Goal: Task Accomplishment & Management: Manage account settings

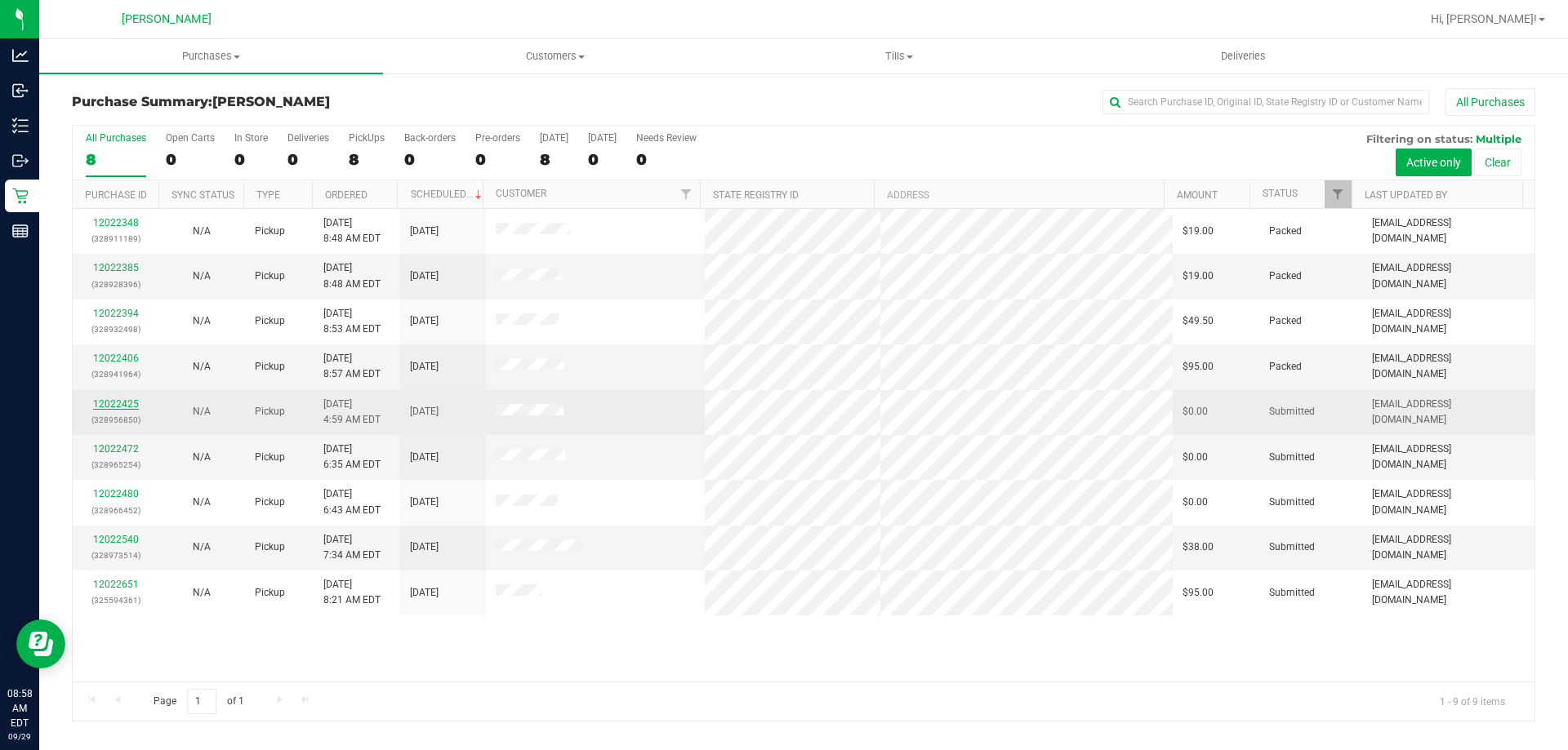
click at [118, 400] on link "12022425" at bounding box center [116, 404] width 45 height 11
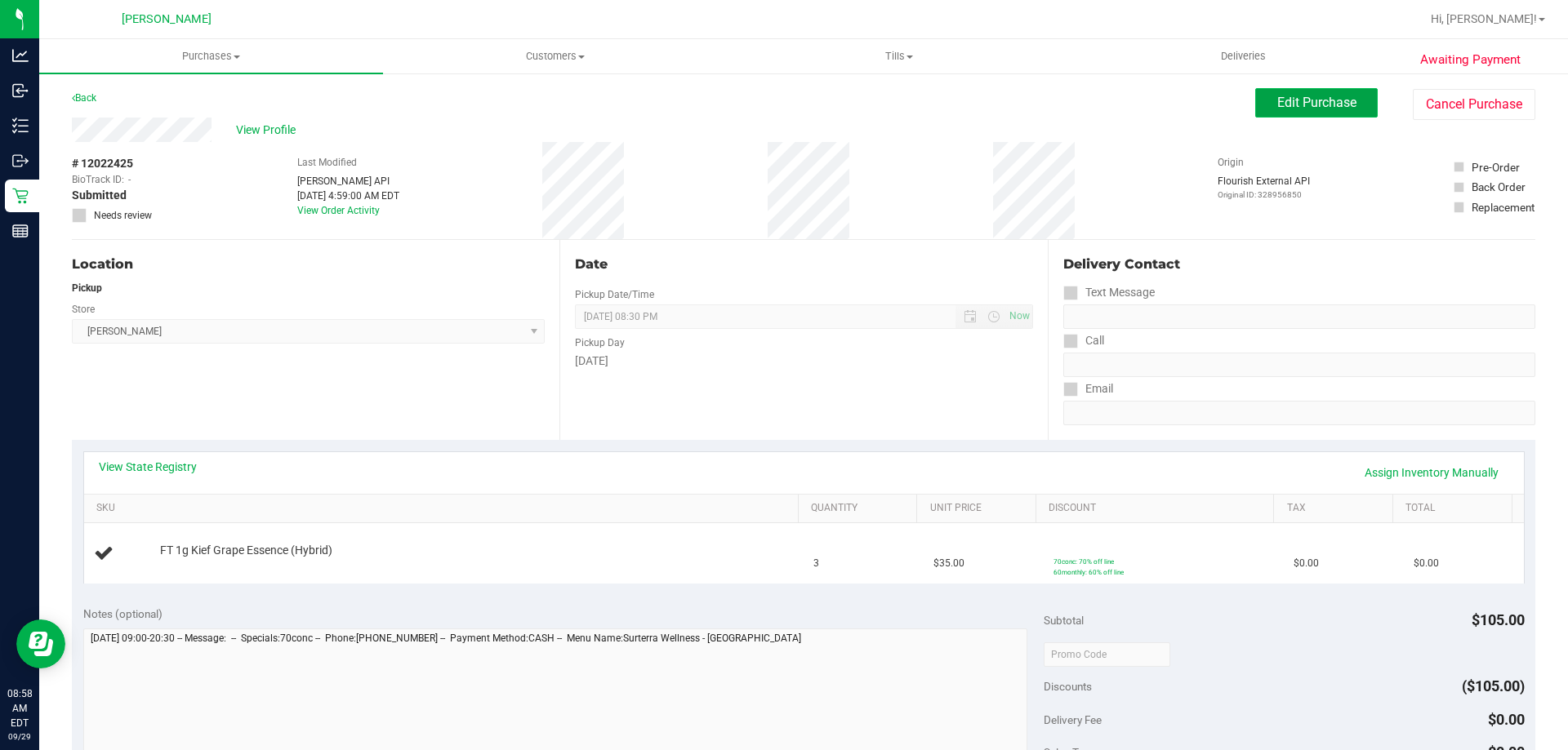
click at [1277, 103] on span "Edit Purchase" at bounding box center [1317, 102] width 79 height 15
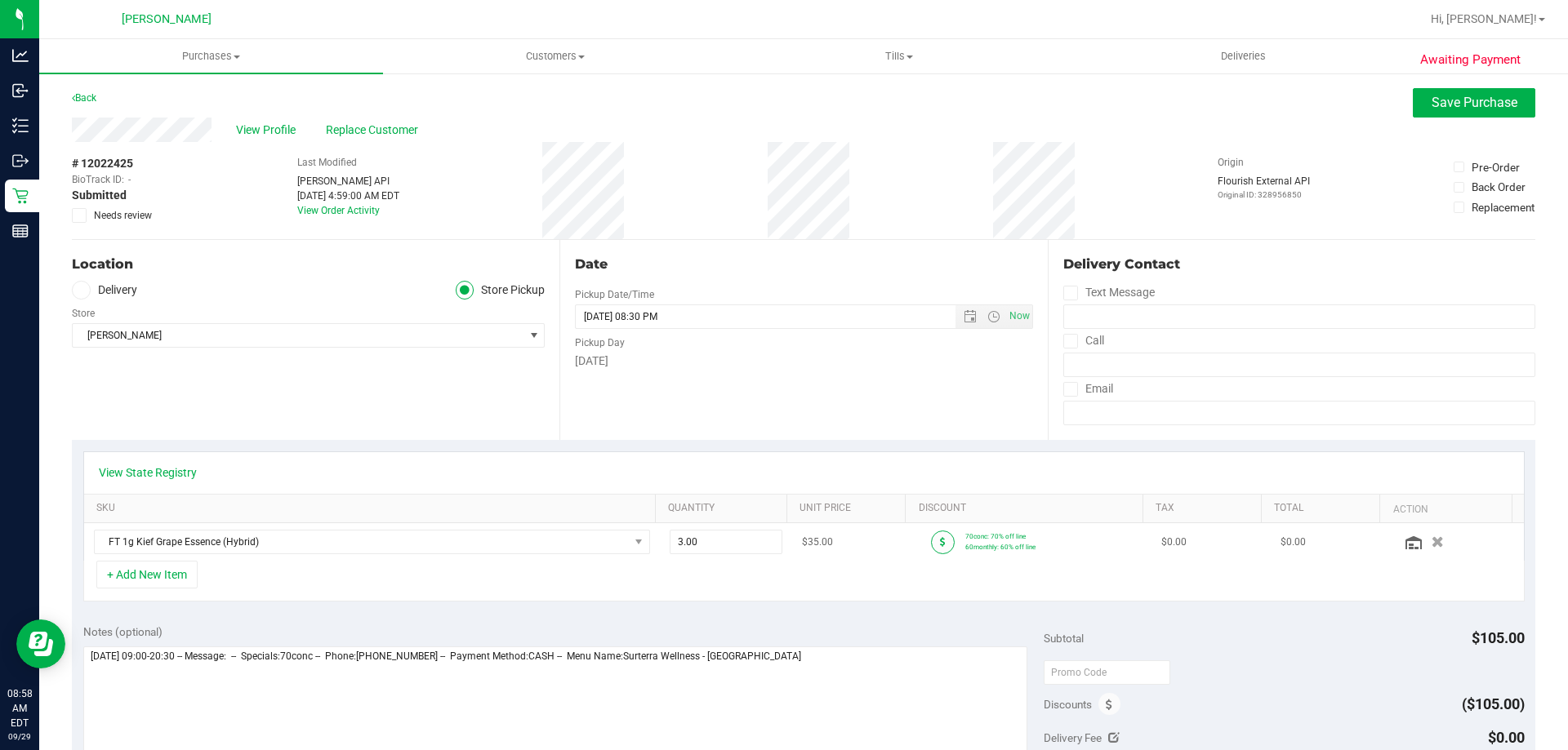
click at [940, 541] on icon at bounding box center [943, 542] width 6 height 9
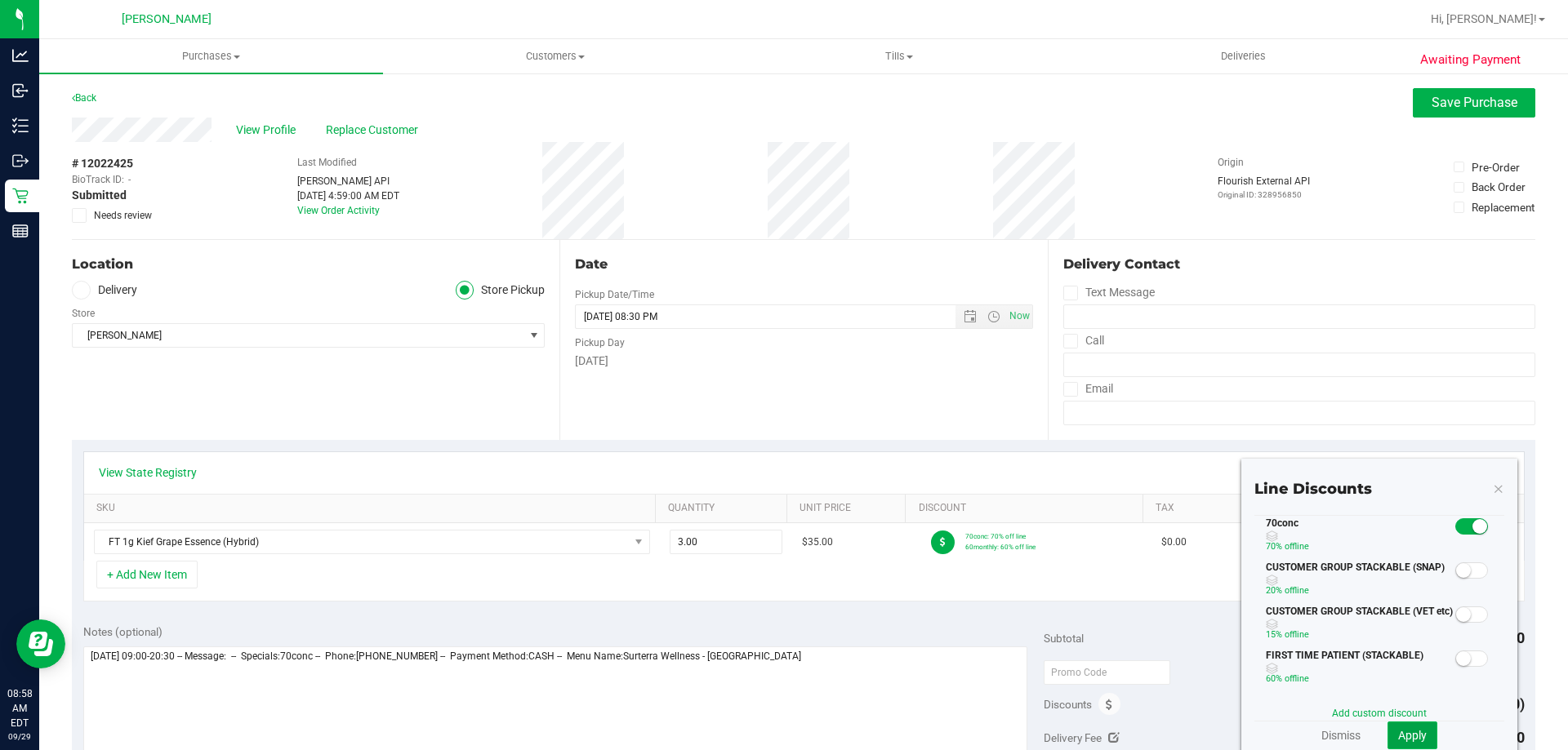
click at [1408, 734] on span "Apply" at bounding box center [1412, 736] width 28 height 13
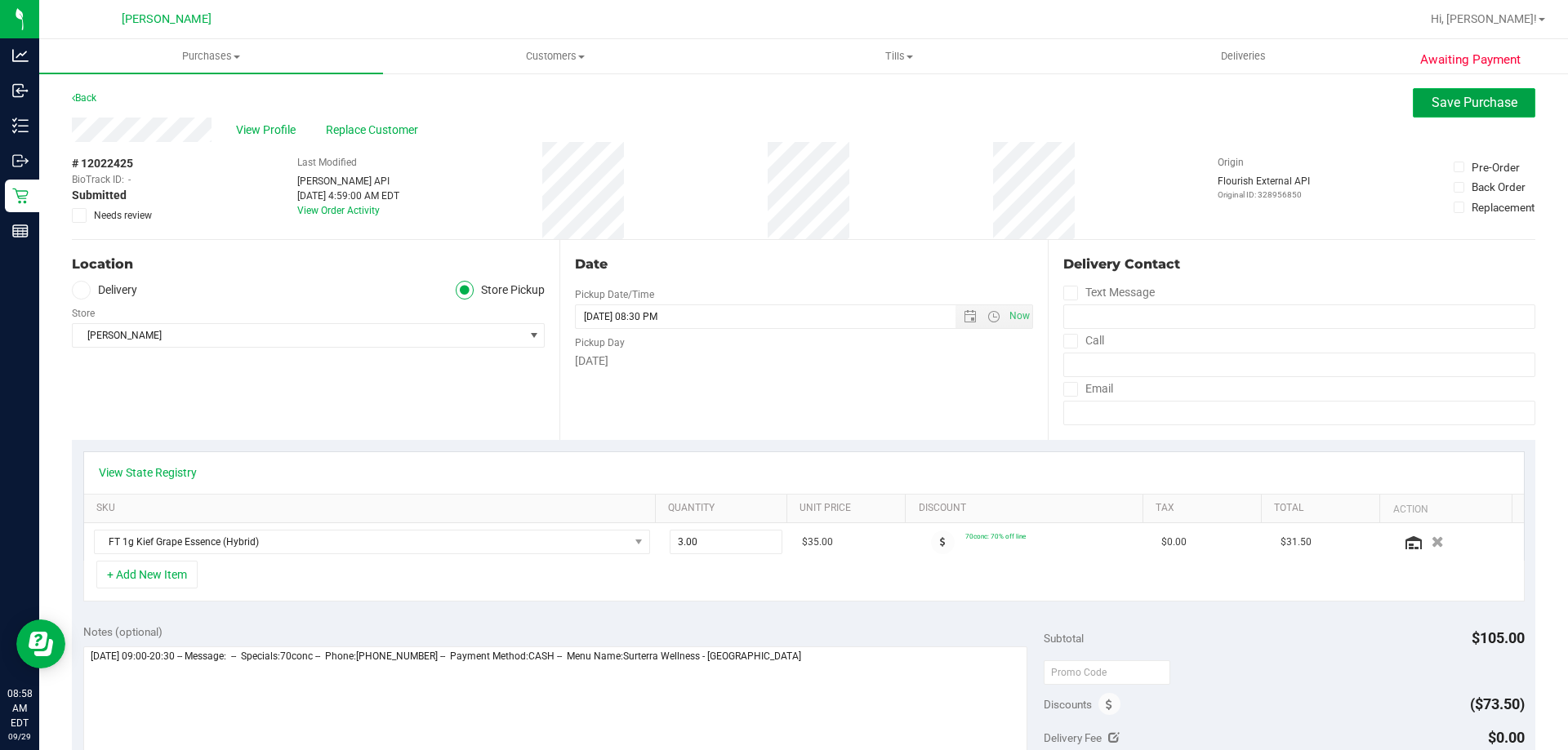
click at [1432, 104] on span "Save Purchase" at bounding box center [1474, 102] width 86 height 15
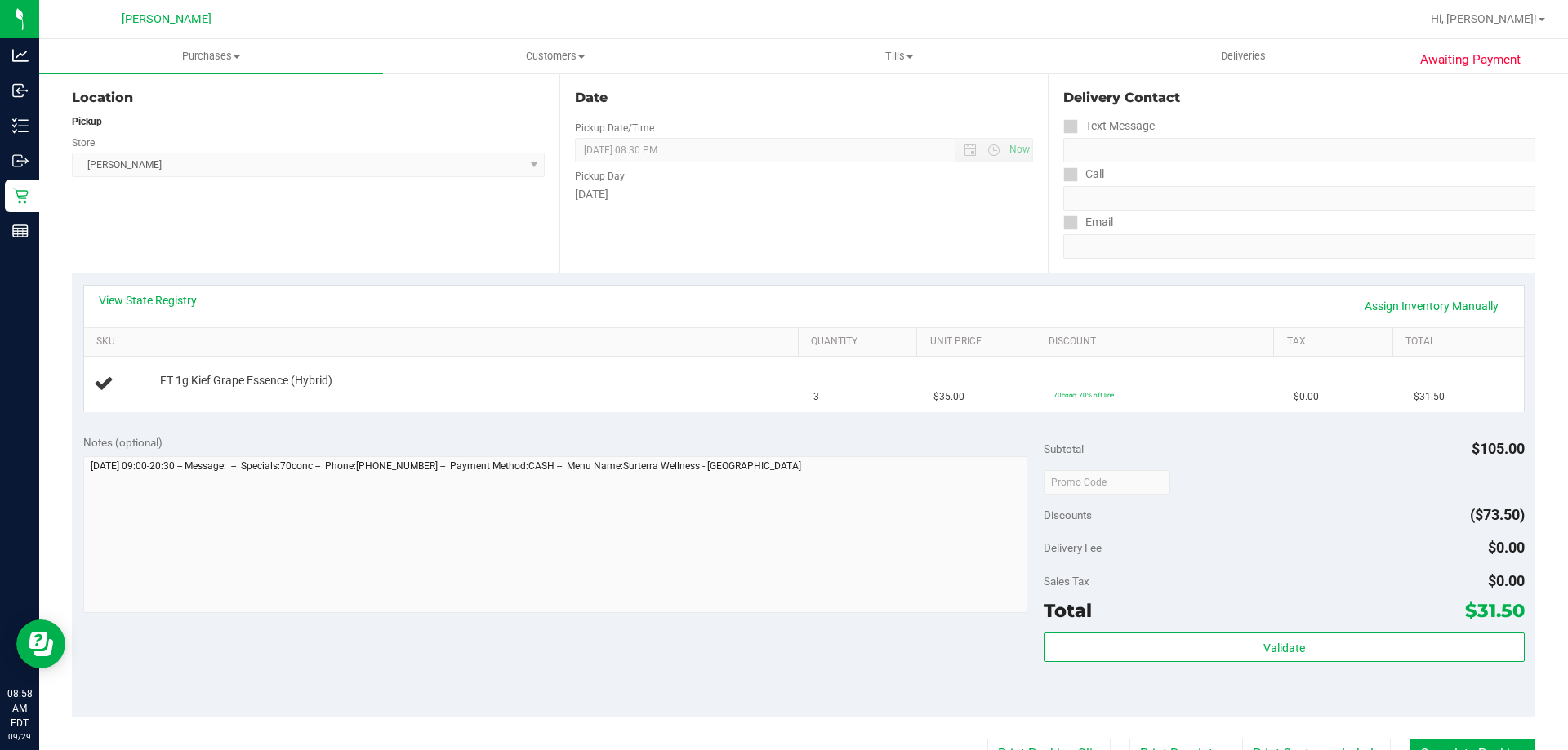
scroll to position [327, 0]
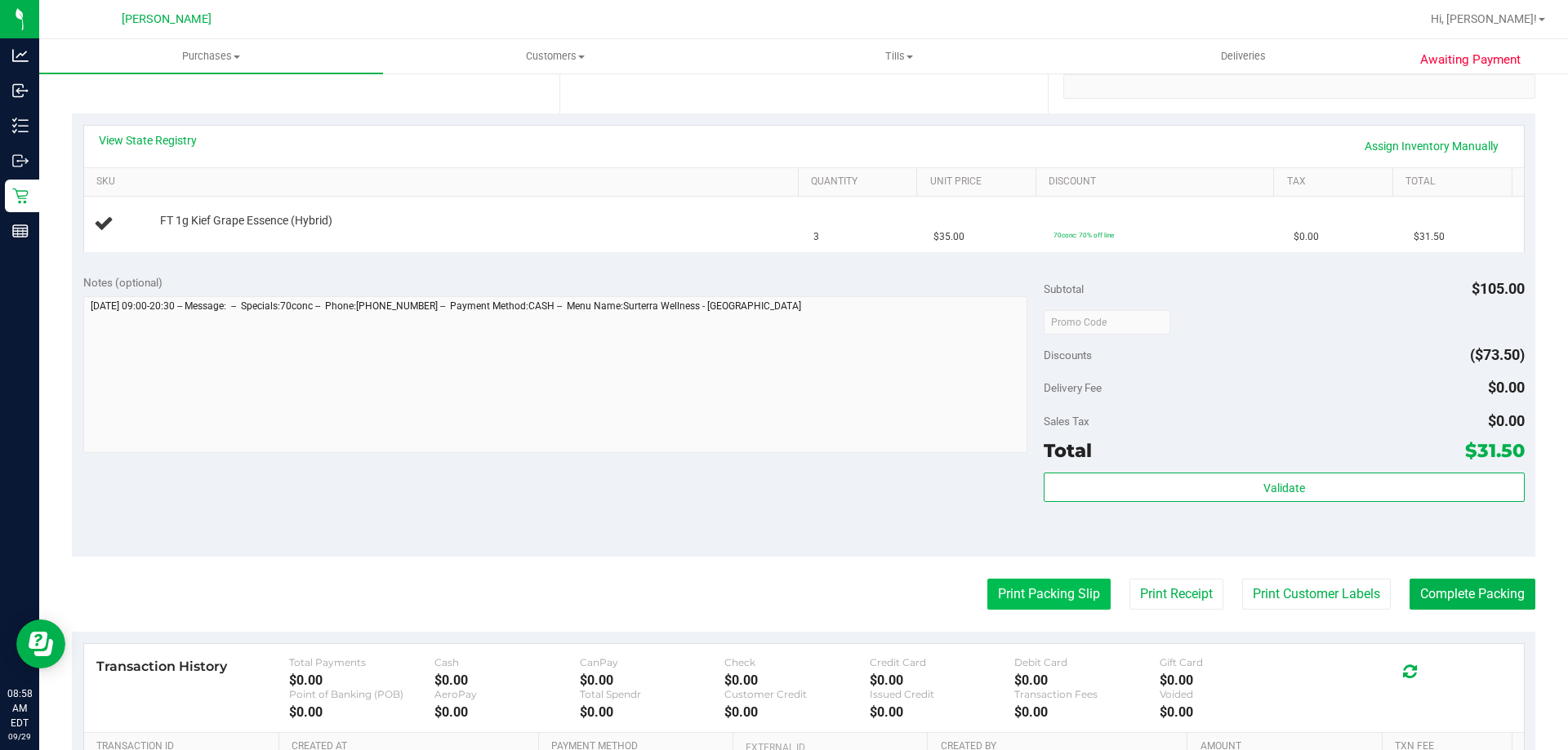
click at [1071, 602] on button "Print Packing Slip" at bounding box center [1049, 594] width 123 height 31
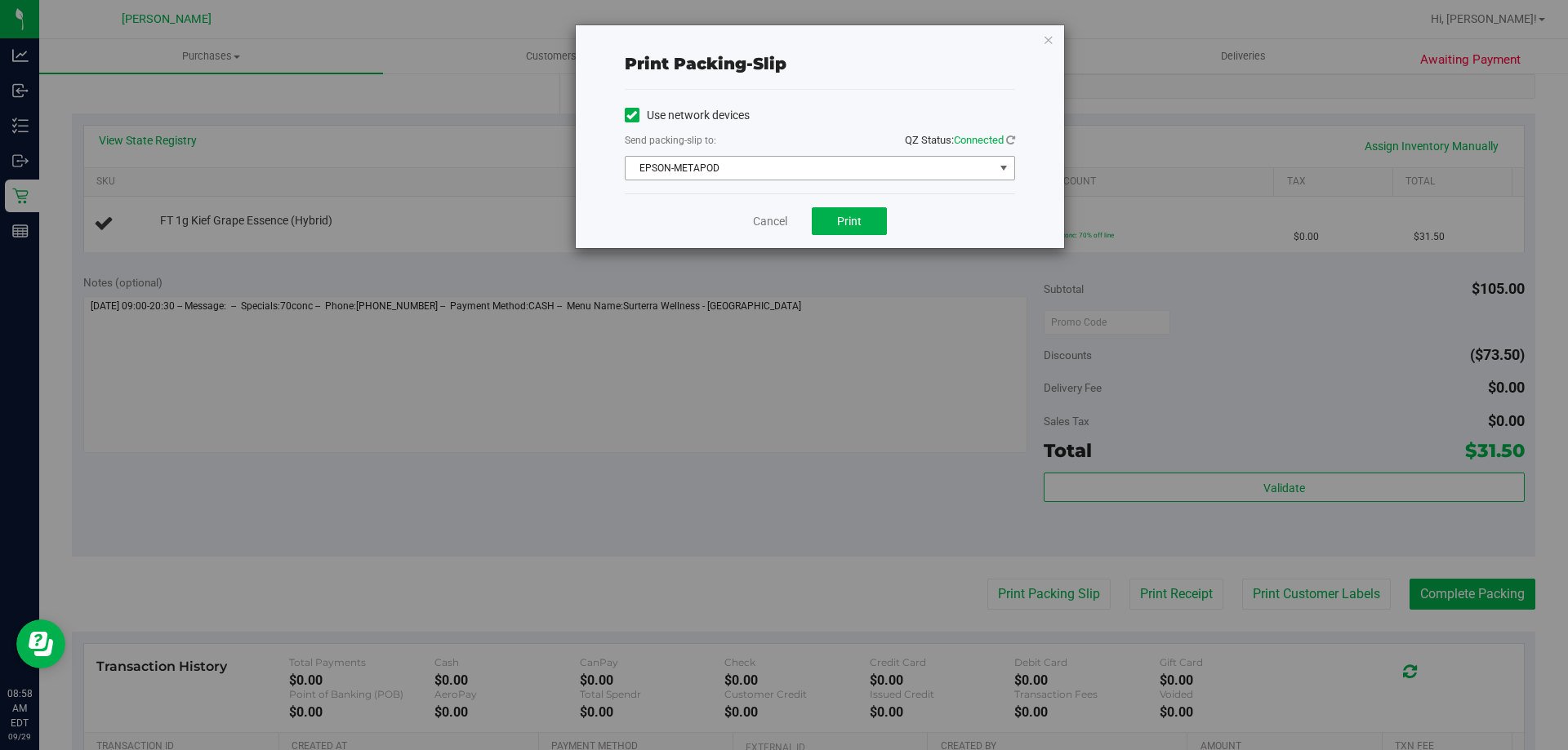
click at [736, 165] on span "EPSON-METAPOD" at bounding box center [810, 168] width 369 height 23
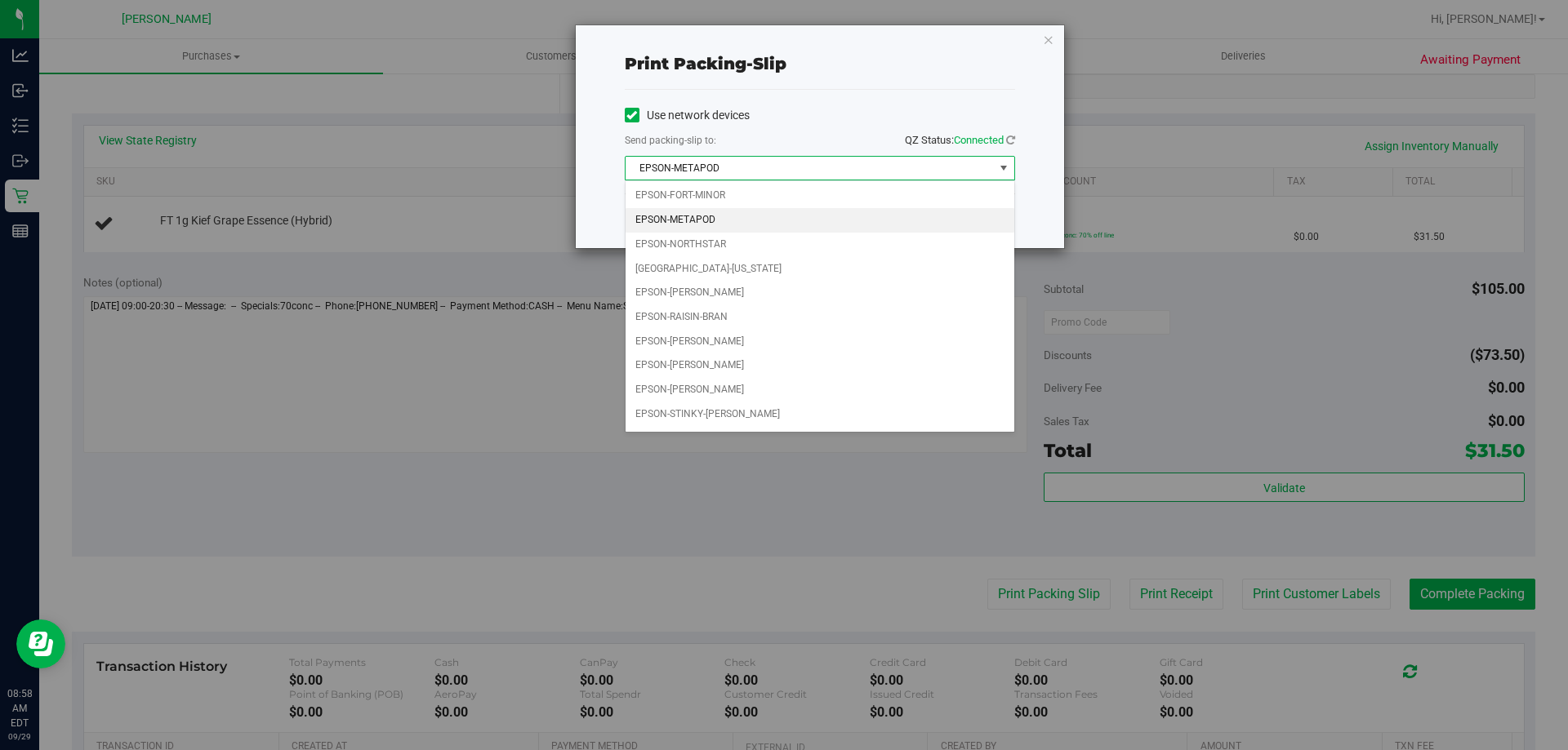
click at [736, 165] on span "EPSON-METAPOD" at bounding box center [810, 168] width 369 height 23
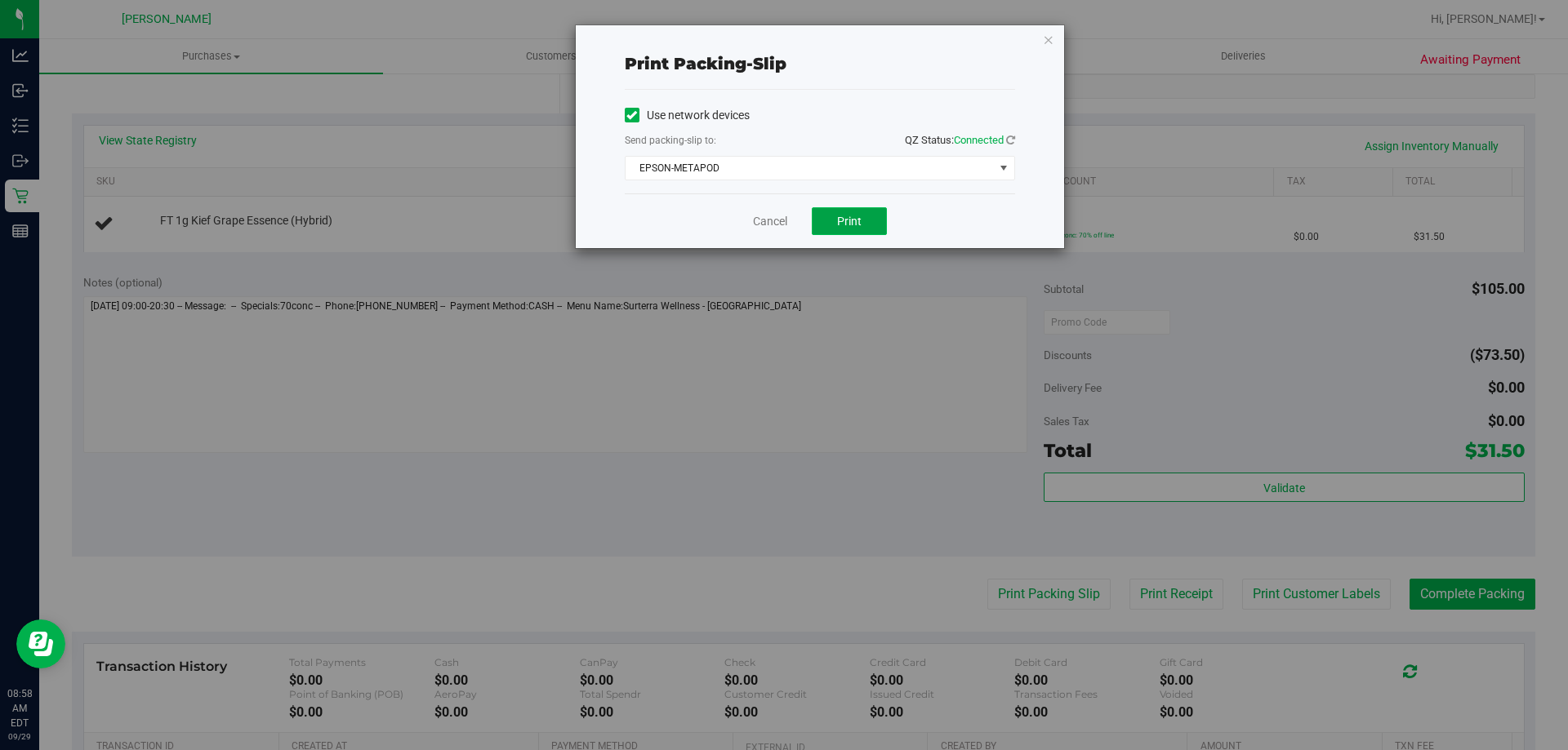
click at [850, 227] on span "Print" at bounding box center [850, 221] width 25 height 13
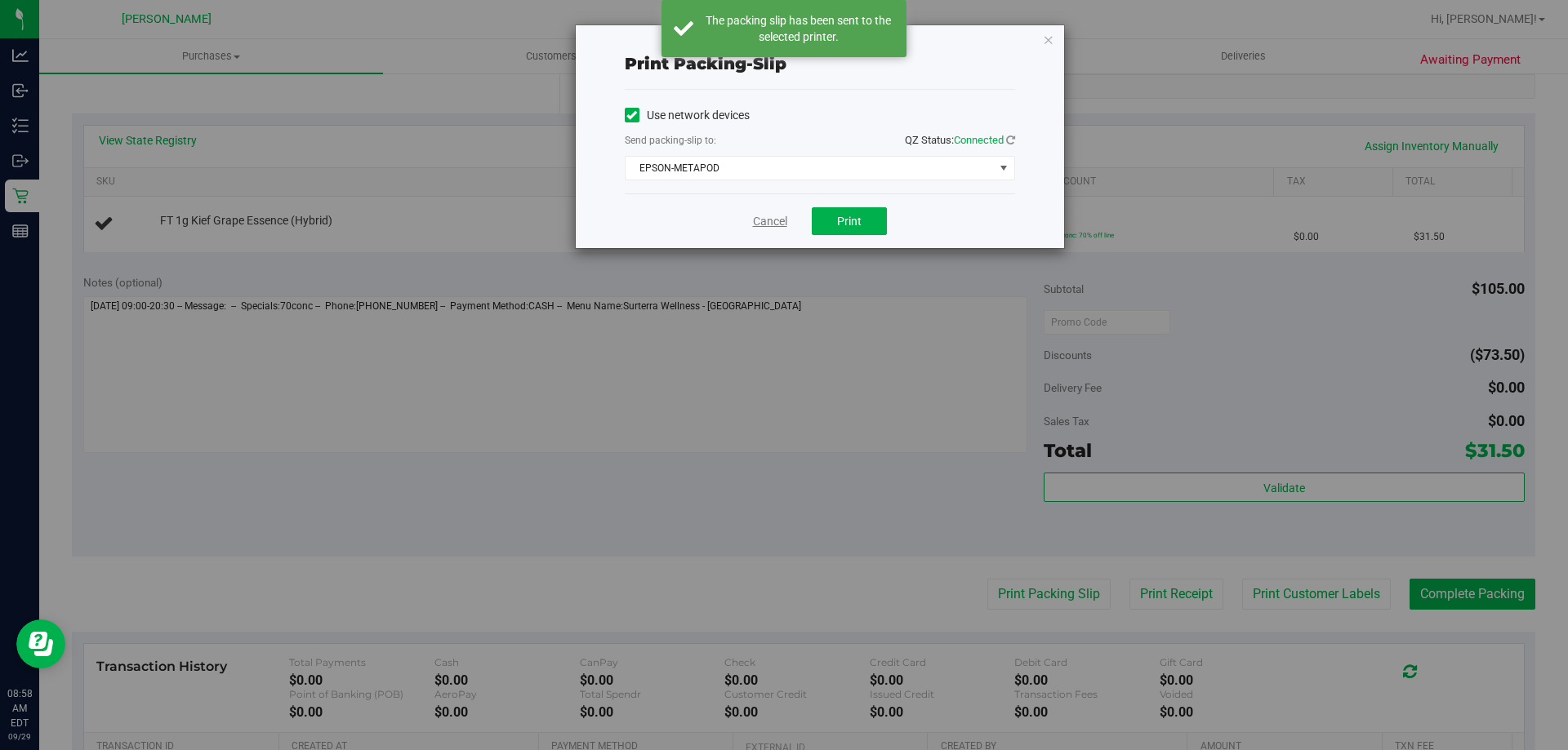
click at [766, 220] on link "Cancel" at bounding box center [770, 222] width 34 height 17
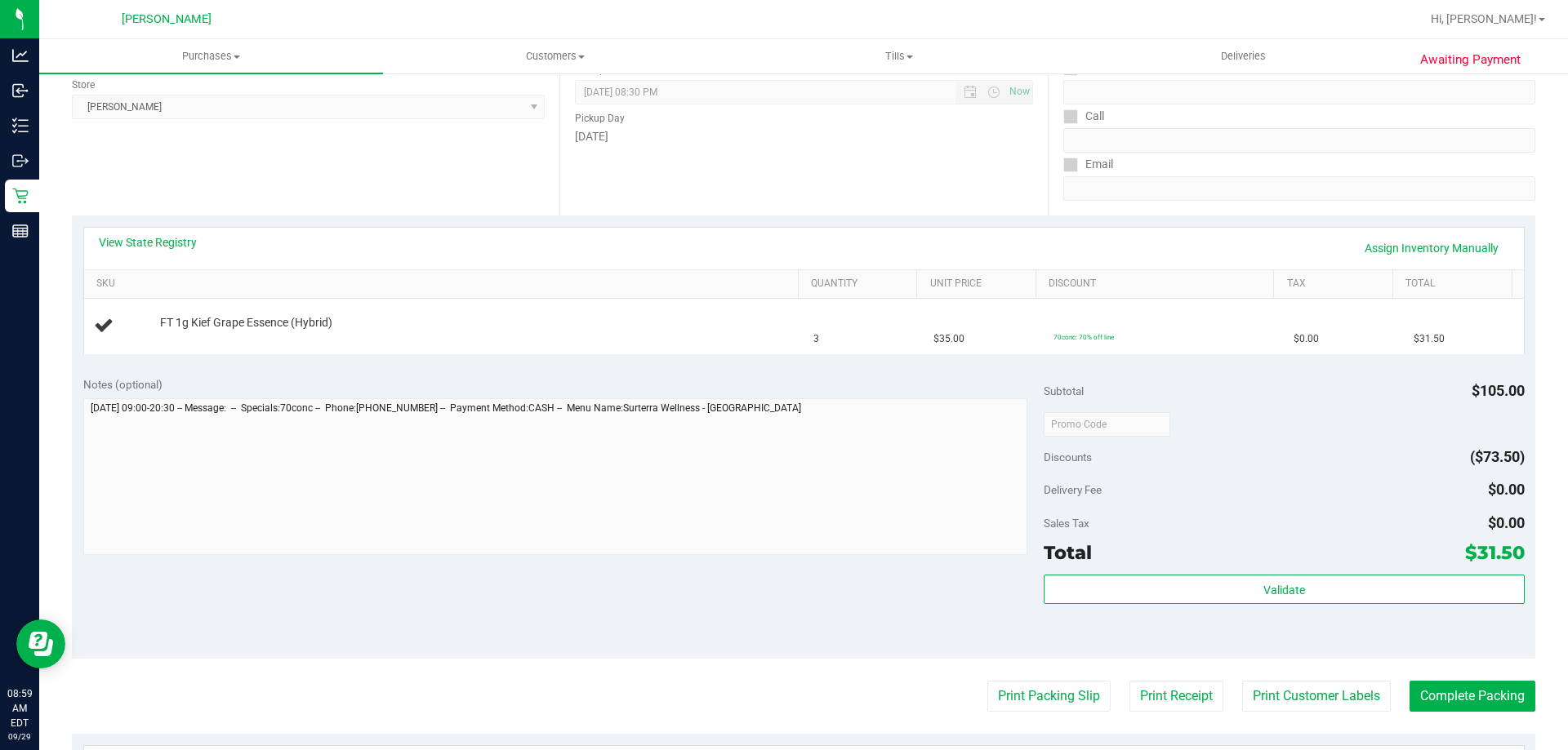
scroll to position [0, 0]
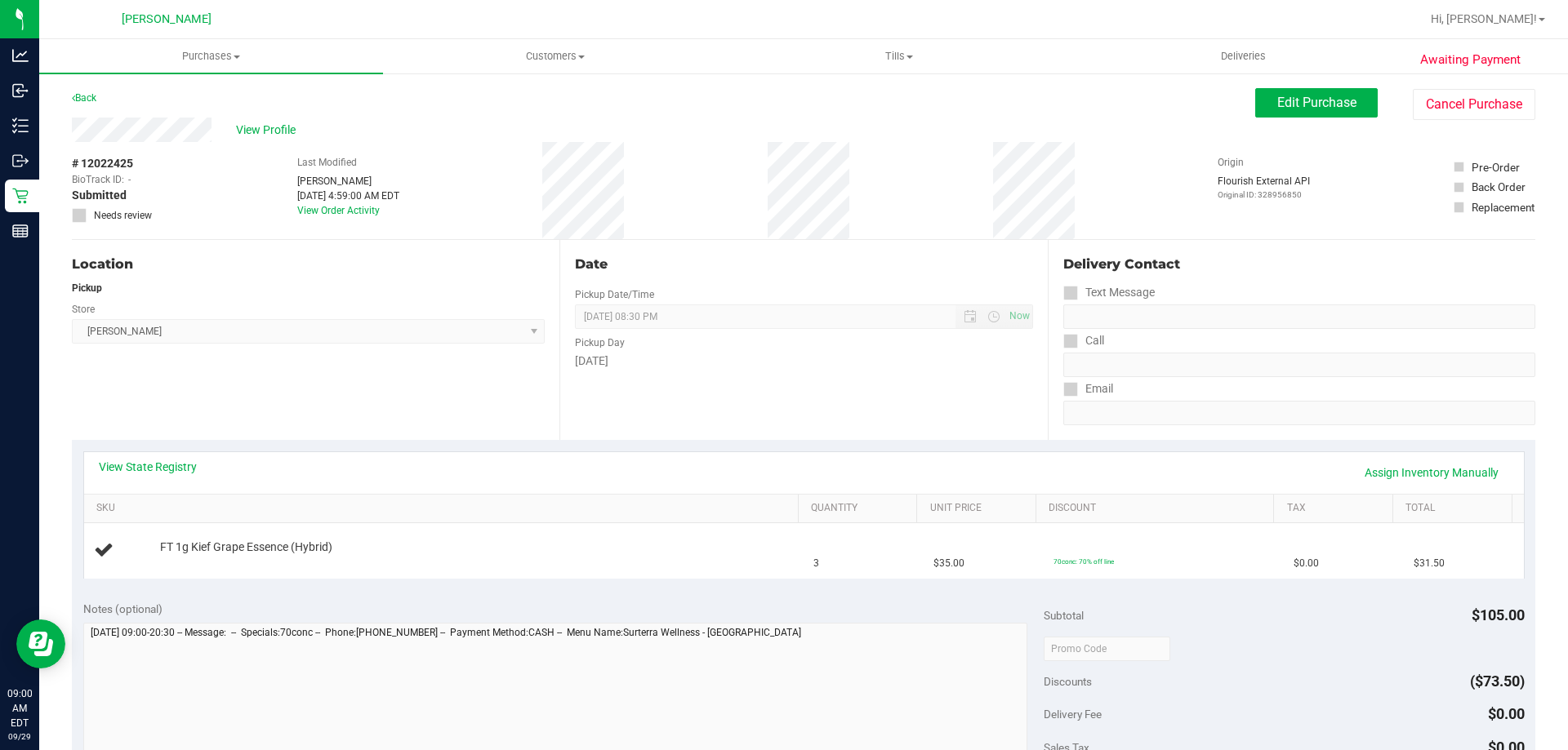
click at [790, 407] on div "Date Pickup Date/Time 09/29/2025 Now 09/29/2025 08:30 PM Now Pickup Day Monday" at bounding box center [803, 340] width 488 height 200
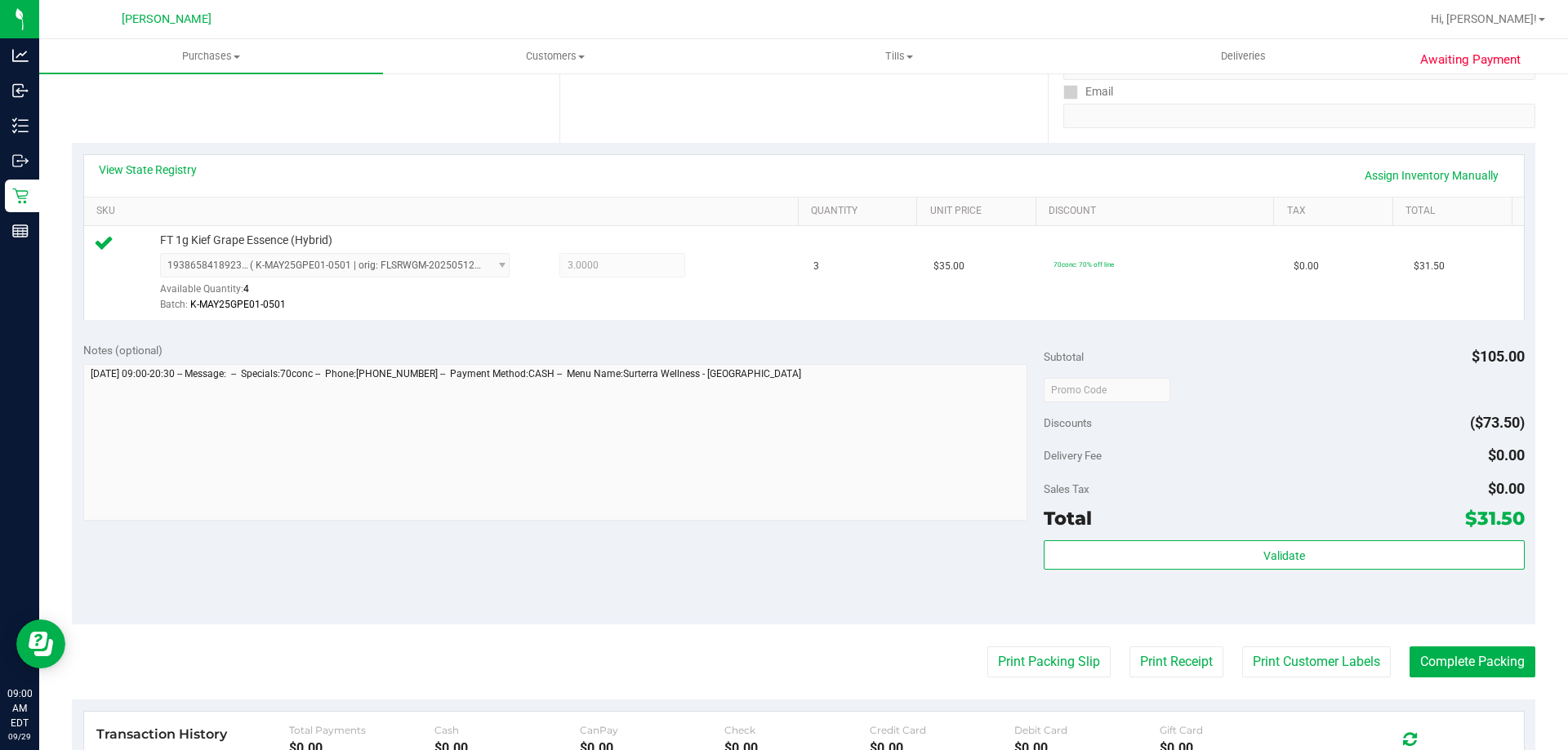
scroll to position [327, 0]
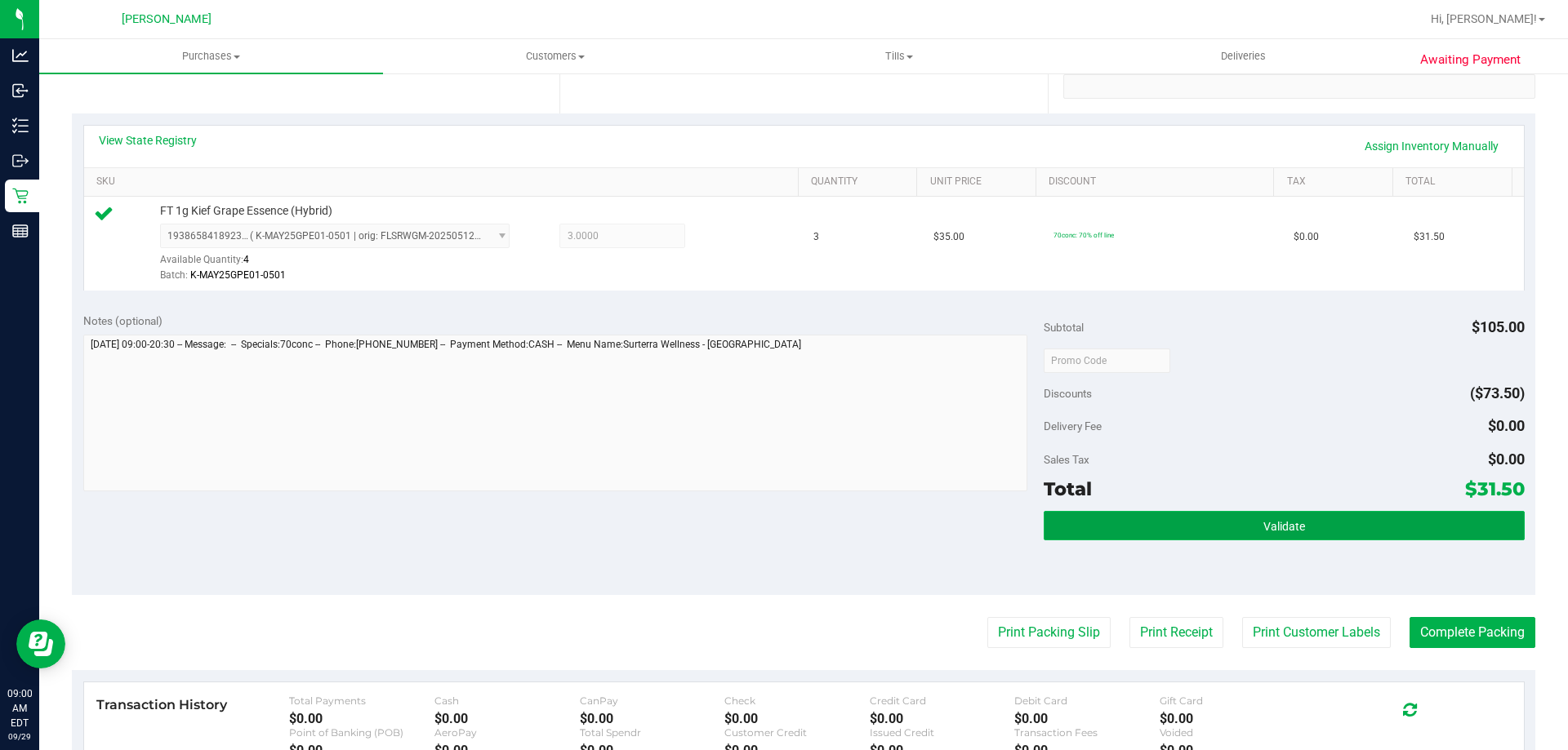
click at [1367, 525] on button "Validate" at bounding box center [1284, 525] width 480 height 29
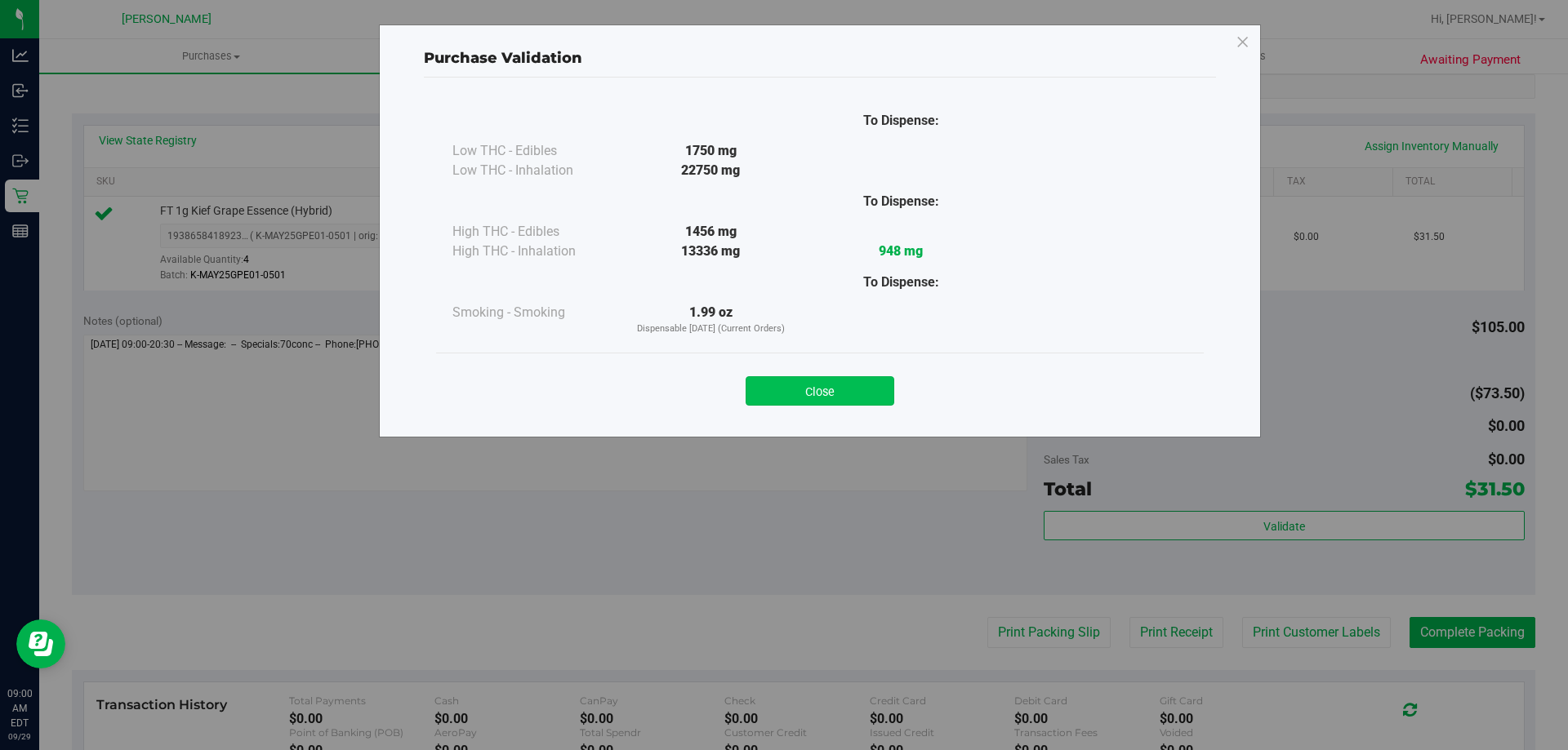
click at [864, 390] on button "Close" at bounding box center [819, 390] width 148 height 29
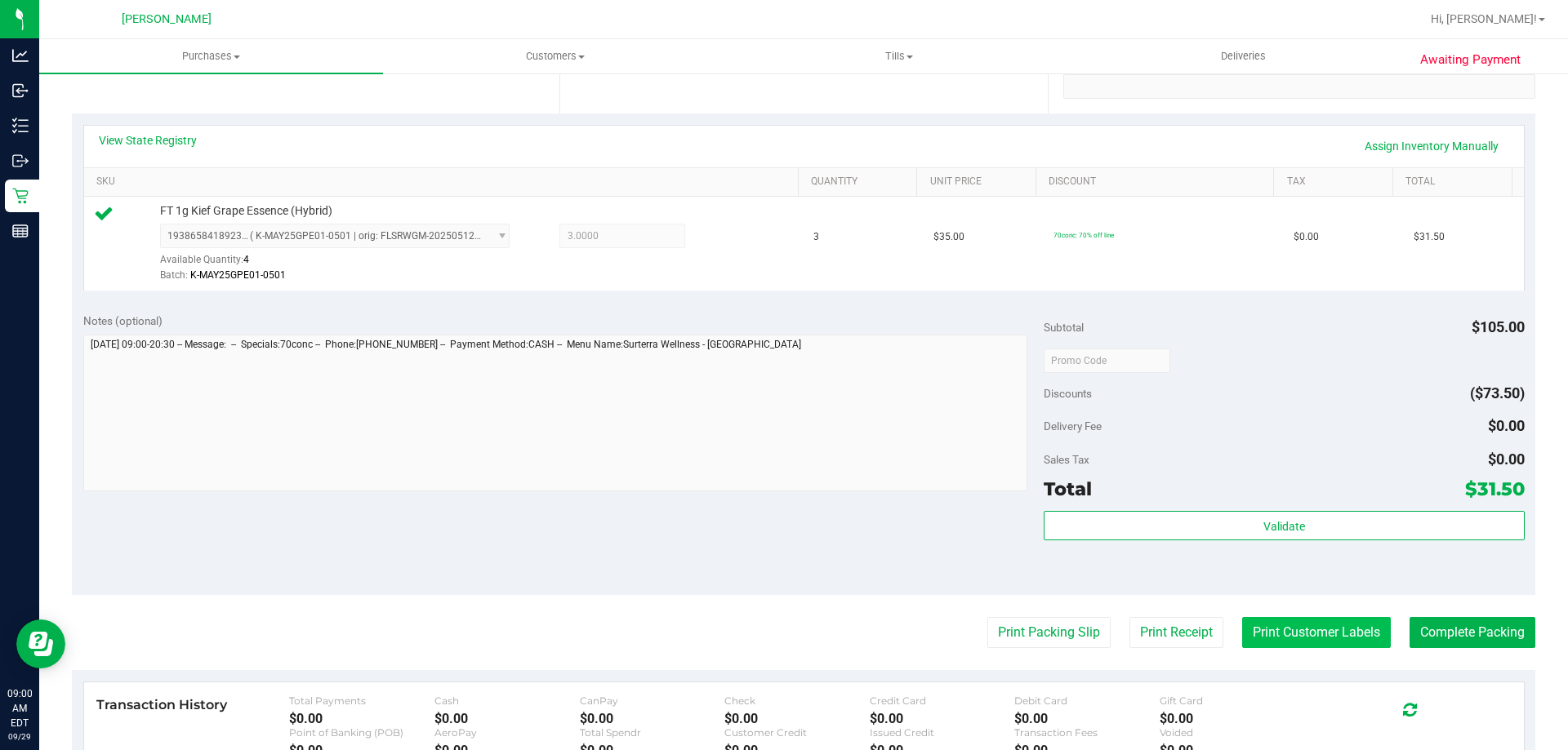
click at [1324, 644] on button "Print Customer Labels" at bounding box center [1316, 632] width 148 height 31
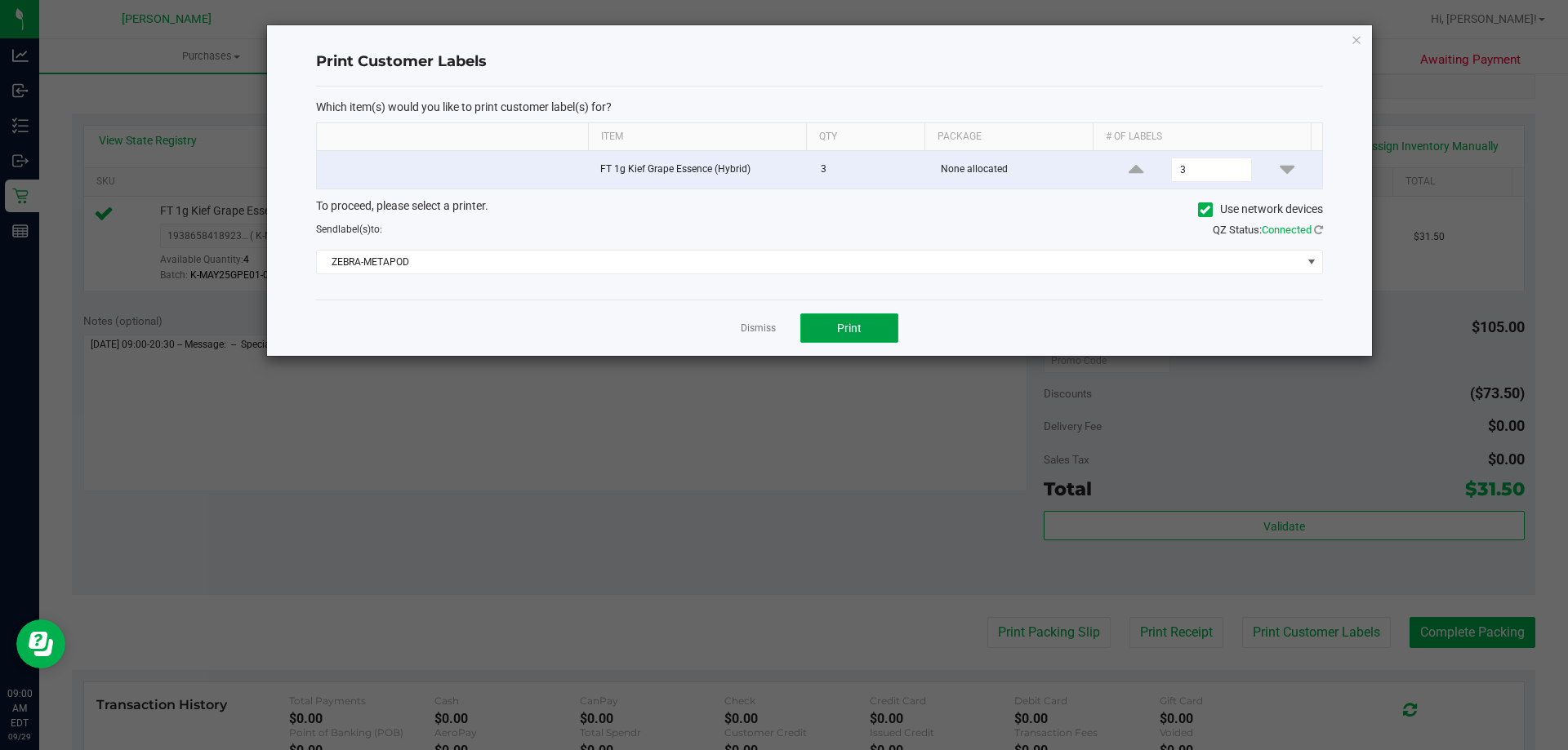
click at [863, 331] on button "Print" at bounding box center [850, 328] width 98 height 29
click at [758, 329] on link "Dismiss" at bounding box center [758, 328] width 35 height 14
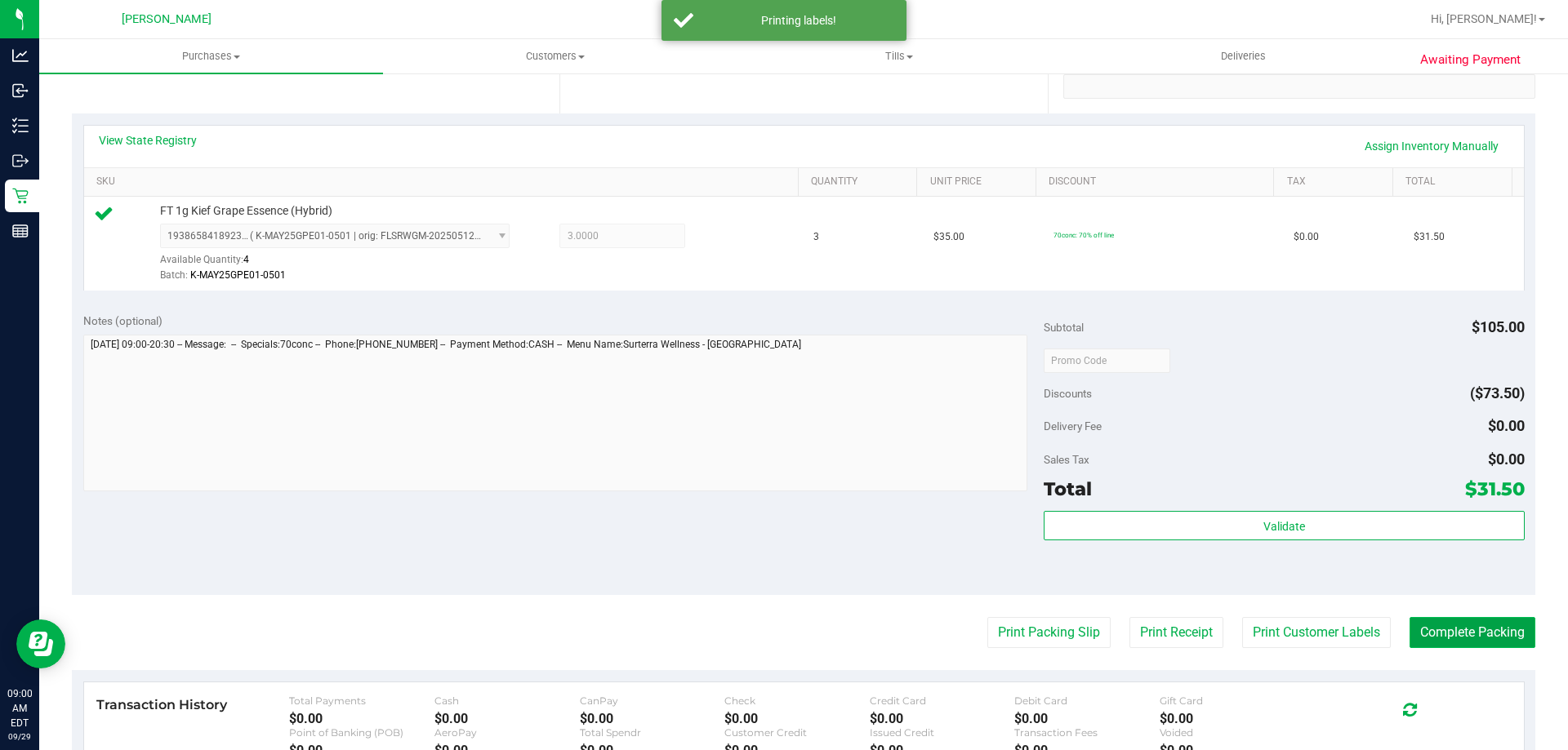
click at [1492, 623] on button "Complete Packing" at bounding box center [1472, 632] width 126 height 31
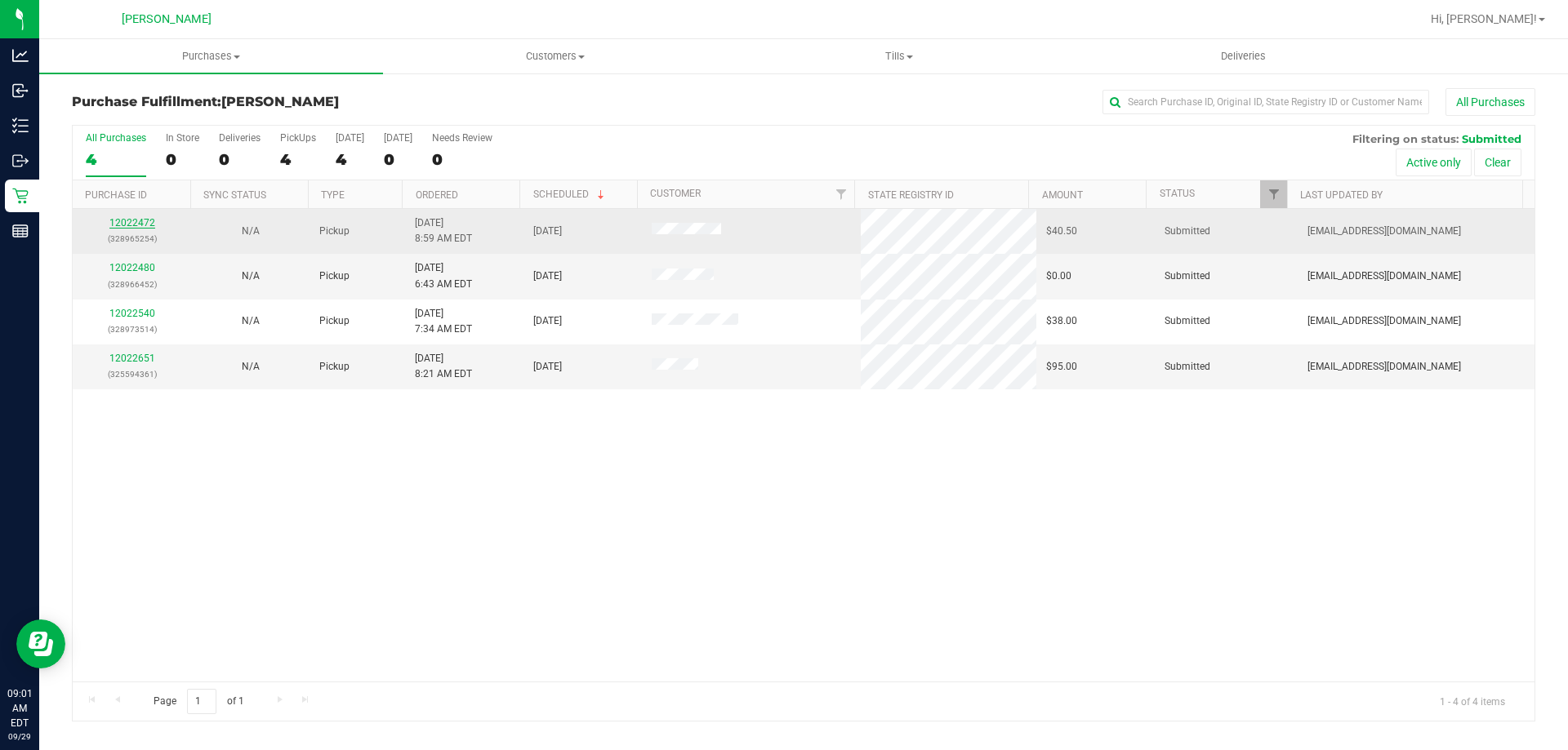
click at [144, 221] on link "12022472" at bounding box center [132, 223] width 45 height 11
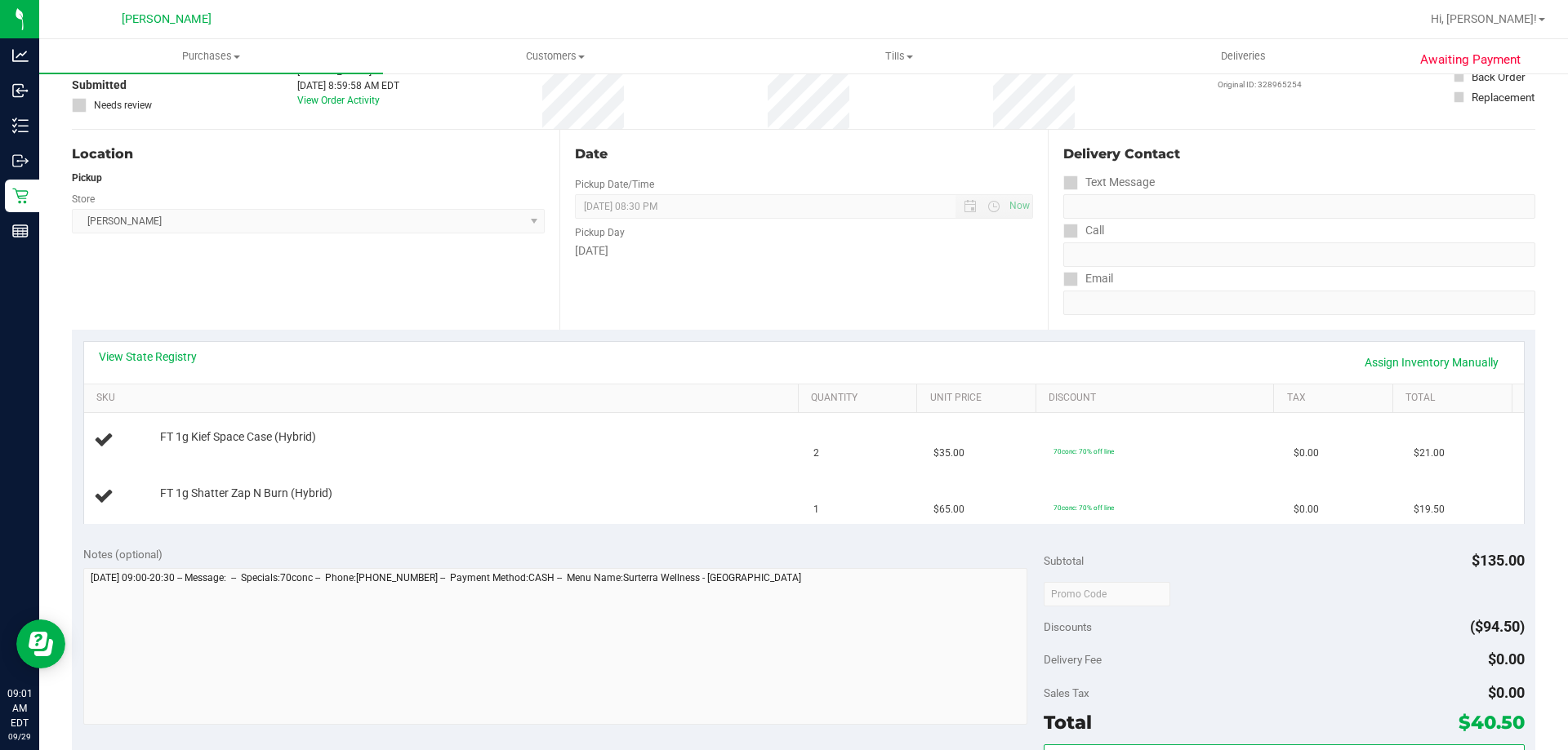
scroll to position [163, 0]
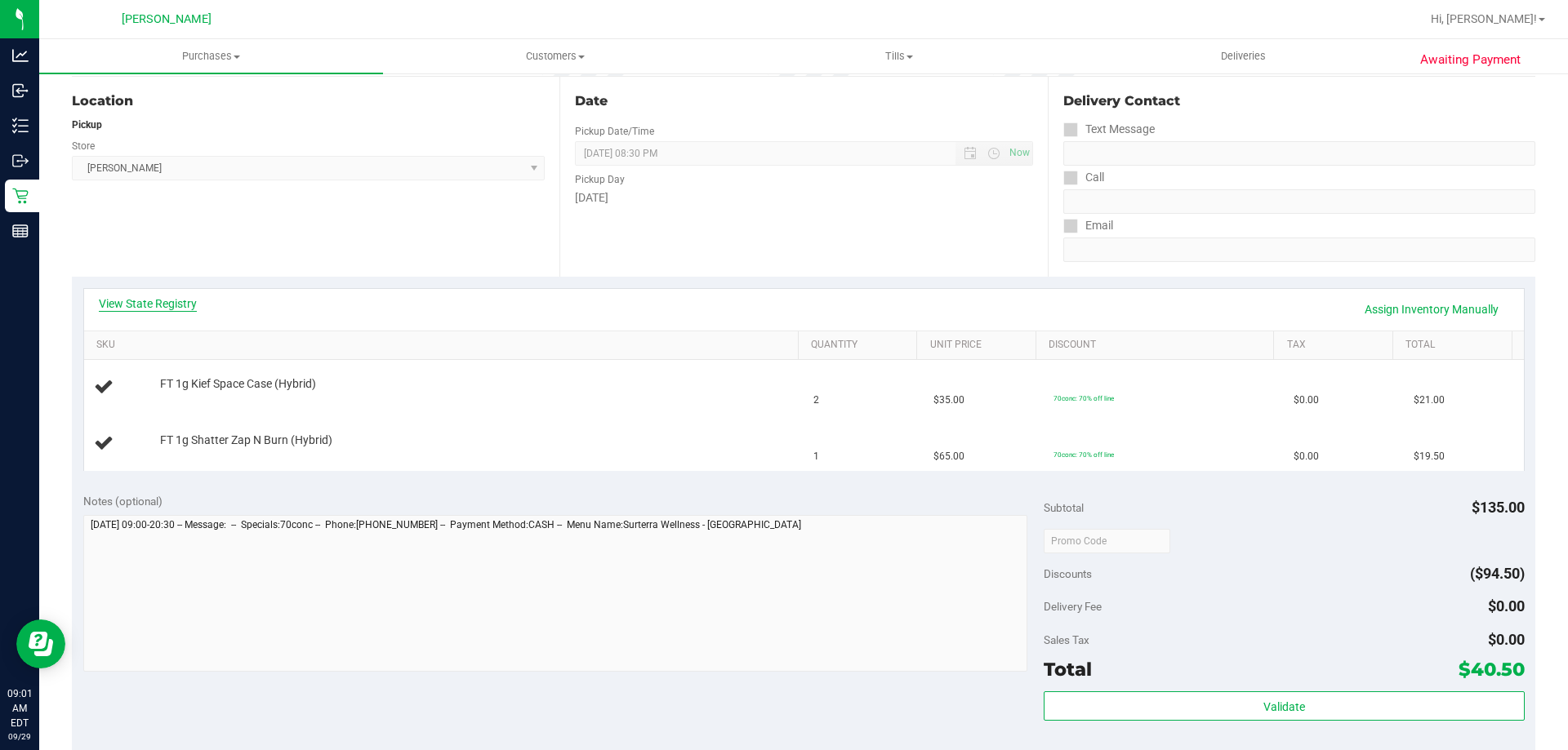
click at [183, 306] on link "View State Registry" at bounding box center [148, 303] width 98 height 16
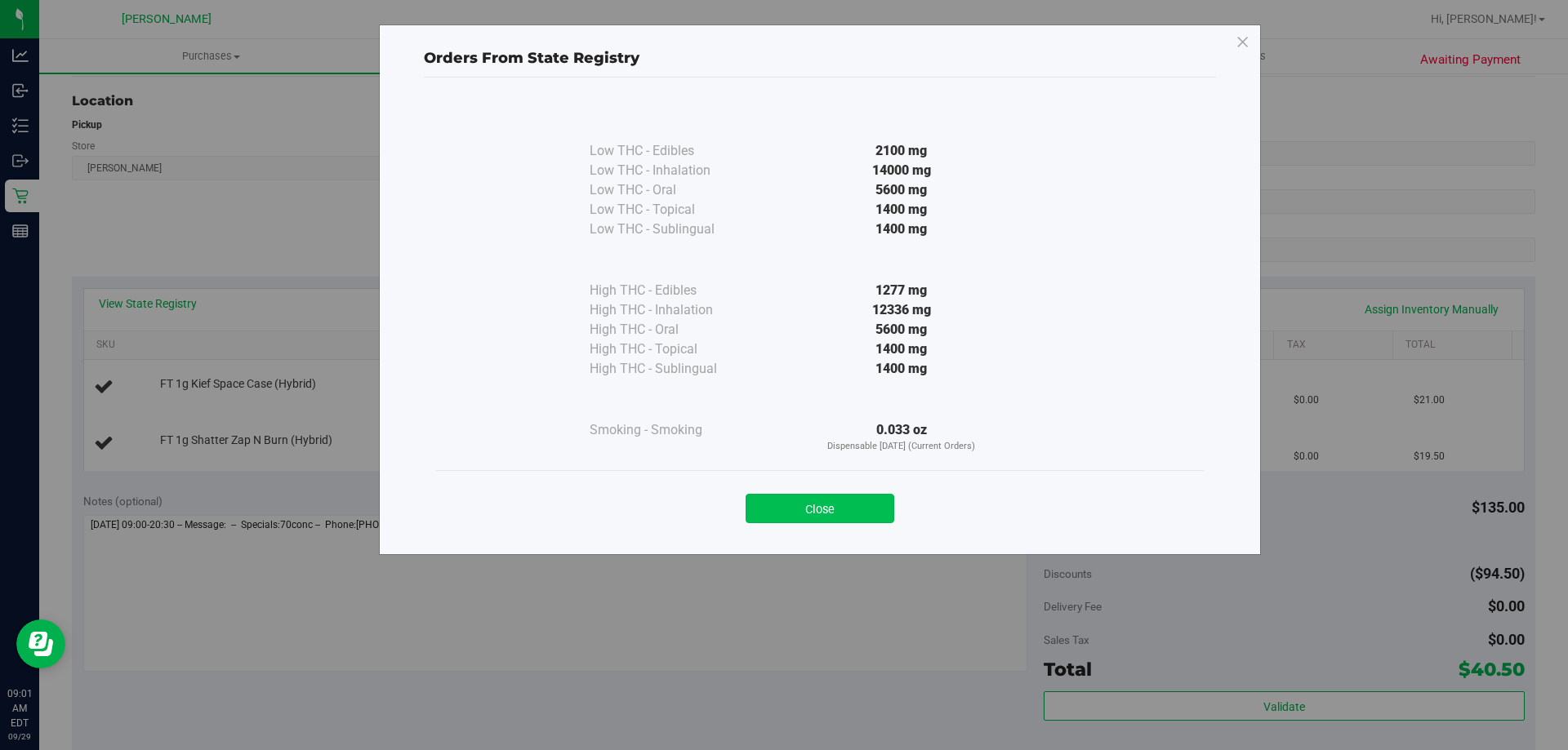
click at [865, 506] on button "Close" at bounding box center [819, 508] width 148 height 29
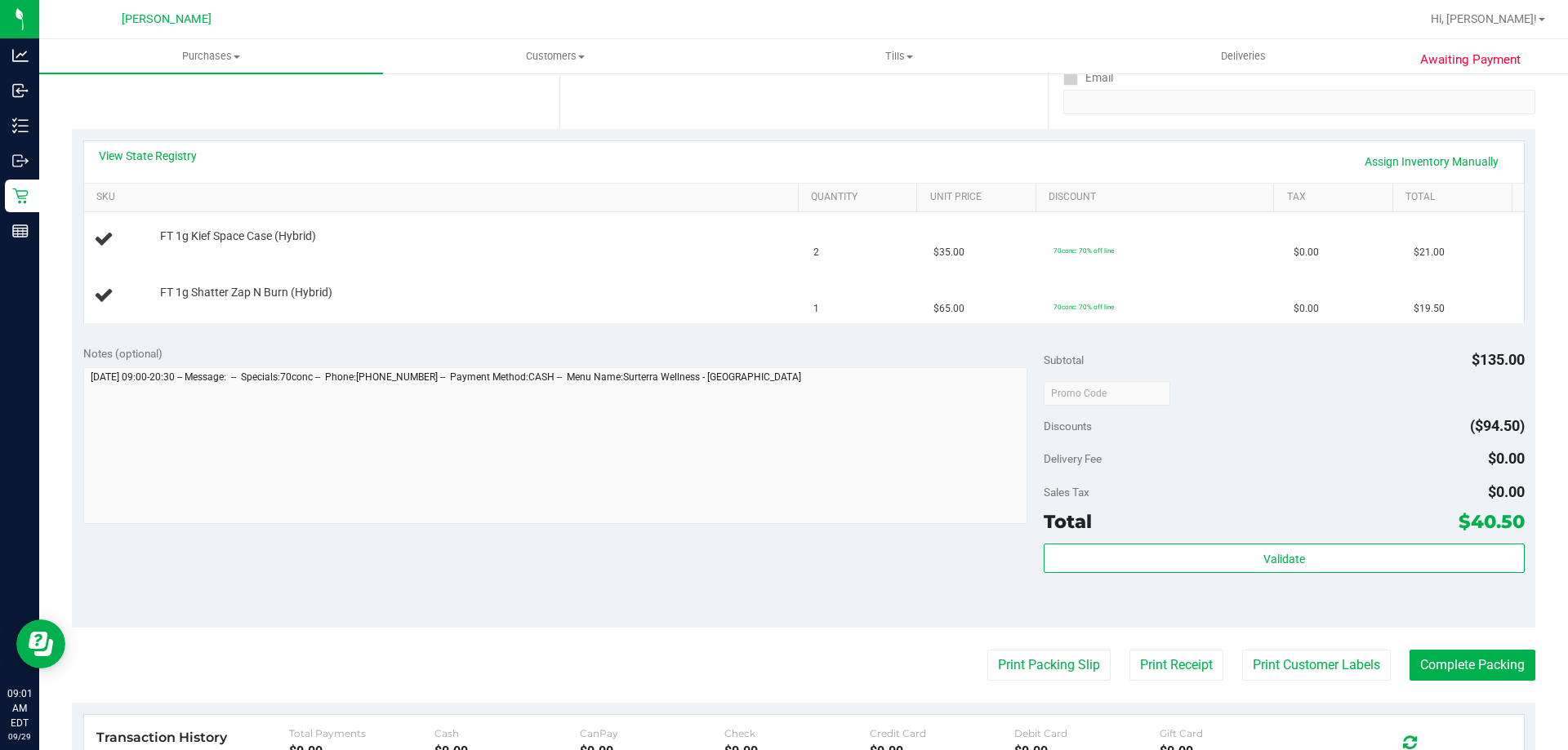
scroll to position [602, 0]
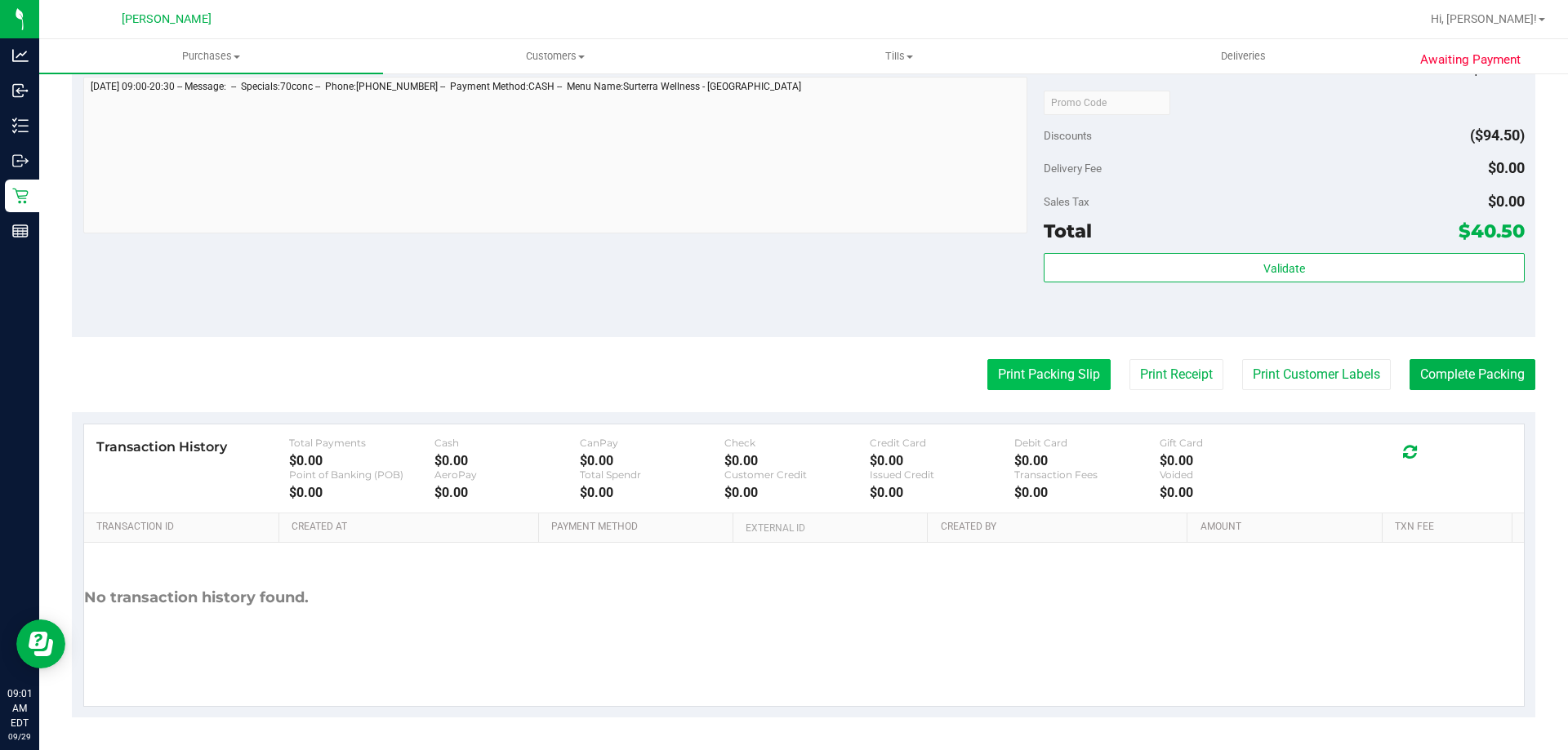
click at [1030, 386] on button "Print Packing Slip" at bounding box center [1049, 374] width 123 height 31
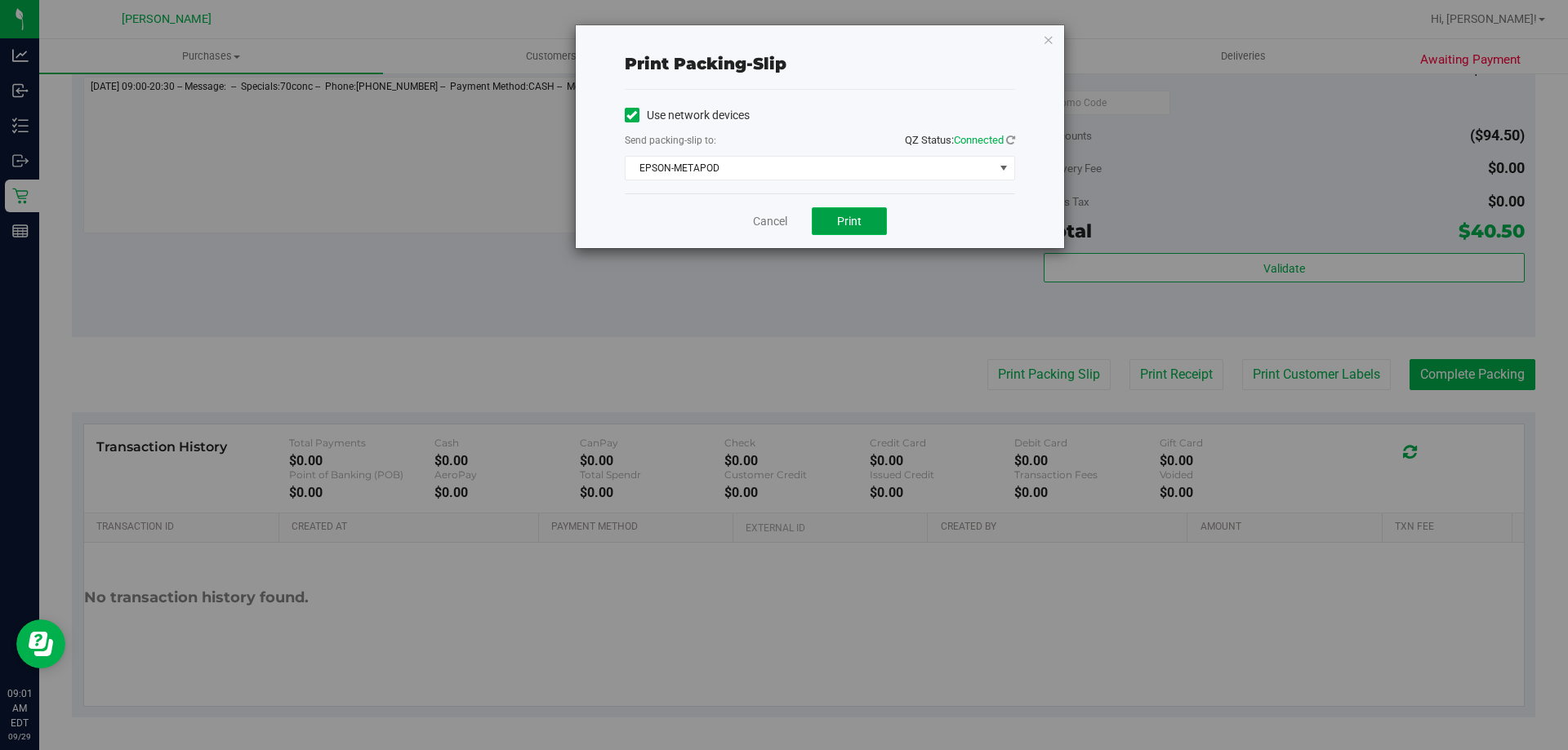
click at [865, 219] on button "Print" at bounding box center [849, 220] width 75 height 27
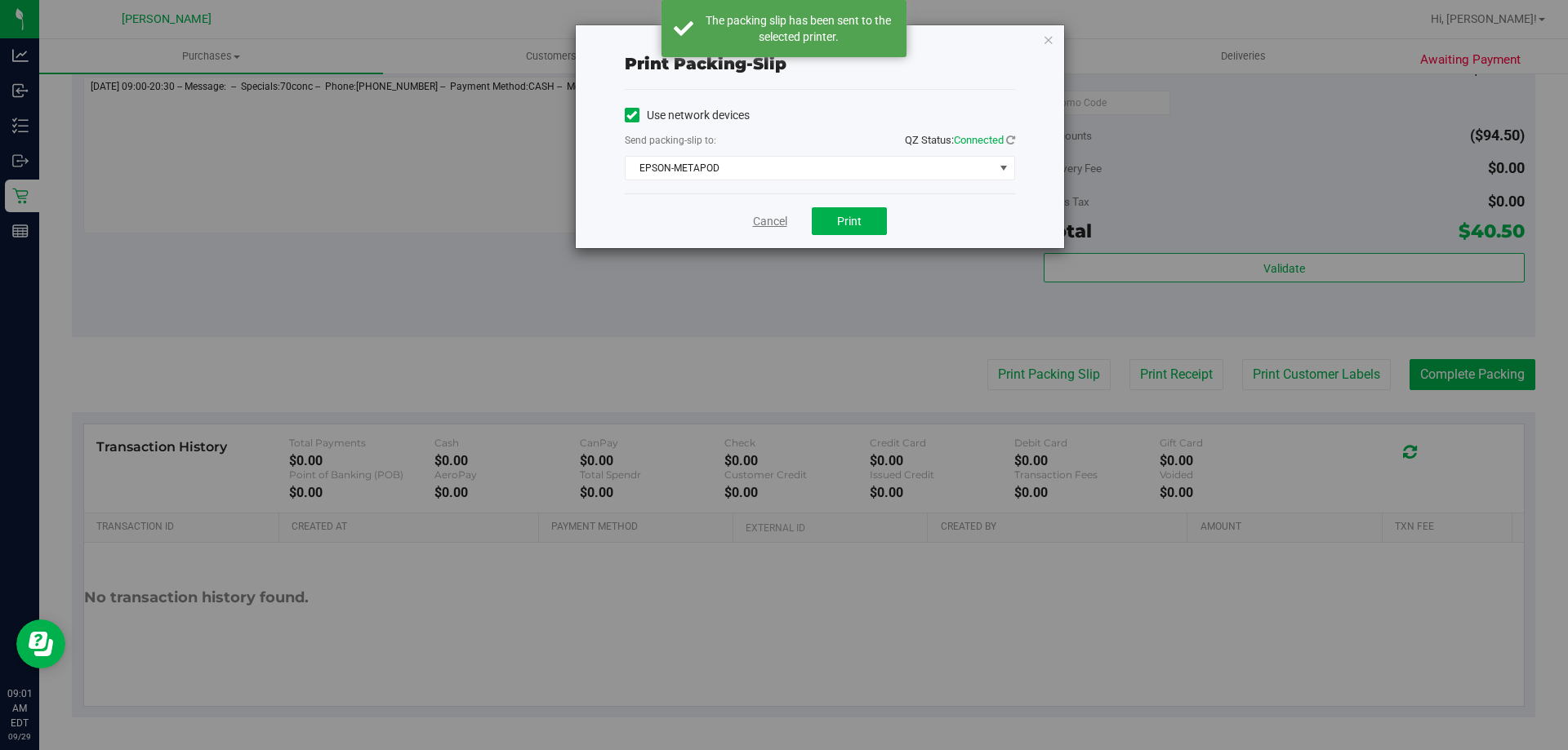
click at [769, 218] on link "Cancel" at bounding box center [770, 222] width 34 height 17
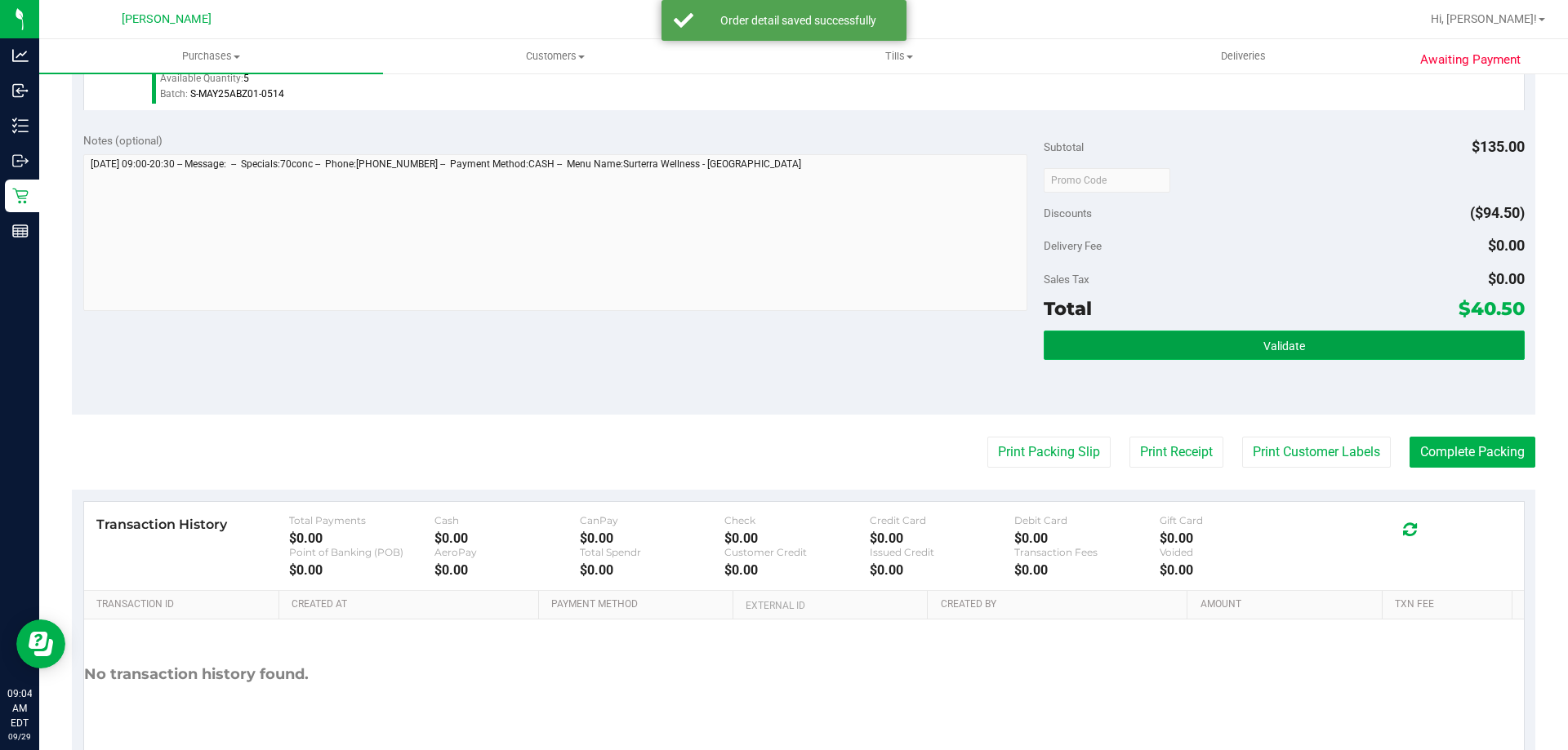
click at [1259, 356] on button "Validate" at bounding box center [1284, 345] width 480 height 29
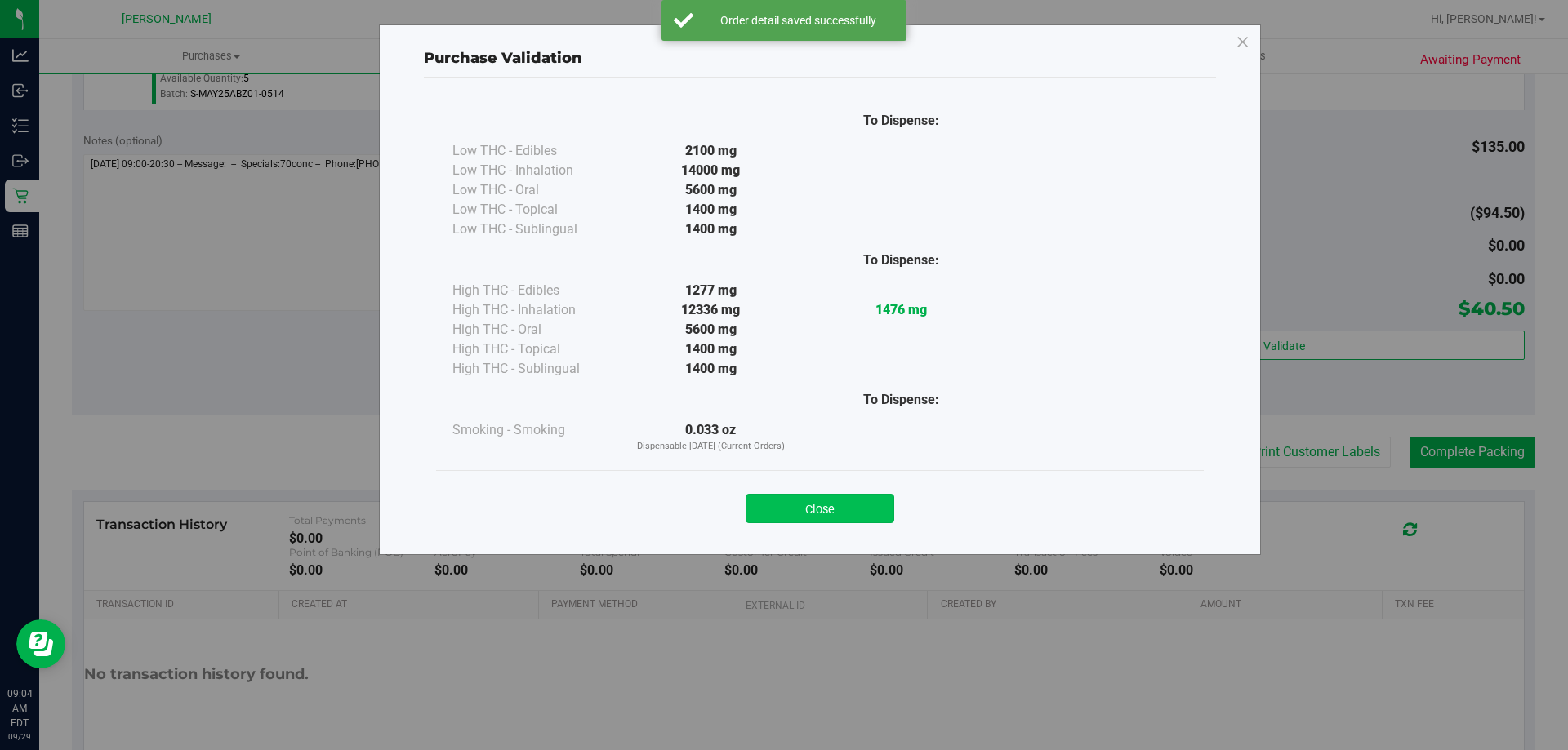
click at [827, 501] on button "Close" at bounding box center [819, 508] width 148 height 29
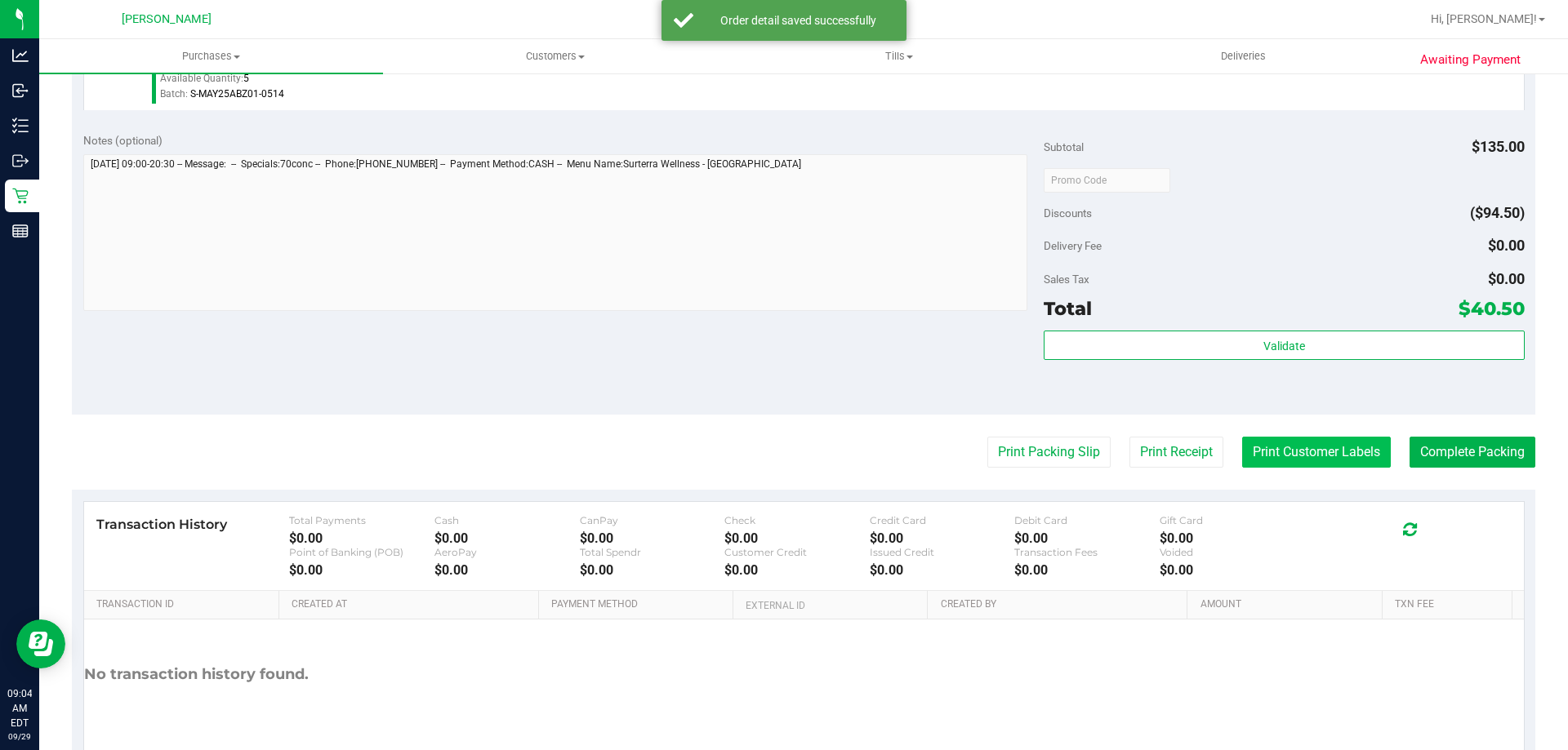
click at [1278, 449] on button "Print Customer Labels" at bounding box center [1316, 452] width 148 height 31
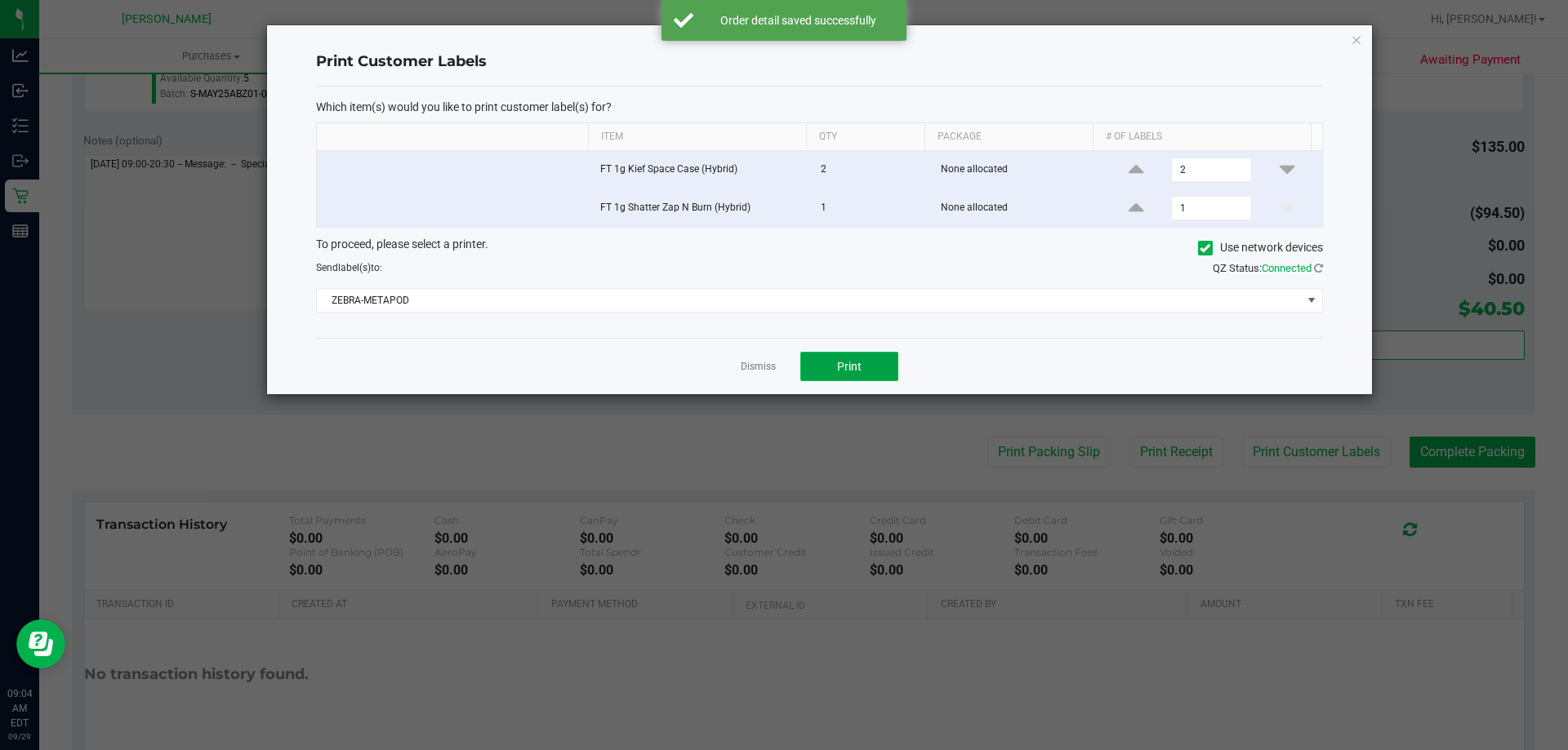
click at [816, 368] on button "Print" at bounding box center [850, 366] width 98 height 29
click at [765, 366] on link "Dismiss" at bounding box center [758, 366] width 35 height 14
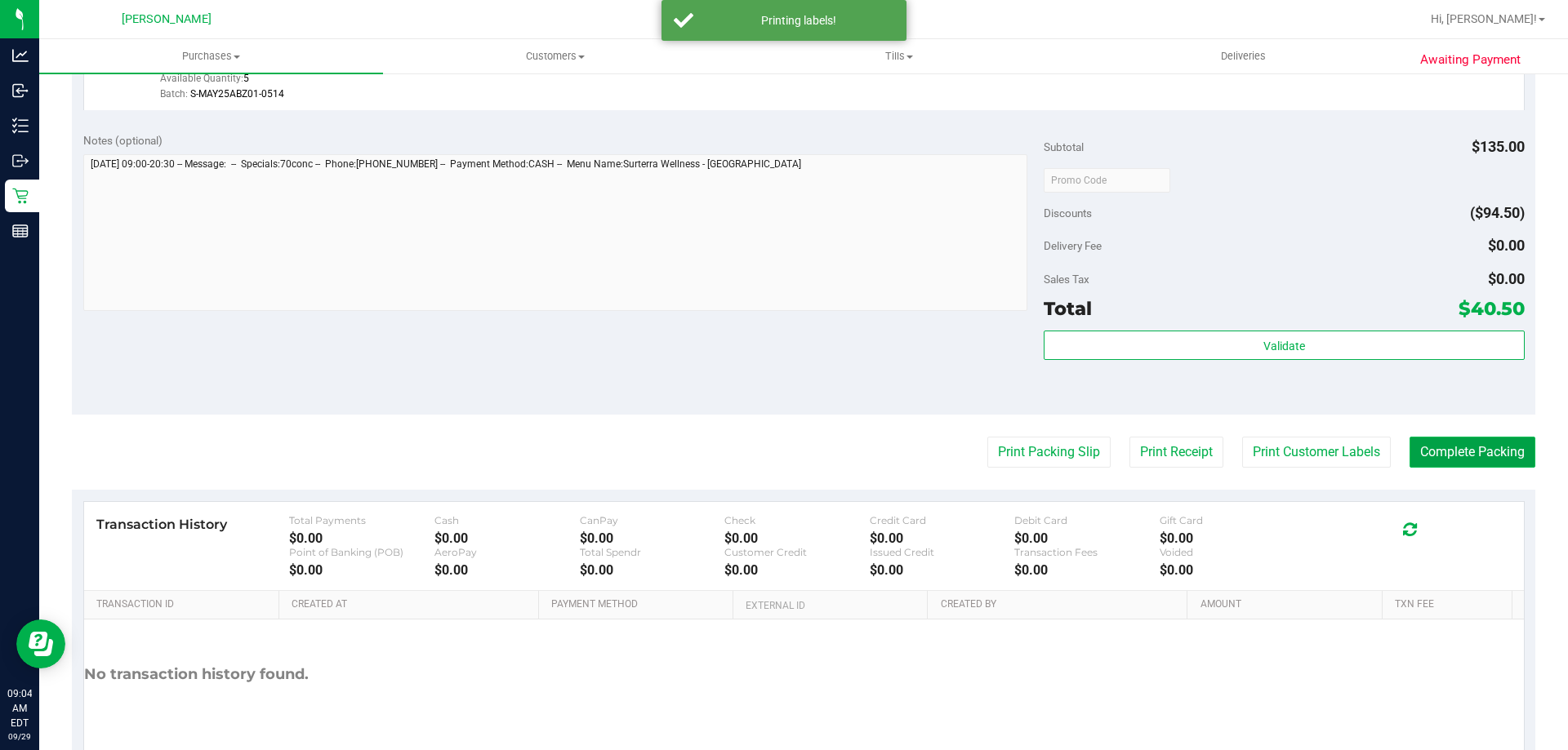
click at [1456, 452] on button "Complete Packing" at bounding box center [1472, 452] width 126 height 31
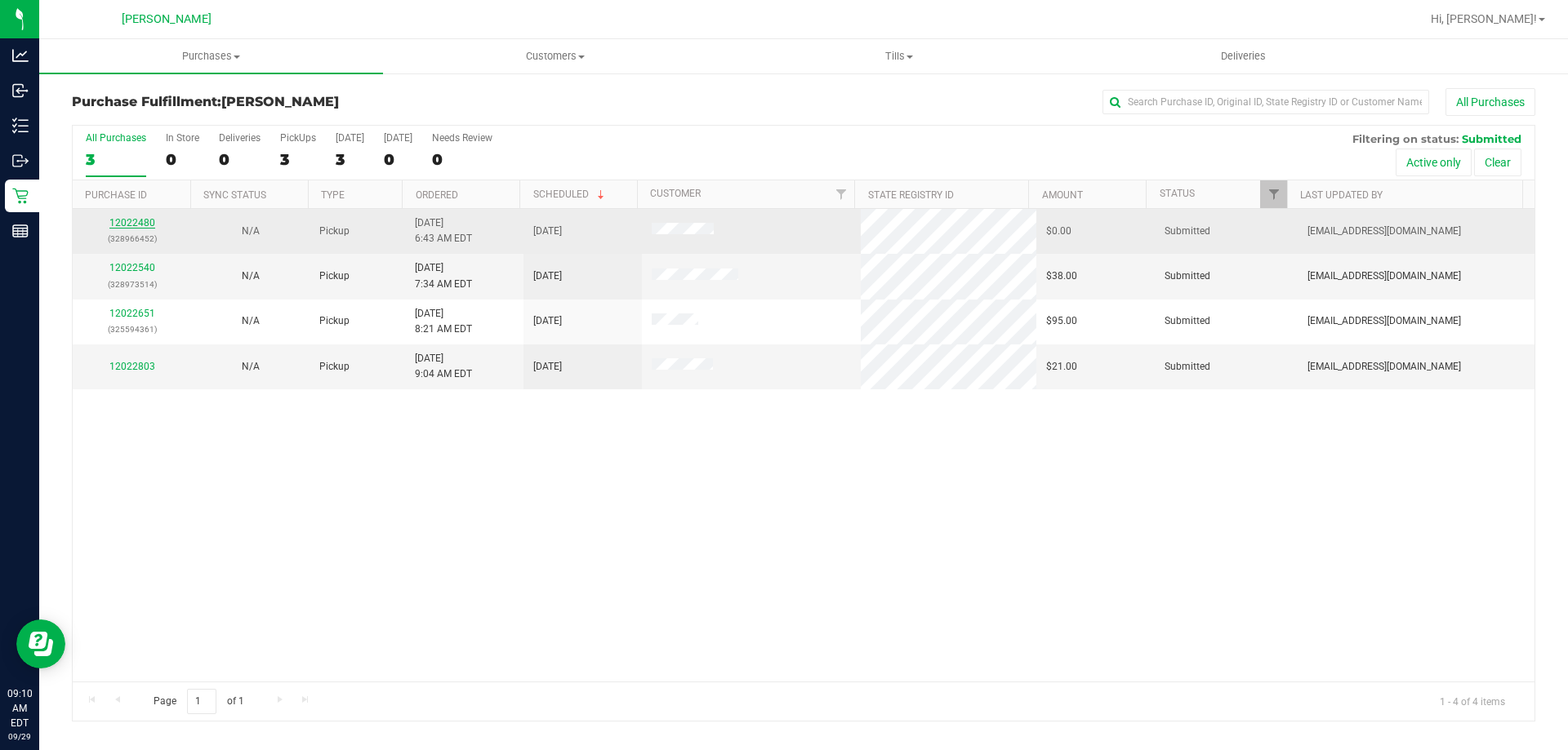
click at [137, 228] on link "12022480" at bounding box center [132, 223] width 45 height 11
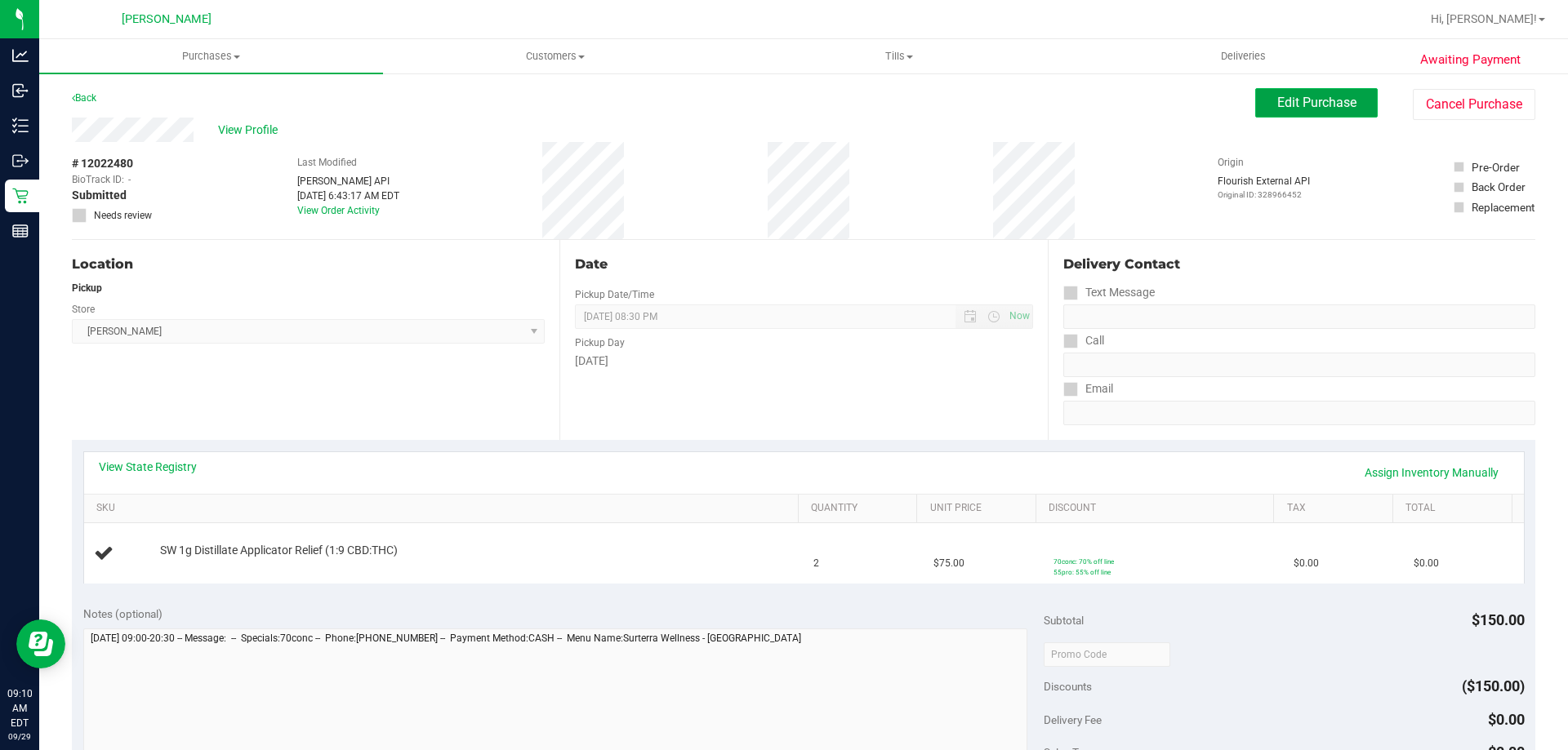
click at [1289, 110] on span "Edit Purchase" at bounding box center [1317, 102] width 79 height 15
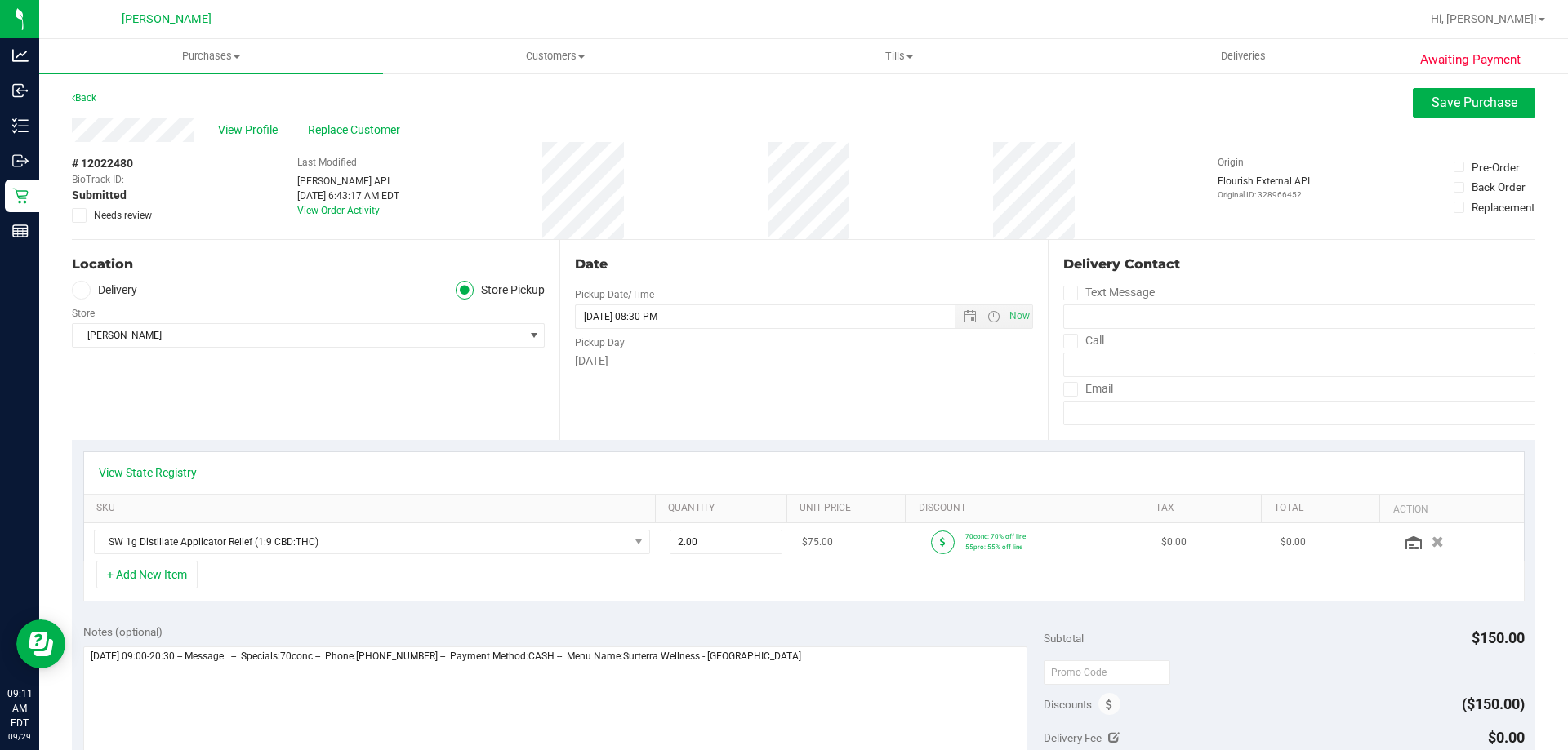
click at [940, 538] on icon at bounding box center [943, 542] width 6 height 9
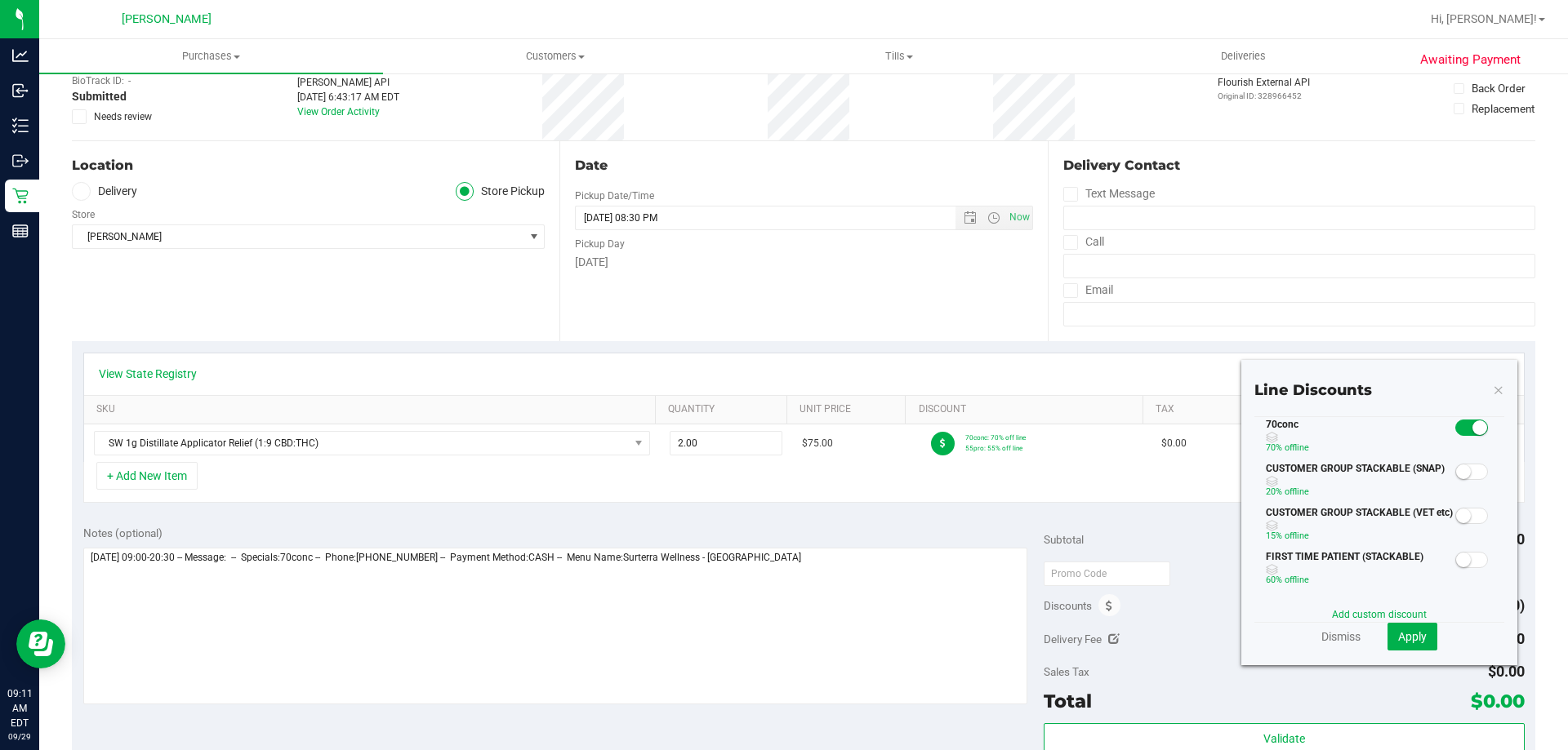
scroll to position [245, 0]
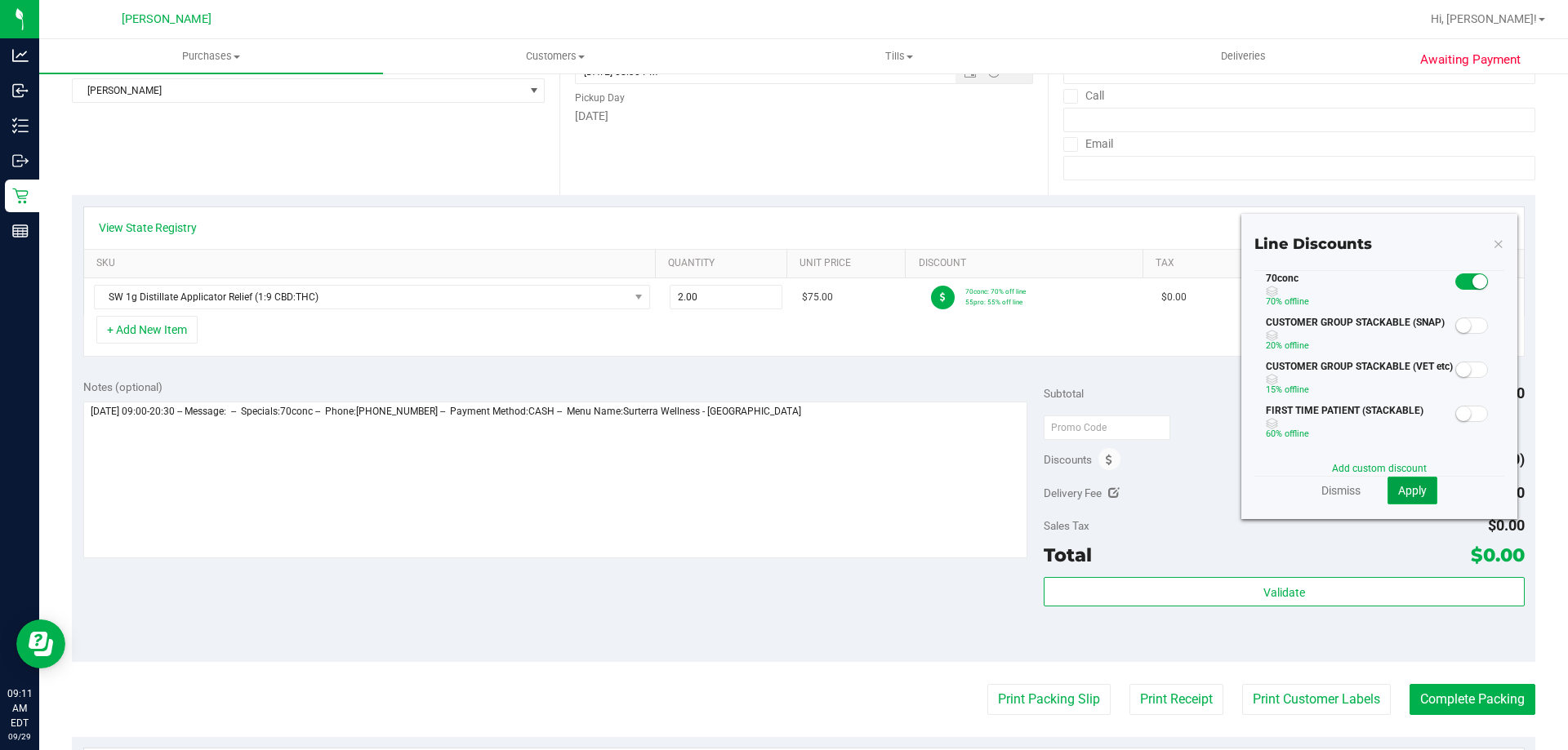
click at [1403, 491] on span "Apply" at bounding box center [1412, 490] width 28 height 13
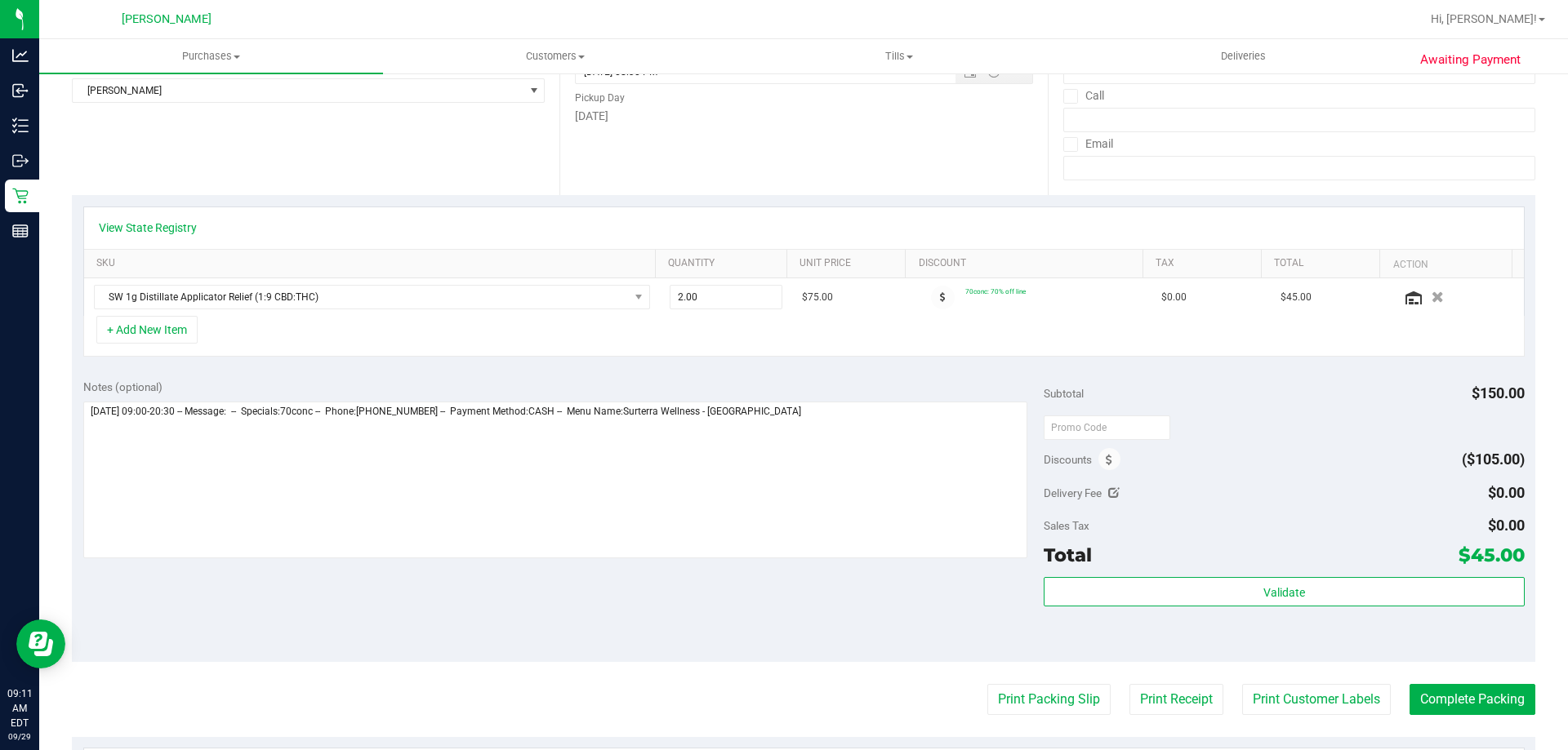
scroll to position [0, 0]
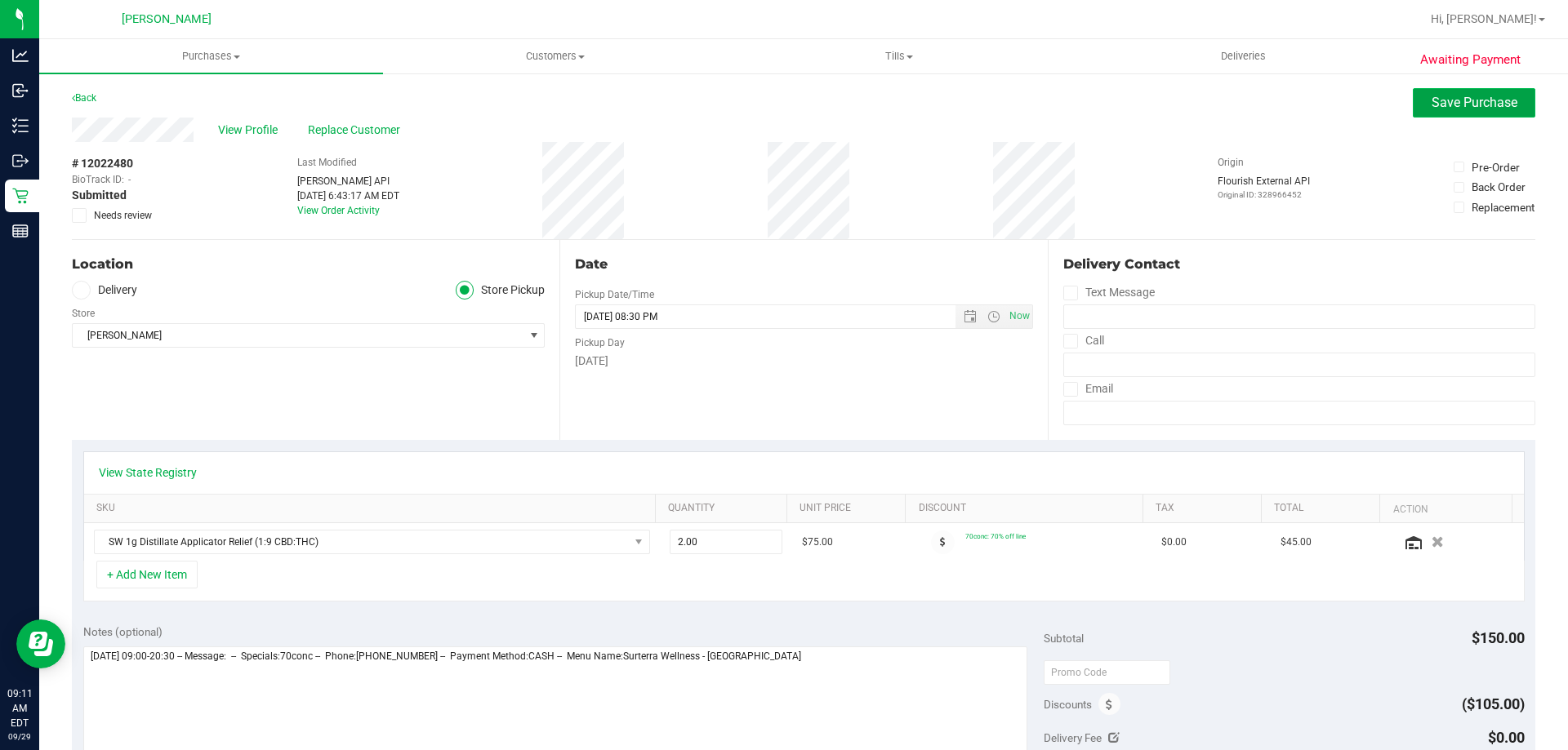
click at [1415, 100] on button "Save Purchase" at bounding box center [1474, 102] width 123 height 29
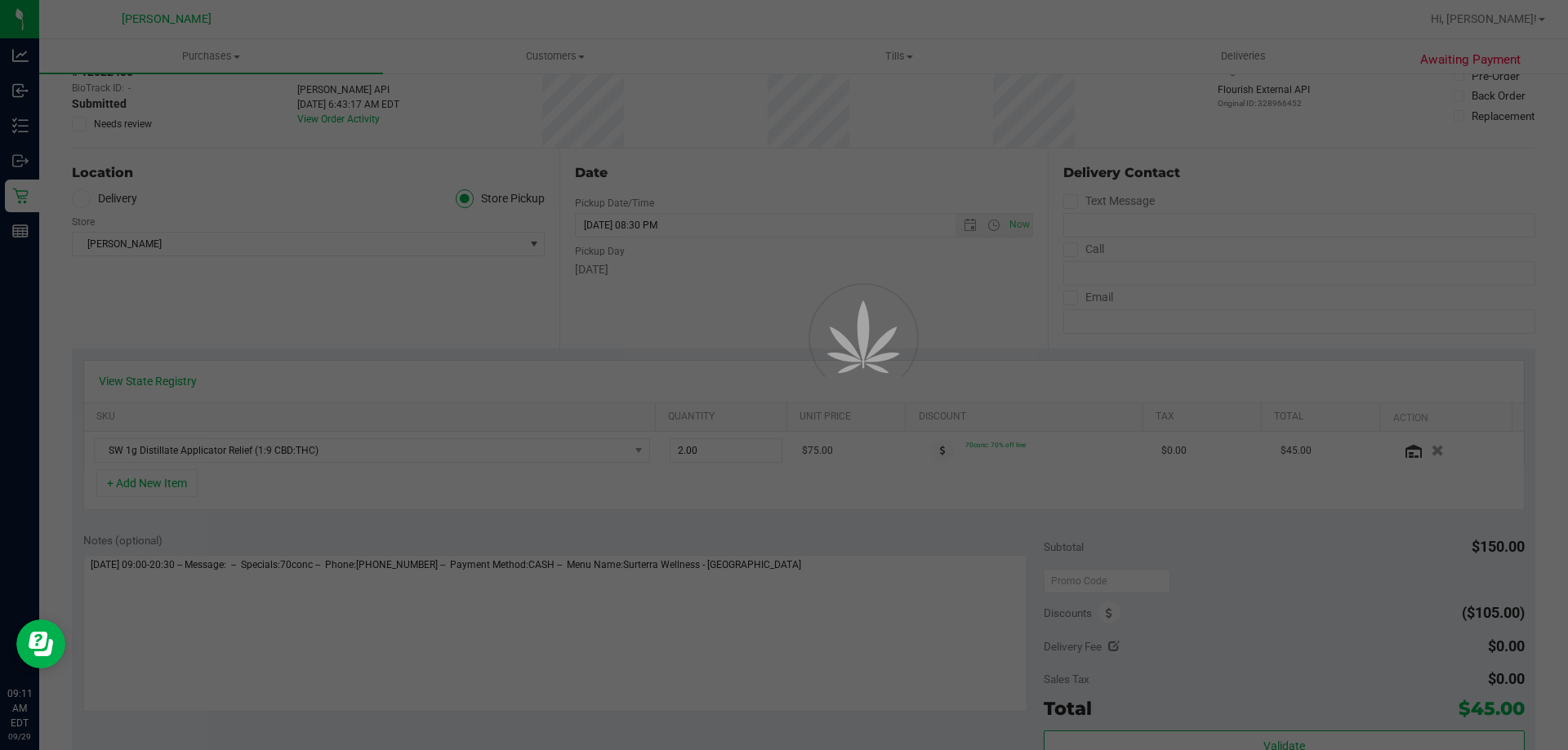
scroll to position [245, 0]
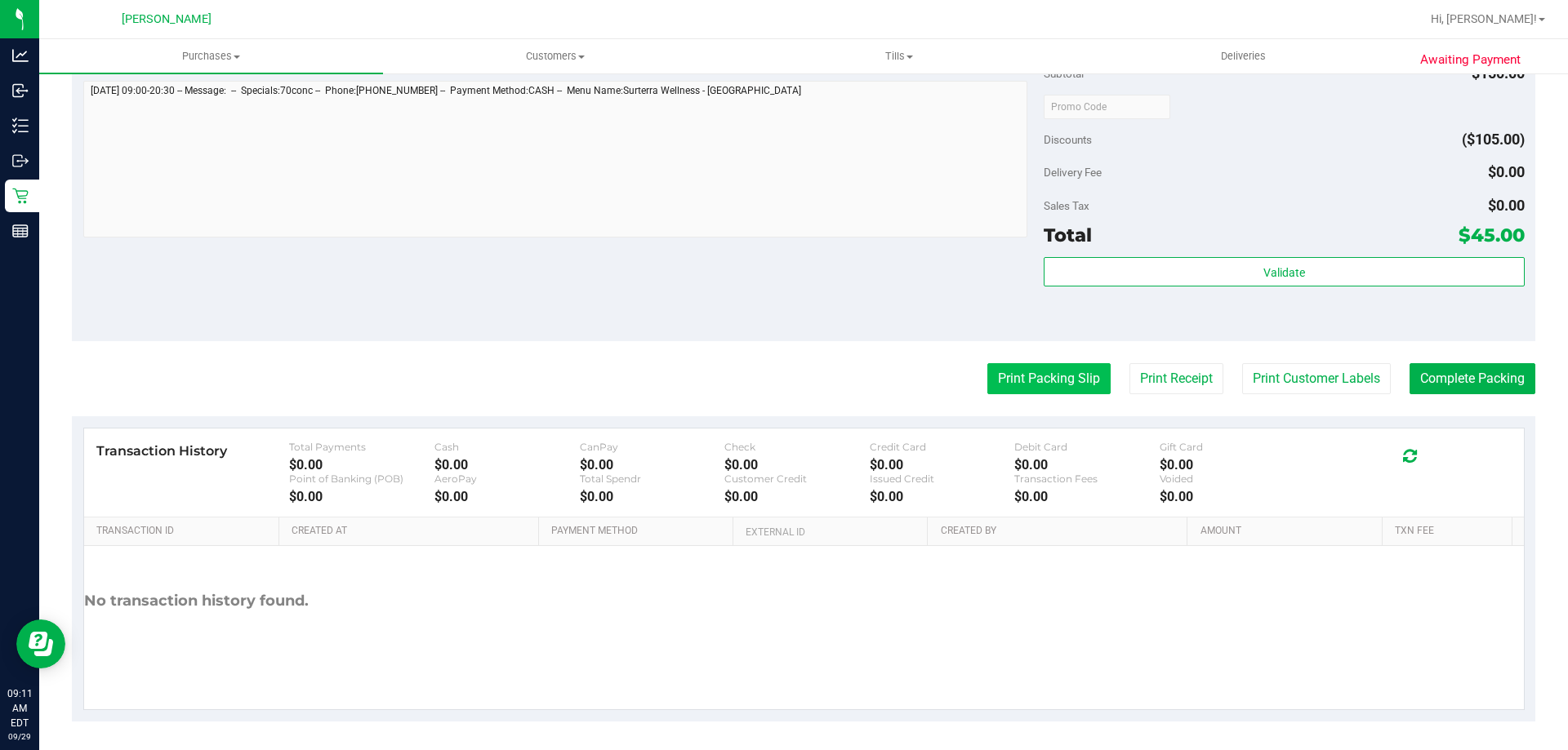
scroll to position [546, 0]
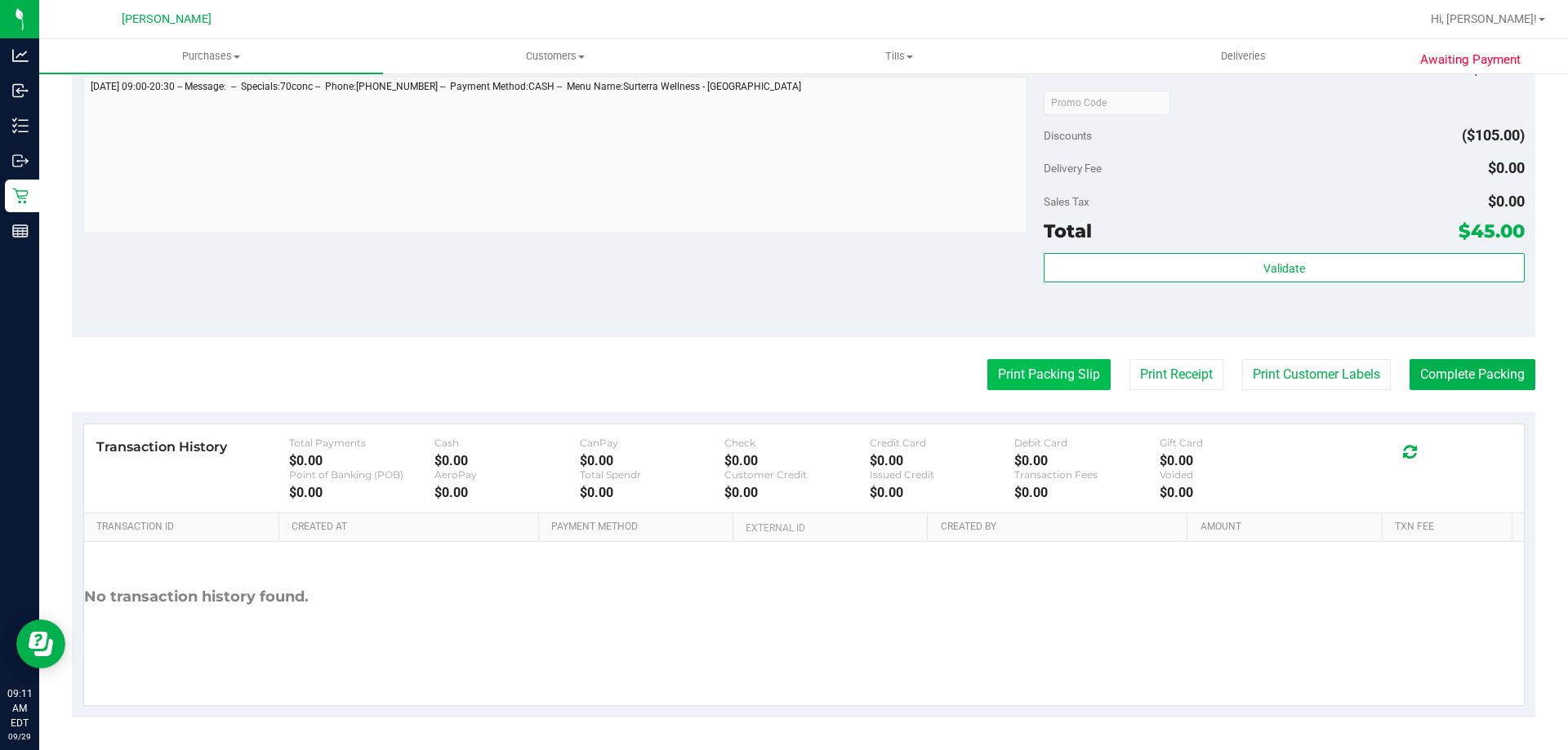
click at [1078, 384] on button "Print Packing Slip" at bounding box center [1049, 374] width 123 height 31
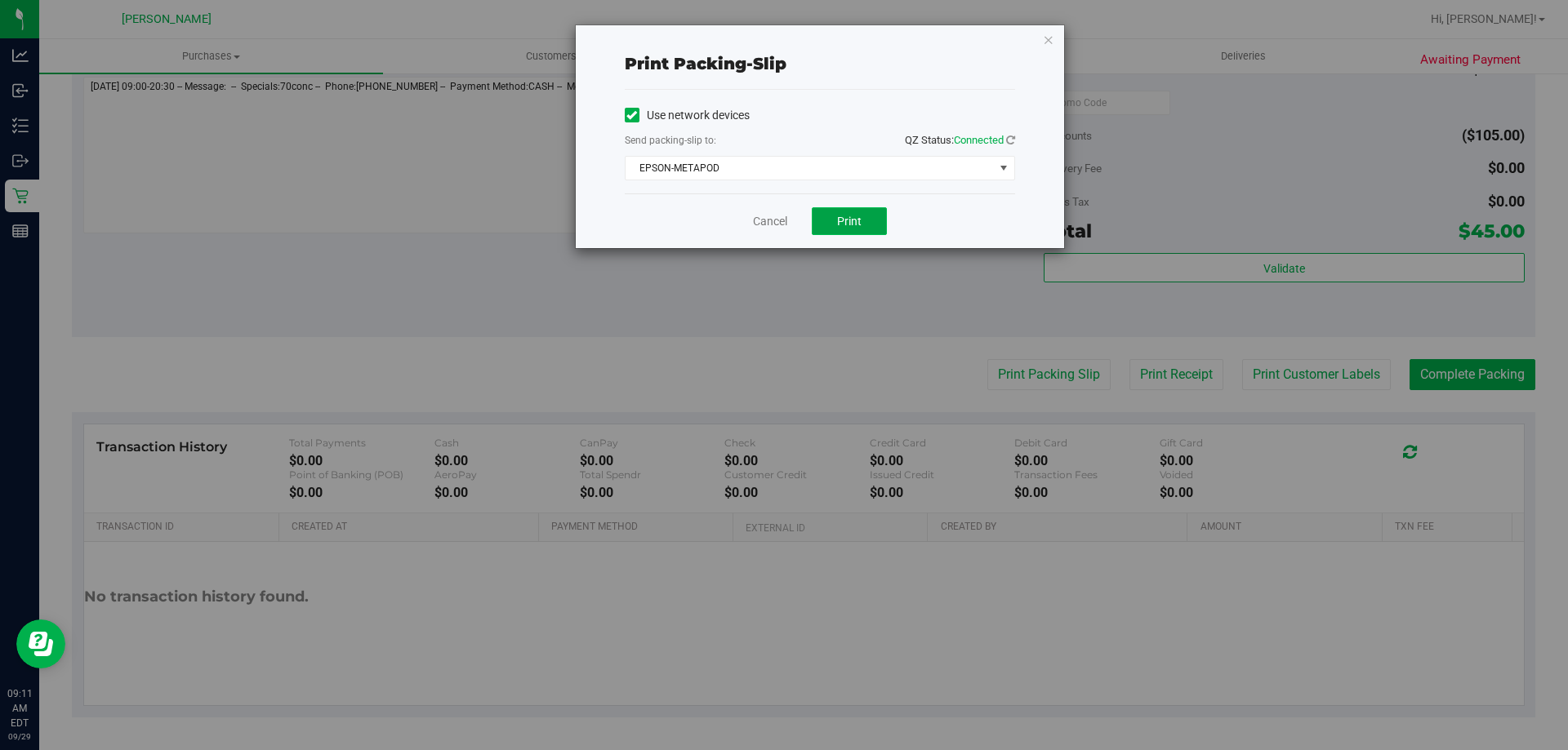
click at [830, 222] on button "Print" at bounding box center [849, 220] width 75 height 27
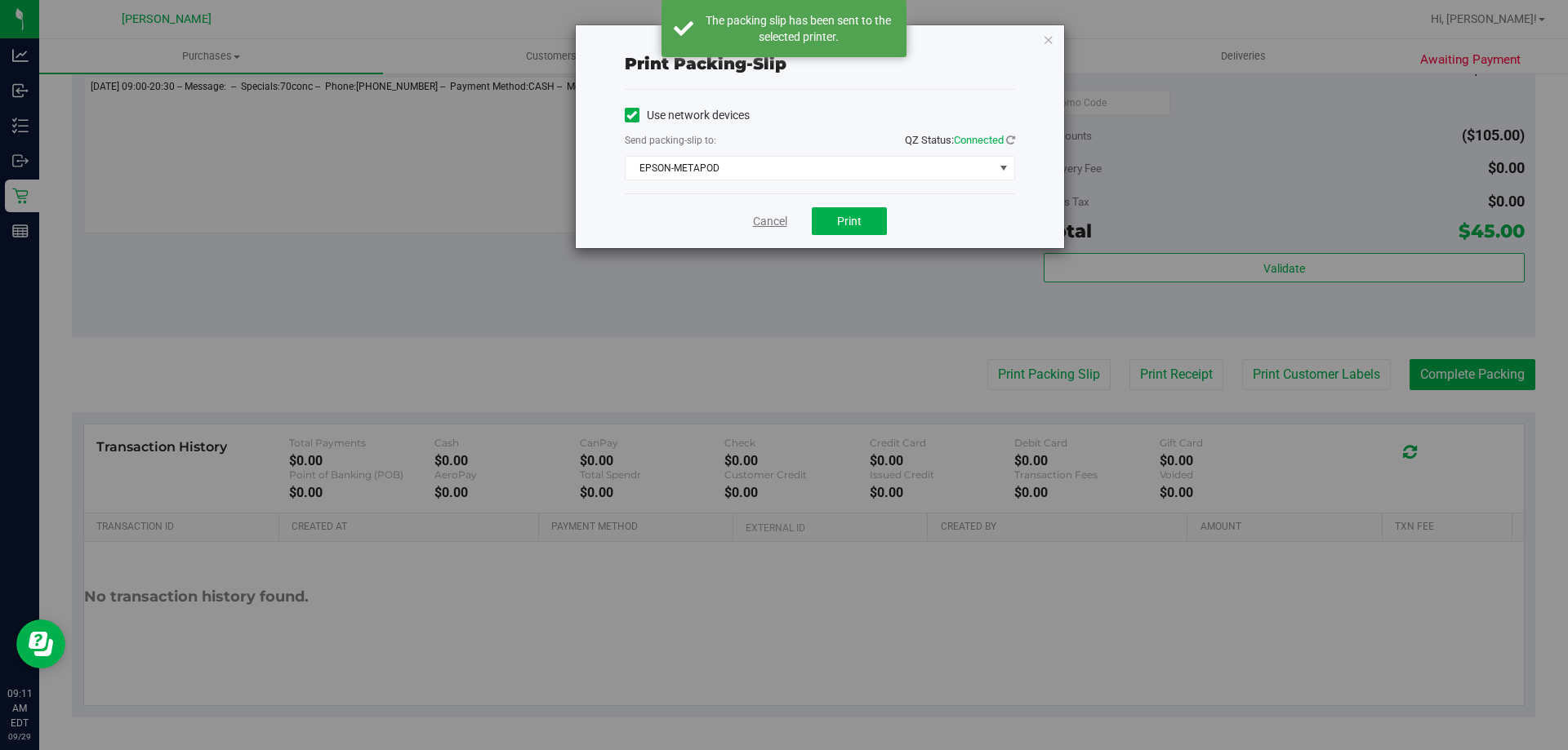
click at [771, 221] on link "Cancel" at bounding box center [770, 222] width 34 height 17
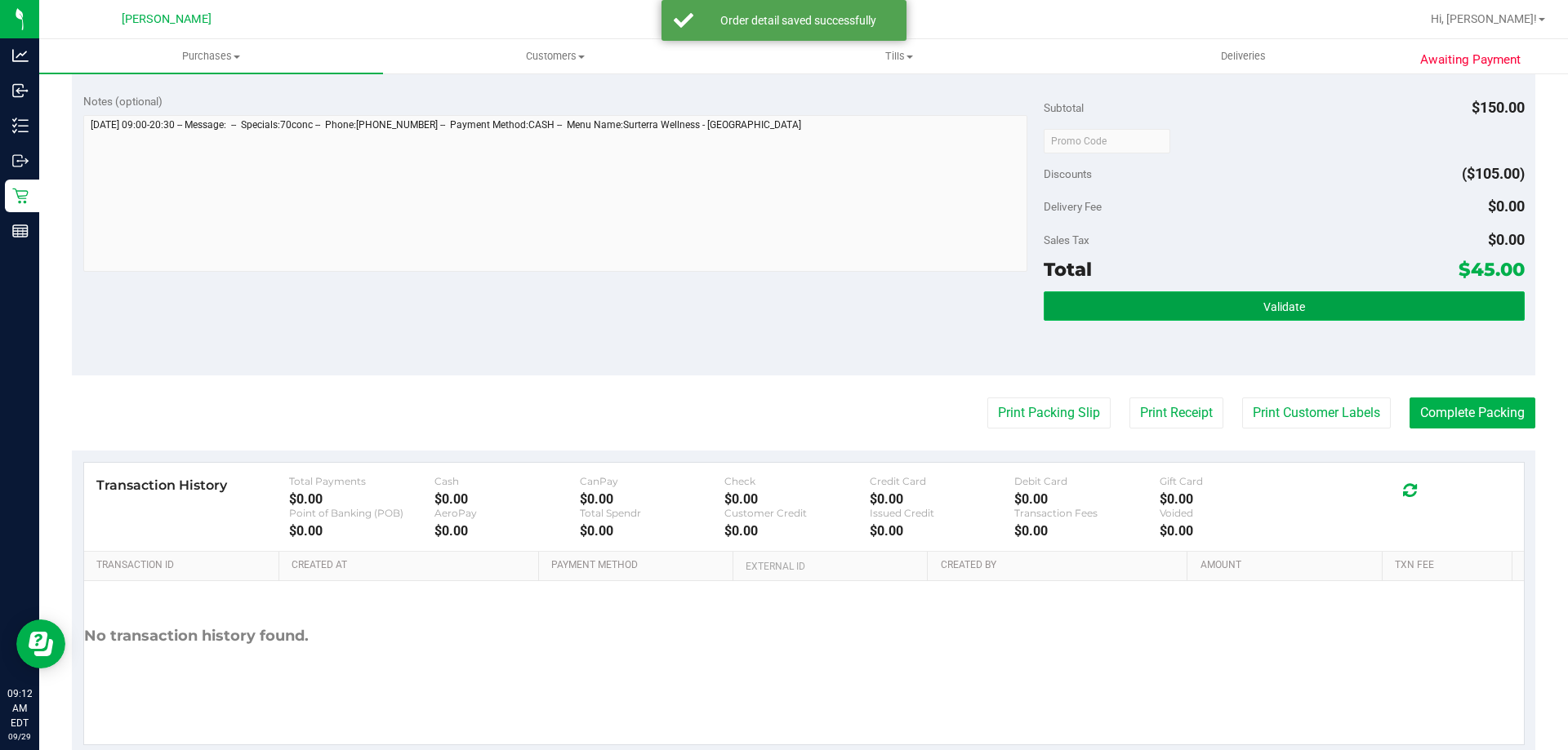
click at [1289, 304] on span "Validate" at bounding box center [1284, 307] width 42 height 13
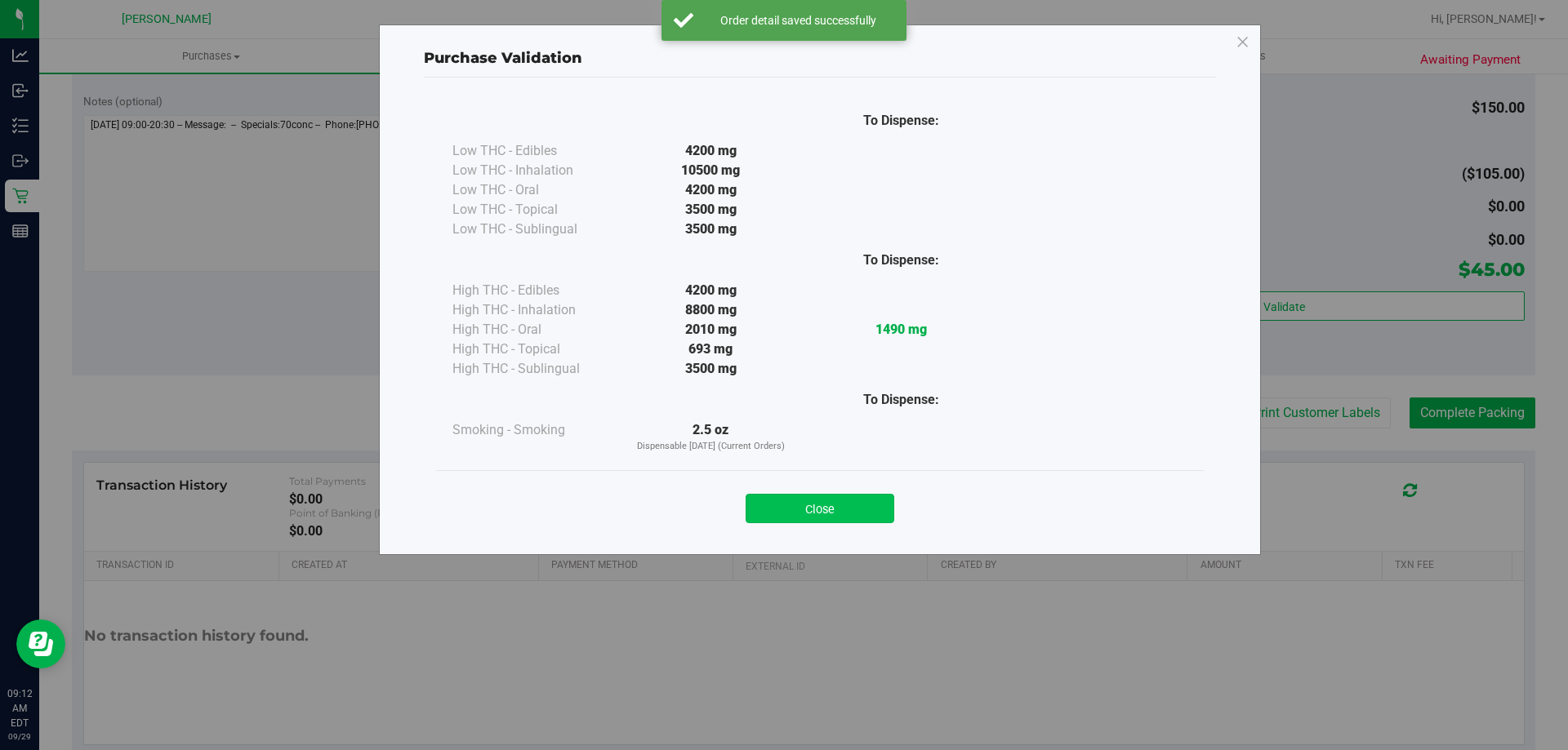
click at [870, 508] on button "Close" at bounding box center [819, 508] width 148 height 29
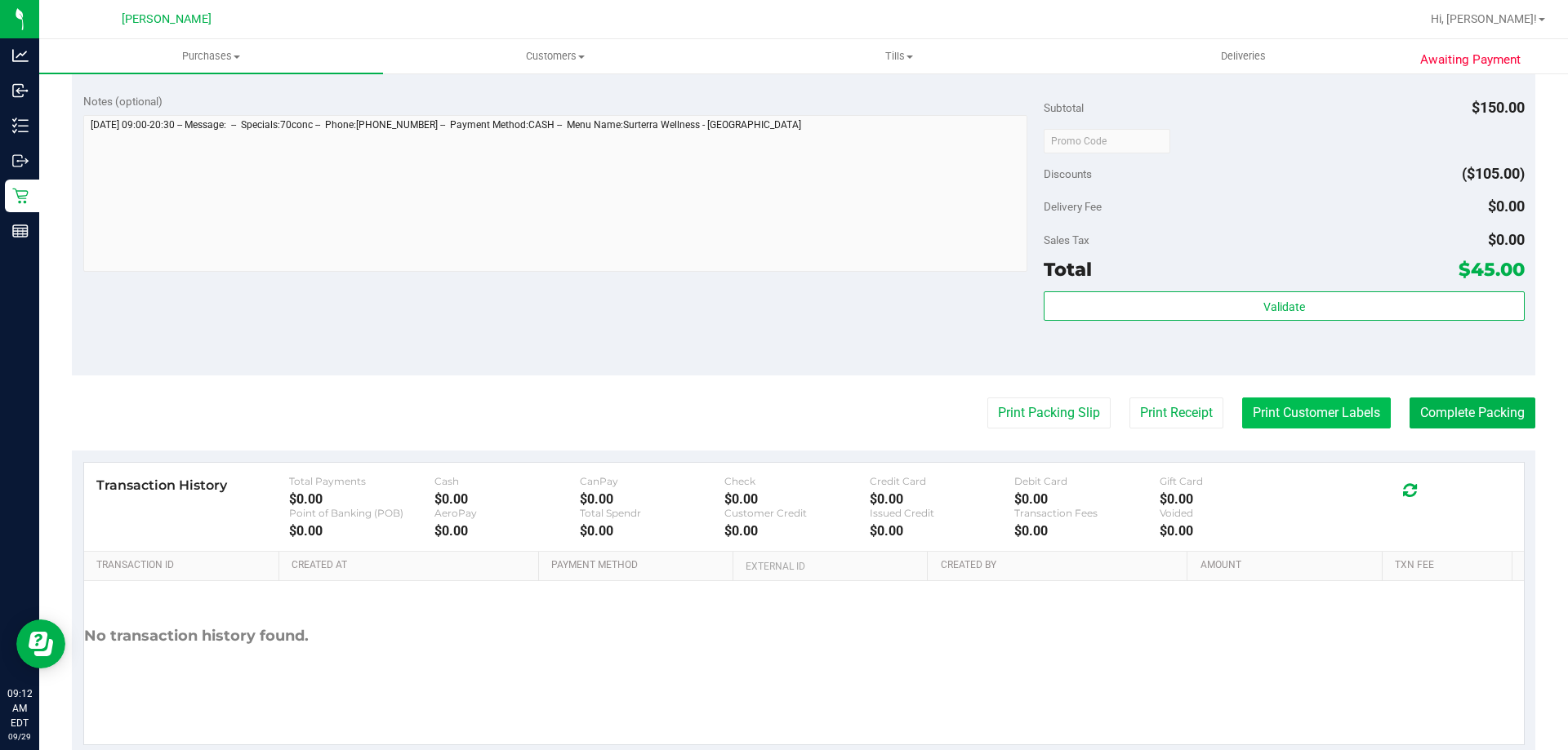
click at [1354, 420] on button "Print Customer Labels" at bounding box center [1316, 413] width 148 height 31
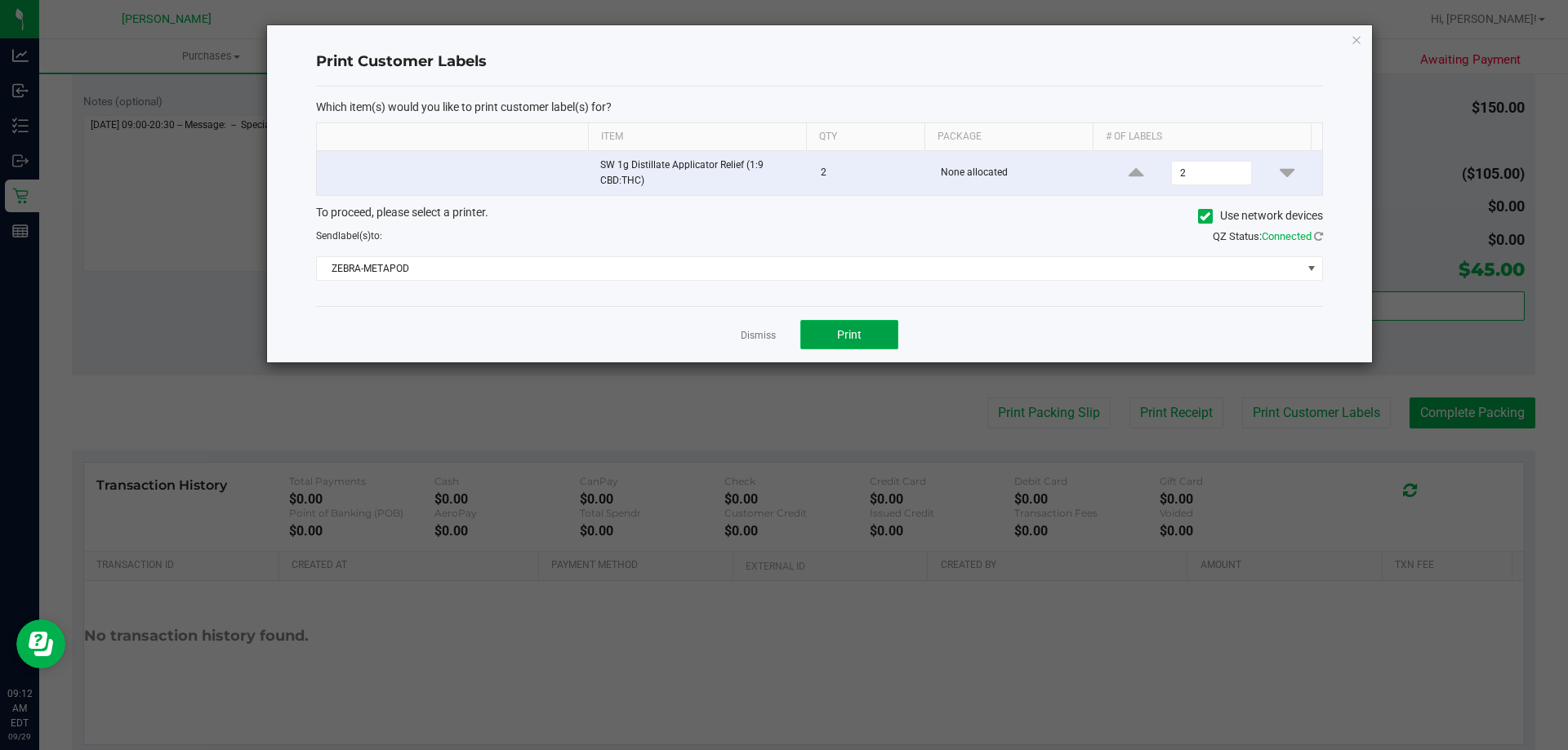
click at [887, 333] on button "Print" at bounding box center [850, 334] width 98 height 29
click at [760, 333] on link "Dismiss" at bounding box center [758, 335] width 35 height 14
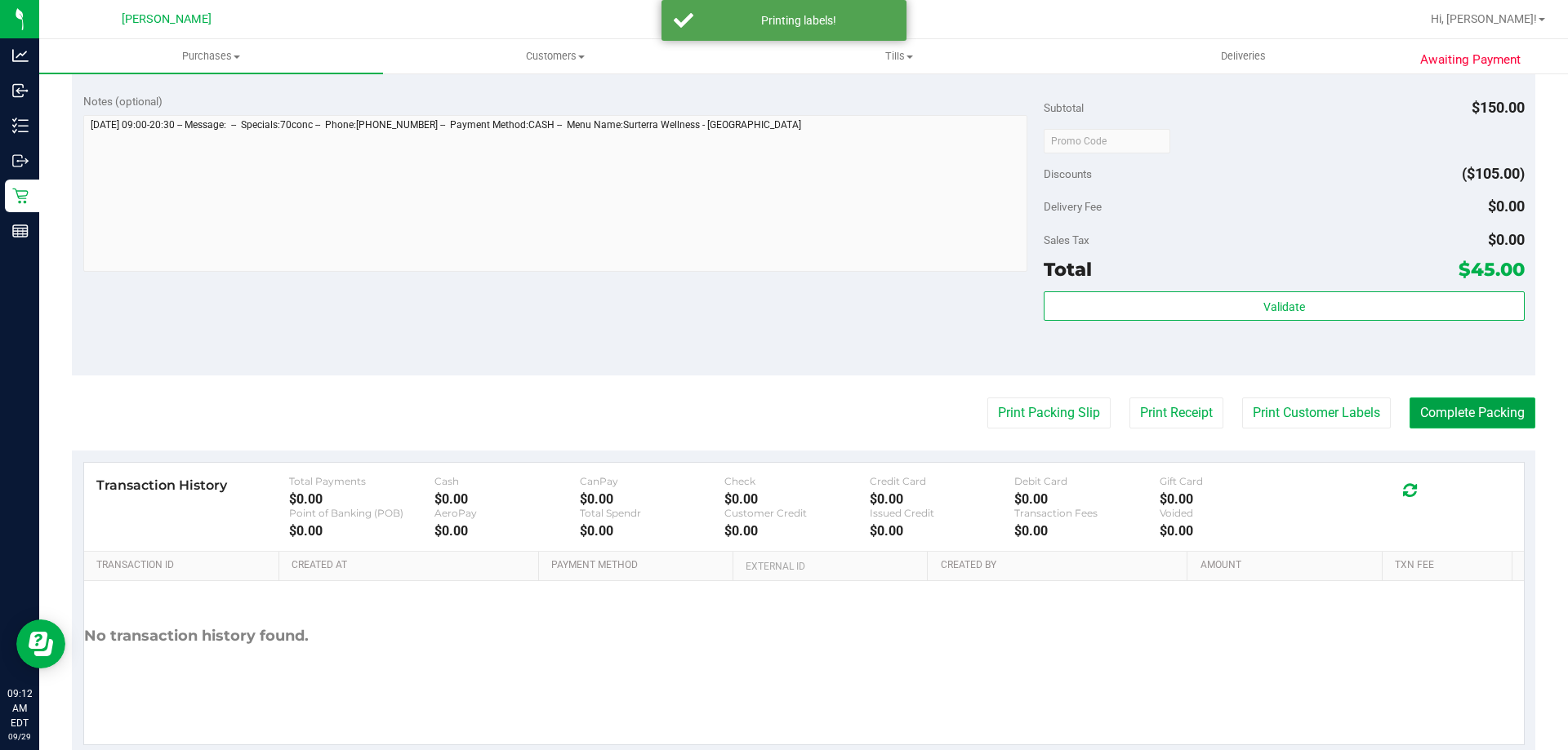
click at [1454, 421] on button "Complete Packing" at bounding box center [1472, 413] width 126 height 31
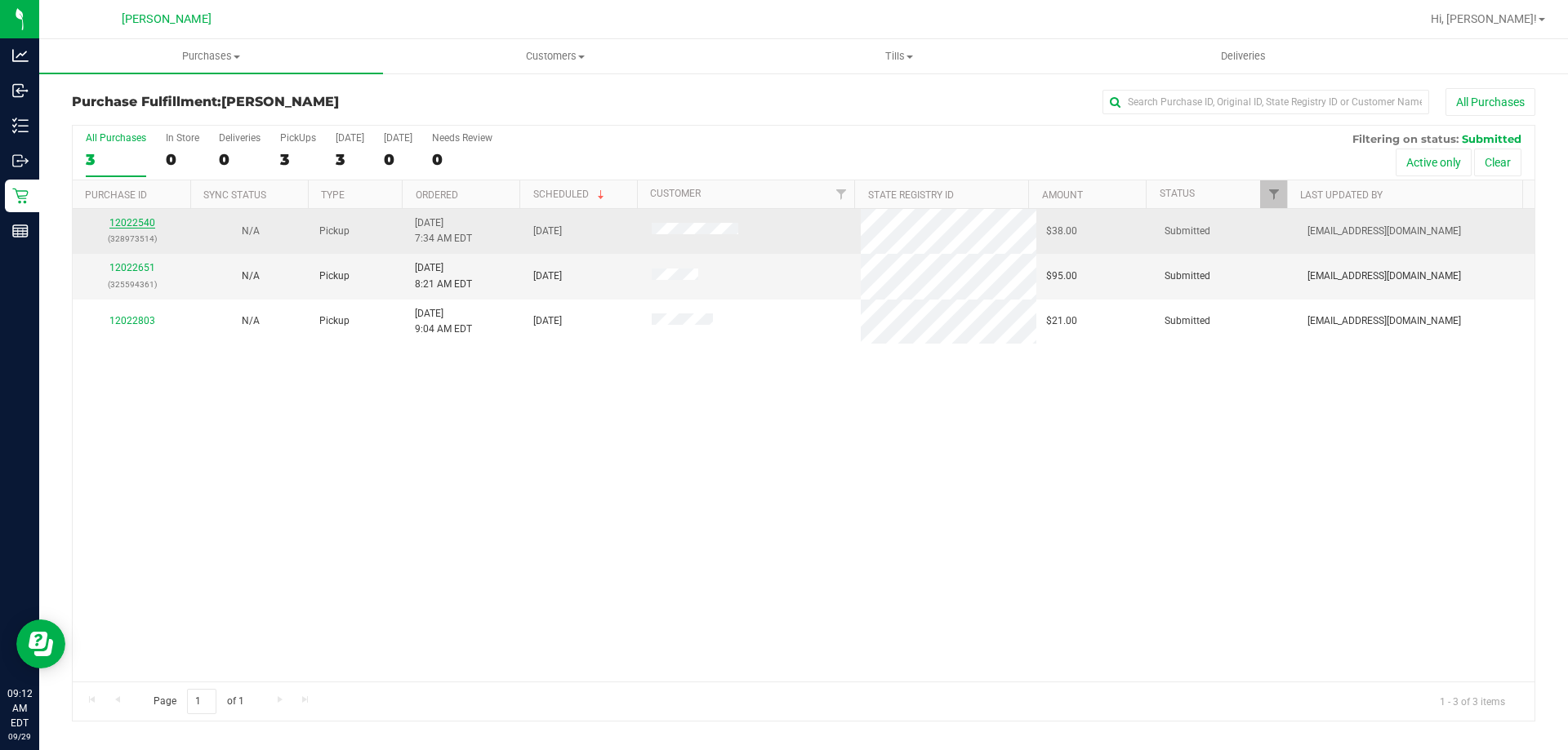
click at [135, 220] on link "12022540" at bounding box center [132, 223] width 45 height 11
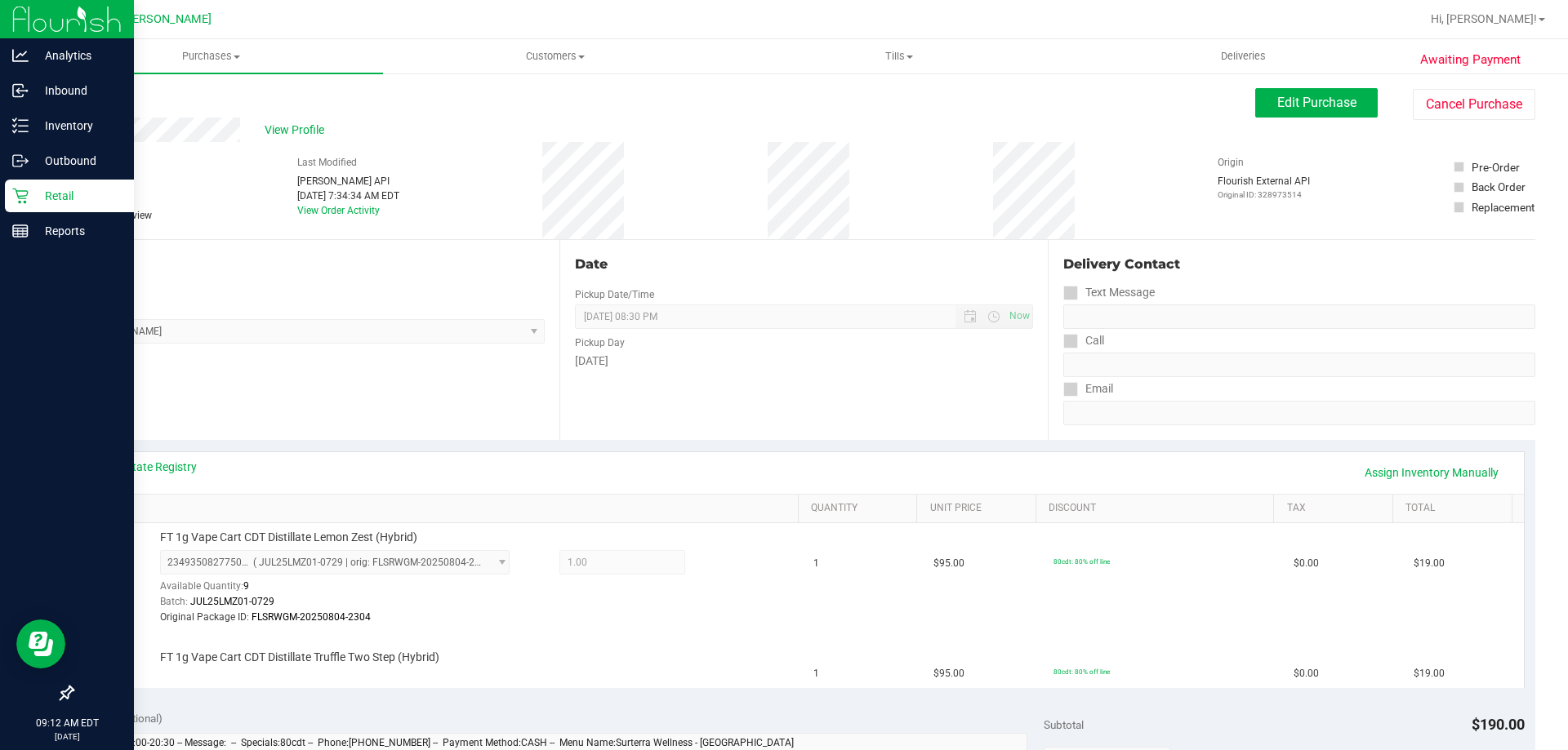
click at [49, 193] on p "Retail" at bounding box center [78, 196] width 98 height 20
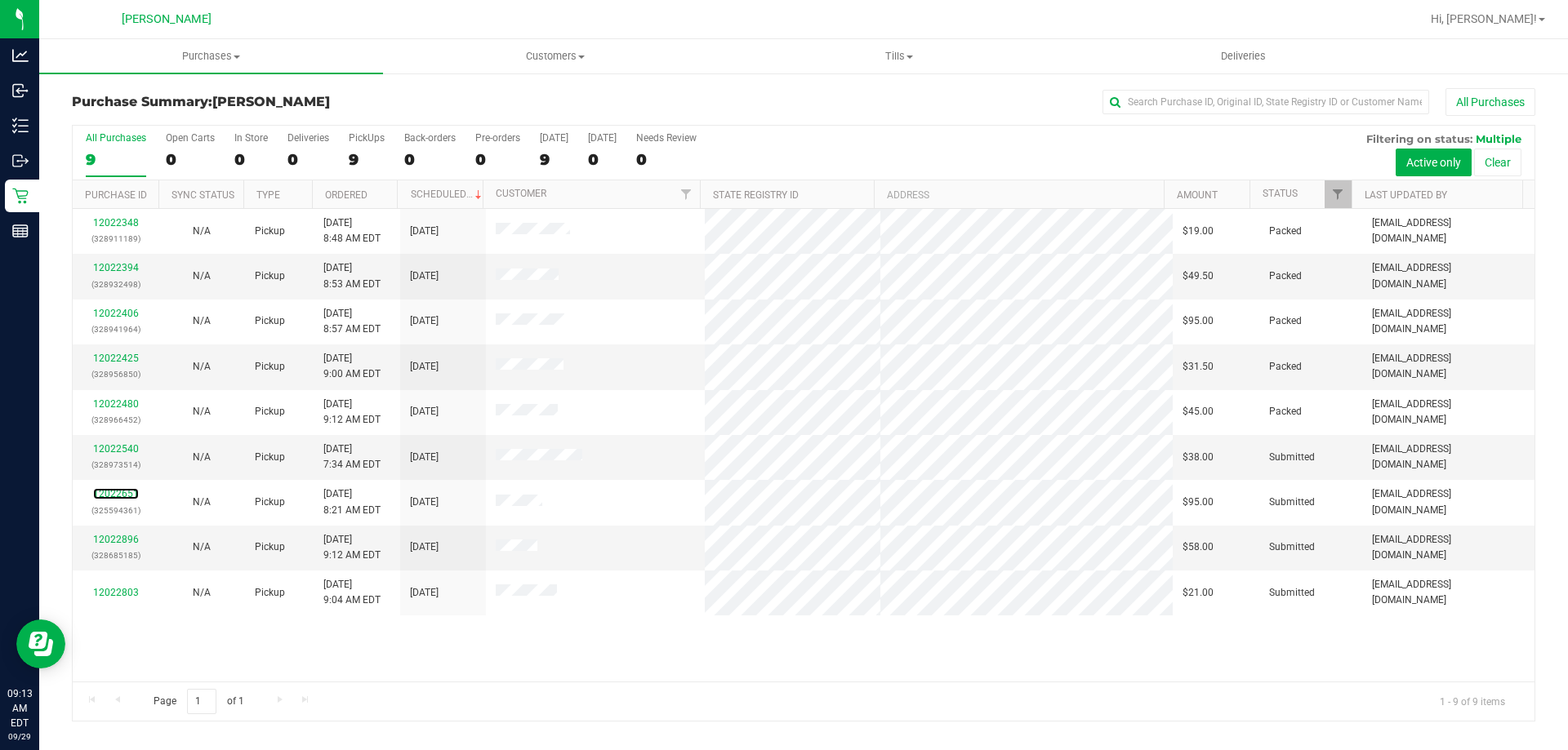
click at [108, 492] on link "12022651" at bounding box center [116, 494] width 45 height 11
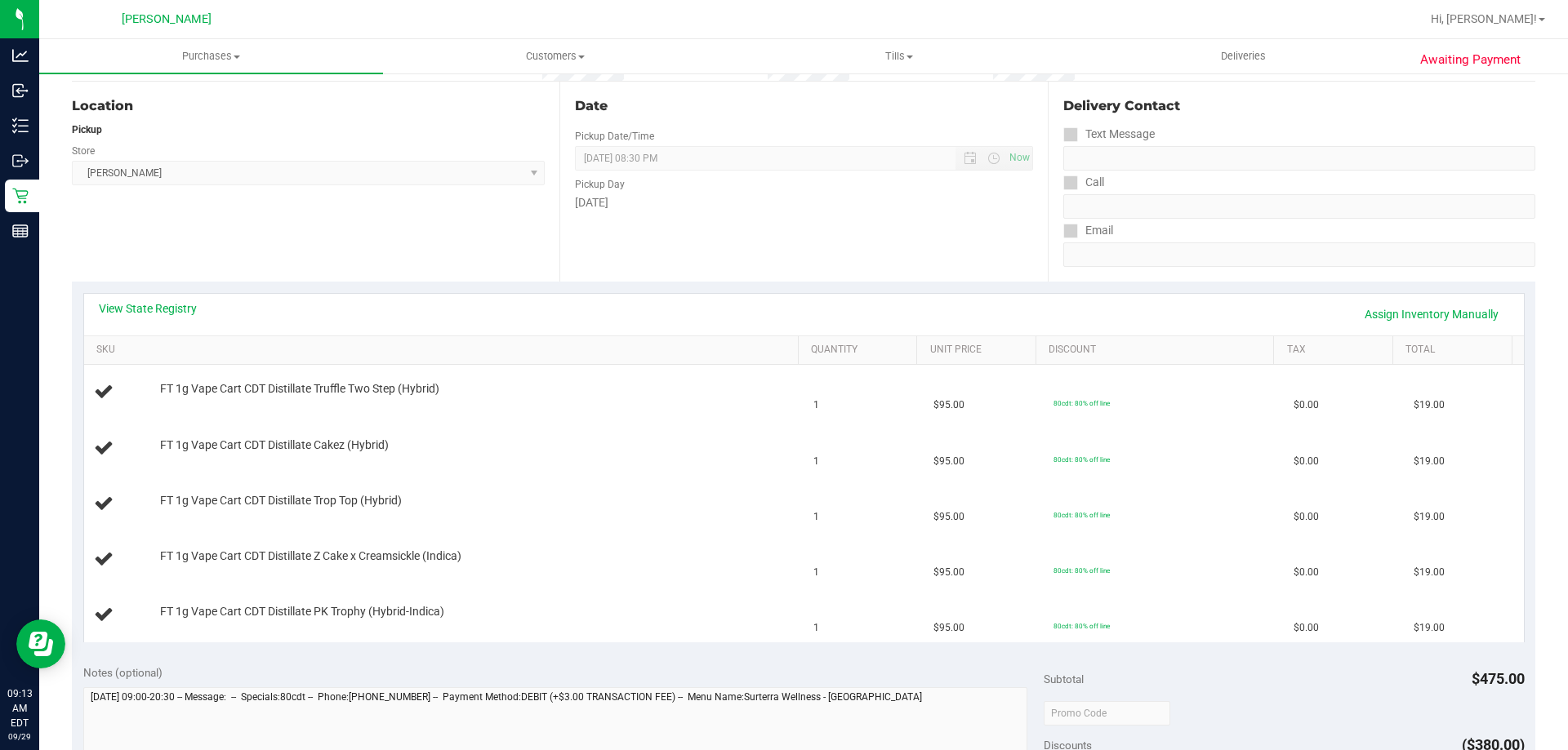
scroll to position [163, 0]
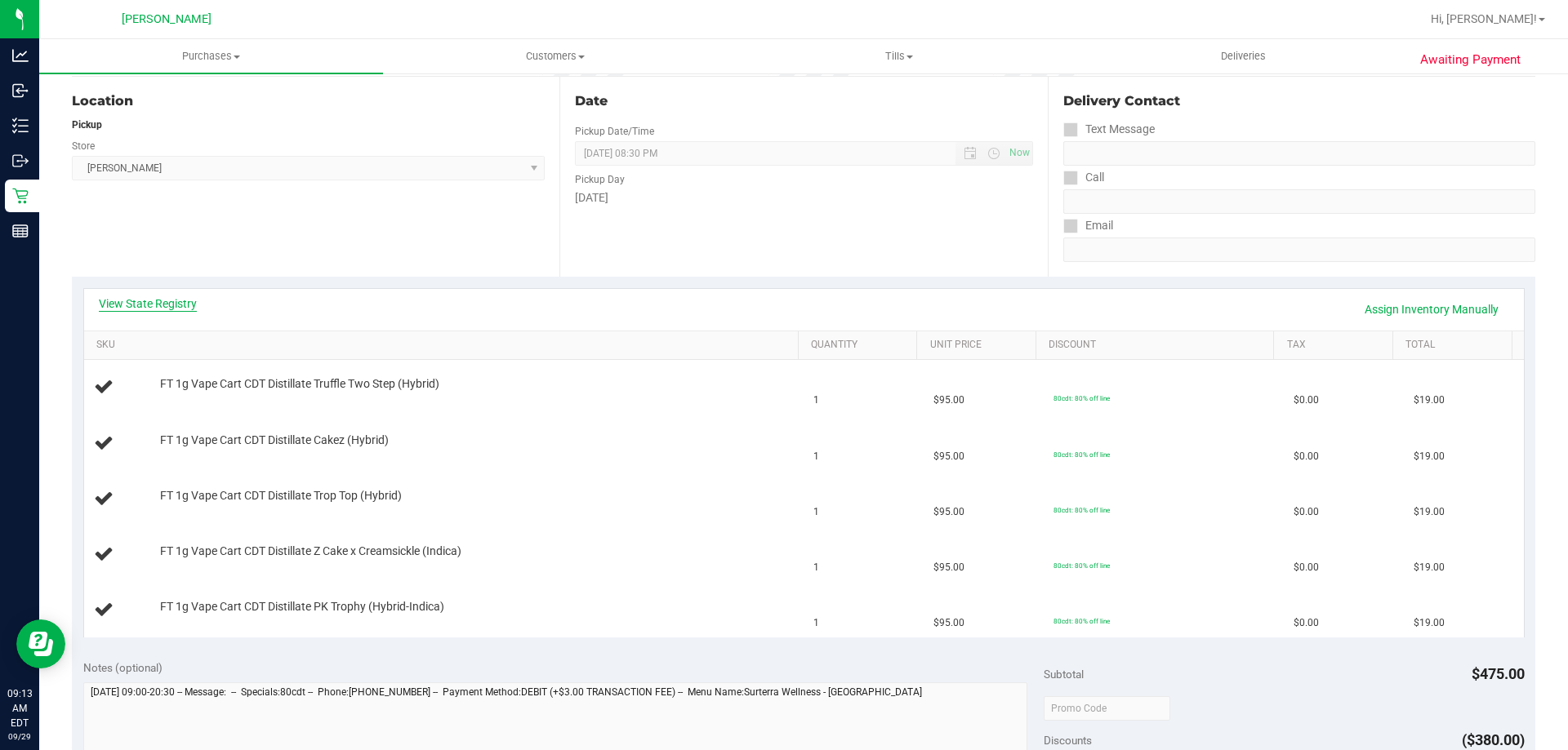
click at [166, 298] on link "View State Registry" at bounding box center [148, 303] width 98 height 16
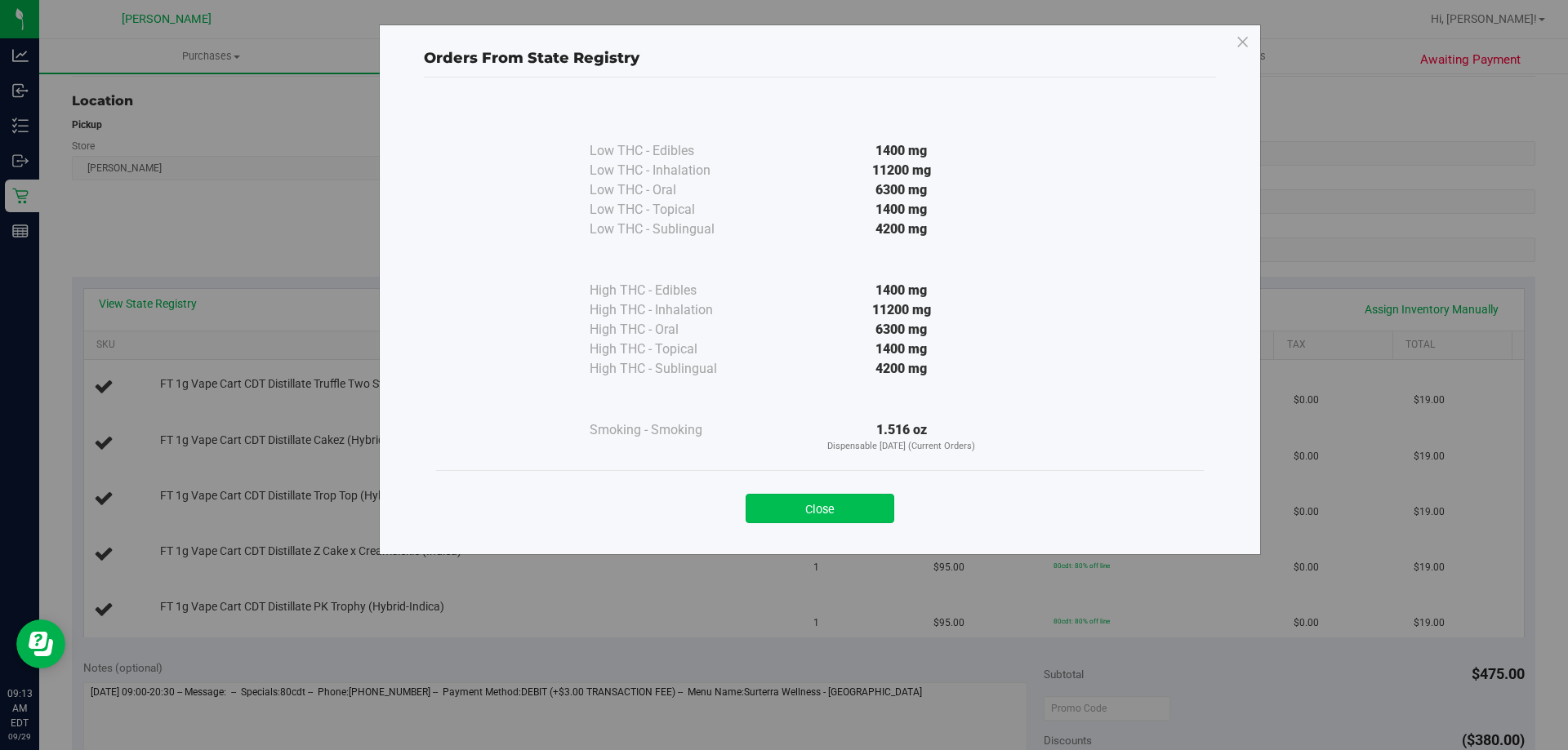
click at [803, 507] on button "Close" at bounding box center [819, 508] width 148 height 29
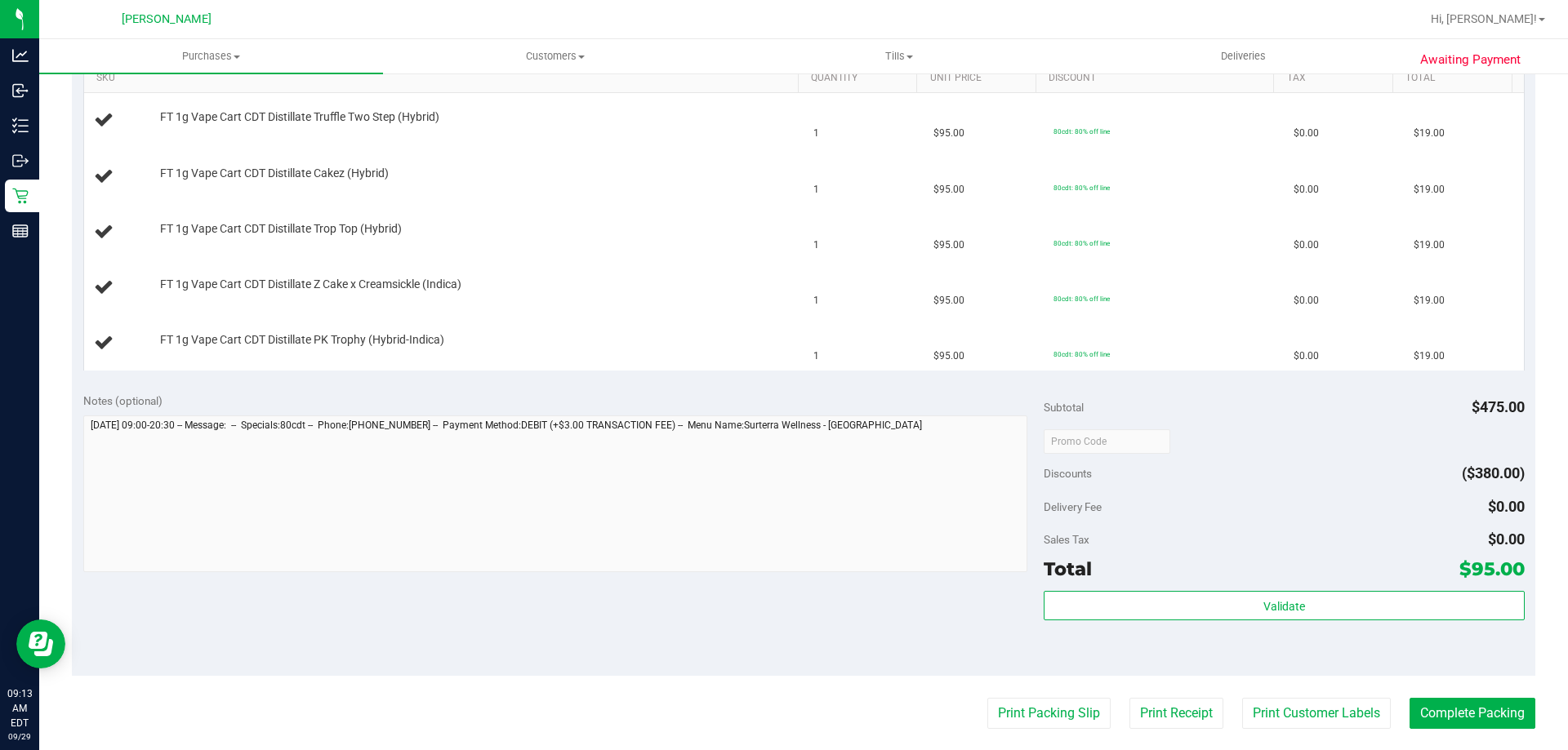
scroll to position [571, 0]
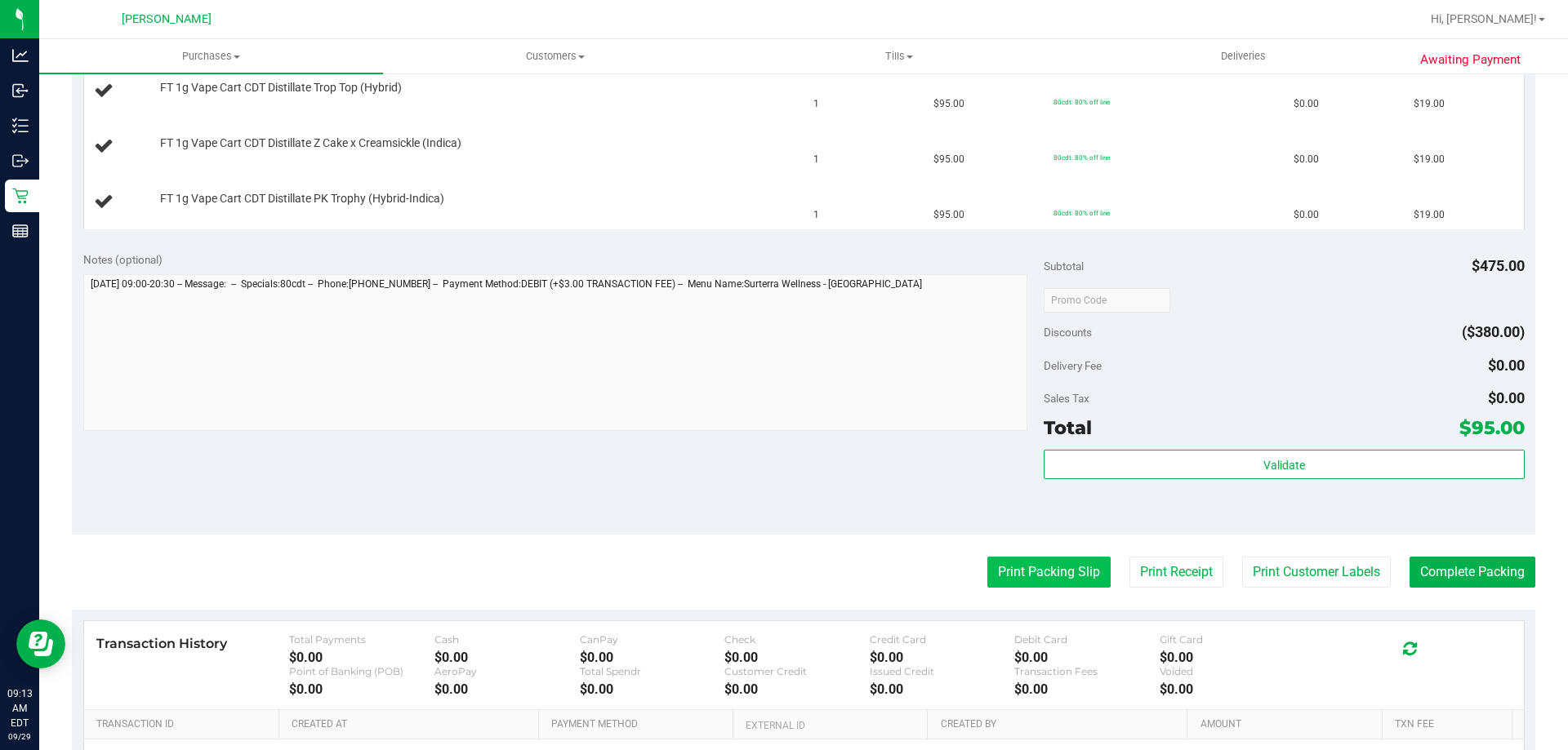
click at [1020, 557] on button "Print Packing Slip" at bounding box center [1049, 571] width 123 height 31
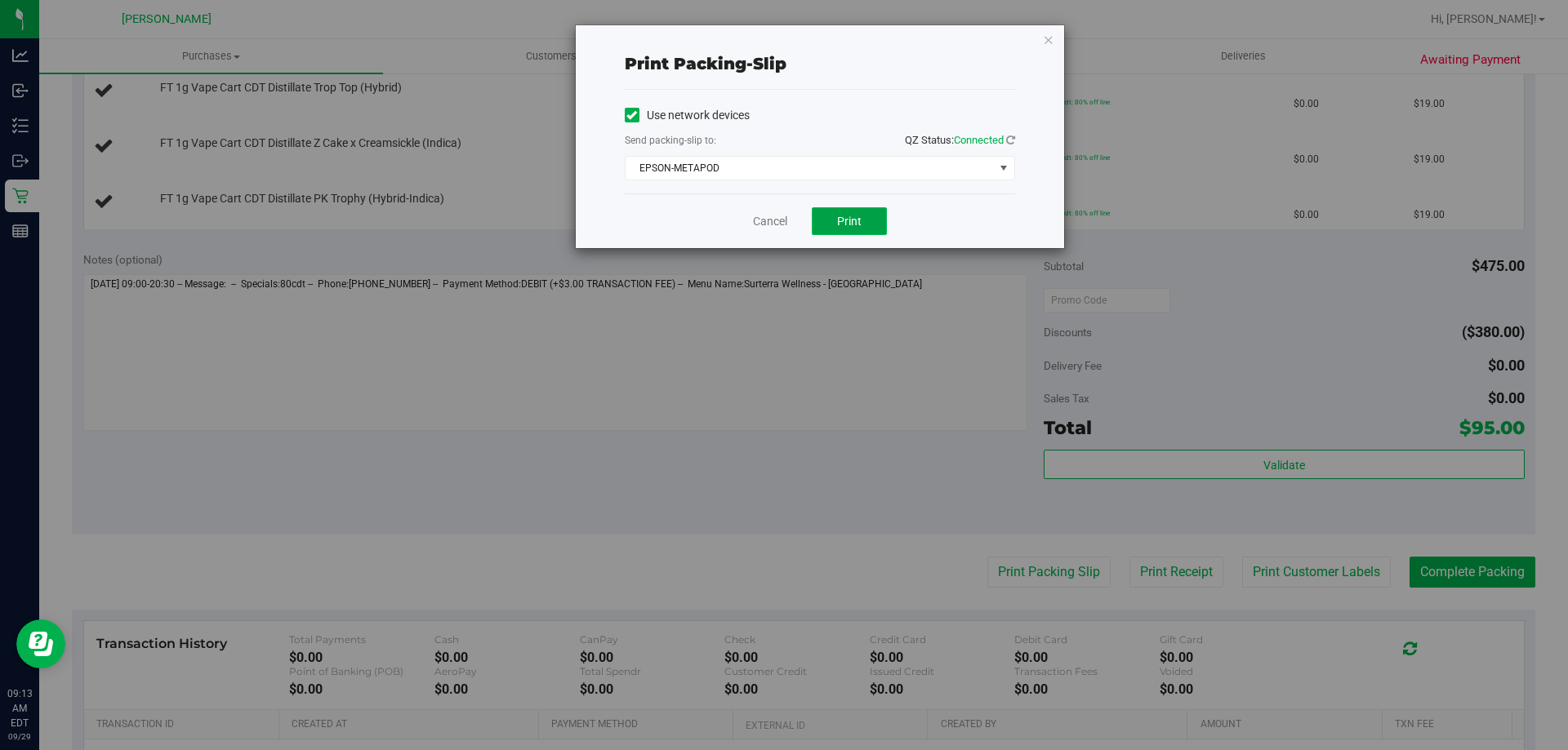
click at [878, 230] on button "Print" at bounding box center [849, 220] width 75 height 27
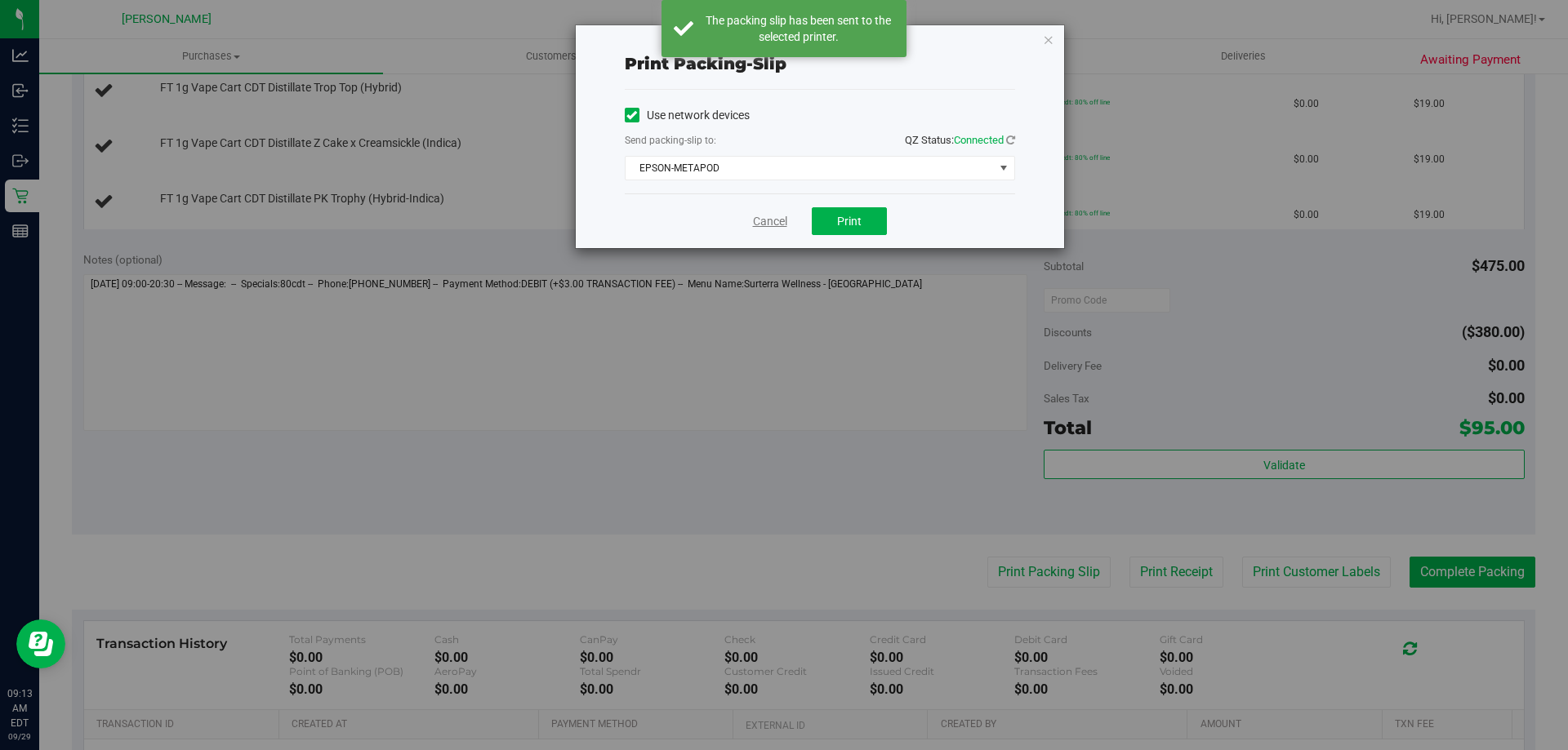
click at [780, 221] on link "Cancel" at bounding box center [770, 222] width 34 height 17
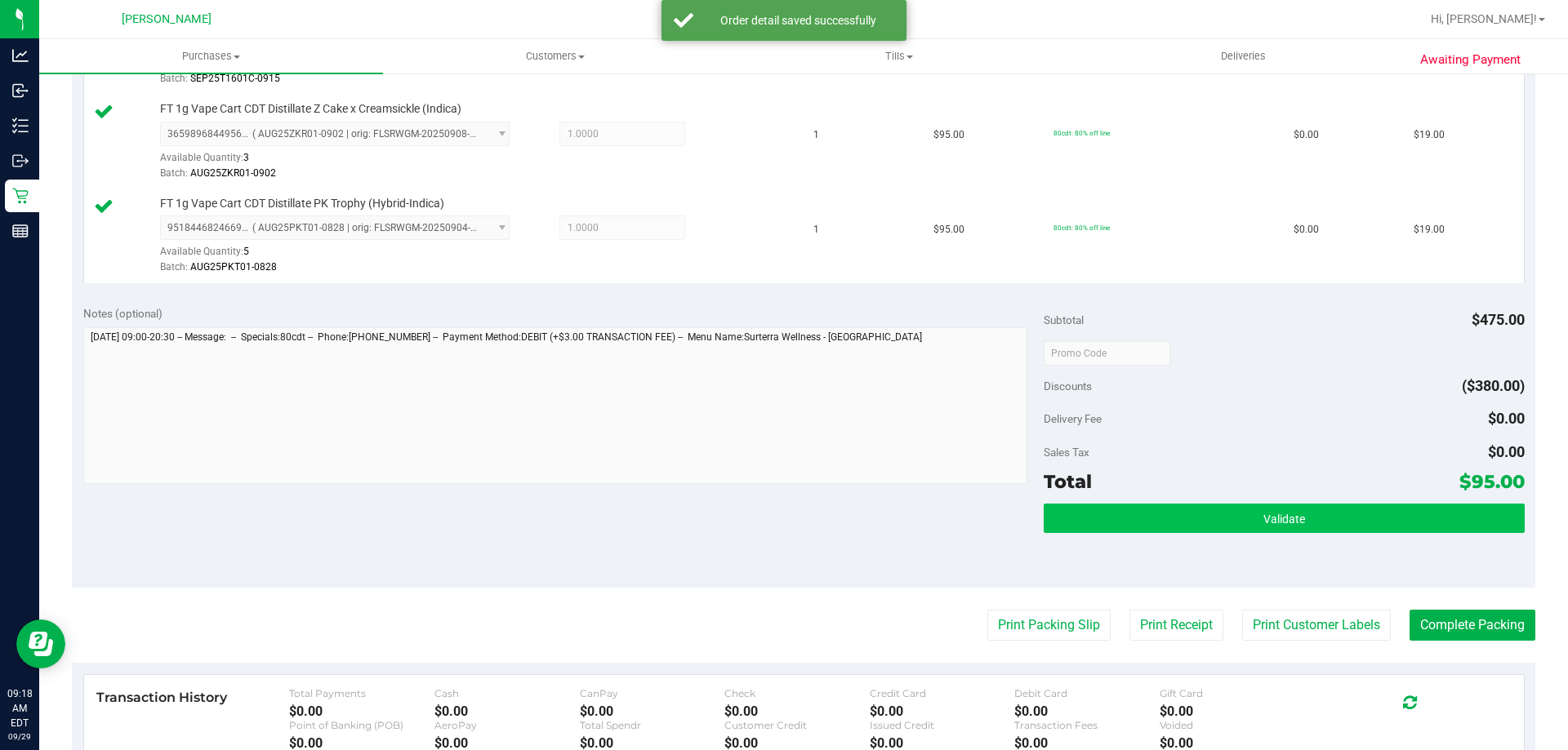
scroll to position [978, 0]
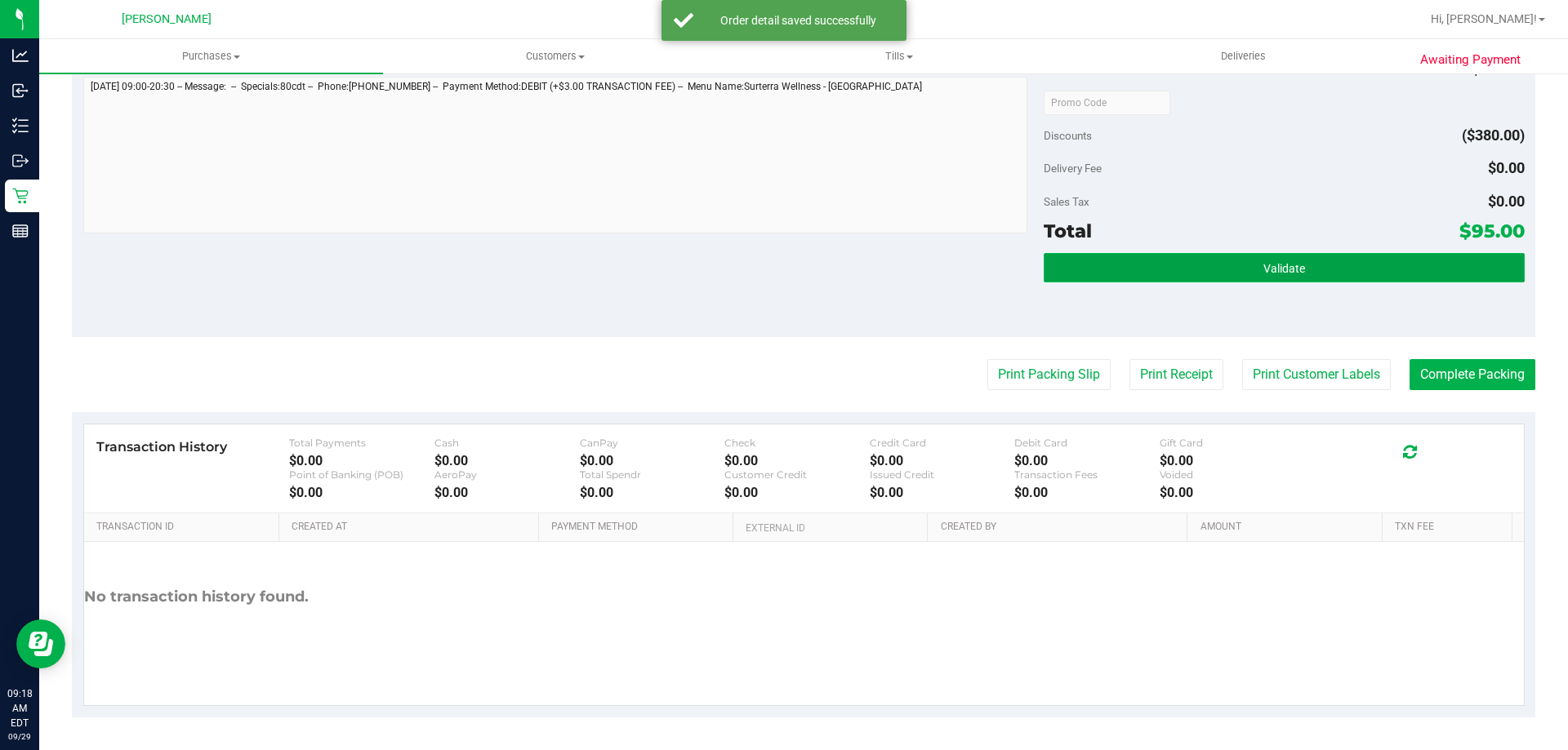
click at [1249, 274] on button "Validate" at bounding box center [1284, 267] width 480 height 29
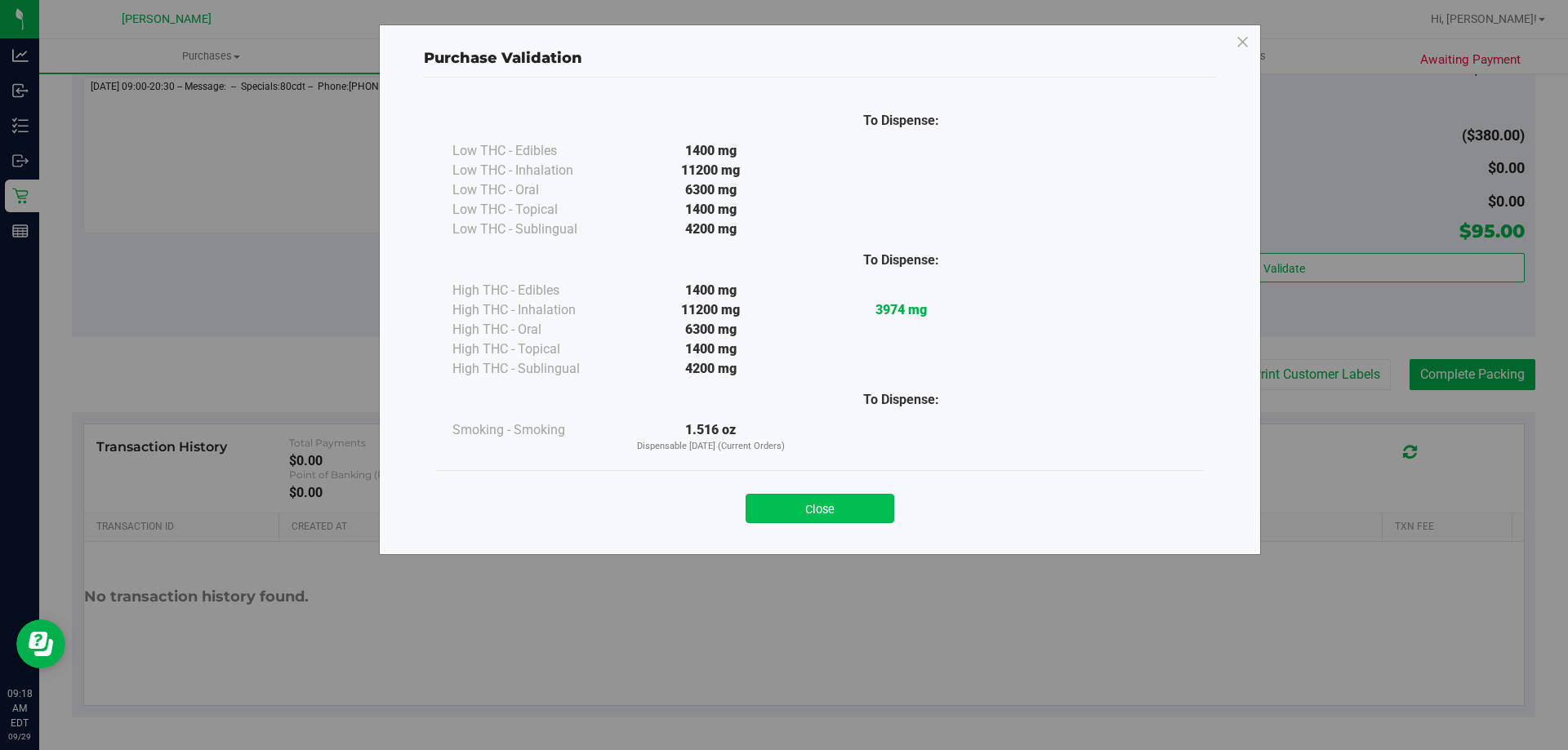
click at [817, 509] on button "Close" at bounding box center [819, 508] width 148 height 29
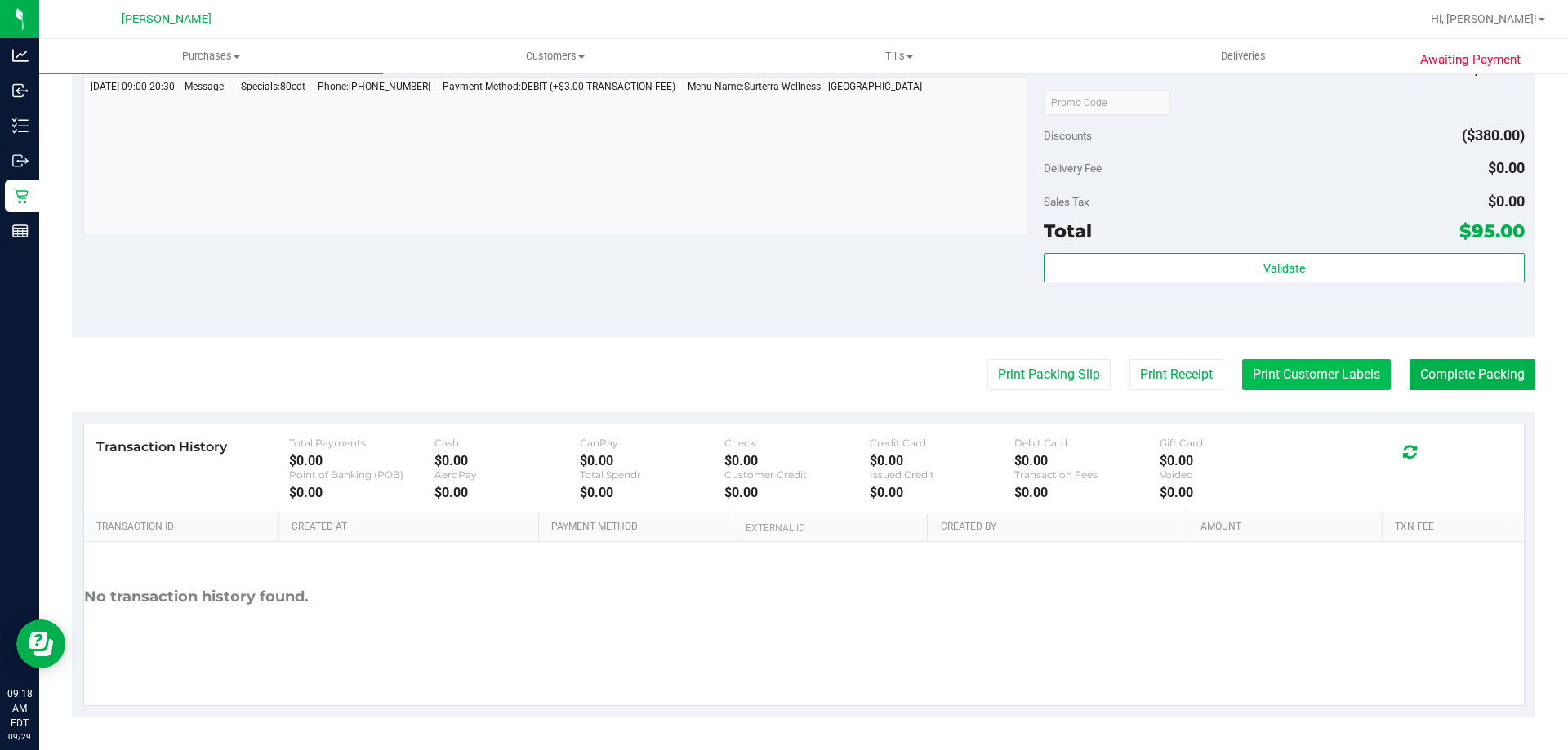
click at [1307, 380] on button "Print Customer Labels" at bounding box center [1316, 374] width 148 height 31
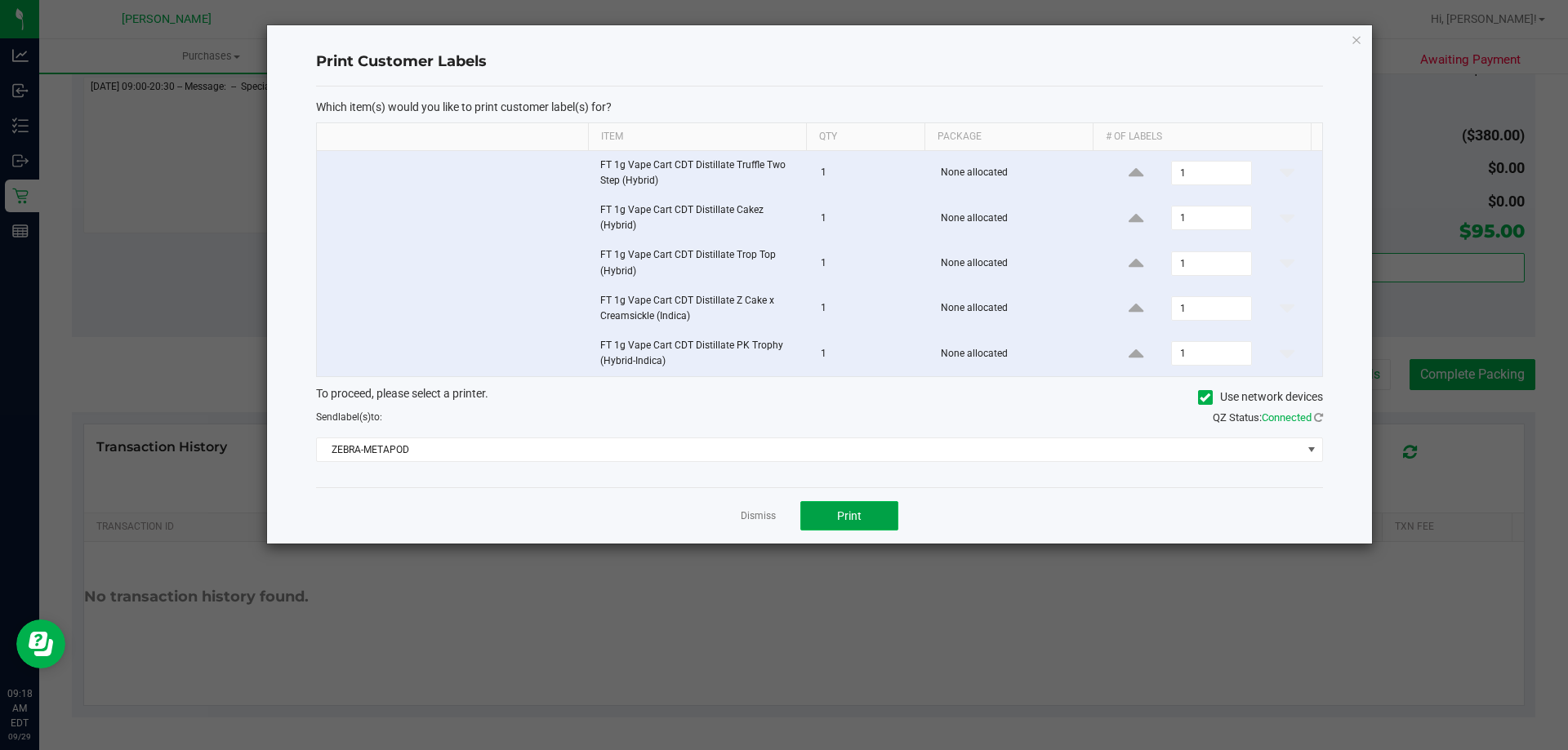
click at [841, 509] on span "Print" at bounding box center [850, 516] width 25 height 13
click at [751, 509] on link "Dismiss" at bounding box center [758, 516] width 35 height 14
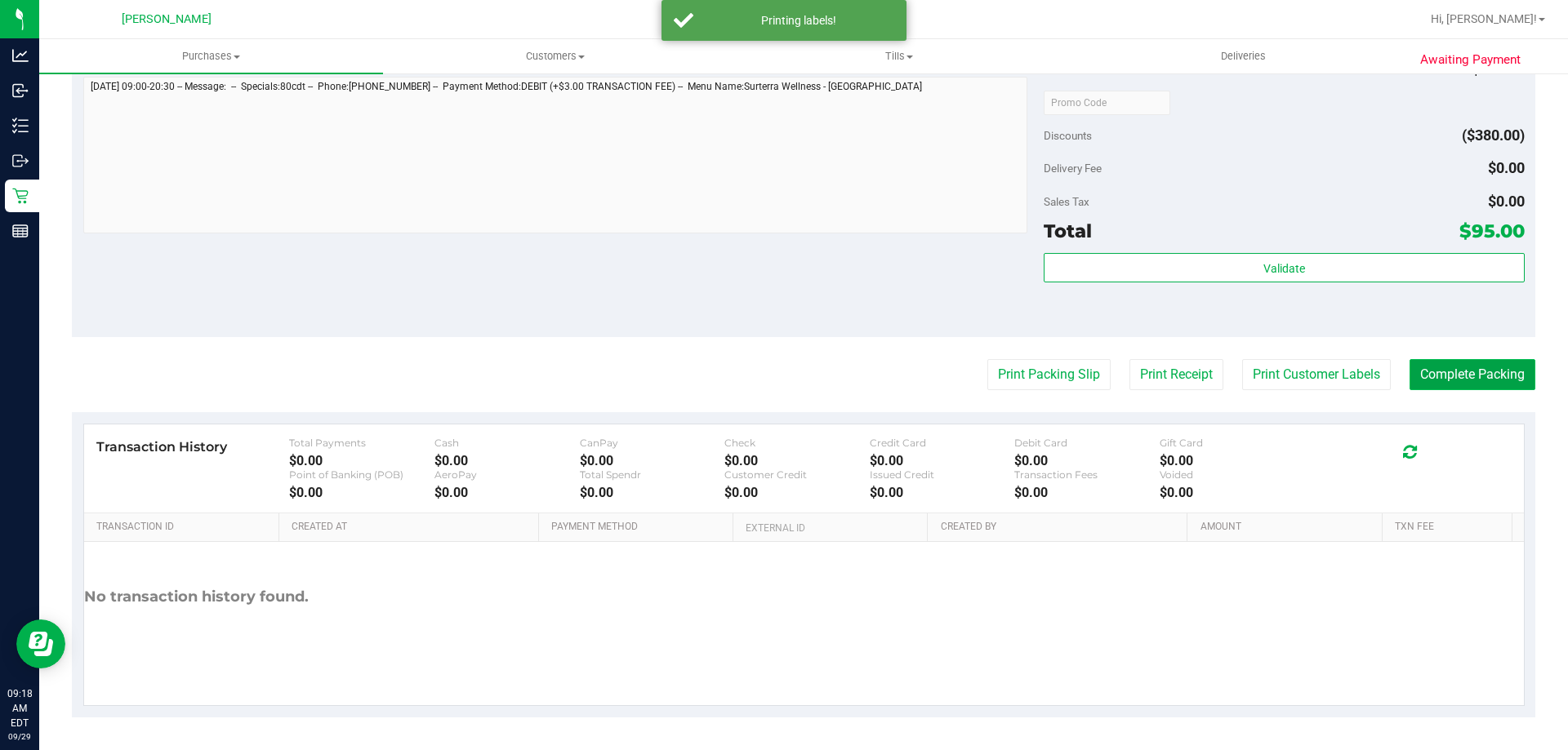
click at [1445, 366] on button "Complete Packing" at bounding box center [1472, 374] width 126 height 31
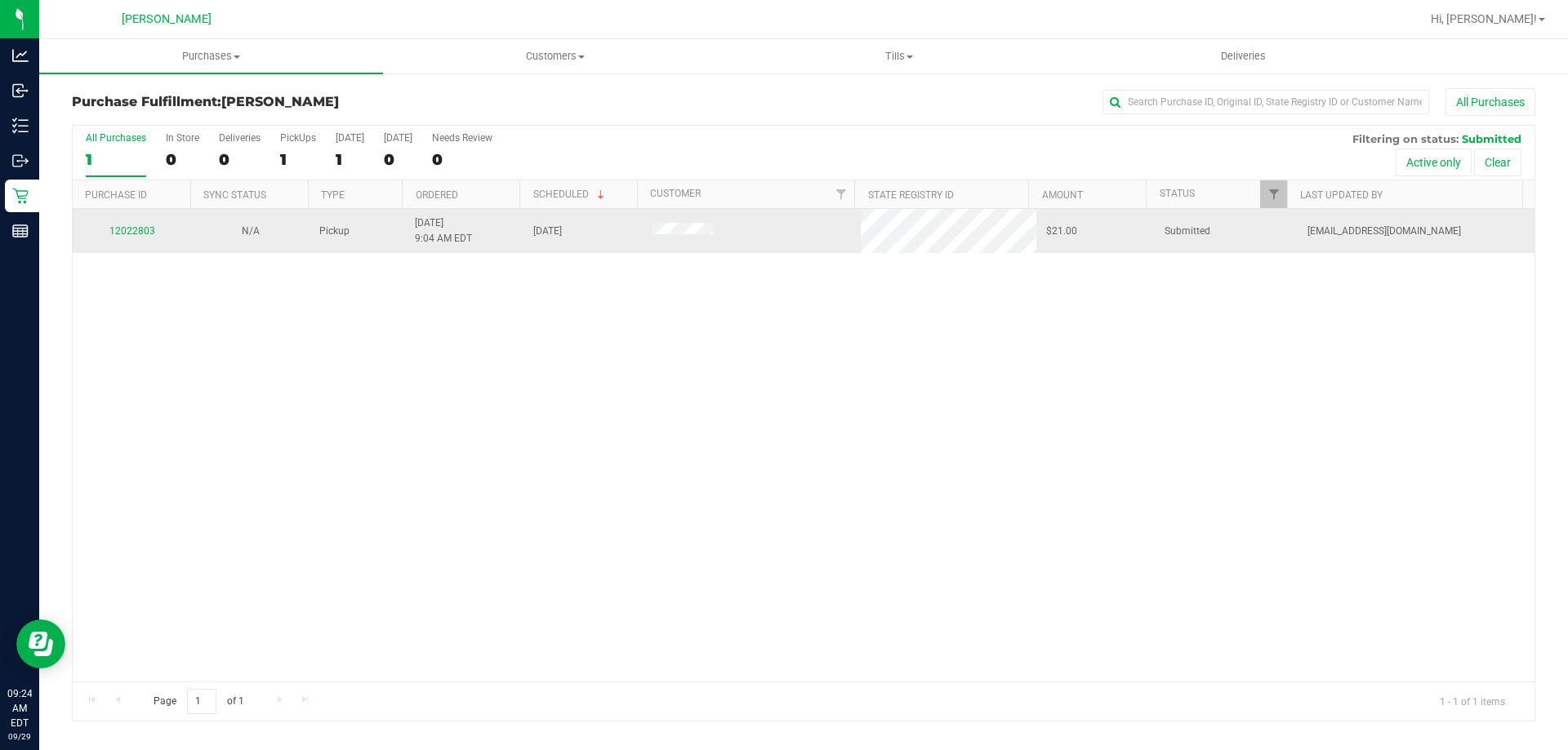
click at [129, 225] on div "12022803" at bounding box center [131, 231] width 99 height 15
click at [129, 229] on link "12022803" at bounding box center [132, 230] width 45 height 11
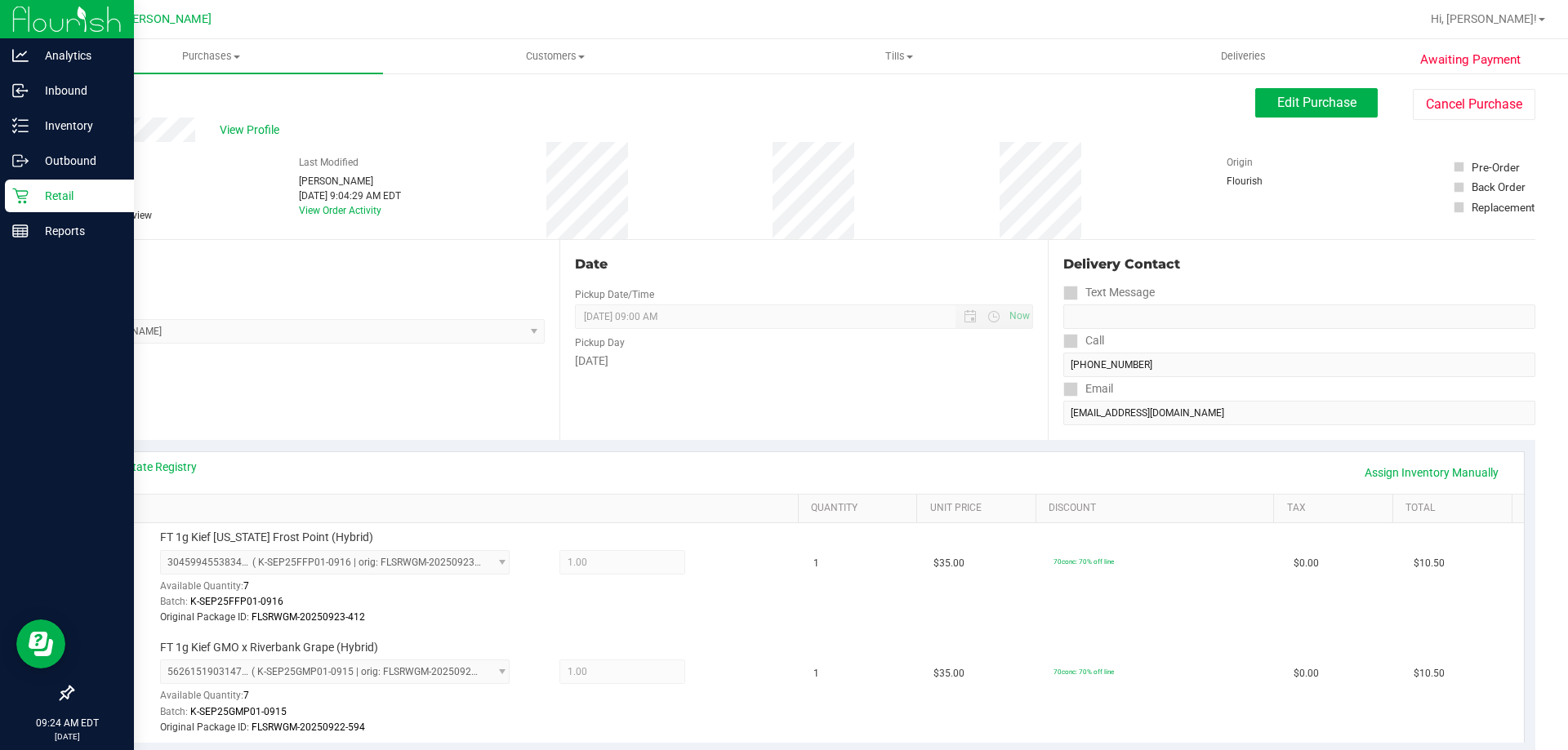
click at [36, 189] on p "Retail" at bounding box center [78, 196] width 98 height 20
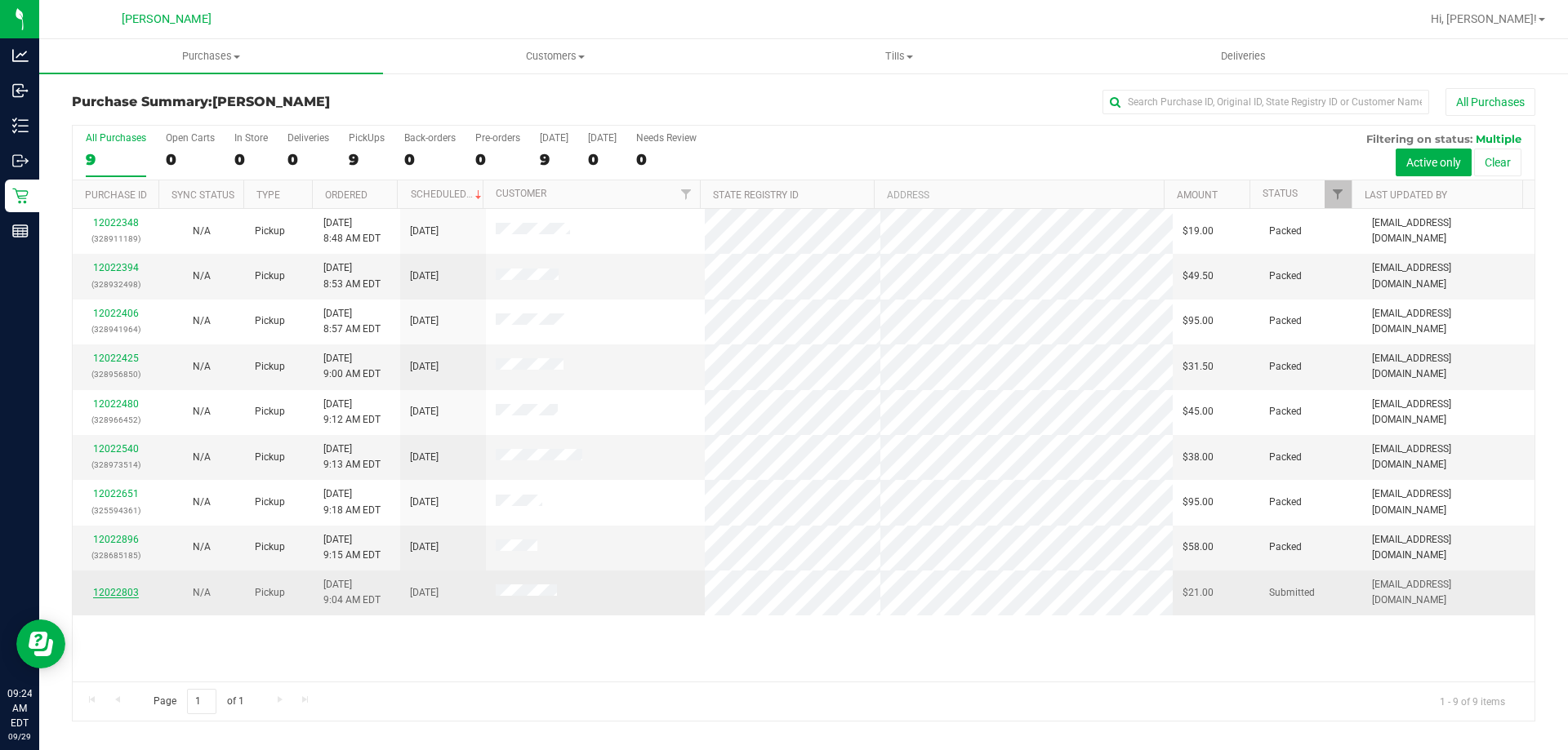
click at [104, 591] on link "12022803" at bounding box center [116, 592] width 45 height 11
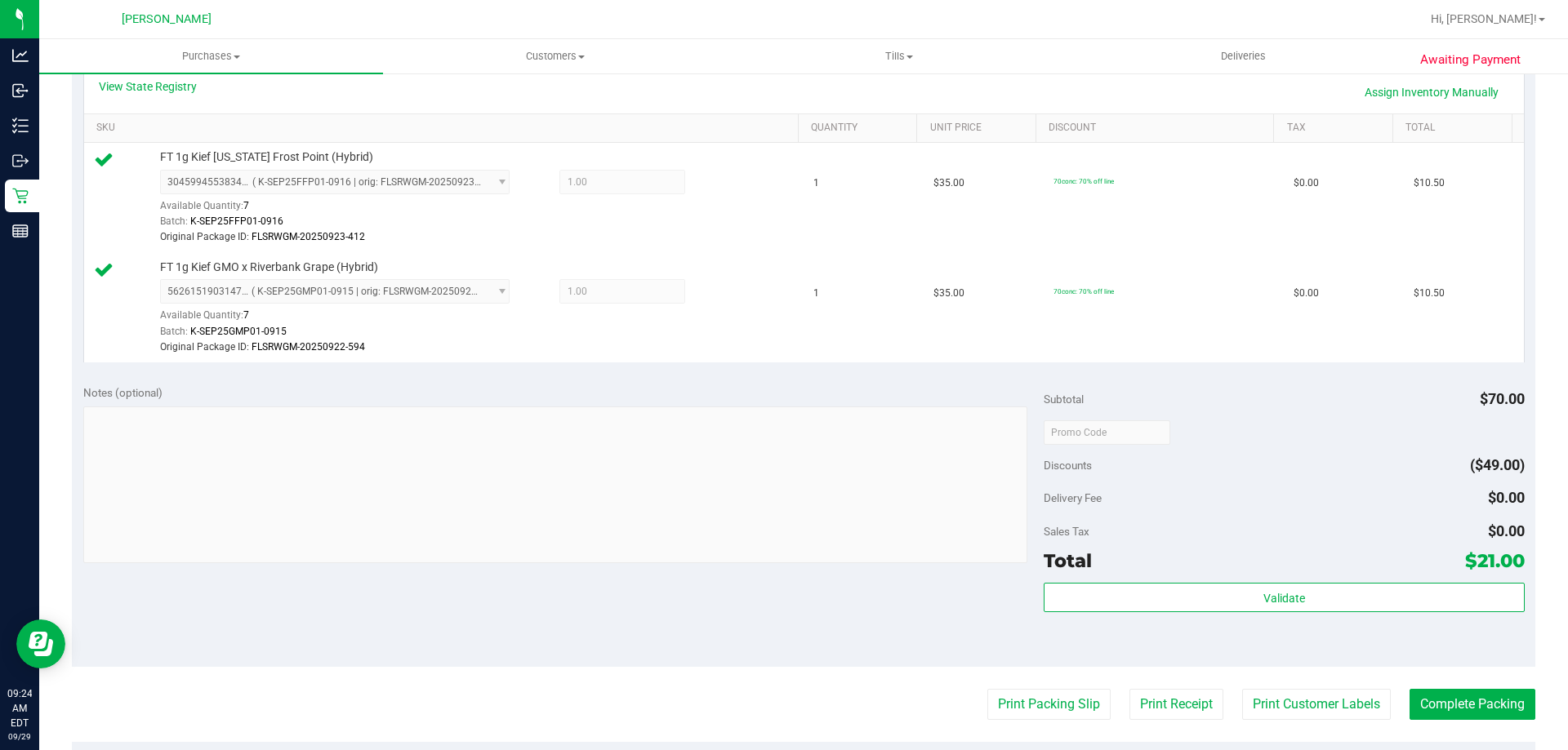
scroll to position [571, 0]
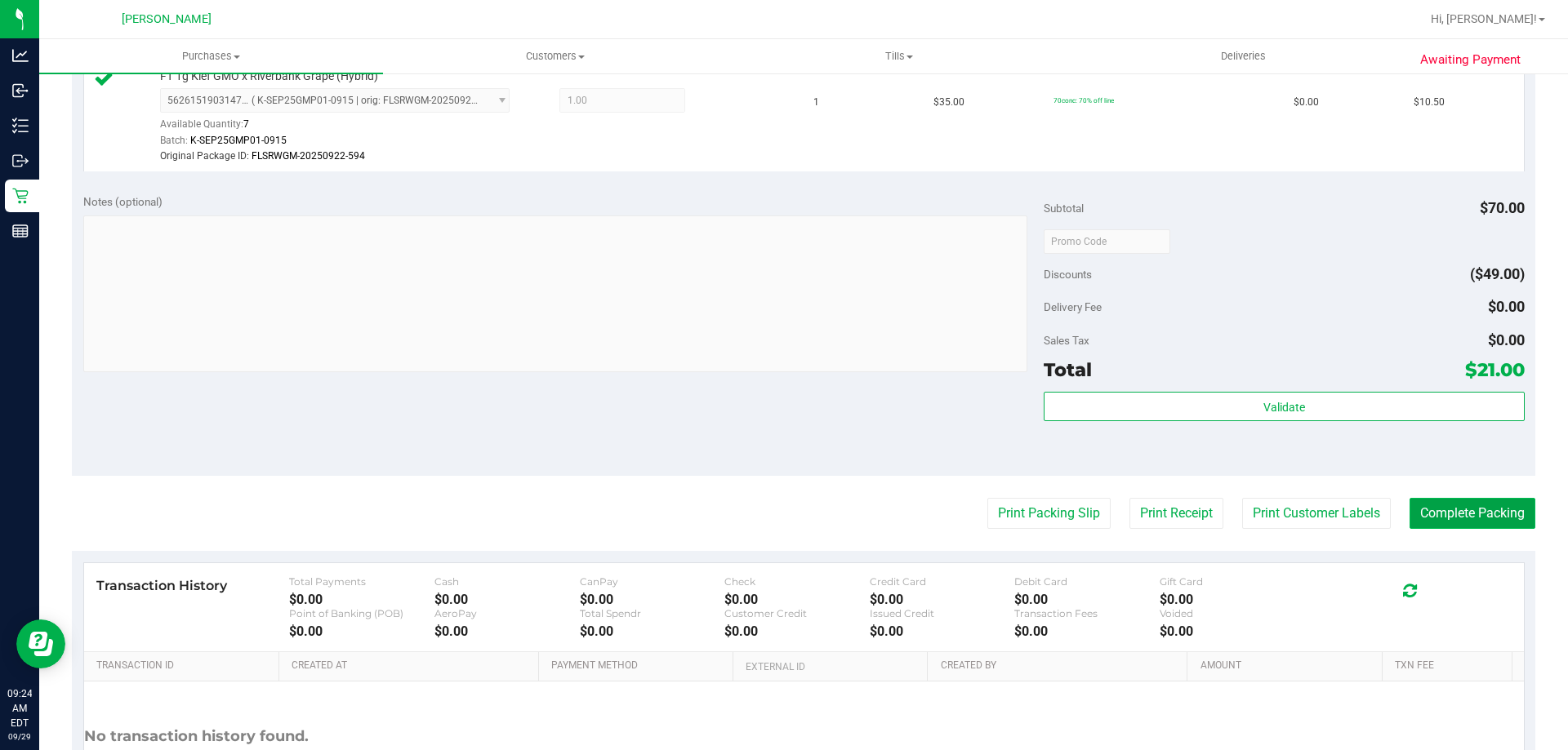
click at [1450, 517] on button "Complete Packing" at bounding box center [1472, 513] width 126 height 31
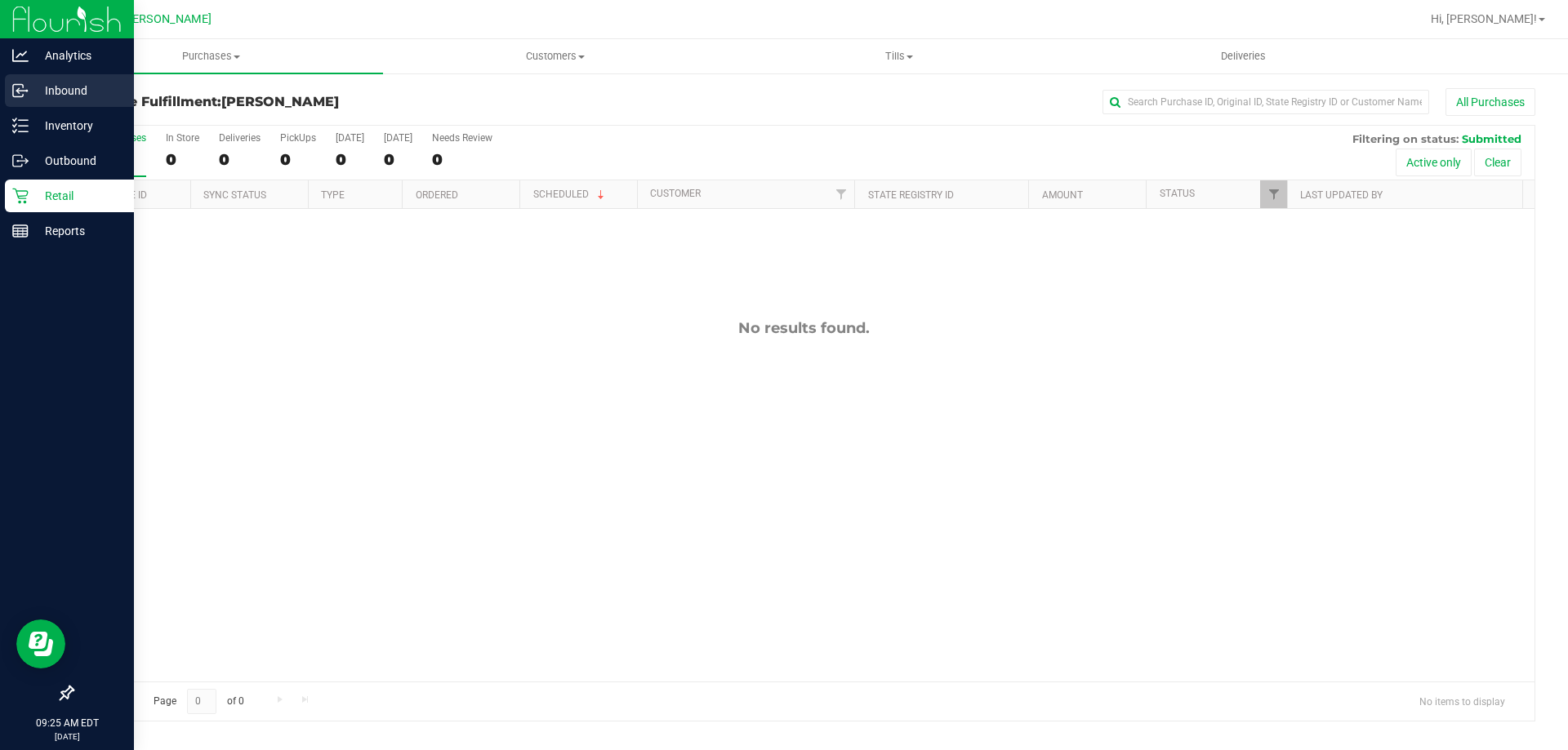
click at [61, 94] on p "Inbound" at bounding box center [78, 91] width 98 height 20
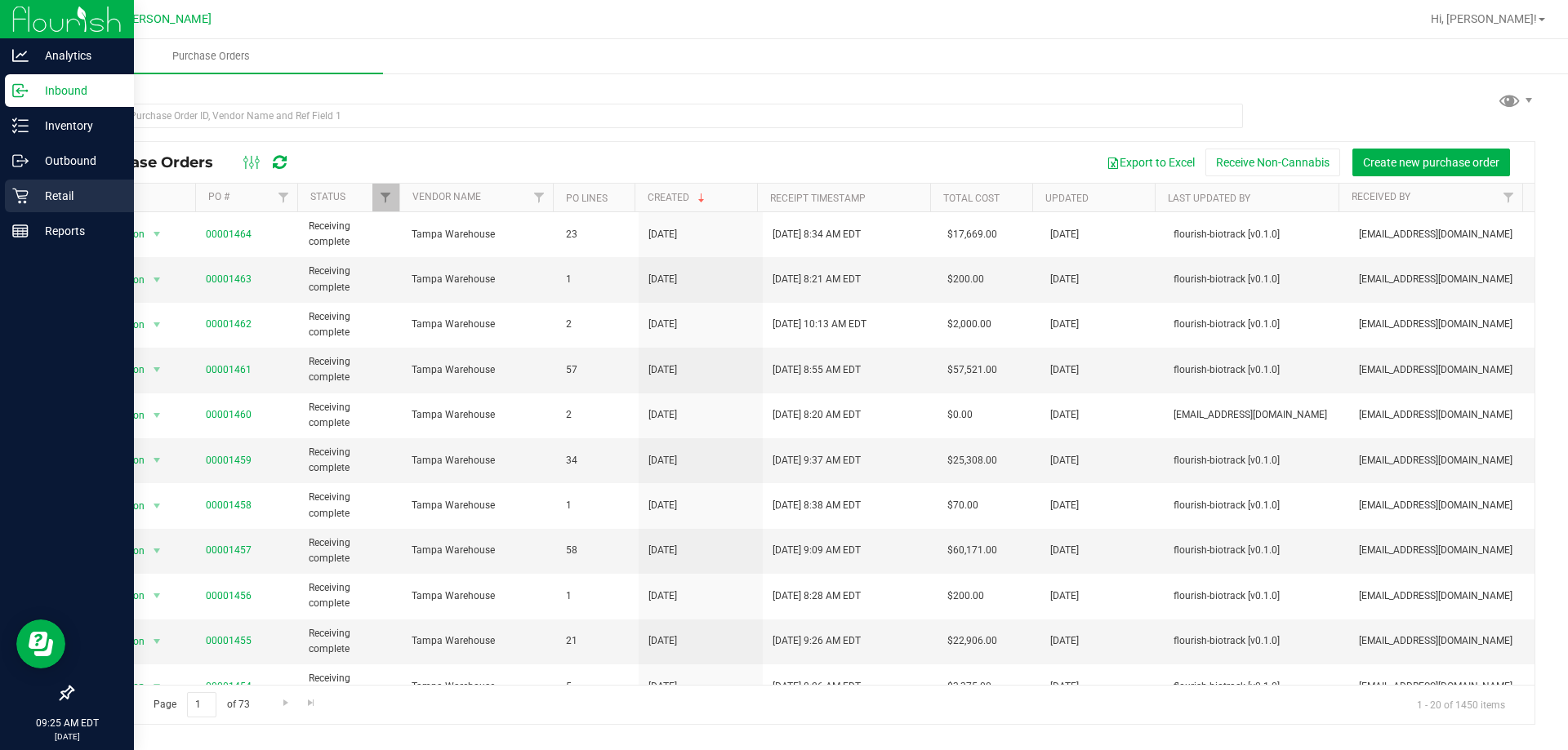
click at [63, 185] on div "Retail" at bounding box center [69, 196] width 129 height 33
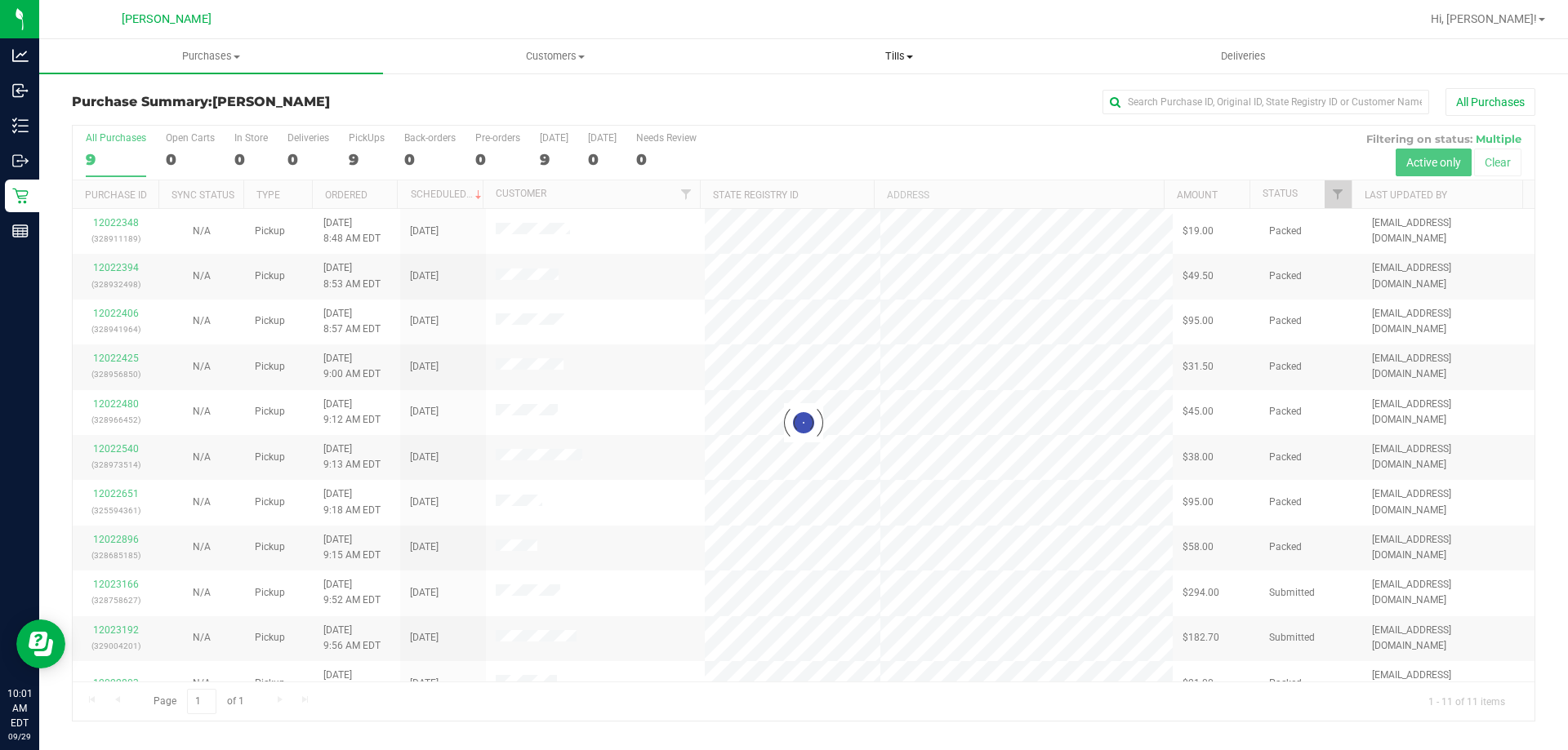
click at [886, 54] on span "Tills" at bounding box center [899, 57] width 342 height 15
click at [886, 96] on li "Manage tills" at bounding box center [899, 98] width 344 height 20
click at [880, 95] on li "Manage tills" at bounding box center [899, 98] width 344 height 20
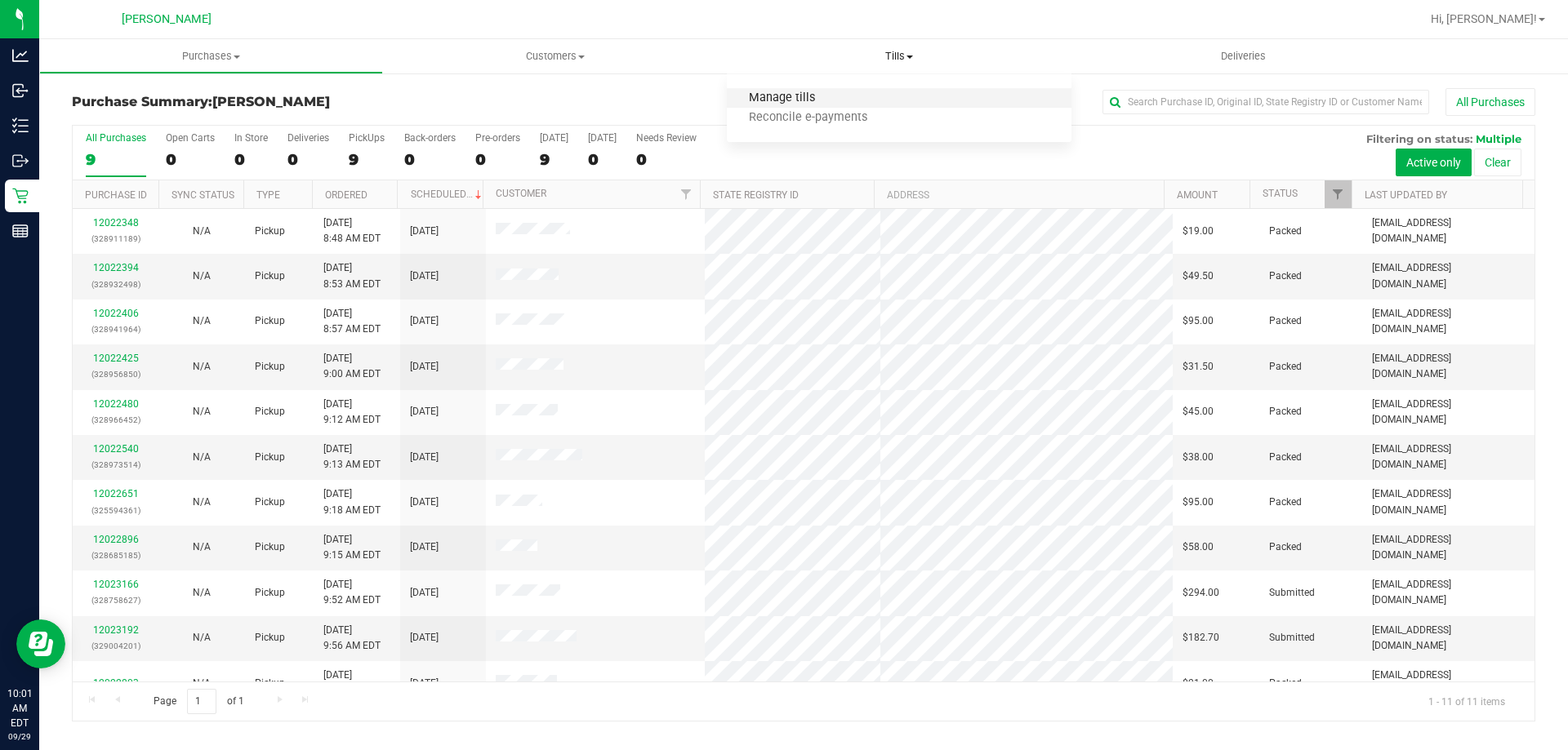
click at [826, 103] on span "Manage tills" at bounding box center [782, 98] width 111 height 14
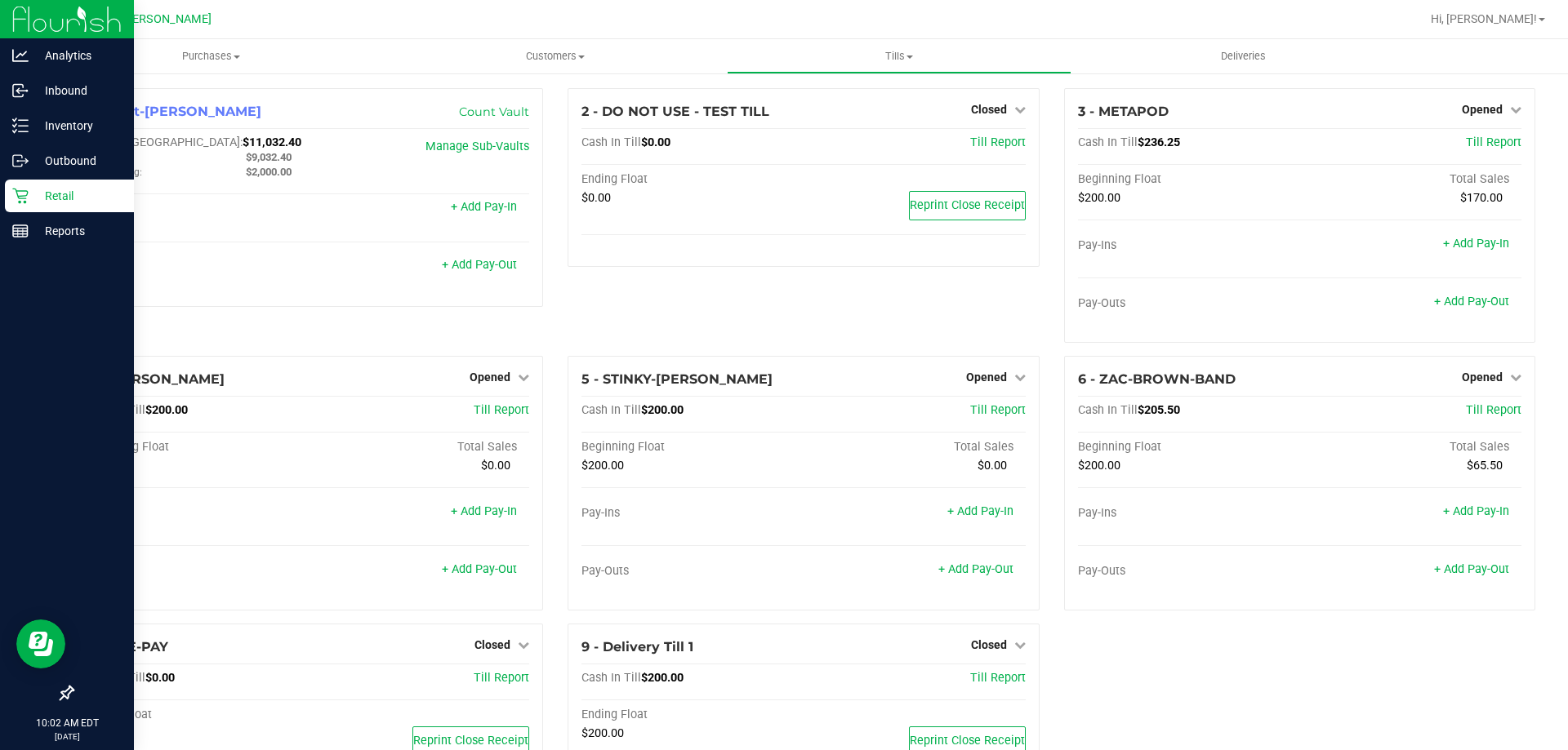
click at [82, 179] on div "Retail" at bounding box center [69, 196] width 129 height 33
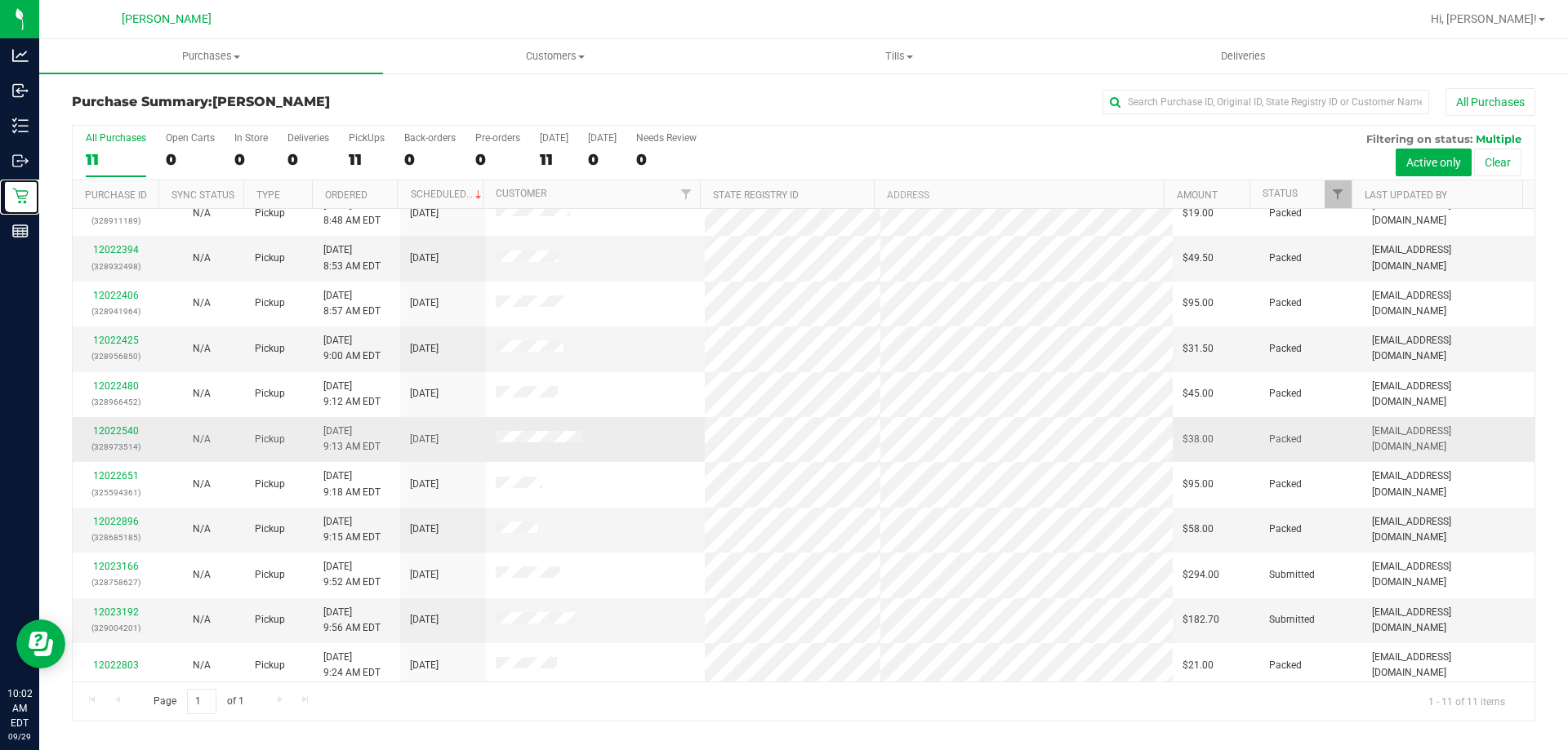
scroll to position [24, 0]
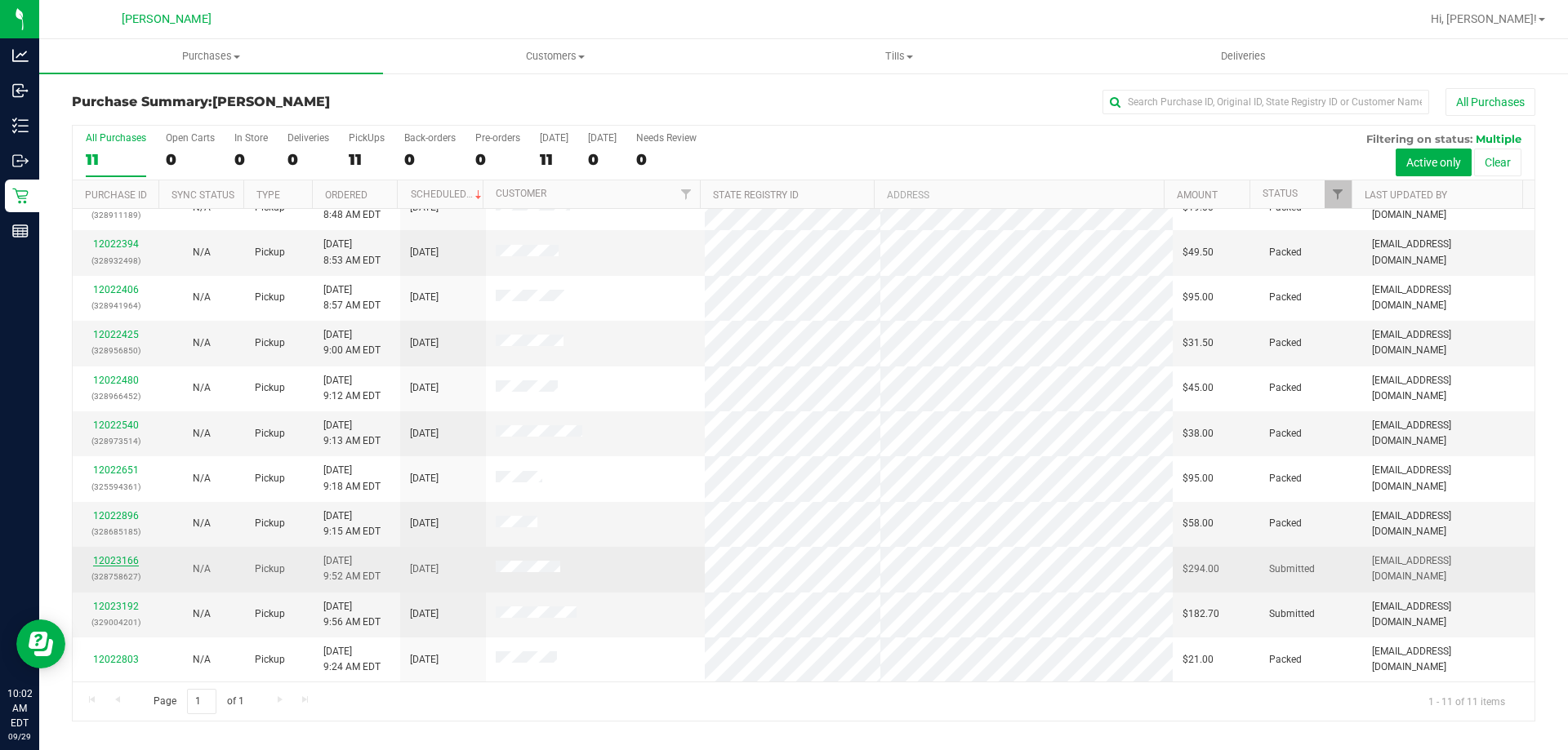
click at [117, 561] on link "12023166" at bounding box center [116, 561] width 45 height 11
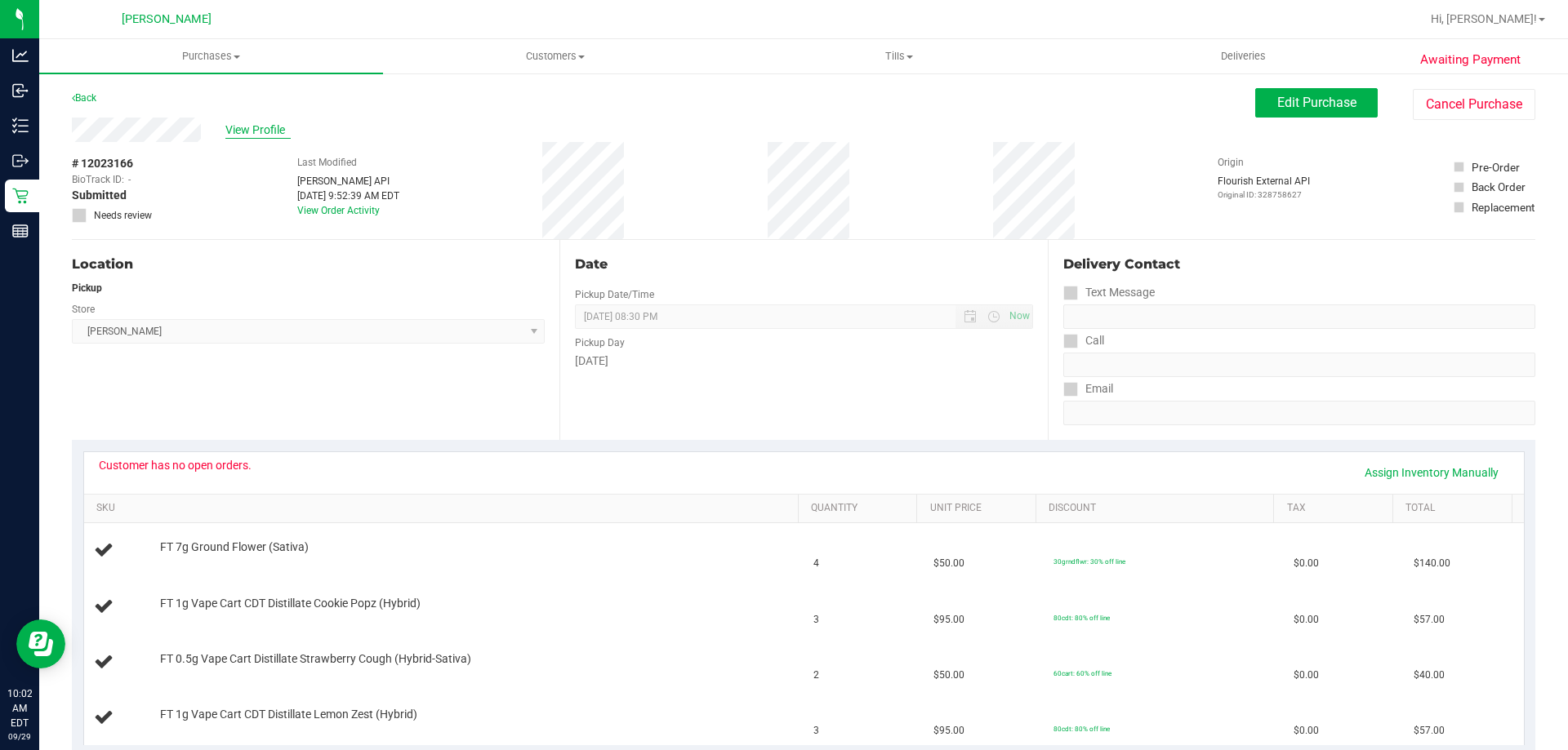
click at [268, 137] on span "View Profile" at bounding box center [257, 130] width 65 height 17
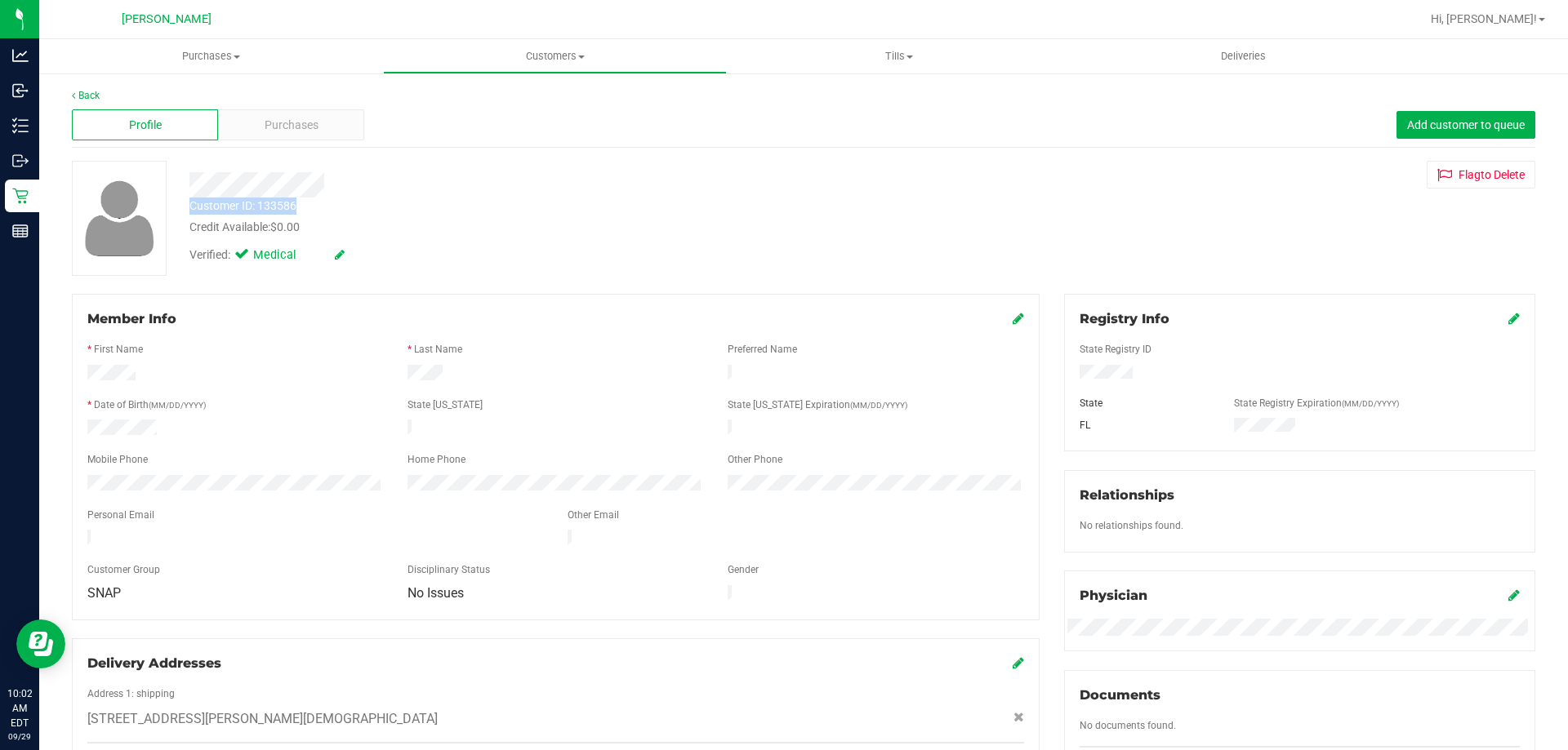
drag, startPoint x: 301, startPoint y: 206, endPoint x: 189, endPoint y: 209, distance: 112.0
click at [189, 209] on div "Customer ID: 133586 Credit Available: $0.00" at bounding box center [549, 216] width 744 height 39
copy div "Customer ID: 133586"
click at [94, 92] on link "Back" at bounding box center [85, 95] width 27 height 11
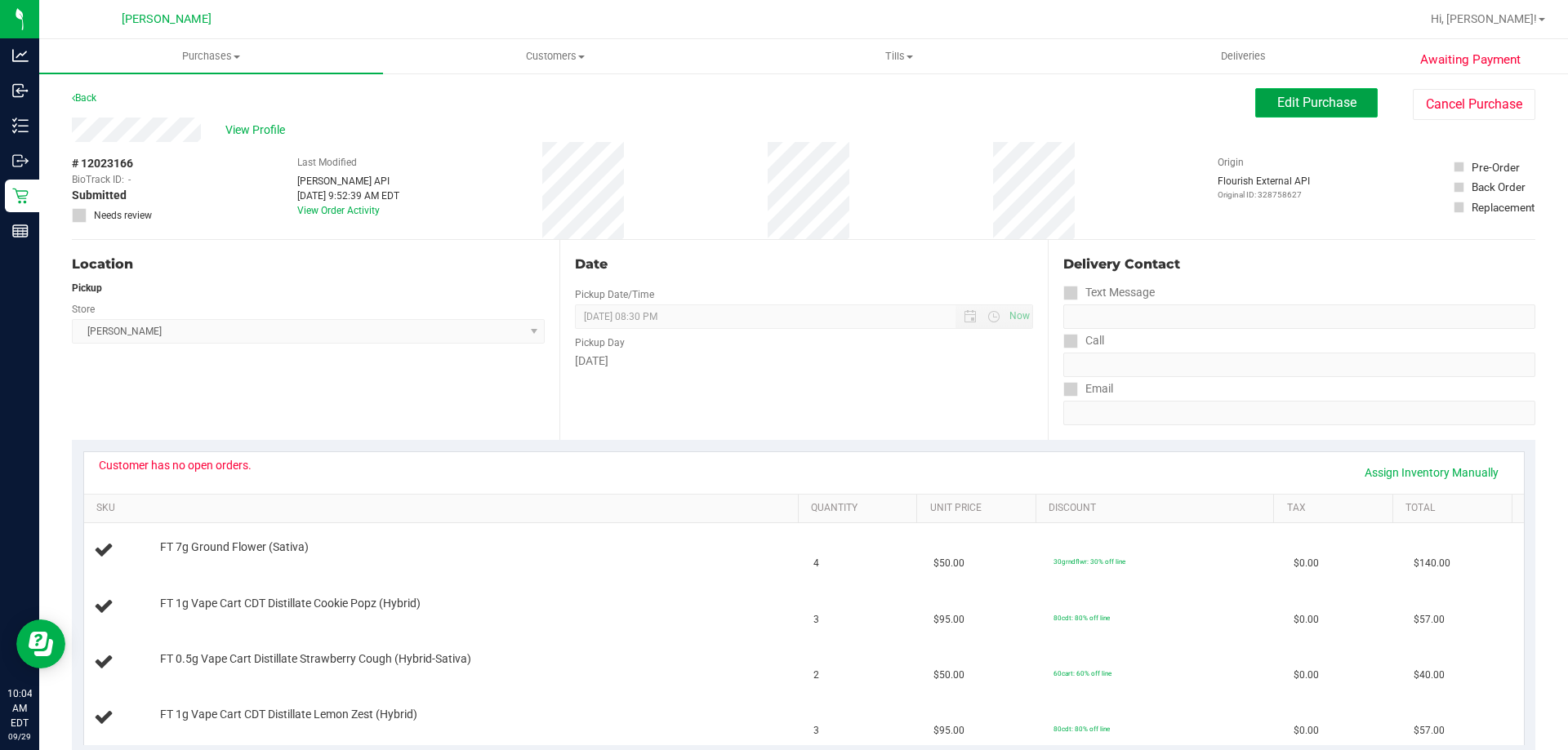
click at [1277, 101] on span "Edit Purchase" at bounding box center [1317, 102] width 79 height 15
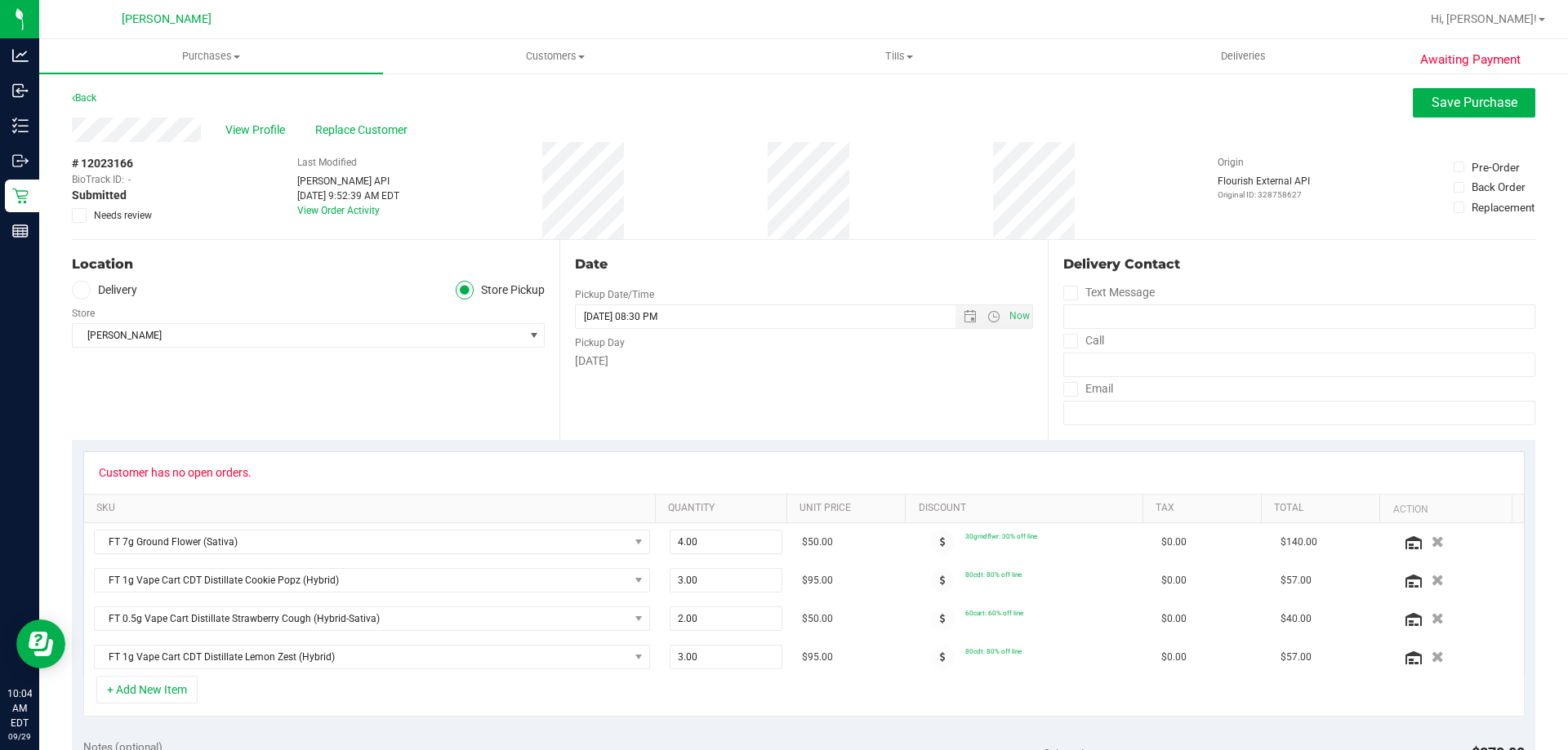
click at [73, 212] on span at bounding box center [79, 215] width 15 height 15
click at [0, 0] on input "Needs review" at bounding box center [0, 0] width 0 height 0
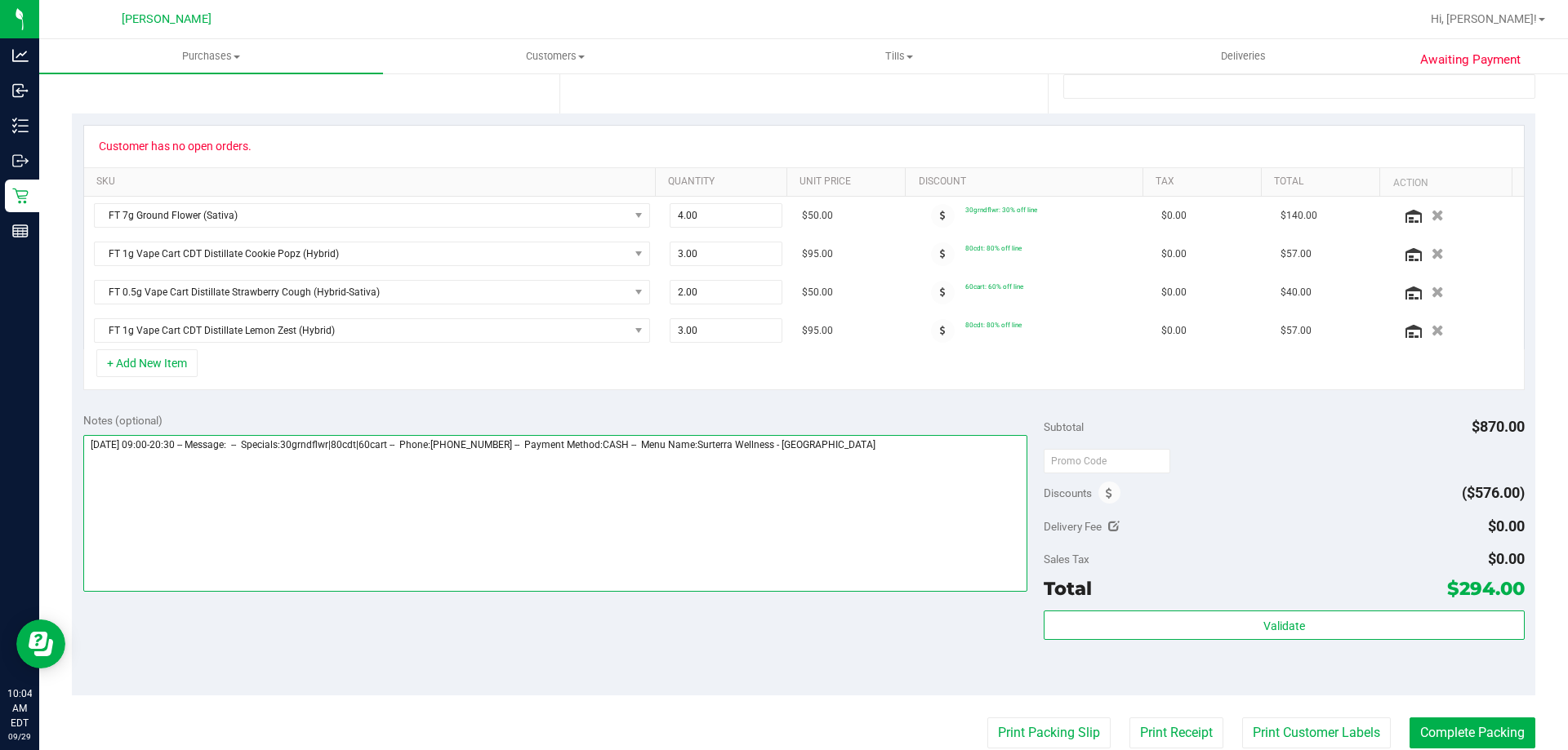
click at [899, 441] on textarea at bounding box center [556, 514] width 945 height 157
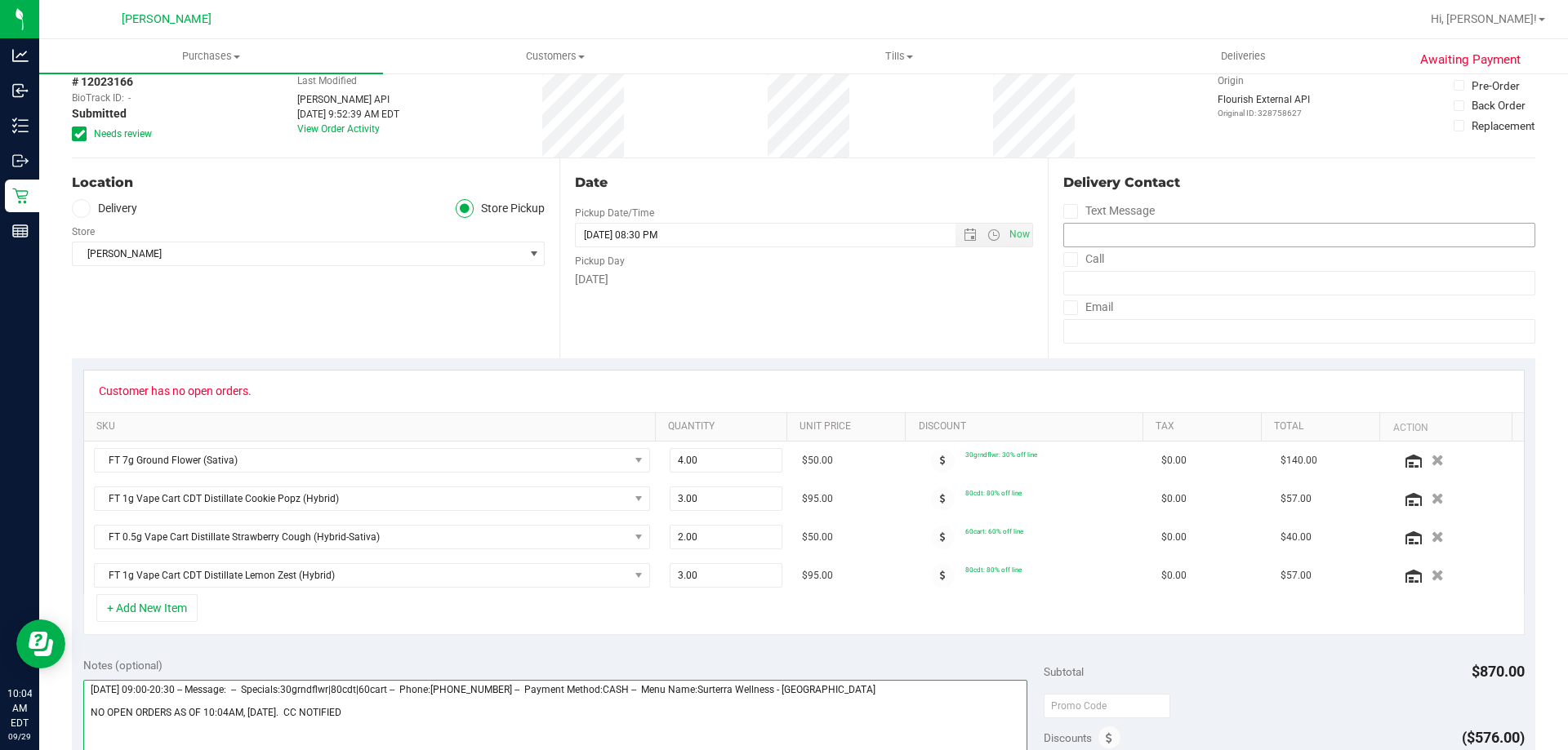
scroll to position [0, 0]
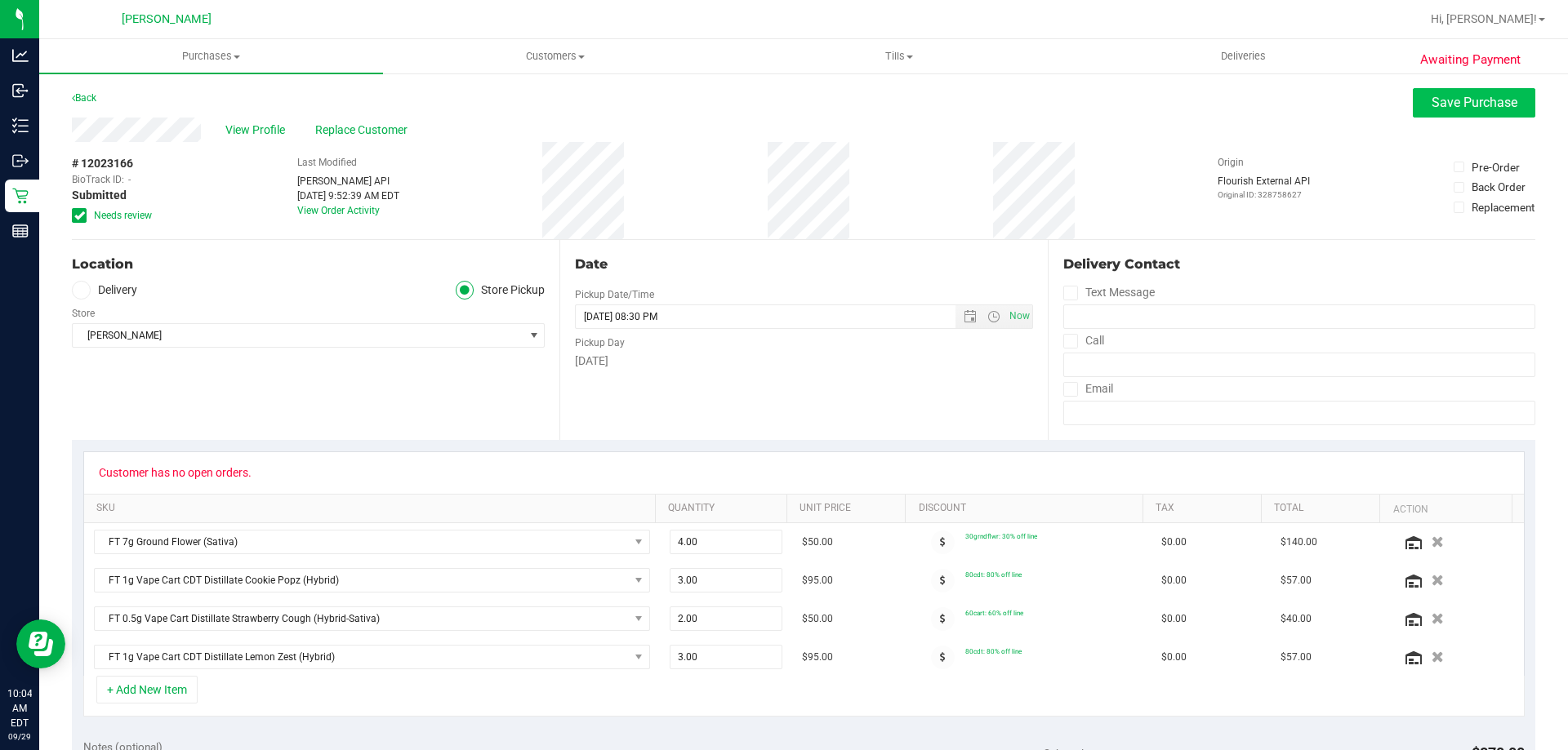
type textarea "Monday 09/29/2025 09:00-20:30 -- Message: -- Specials:30grndflwr|80cdt|60cart -…"
click at [1456, 95] on span "Save Purchase" at bounding box center [1474, 102] width 86 height 15
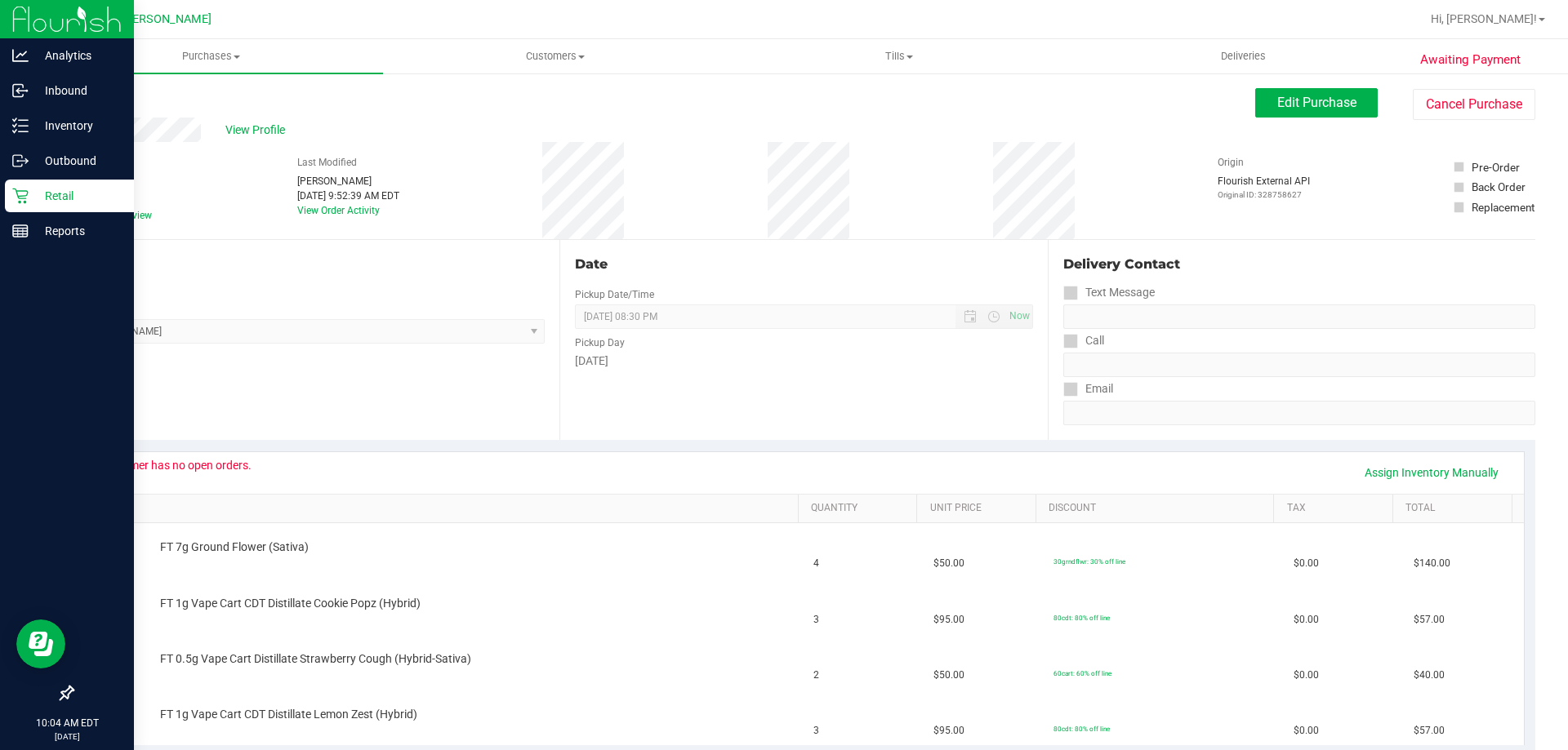
click at [60, 189] on p "Retail" at bounding box center [78, 196] width 98 height 20
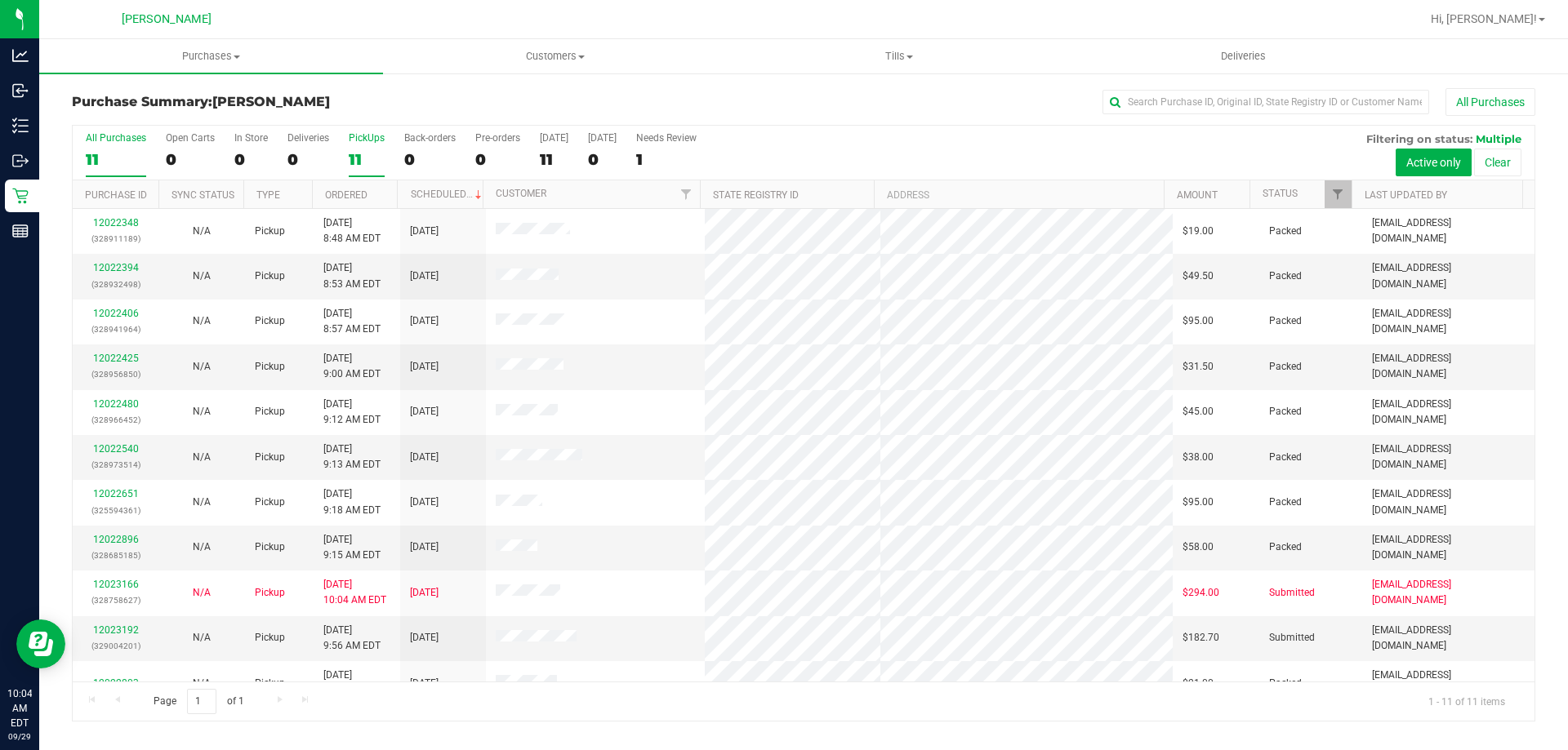
click at [374, 144] on label "PickUps 11" at bounding box center [367, 155] width 36 height 45
click at [0, 0] on input "PickUps 11" at bounding box center [0, 0] width 0 height 0
click at [363, 138] on div "PickUps" at bounding box center [367, 138] width 36 height 11
click at [0, 0] on input "PickUps 11" at bounding box center [0, 0] width 0 height 0
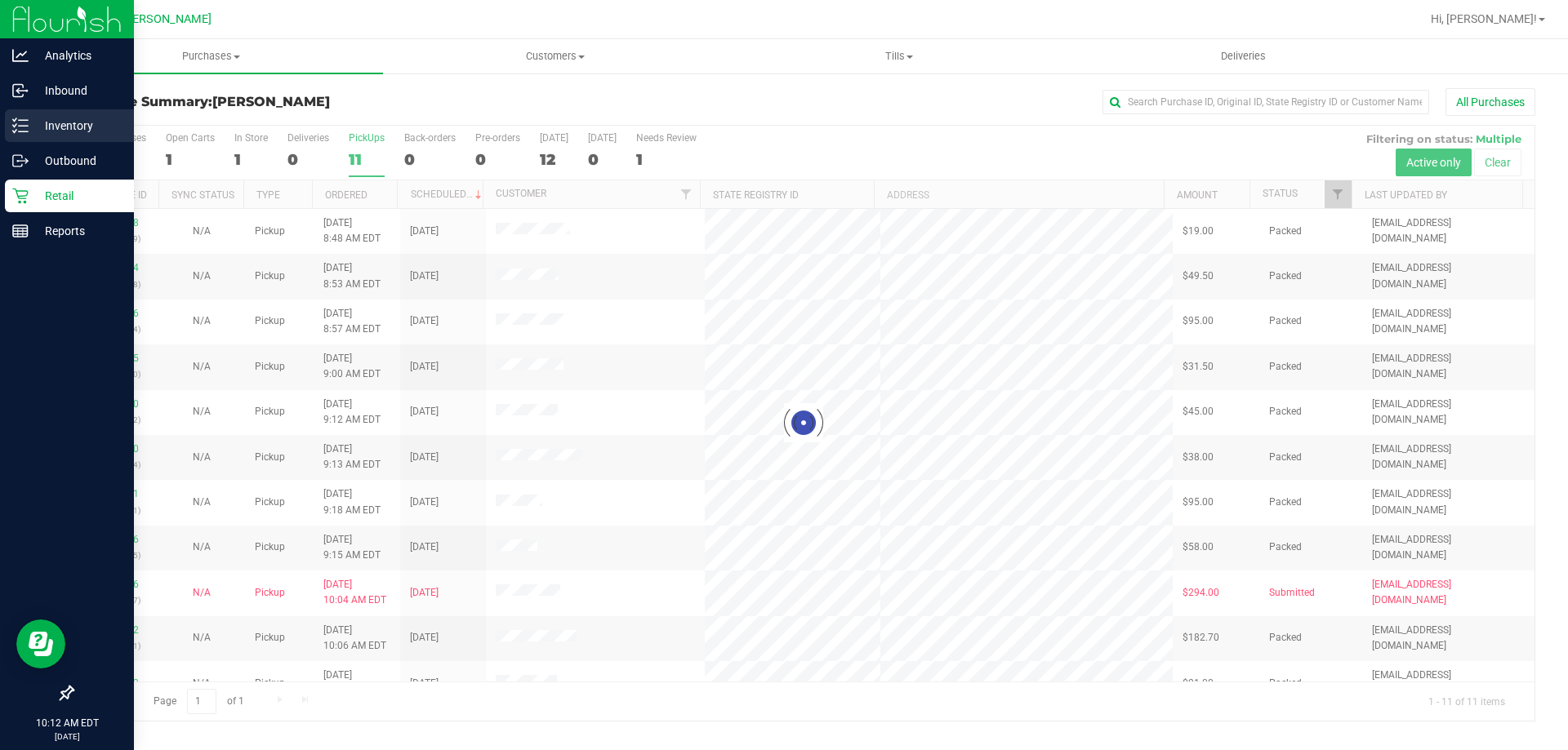
click at [68, 117] on p "Inventory" at bounding box center [78, 126] width 98 height 20
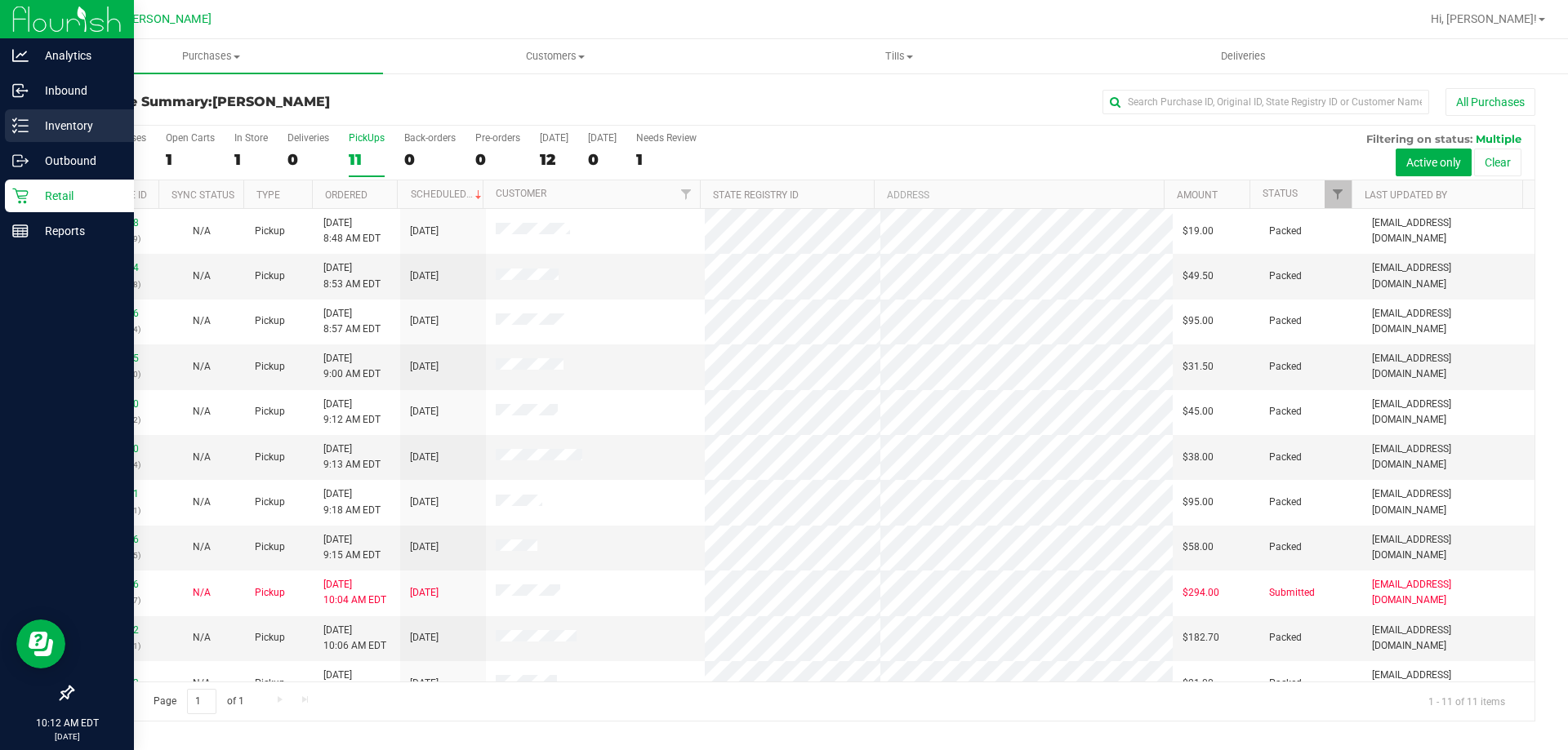
click at [50, 122] on p "Inventory" at bounding box center [78, 126] width 98 height 20
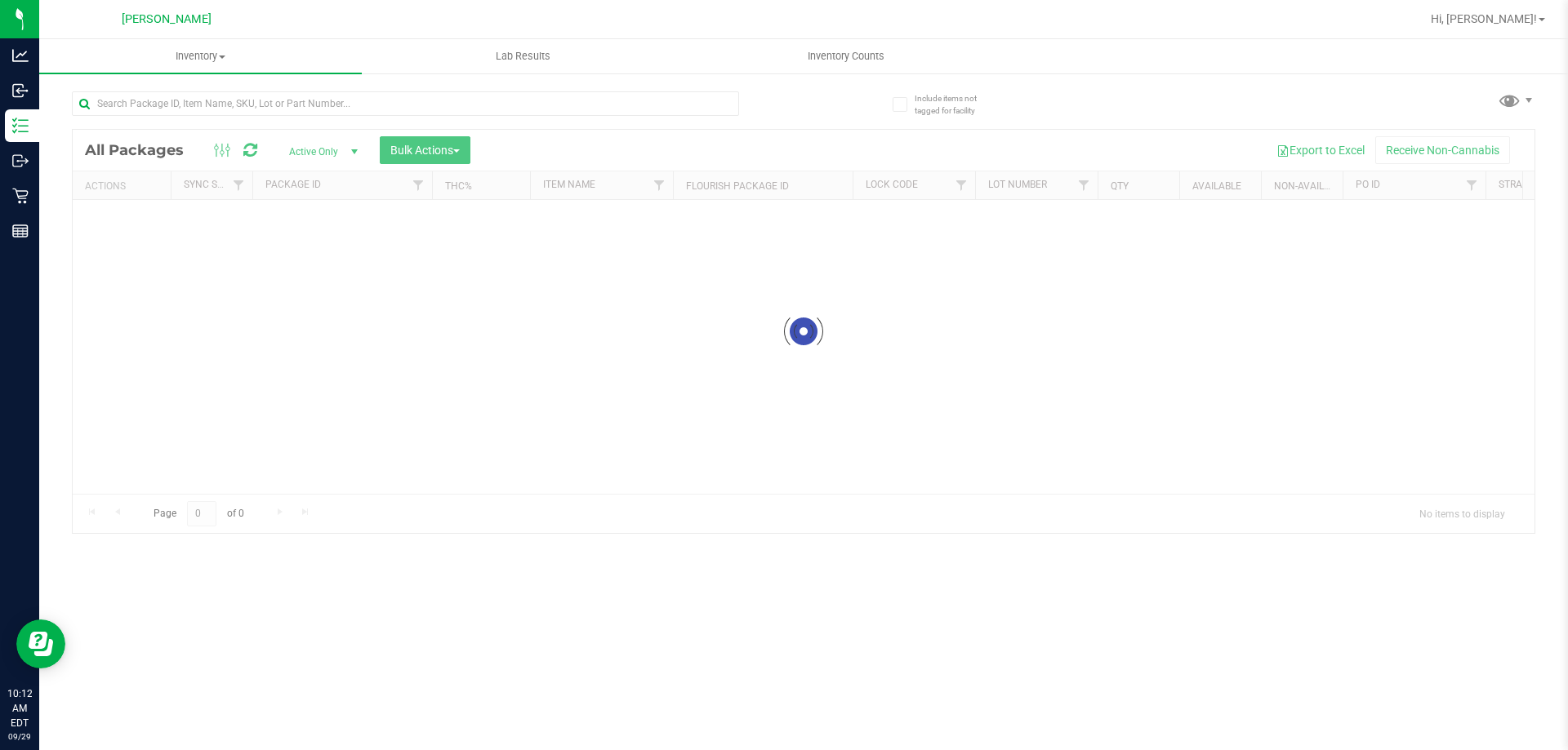
click at [223, 88] on div at bounding box center [438, 102] width 732 height 52
click at [221, 95] on input "text" at bounding box center [405, 104] width 667 height 25
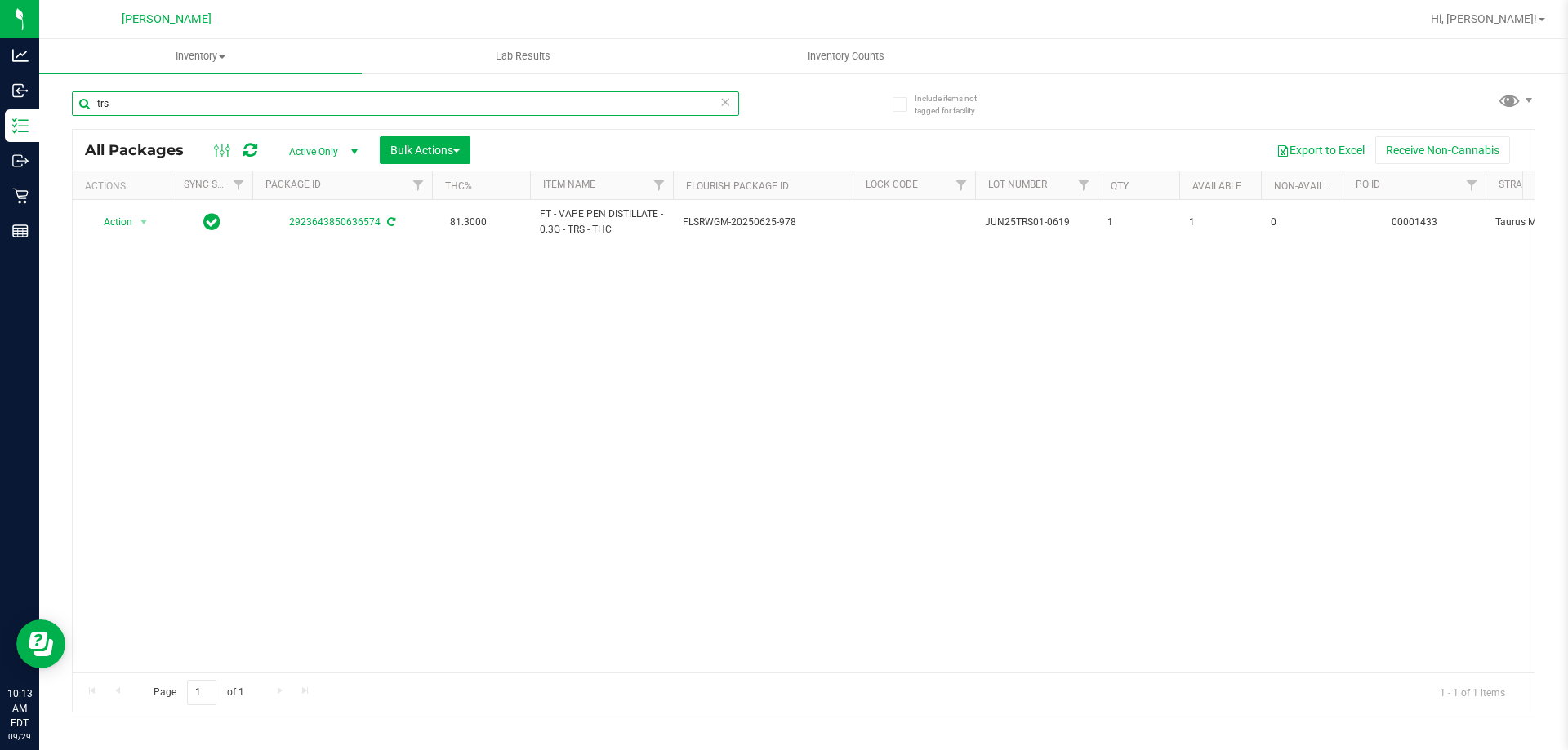
type input "trs"
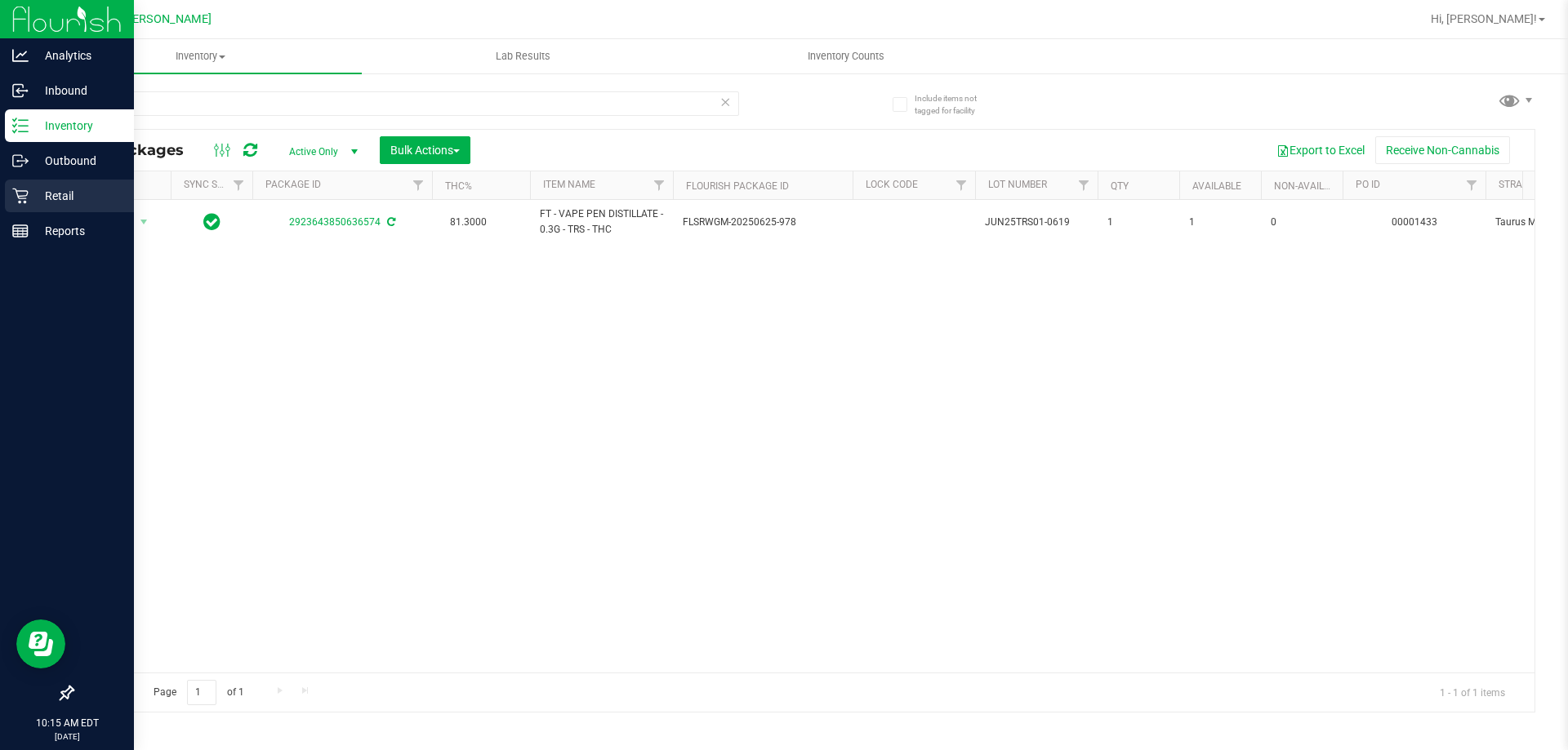
click at [53, 202] on p "Retail" at bounding box center [78, 196] width 98 height 20
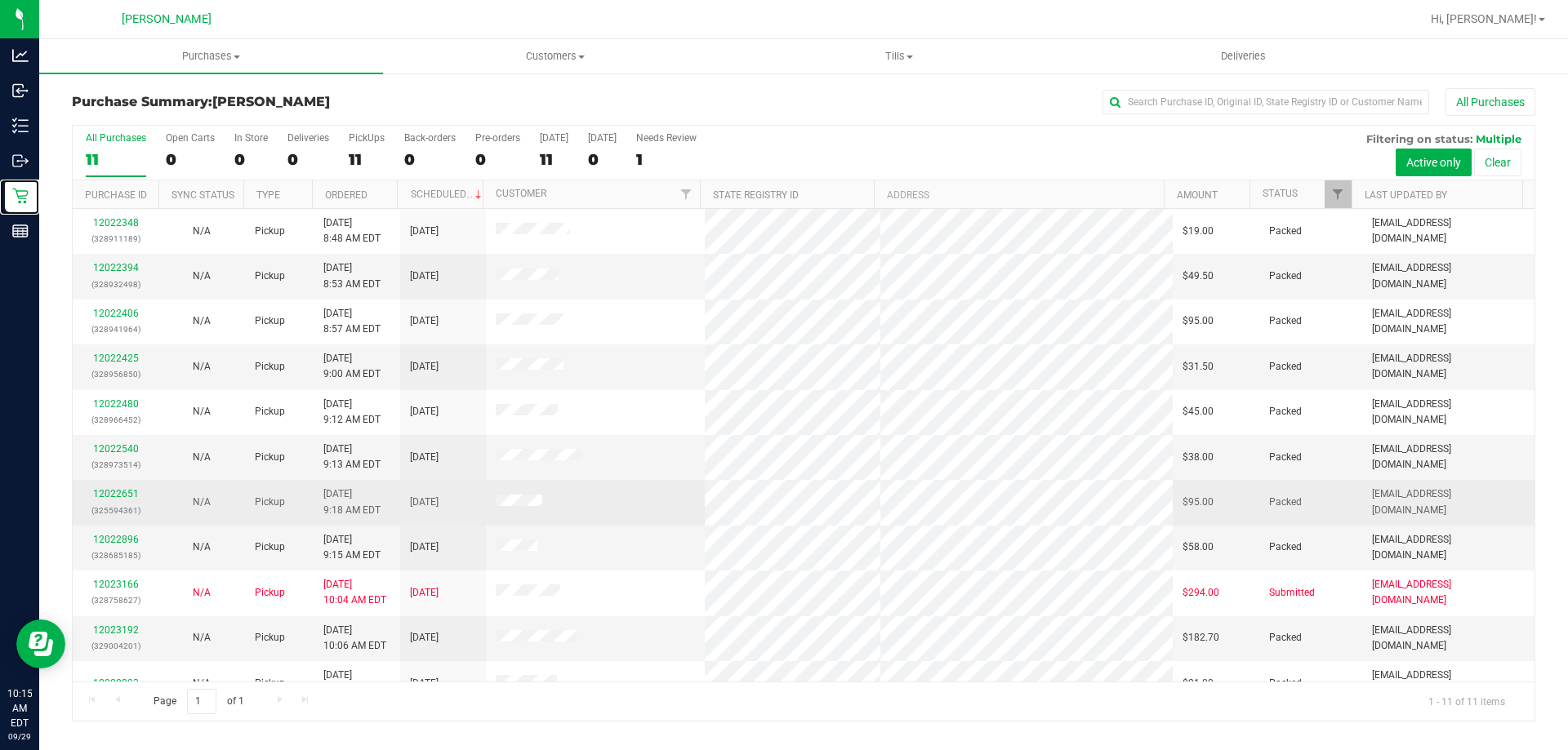
scroll to position [24, 0]
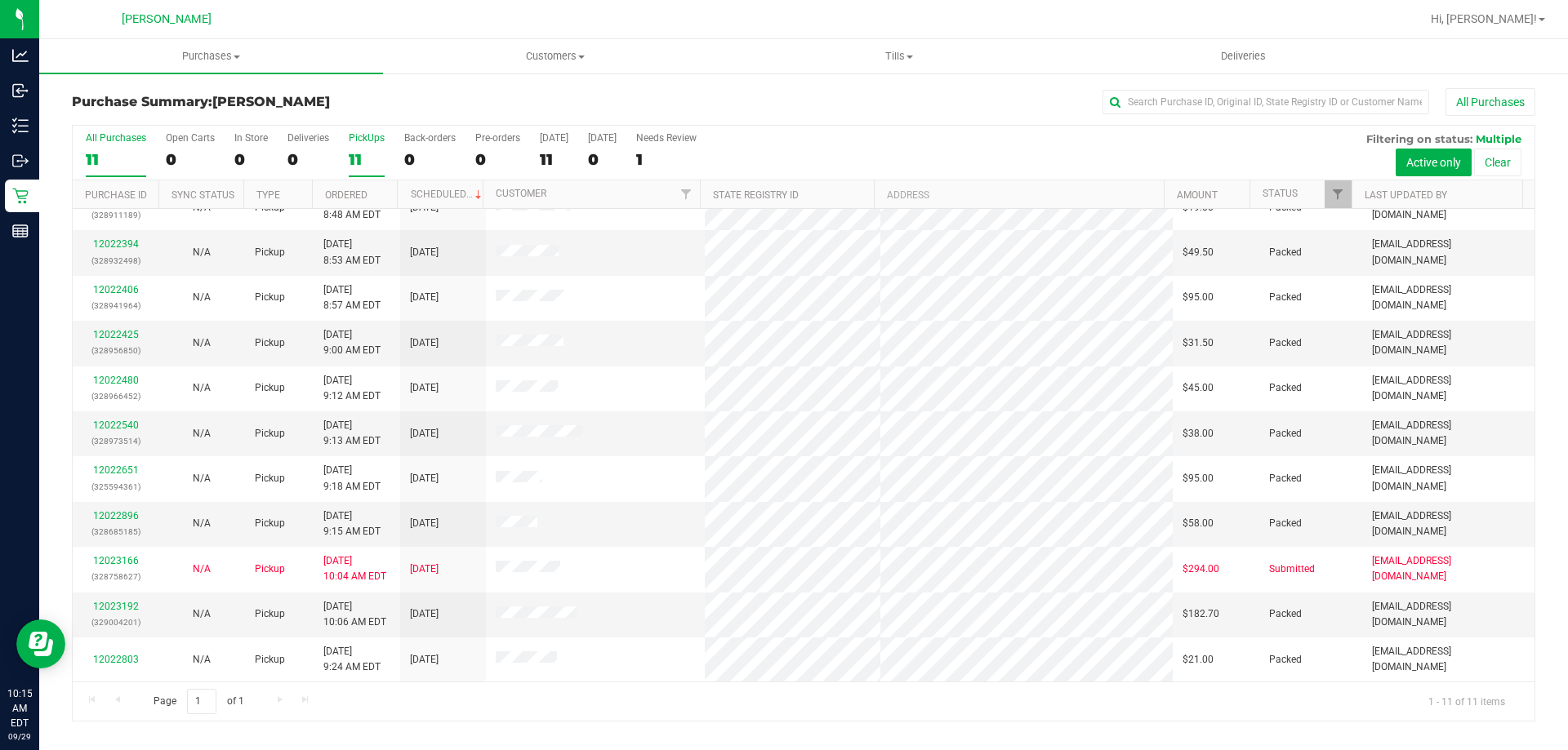
click at [364, 145] on label "PickUps 11" at bounding box center [367, 155] width 36 height 45
click at [0, 0] on input "PickUps 11" at bounding box center [0, 0] width 0 height 0
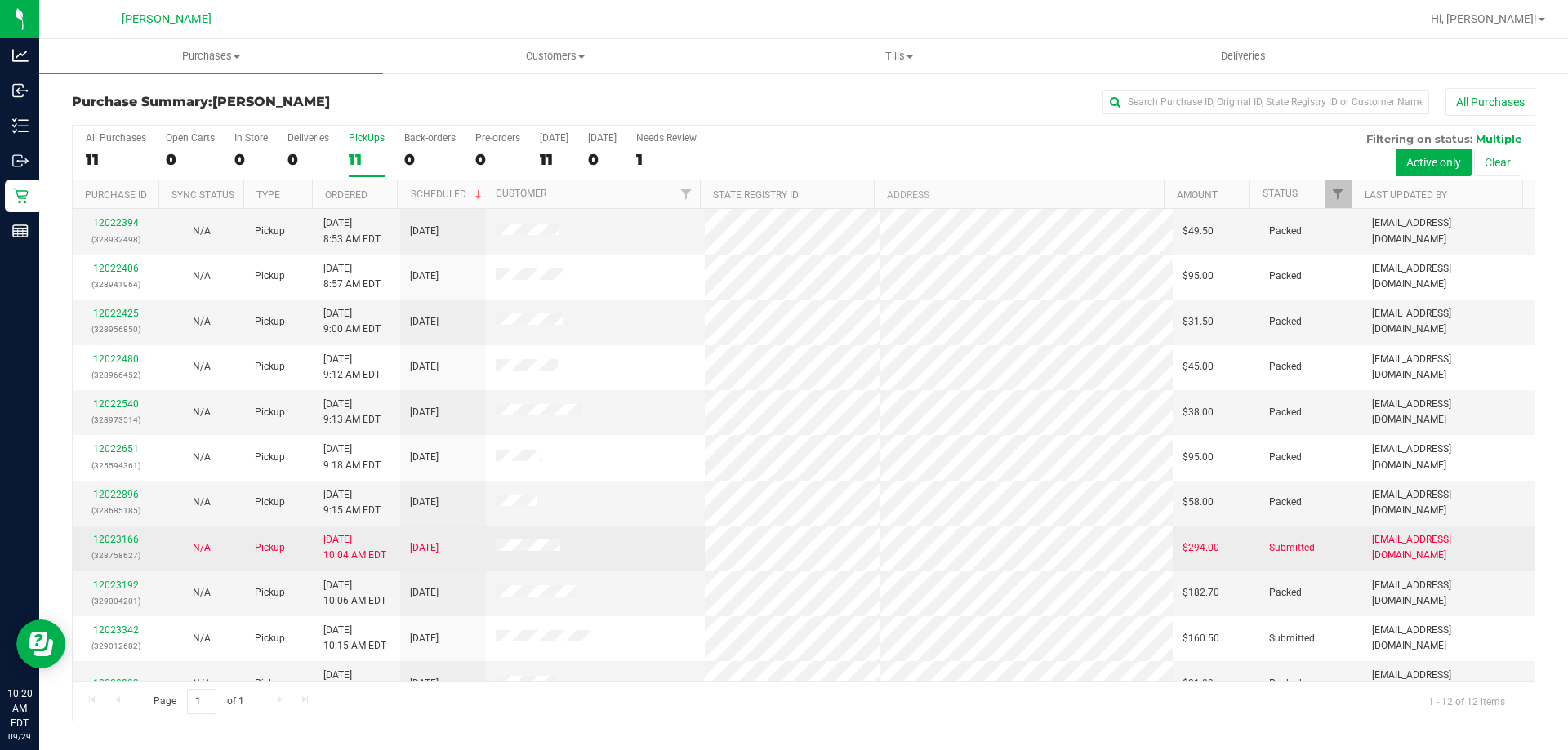
scroll to position [69, 0]
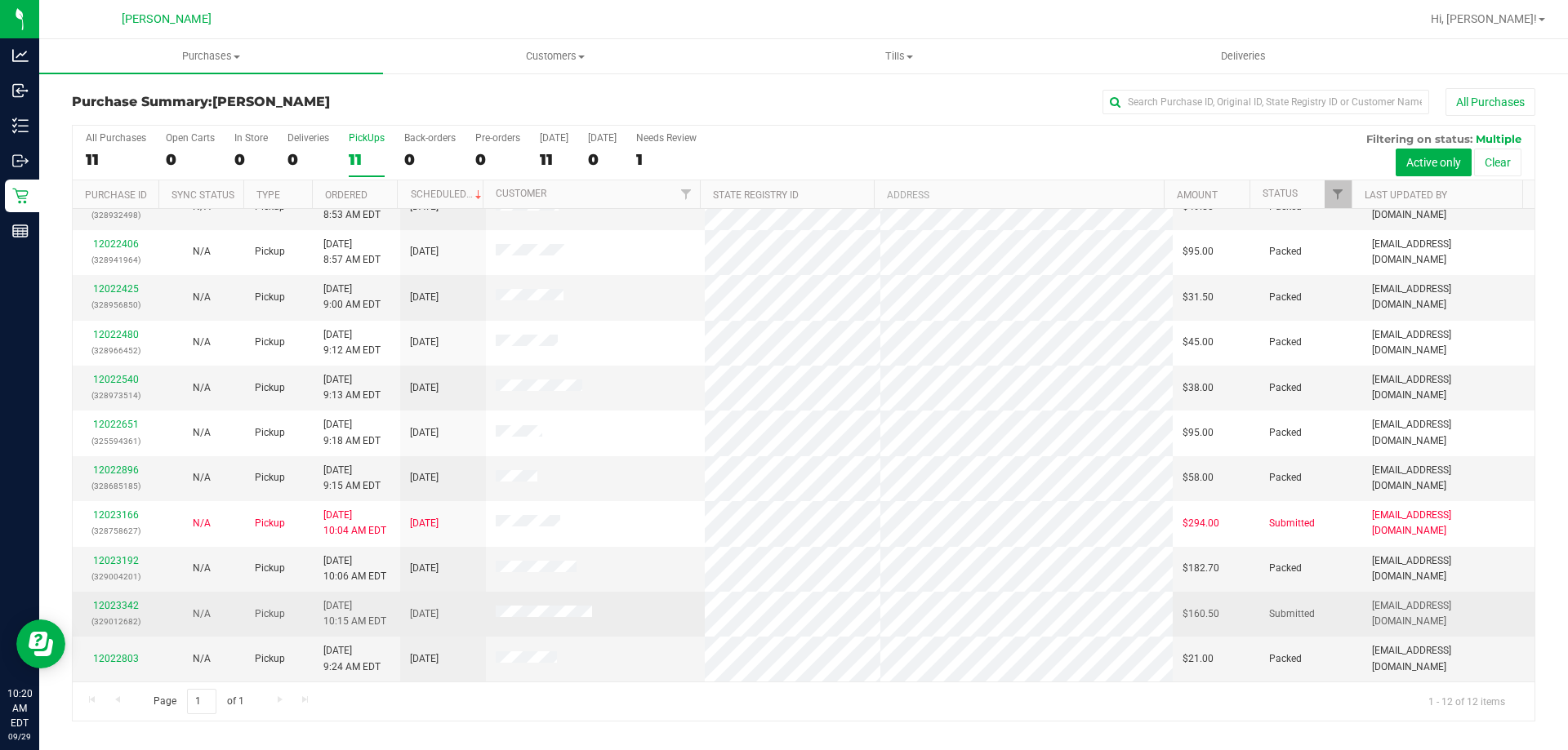
click at [118, 599] on div "12023342 (329012682)" at bounding box center [115, 613] width 66 height 31
click at [119, 601] on link "12023342" at bounding box center [116, 605] width 45 height 11
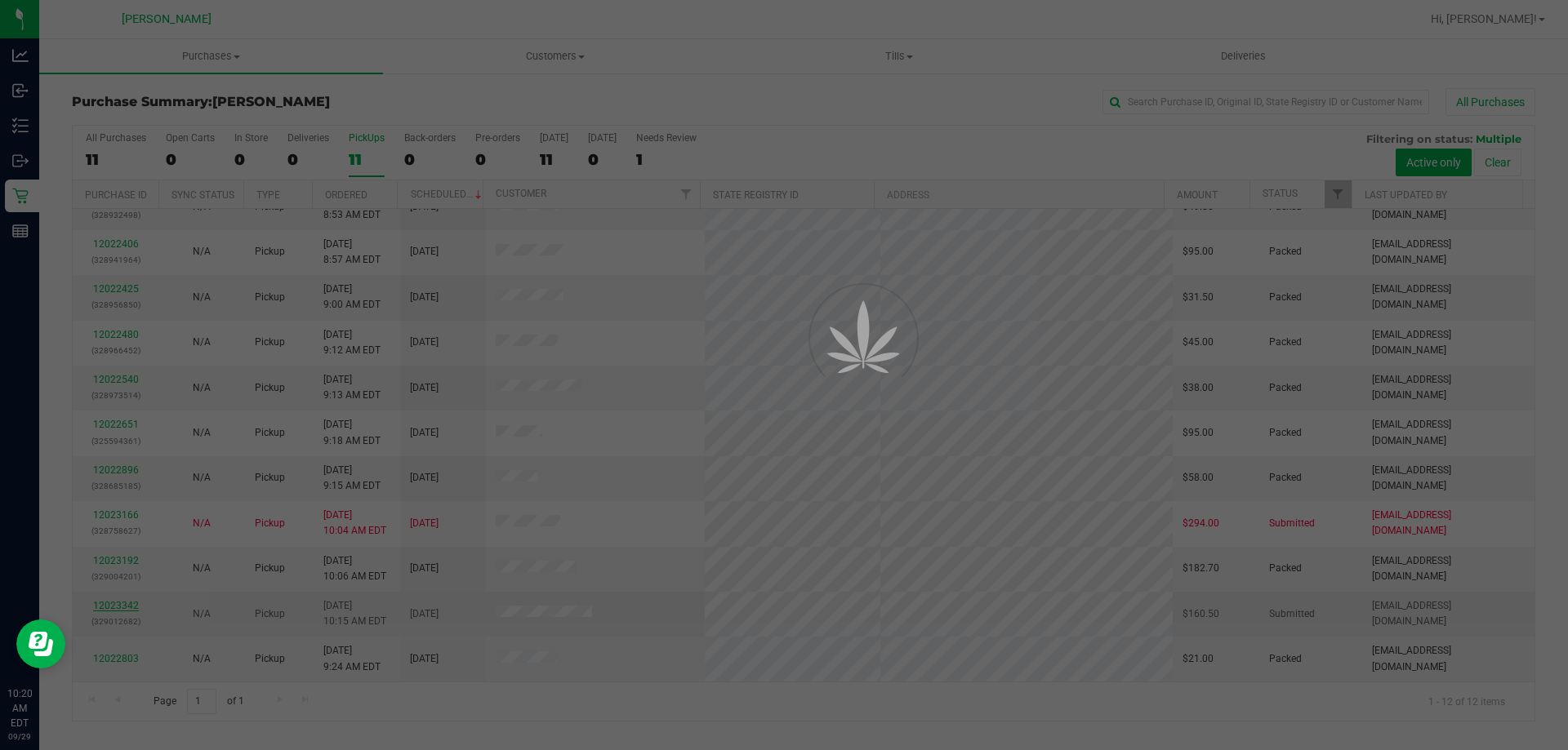
click at [119, 601] on div at bounding box center [784, 375] width 1568 height 750
click at [121, 601] on div at bounding box center [784, 375] width 1568 height 750
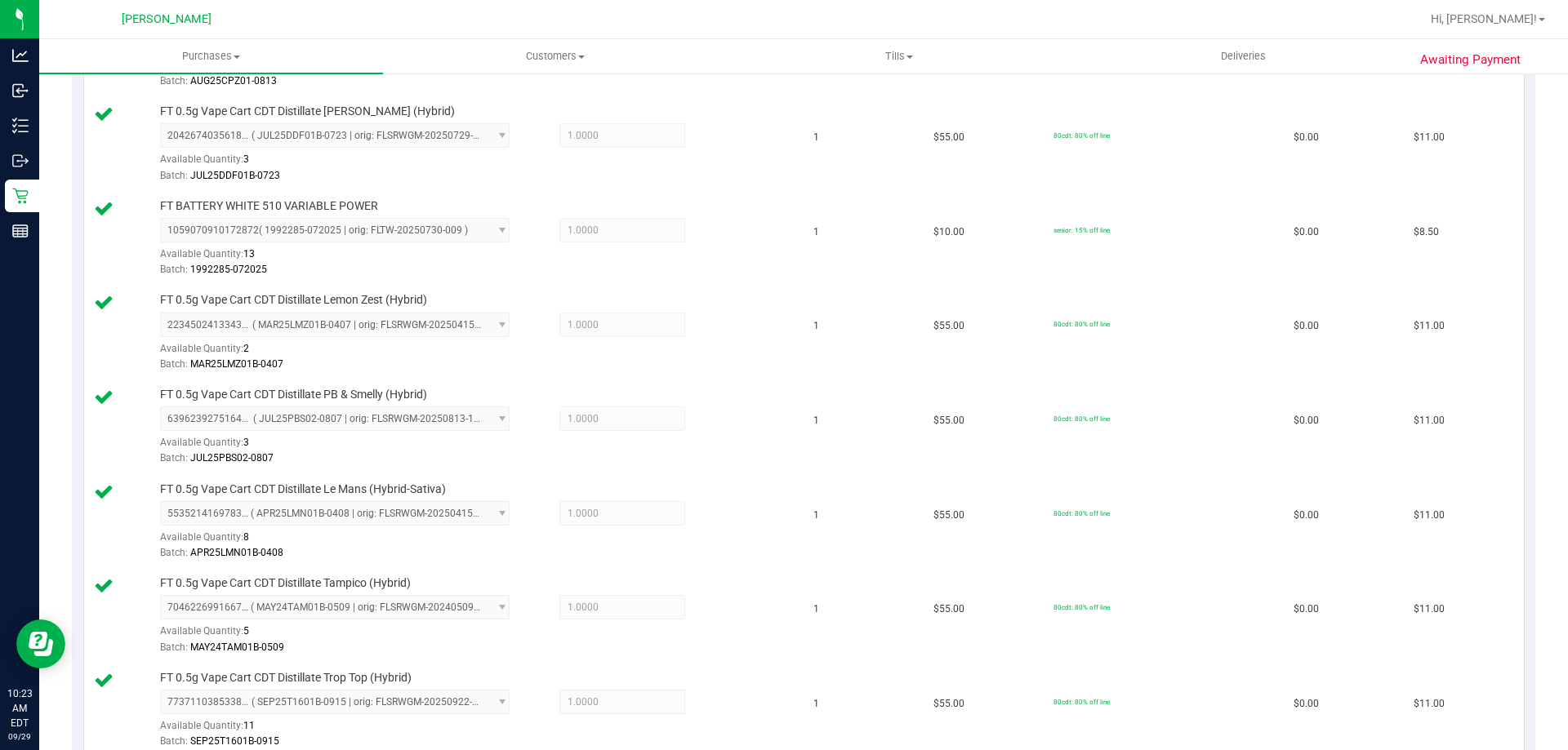
scroll to position [708, 0]
click at [814, 509] on span "1" at bounding box center [817, 516] width 6 height 15
click at [814, 421] on span "1" at bounding box center [817, 421] width 6 height 15
click at [814, 332] on span "1" at bounding box center [817, 327] width 6 height 15
click at [804, 246] on td "1" at bounding box center [863, 240] width 120 height 94
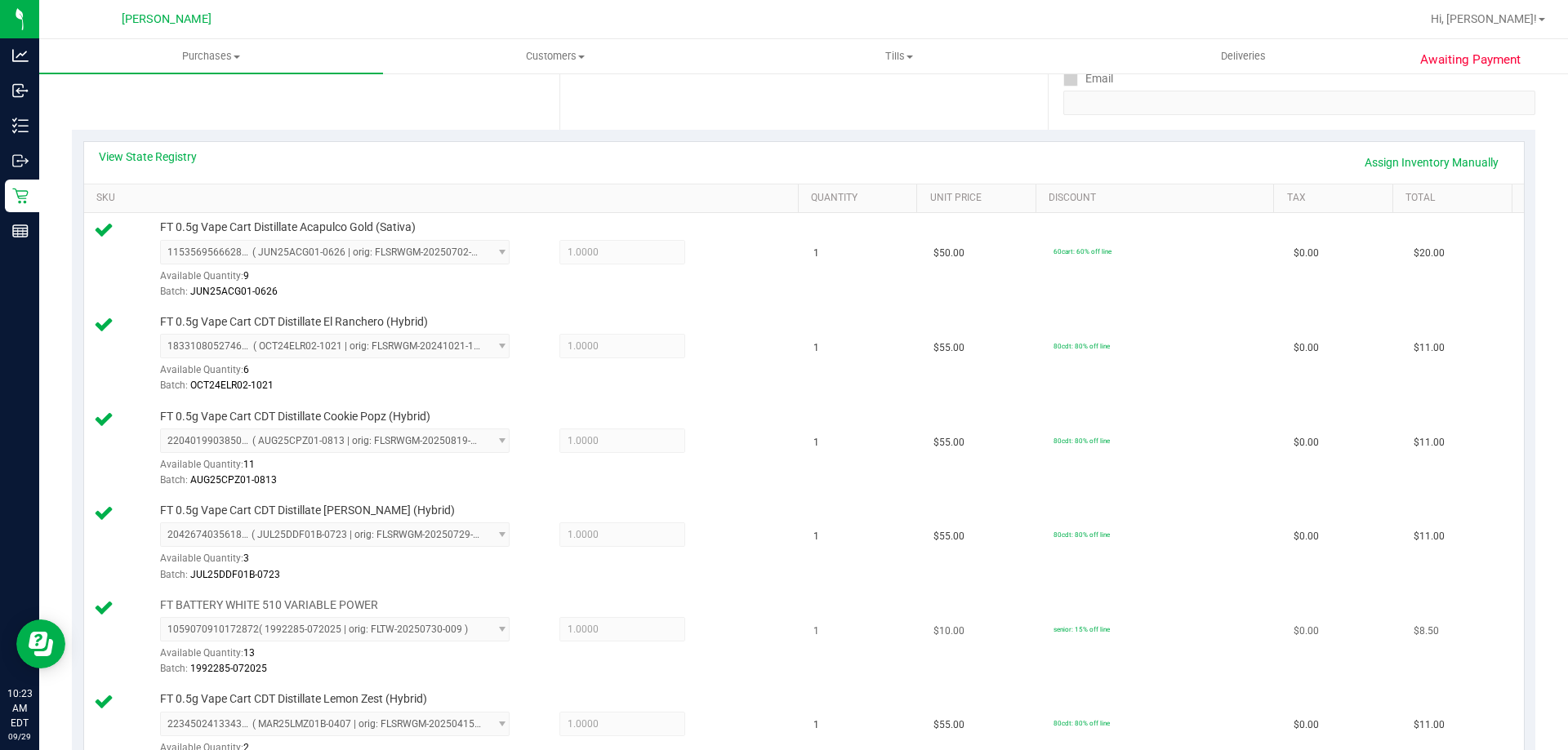
scroll to position [309, 0]
click at [813, 458] on td "1" at bounding box center [863, 451] width 120 height 94
click at [811, 369] on td "1" at bounding box center [863, 356] width 120 height 94
click at [817, 259] on td "1" at bounding box center [863, 261] width 120 height 94
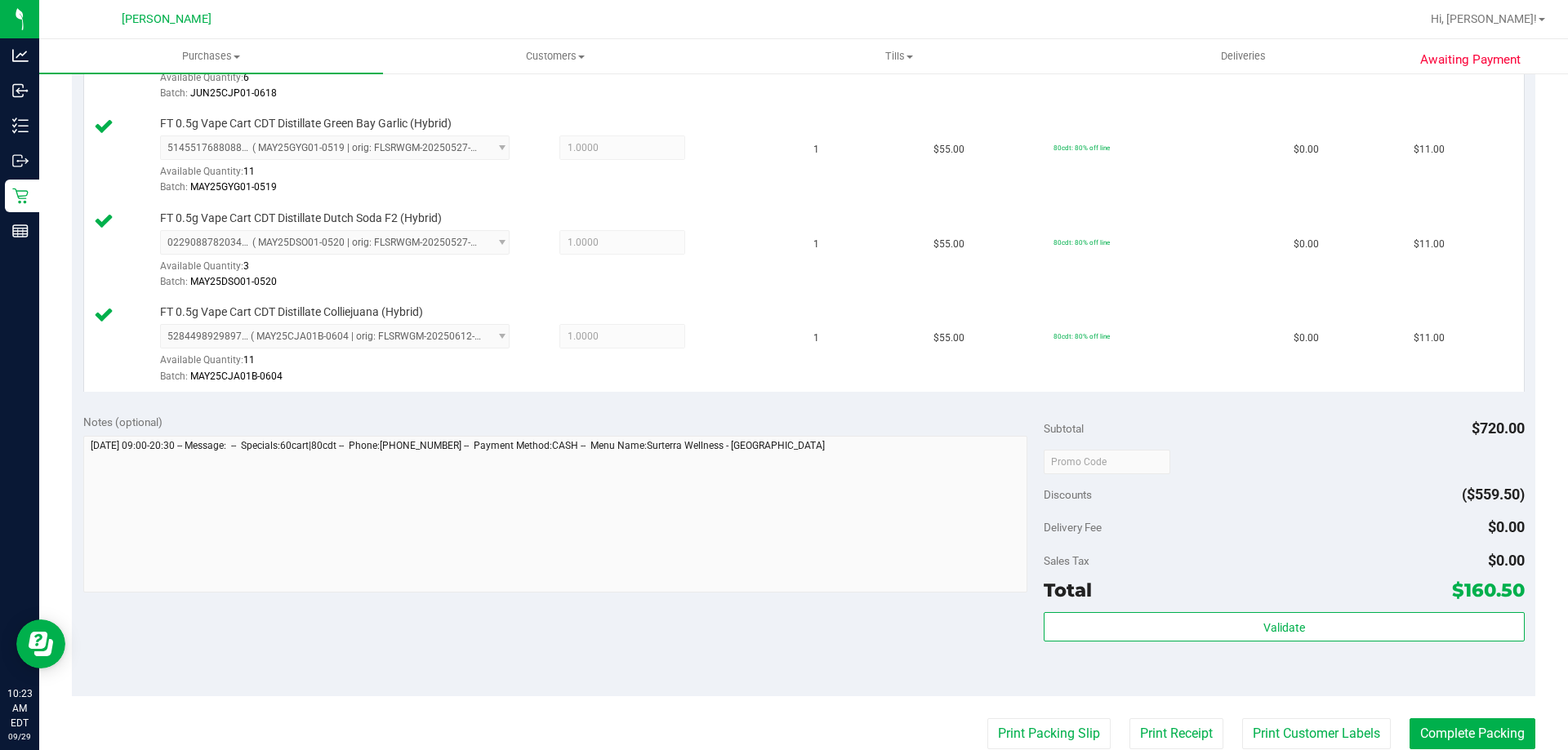
scroll to position [1779, 0]
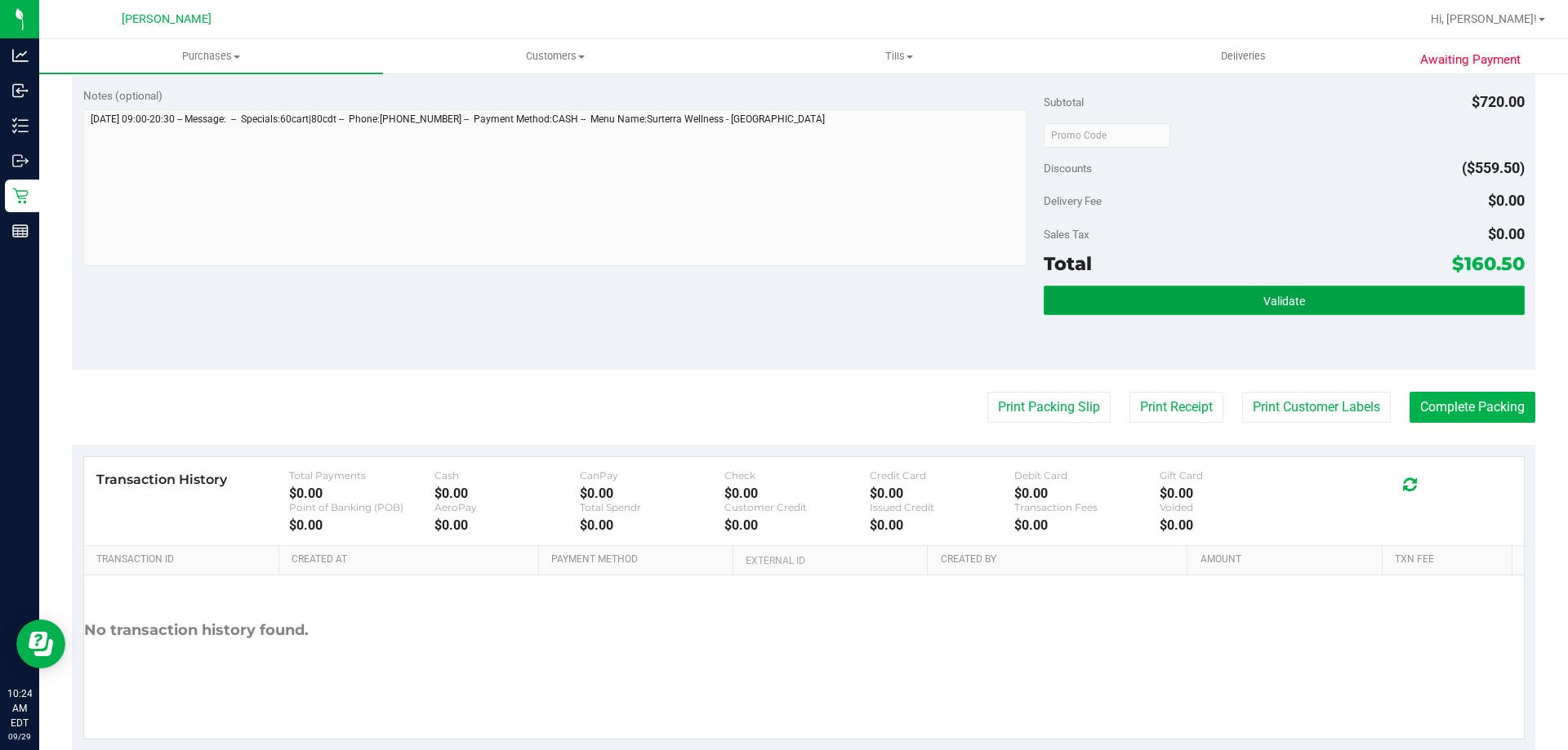
click at [1244, 298] on button "Validate" at bounding box center [1284, 299] width 480 height 29
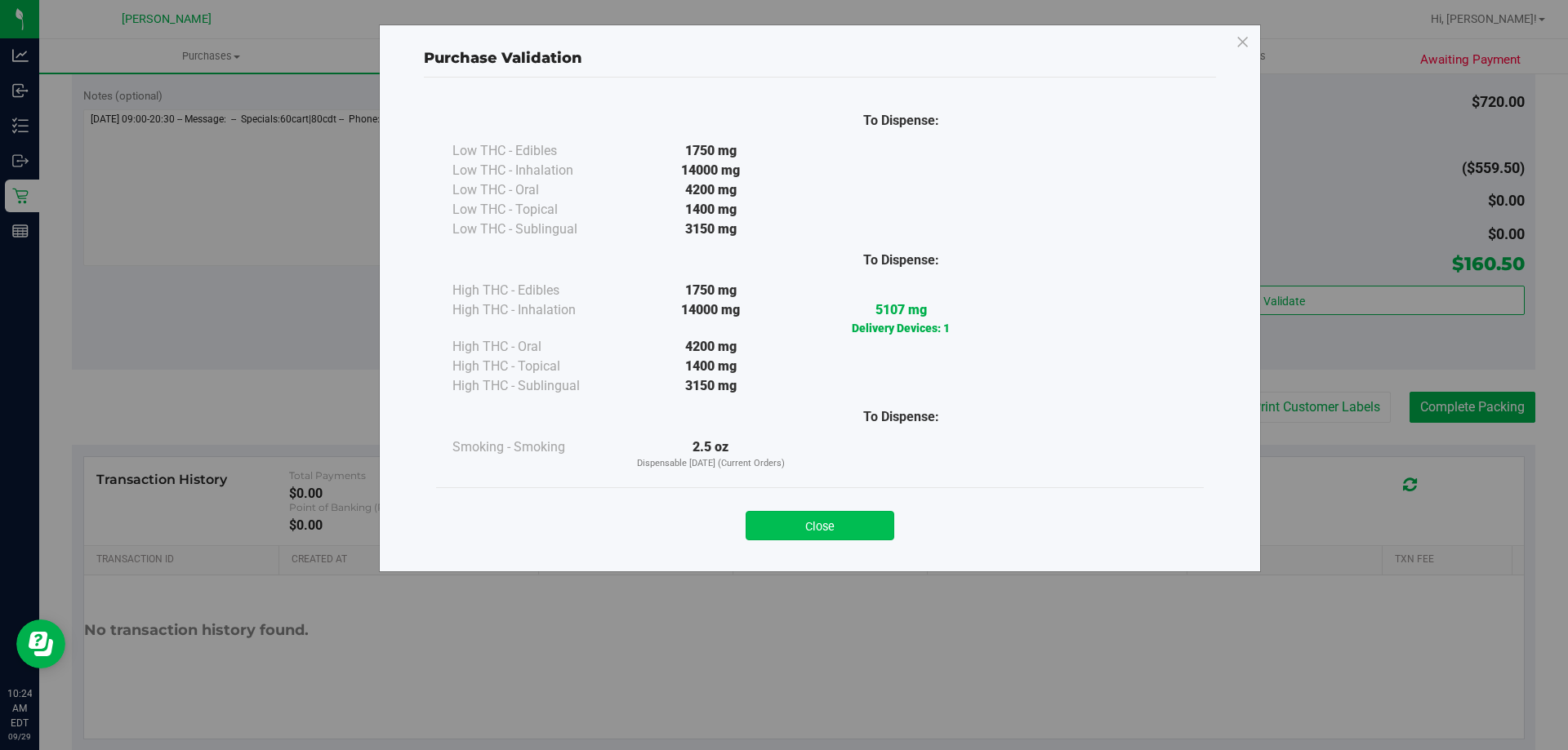
click at [788, 526] on button "Close" at bounding box center [819, 525] width 148 height 29
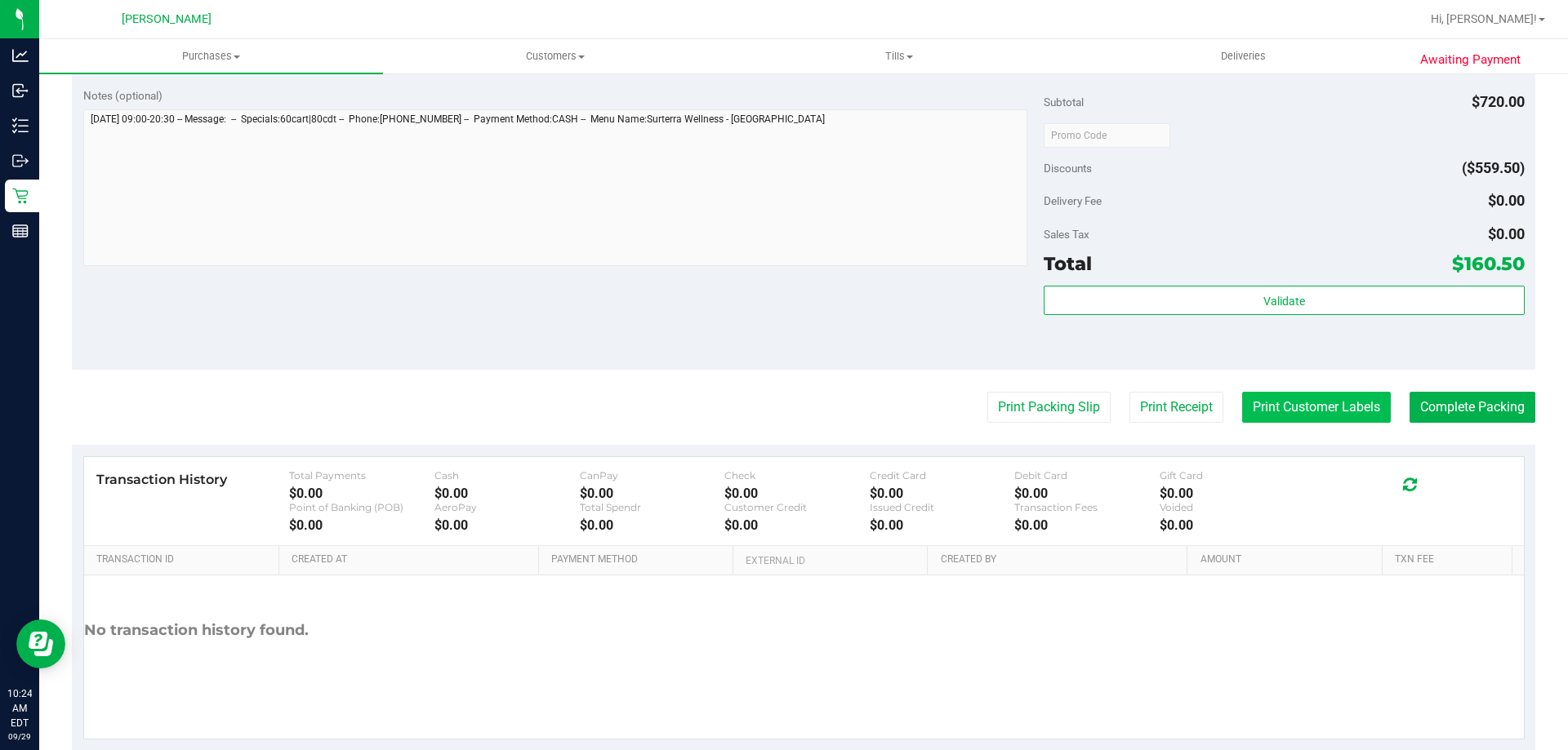
click at [1269, 405] on button "Print Customer Labels" at bounding box center [1316, 407] width 148 height 31
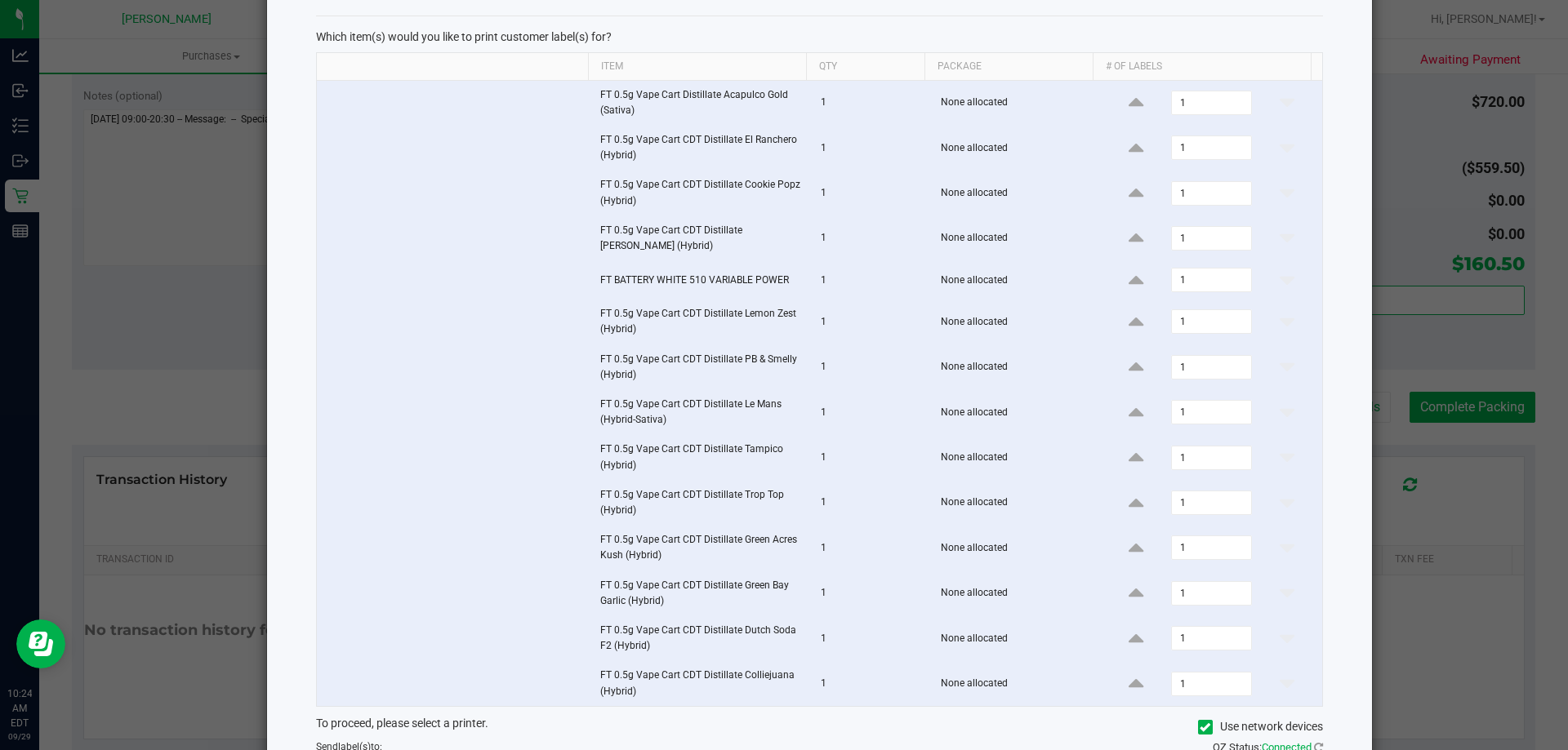
scroll to position [219, 0]
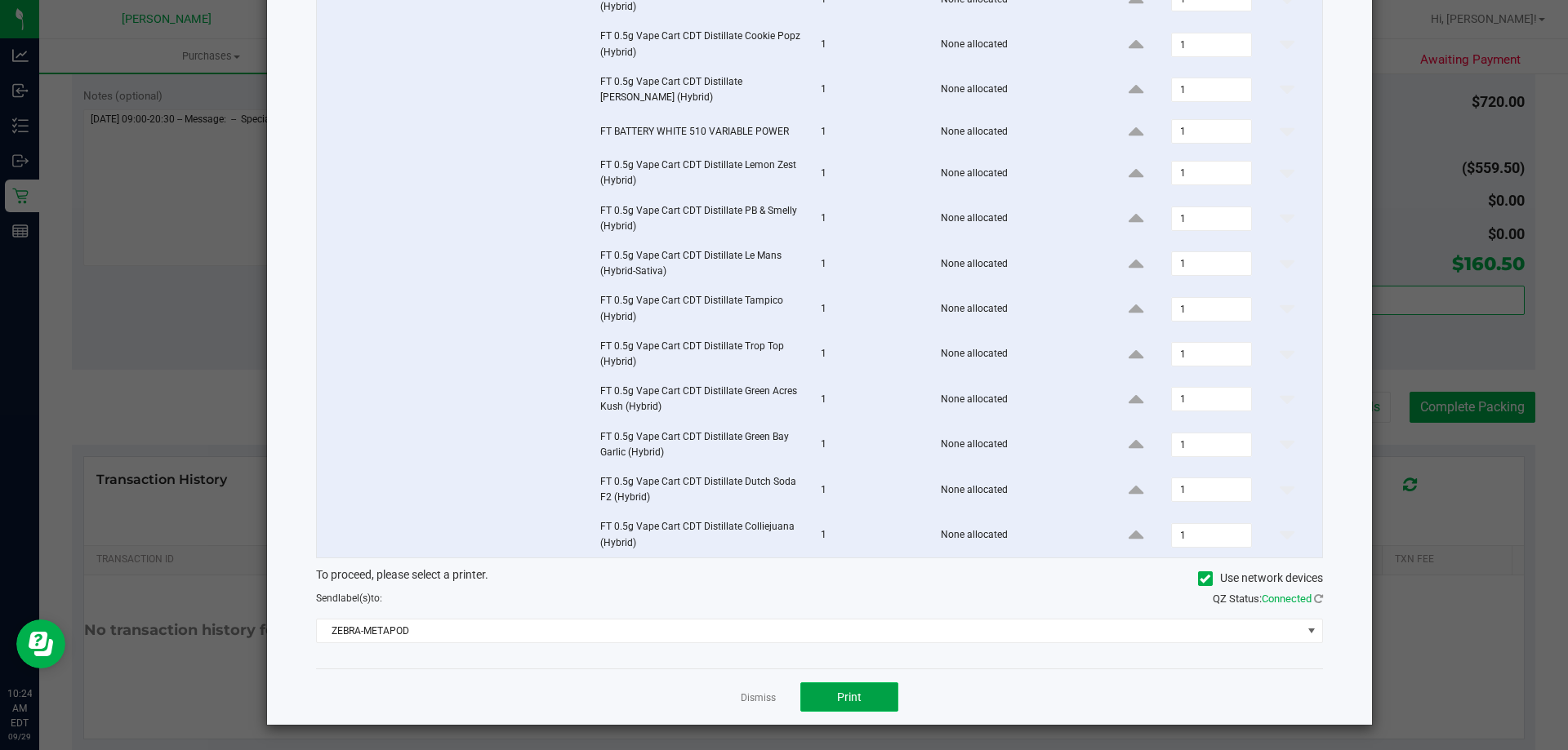
click at [856, 695] on button "Print" at bounding box center [850, 696] width 98 height 29
click at [747, 695] on link "Dismiss" at bounding box center [758, 698] width 35 height 14
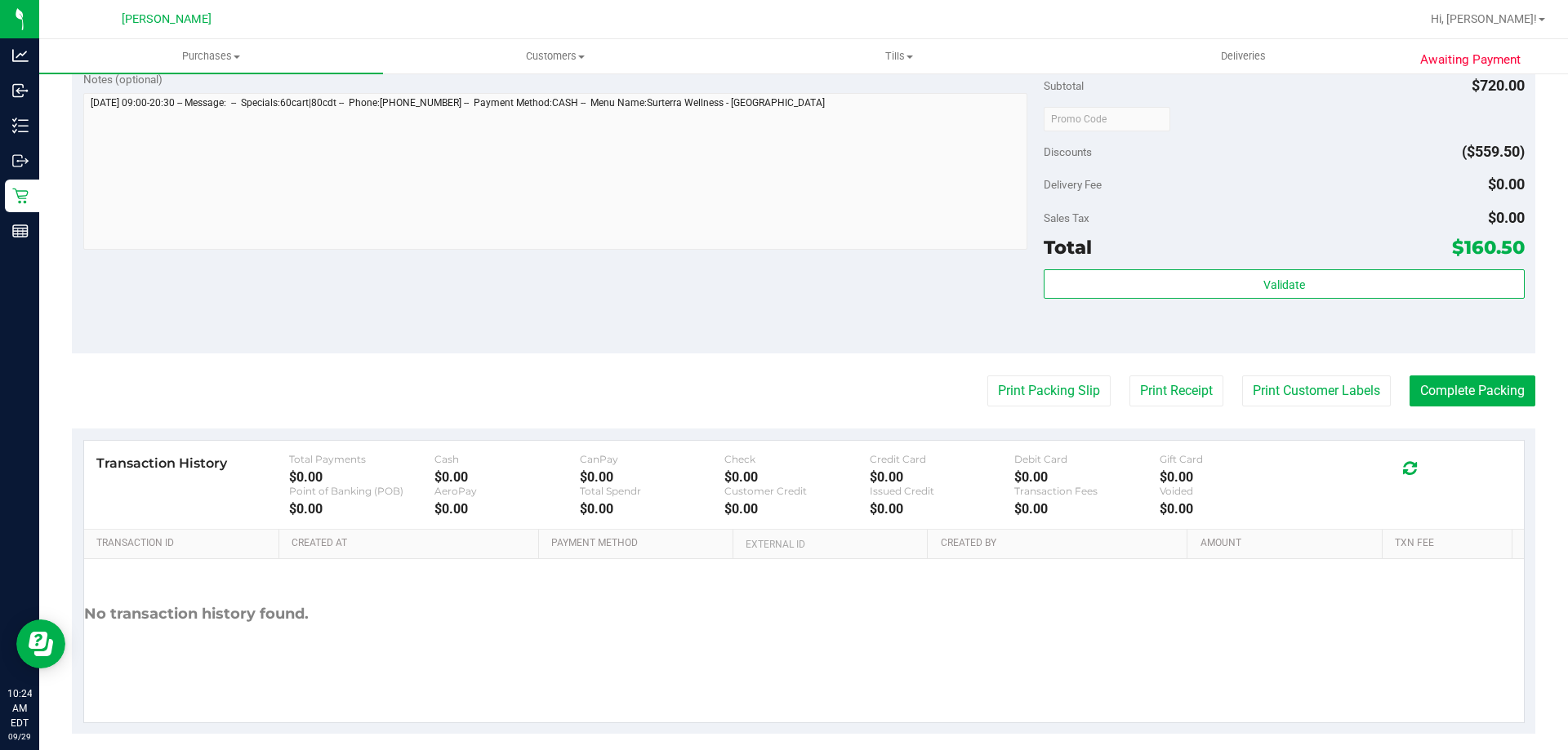
scroll to position [1811, 0]
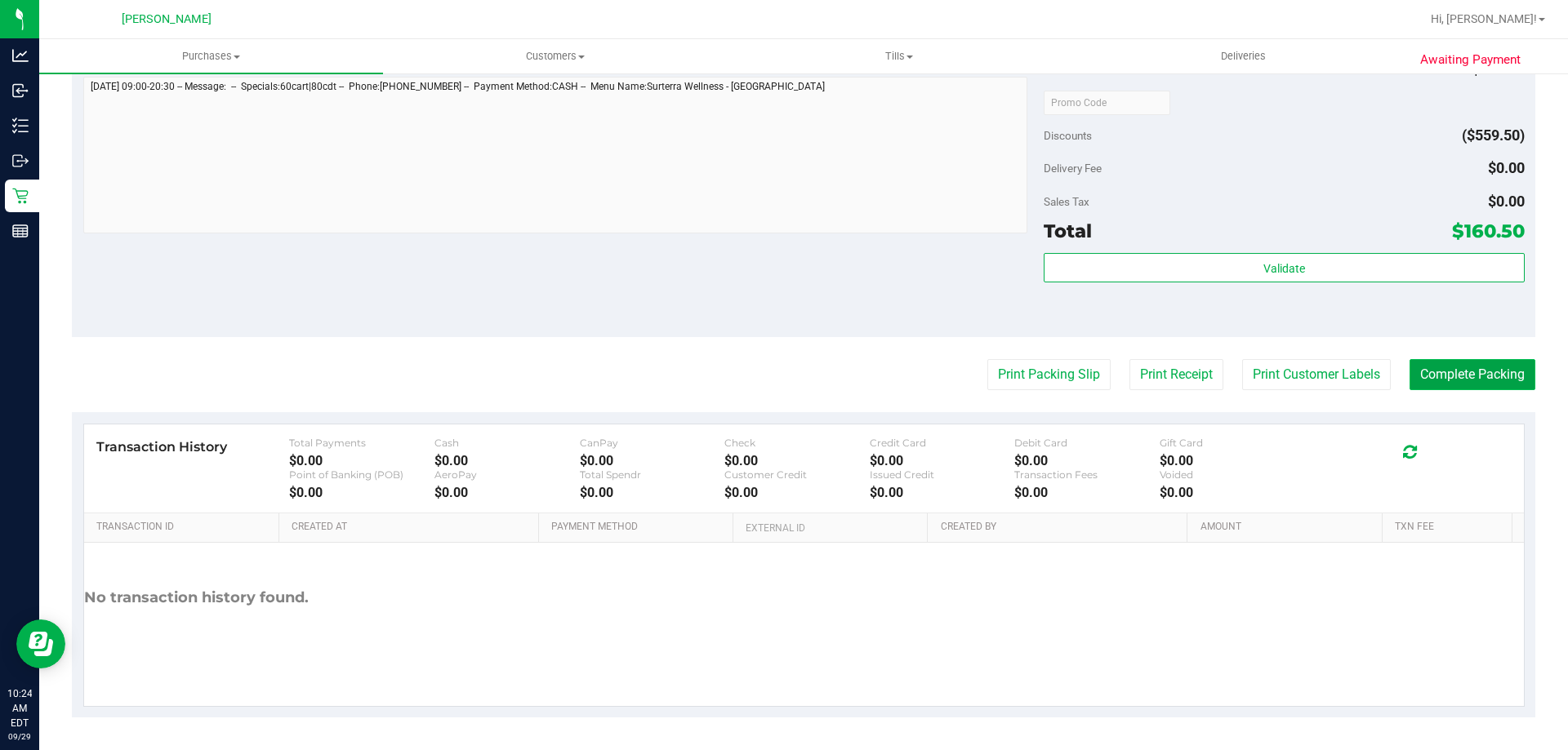
click at [1456, 382] on button "Complete Packing" at bounding box center [1472, 374] width 126 height 31
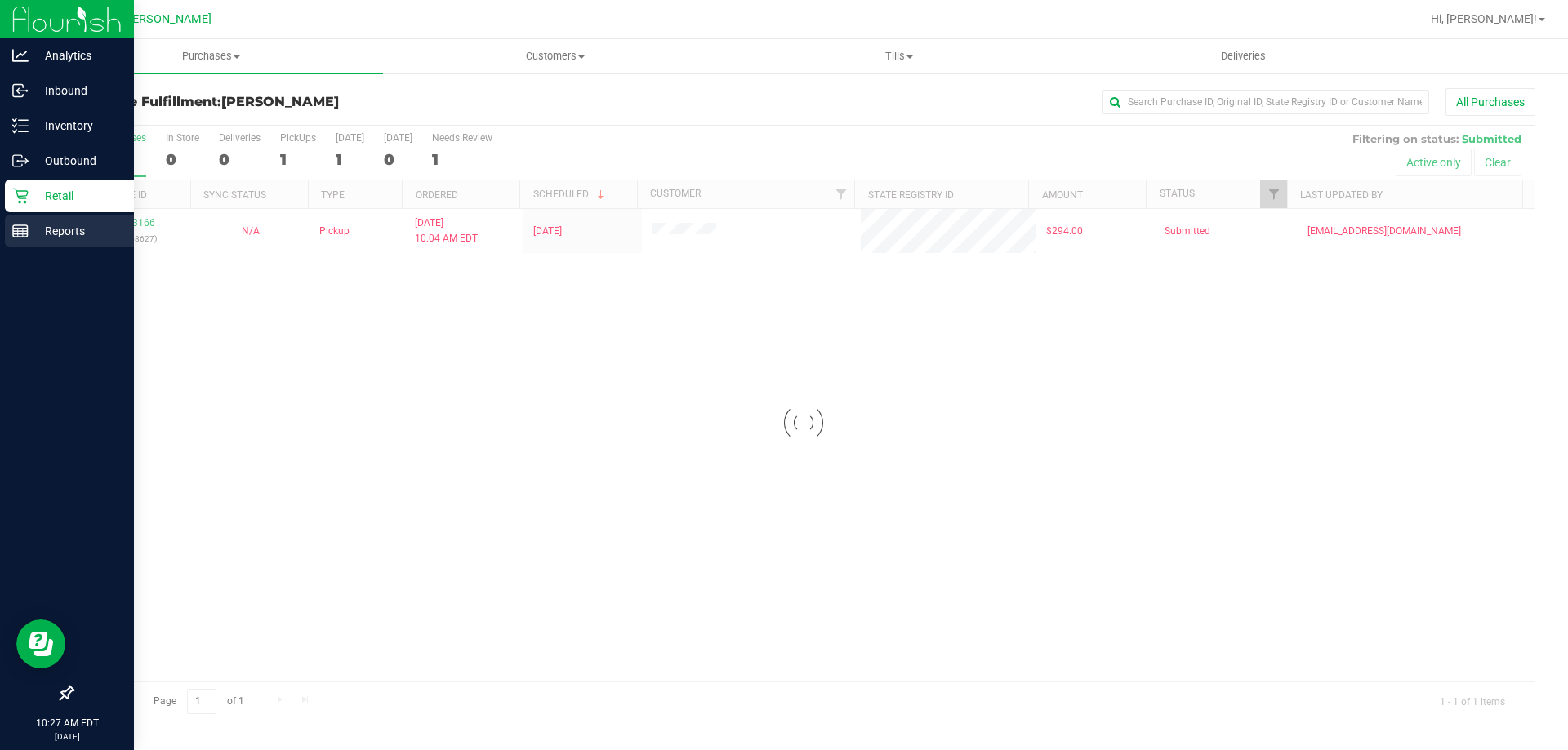
click at [63, 231] on p "Reports" at bounding box center [78, 230] width 98 height 20
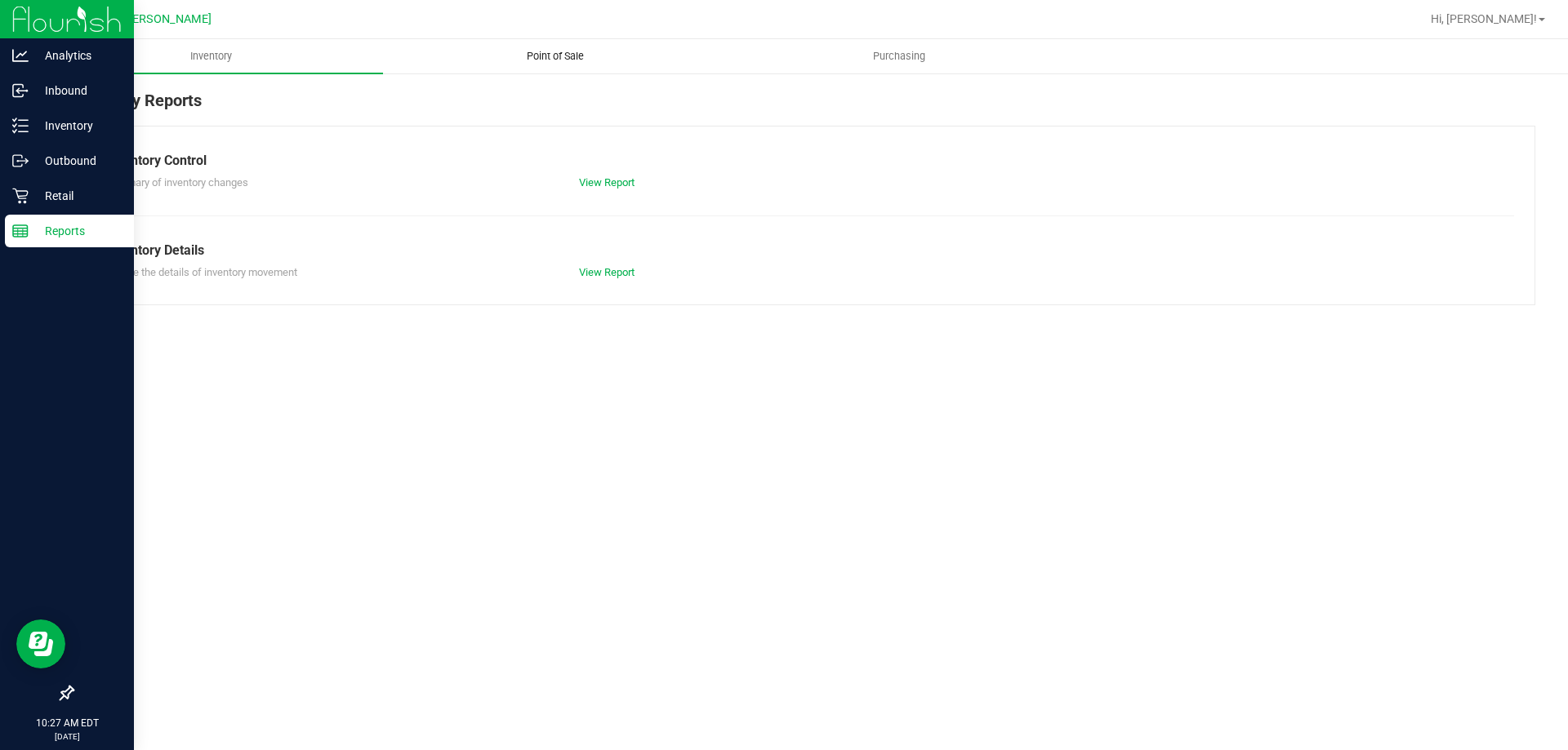
click at [550, 54] on span "Point of Sale" at bounding box center [555, 57] width 101 height 15
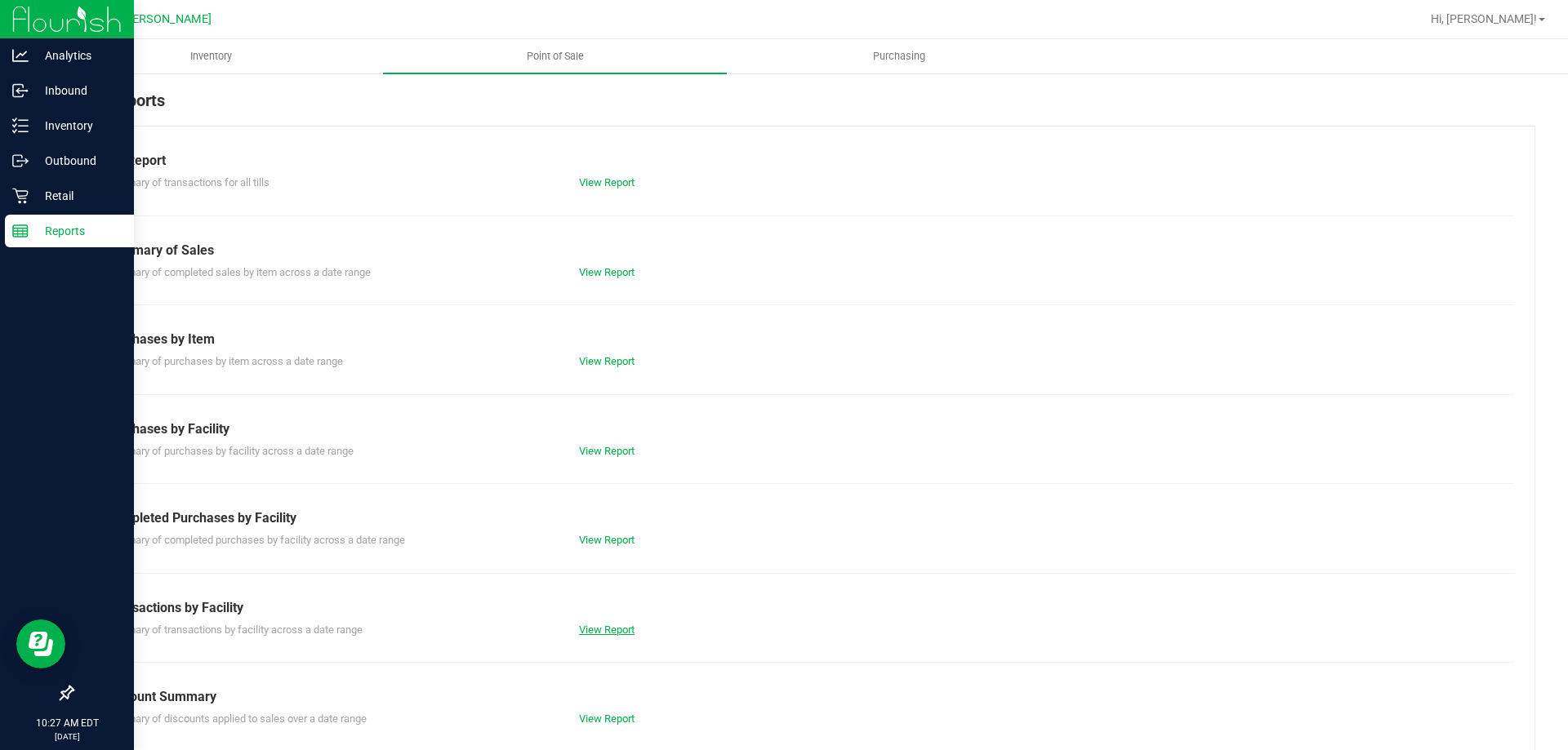
click at [613, 629] on link "View Report" at bounding box center [607, 629] width 56 height 12
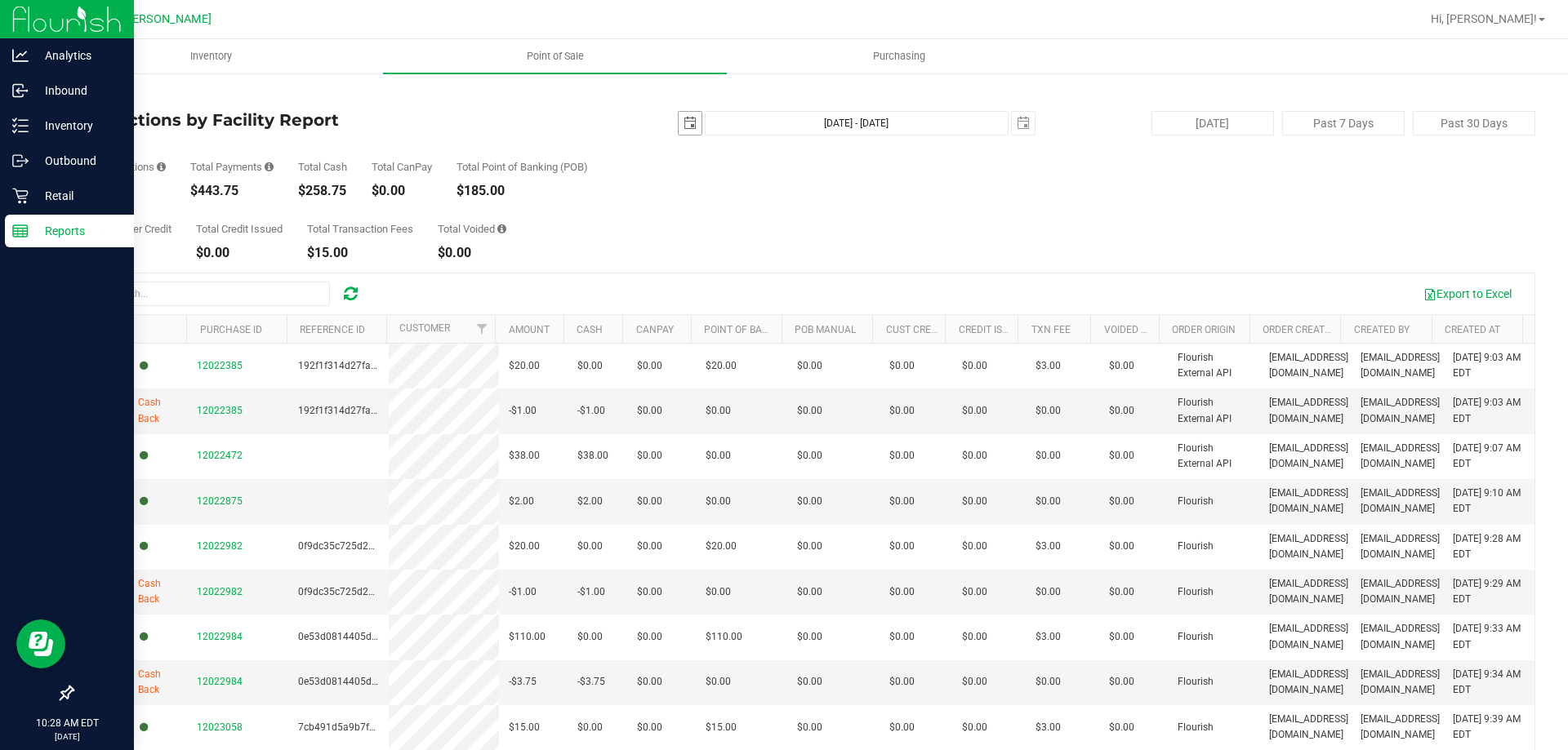
click at [680, 131] on span "select" at bounding box center [690, 123] width 23 height 23
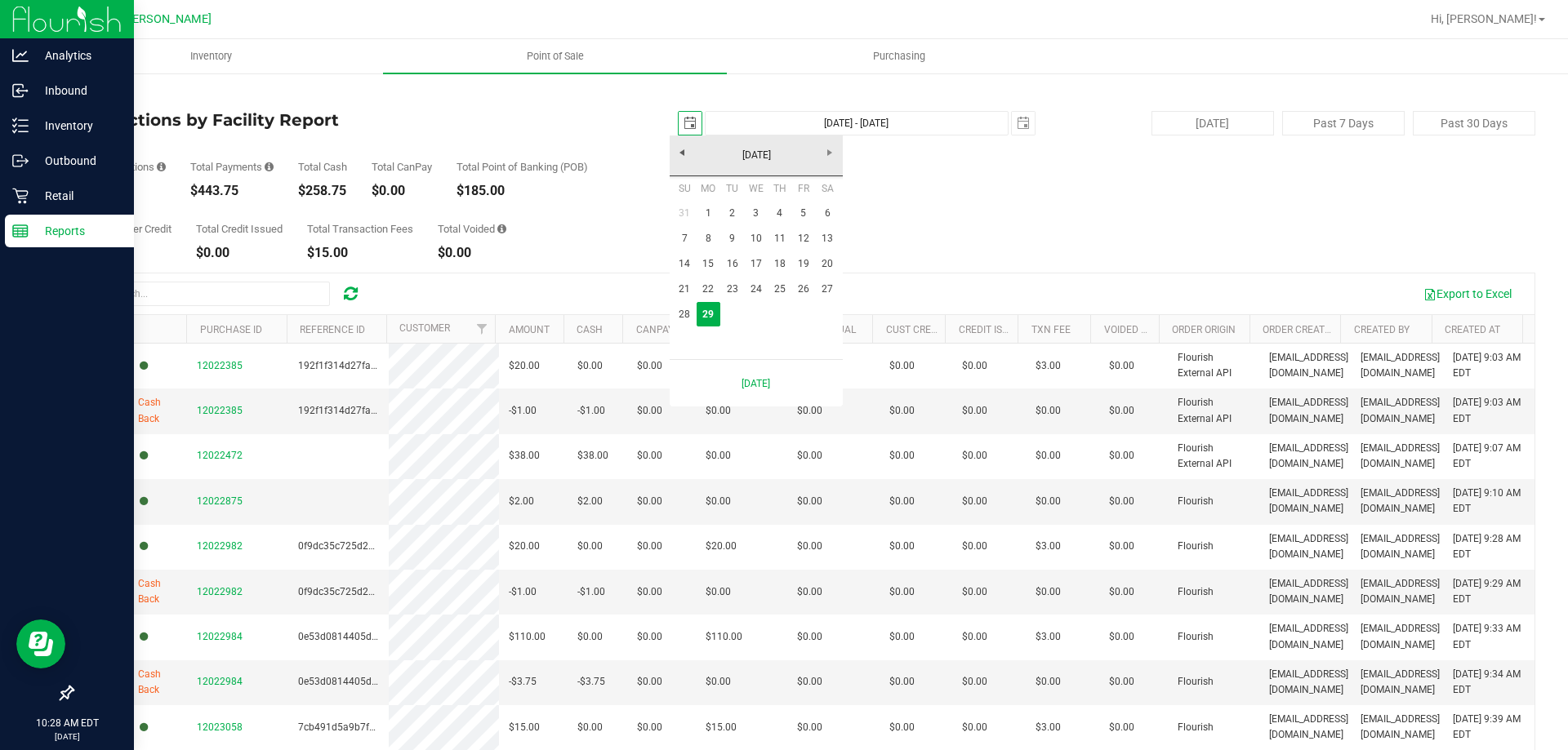
scroll to position [0, 41]
click at [709, 287] on link "22" at bounding box center [708, 289] width 24 height 26
type input "2025-09-22"
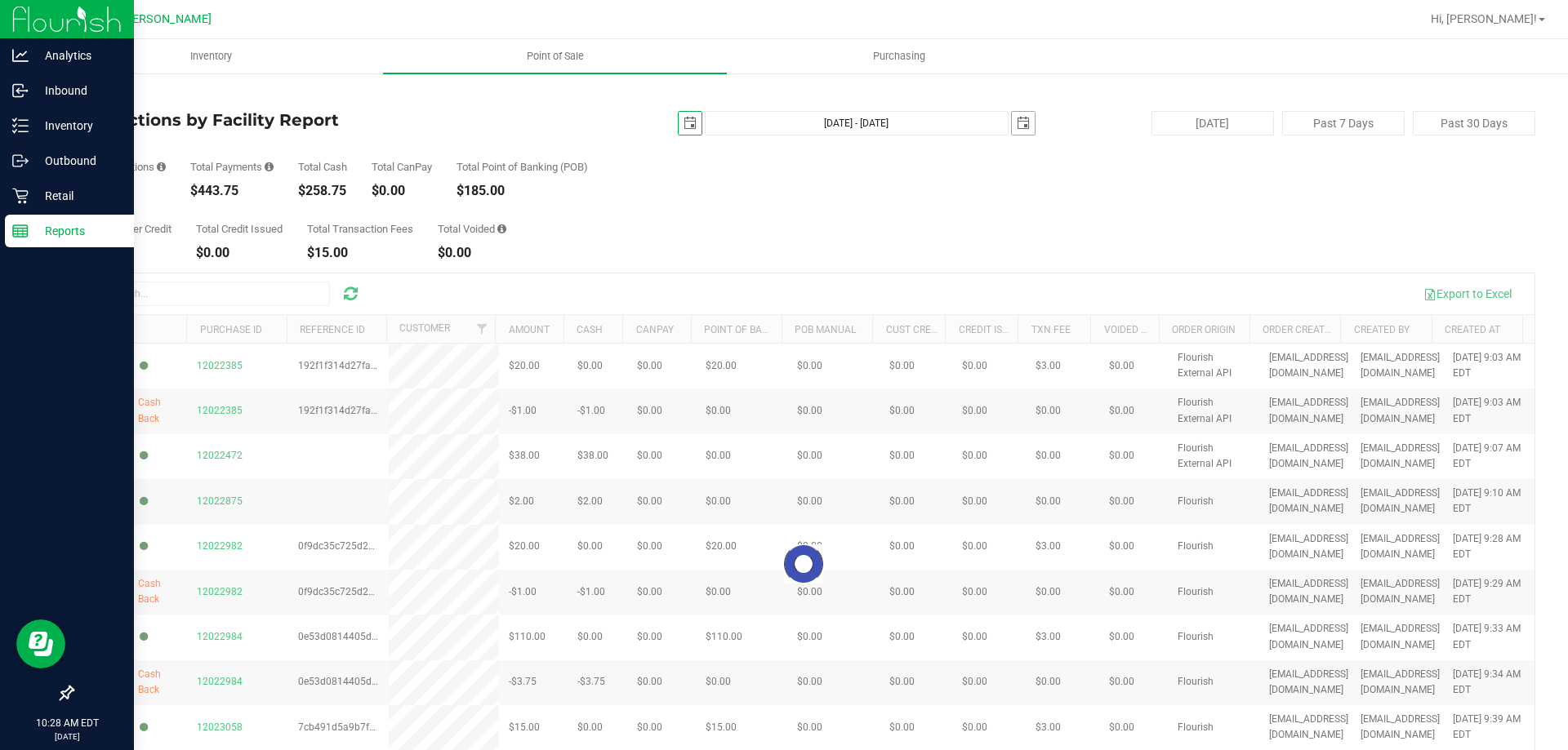
click at [1022, 124] on span "select" at bounding box center [1024, 123] width 23 height 23
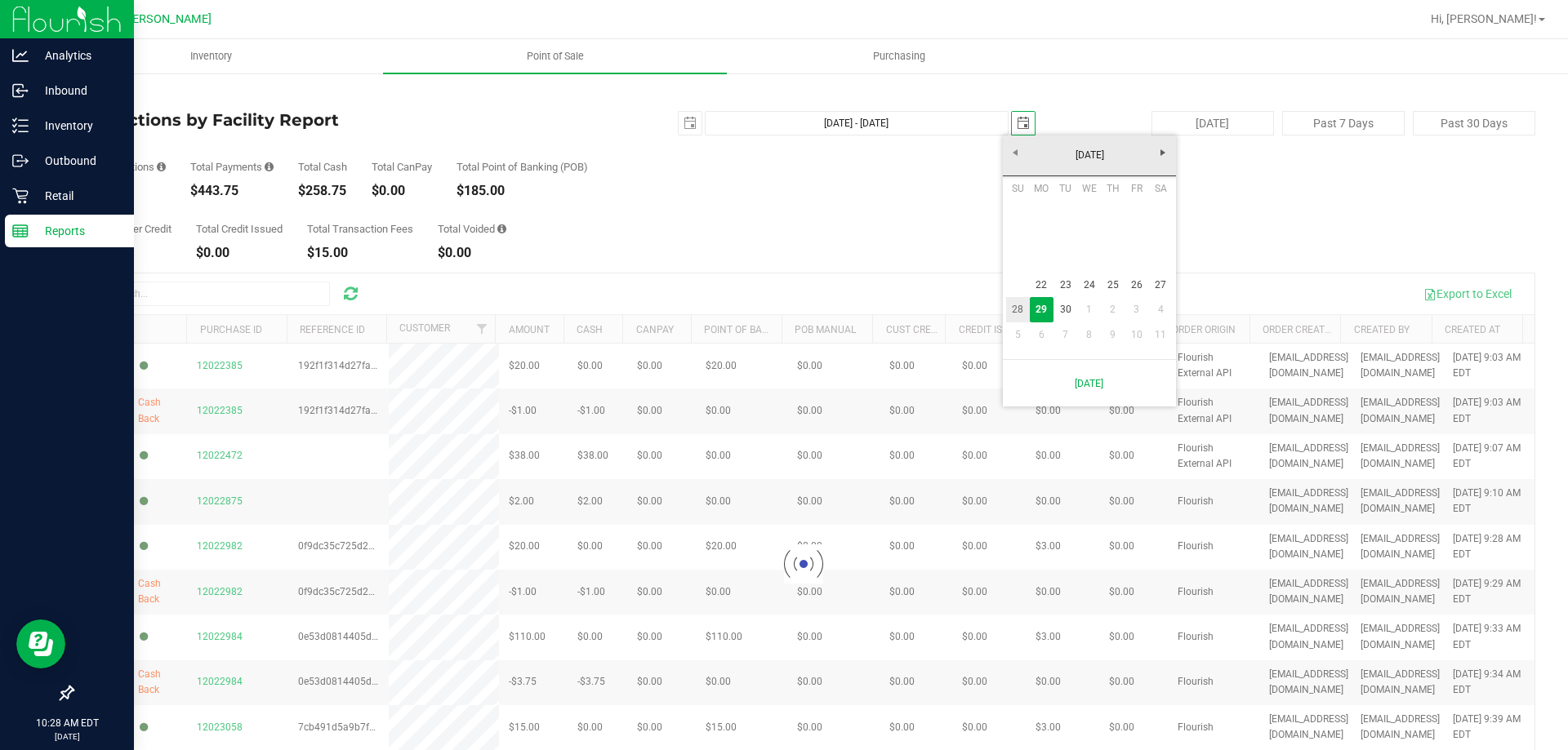
click at [1023, 308] on link "28" at bounding box center [1018, 310] width 24 height 26
type input "Sep 22, 2025 - Sep 28, 2025"
type input "2025-09-28"
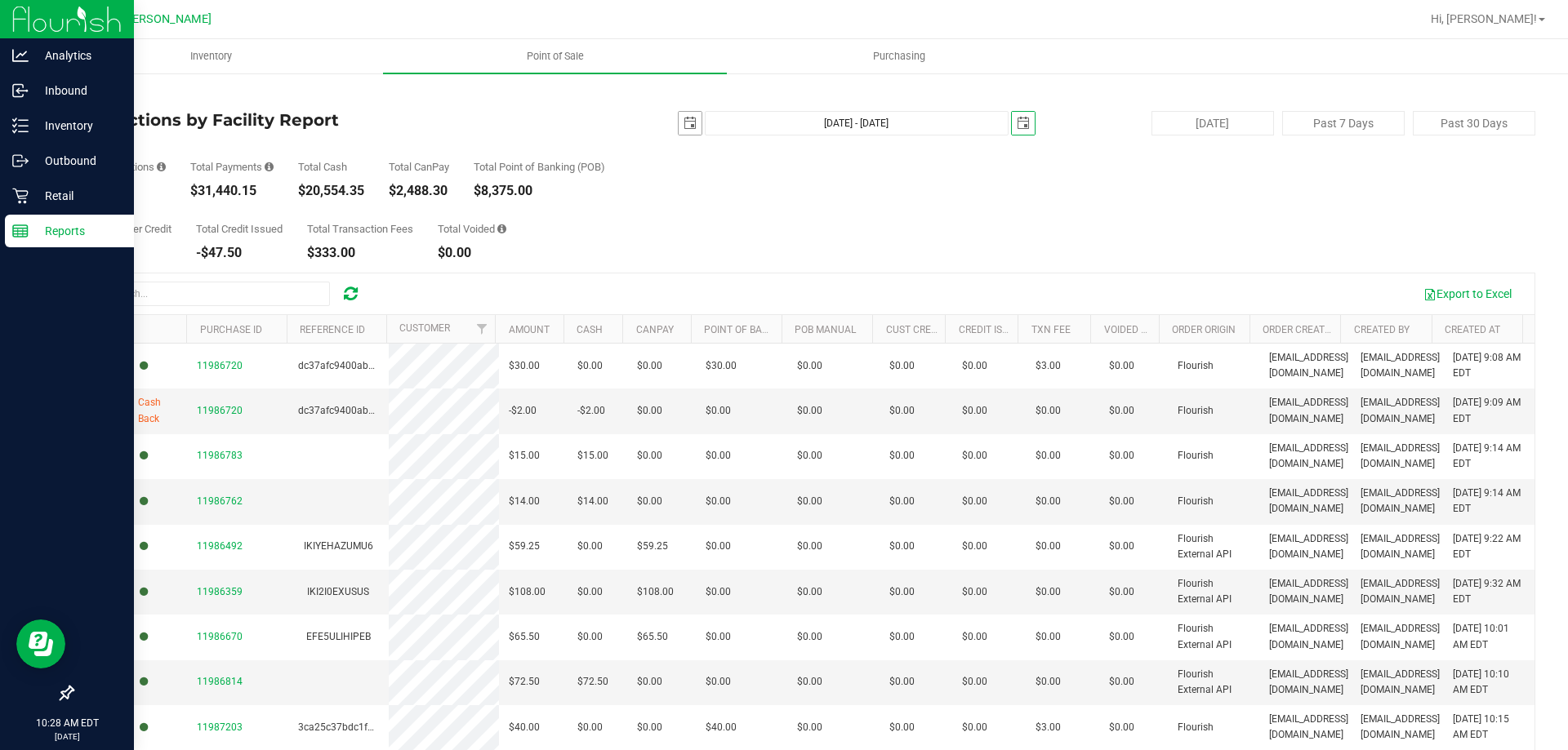
click at [683, 124] on span "select" at bounding box center [690, 124] width 13 height 13
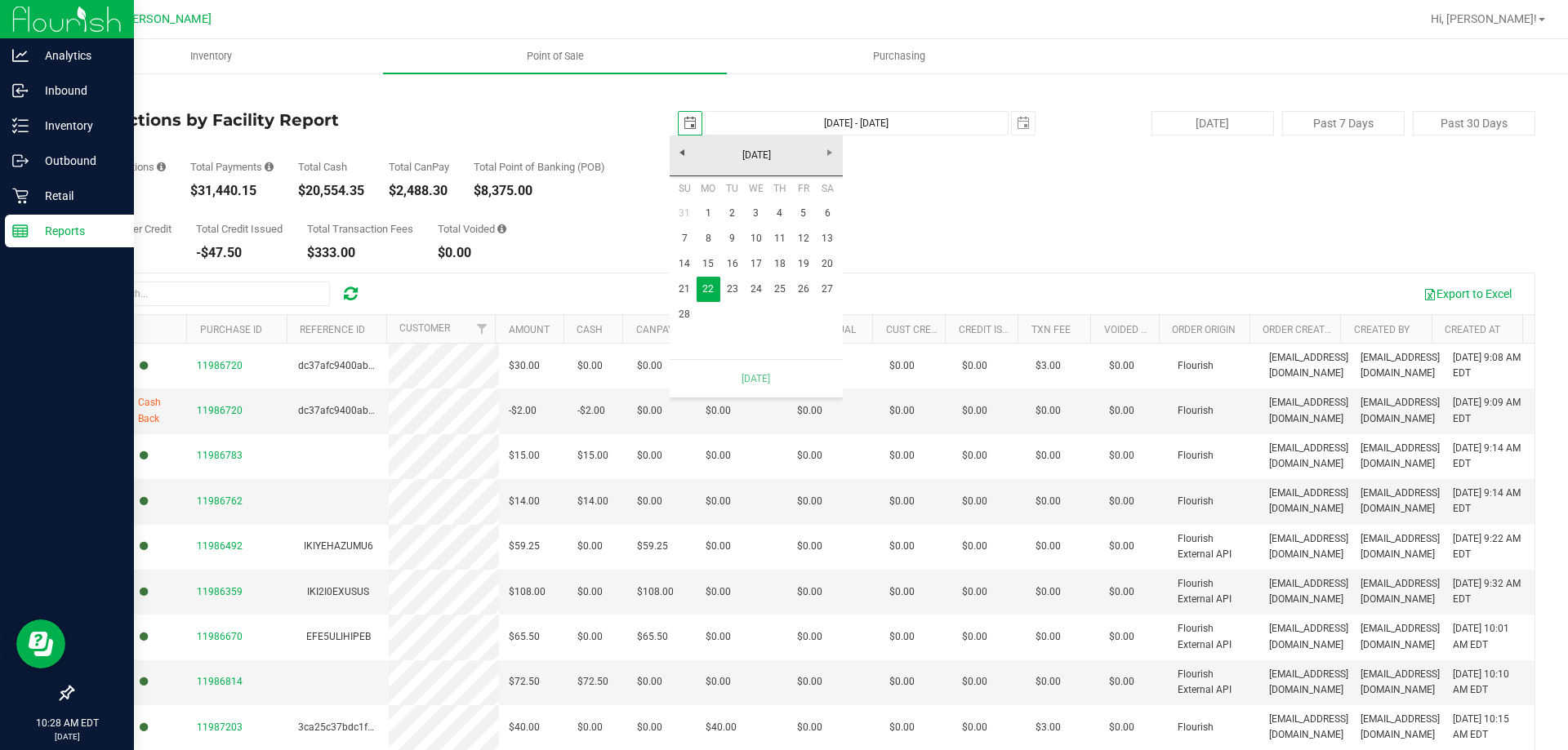
scroll to position [0, 41]
click at [711, 259] on link "15" at bounding box center [708, 264] width 24 height 26
type input "Sep 15, 2025 - Sep 28, 2025"
type input "2025-09-15"
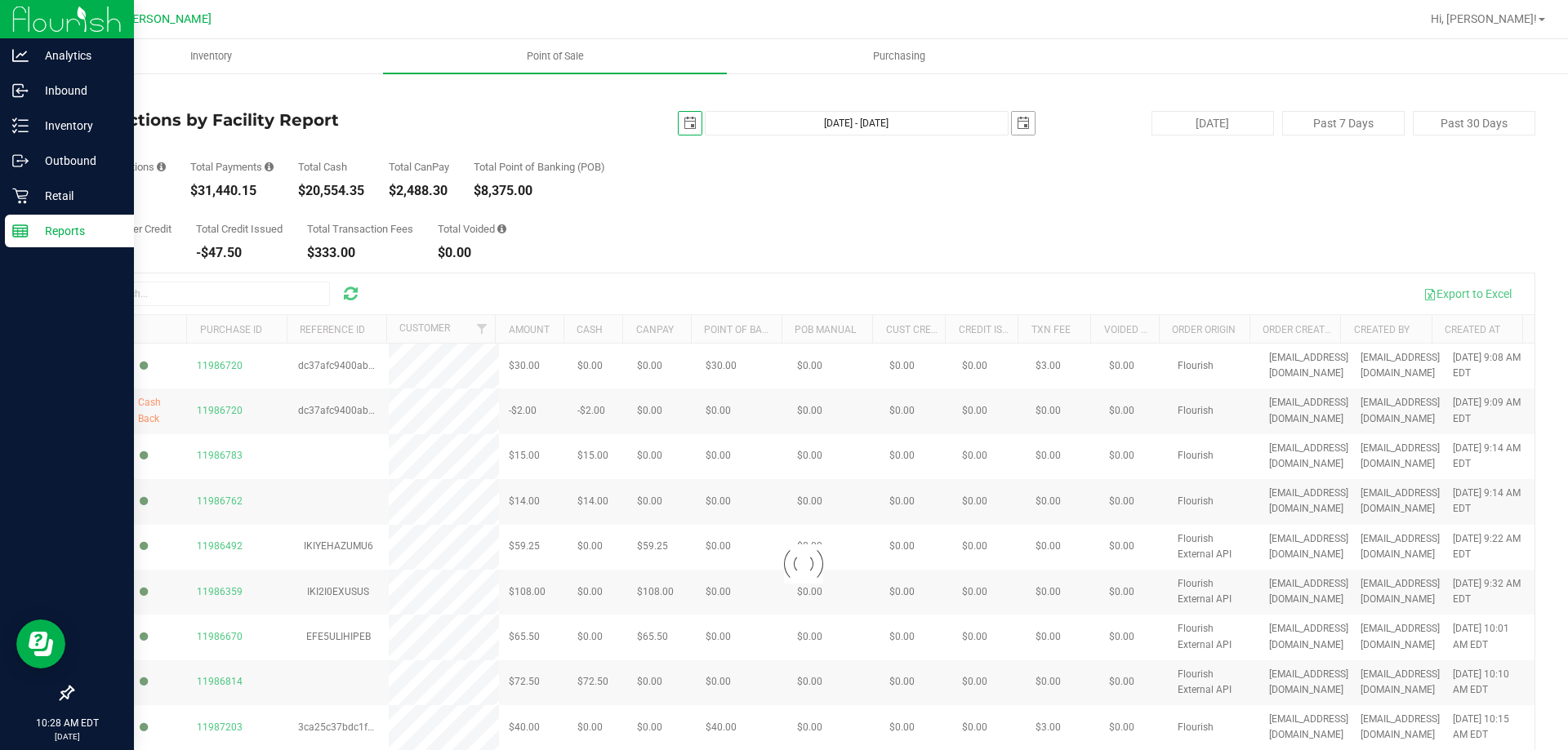
click at [1017, 122] on span "select" at bounding box center [1024, 124] width 13 height 13
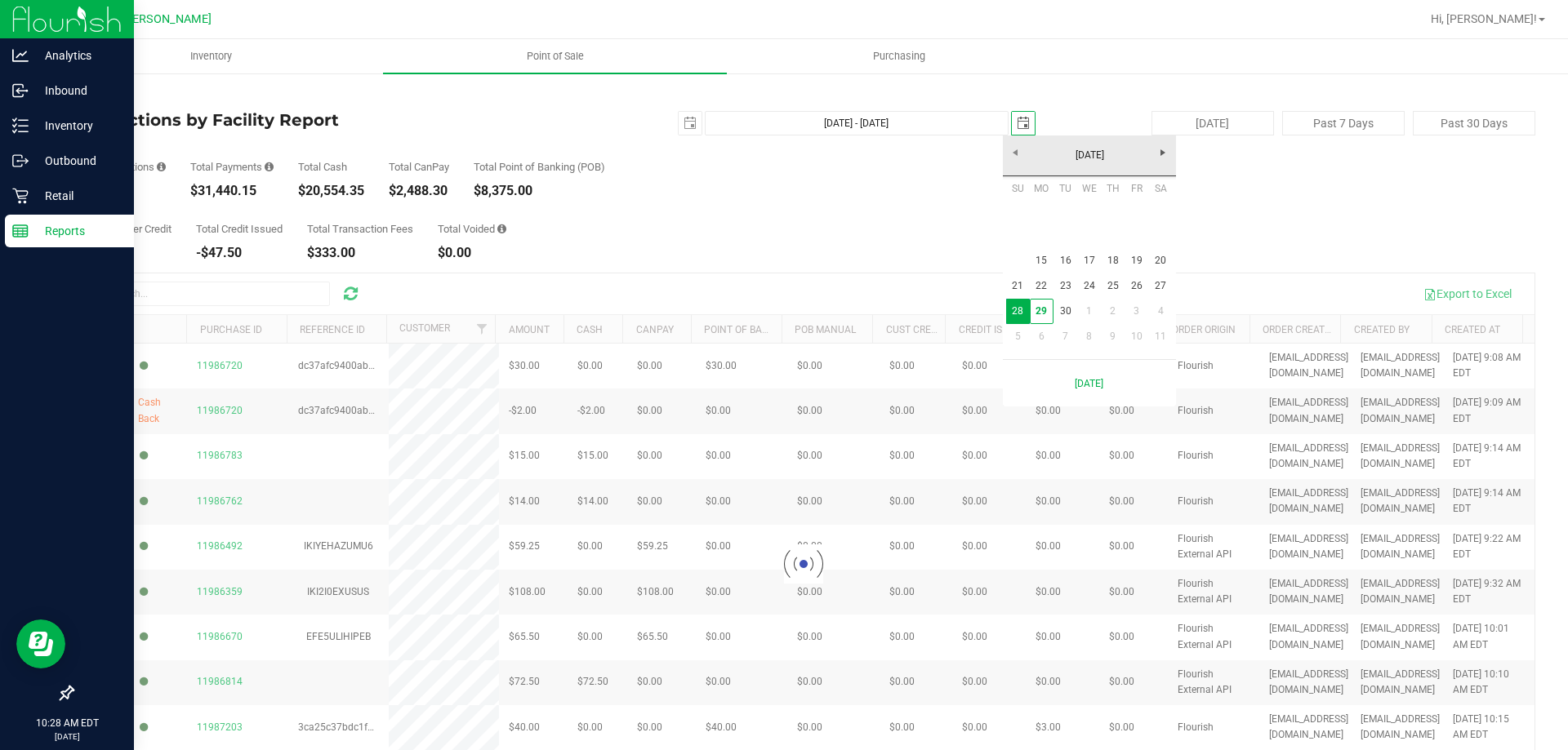
scroll to position [0, 41]
click at [1020, 283] on link "21" at bounding box center [1018, 285] width 24 height 26
type input "Sep 15, 2025 - Sep 21, 2025"
type input "2025-09-21"
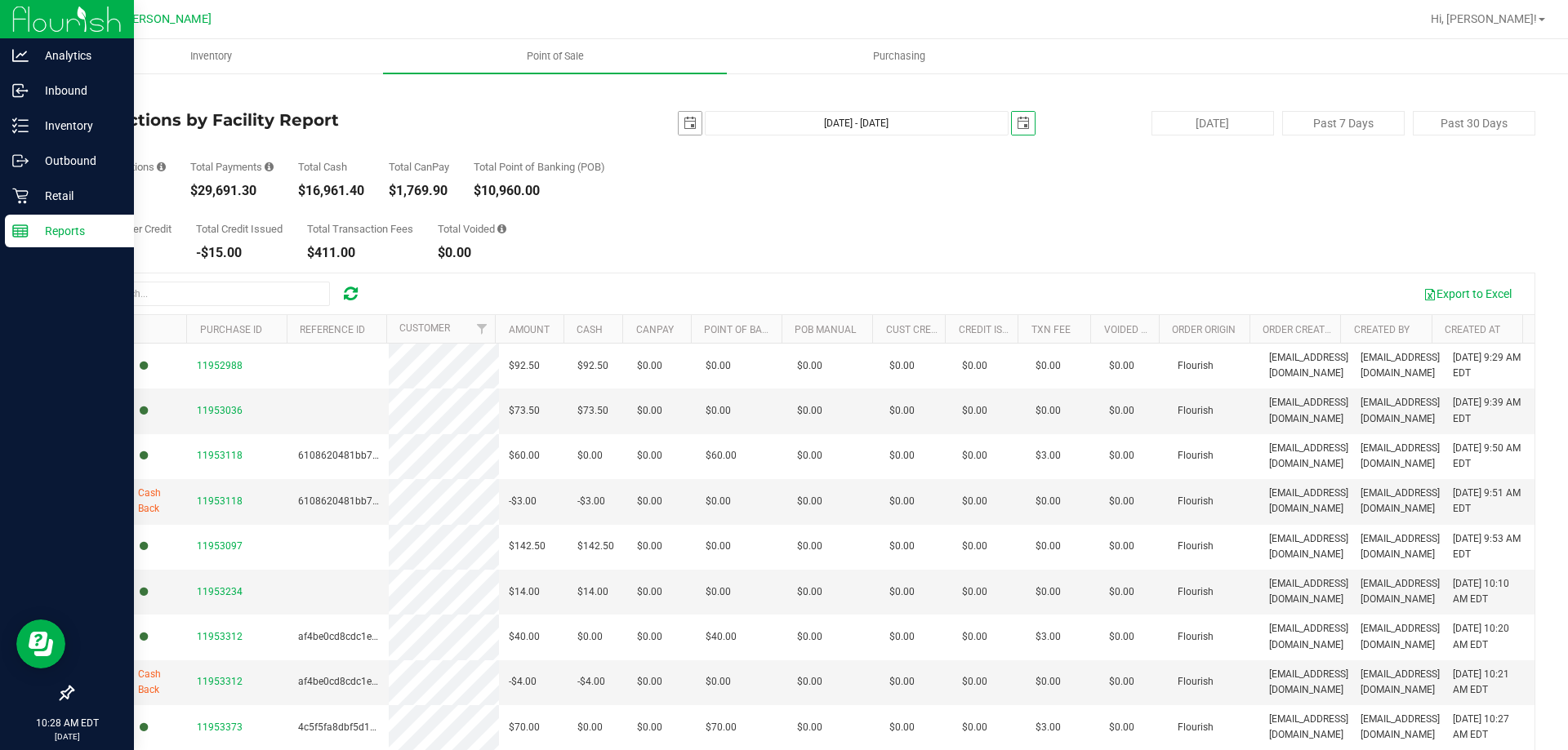
click at [687, 125] on span "select" at bounding box center [690, 124] width 13 height 13
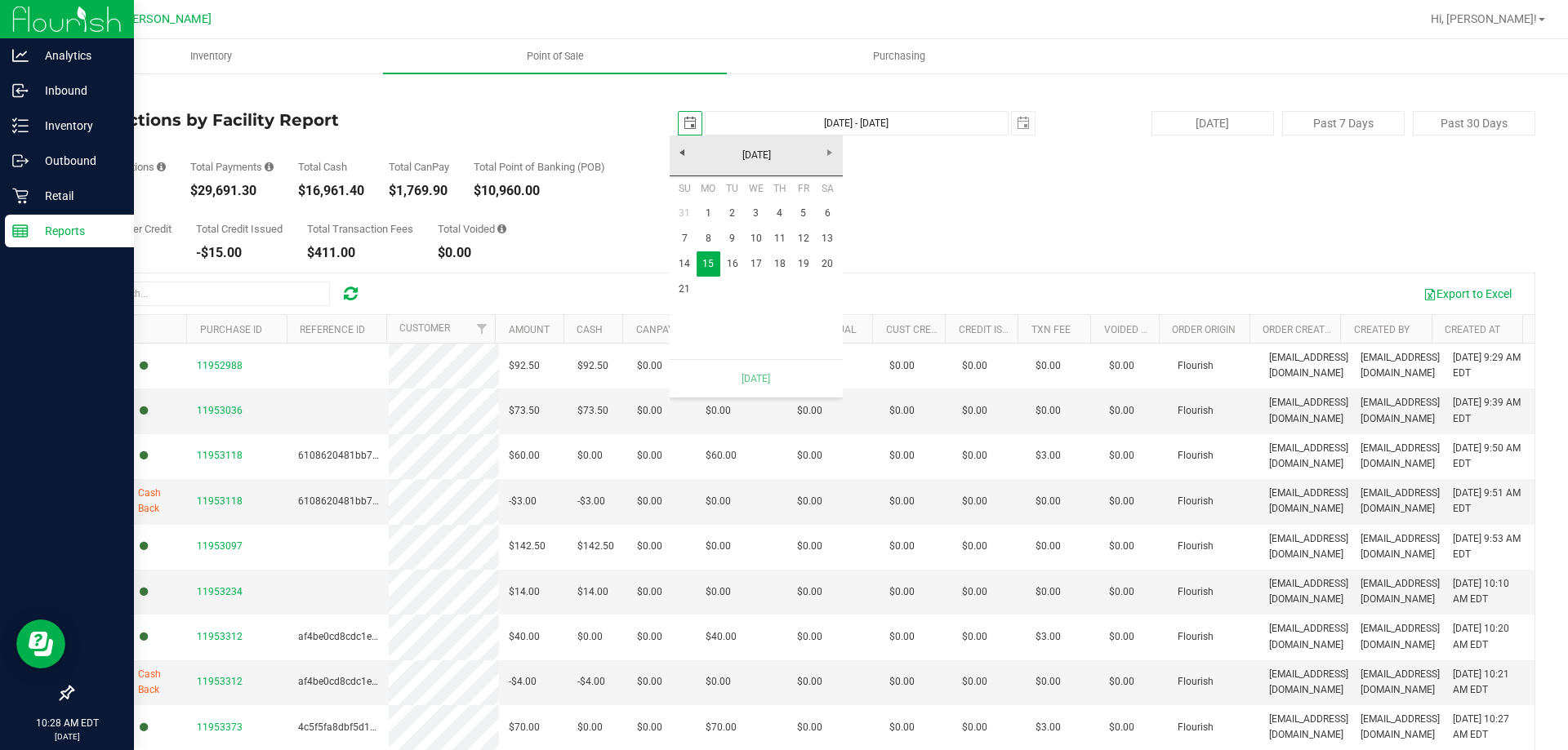
scroll to position [0, 41]
click at [681, 157] on link "September 2025" at bounding box center [757, 155] width 176 height 26
click at [683, 155] on link "2025" at bounding box center [757, 155] width 176 height 26
click at [745, 237] on link "2024" at bounding box center [735, 246] width 42 height 42
click at [1017, 120] on span "select" at bounding box center [1024, 124] width 13 height 13
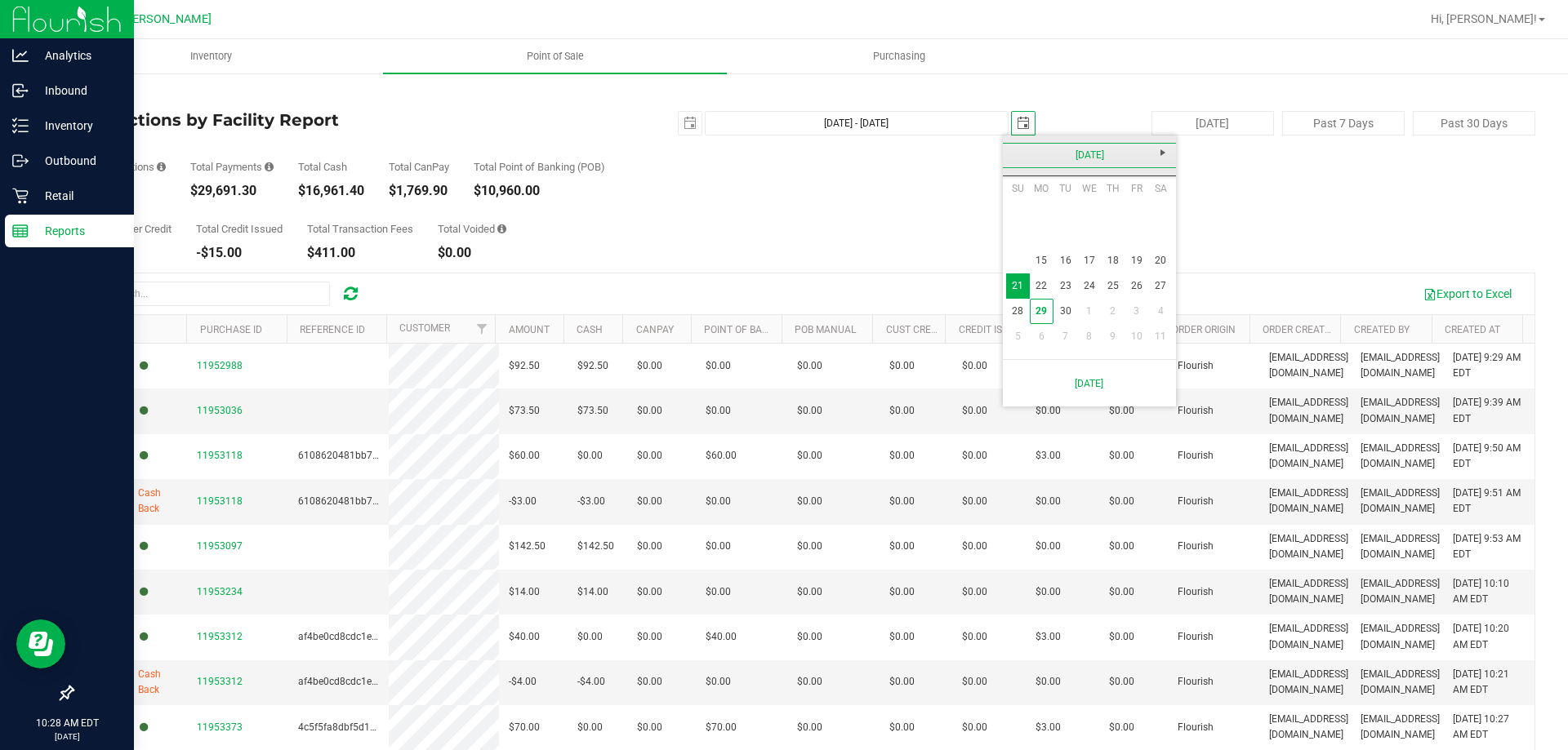
click at [1017, 148] on link "September 2025" at bounding box center [1090, 155] width 176 height 26
click at [1017, 148] on link "2025" at bounding box center [1090, 155] width 176 height 26
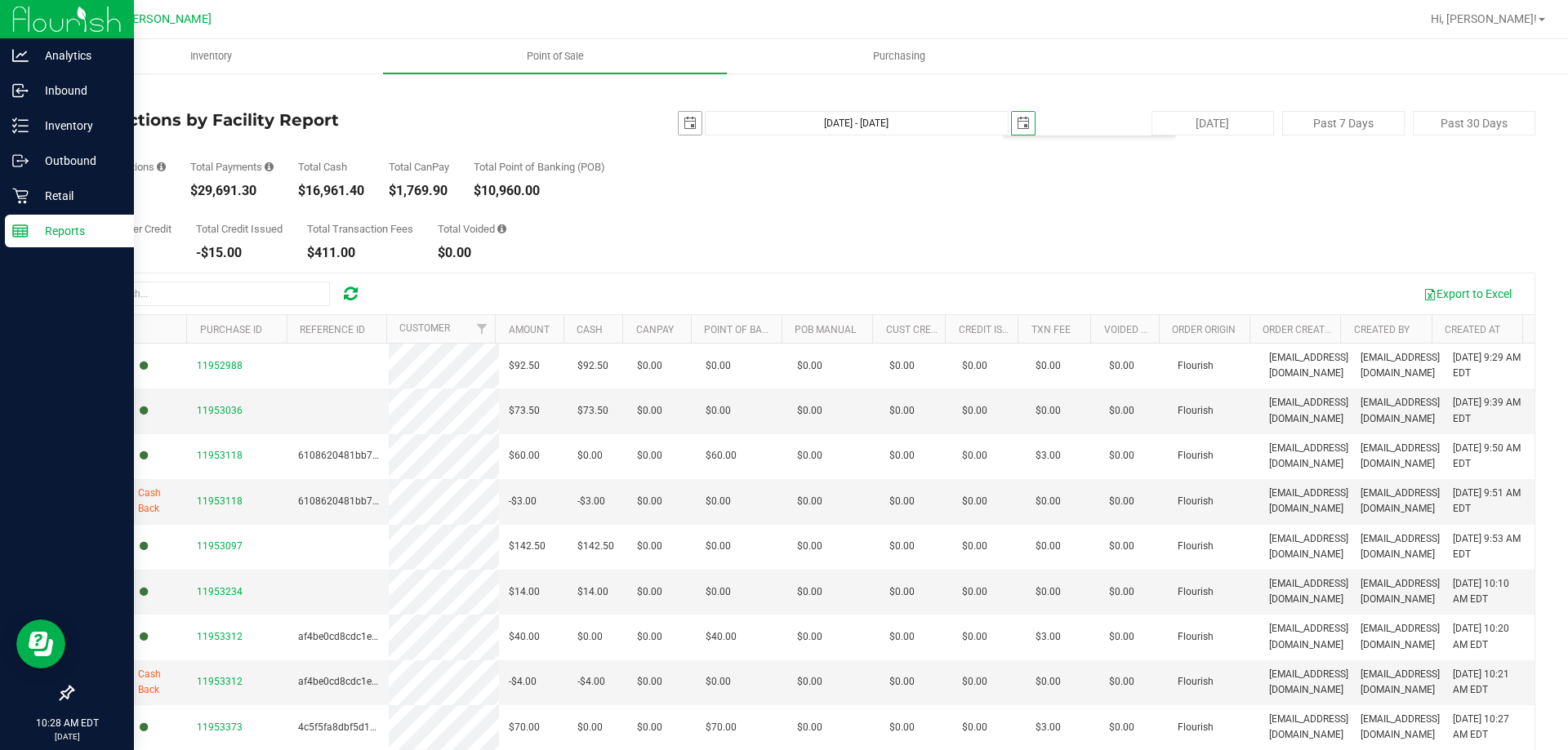
click at [683, 128] on span "select" at bounding box center [690, 124] width 13 height 13
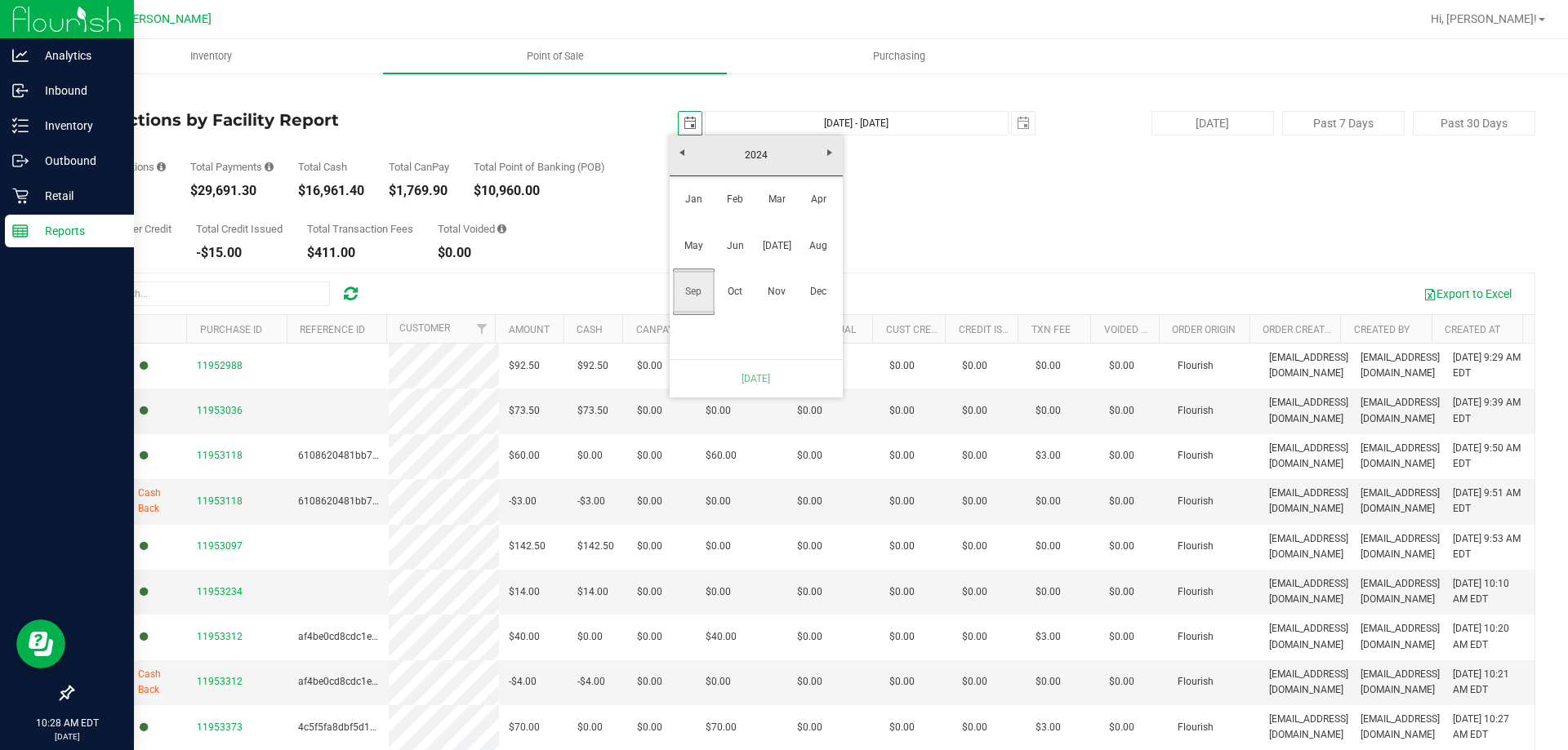
click at [699, 277] on link "Sep" at bounding box center [694, 292] width 42 height 42
click at [709, 280] on link "23" at bounding box center [708, 289] width 24 height 26
type input "Sep 23, 2024 - Sep 21, 2025"
type input "2024-09-23"
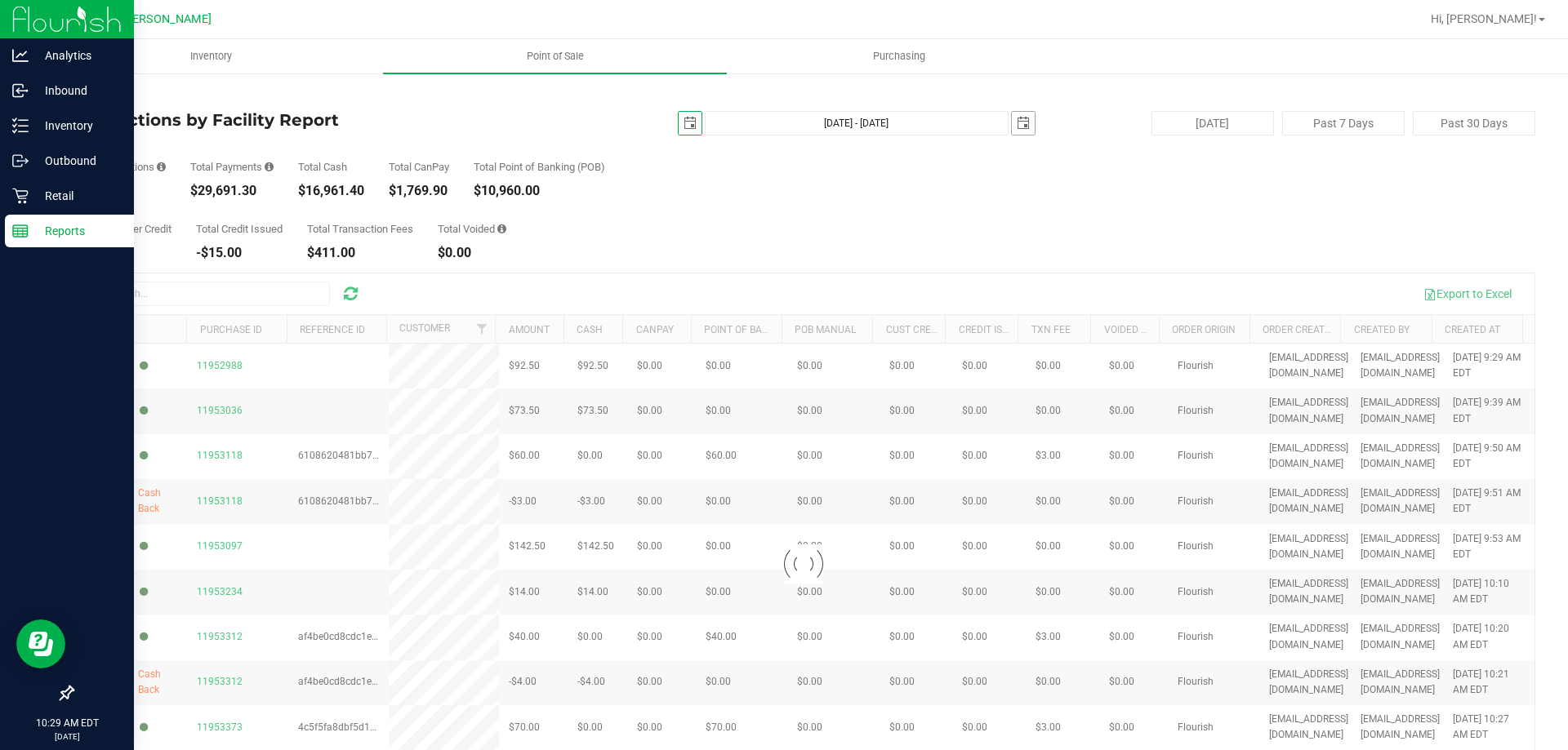
click at [1017, 117] on span "select" at bounding box center [1024, 124] width 13 height 13
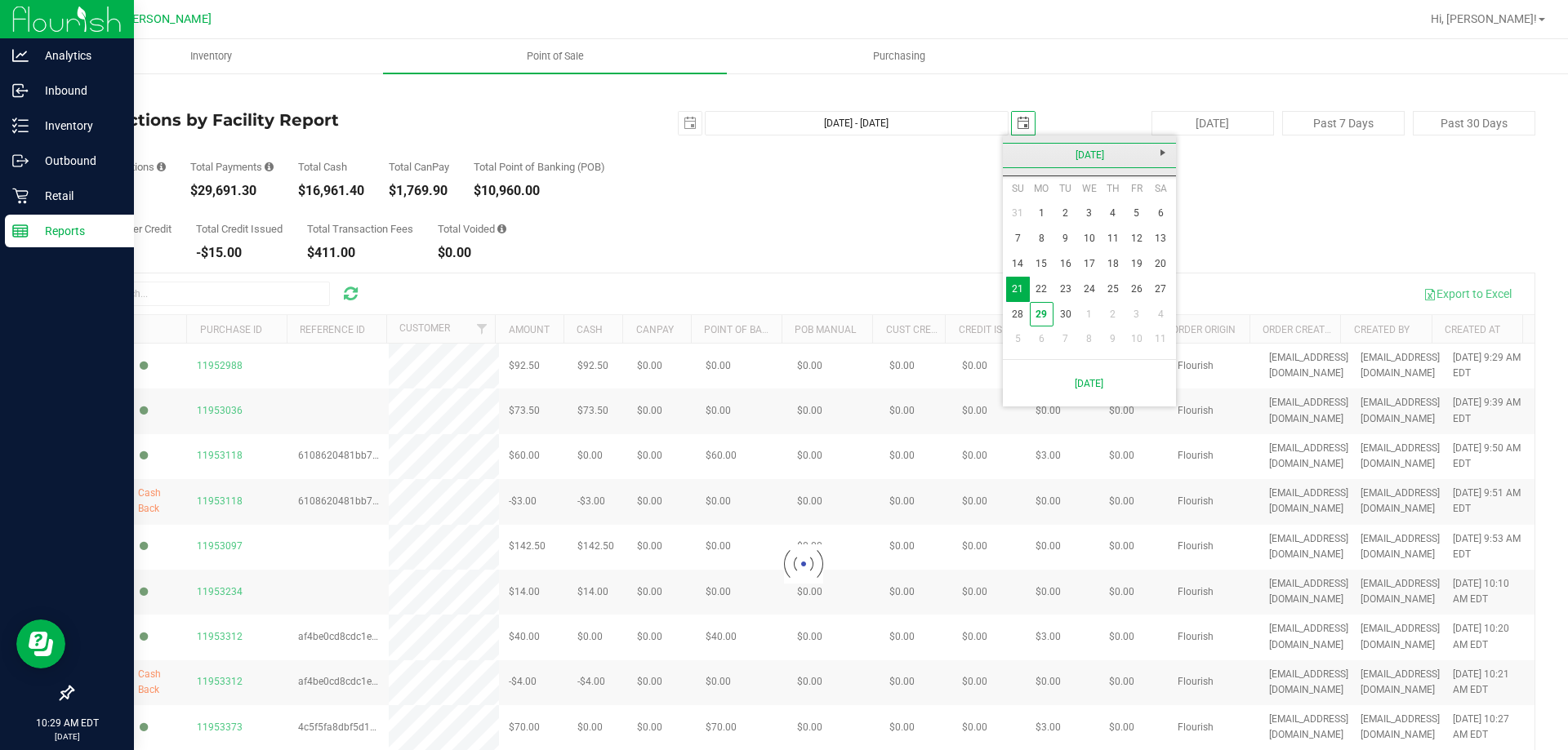
click at [1009, 149] on link "September 2025" at bounding box center [1090, 155] width 176 height 26
click at [1009, 149] on link "2025" at bounding box center [1090, 155] width 176 height 26
click at [1065, 248] on link "2024" at bounding box center [1069, 246] width 42 height 42
click at [1026, 286] on link "Sep" at bounding box center [1027, 292] width 42 height 42
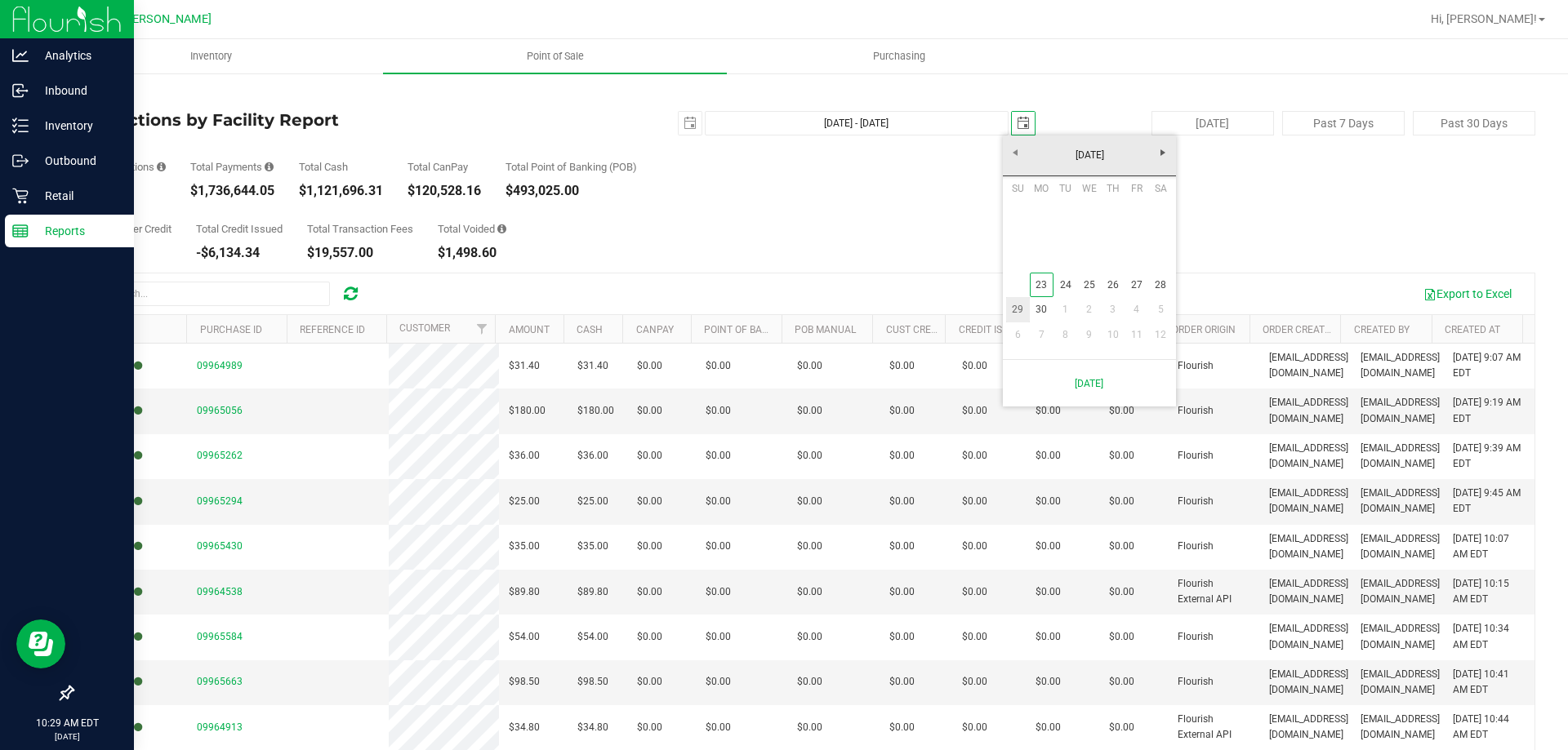
click at [1021, 301] on link "29" at bounding box center [1018, 310] width 24 height 26
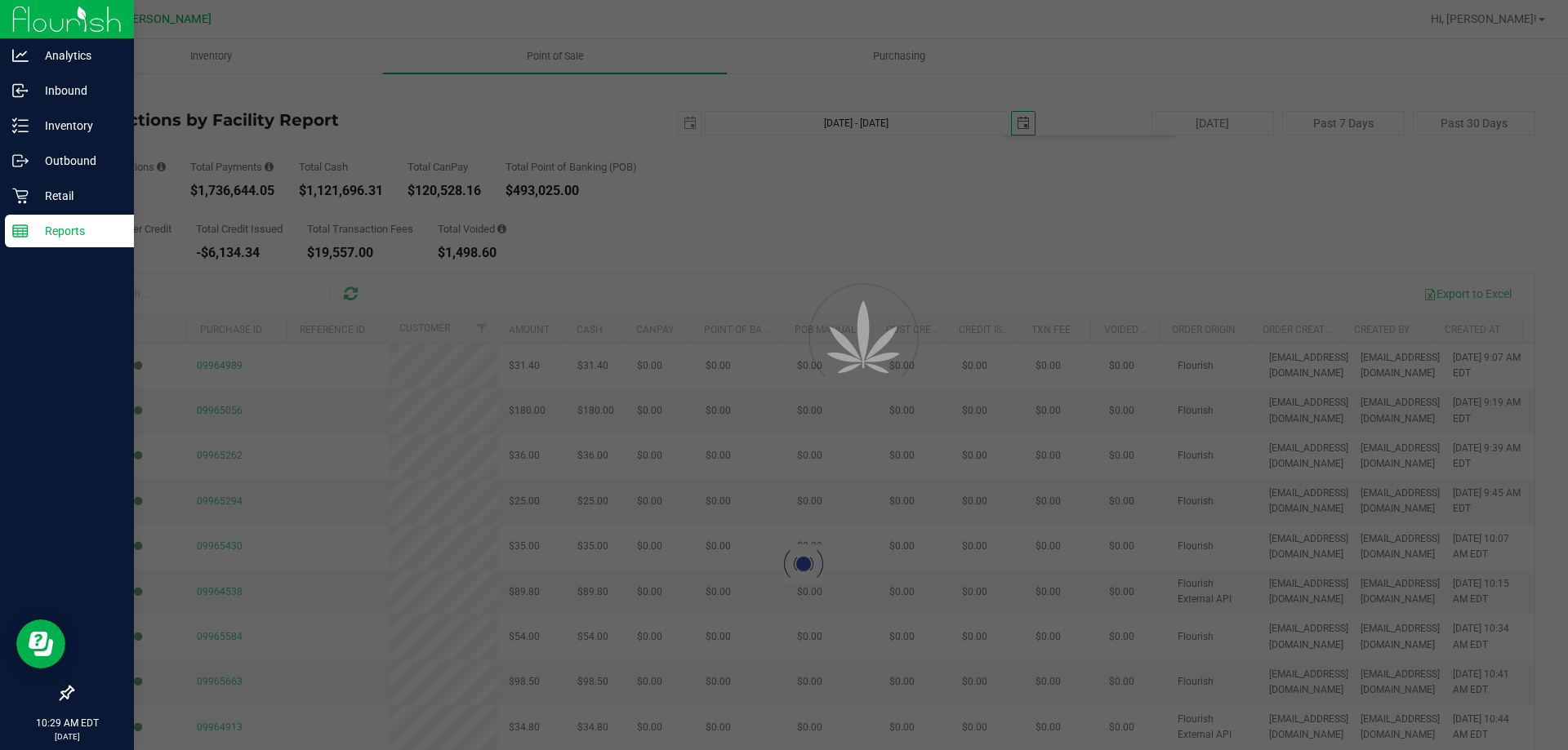
type input "Sep 23, 2024 - Sep 29, 2024"
type input "2024-09-29"
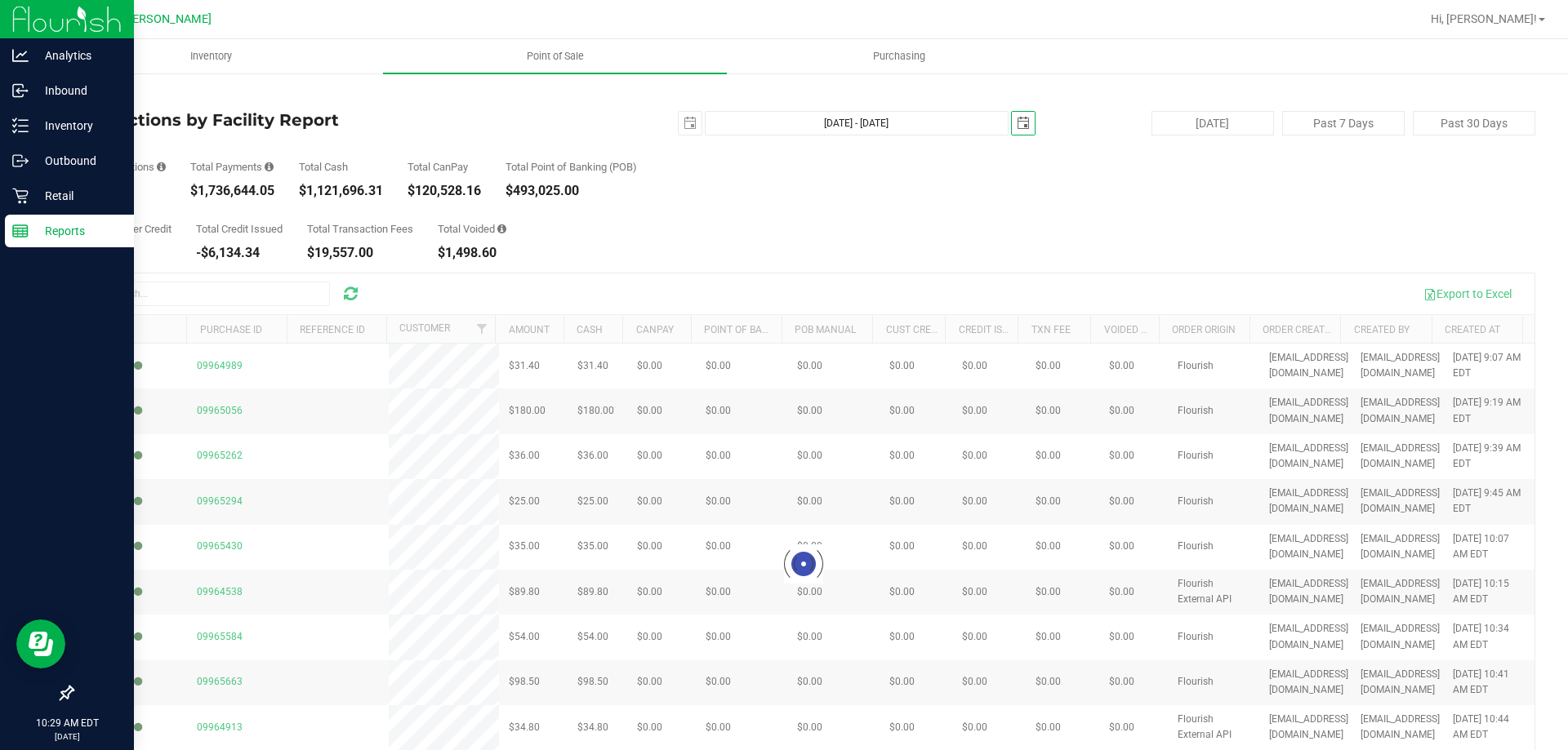
click at [1017, 121] on span "select" at bounding box center [1024, 124] width 13 height 13
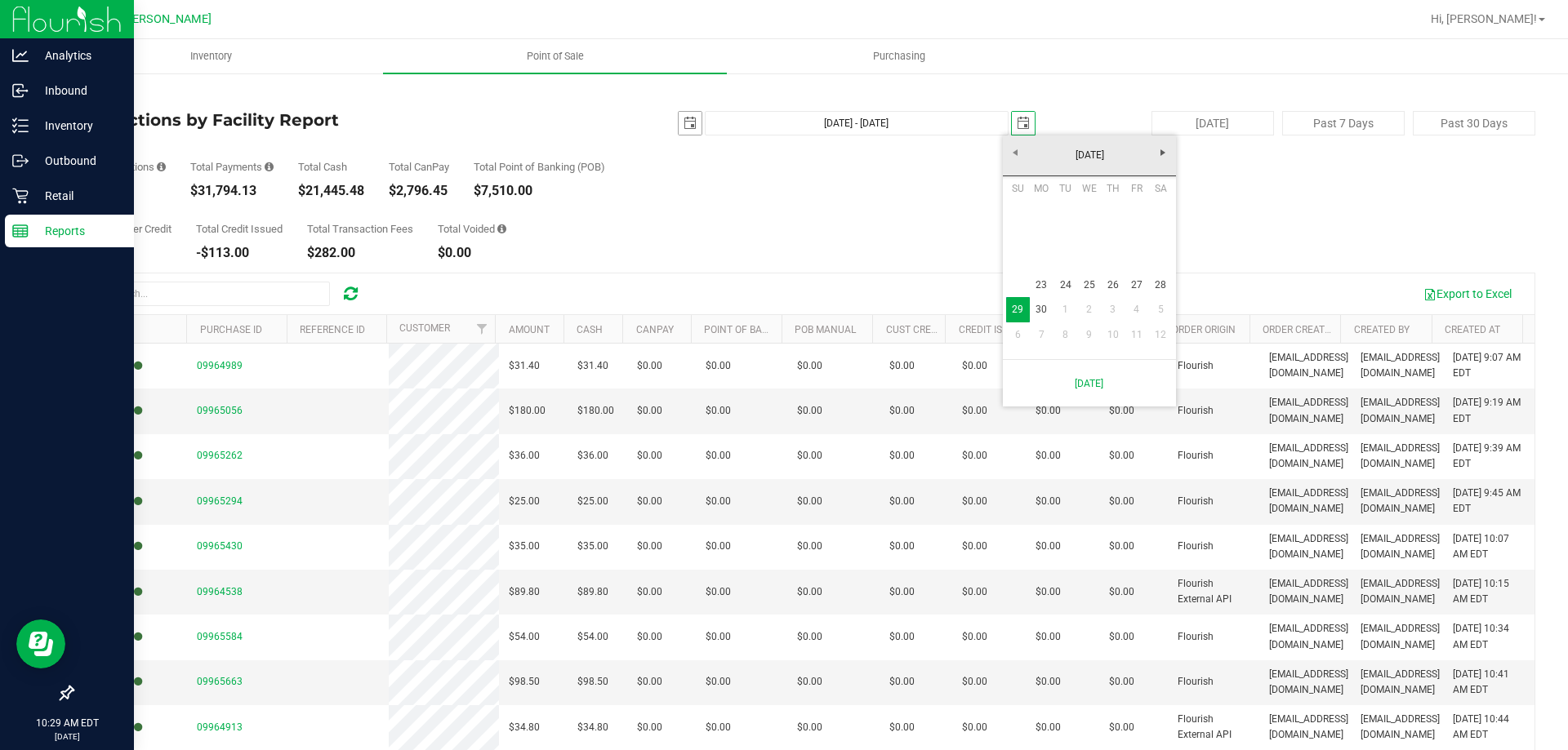
click at [683, 123] on span "select" at bounding box center [690, 124] width 13 height 13
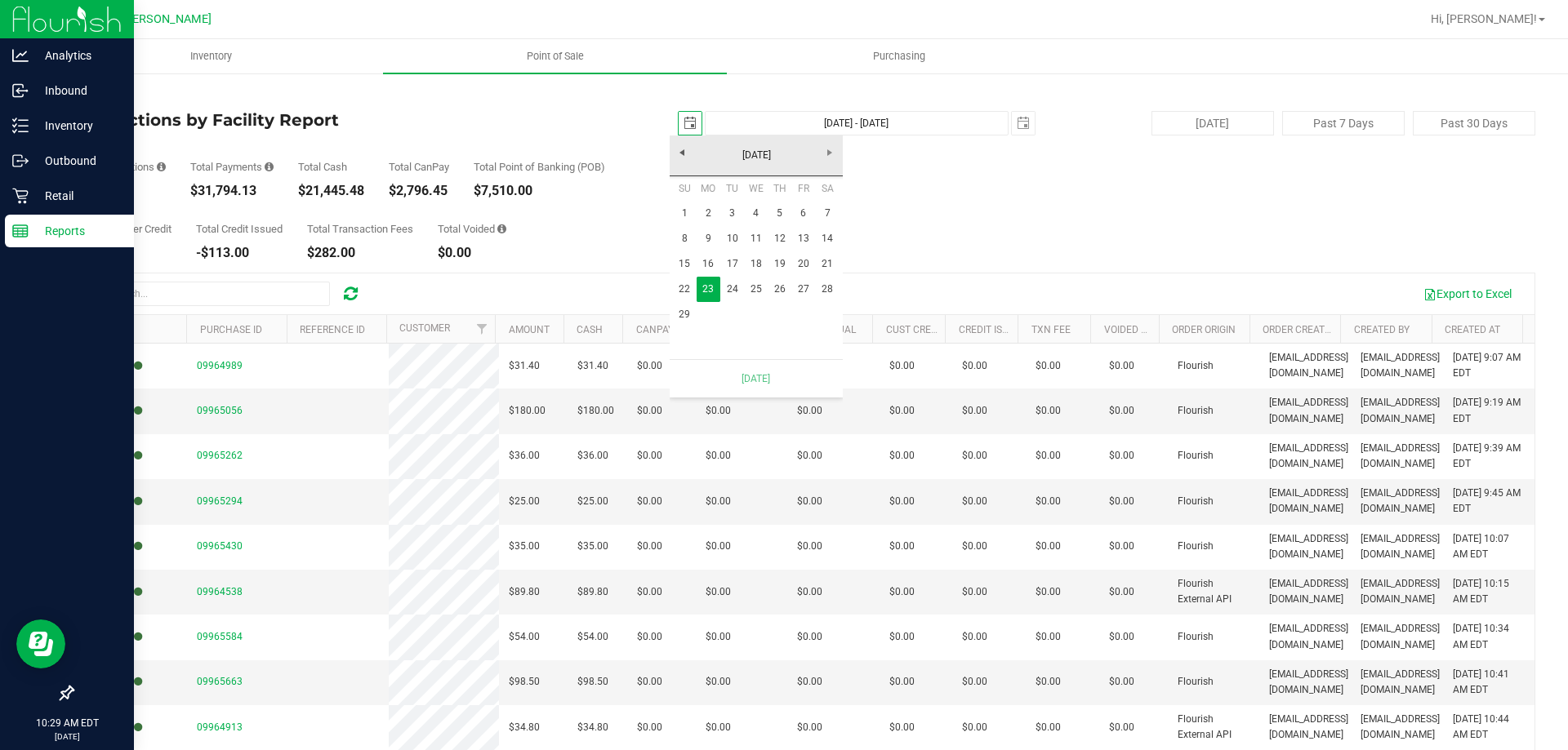
scroll to position [0, 41]
click at [690, 285] on link "22" at bounding box center [684, 289] width 24 height 26
type input "Sep 22, 2024 - Sep 29, 2024"
type input "2024-09-22"
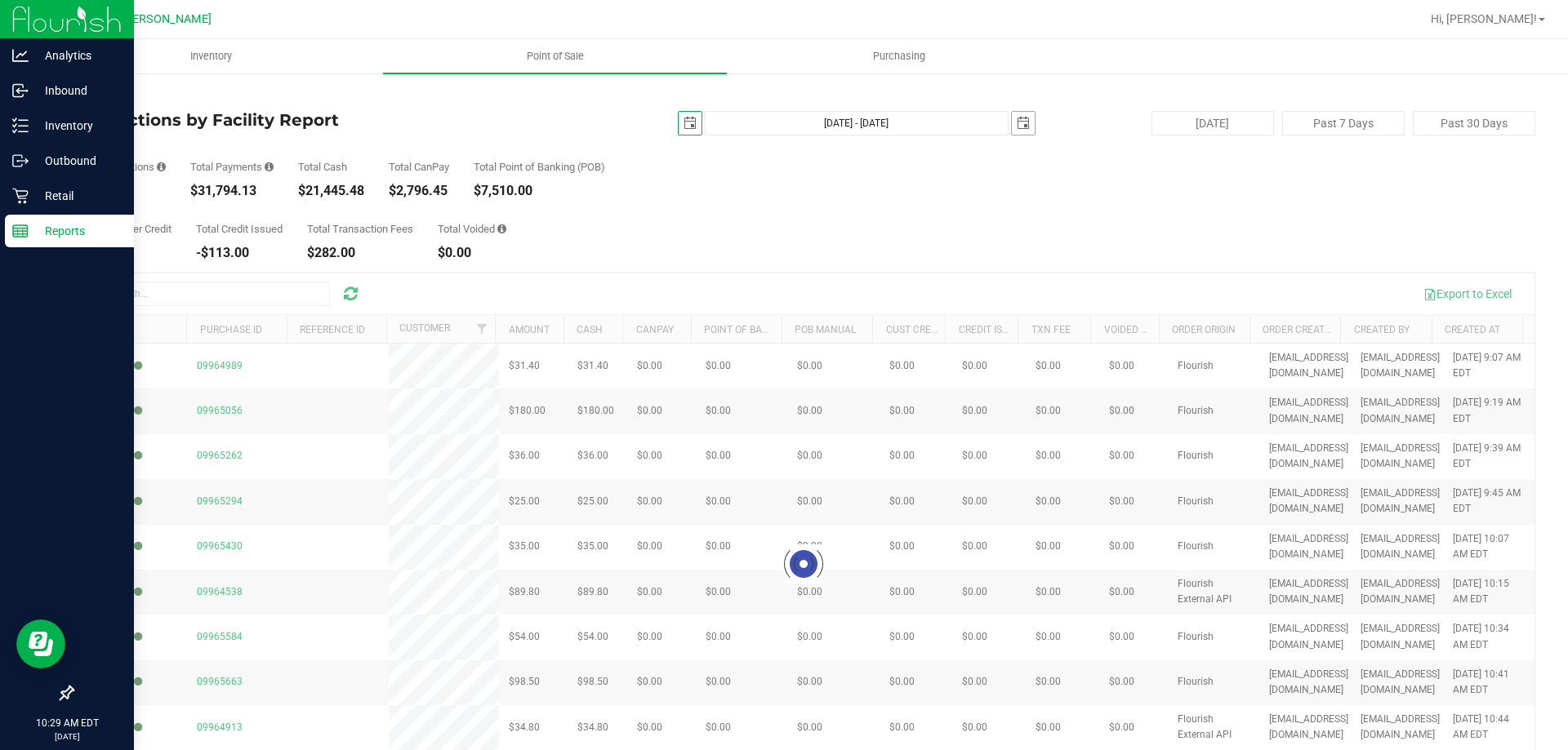
click at [1018, 124] on span "select" at bounding box center [1024, 124] width 13 height 13
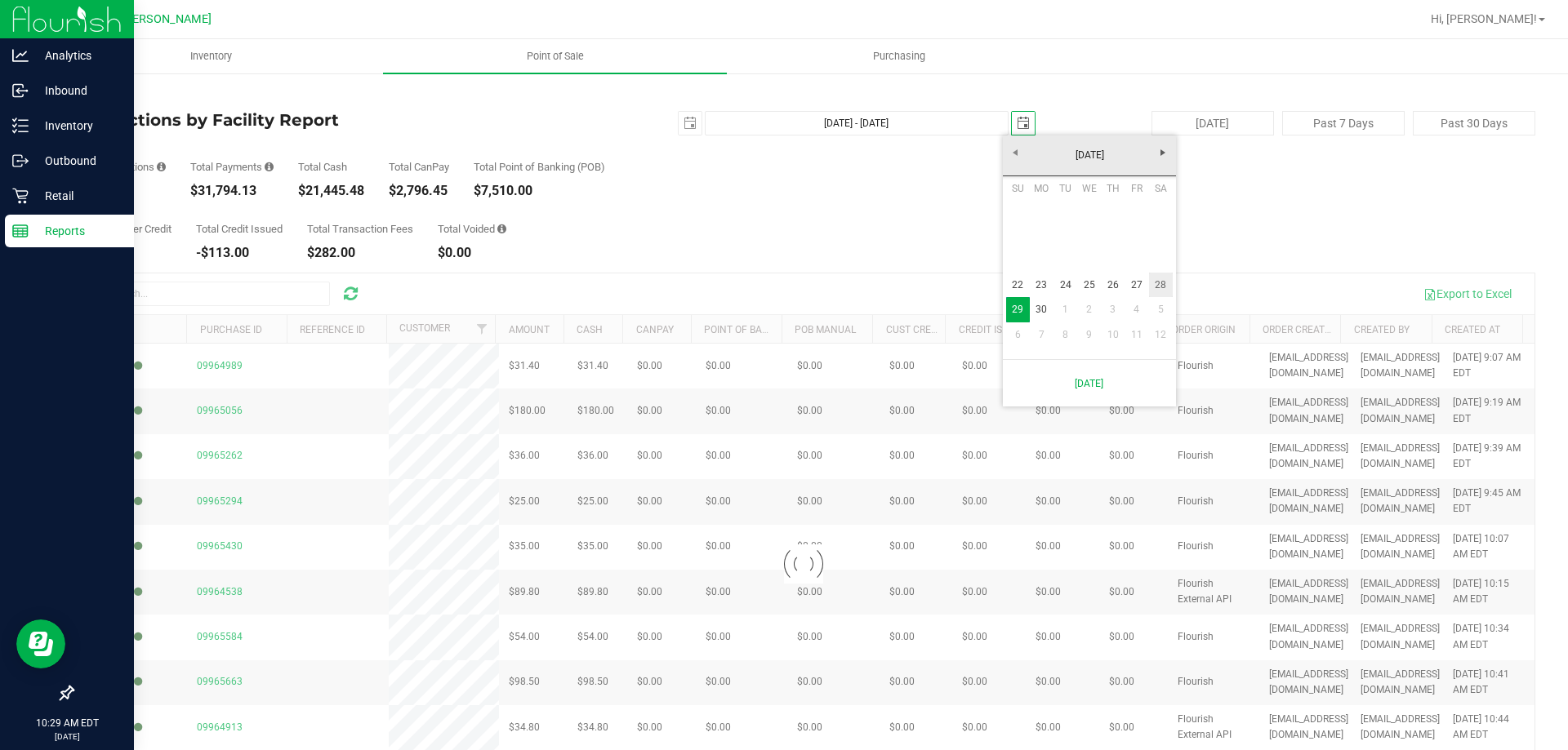
click at [1163, 281] on link "28" at bounding box center [1161, 285] width 24 height 26
type input "Sep 22, 2024 - Sep 28, 2024"
type input "2024-09-28"
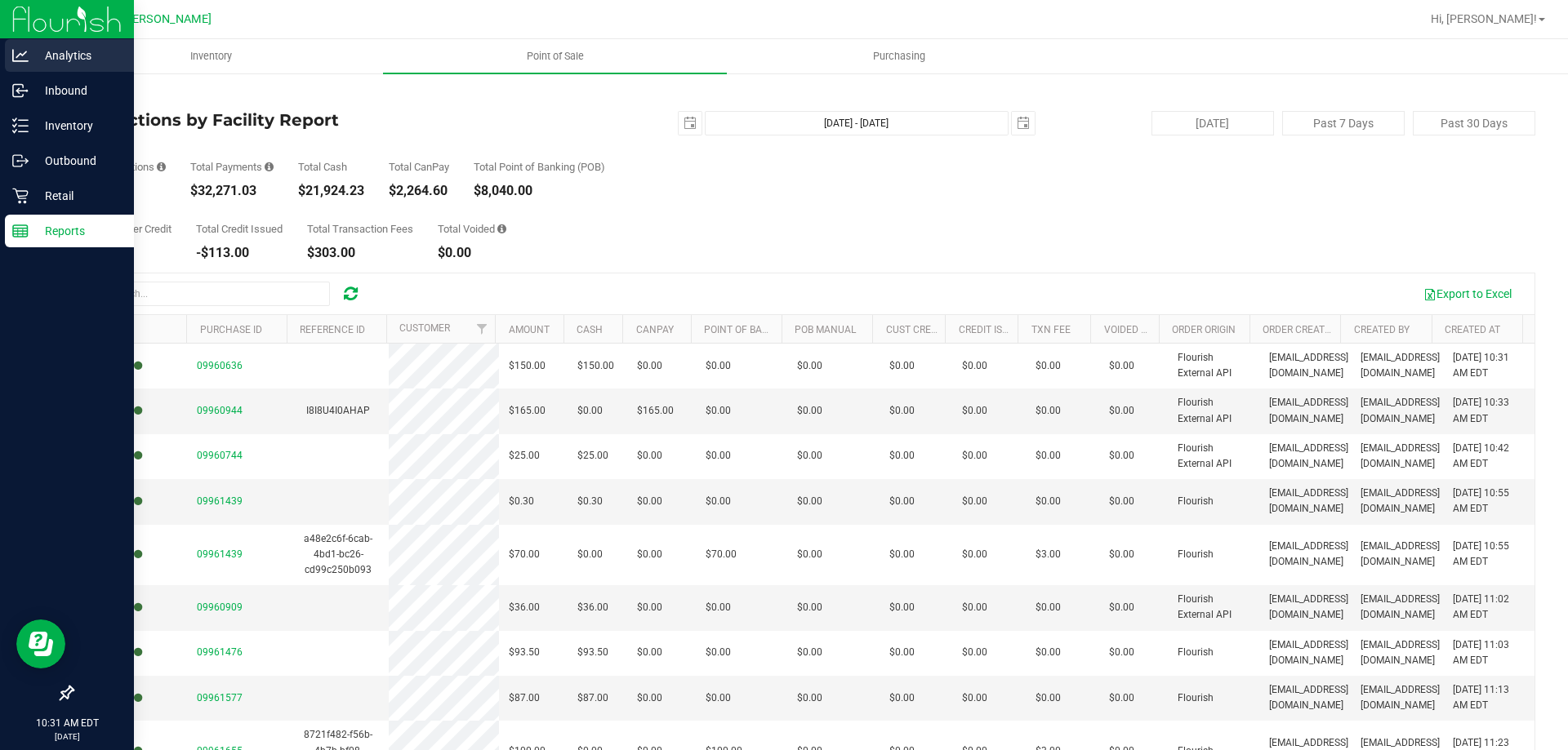
click at [22, 47] on icon at bounding box center [20, 55] width 16 height 16
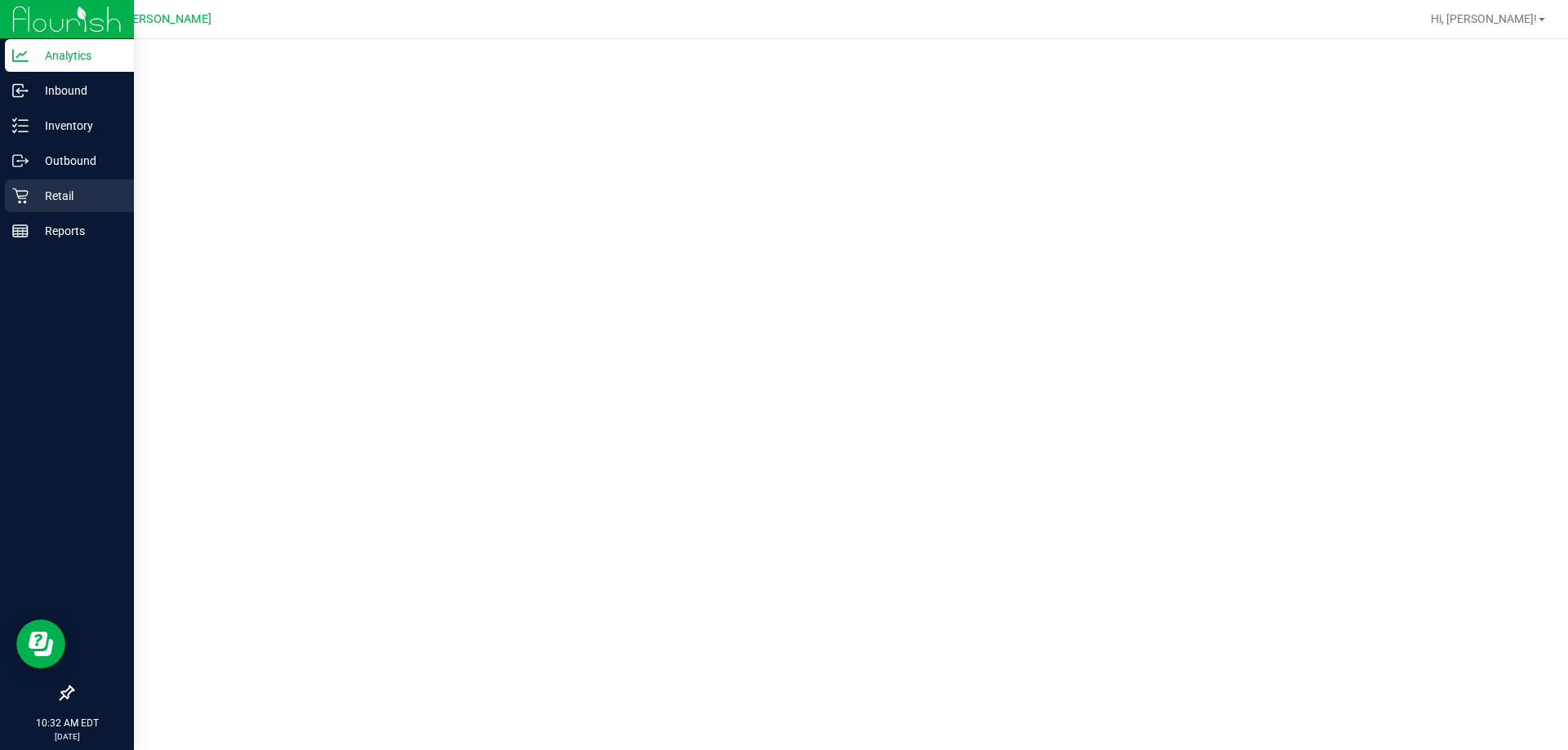
click at [70, 195] on p "Retail" at bounding box center [78, 196] width 98 height 20
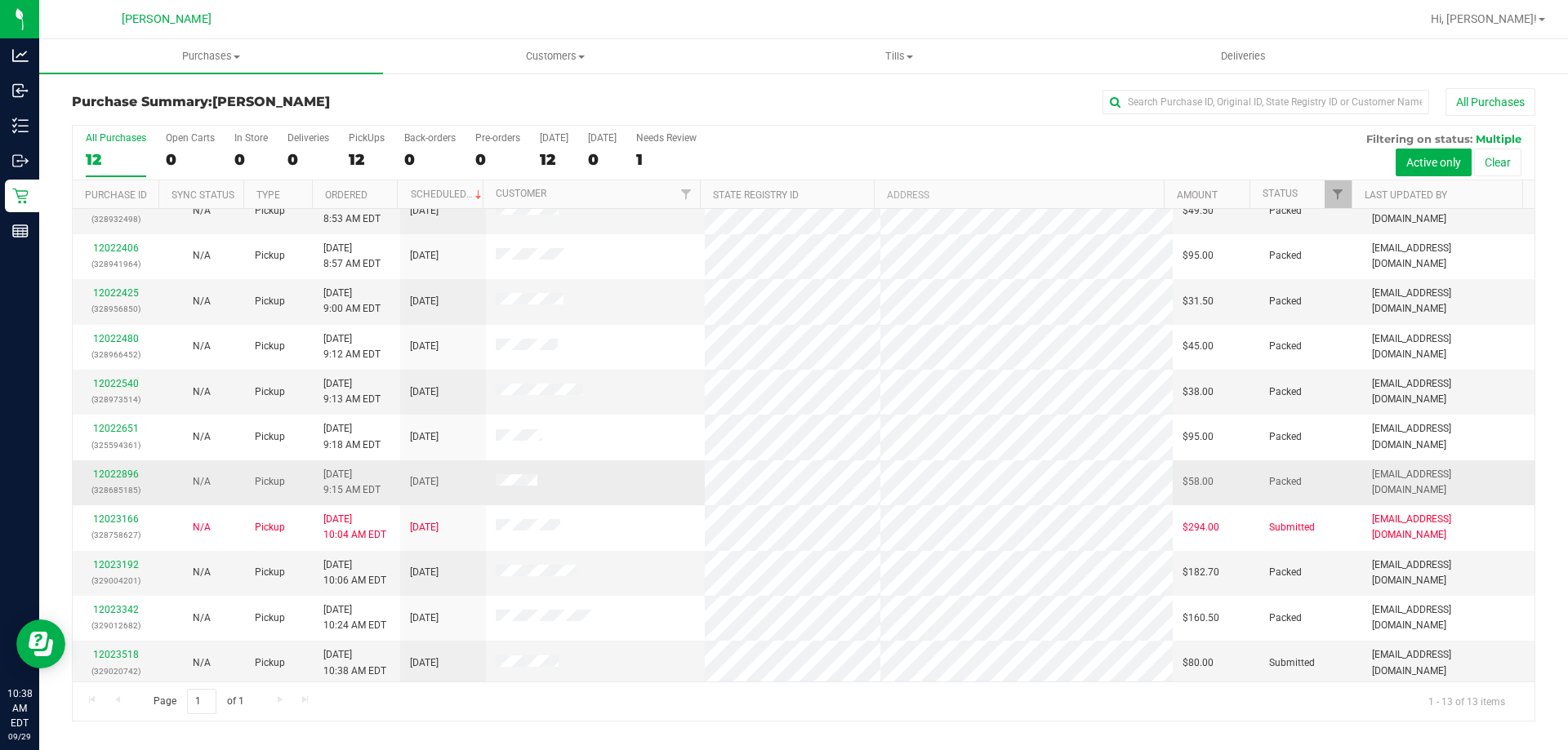
scroll to position [114, 0]
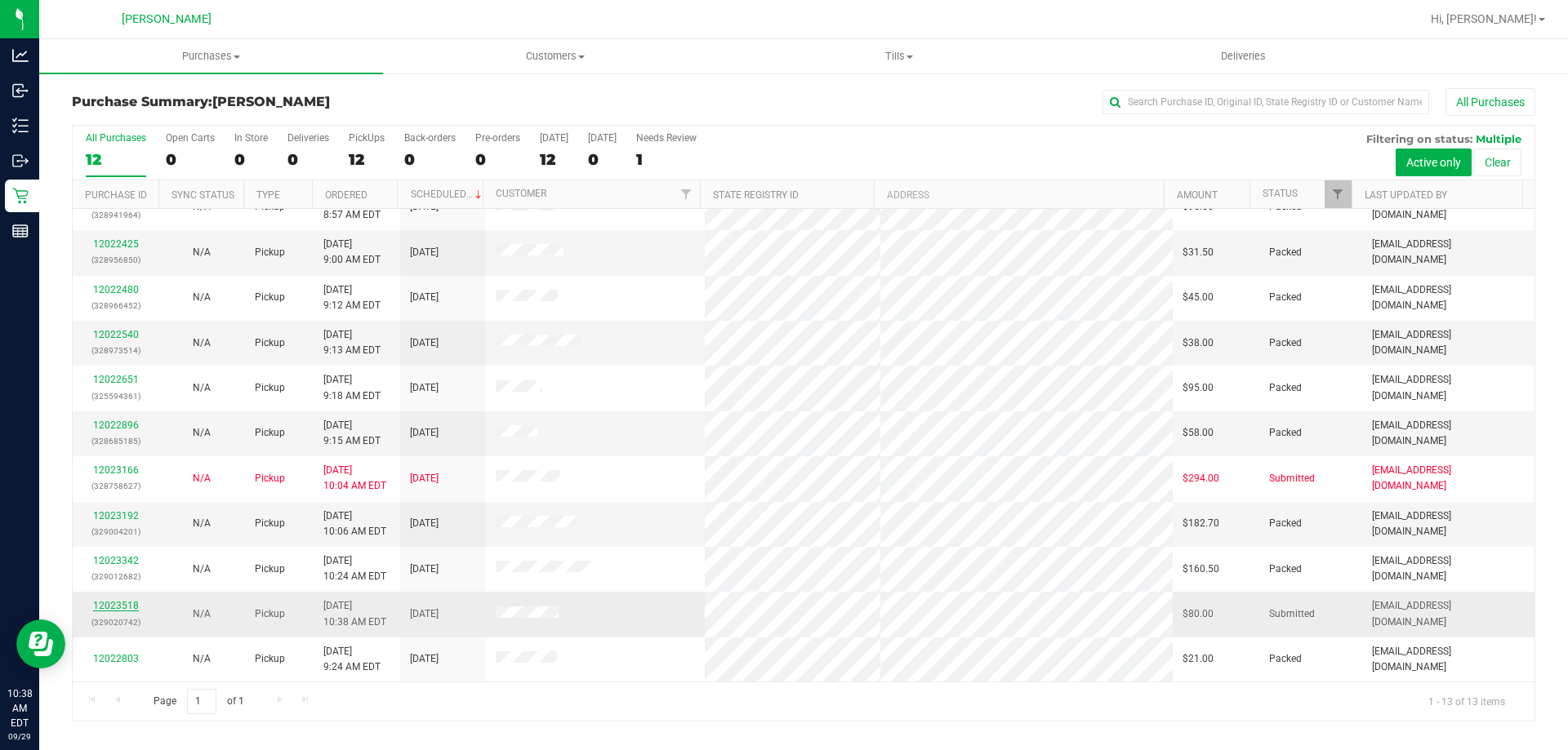
click at [117, 604] on link "12023518" at bounding box center [116, 605] width 45 height 11
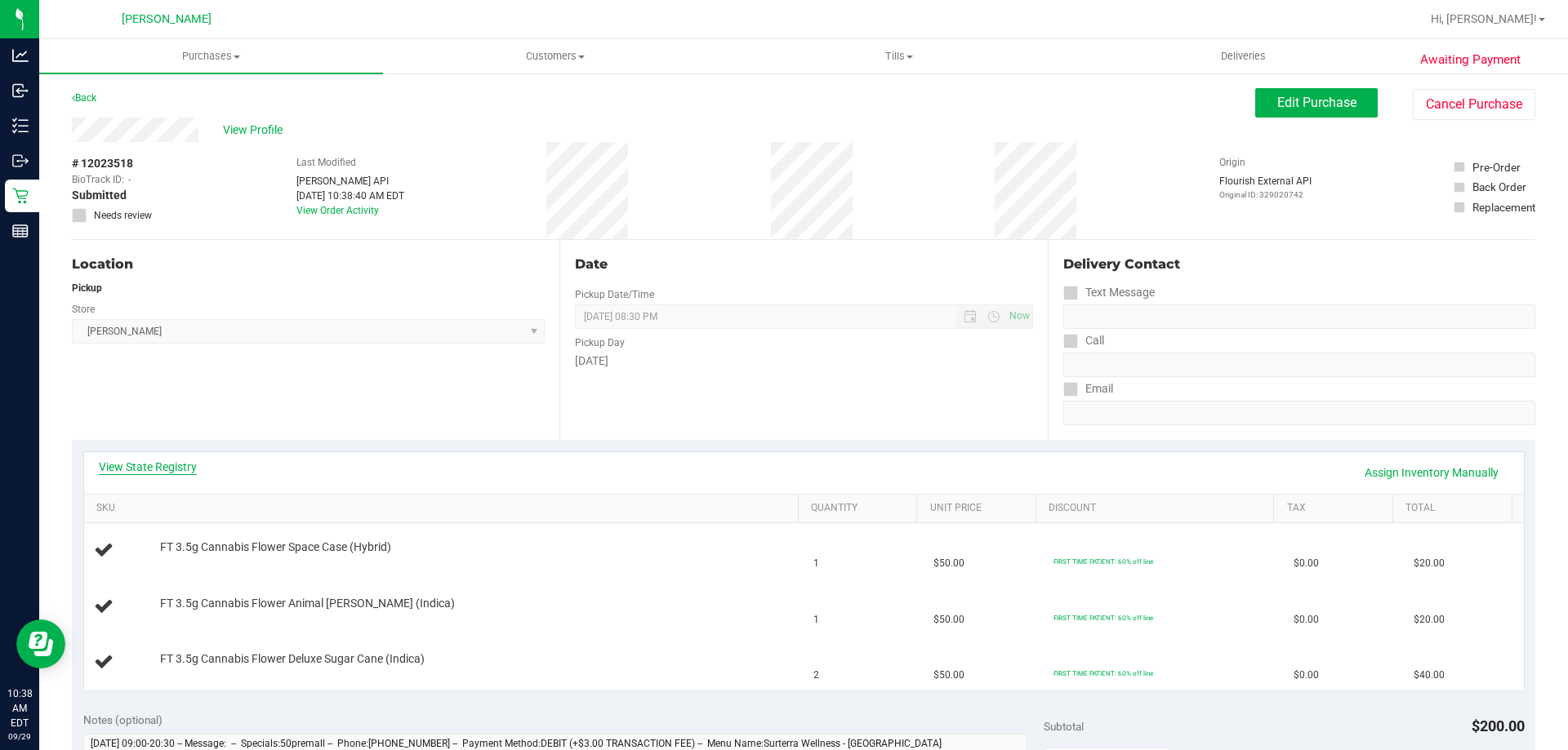
click at [175, 465] on link "View State Registry" at bounding box center [148, 467] width 98 height 16
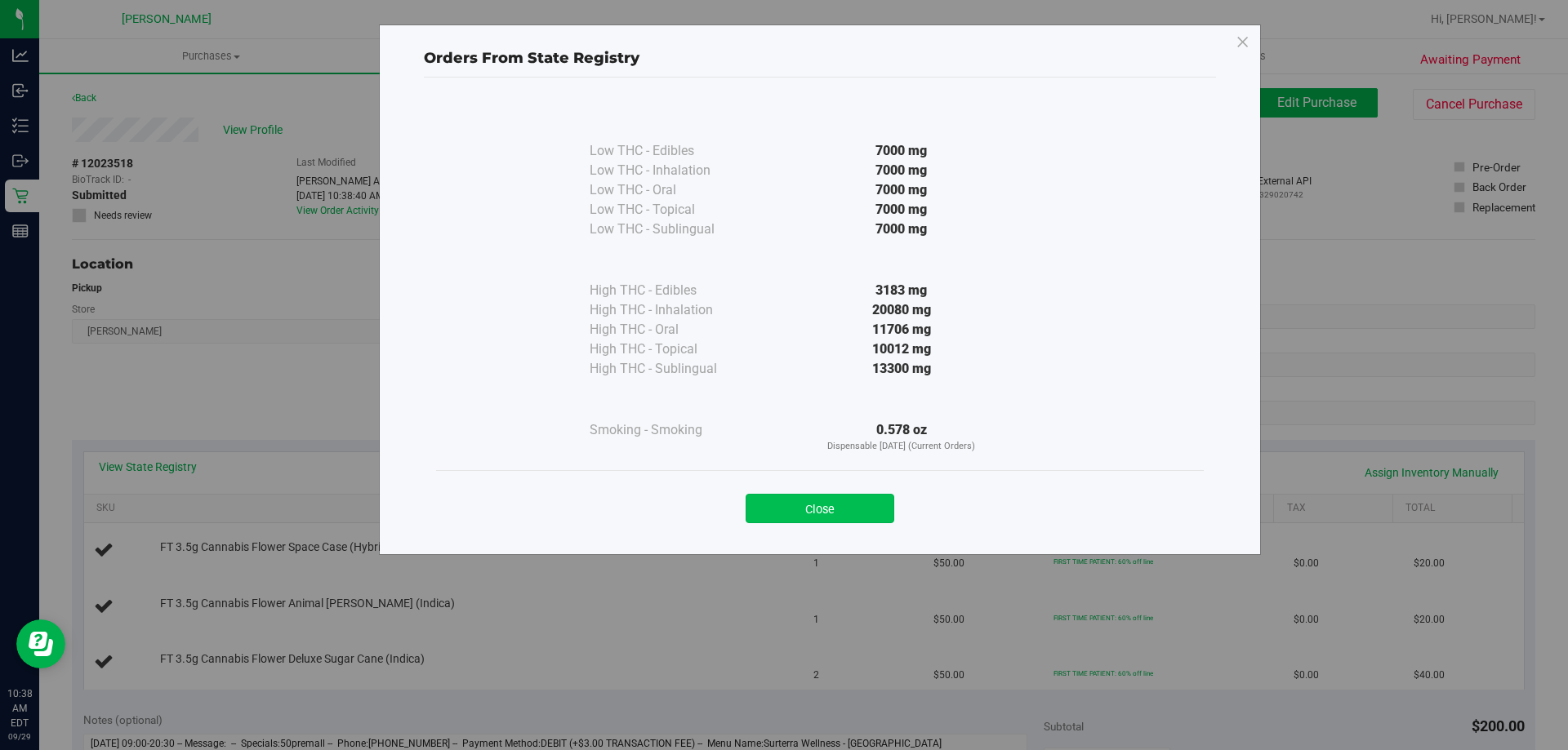
click at [856, 499] on button "Close" at bounding box center [819, 508] width 148 height 29
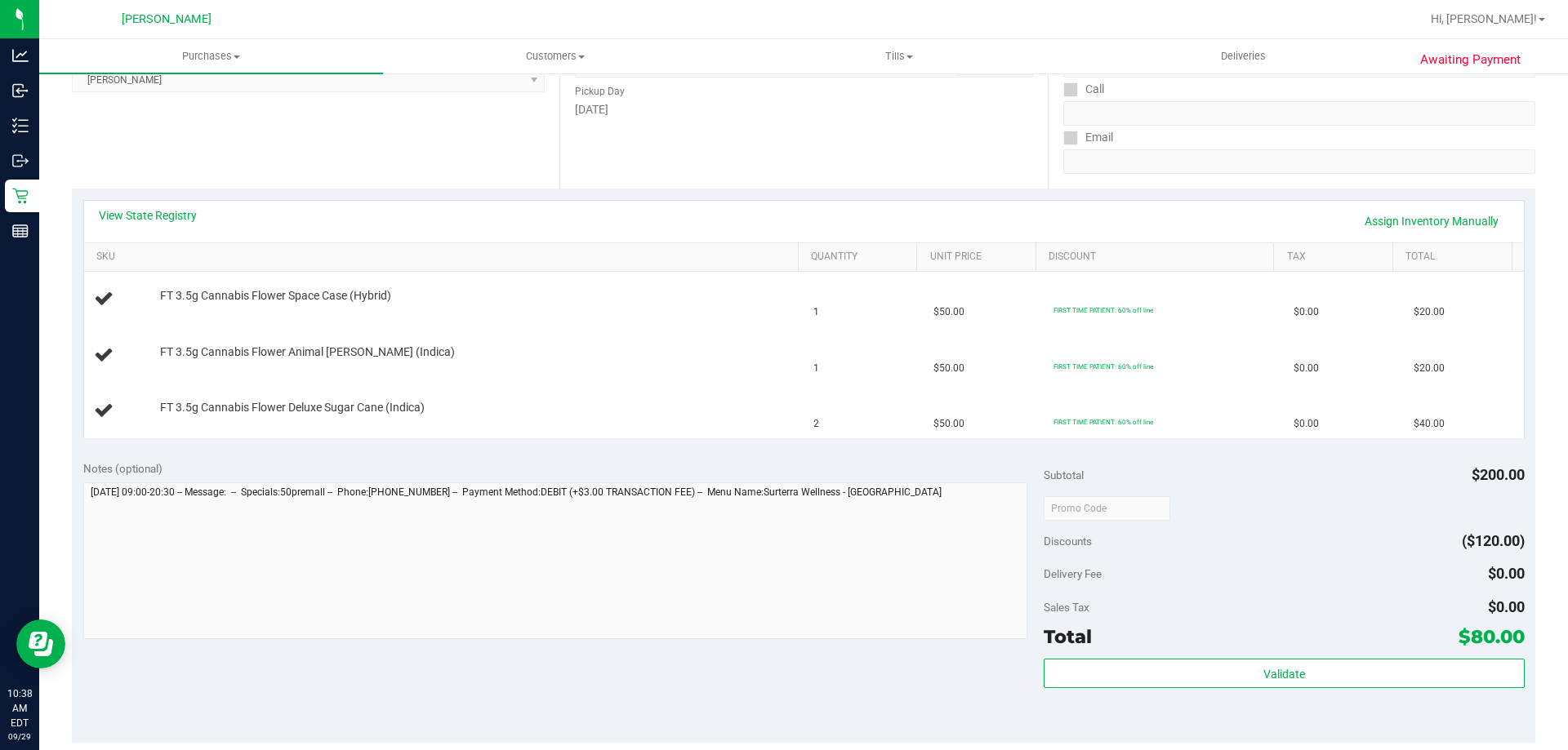
scroll to position [489, 0]
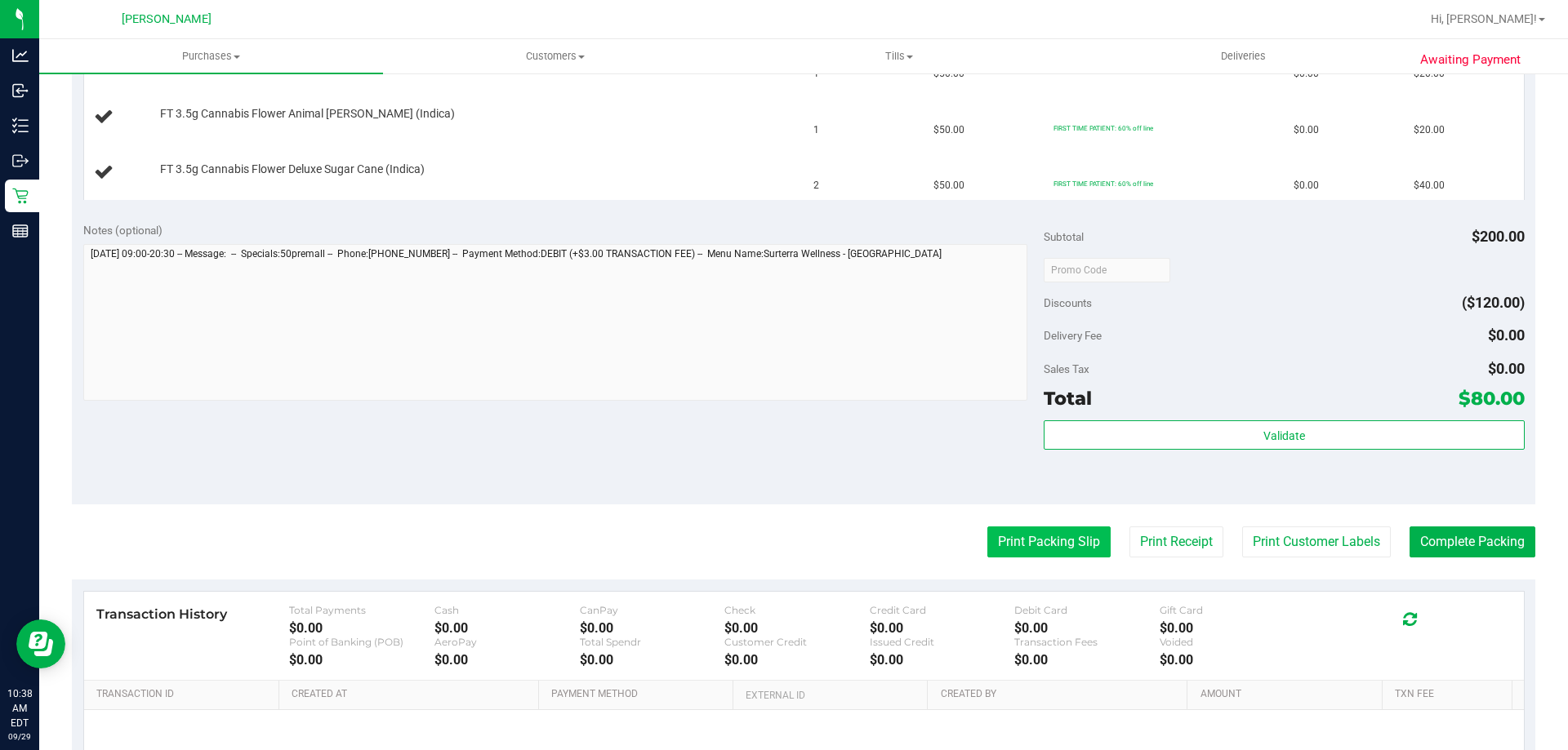
click at [1013, 545] on button "Print Packing Slip" at bounding box center [1049, 541] width 123 height 31
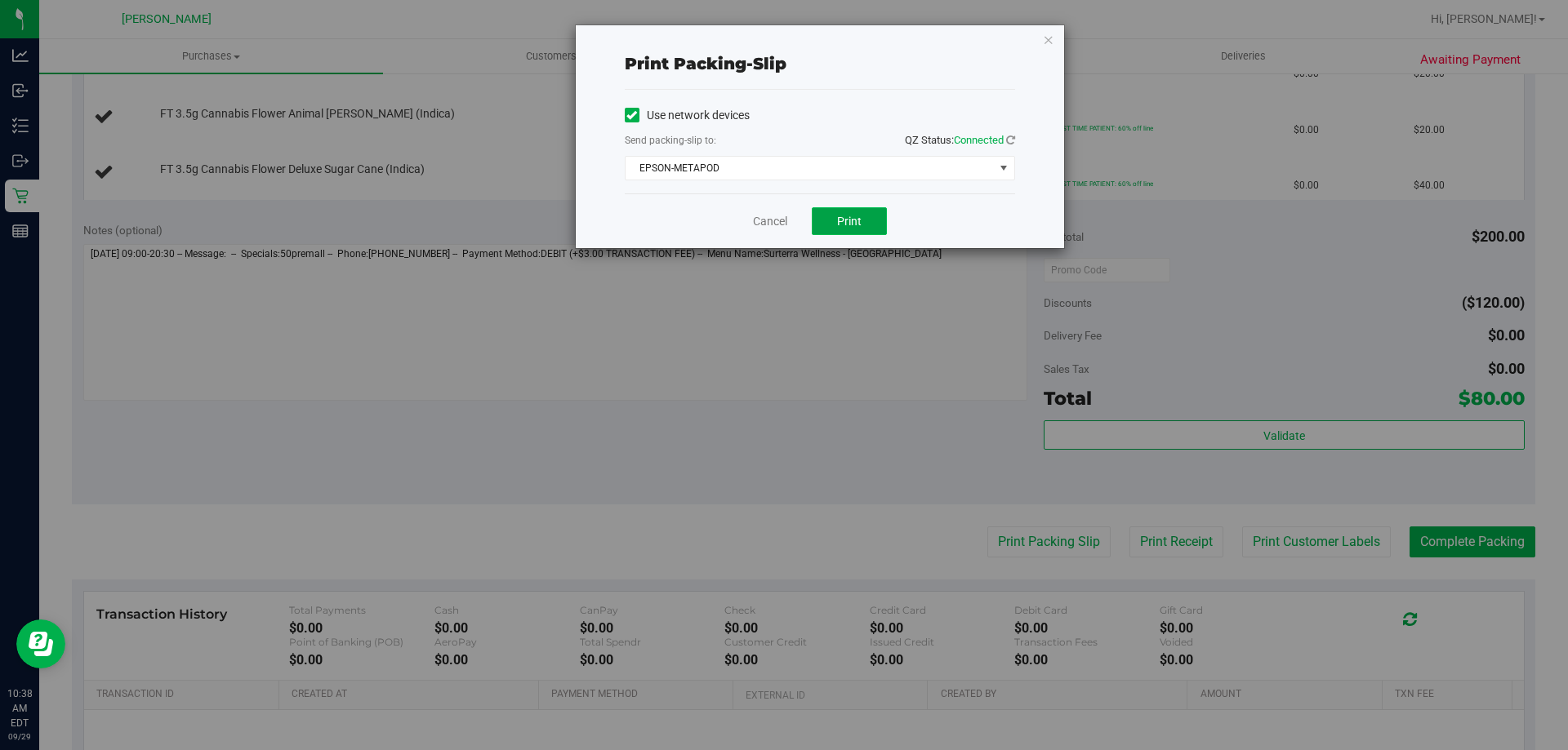
click at [862, 210] on button "Print" at bounding box center [849, 220] width 75 height 27
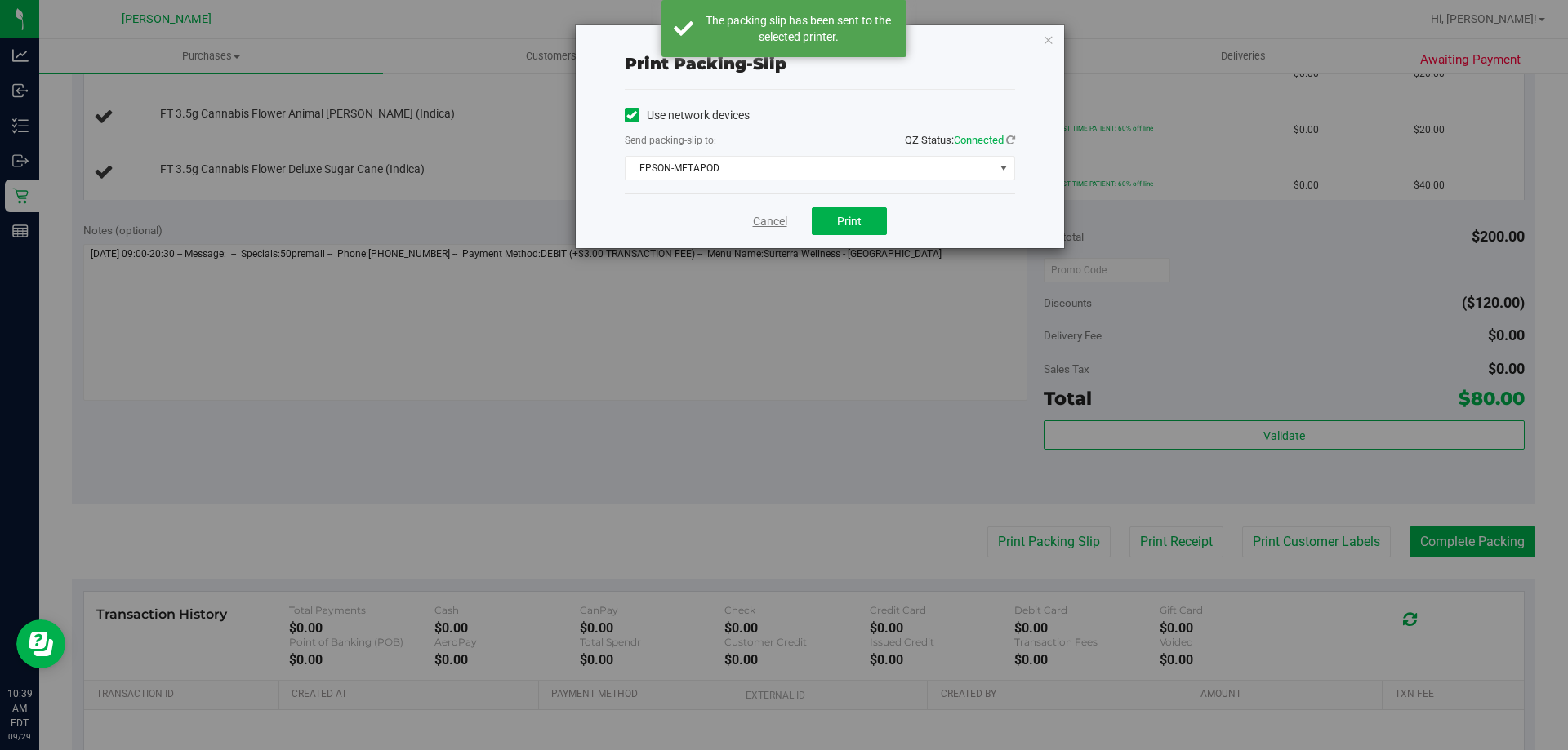
click at [776, 220] on link "Cancel" at bounding box center [770, 222] width 34 height 17
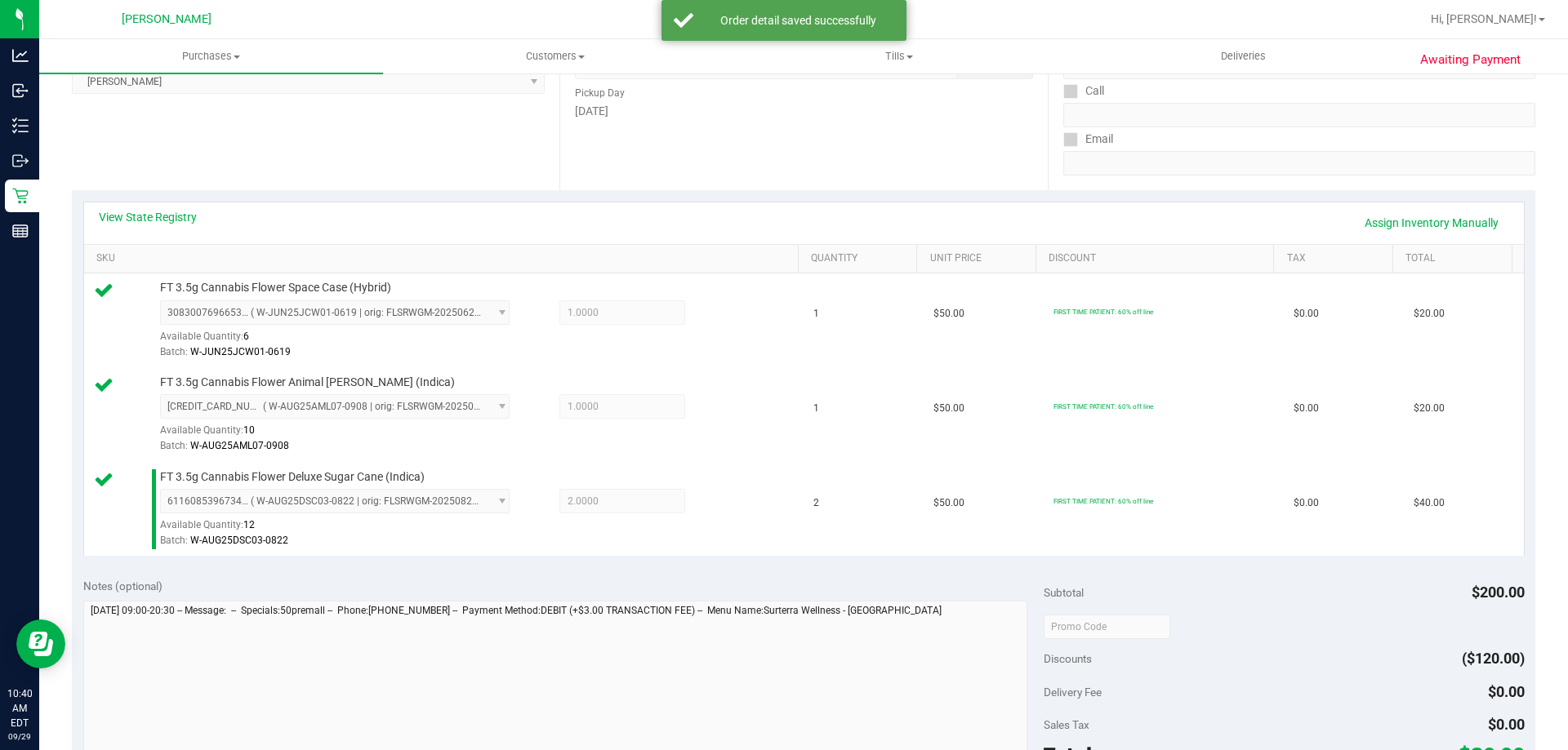
scroll to position [571, 0]
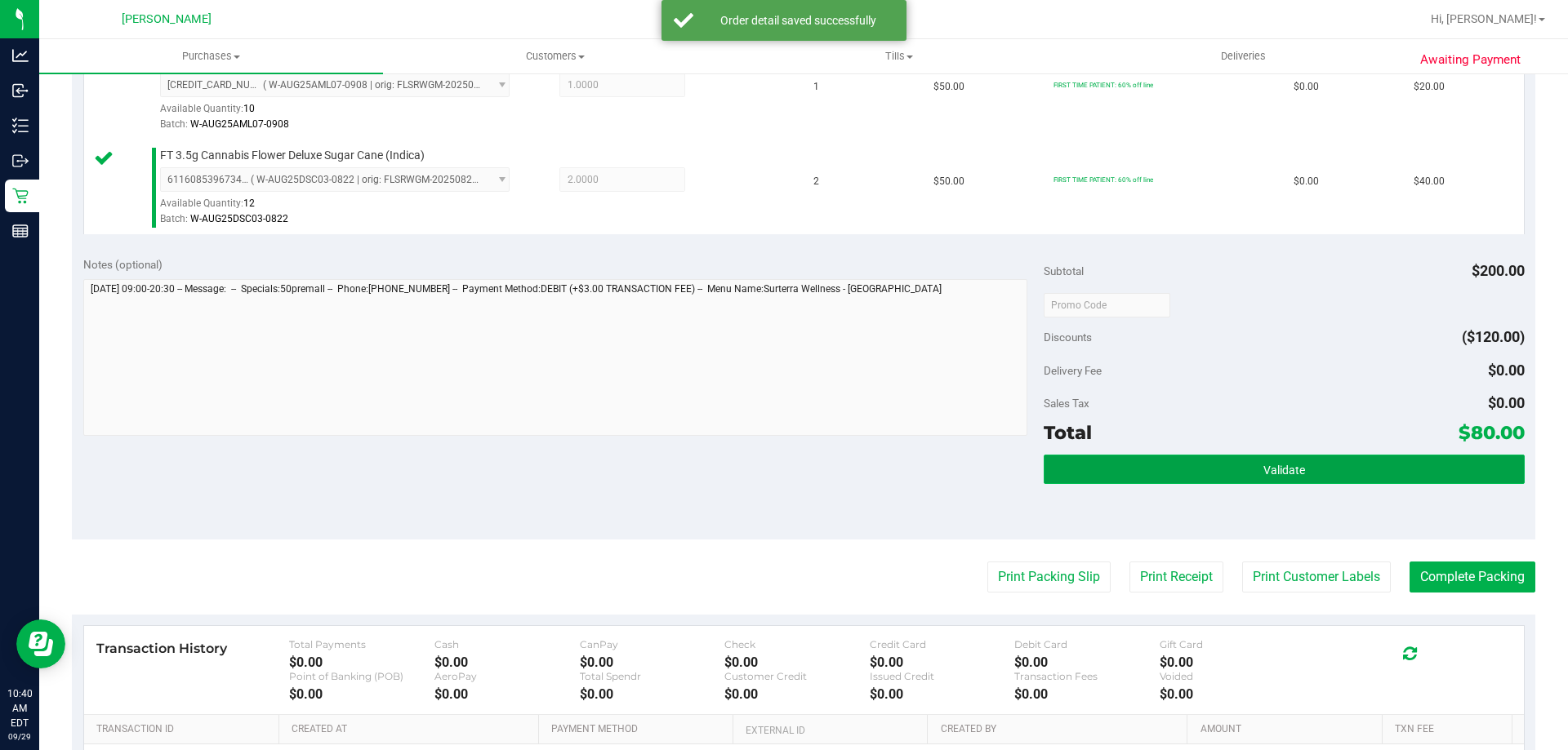
click at [1235, 469] on button "Validate" at bounding box center [1284, 469] width 480 height 29
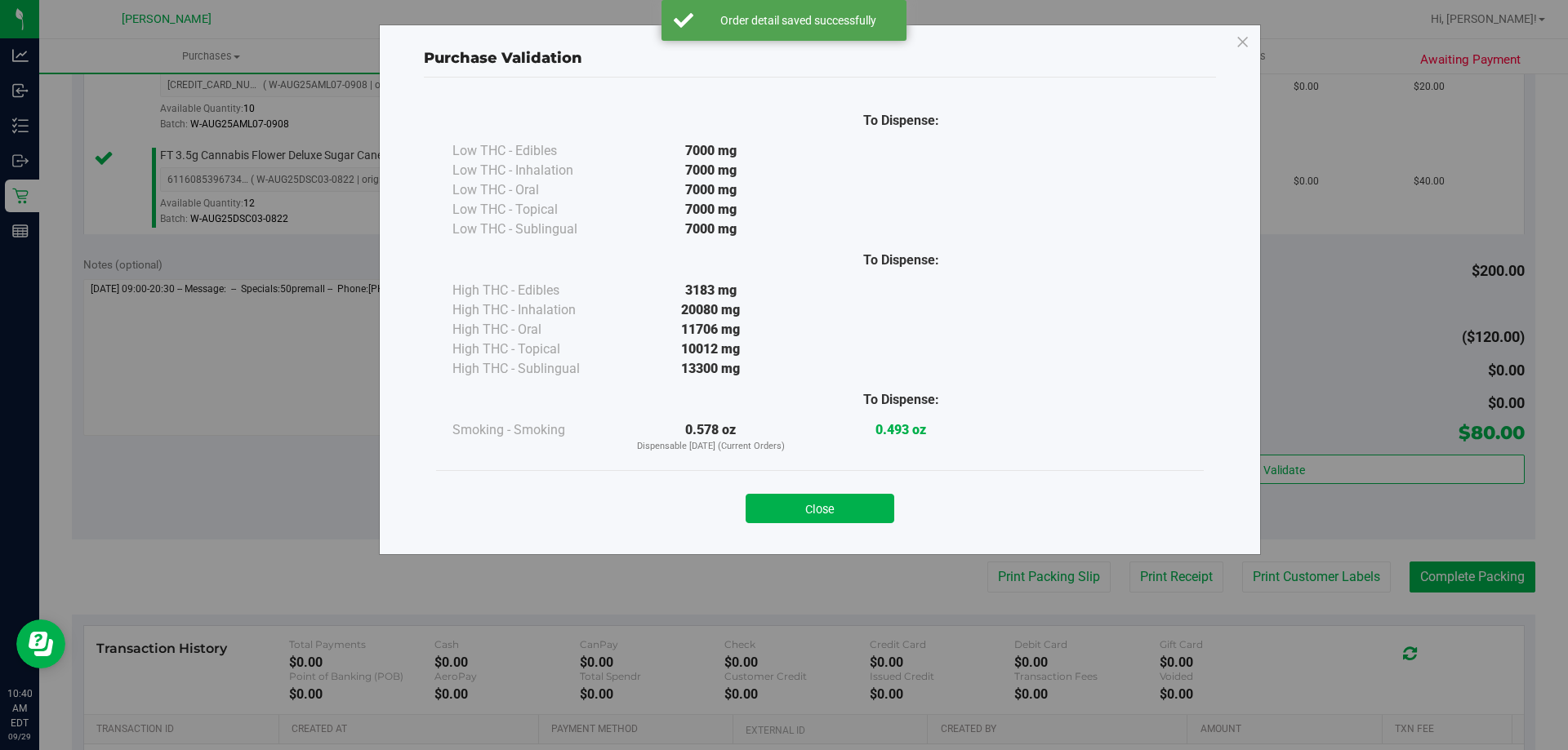
click at [812, 513] on button "Close" at bounding box center [819, 508] width 148 height 29
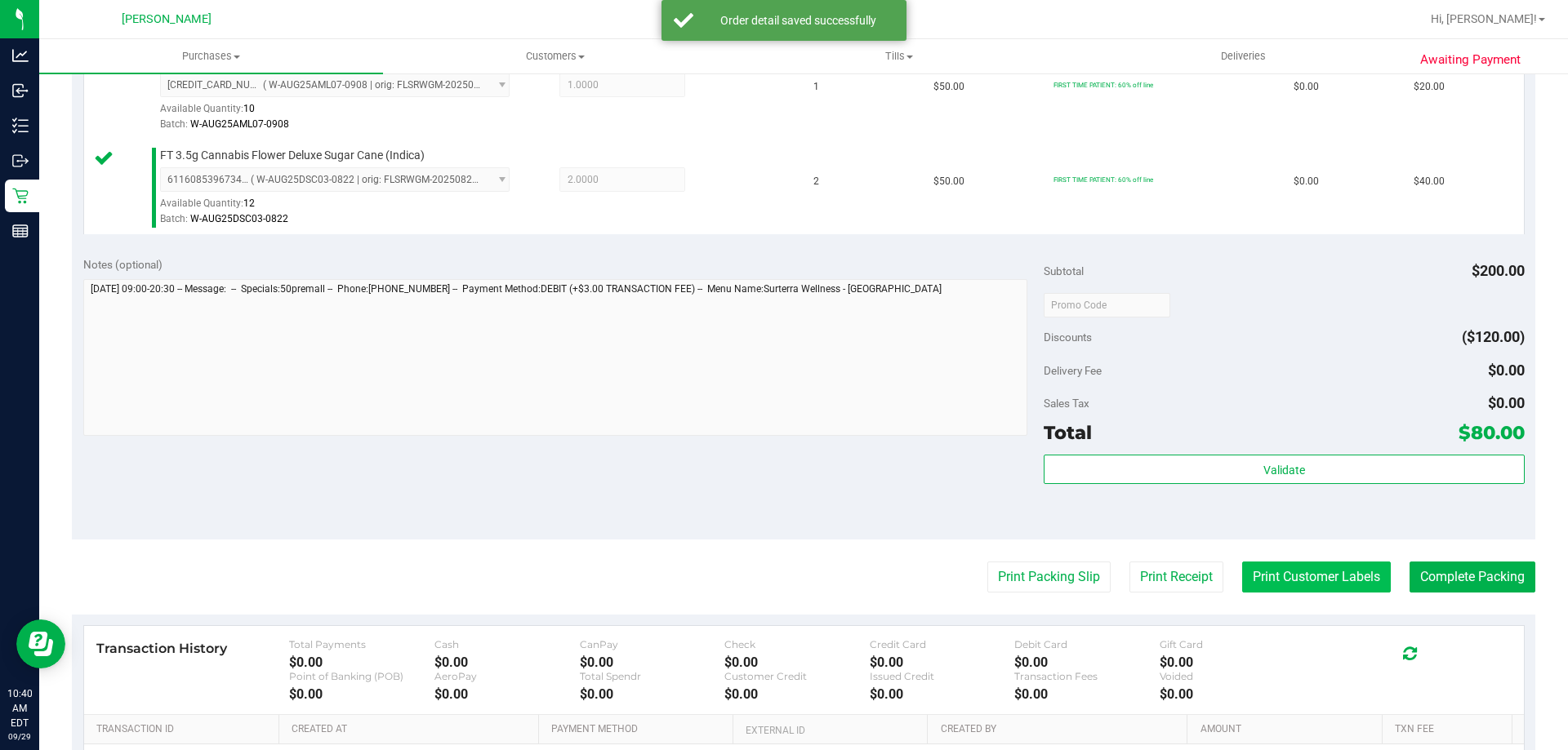
click at [1277, 568] on button "Print Customer Labels" at bounding box center [1316, 576] width 148 height 31
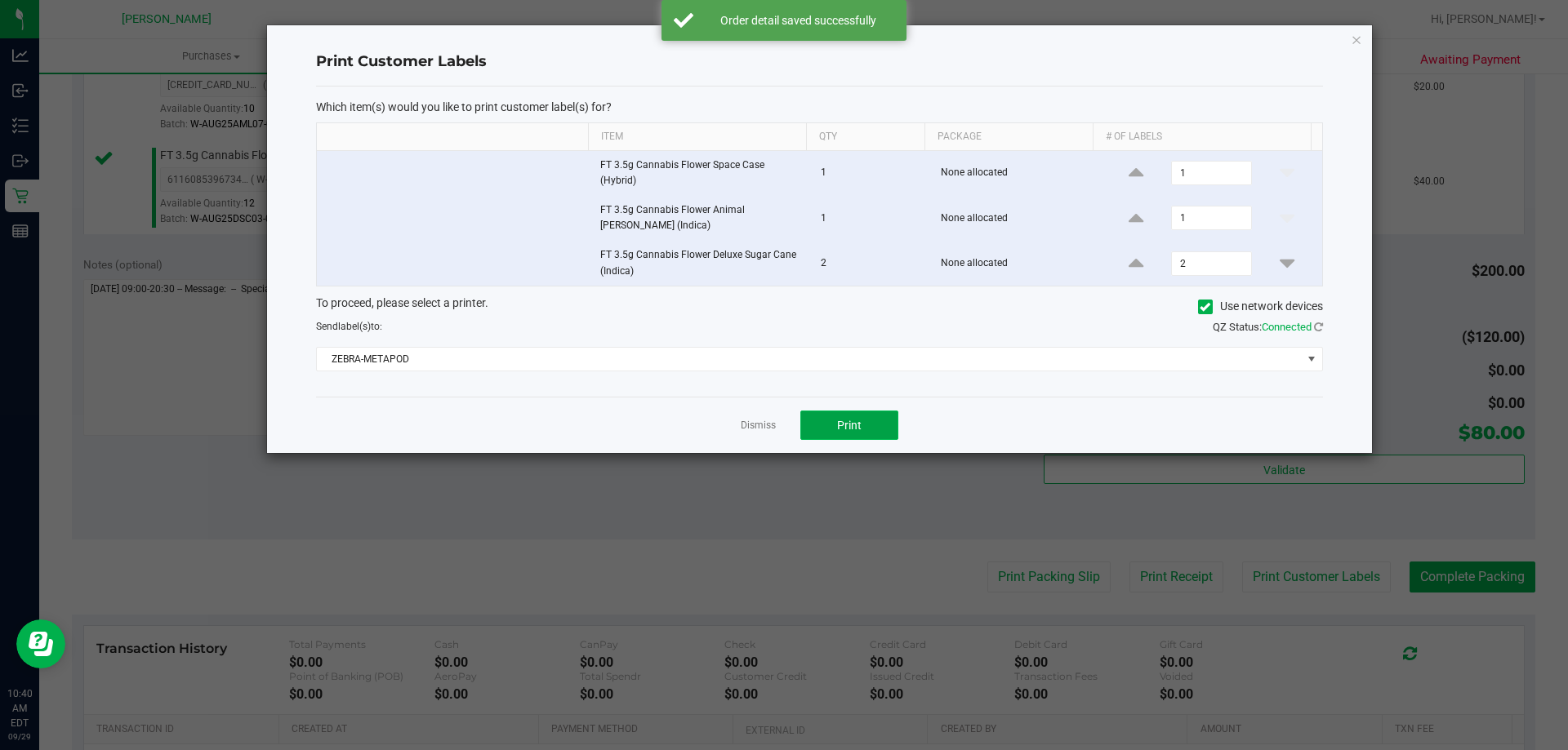
click at [858, 426] on span "Print" at bounding box center [850, 425] width 25 height 13
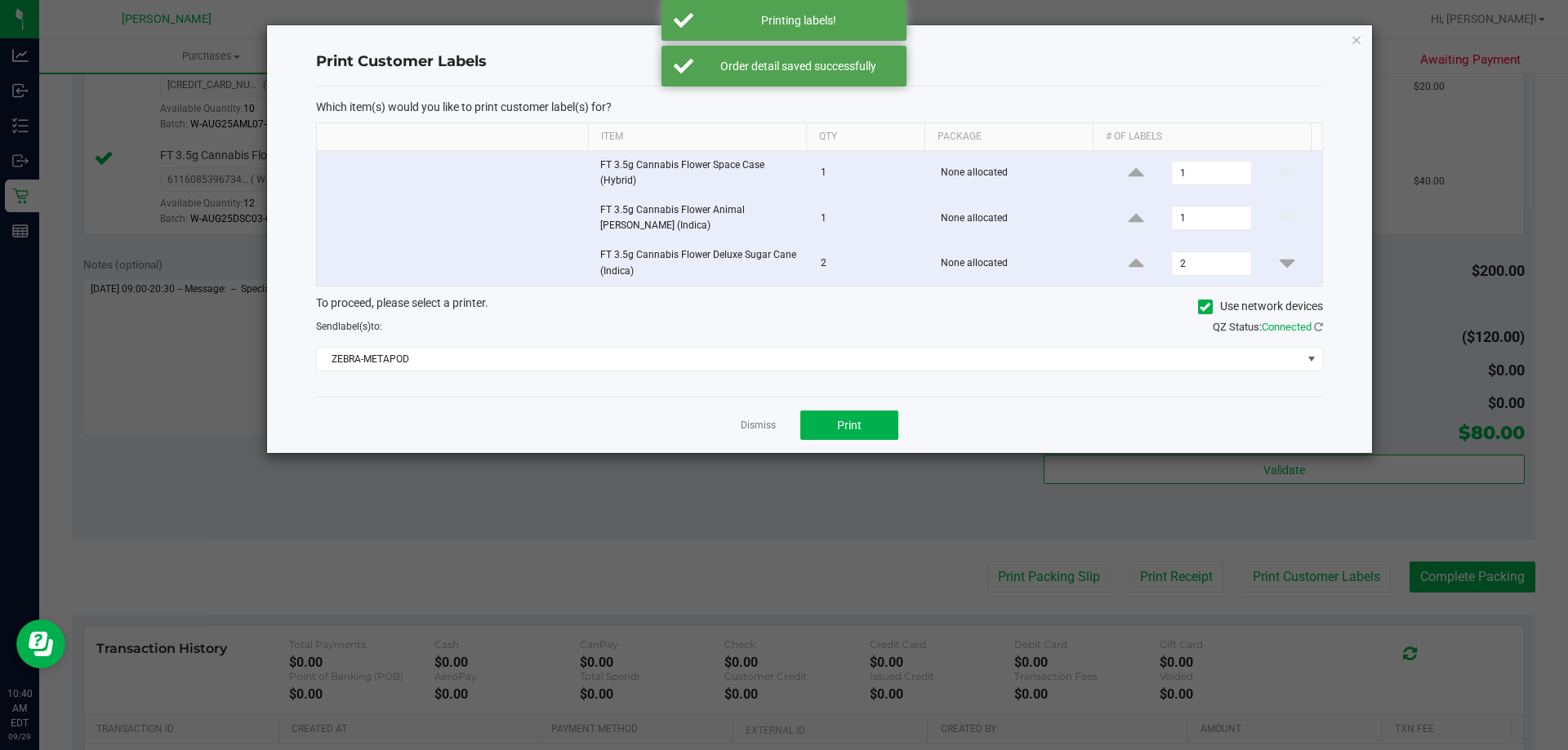
click at [769, 421] on link "Dismiss" at bounding box center [758, 425] width 35 height 14
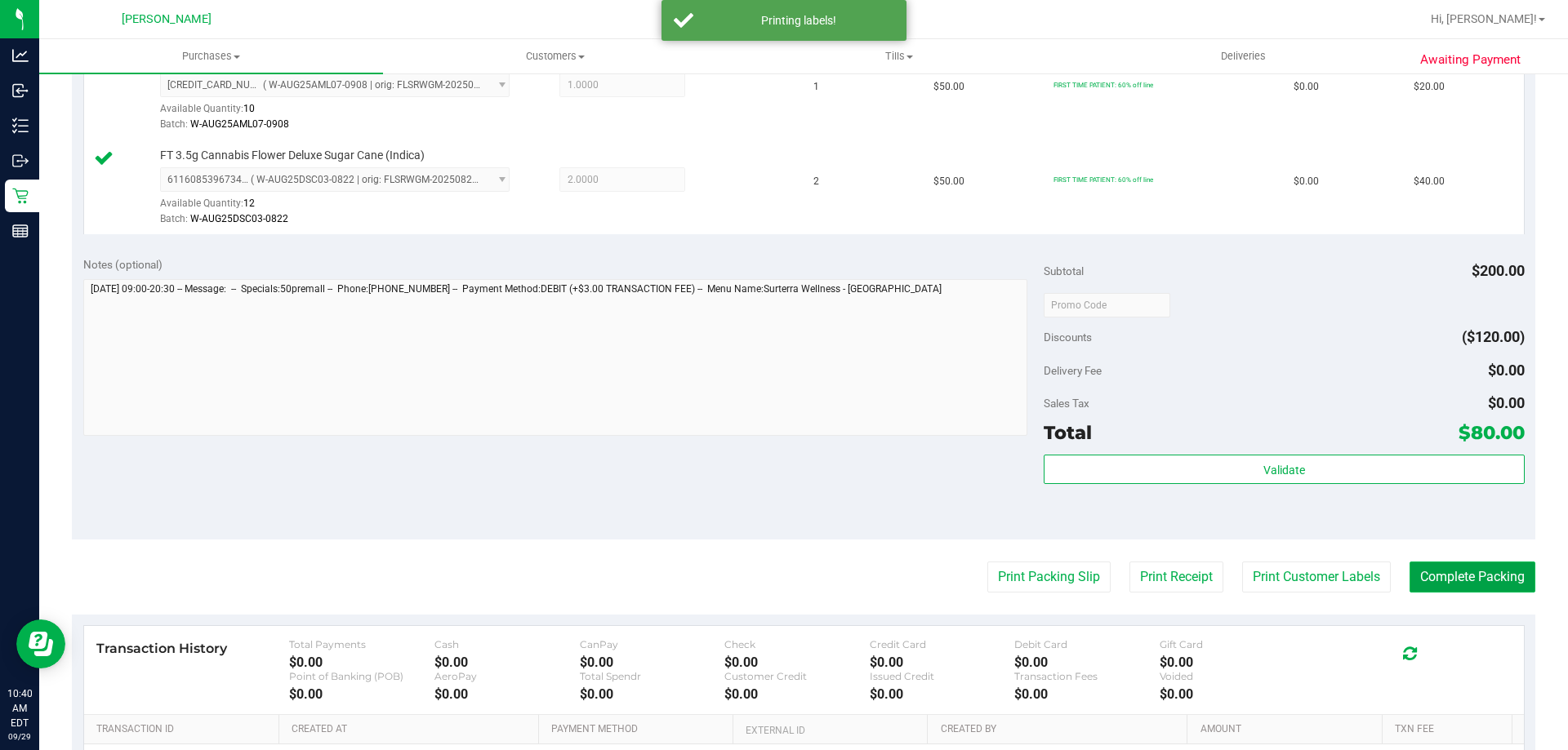
click at [1456, 576] on button "Complete Packing" at bounding box center [1472, 576] width 126 height 31
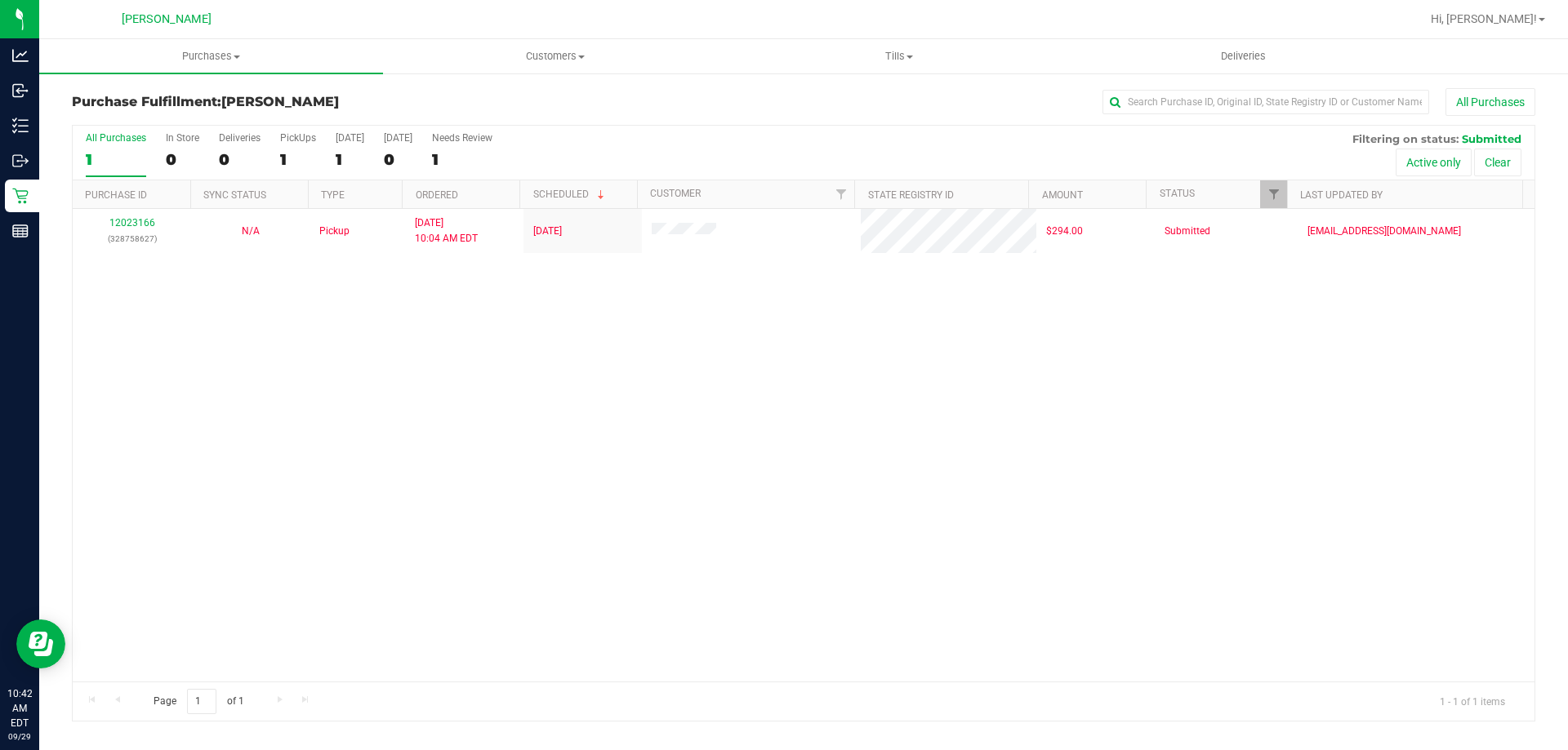
drag, startPoint x: 486, startPoint y: 641, endPoint x: 469, endPoint y: 612, distance: 33.6
click at [486, 641] on div "12023166 (328758627) N/A Pickup 9/29/2025 10:04 AM EDT 9/29/2025 $294.00 Submit…" at bounding box center [803, 445] width 1462 height 472
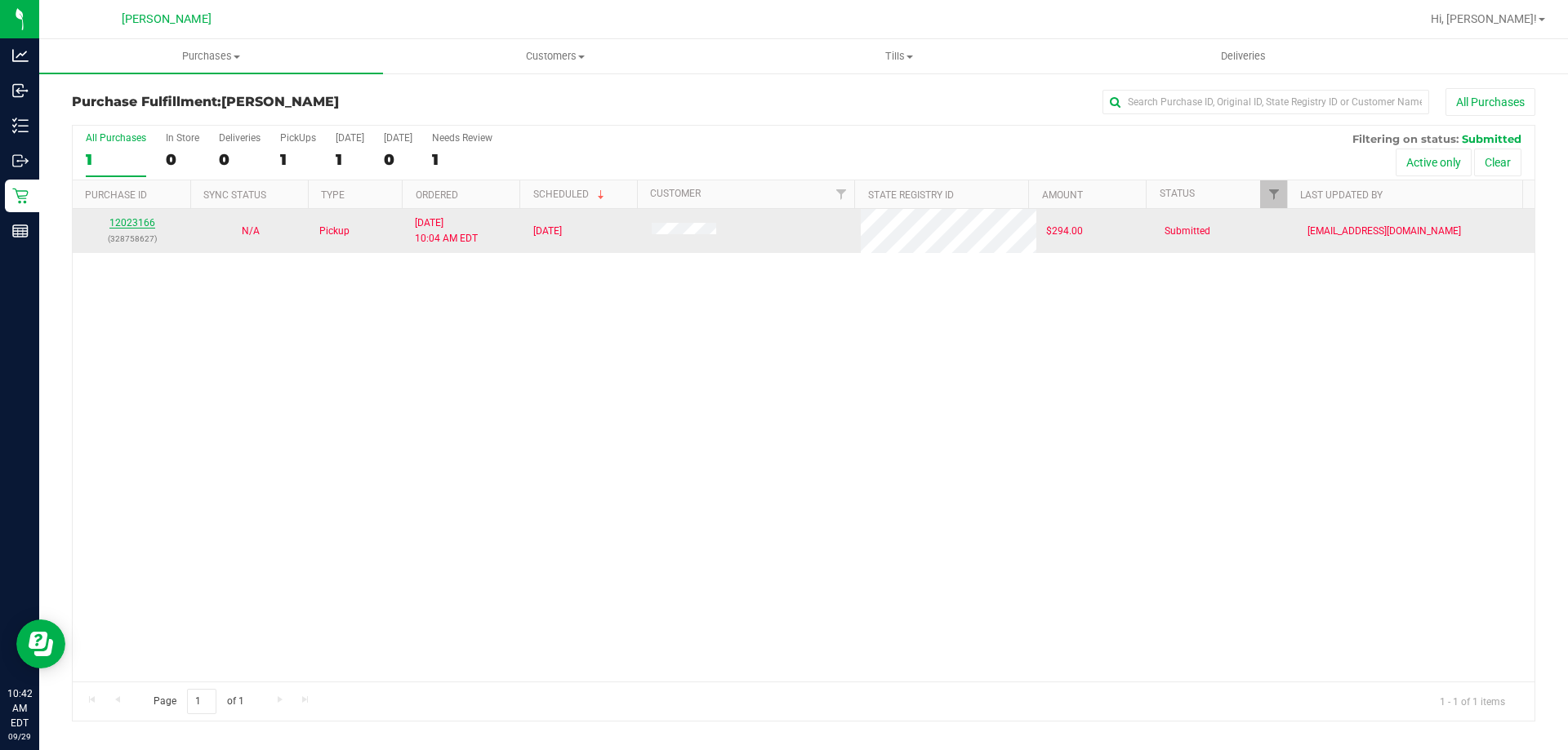
click at [140, 228] on link "12023166" at bounding box center [132, 223] width 45 height 11
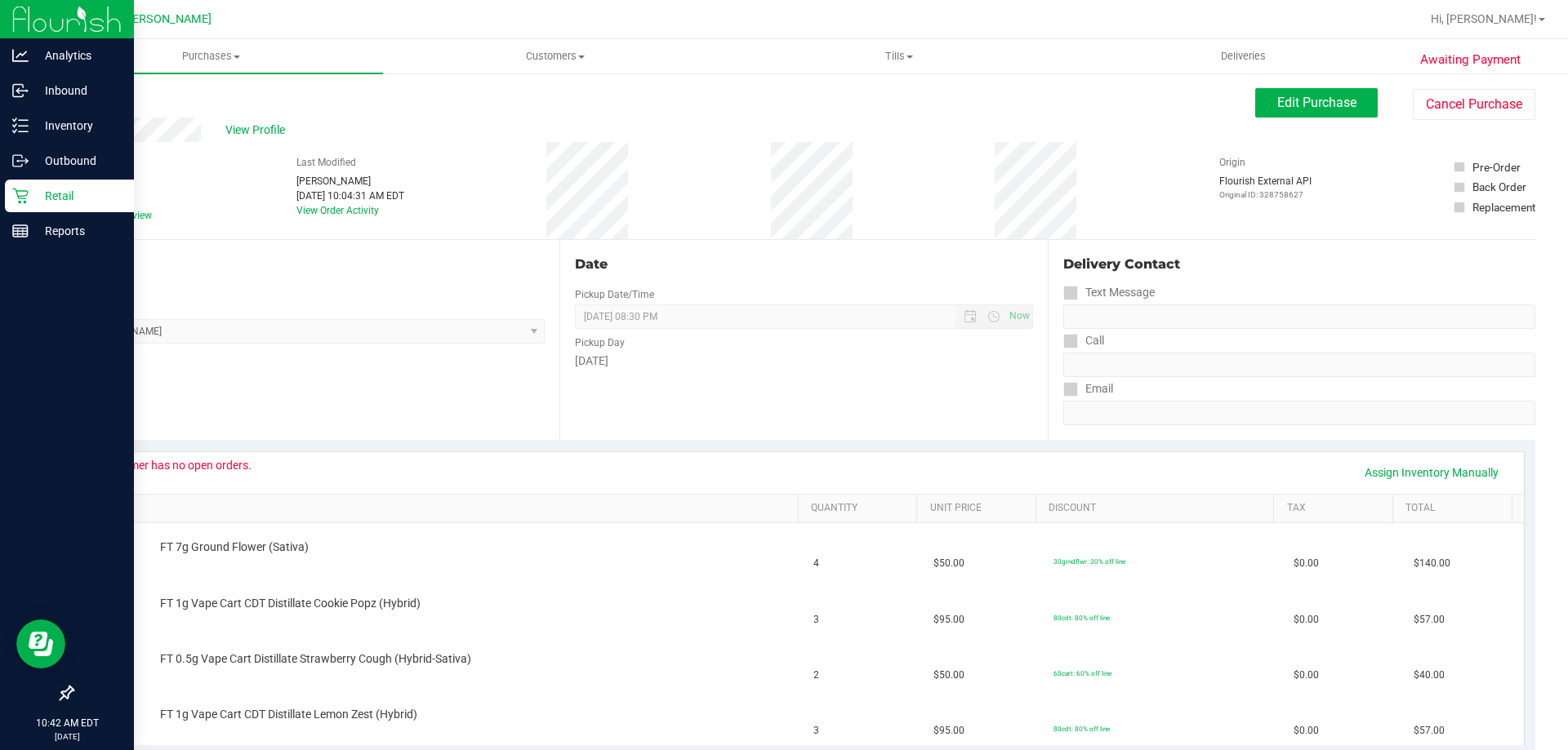
click at [29, 191] on p "Retail" at bounding box center [78, 196] width 98 height 20
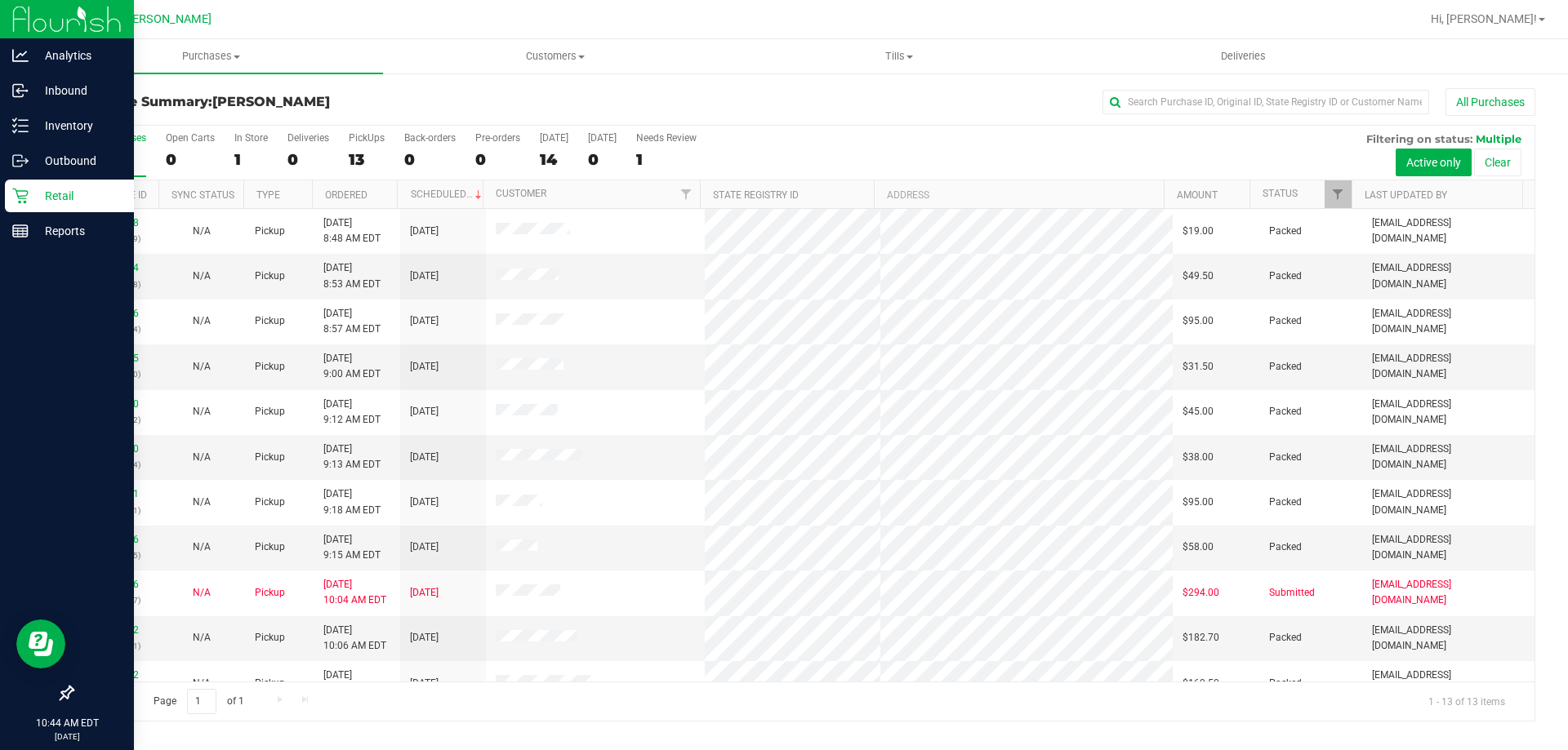
click at [39, 196] on p "Retail" at bounding box center [78, 196] width 98 height 20
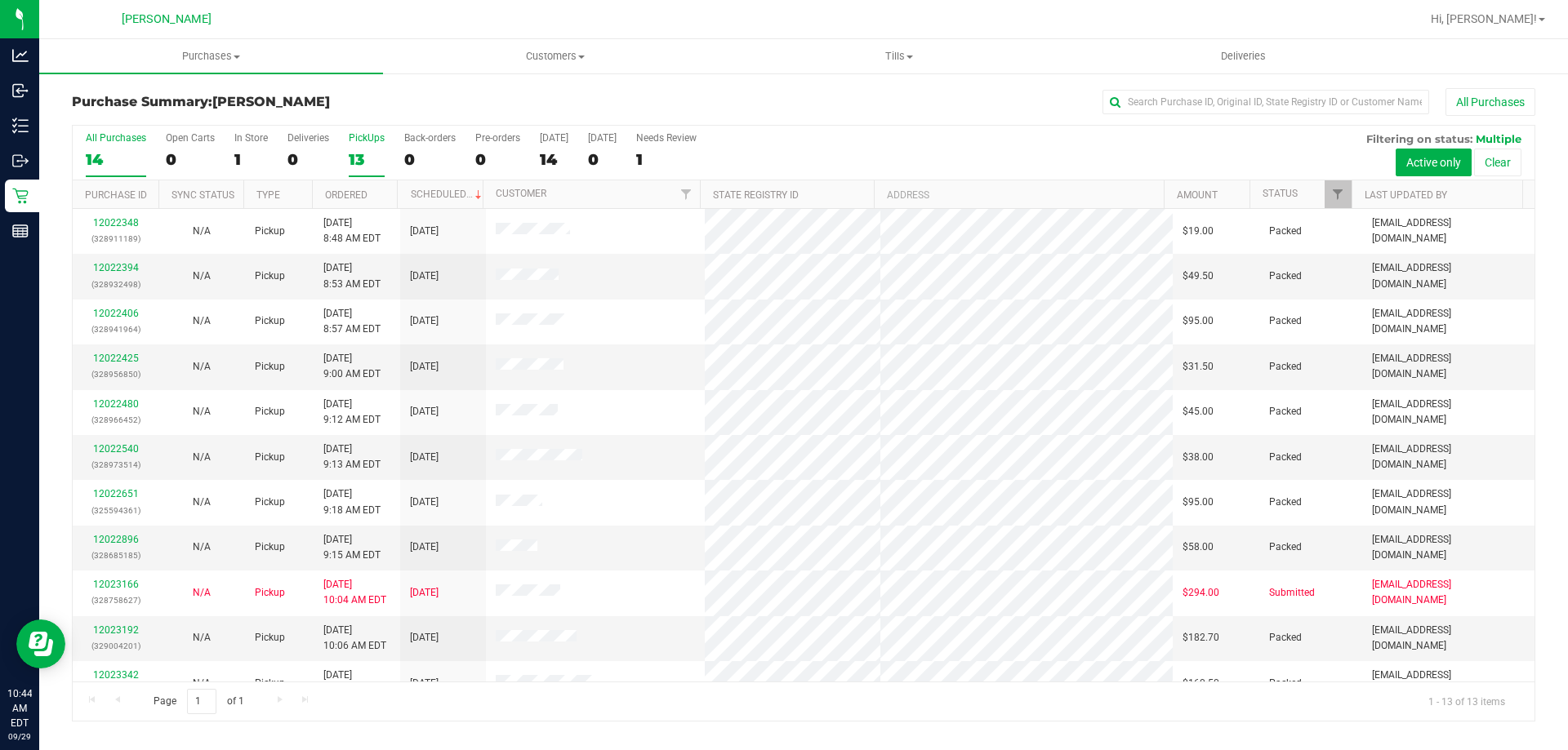
click at [356, 139] on div "PickUps" at bounding box center [367, 138] width 36 height 11
click at [0, 0] on input "PickUps 13" at bounding box center [0, 0] width 0 height 0
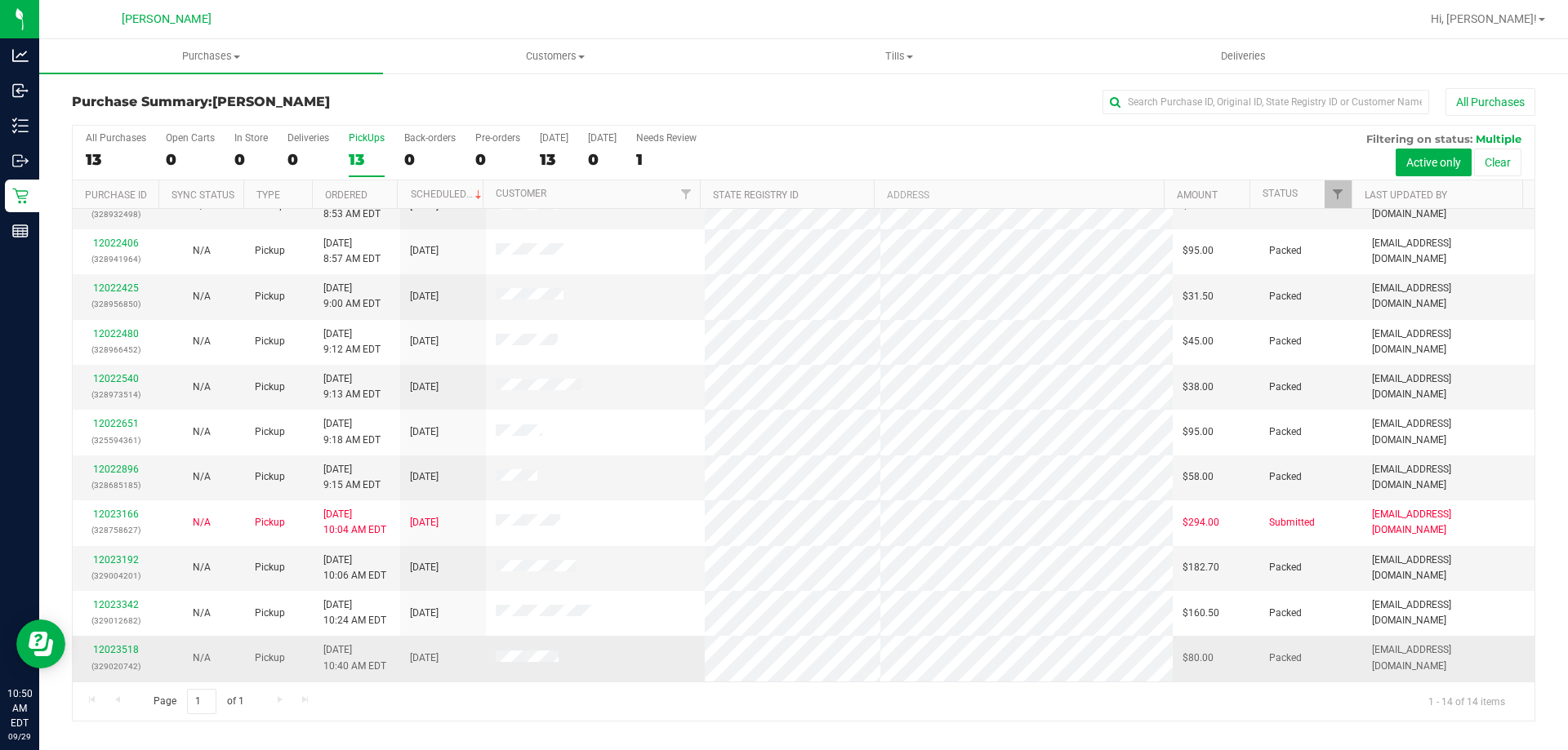
scroll to position [160, 0]
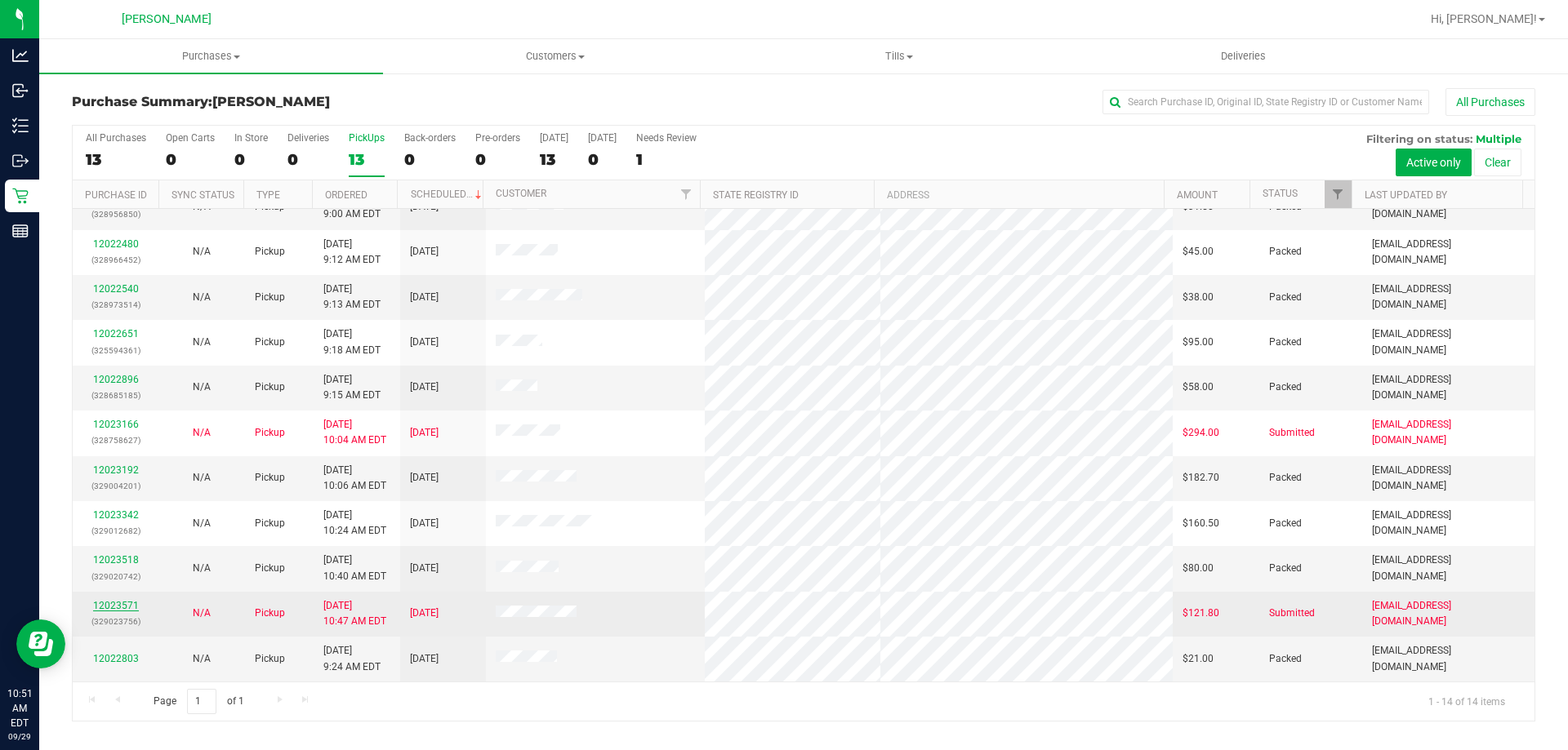
click at [122, 604] on link "12023571" at bounding box center [116, 605] width 45 height 11
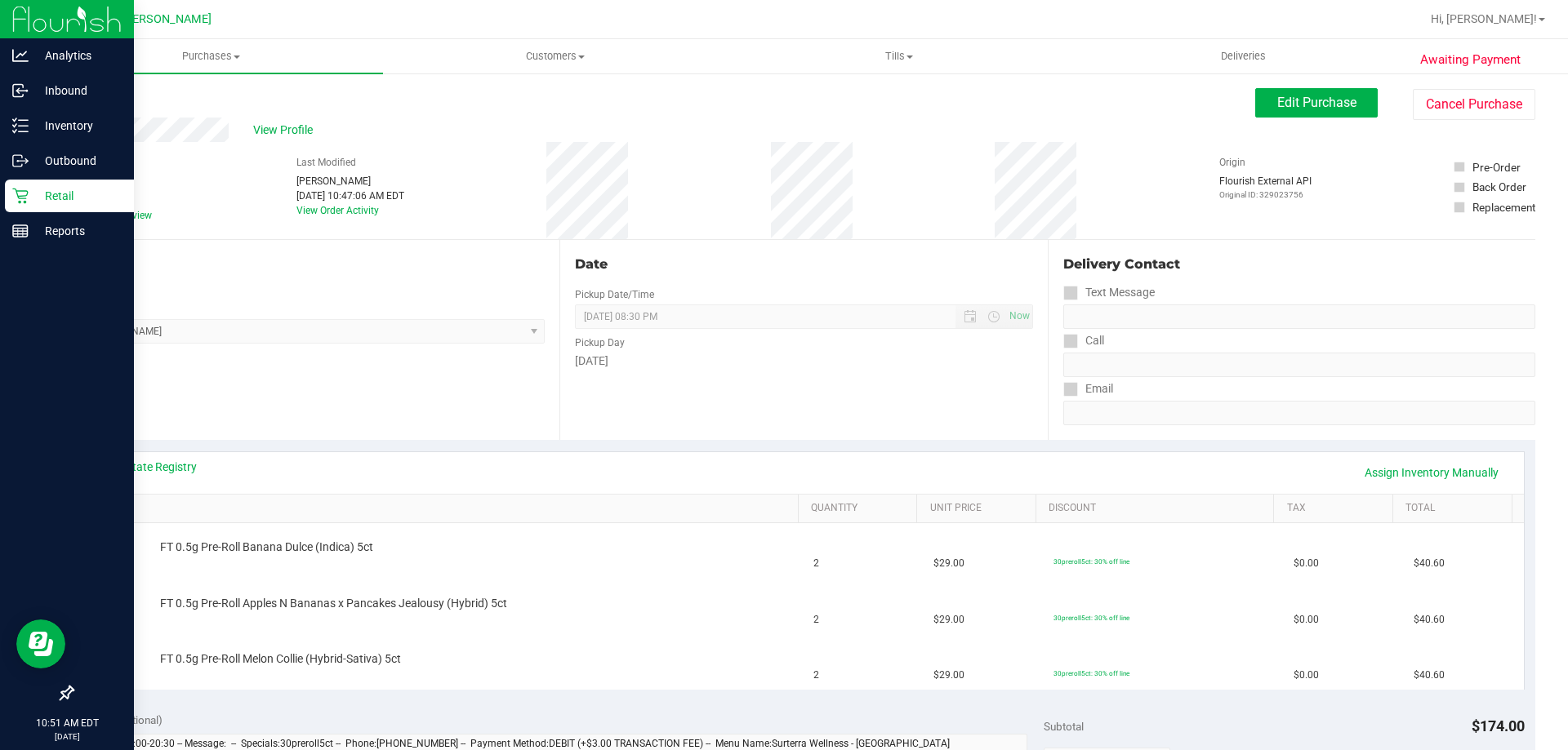
click at [60, 196] on p "Retail" at bounding box center [78, 196] width 98 height 20
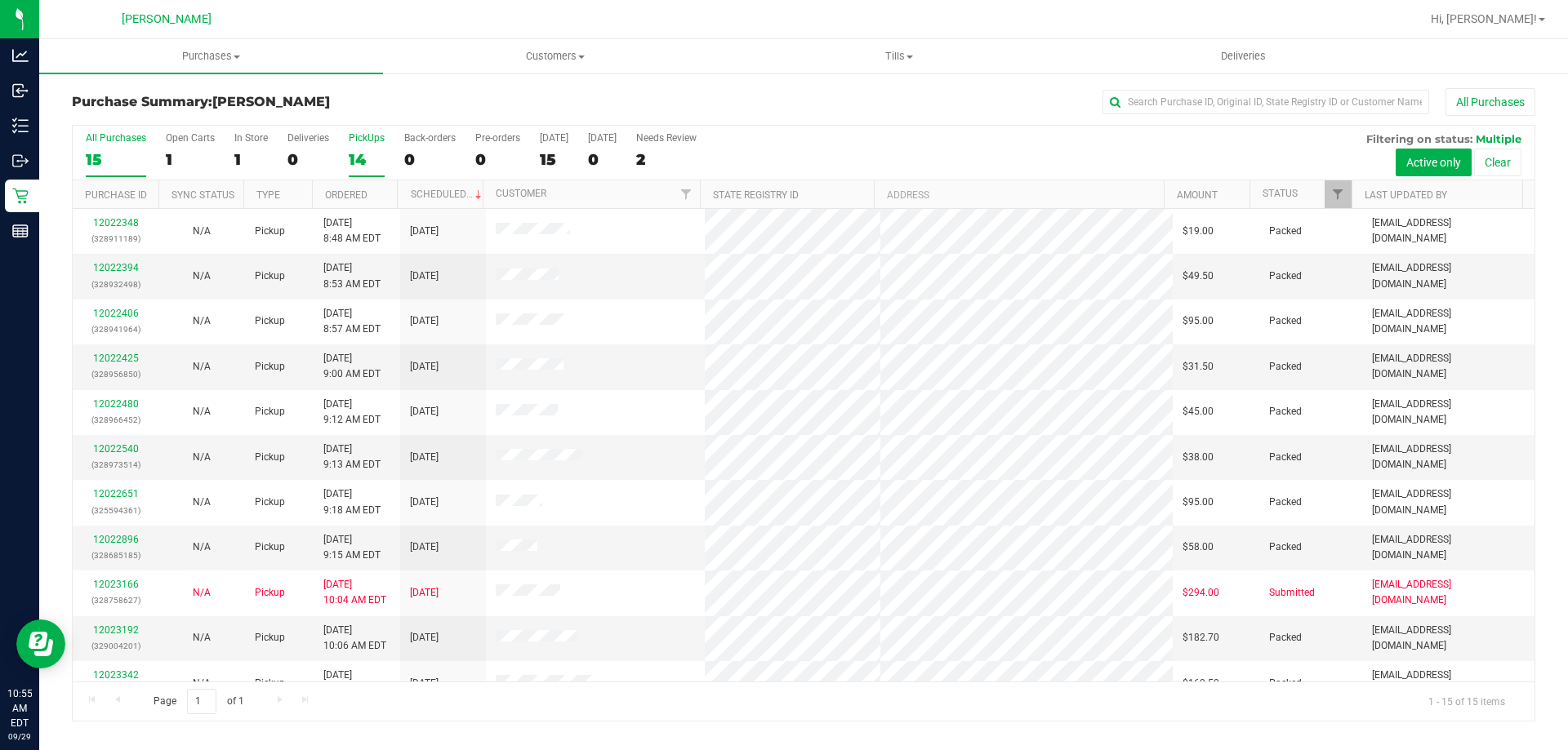
click at [362, 135] on div "PickUps" at bounding box center [367, 138] width 36 height 11
click at [0, 0] on input "PickUps 14" at bounding box center [0, 0] width 0 height 0
click at [374, 135] on div "PickUps" at bounding box center [367, 138] width 36 height 11
click at [0, 0] on input "PickUps 14" at bounding box center [0, 0] width 0 height 0
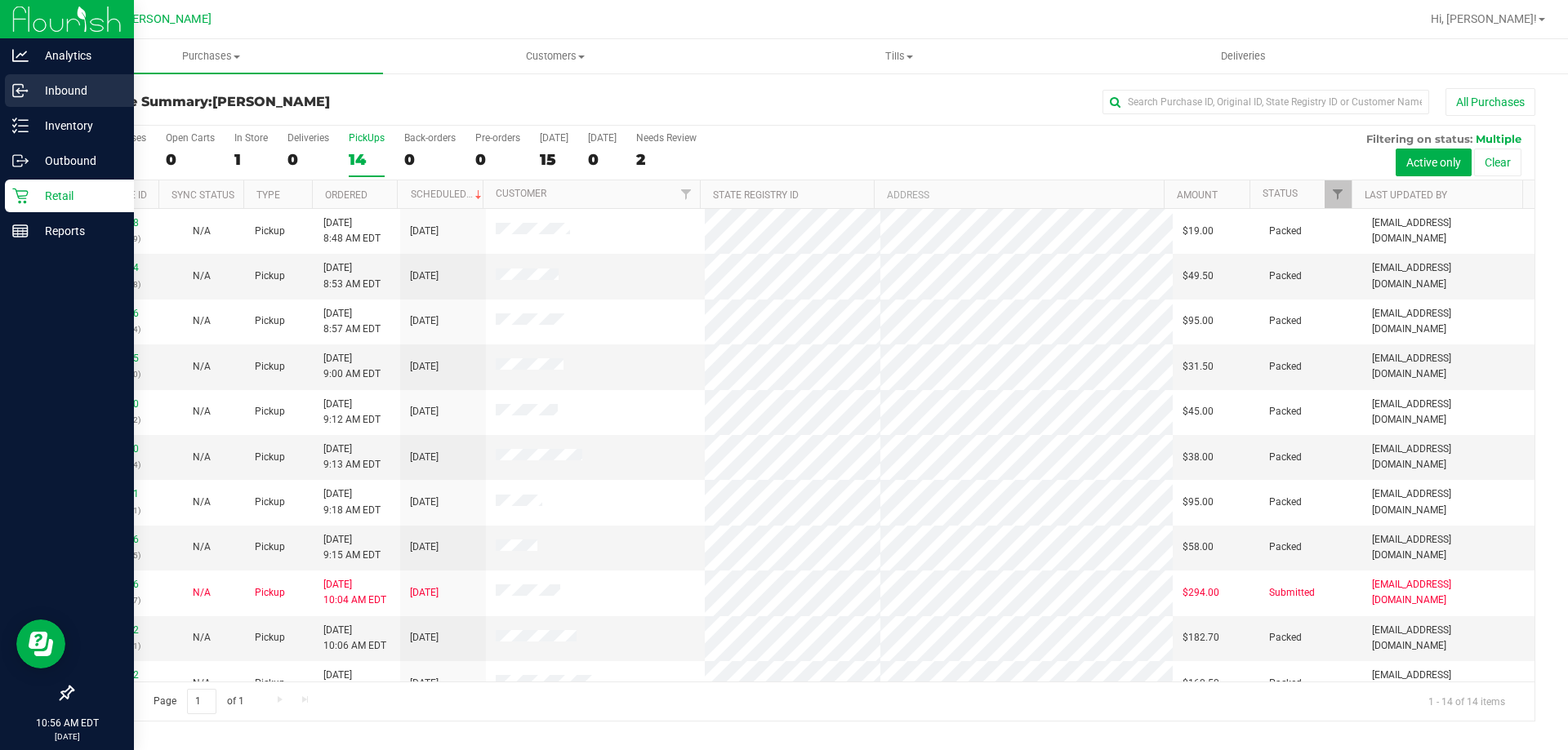
click at [80, 87] on p "Inbound" at bounding box center [78, 91] width 98 height 20
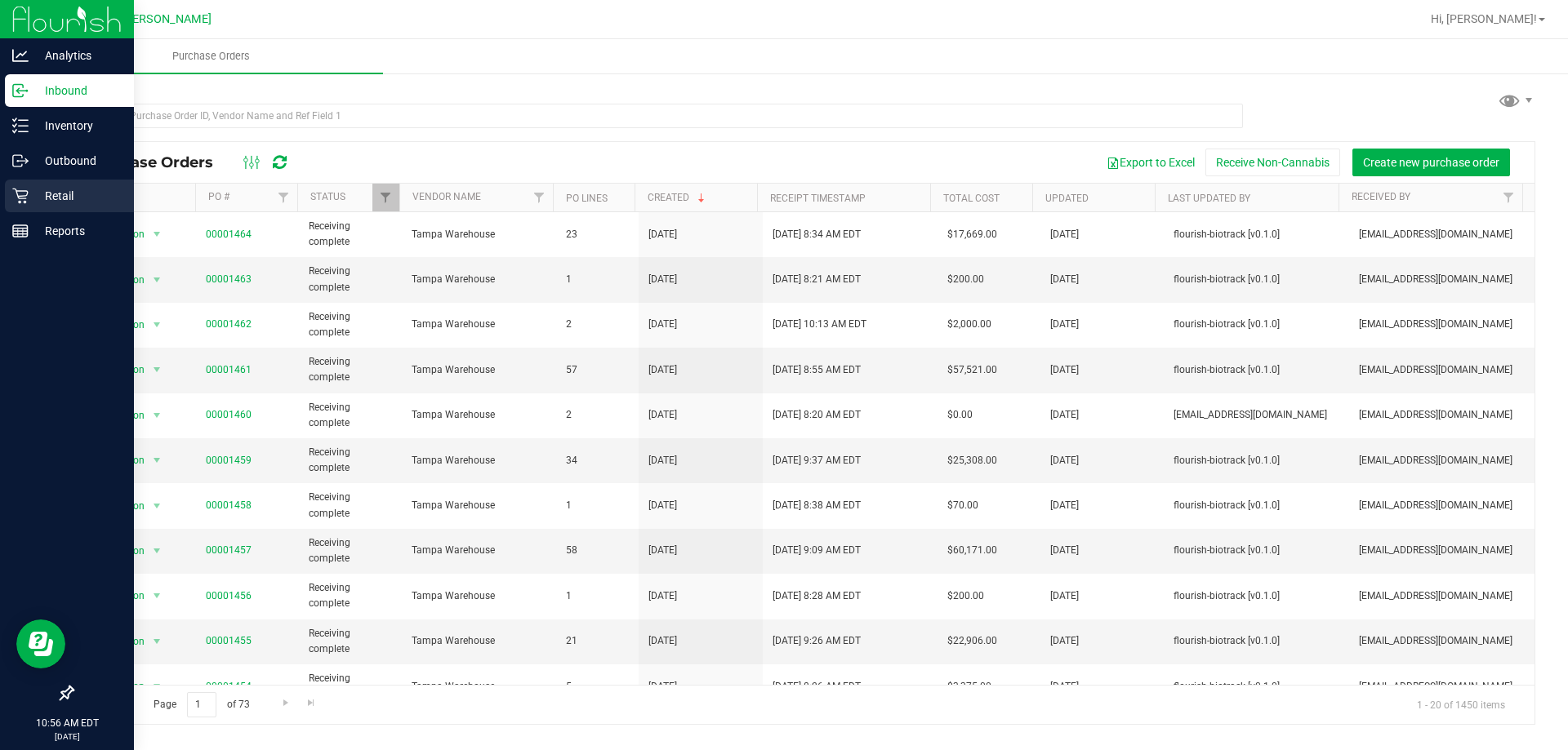
click at [44, 191] on p "Retail" at bounding box center [78, 196] width 98 height 20
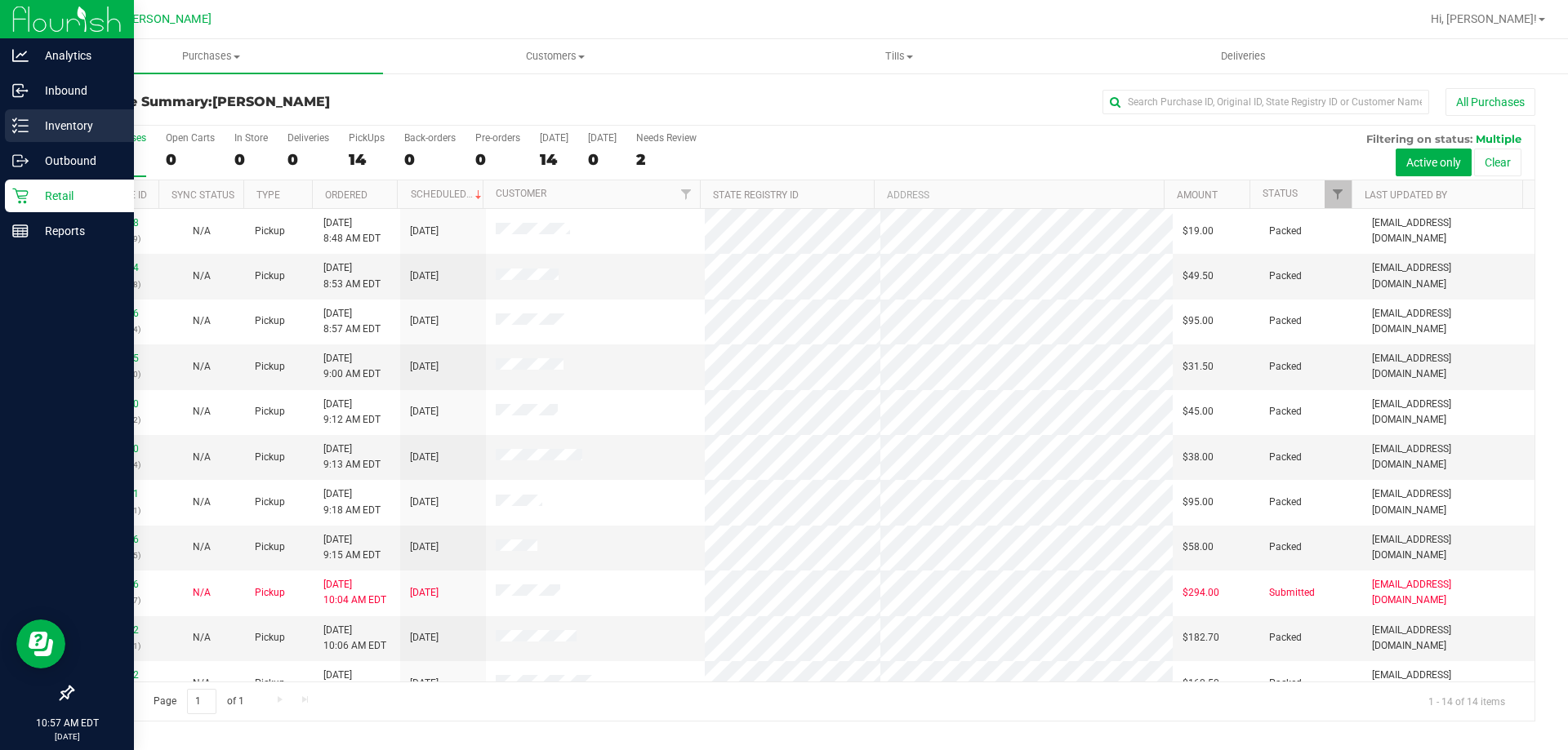
click at [62, 119] on p "Inventory" at bounding box center [78, 126] width 98 height 20
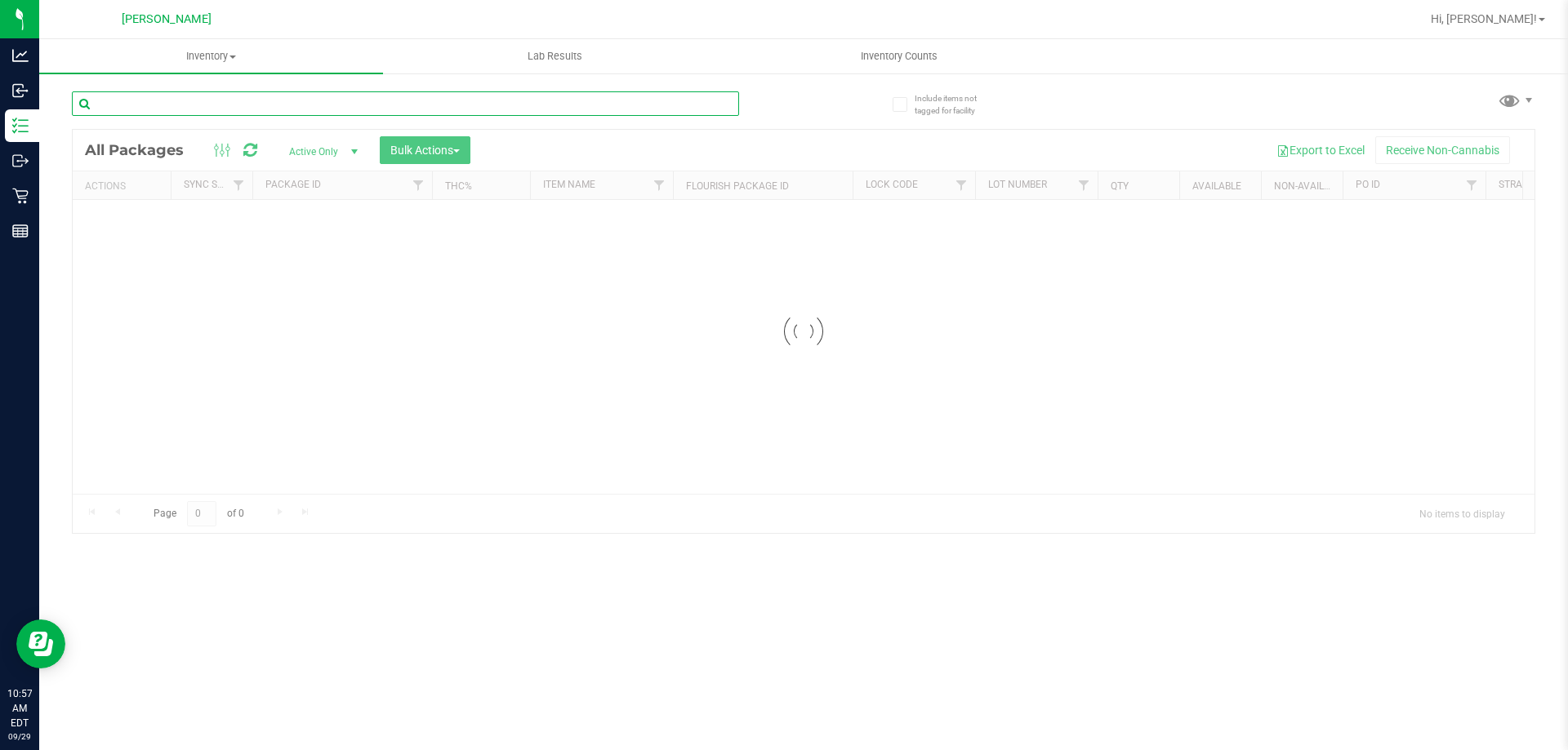
click at [192, 102] on input "text" at bounding box center [405, 104] width 667 height 25
type input "m"
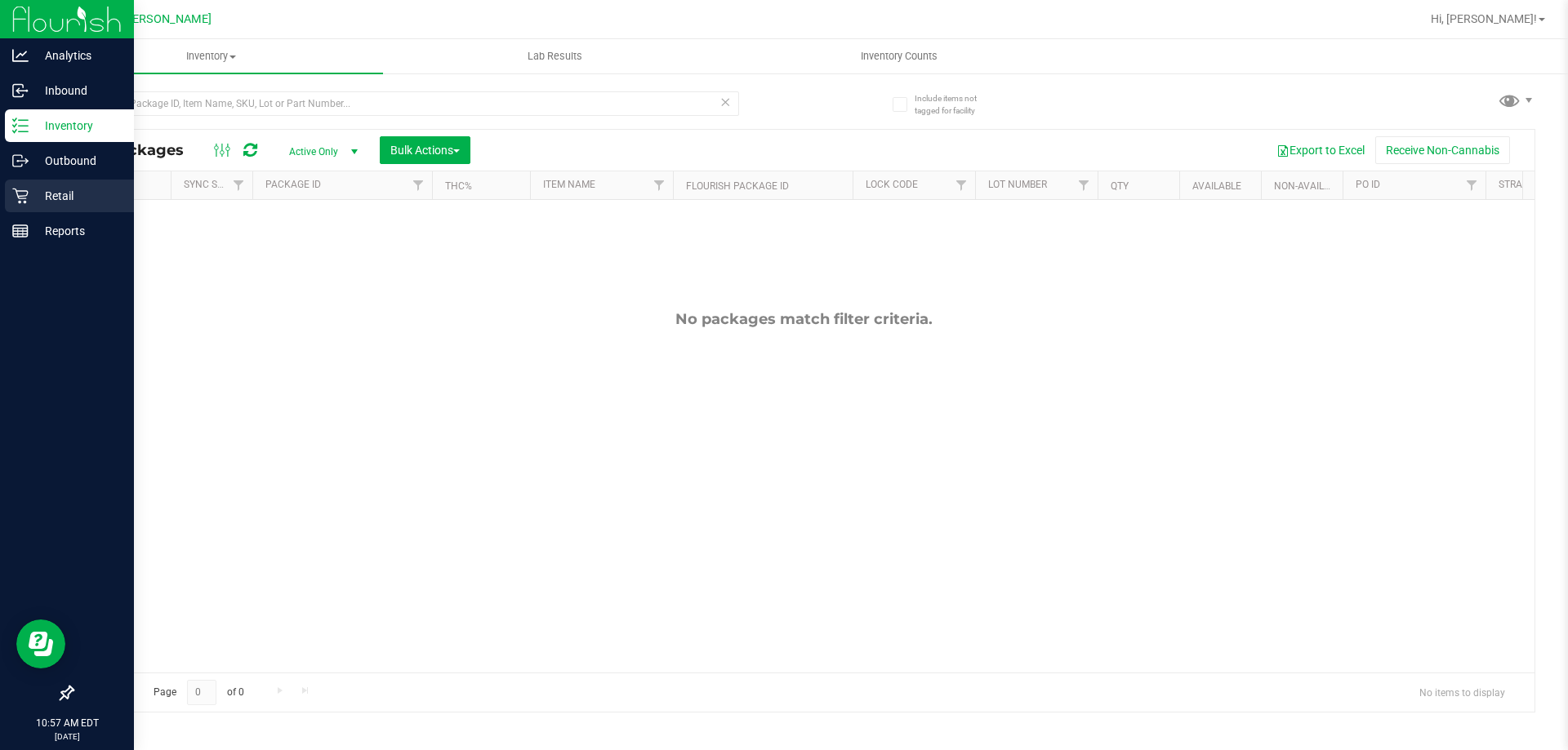
click at [49, 186] on p "Retail" at bounding box center [78, 196] width 98 height 20
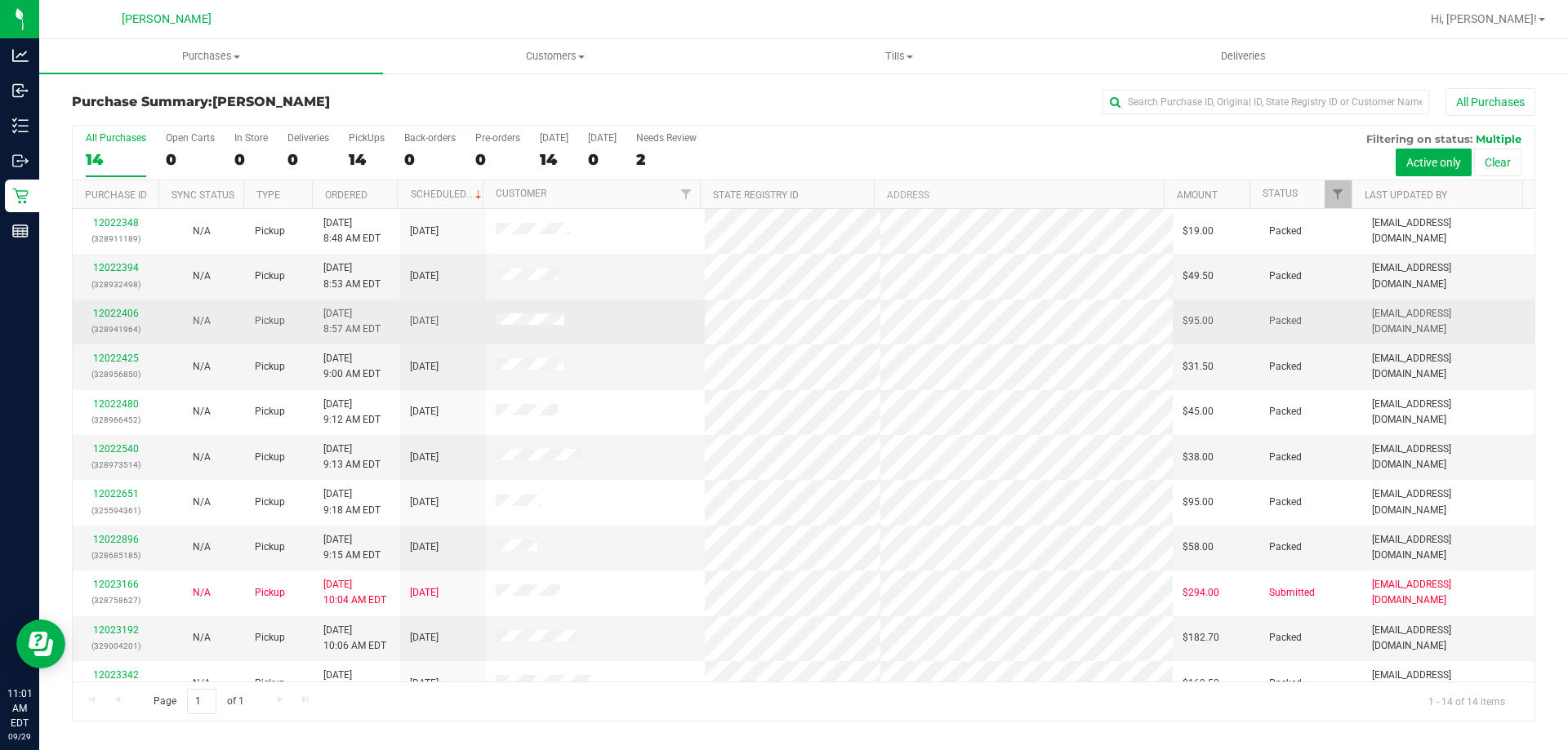
click at [549, 339] on td at bounding box center [595, 322] width 219 height 45
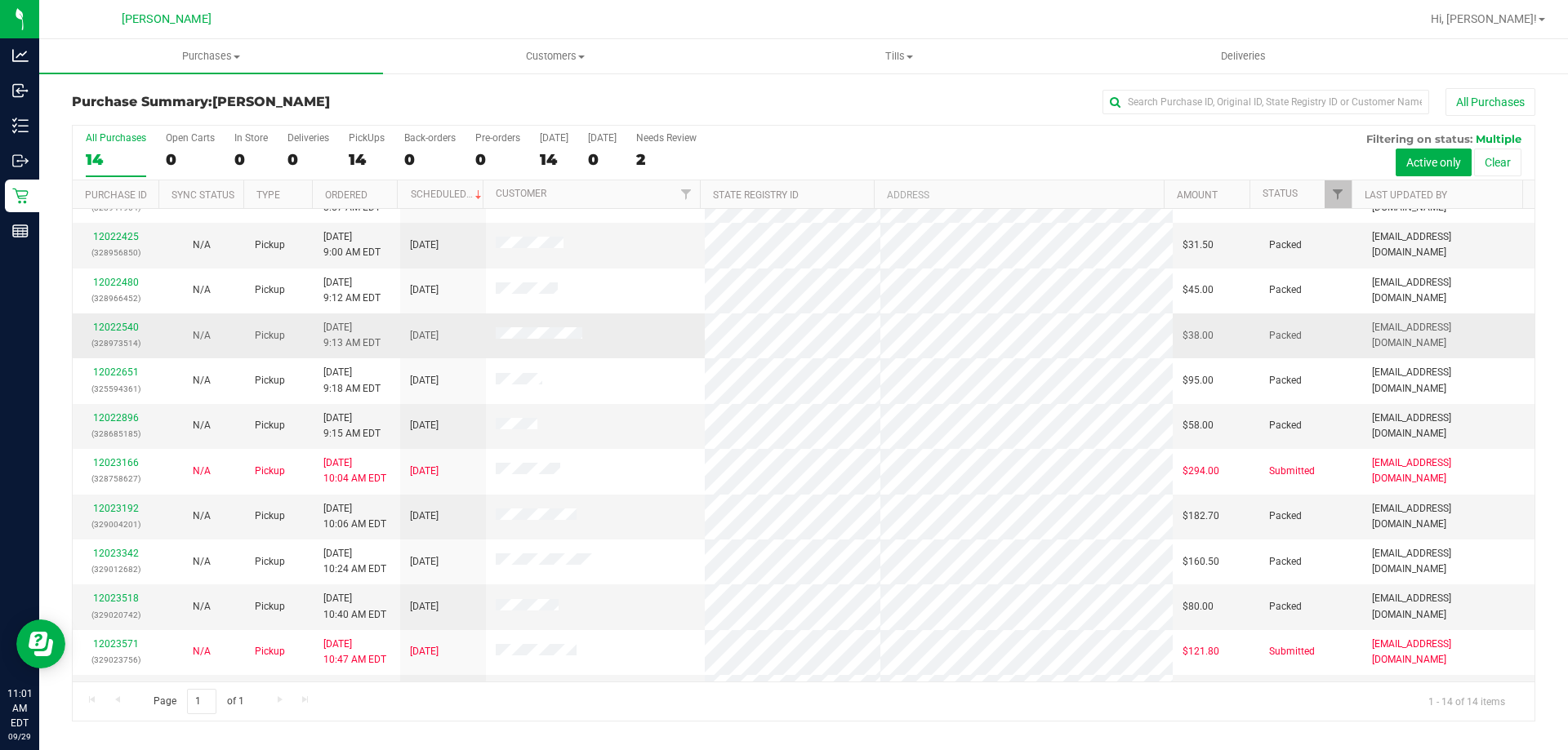
scroll to position [160, 0]
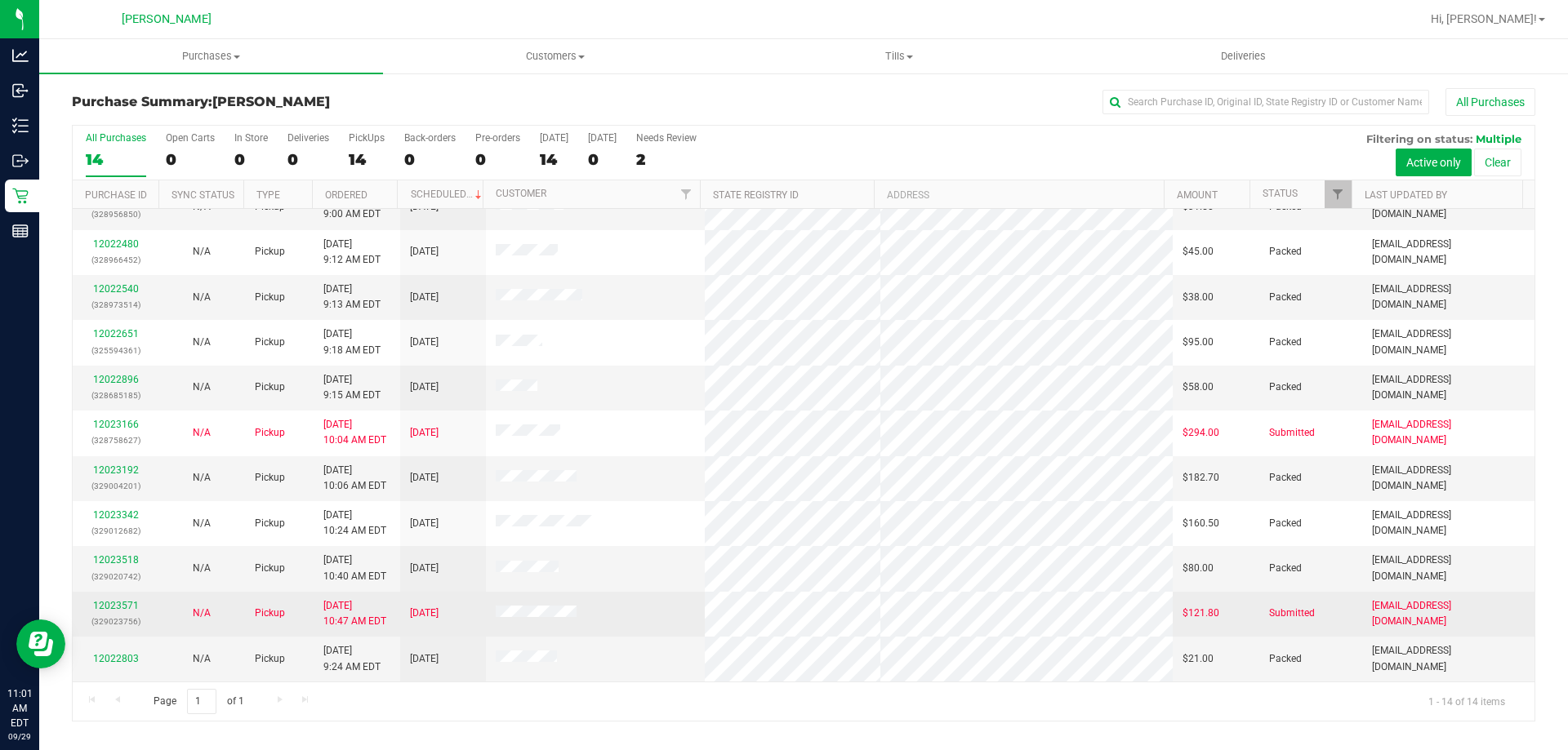
click at [117, 599] on div "12023571 (329023756)" at bounding box center [115, 613] width 66 height 31
click at [127, 605] on link "12023571" at bounding box center [116, 605] width 45 height 11
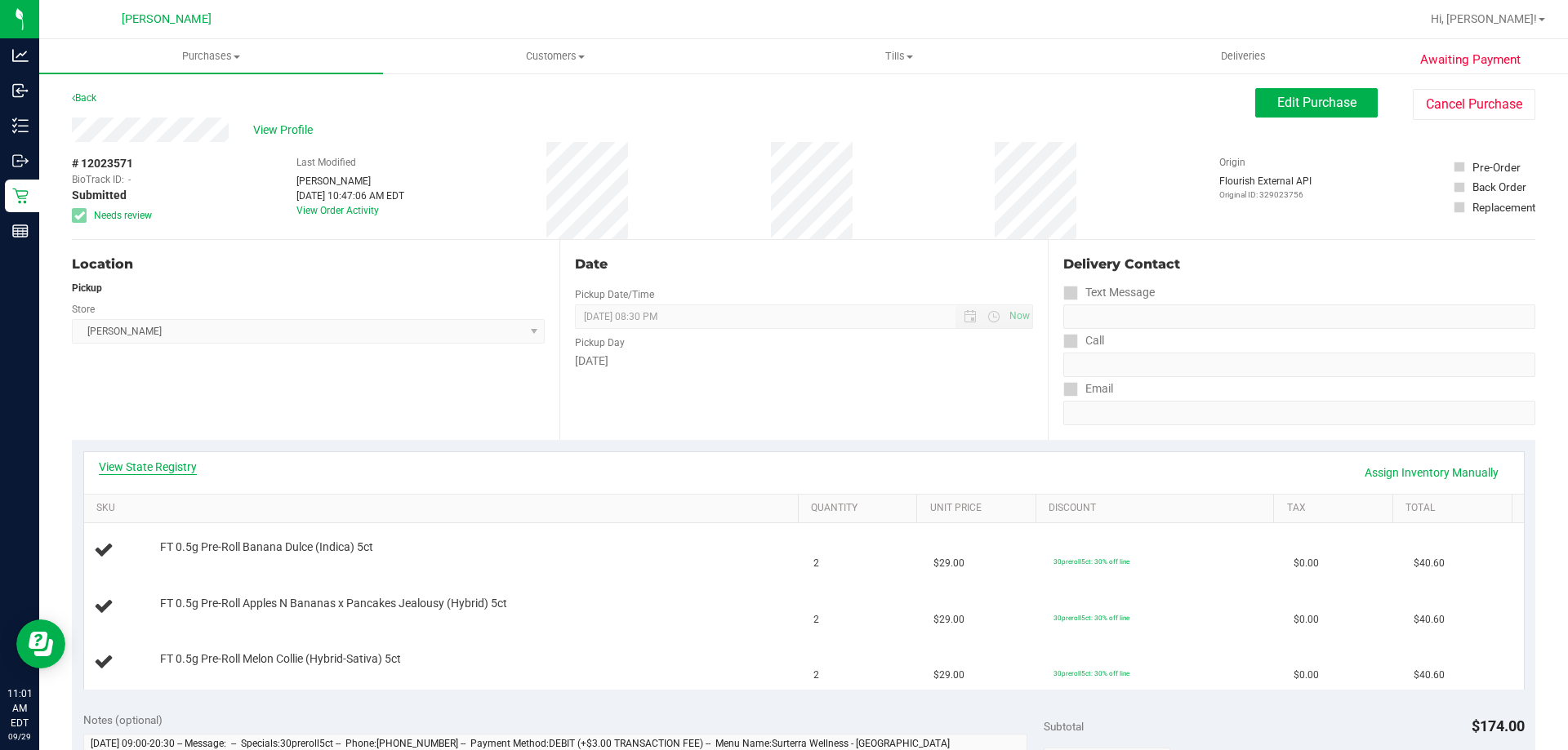
click at [183, 464] on link "View State Registry" at bounding box center [148, 467] width 98 height 16
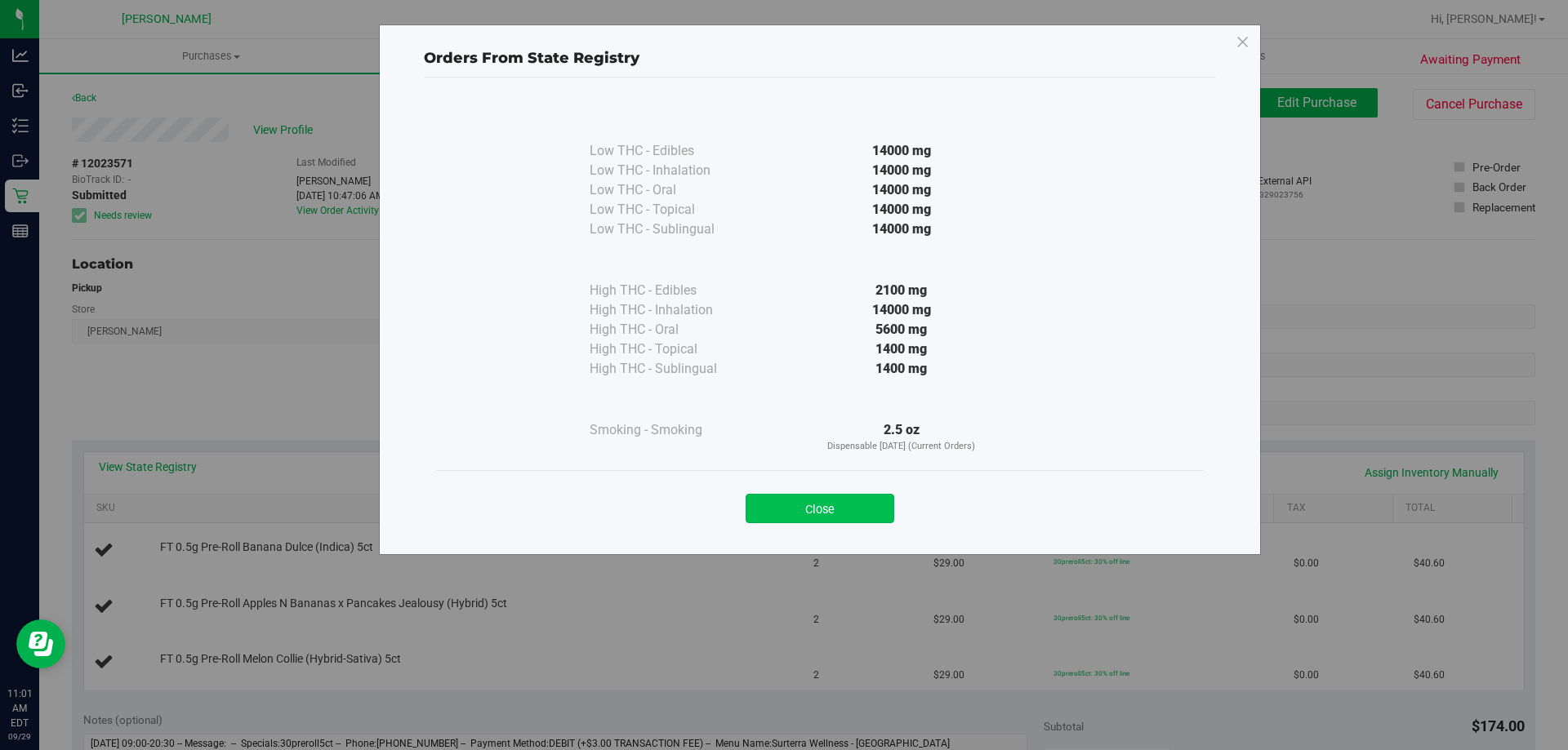
click at [814, 512] on button "Close" at bounding box center [819, 508] width 148 height 29
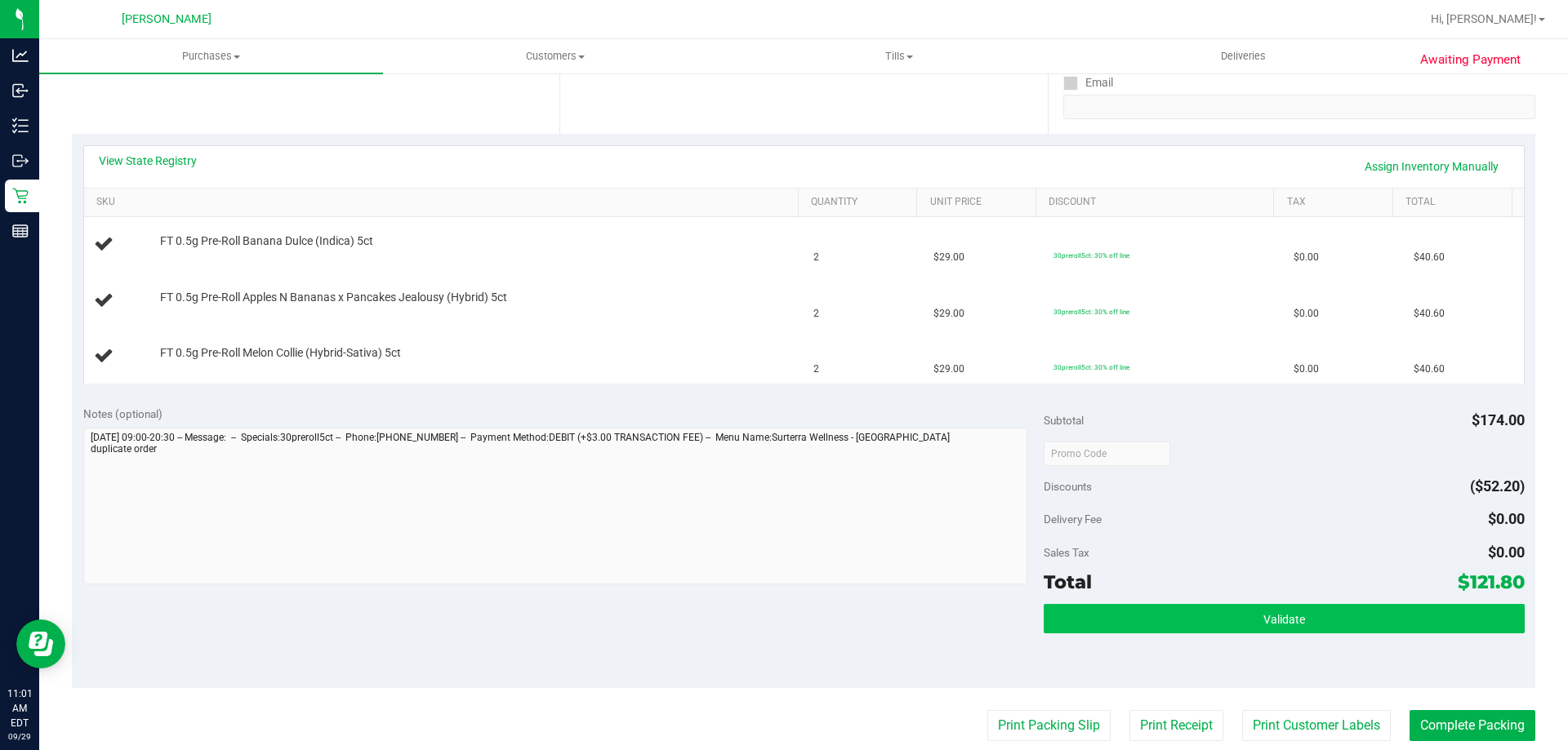
scroll to position [408, 0]
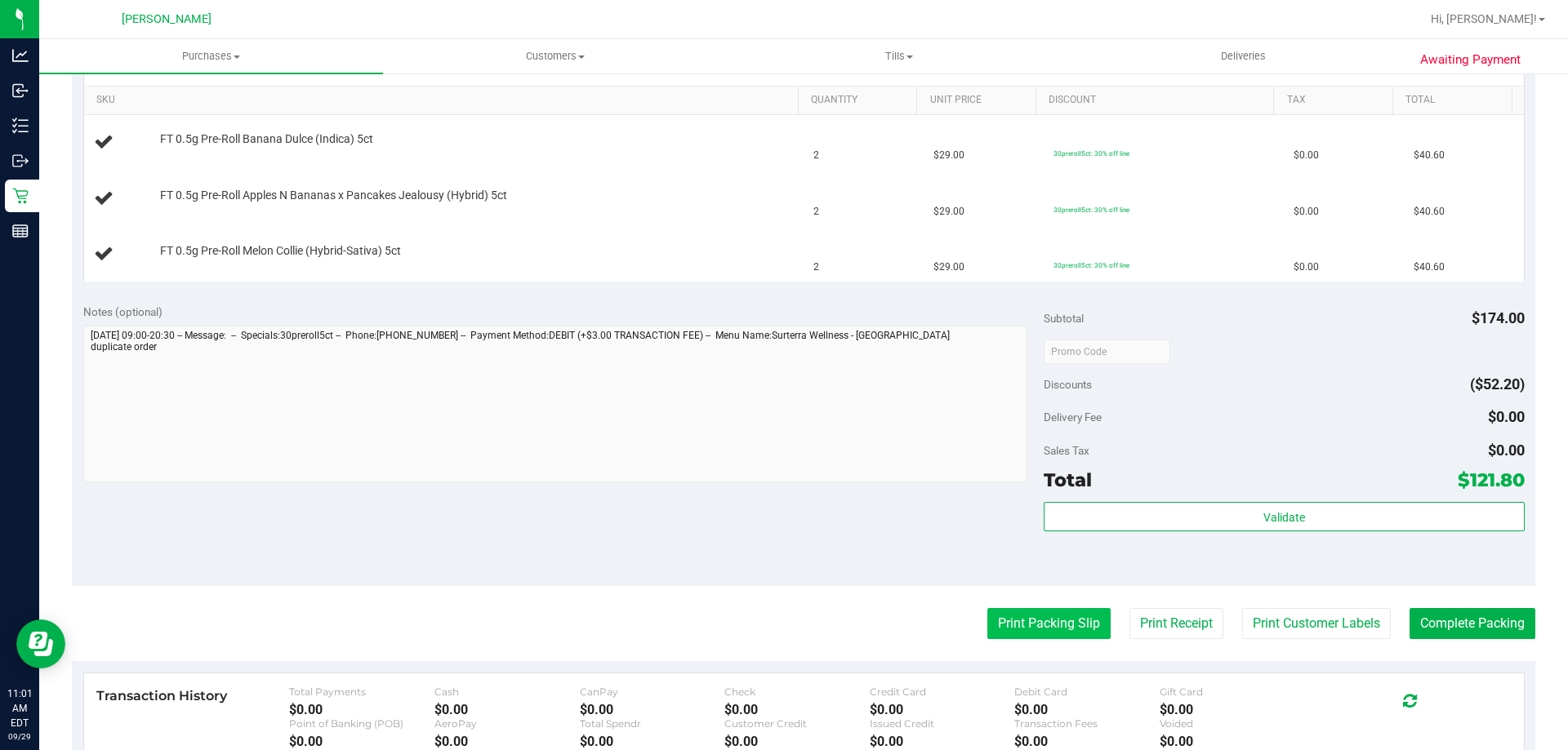
click at [1048, 635] on button "Print Packing Slip" at bounding box center [1049, 623] width 123 height 31
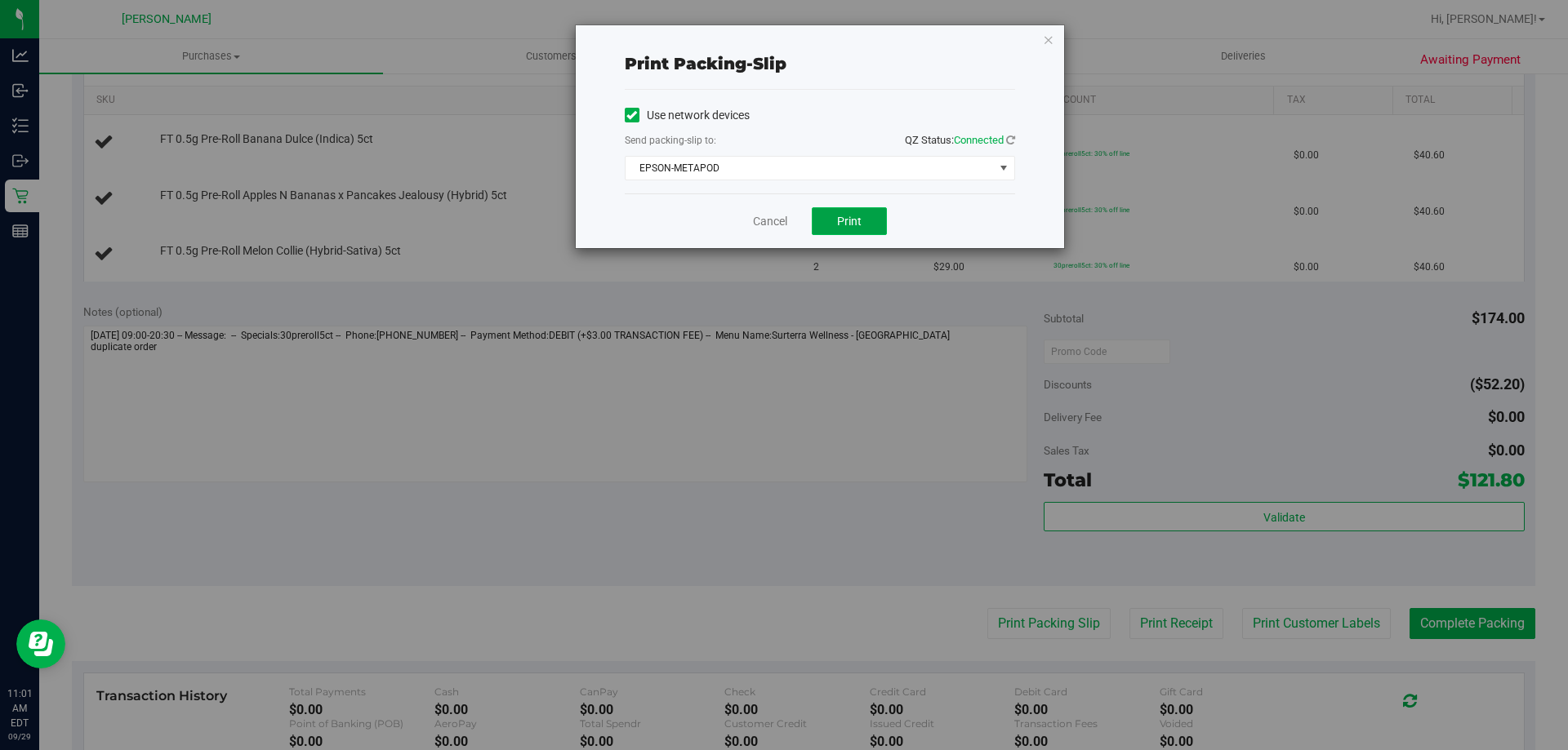
click at [848, 225] on span "Print" at bounding box center [850, 221] width 25 height 13
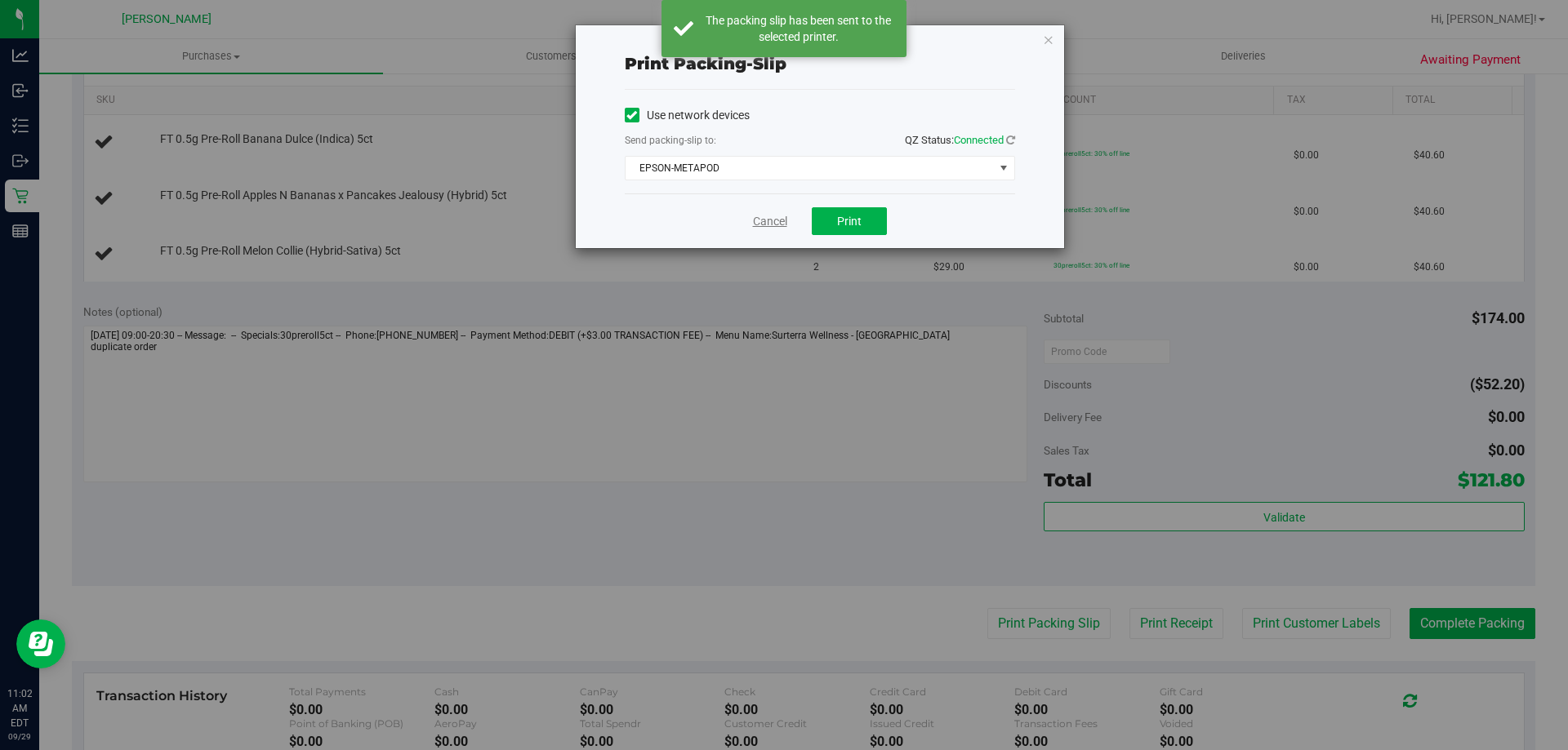
click at [767, 221] on link "Cancel" at bounding box center [770, 222] width 34 height 17
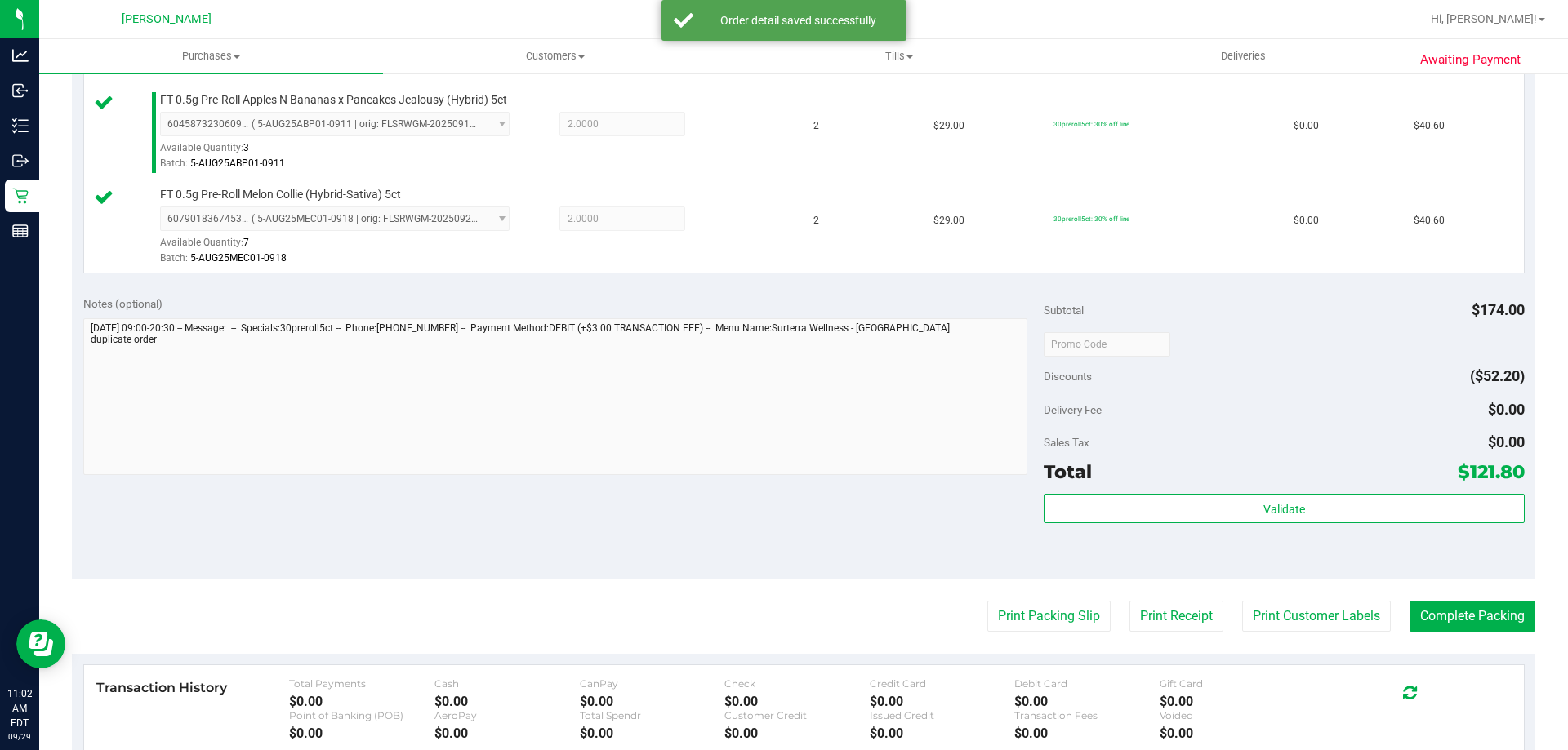
scroll to position [653, 0]
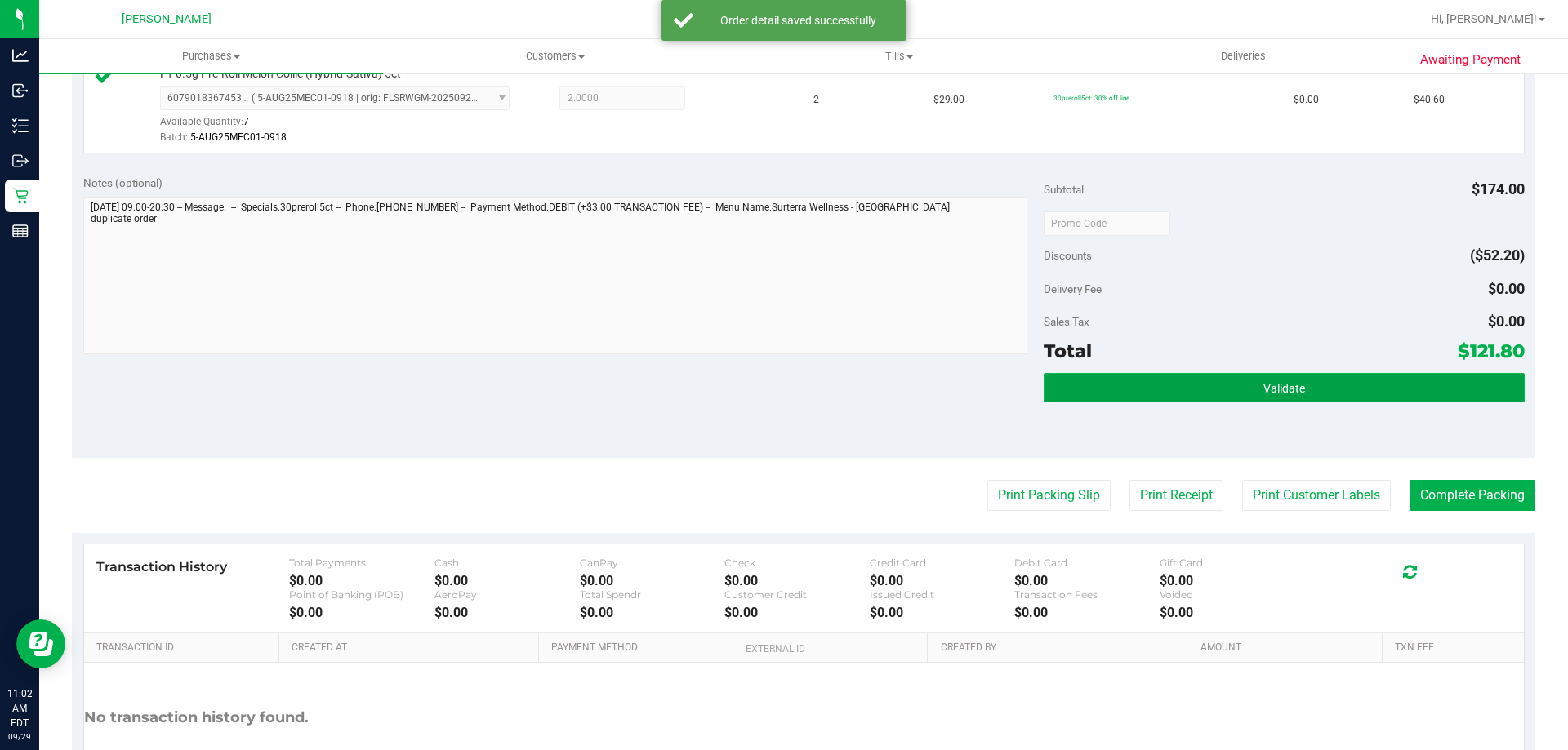
click at [1252, 380] on button "Validate" at bounding box center [1284, 387] width 480 height 29
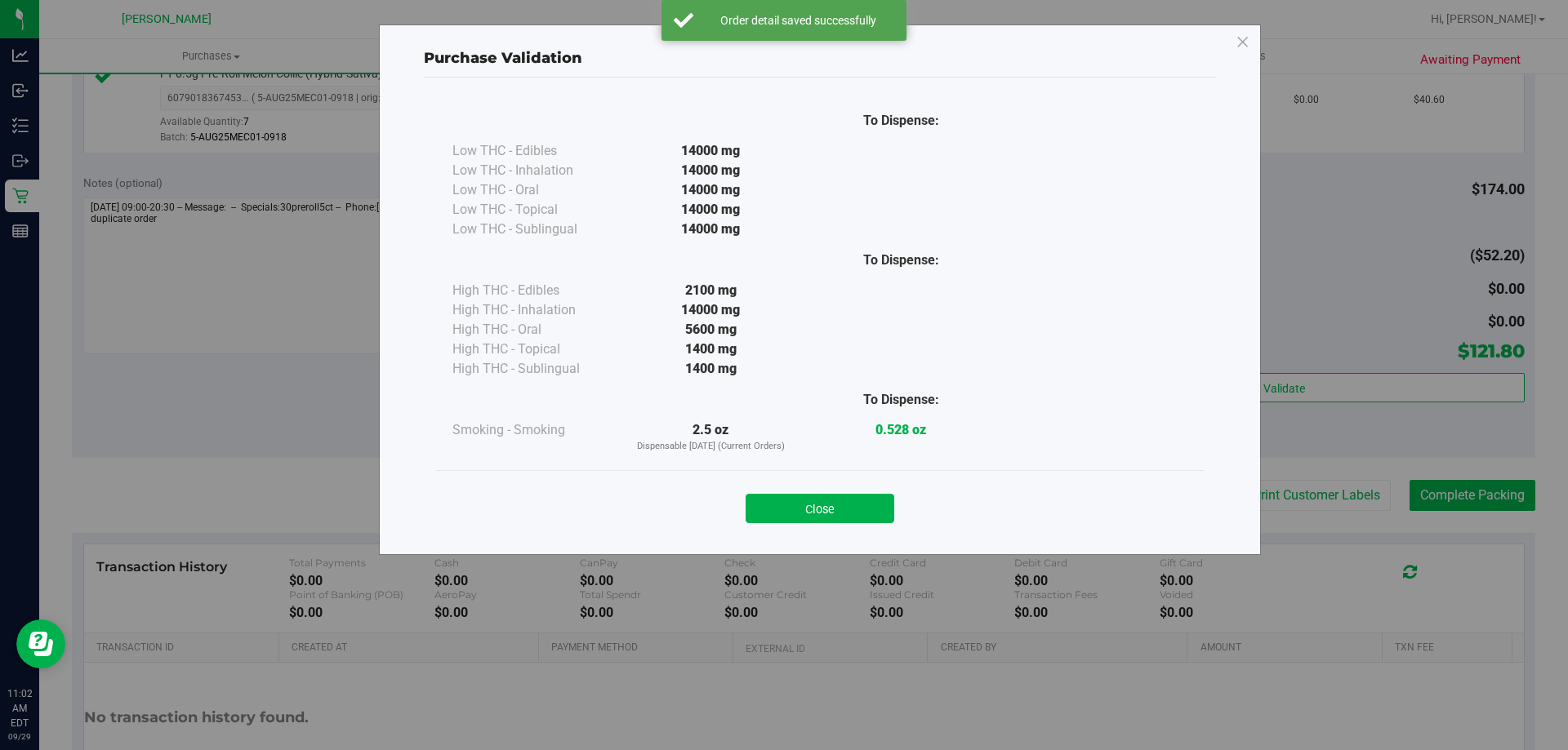
click at [850, 492] on div "Close" at bounding box center [819, 503] width 743 height 41
drag, startPoint x: 850, startPoint y: 501, endPoint x: 1097, endPoint y: 499, distance: 247.0
click at [850, 502] on button "Close" at bounding box center [819, 508] width 148 height 29
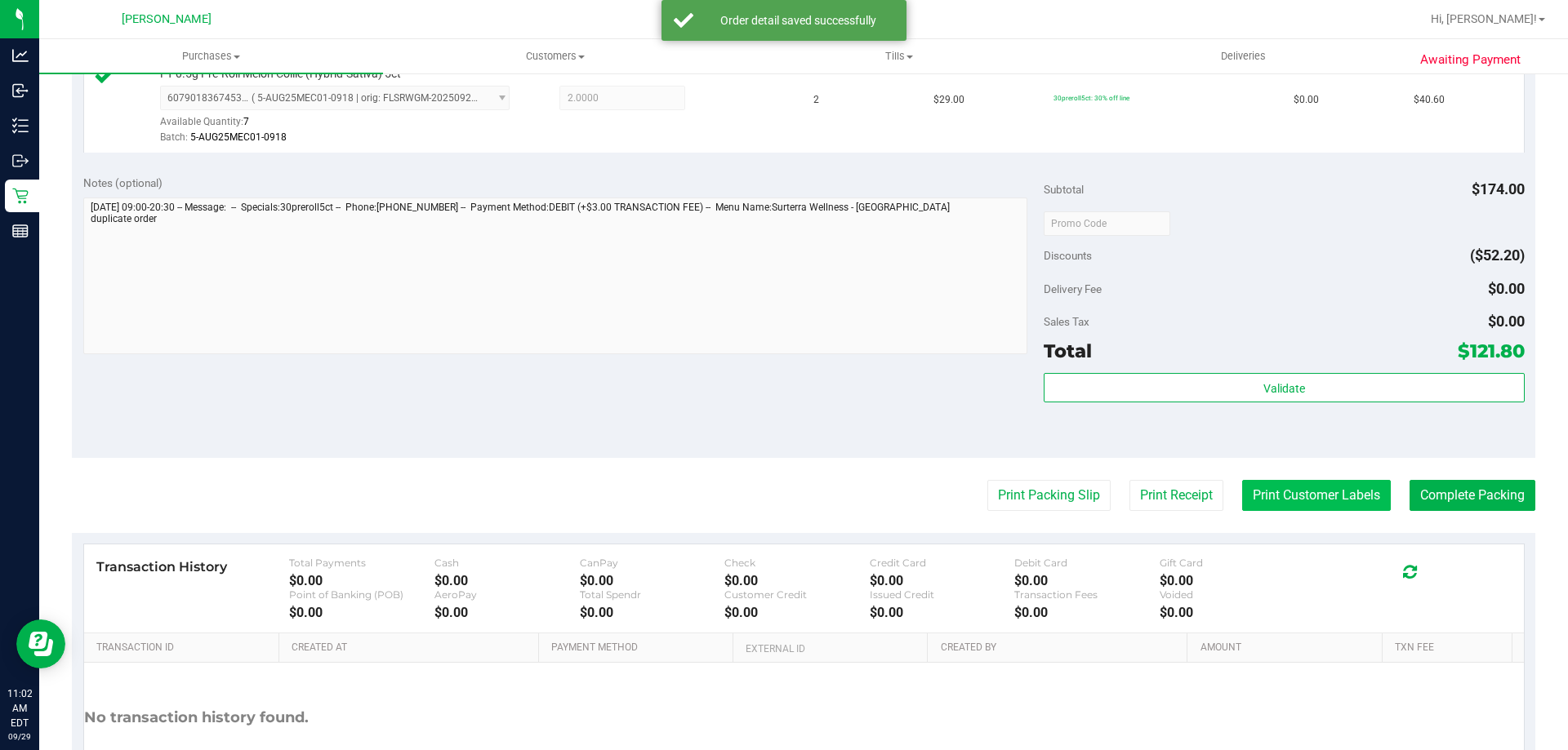
click at [1295, 495] on button "Print Customer Labels" at bounding box center [1316, 495] width 148 height 31
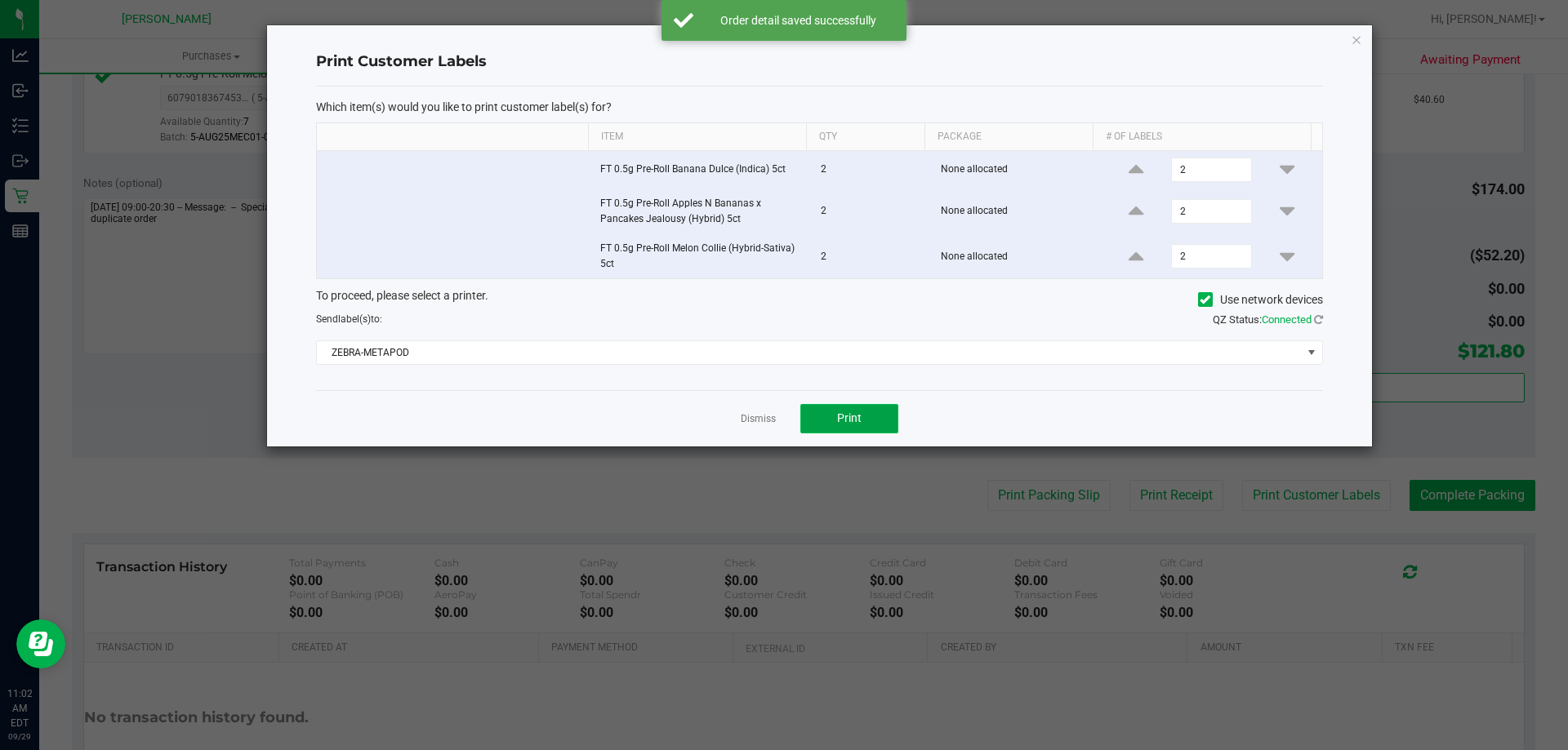
click at [835, 411] on button "Print" at bounding box center [850, 418] width 98 height 29
click at [751, 415] on link "Dismiss" at bounding box center [758, 418] width 35 height 14
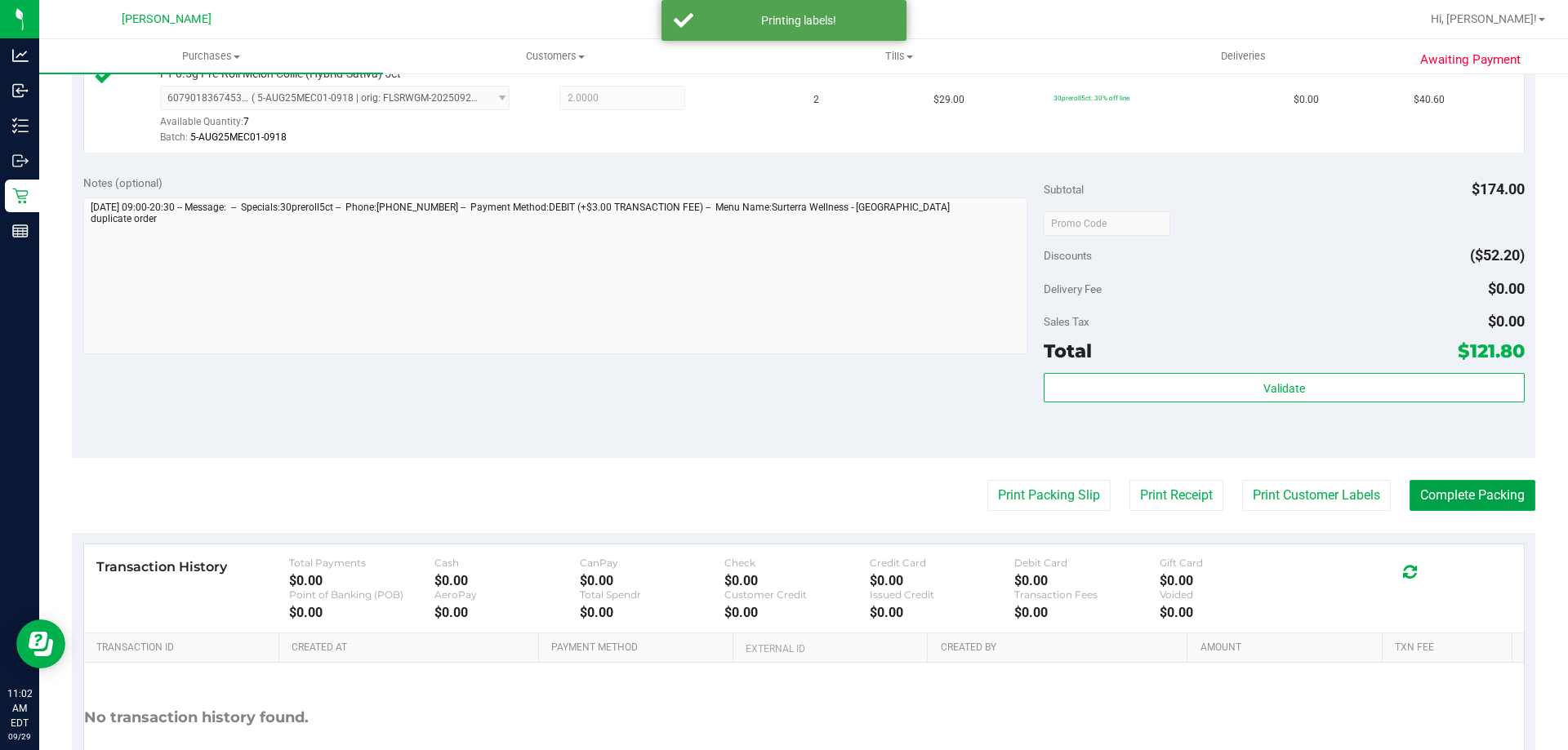
click at [1436, 504] on button "Complete Packing" at bounding box center [1472, 495] width 126 height 31
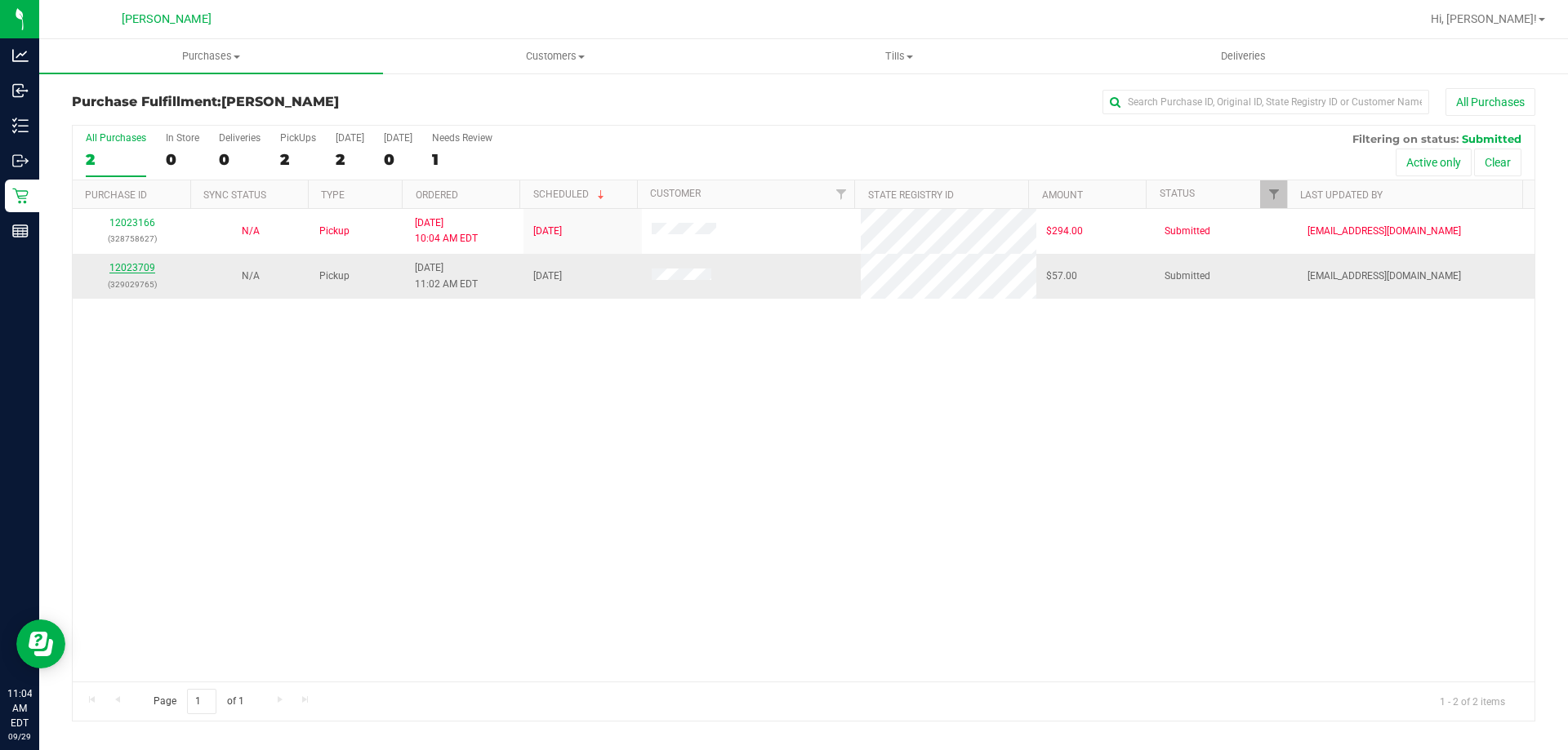
click at [147, 269] on link "12023709" at bounding box center [132, 267] width 45 height 11
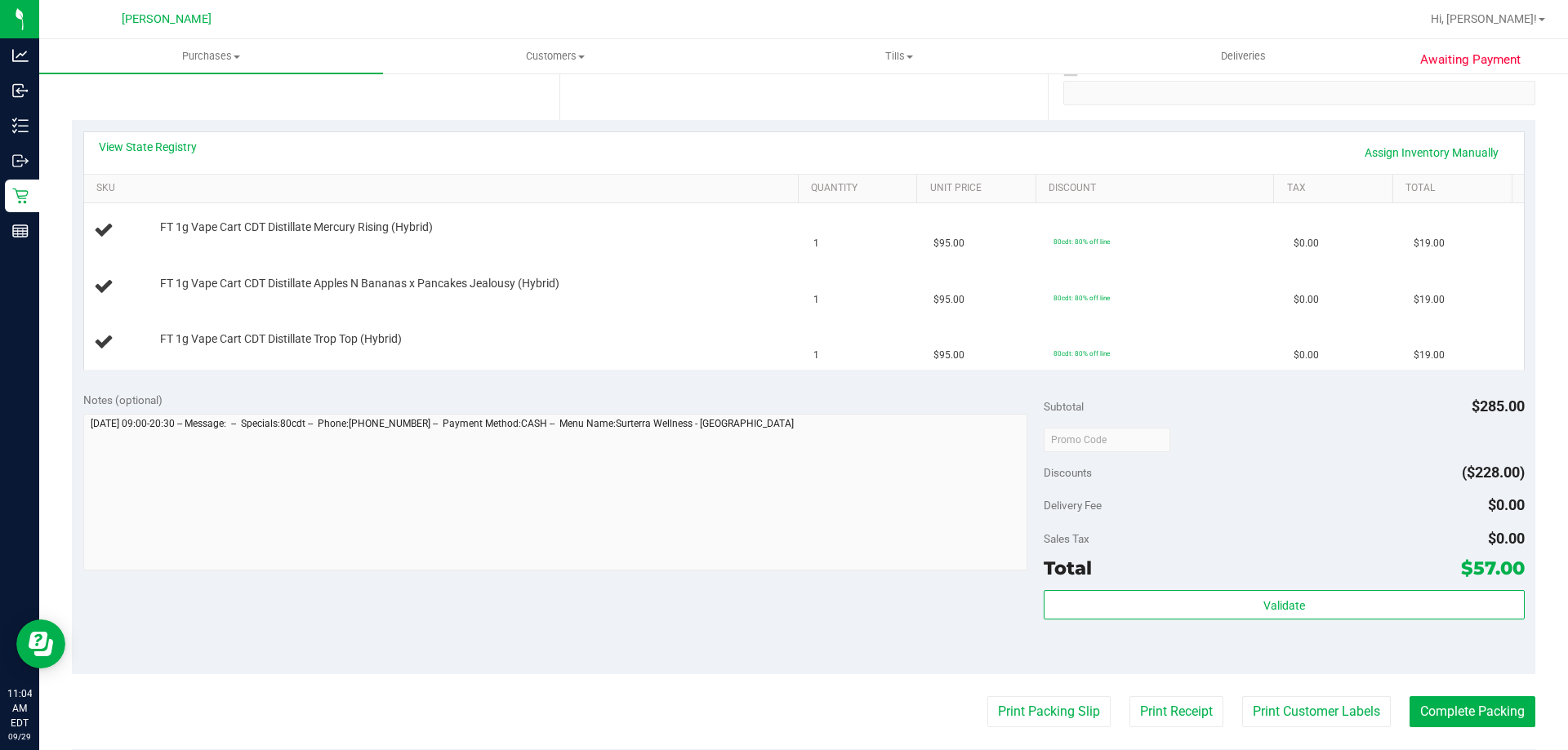
scroll to position [327, 0]
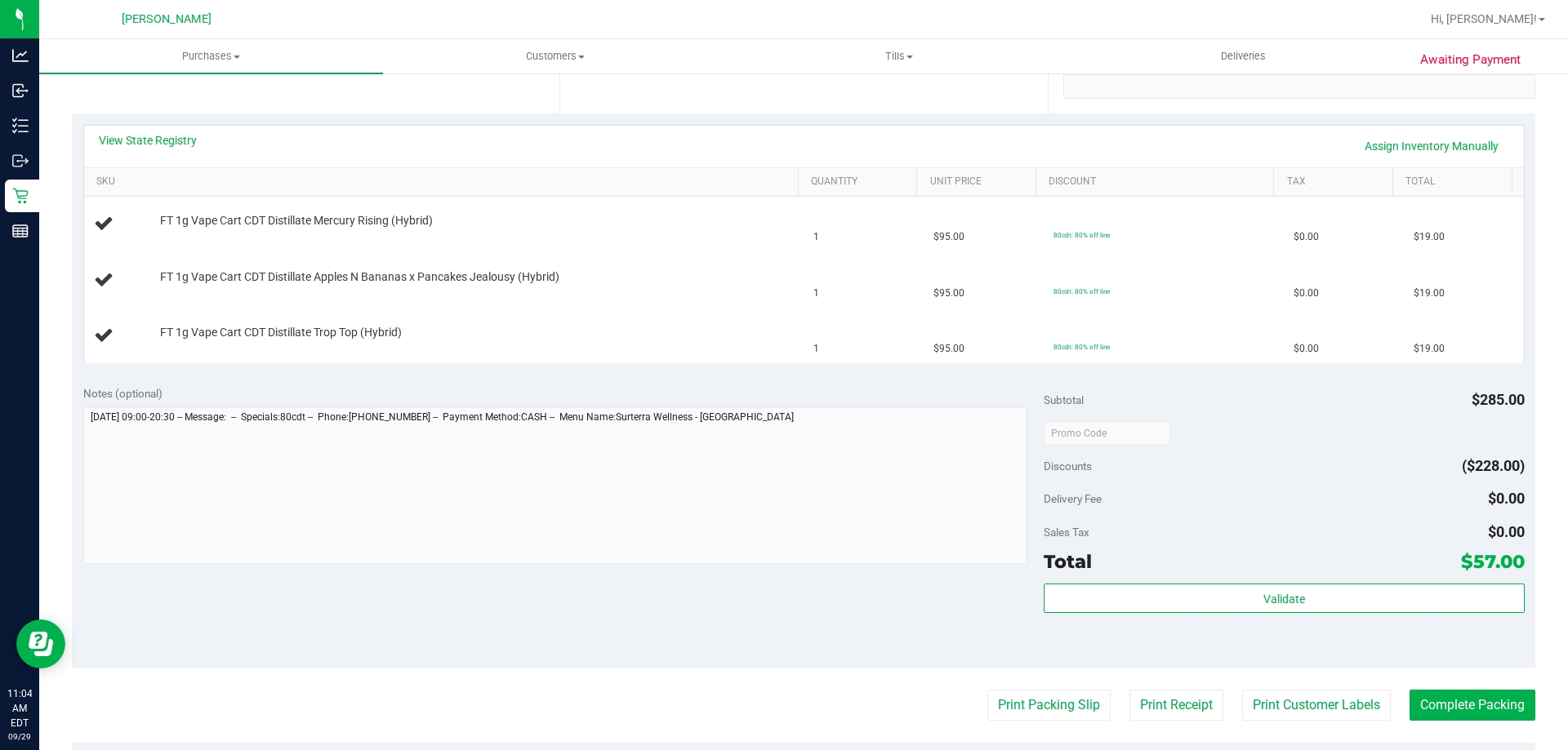
click at [1031, 684] on purchase-details "Back Edit Purchase Cancel Purchase View Profile # 12023709 BioTrack ID: - Submi…" at bounding box center [803, 405] width 1463 height 1287
click at [1031, 693] on button "Print Packing Slip" at bounding box center [1049, 705] width 123 height 31
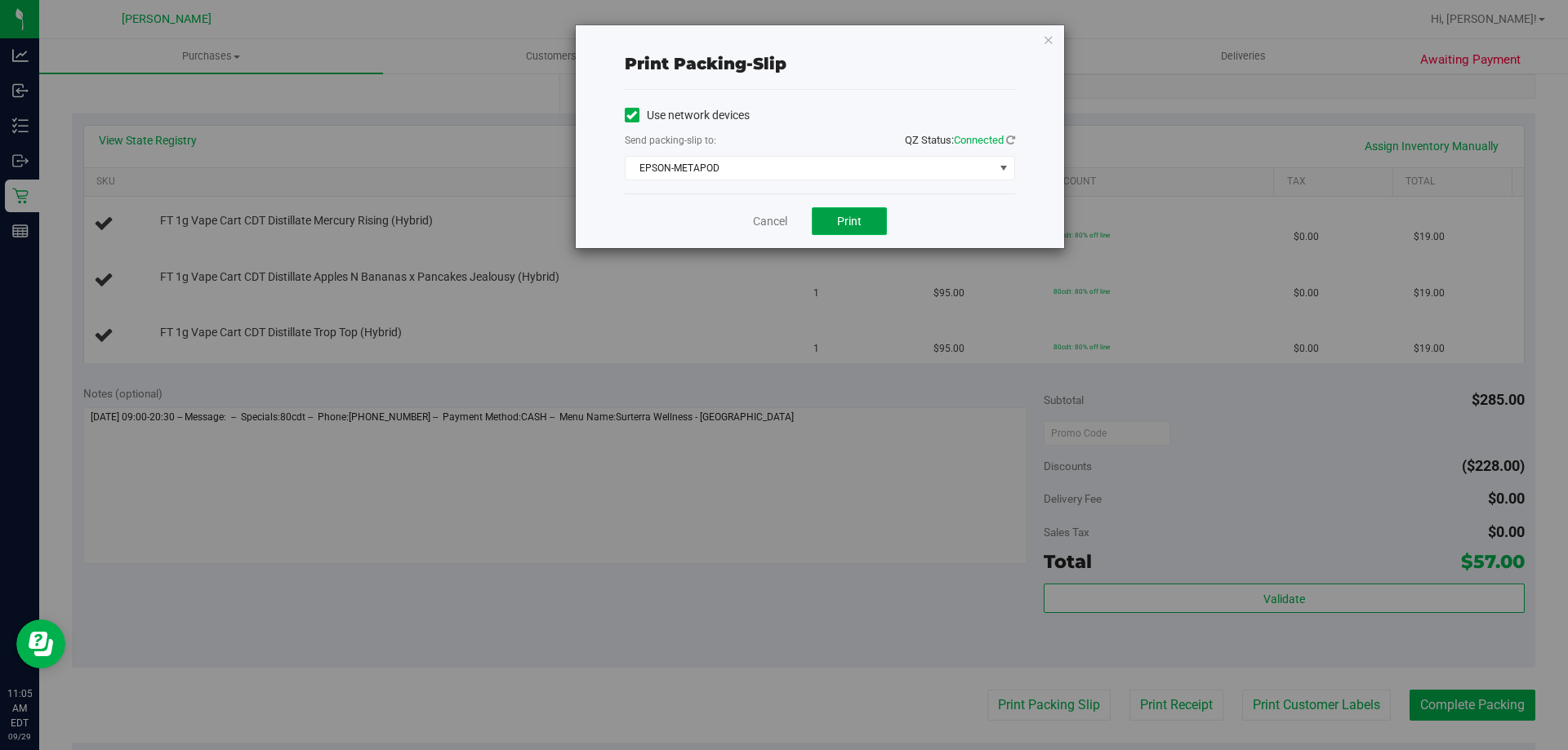
click at [854, 218] on span "Print" at bounding box center [850, 221] width 25 height 13
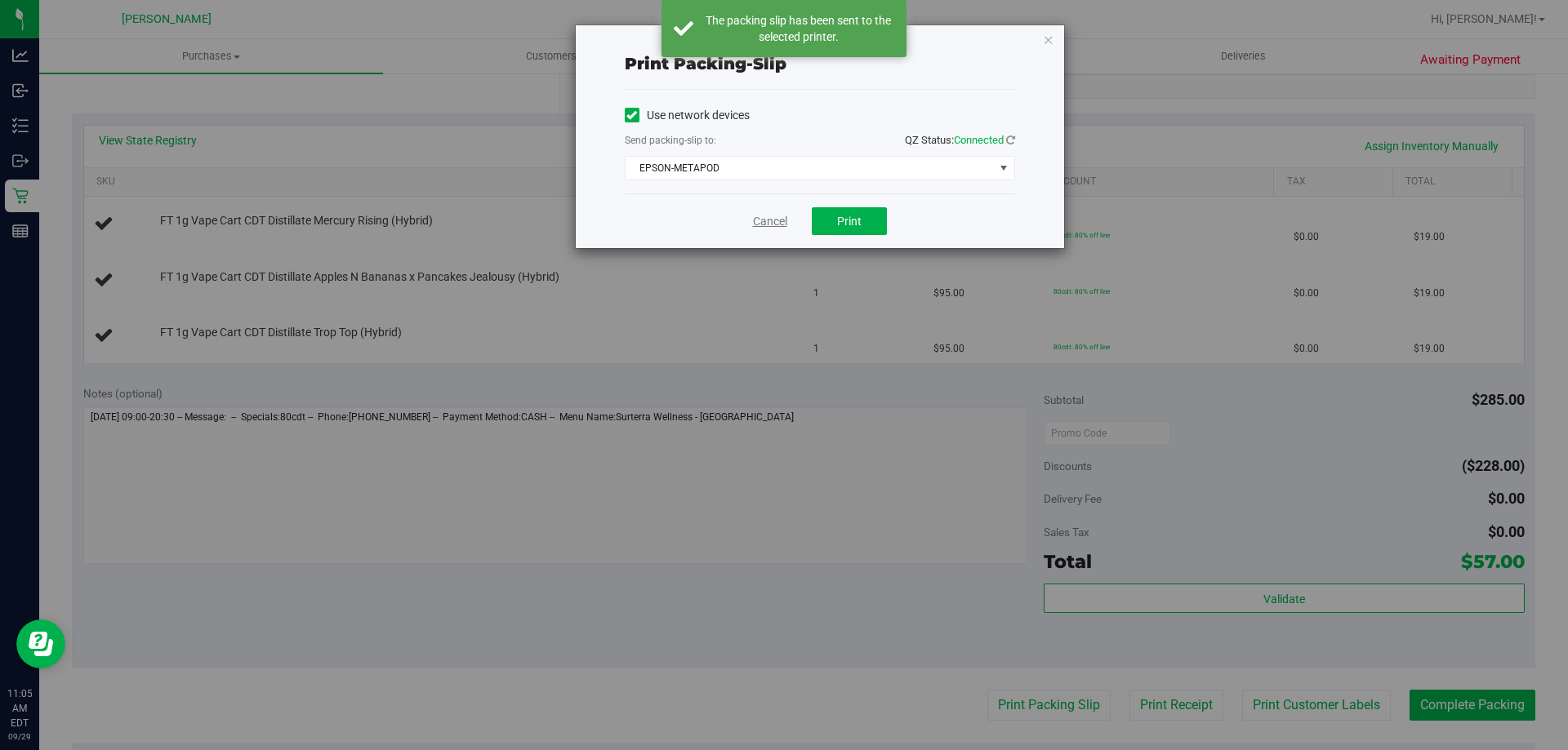
click at [768, 216] on link "Cancel" at bounding box center [770, 222] width 34 height 17
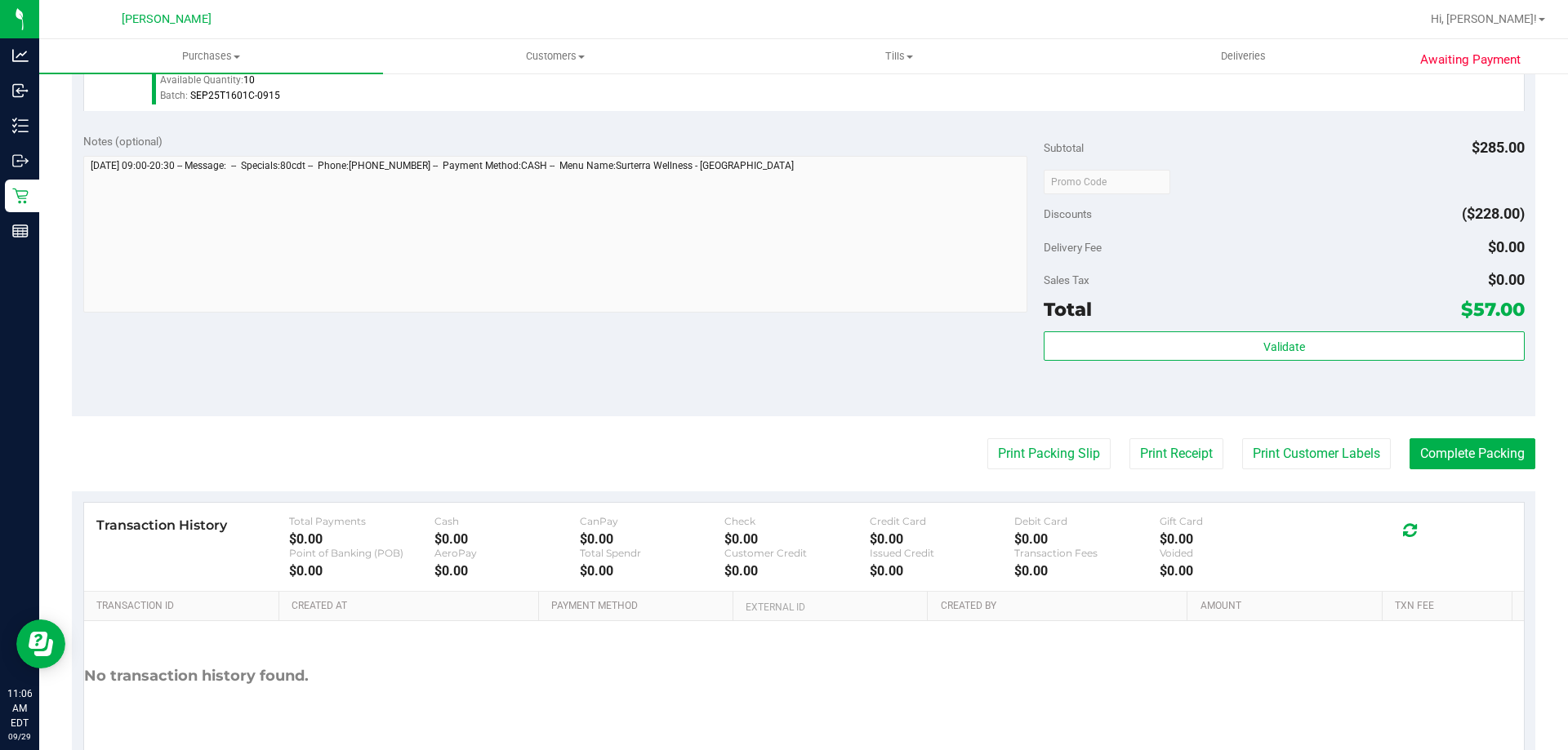
scroll to position [774, 0]
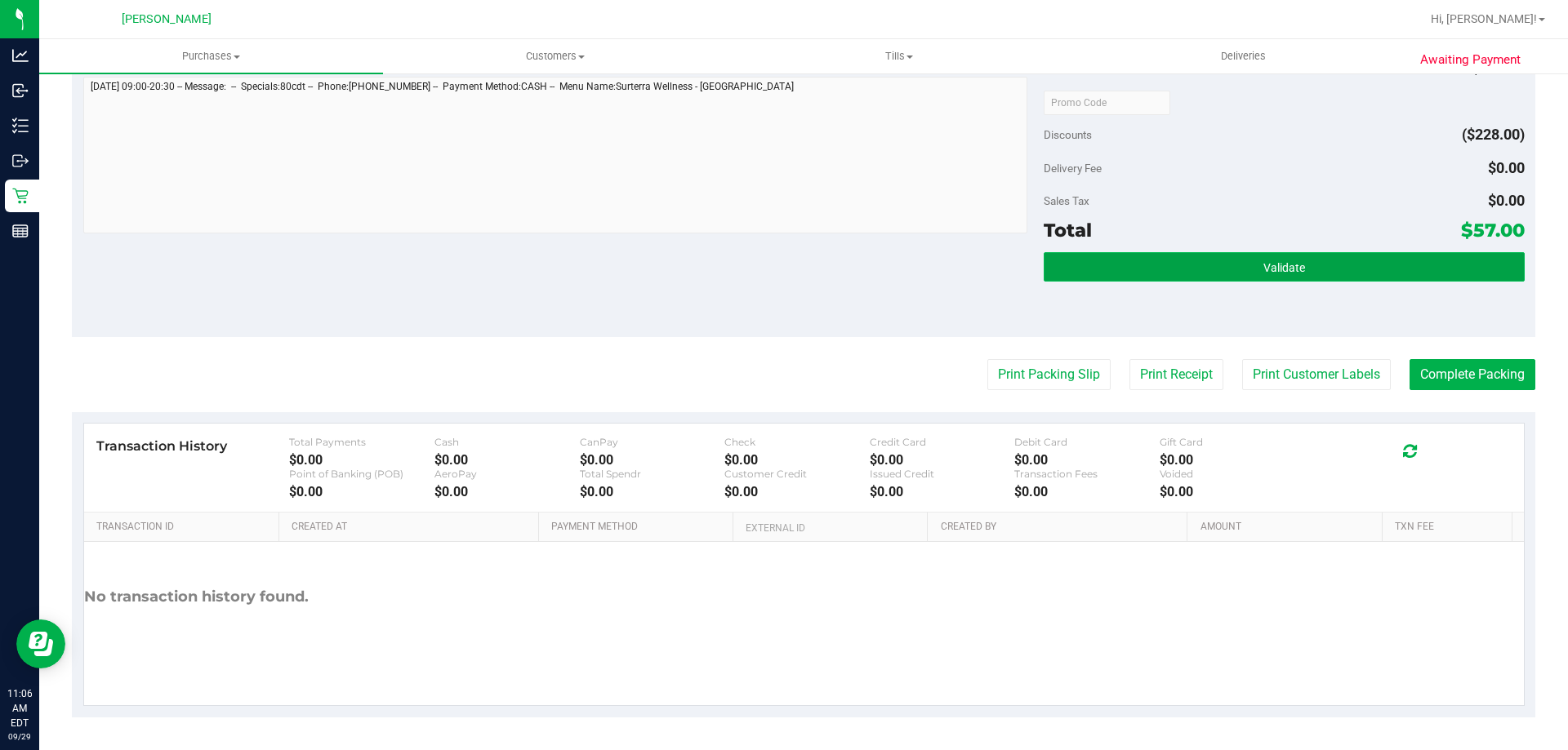
click at [1235, 271] on button "Validate" at bounding box center [1284, 266] width 480 height 29
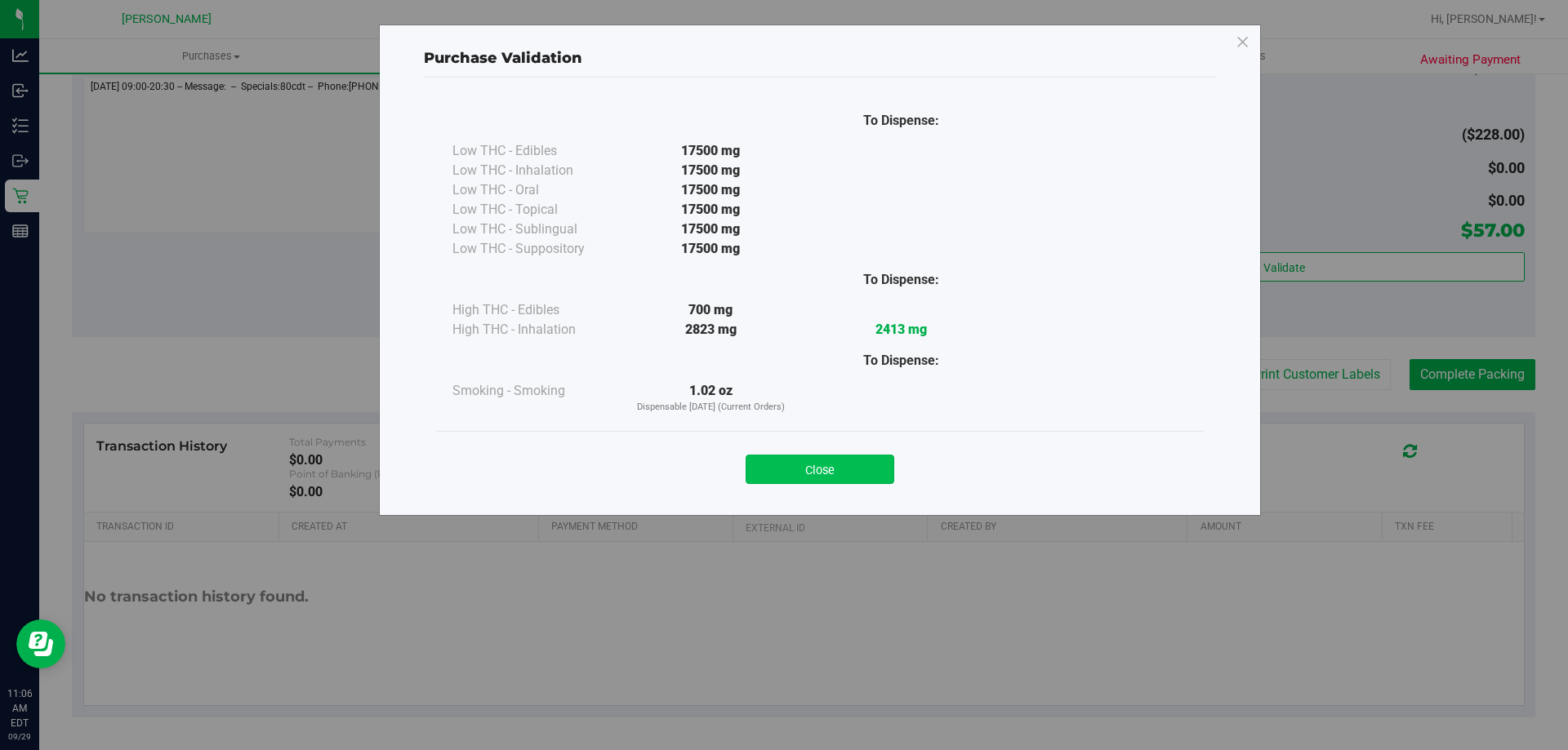
click at [836, 461] on button "Close" at bounding box center [819, 469] width 148 height 29
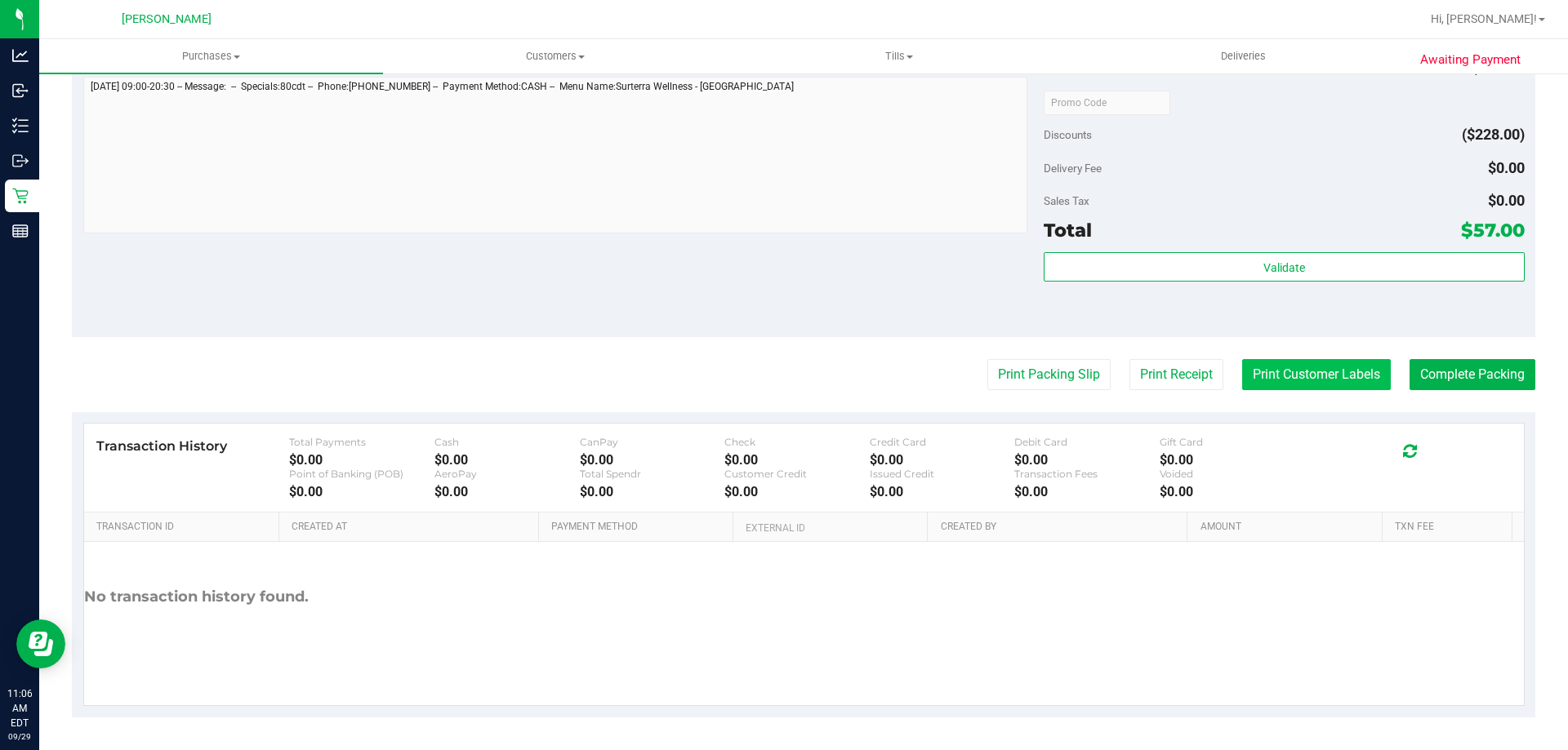
click at [1306, 359] on button "Print Customer Labels" at bounding box center [1316, 374] width 148 height 31
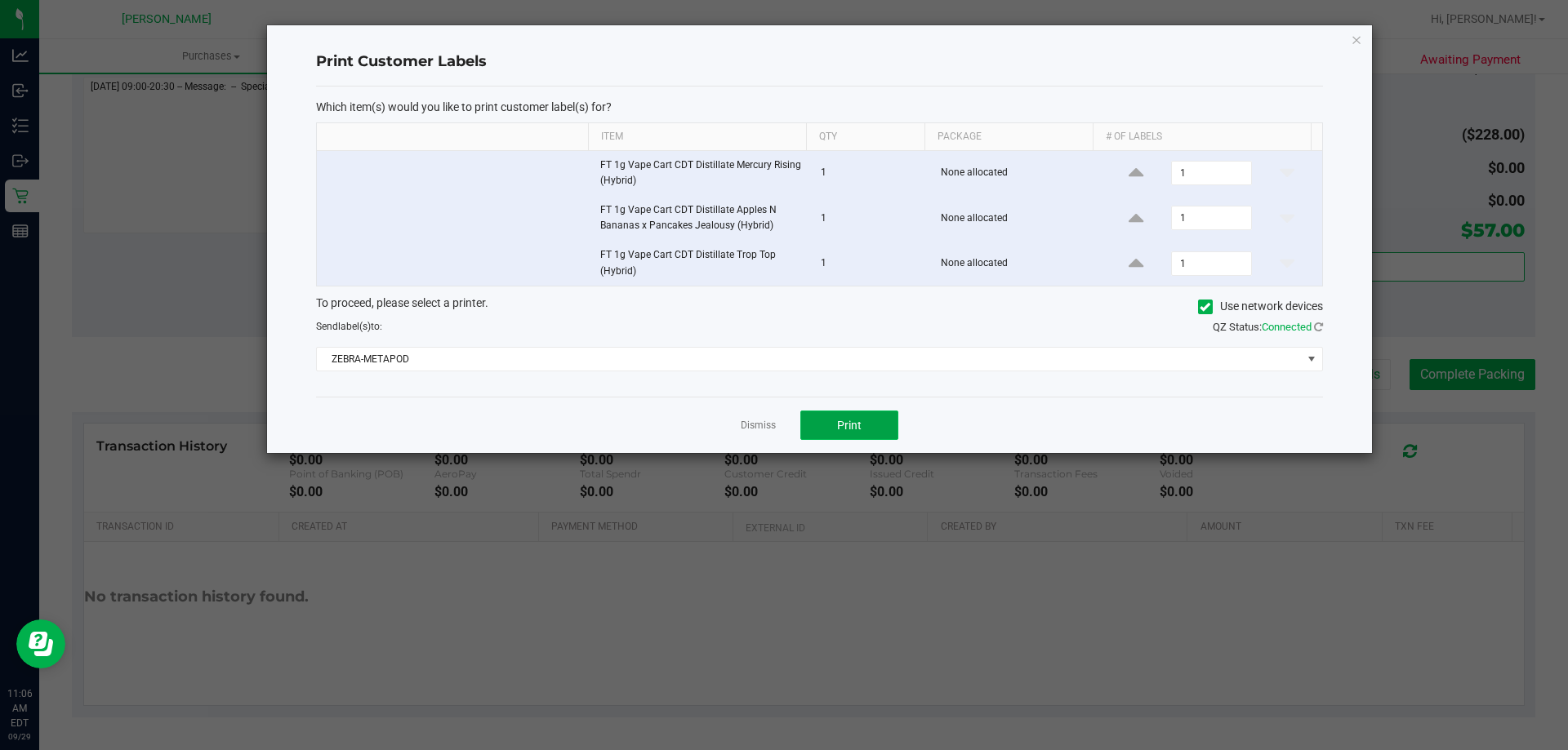
click at [859, 418] on span "Print" at bounding box center [850, 425] width 25 height 13
click at [760, 423] on link "Dismiss" at bounding box center [758, 425] width 35 height 14
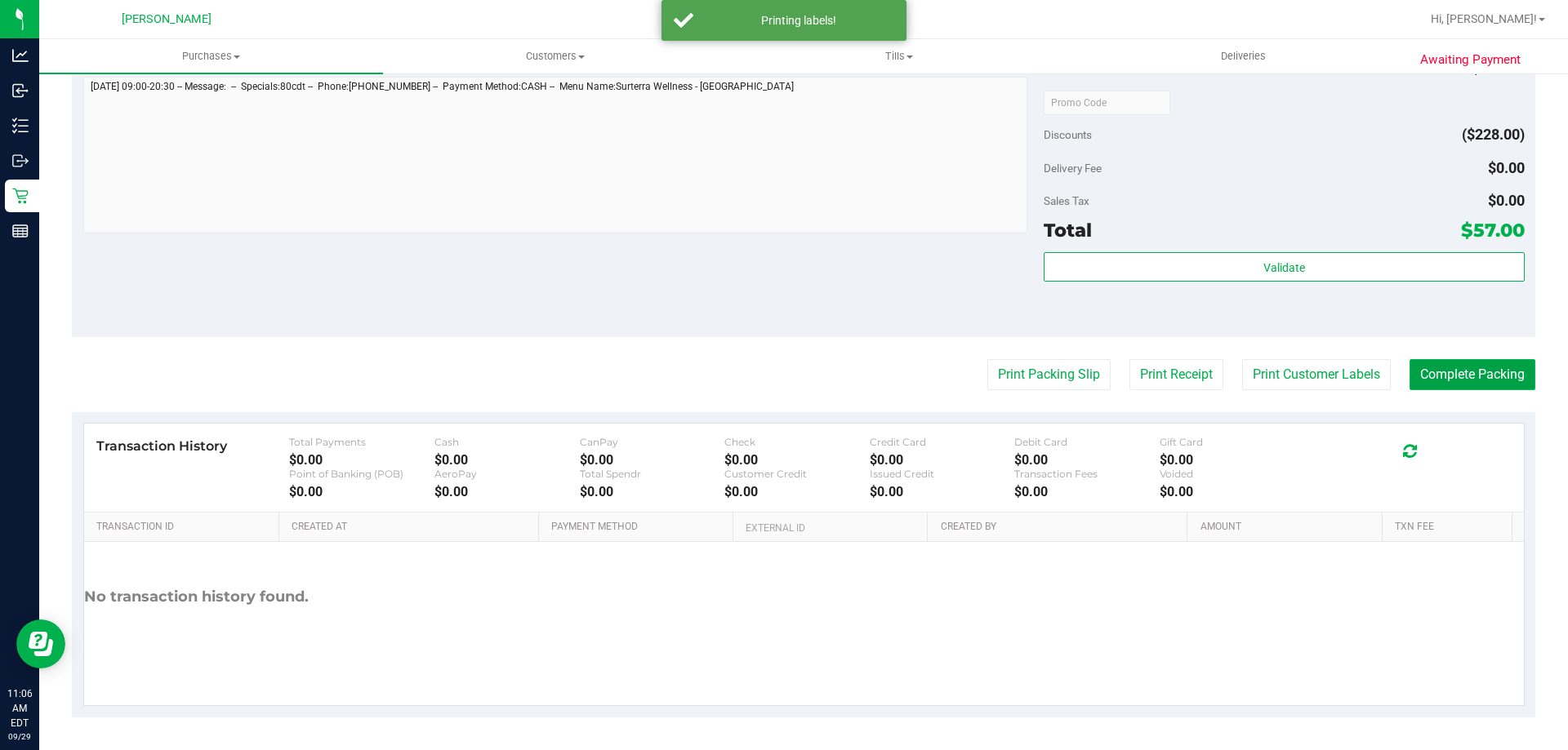
click at [1476, 384] on button "Complete Packing" at bounding box center [1472, 374] width 126 height 31
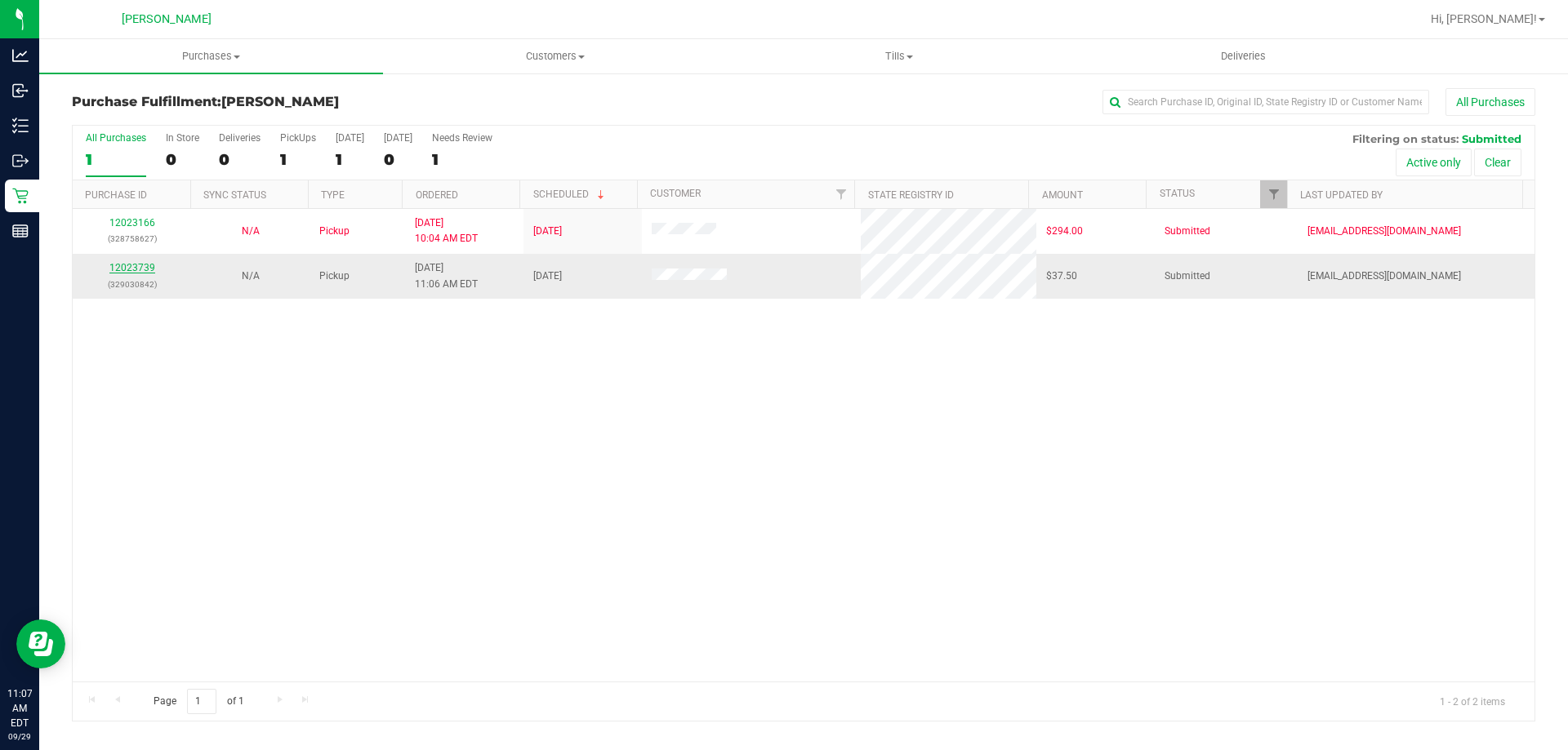
click at [149, 267] on link "12023739" at bounding box center [132, 267] width 45 height 11
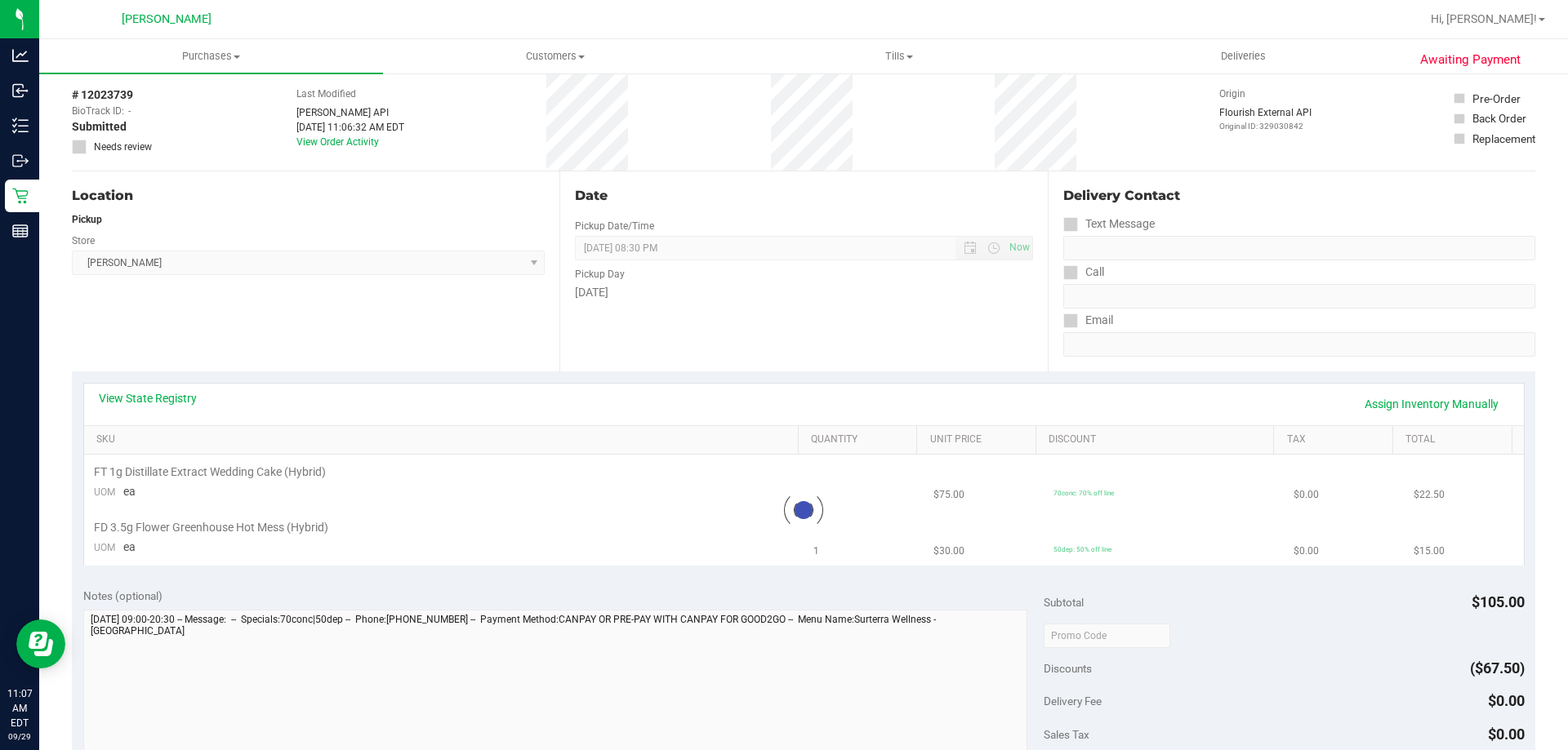
scroll to position [163, 0]
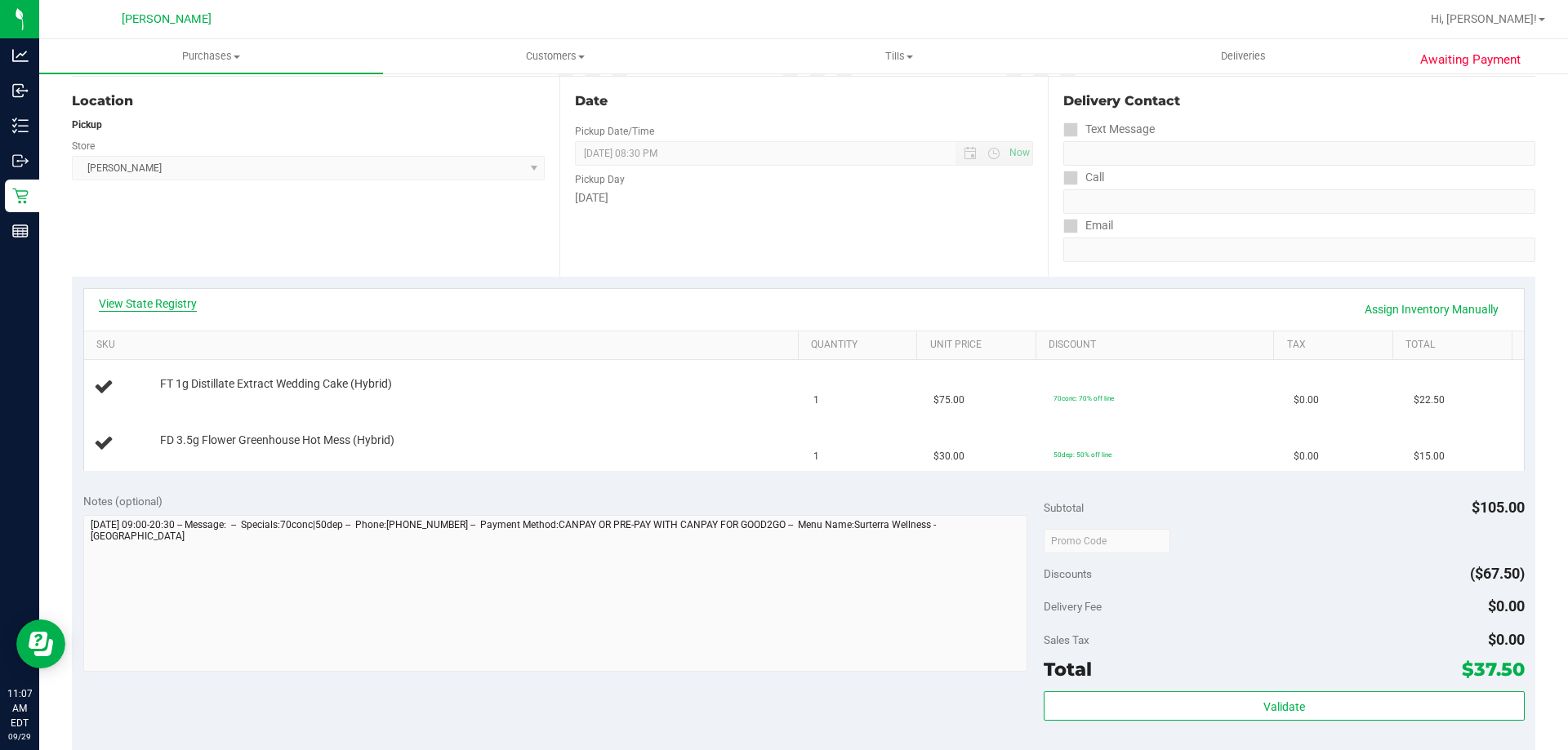
click at [180, 303] on link "View State Registry" at bounding box center [148, 303] width 98 height 16
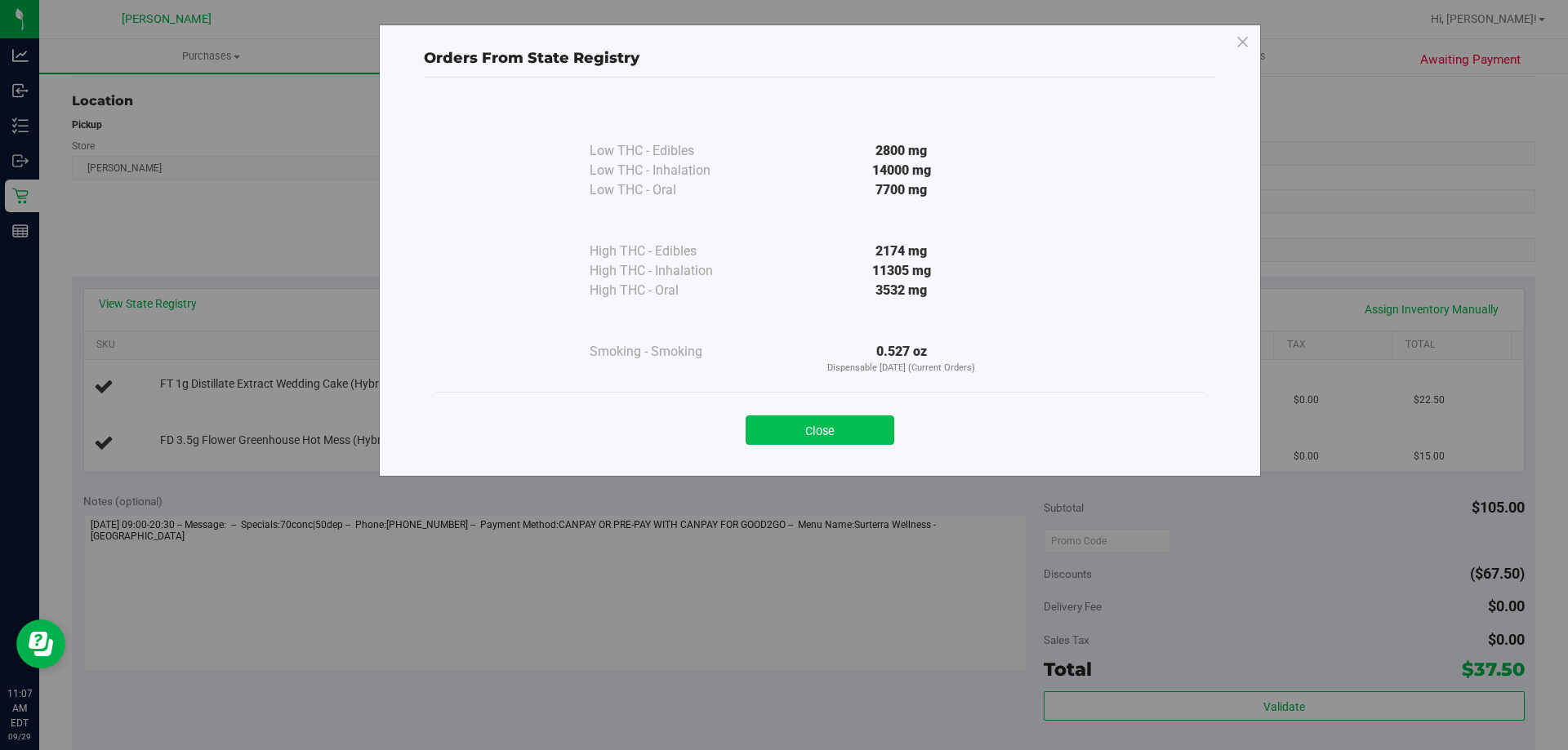
click at [818, 431] on button "Close" at bounding box center [819, 430] width 148 height 29
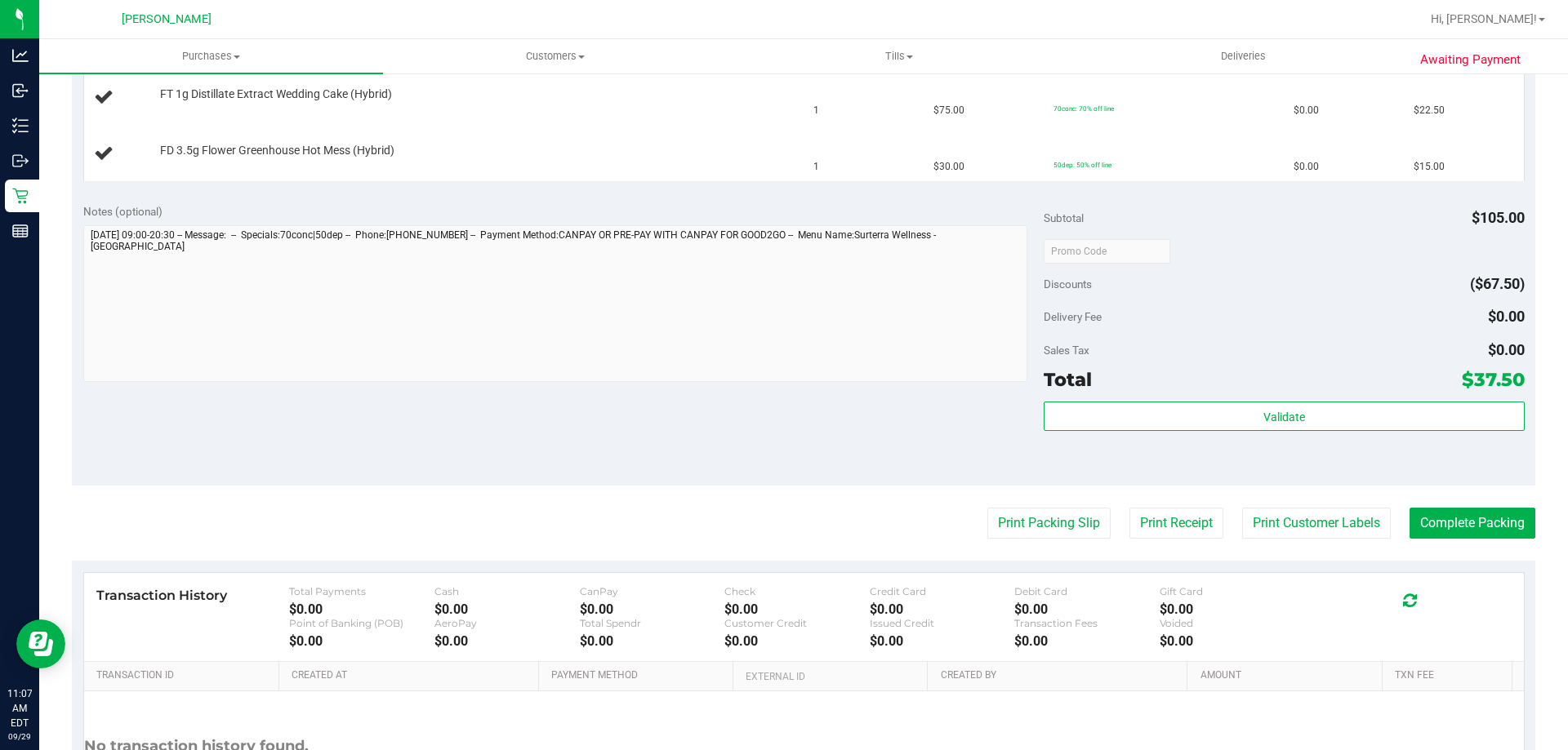
scroll to position [571, 0]
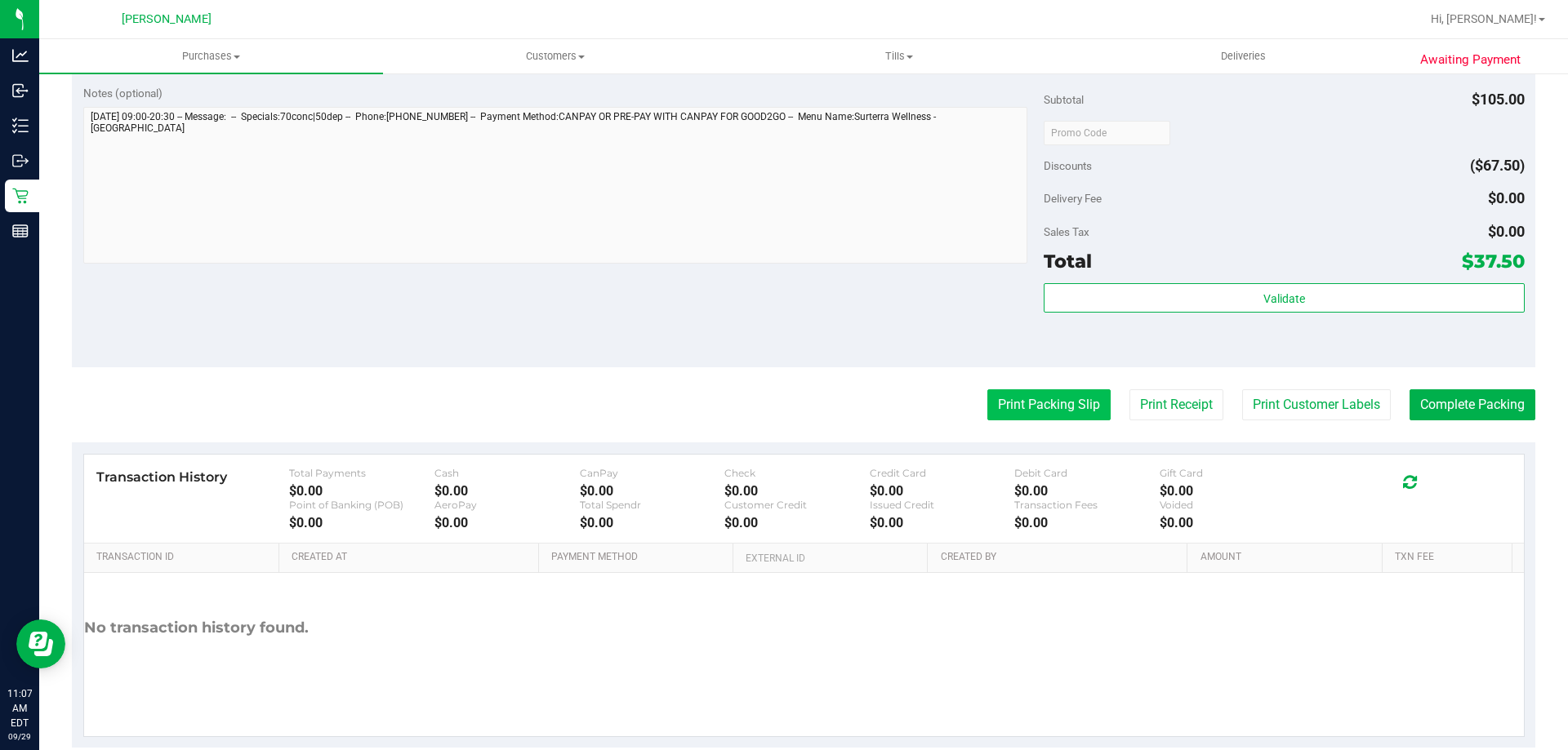
click at [1073, 414] on button "Print Packing Slip" at bounding box center [1049, 404] width 123 height 31
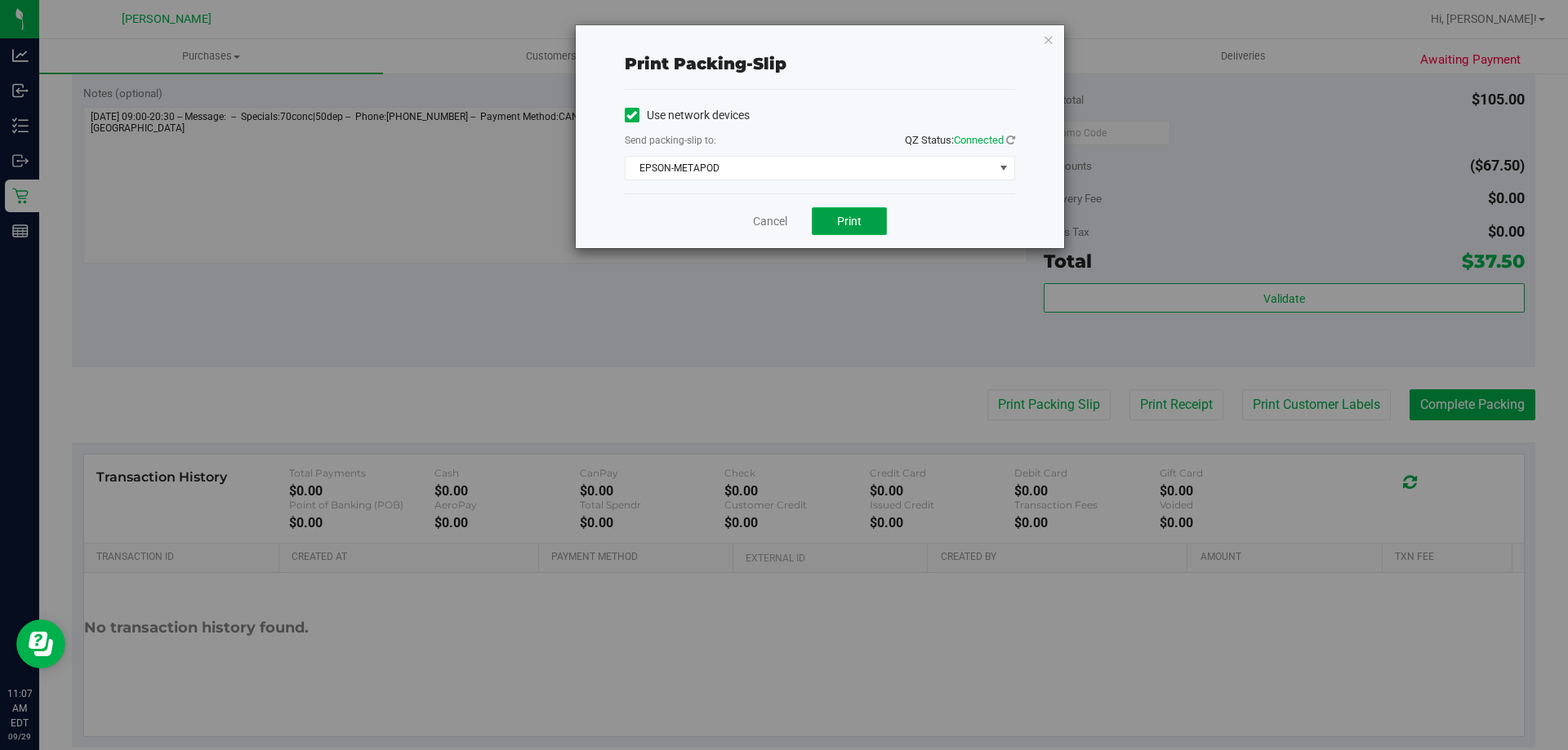
click at [843, 215] on span "Print" at bounding box center [850, 221] width 25 height 13
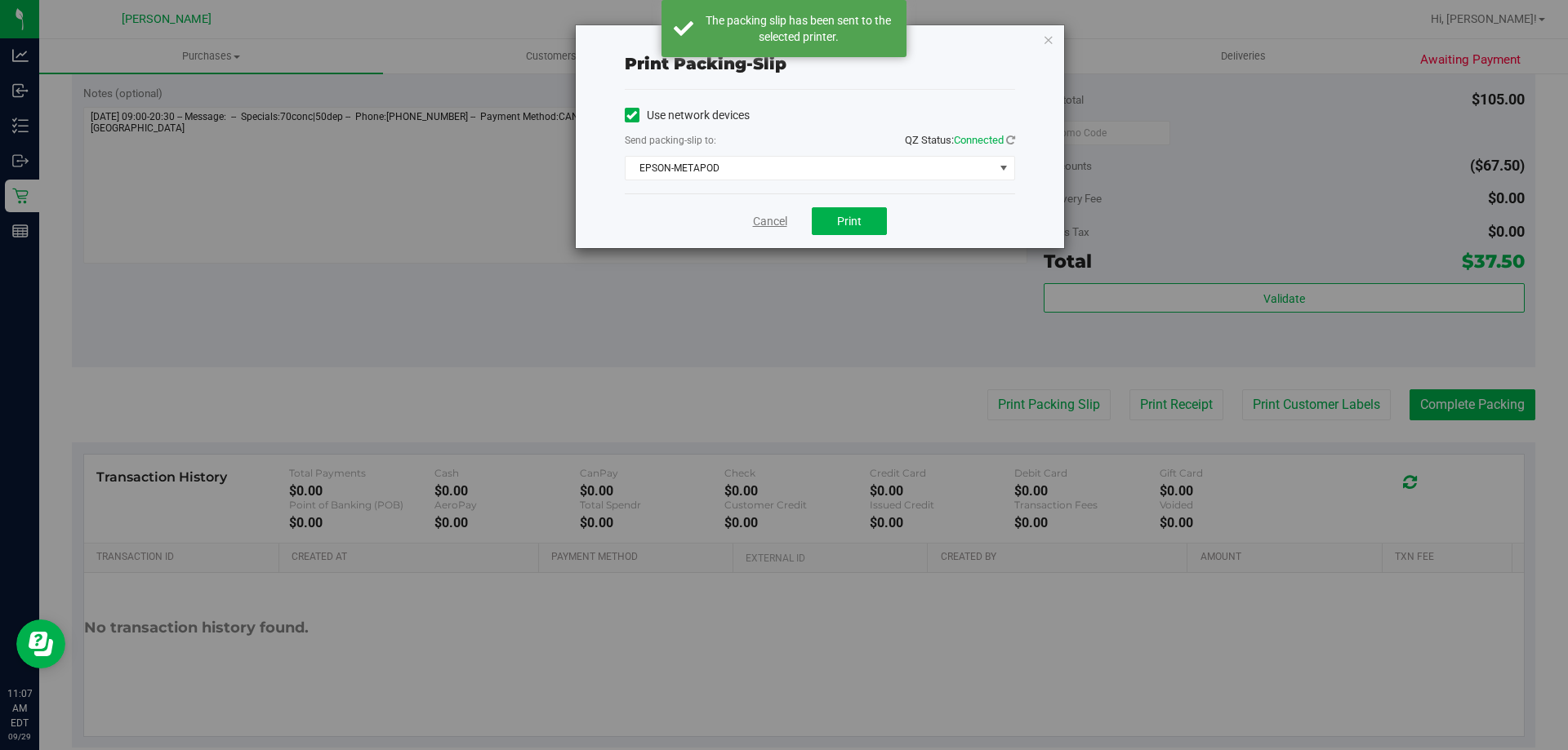
click at [776, 222] on link "Cancel" at bounding box center [770, 222] width 34 height 17
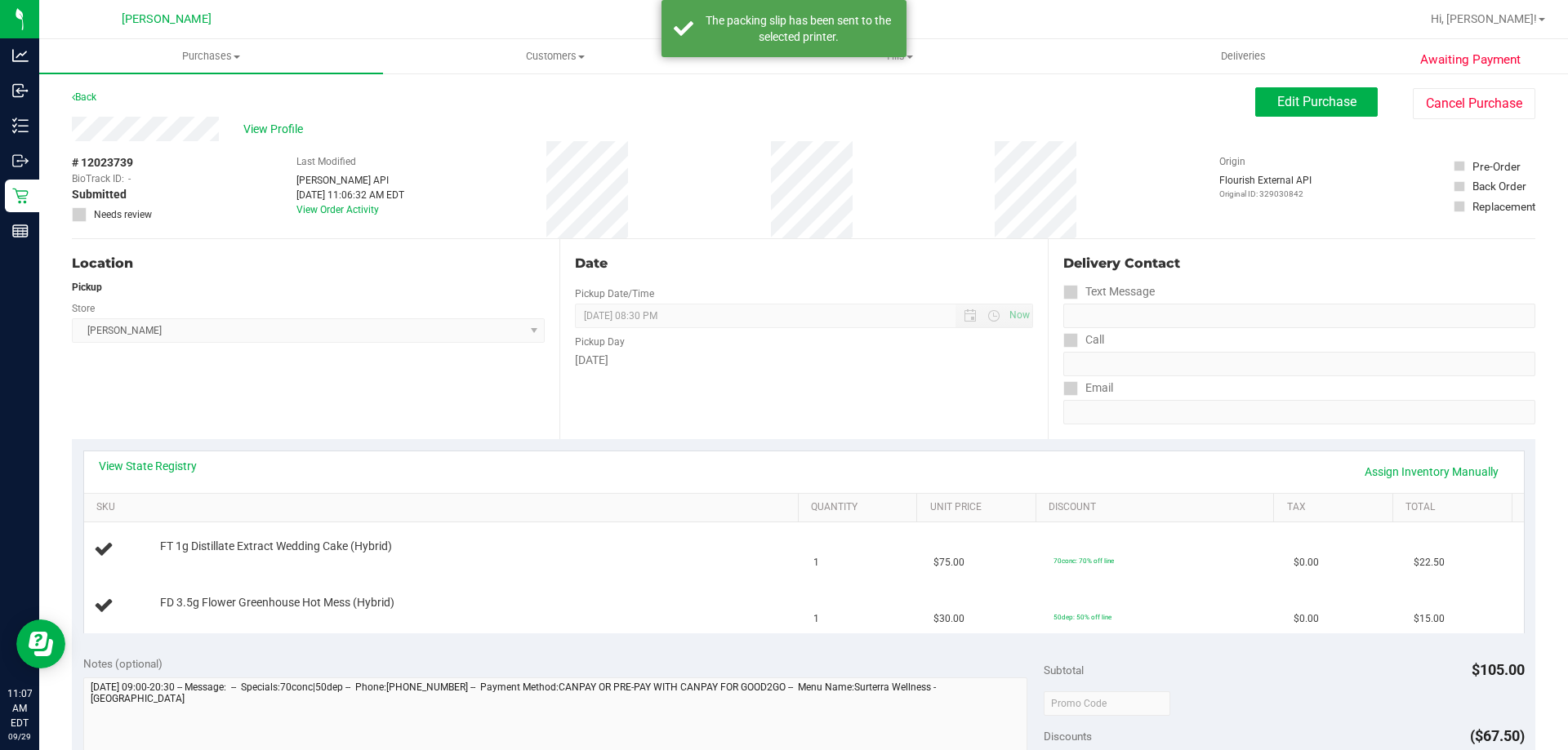
scroll to position [0, 0]
click at [273, 131] on span "View Profile" at bounding box center [275, 130] width 65 height 17
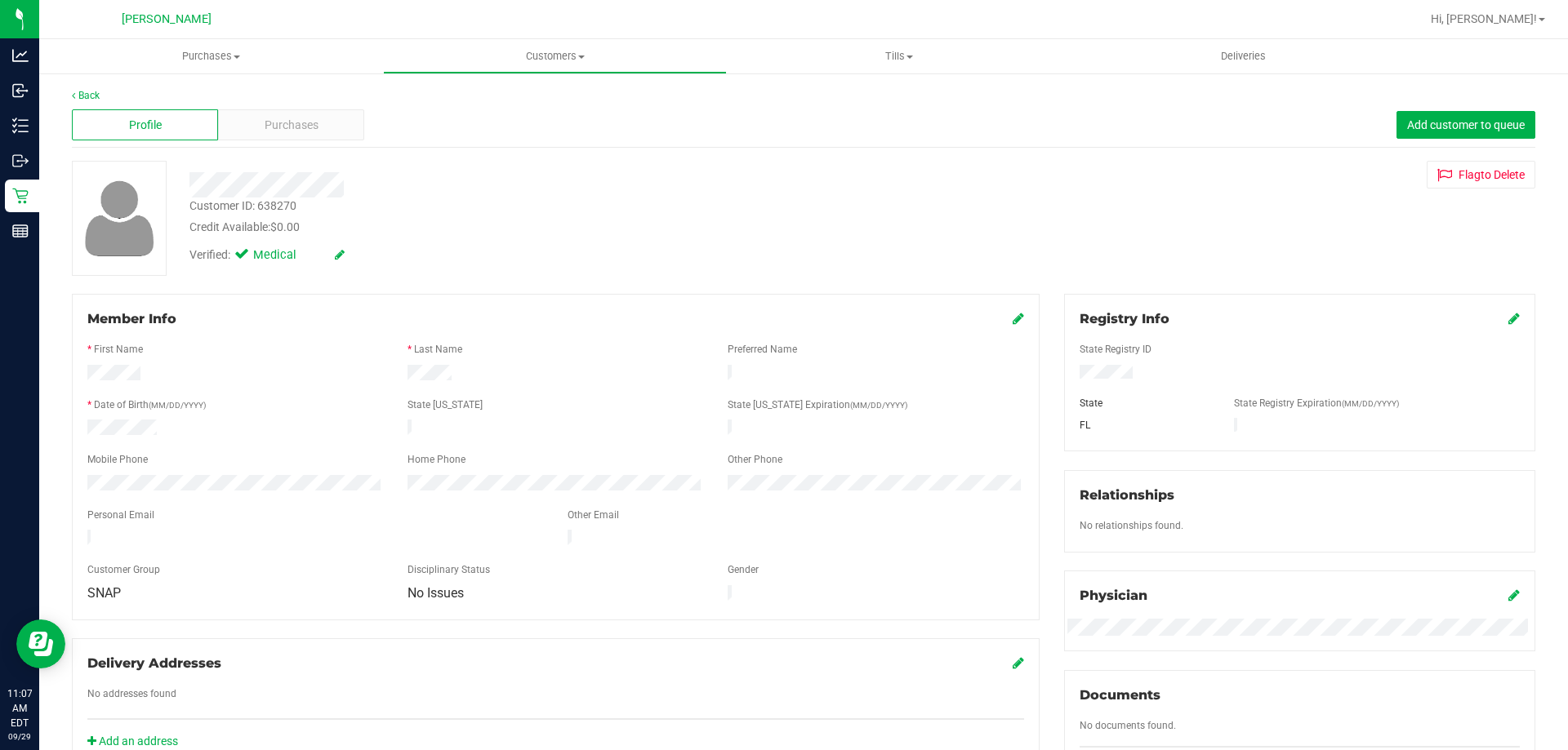
click at [273, 131] on span "Purchases" at bounding box center [291, 126] width 54 height 17
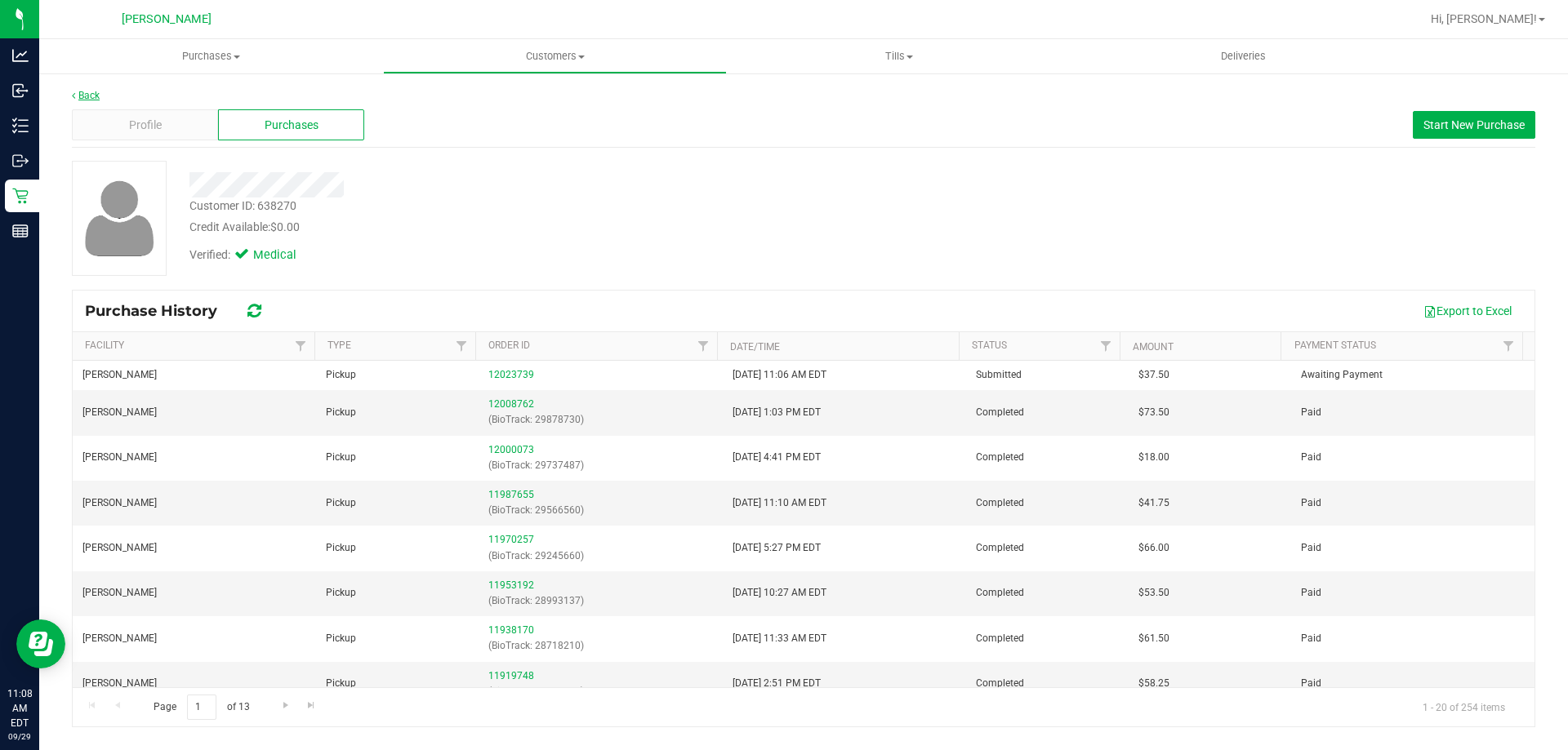
click at [83, 94] on link "Back" at bounding box center [85, 95] width 27 height 11
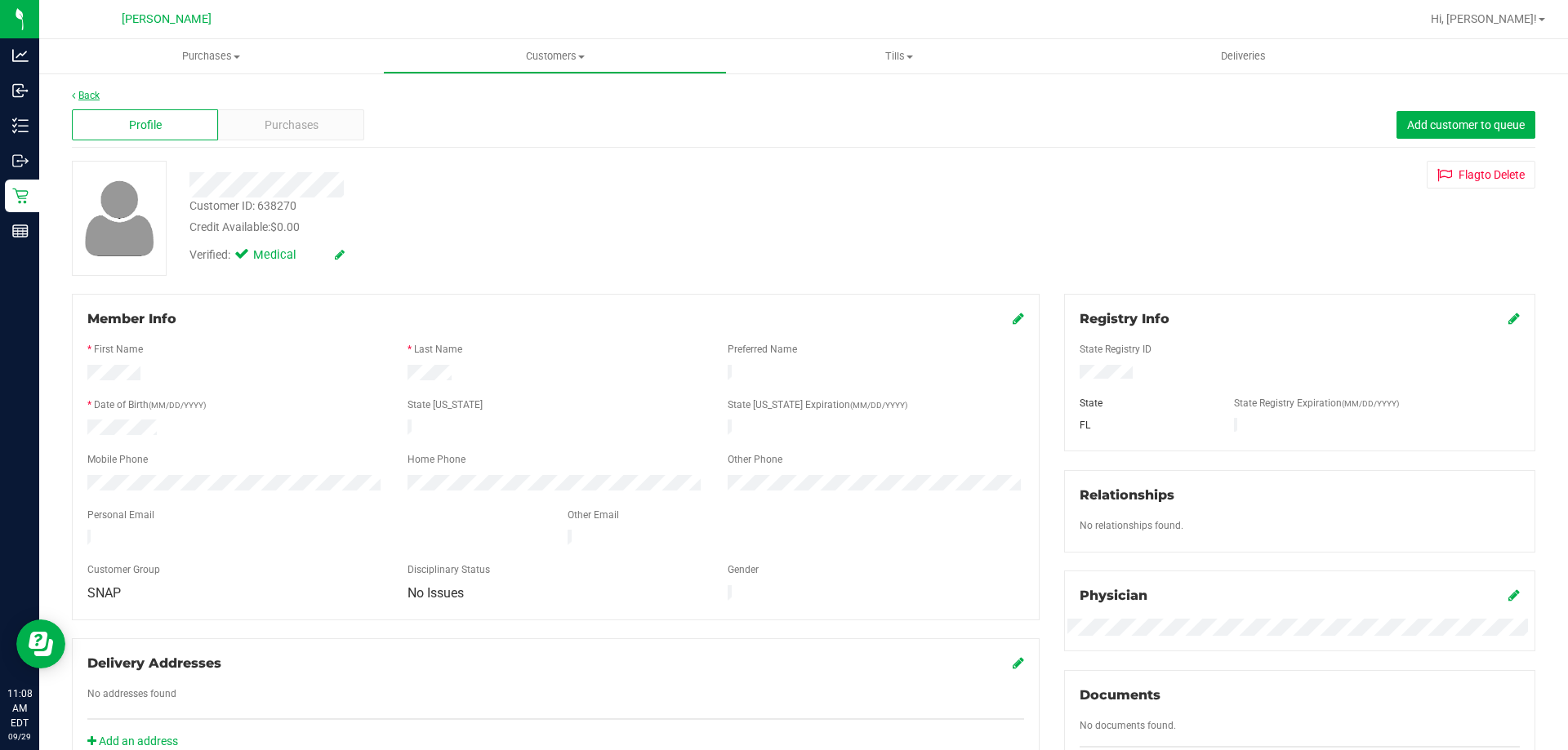
click at [88, 92] on link "Back" at bounding box center [85, 95] width 27 height 11
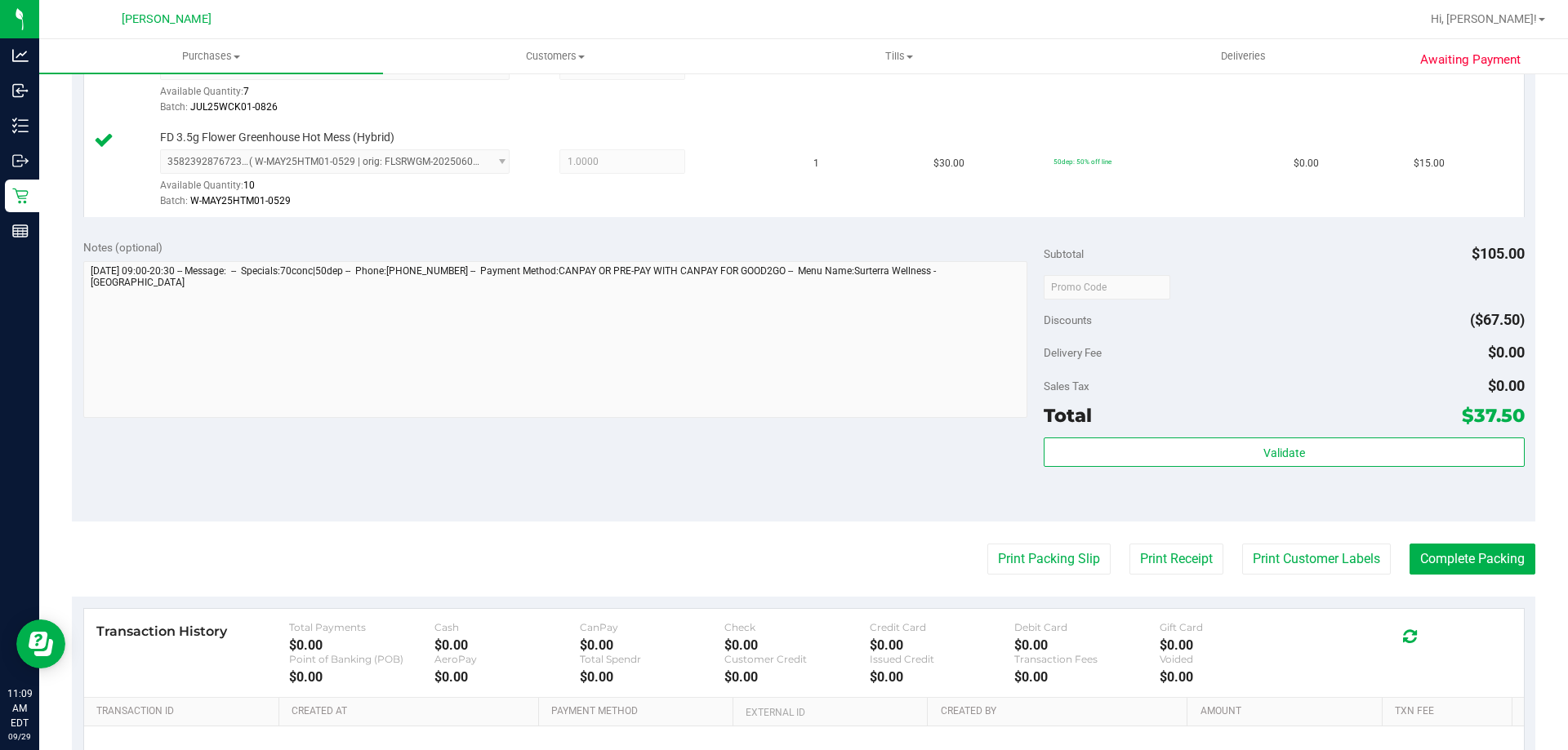
scroll to position [679, 0]
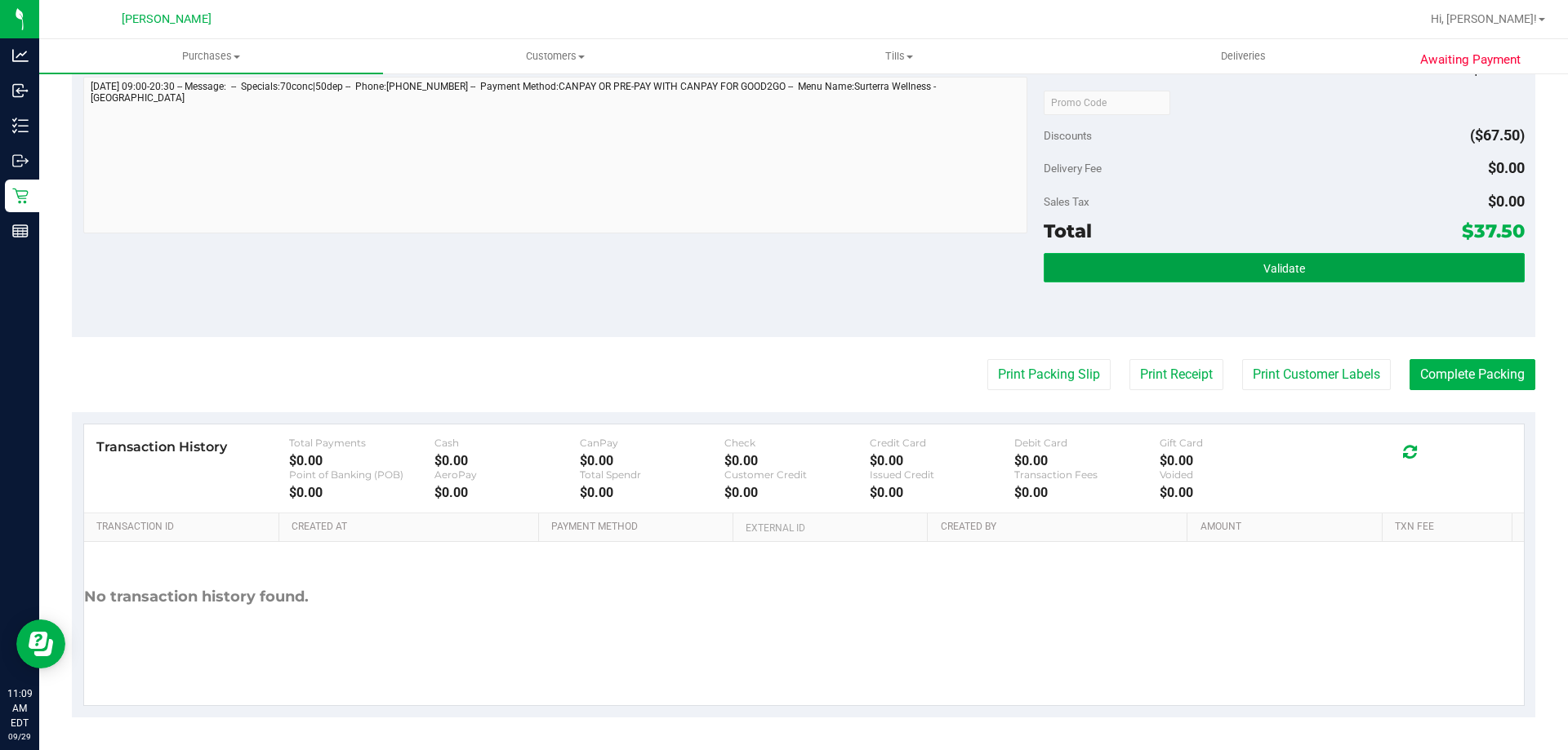
click at [1283, 272] on span "Validate" at bounding box center [1284, 268] width 42 height 13
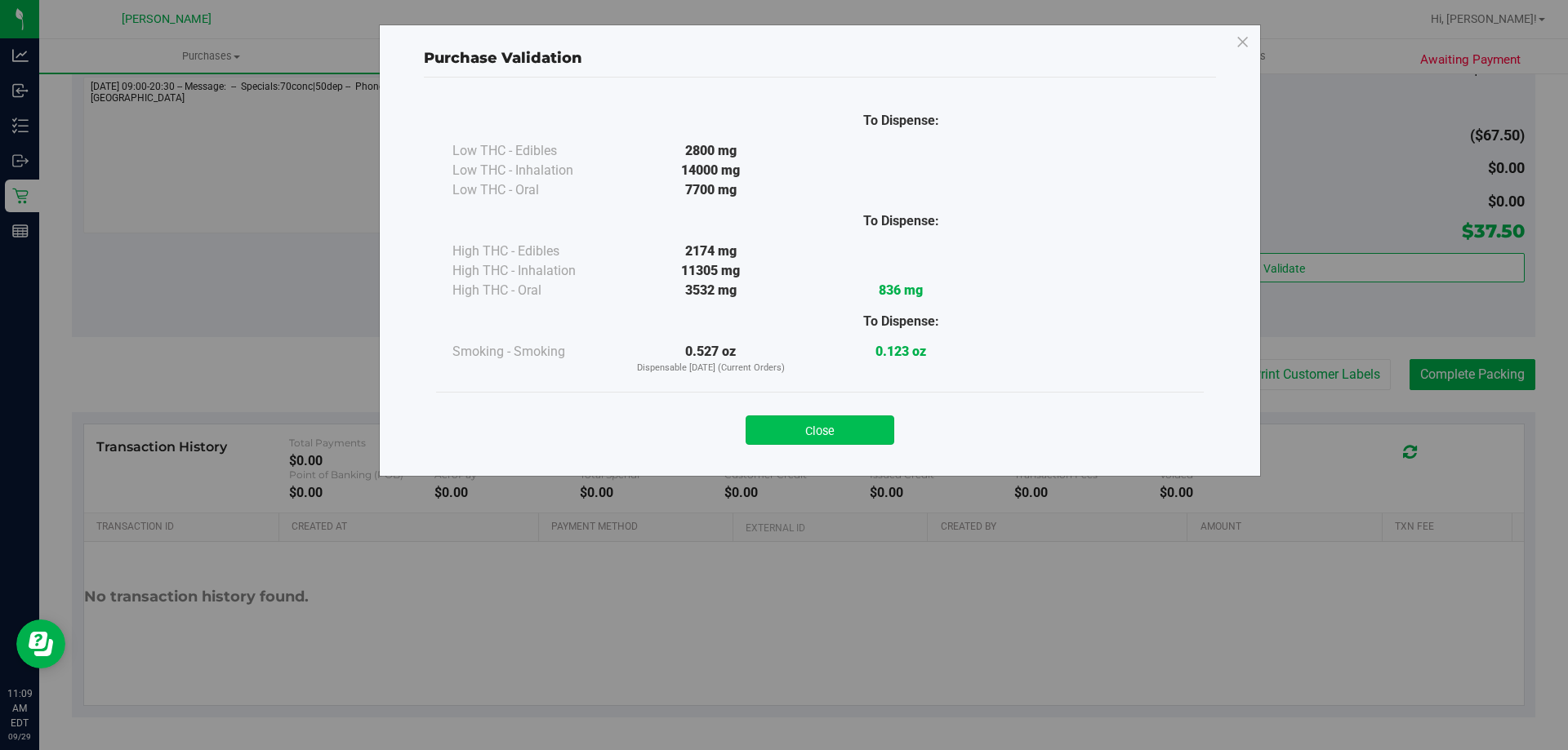
click at [848, 431] on button "Close" at bounding box center [819, 430] width 148 height 29
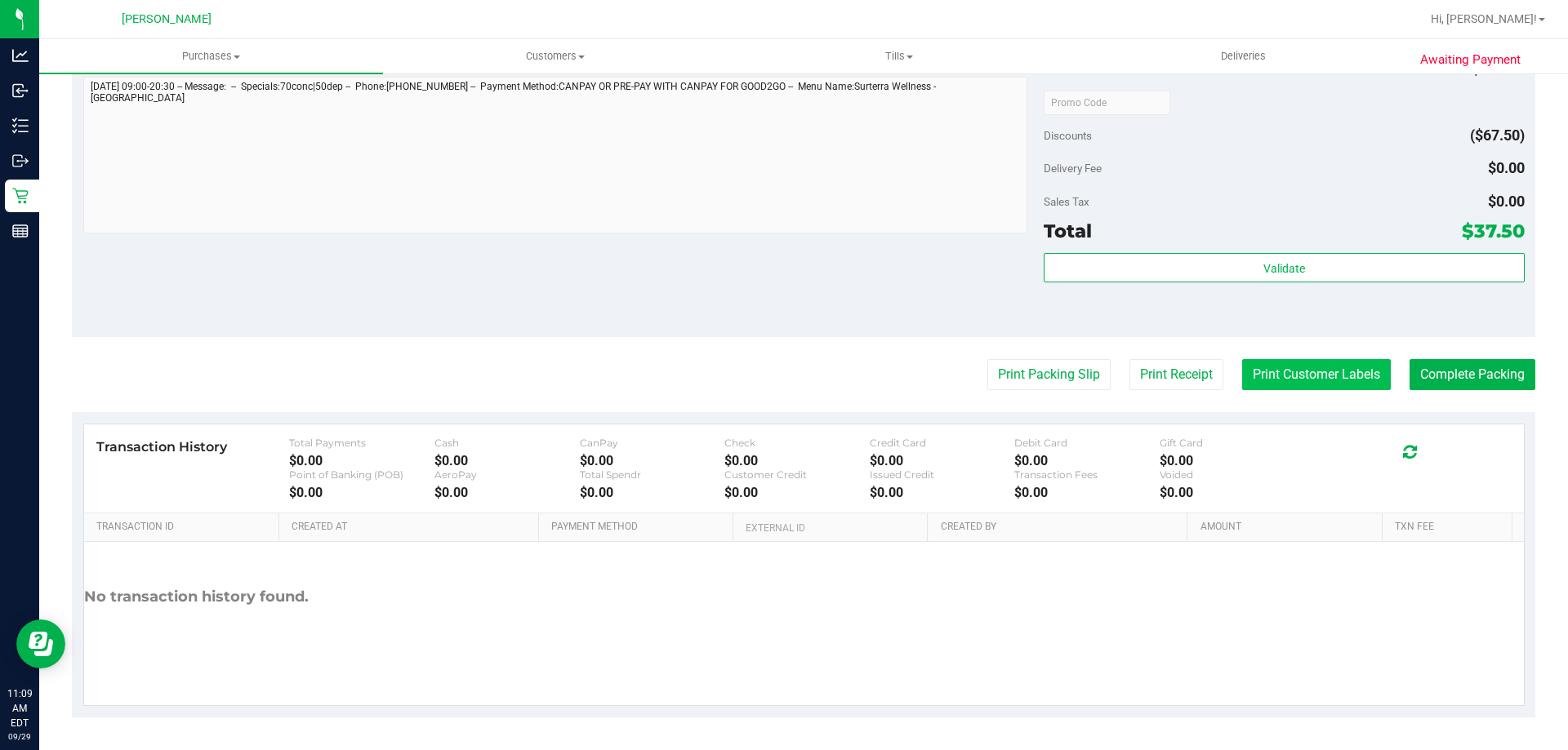
click at [1285, 376] on button "Print Customer Labels" at bounding box center [1316, 374] width 148 height 31
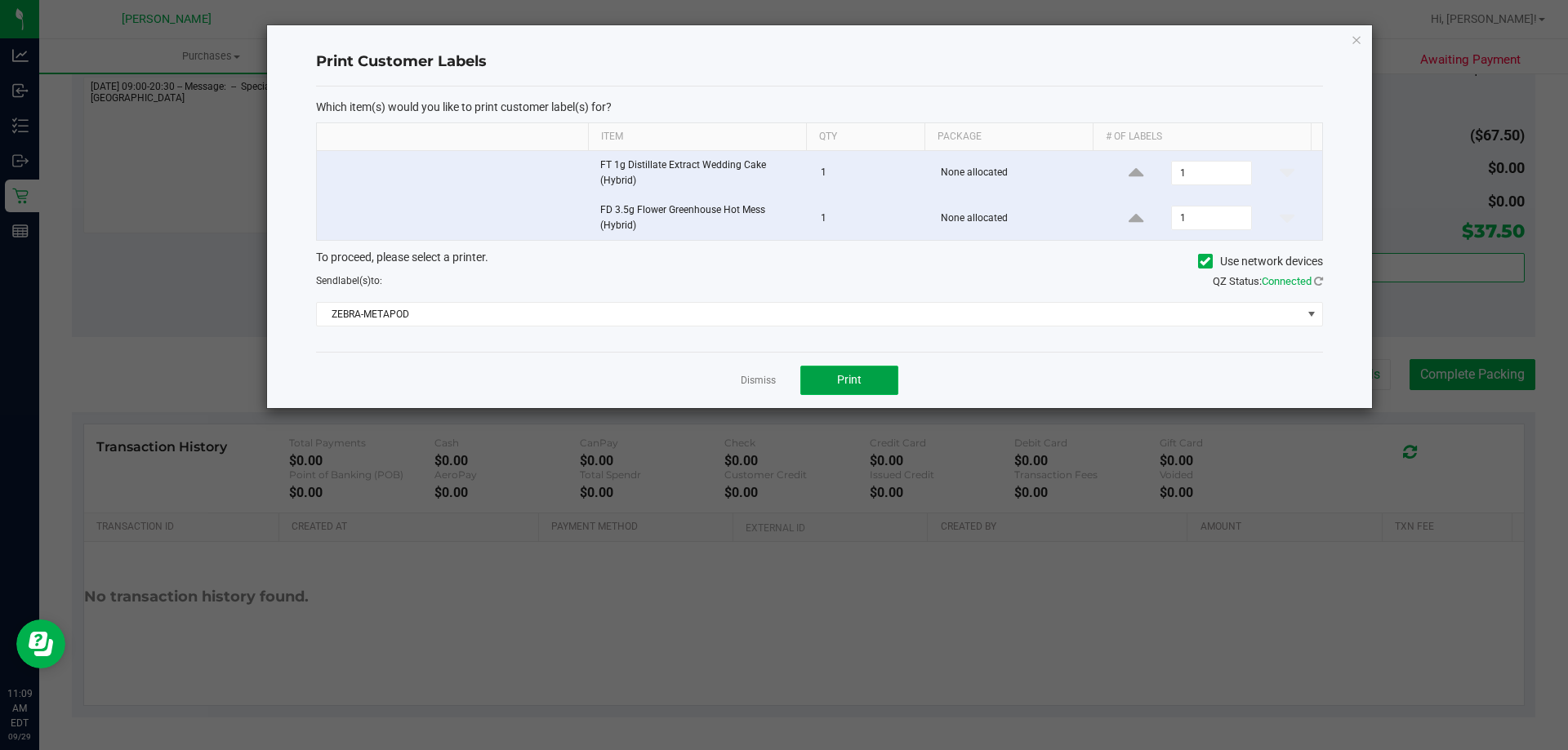
click at [838, 380] on span "Print" at bounding box center [850, 380] width 25 height 13
click at [757, 377] on link "Dismiss" at bounding box center [758, 381] width 35 height 14
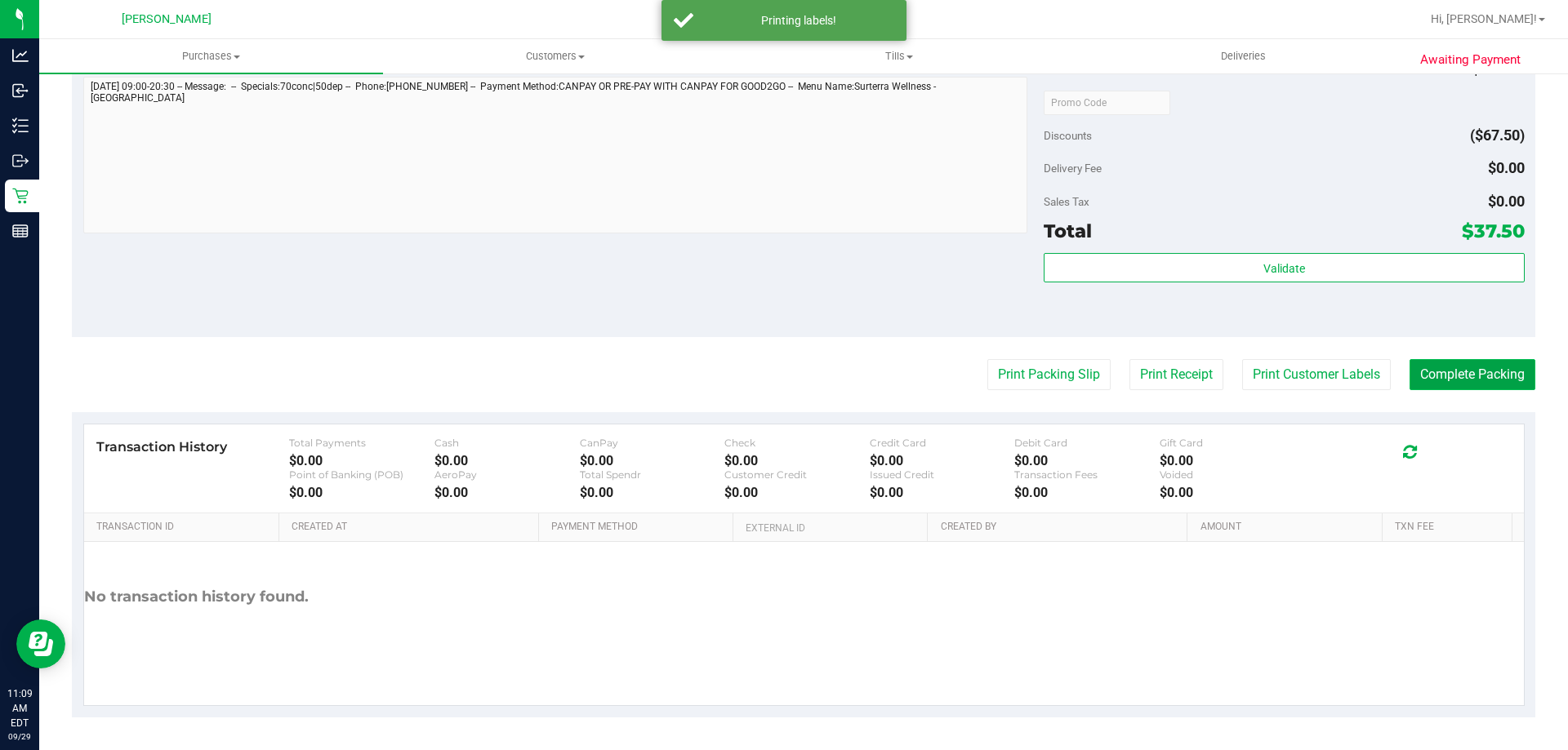
click at [1505, 366] on button "Complete Packing" at bounding box center [1472, 374] width 126 height 31
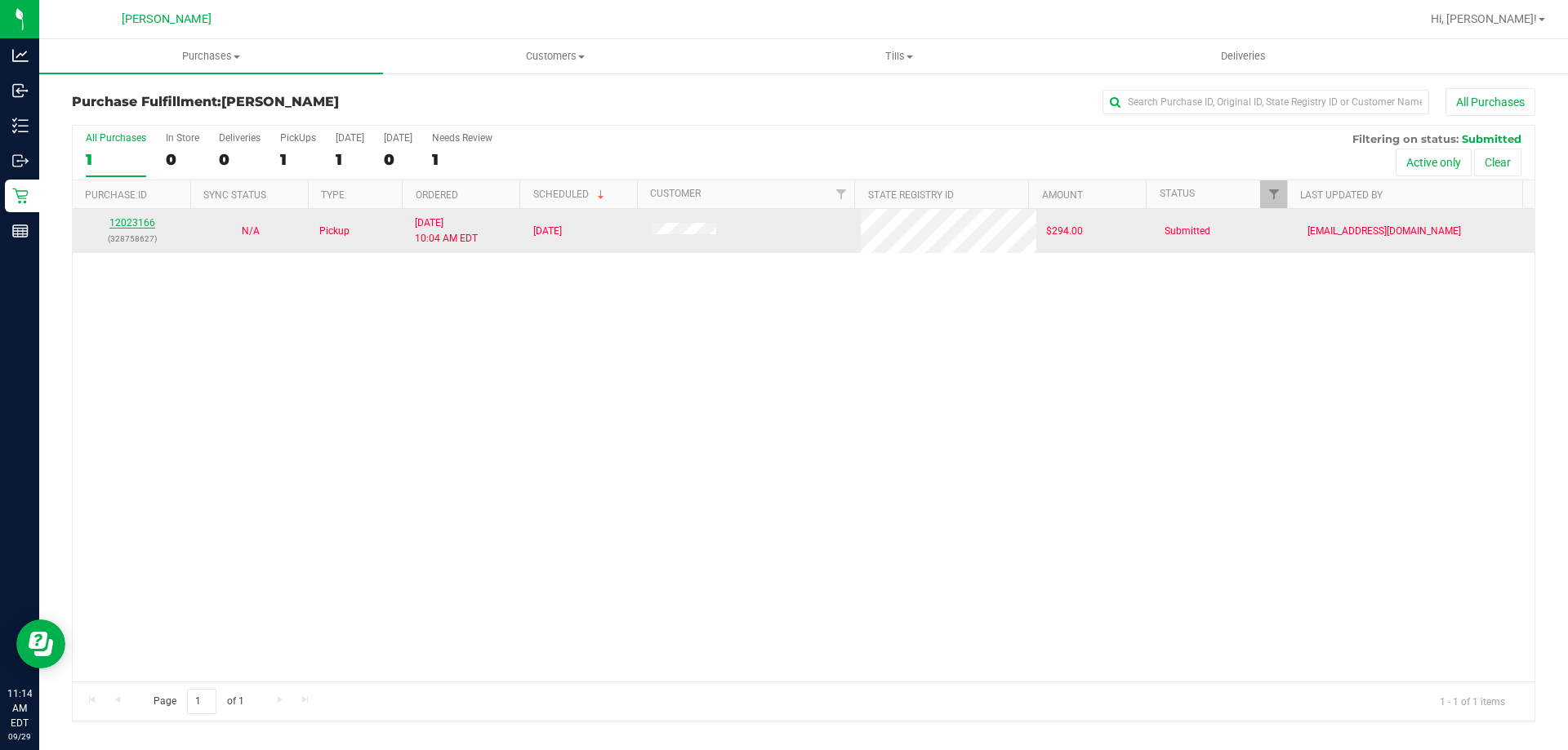
click at [128, 221] on link "12023166" at bounding box center [132, 223] width 45 height 11
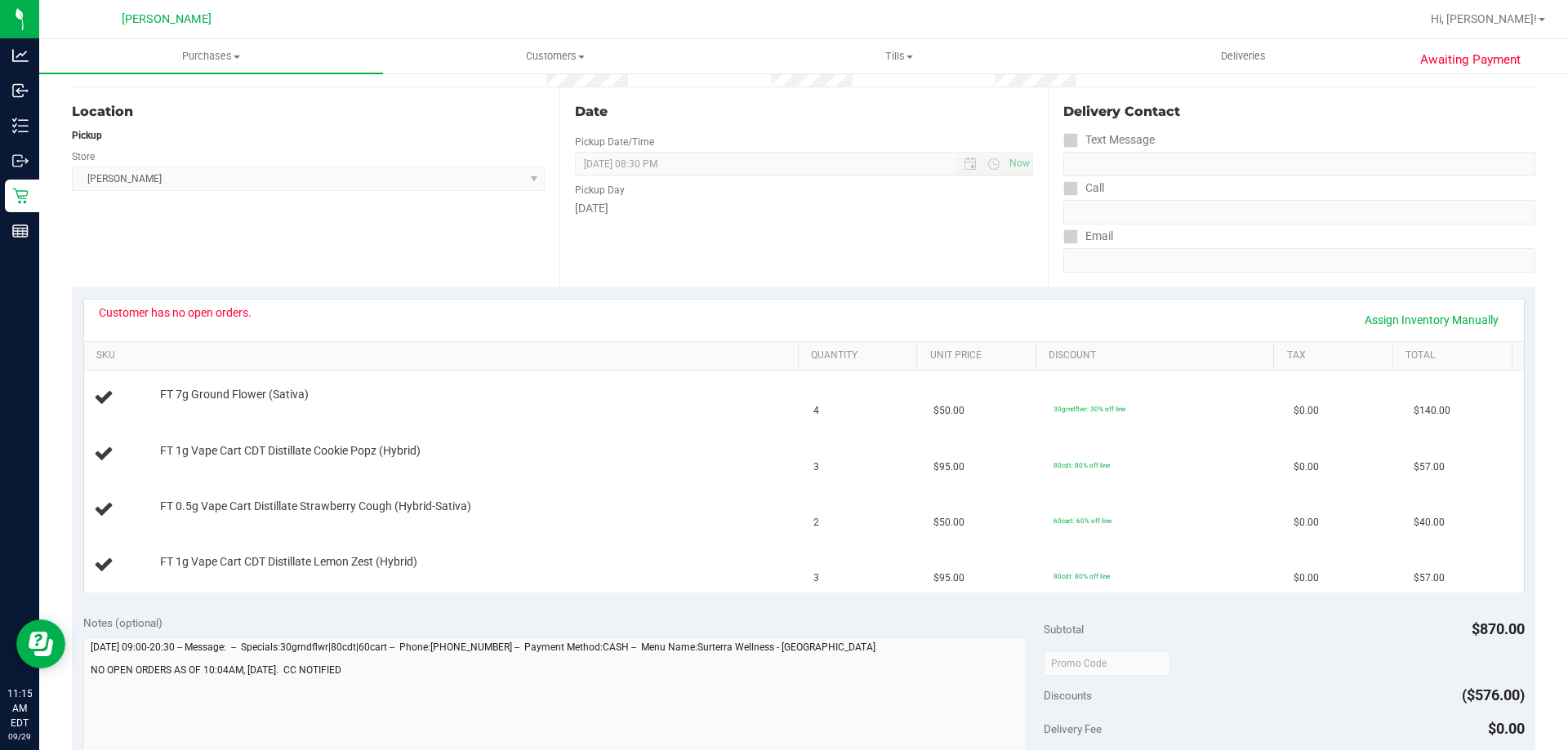
scroll to position [163, 0]
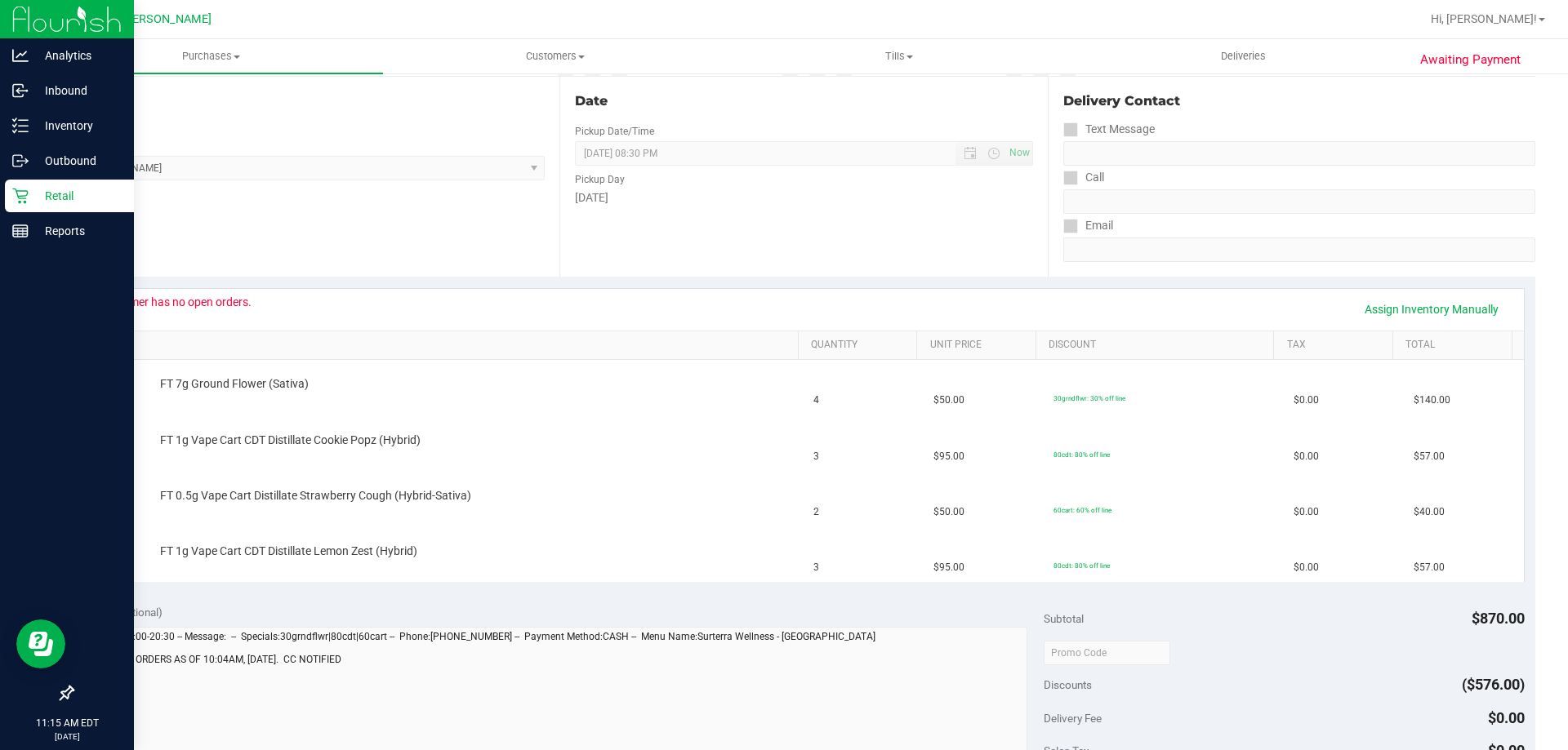
click at [58, 189] on p "Retail" at bounding box center [78, 196] width 98 height 20
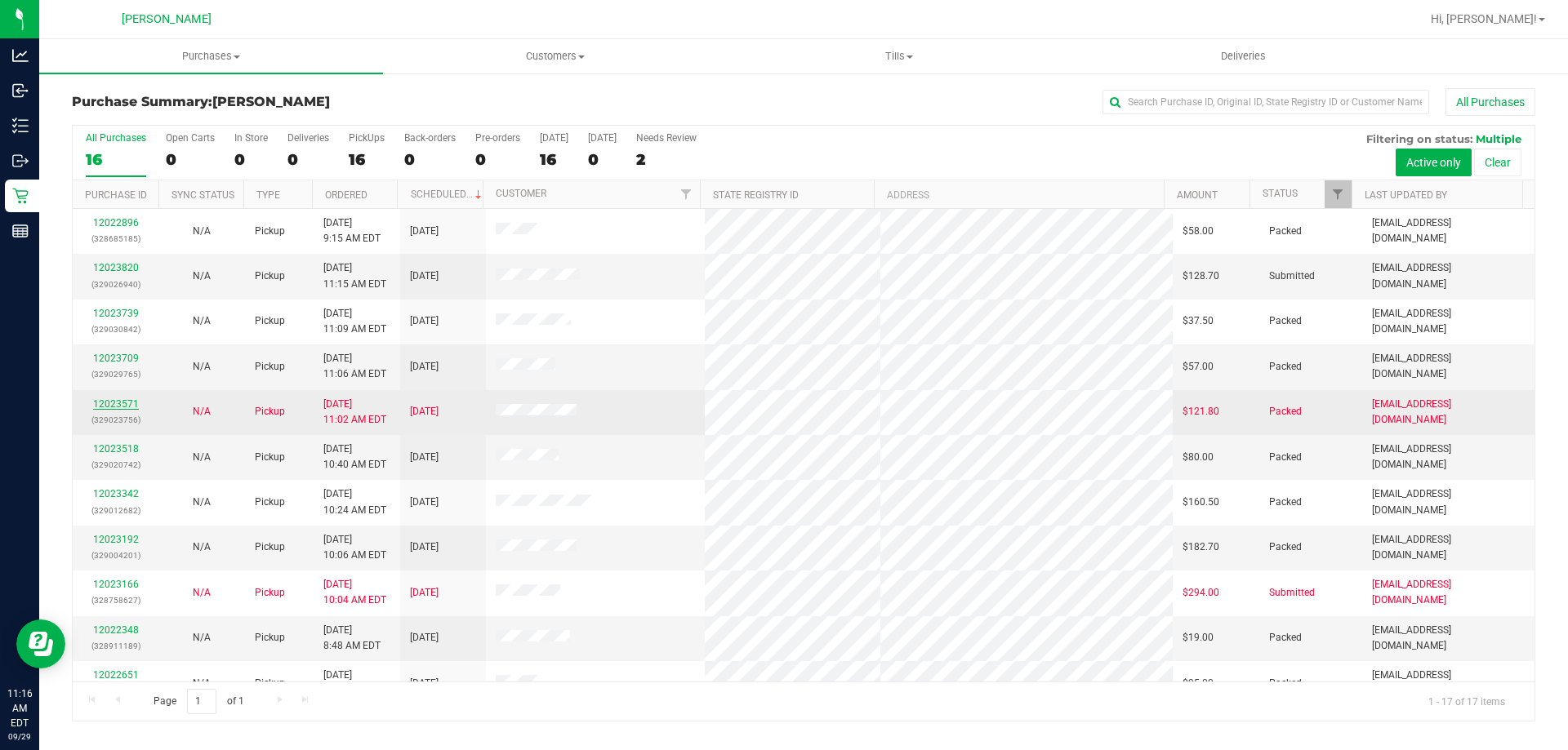
click at [128, 401] on link "12023571" at bounding box center [116, 404] width 45 height 11
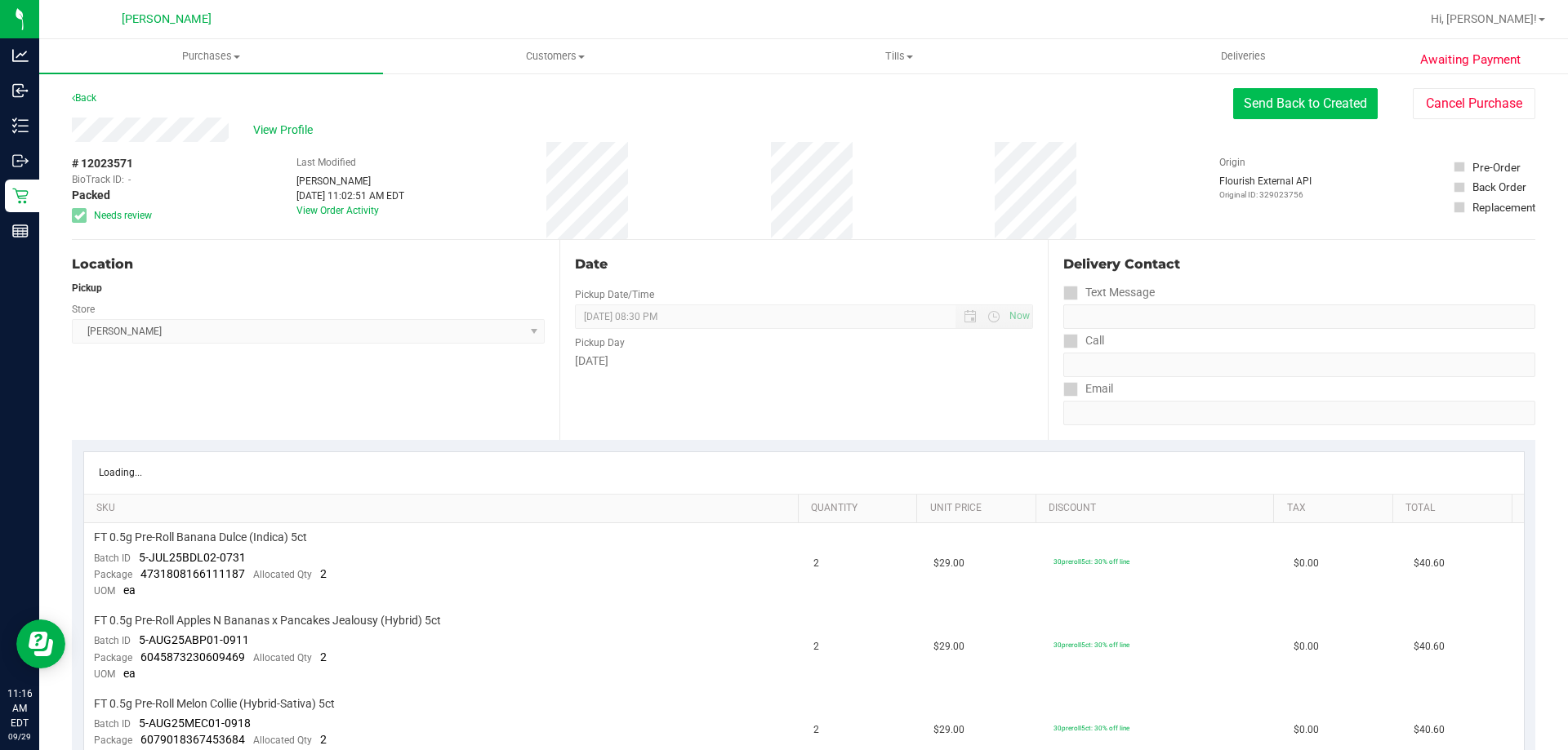
click at [1233, 100] on button "Send Back to Created" at bounding box center [1305, 103] width 145 height 31
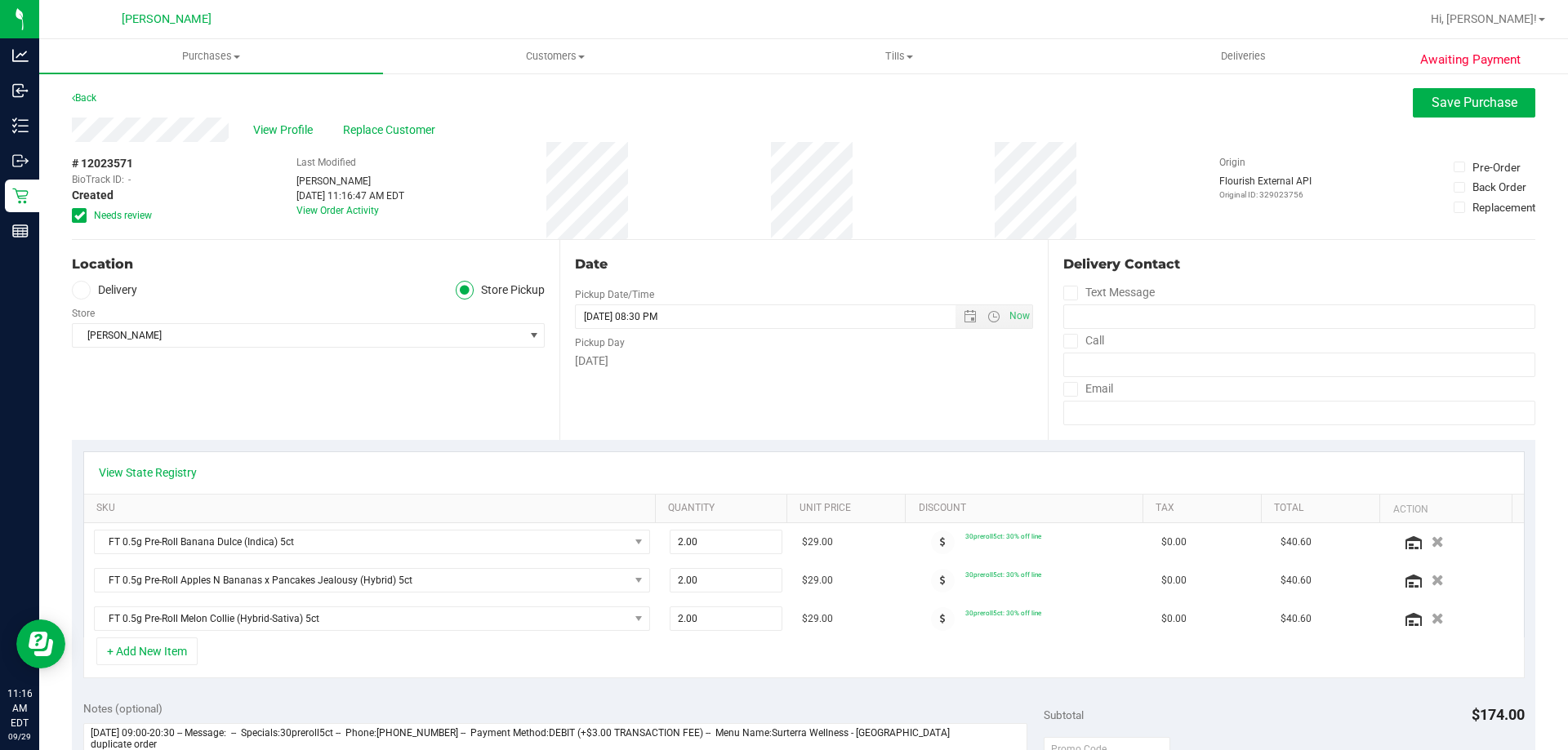
click at [81, 215] on icon at bounding box center [79, 215] width 10 height 0
click at [0, 0] on input "Needs review" at bounding box center [0, 0] width 0 height 0
click at [1432, 103] on span "Save Purchase" at bounding box center [1474, 102] width 86 height 15
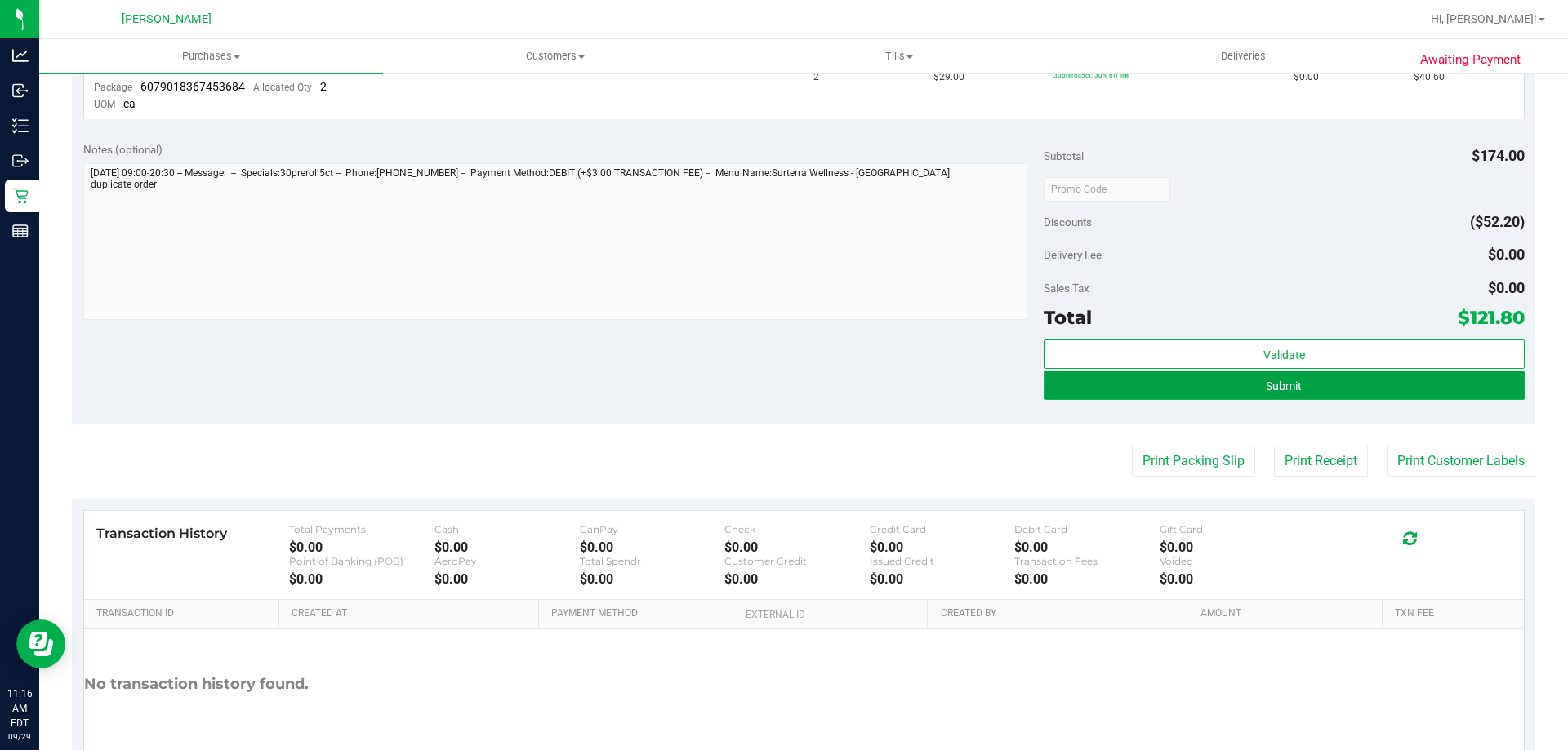
click at [1149, 379] on button "Submit" at bounding box center [1284, 384] width 480 height 29
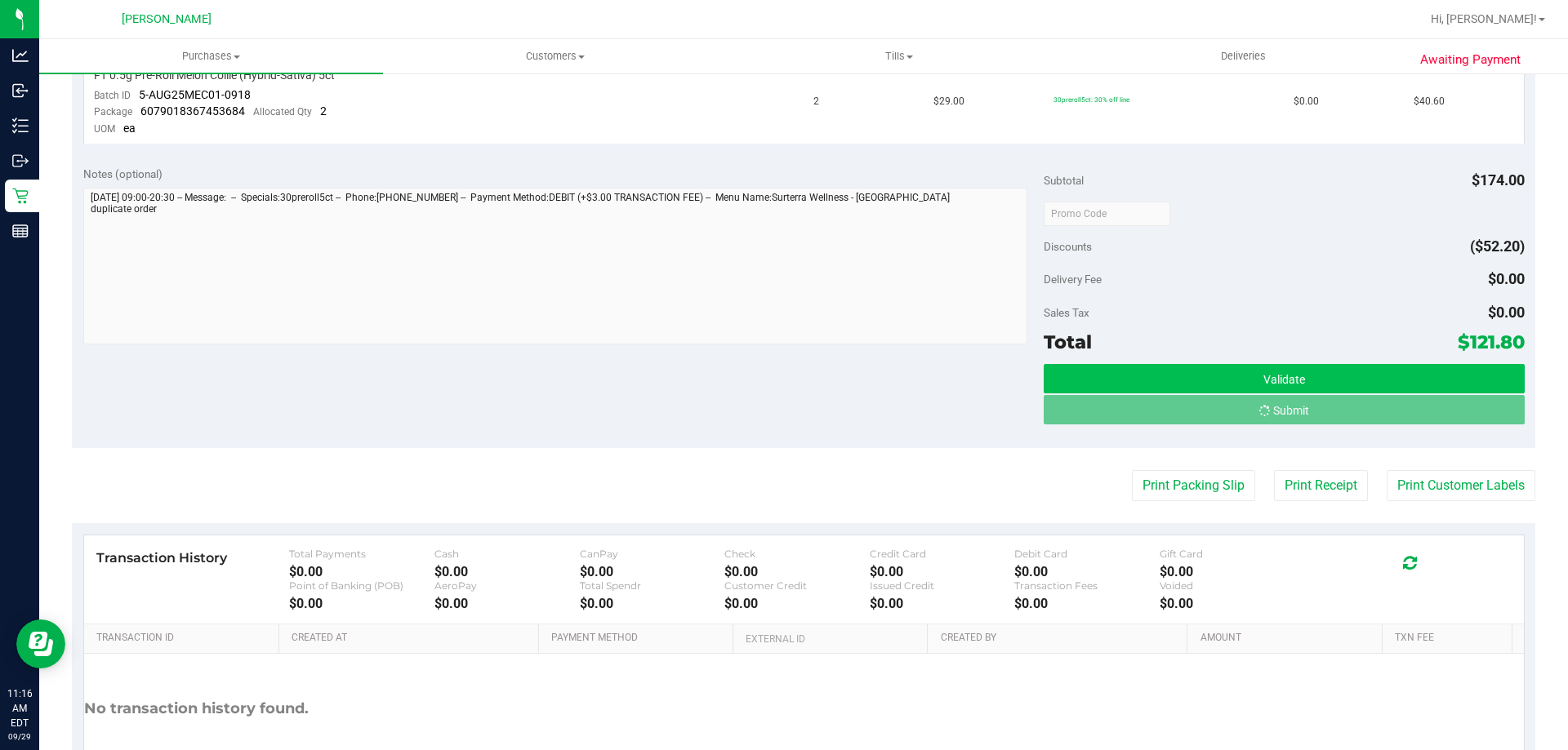
scroll to position [604, 0]
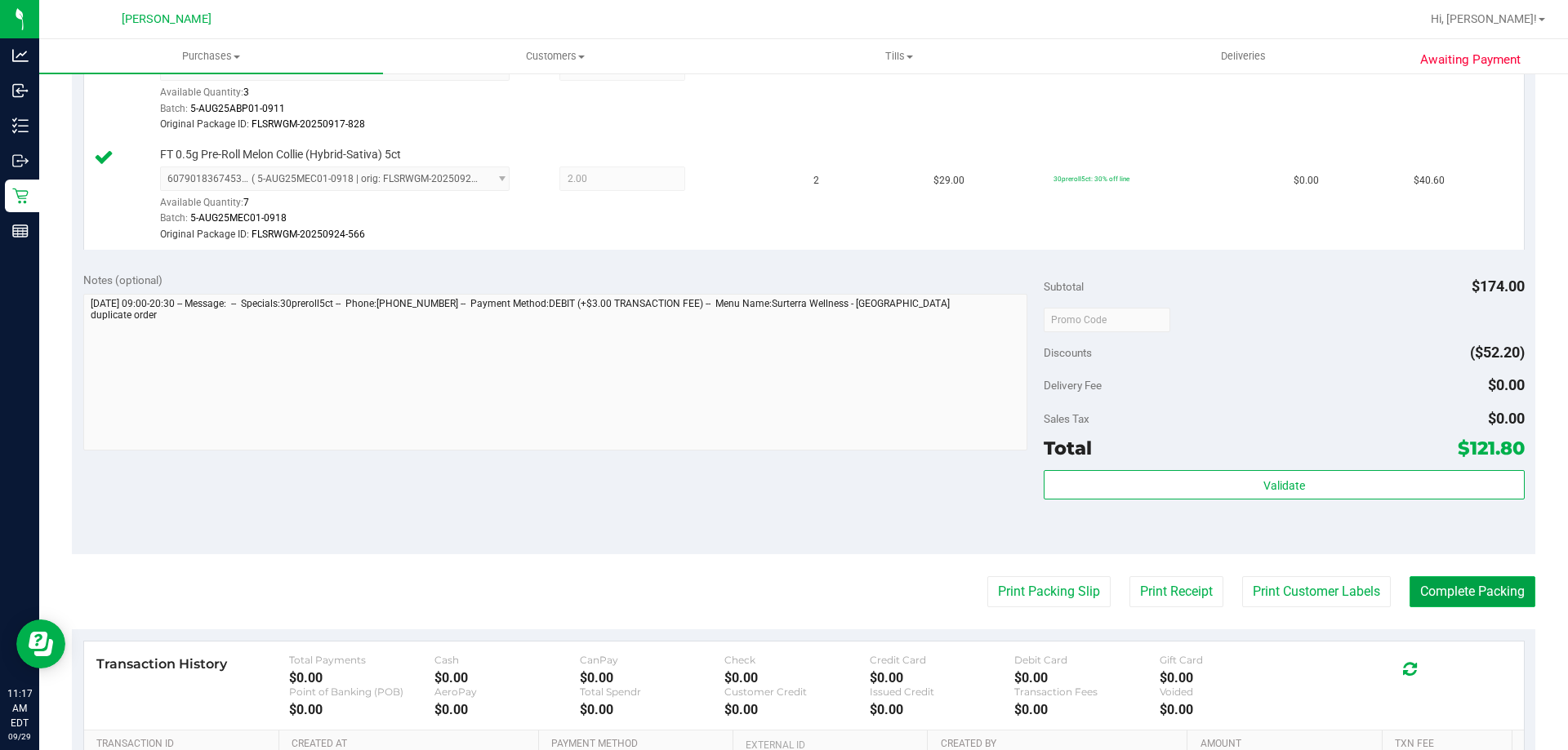
click at [1465, 588] on button "Complete Packing" at bounding box center [1472, 591] width 126 height 31
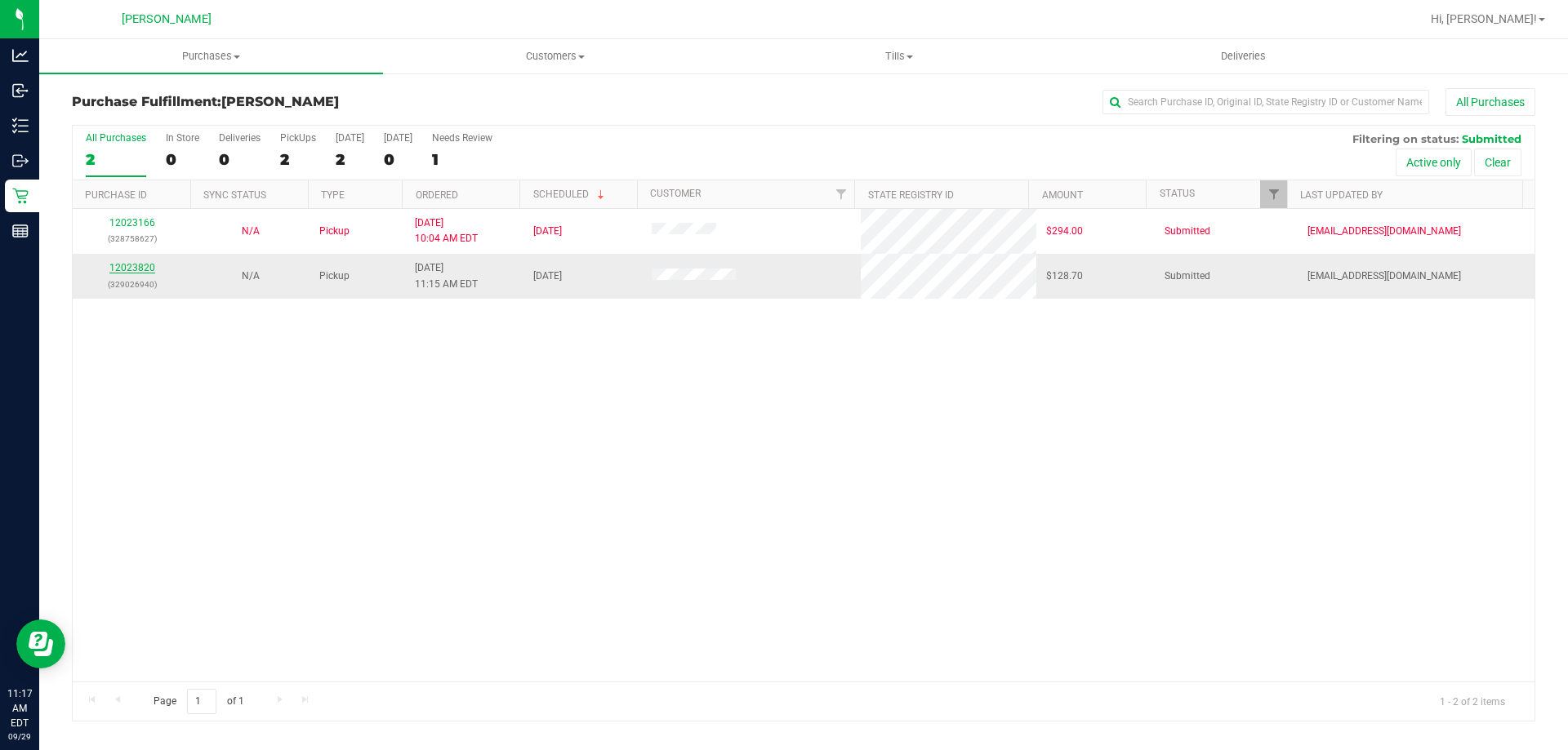
click at [119, 264] on link "12023820" at bounding box center [132, 267] width 45 height 11
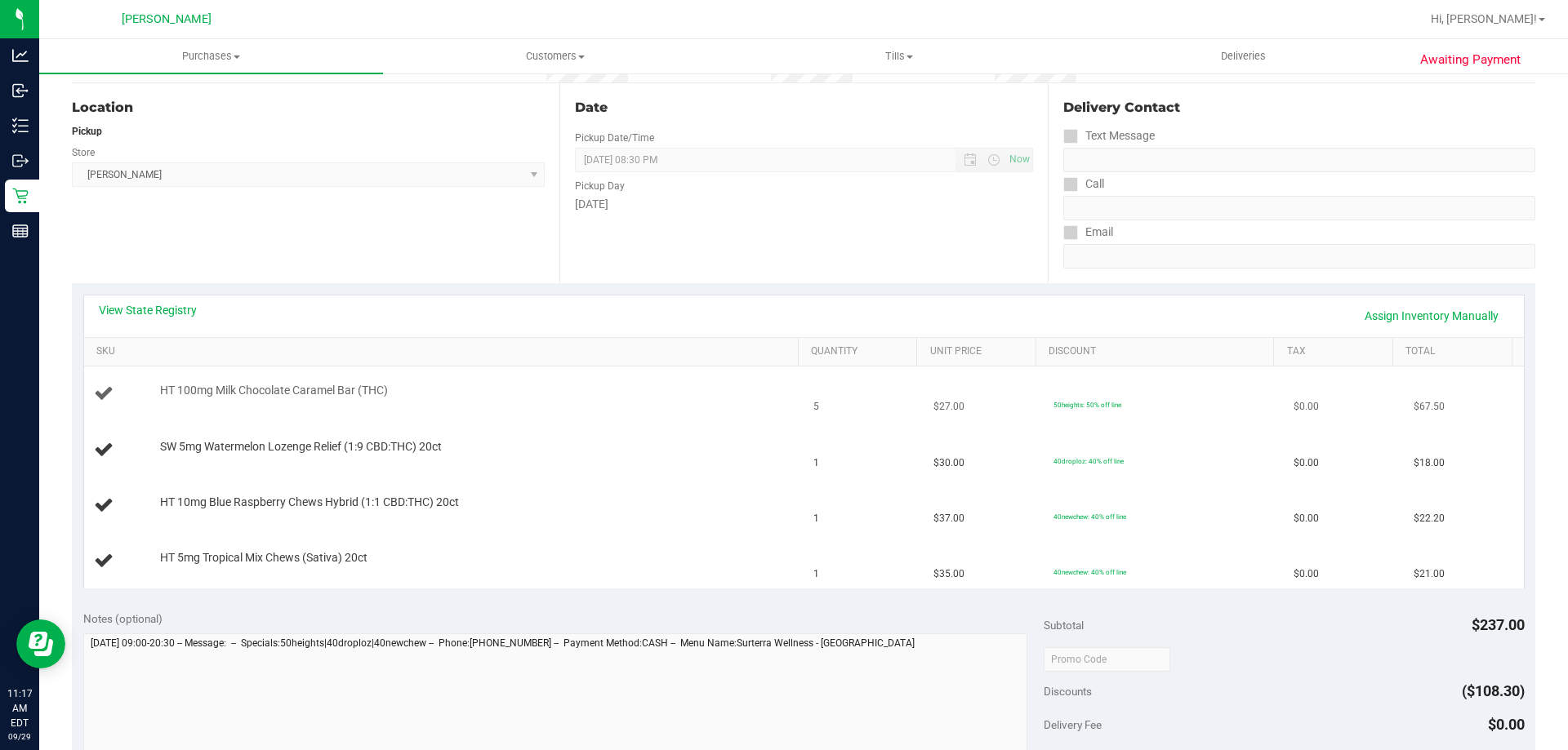
scroll to position [163, 0]
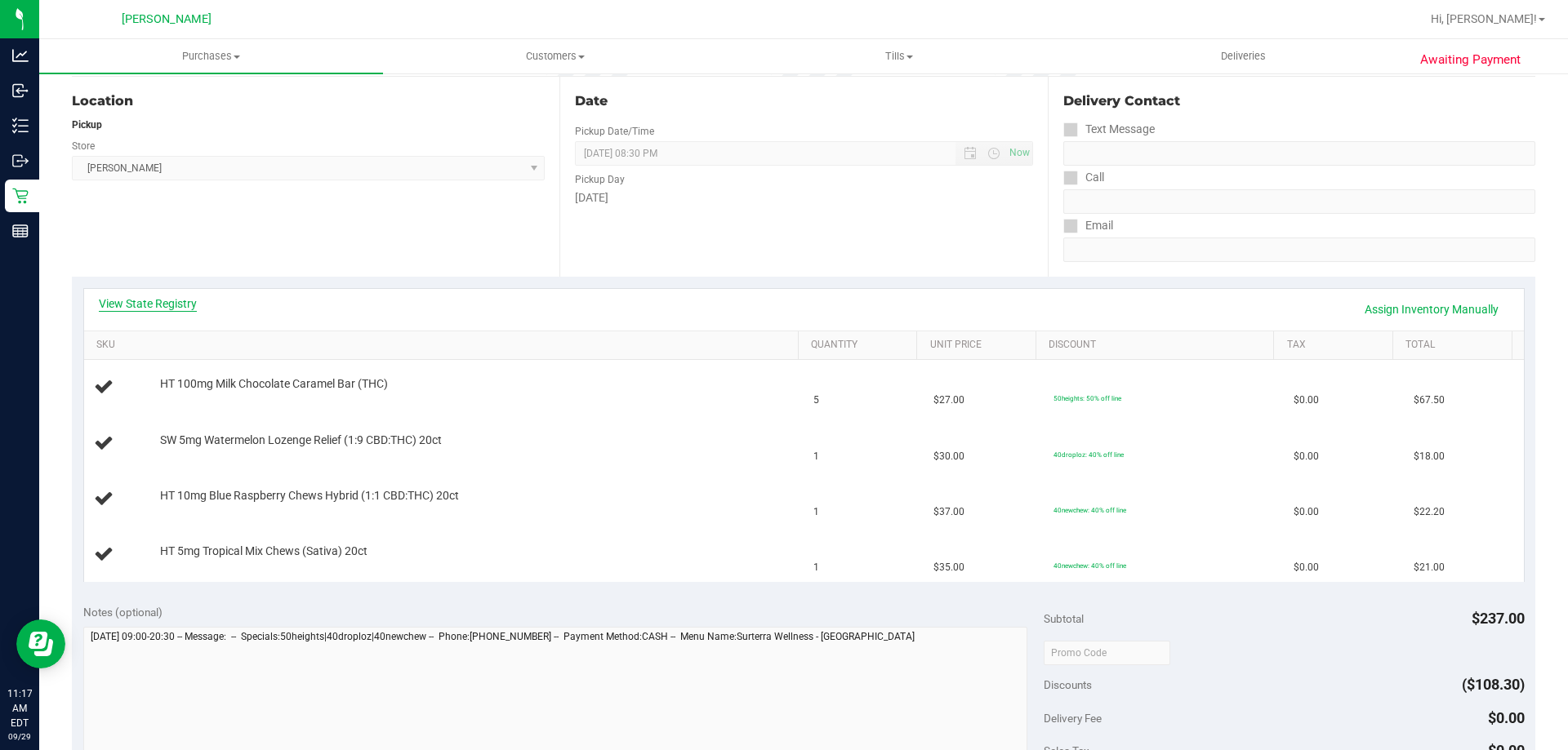
click at [152, 300] on link "View State Registry" at bounding box center [148, 303] width 98 height 16
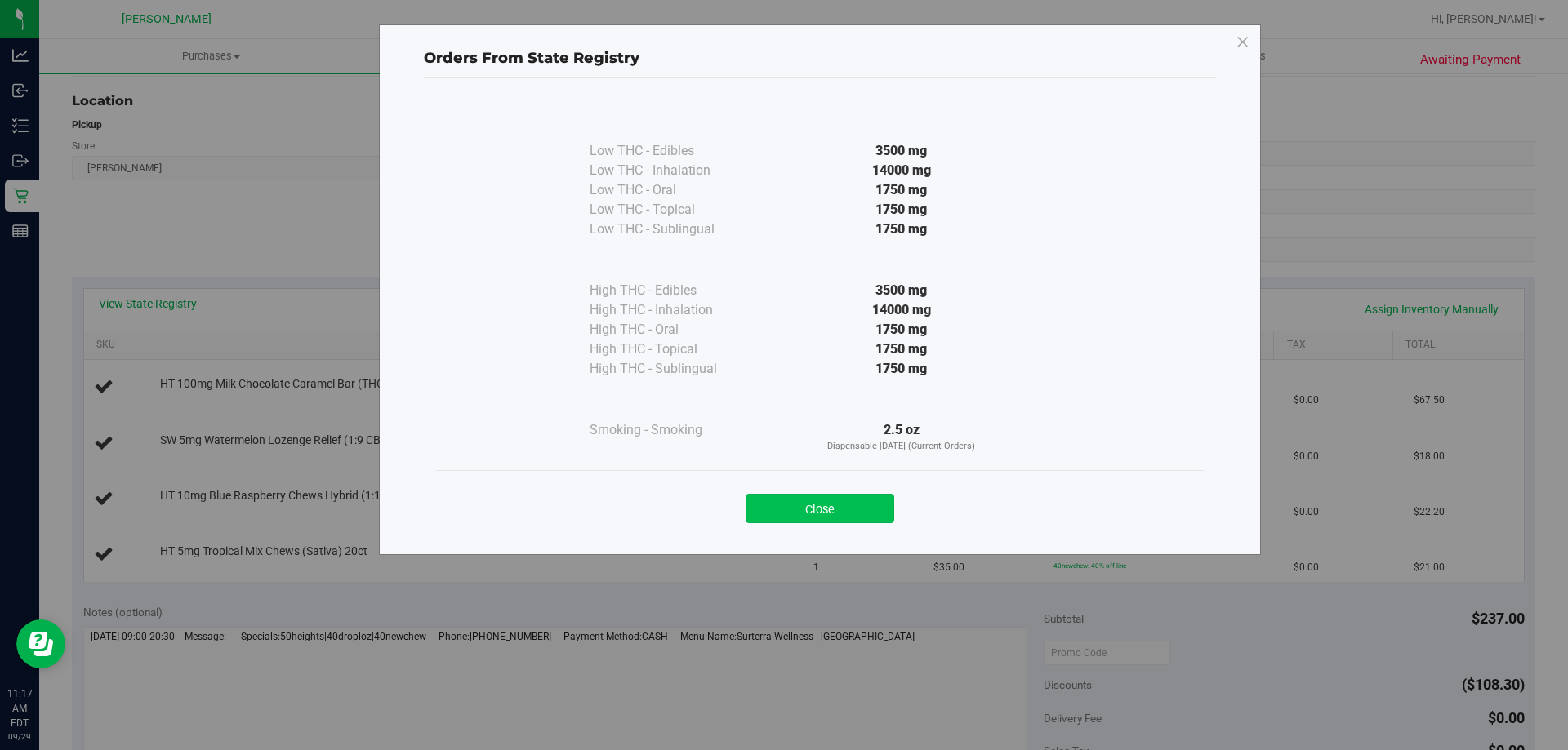
click at [862, 516] on button "Close" at bounding box center [819, 508] width 148 height 29
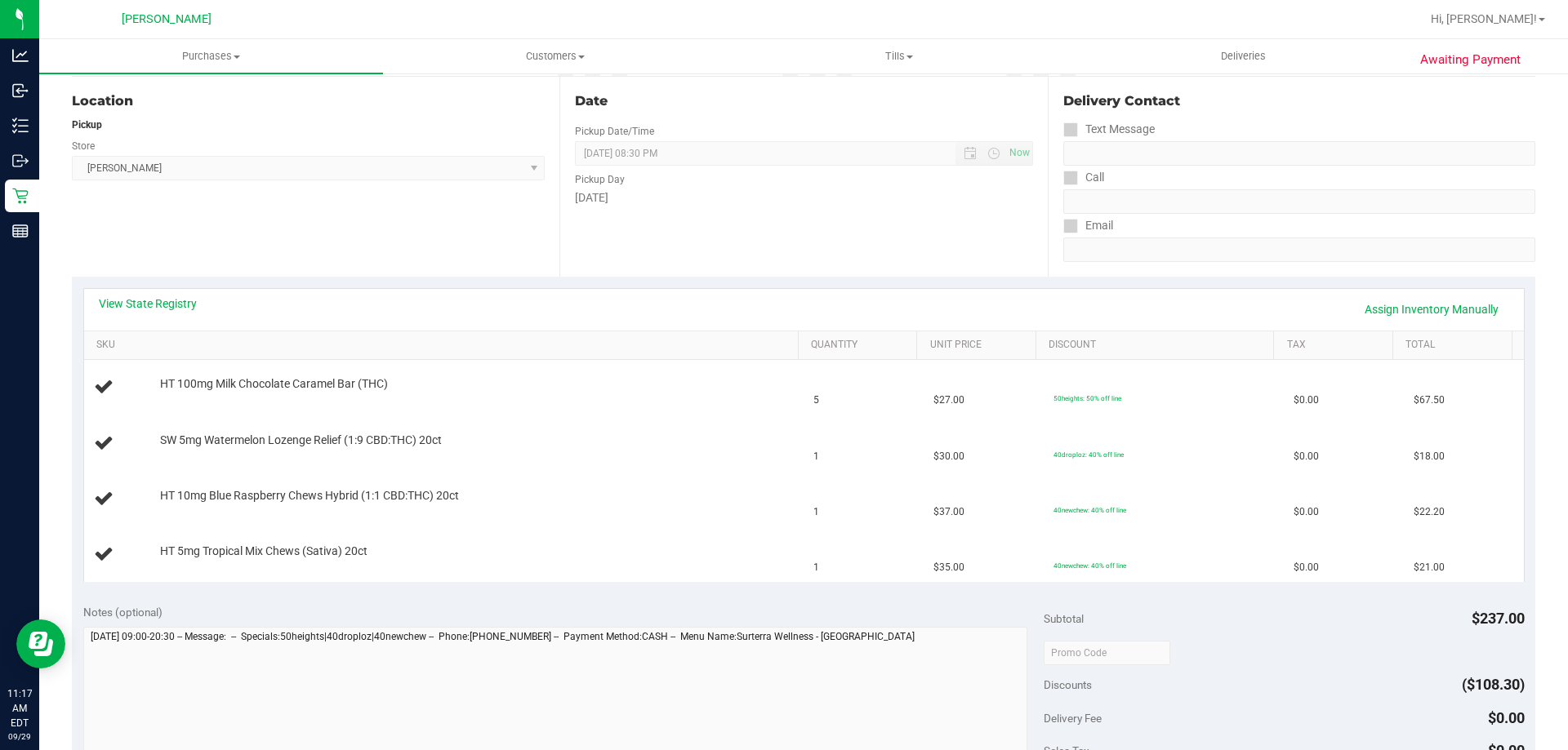
scroll to position [571, 0]
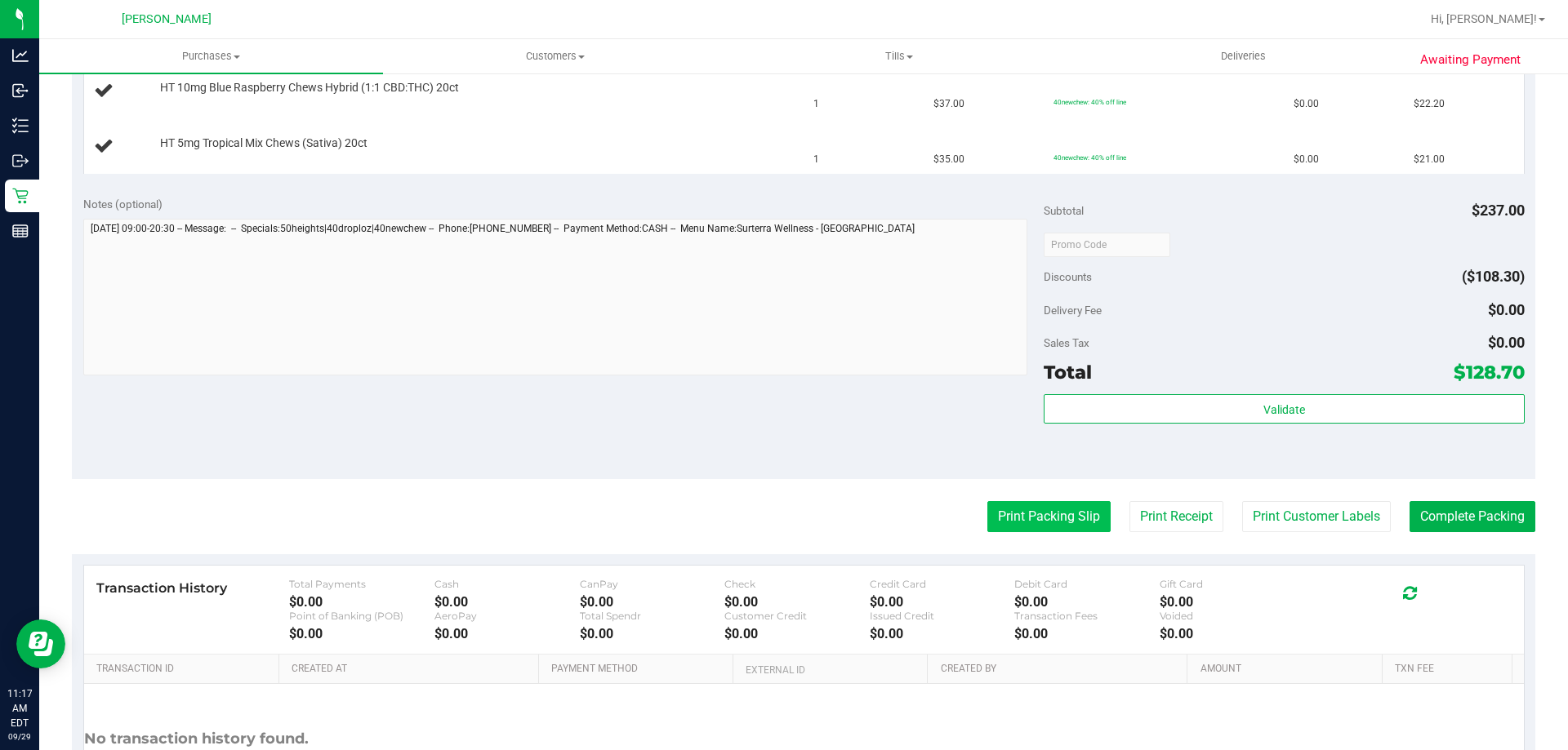
click at [1054, 525] on button "Print Packing Slip" at bounding box center [1049, 517] width 123 height 31
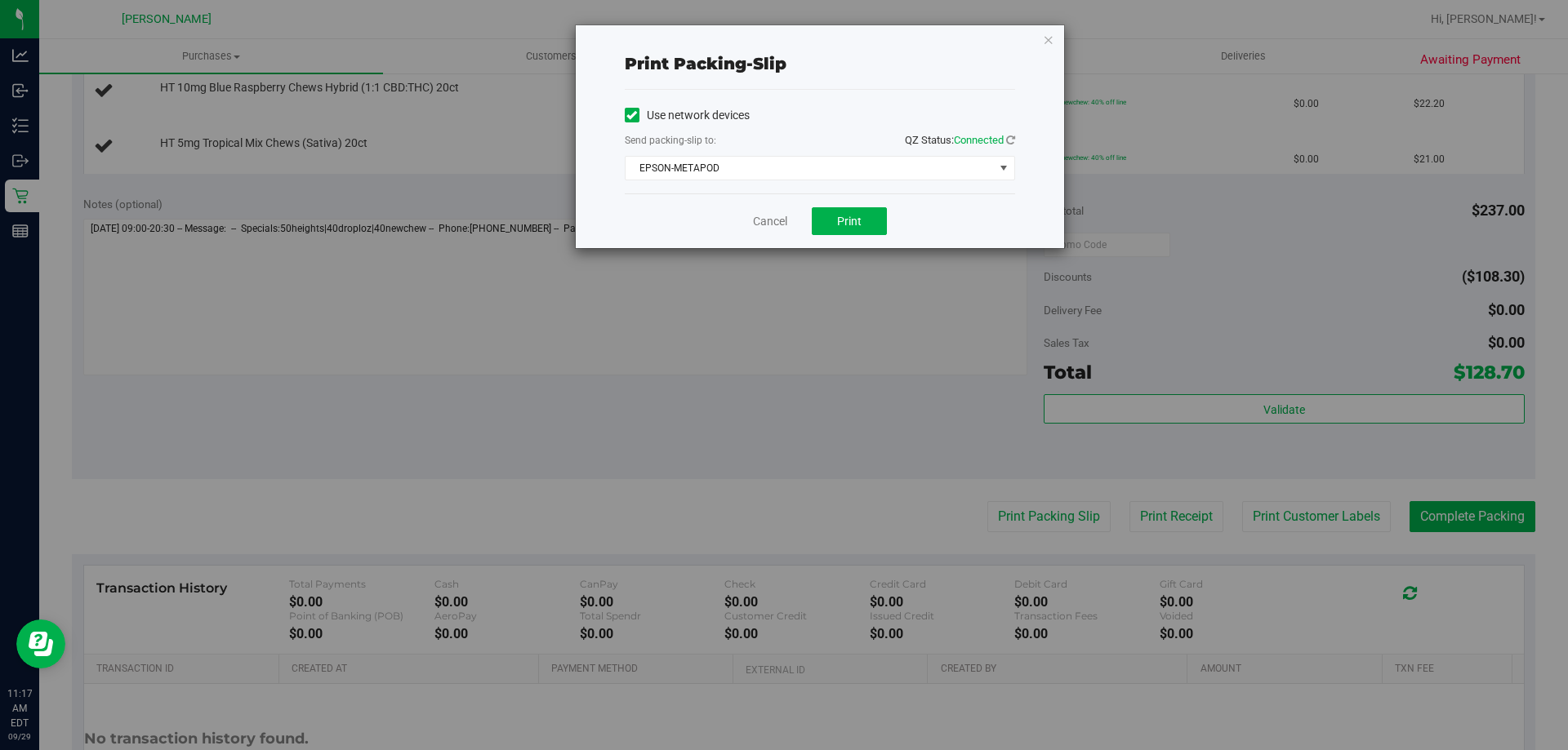
click at [863, 207] on div "Cancel Print" at bounding box center [819, 221] width 390 height 55
click at [858, 211] on button "Print" at bounding box center [849, 220] width 75 height 27
click at [767, 229] on link "Cancel" at bounding box center [770, 222] width 34 height 17
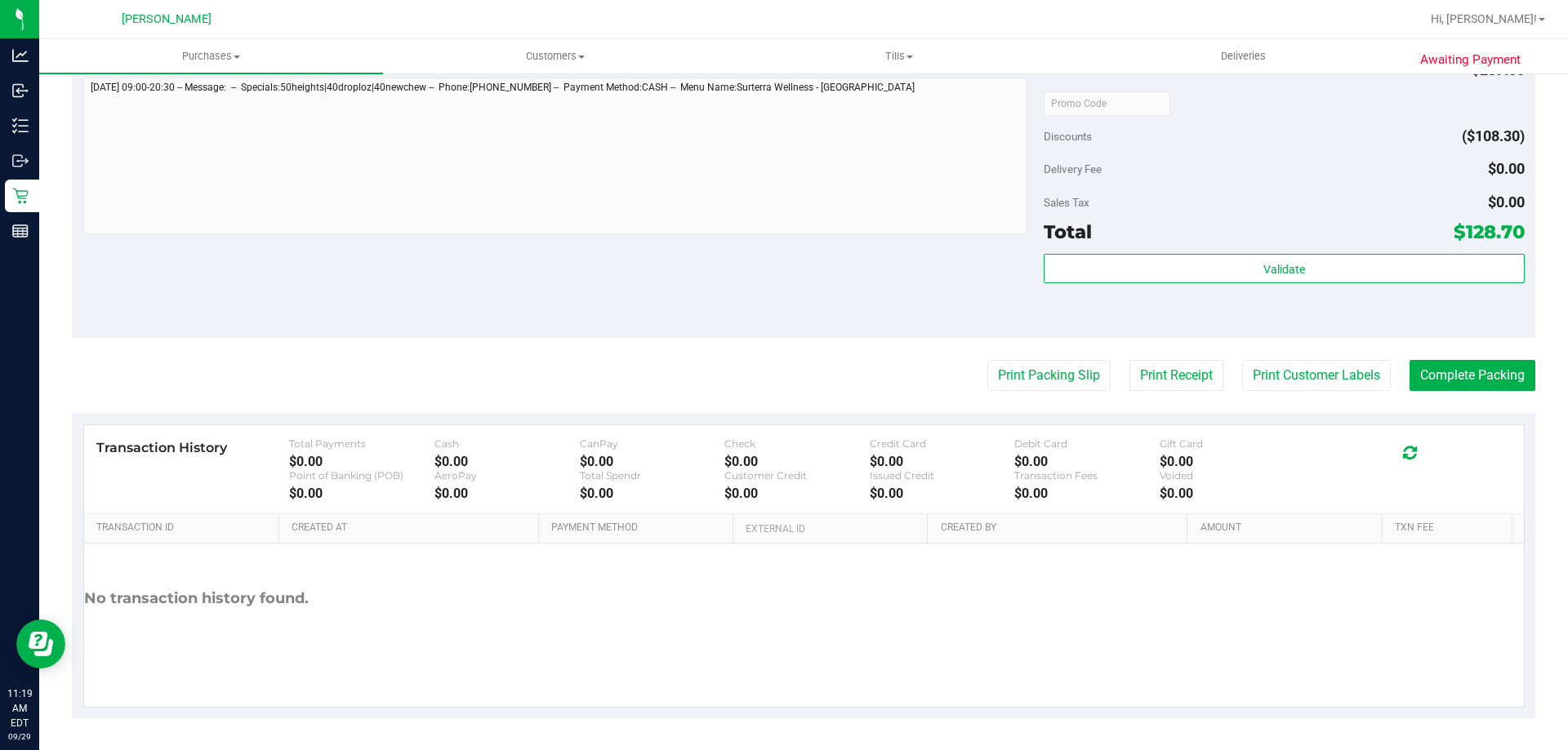
scroll to position [867, 0]
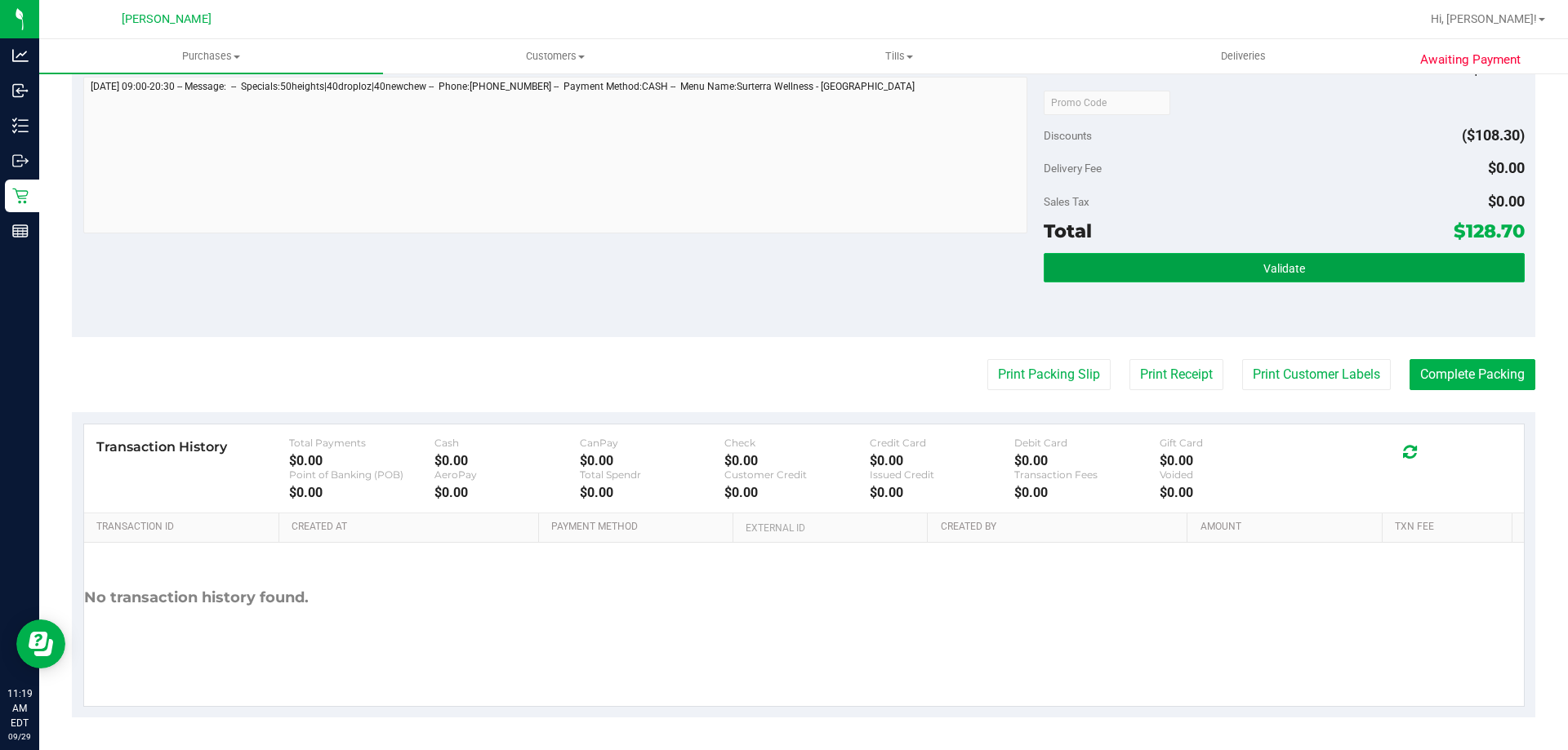
click at [1302, 274] on button "Validate" at bounding box center [1284, 267] width 480 height 29
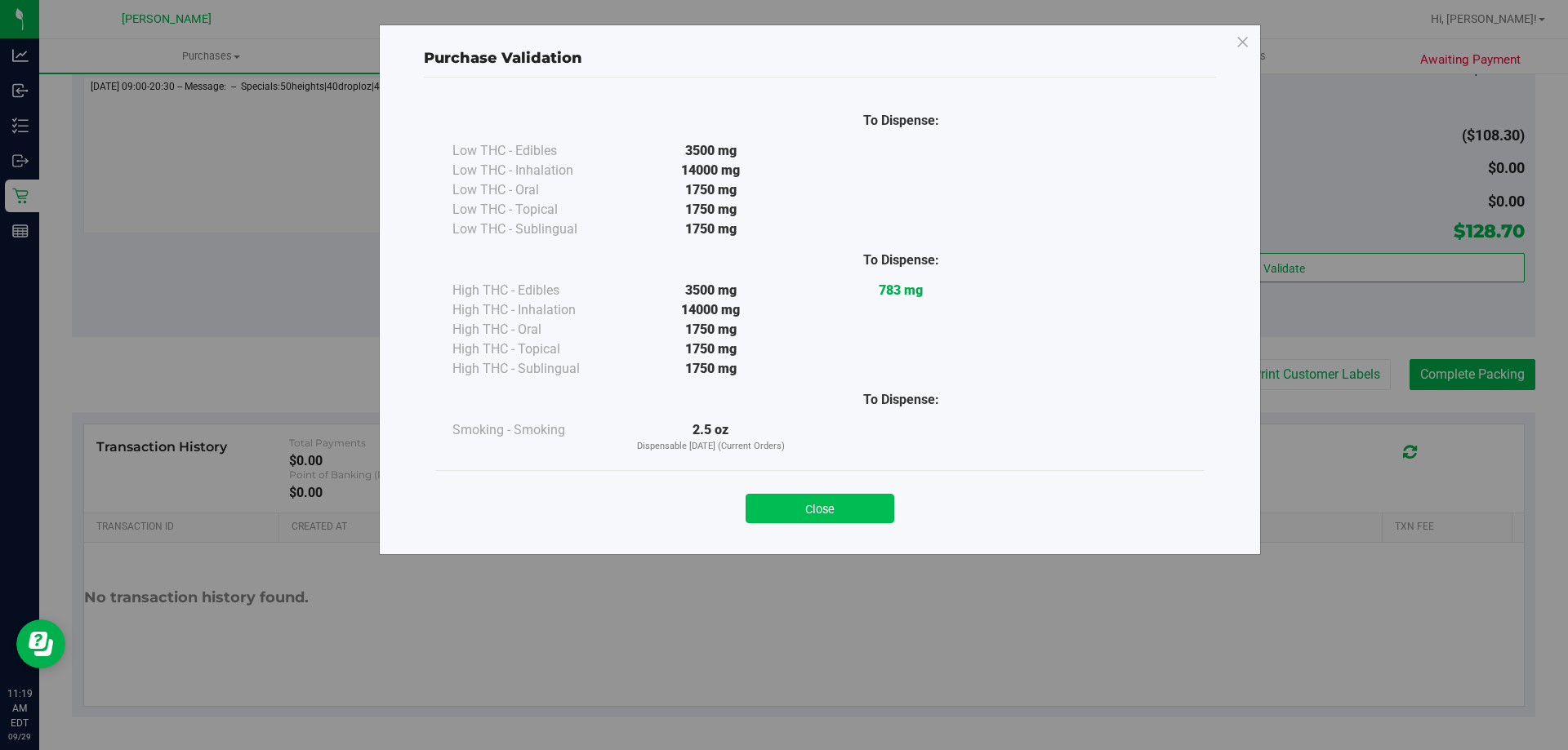
click at [820, 509] on button "Close" at bounding box center [819, 508] width 148 height 29
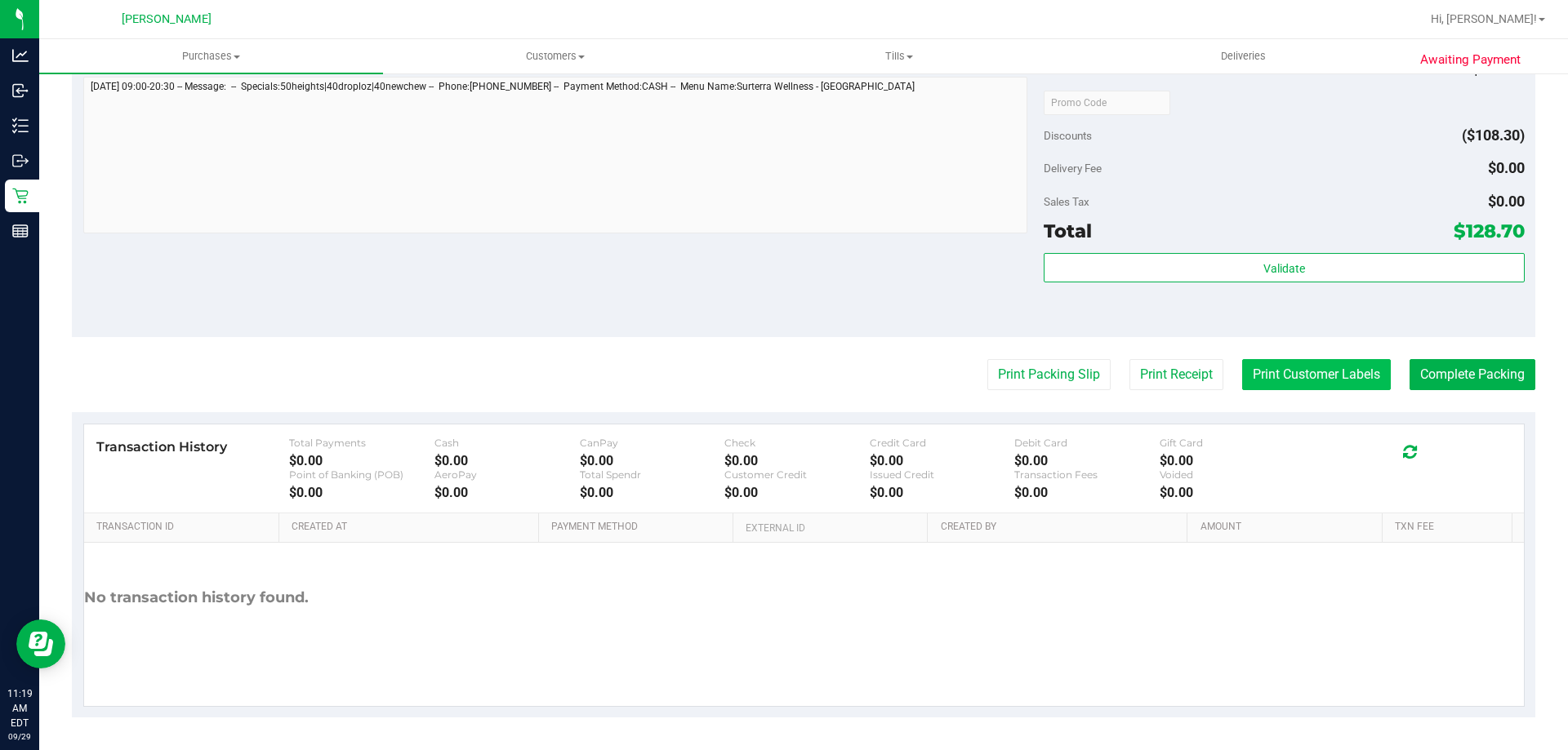
click at [1362, 390] on button "Print Customer Labels" at bounding box center [1316, 374] width 148 height 31
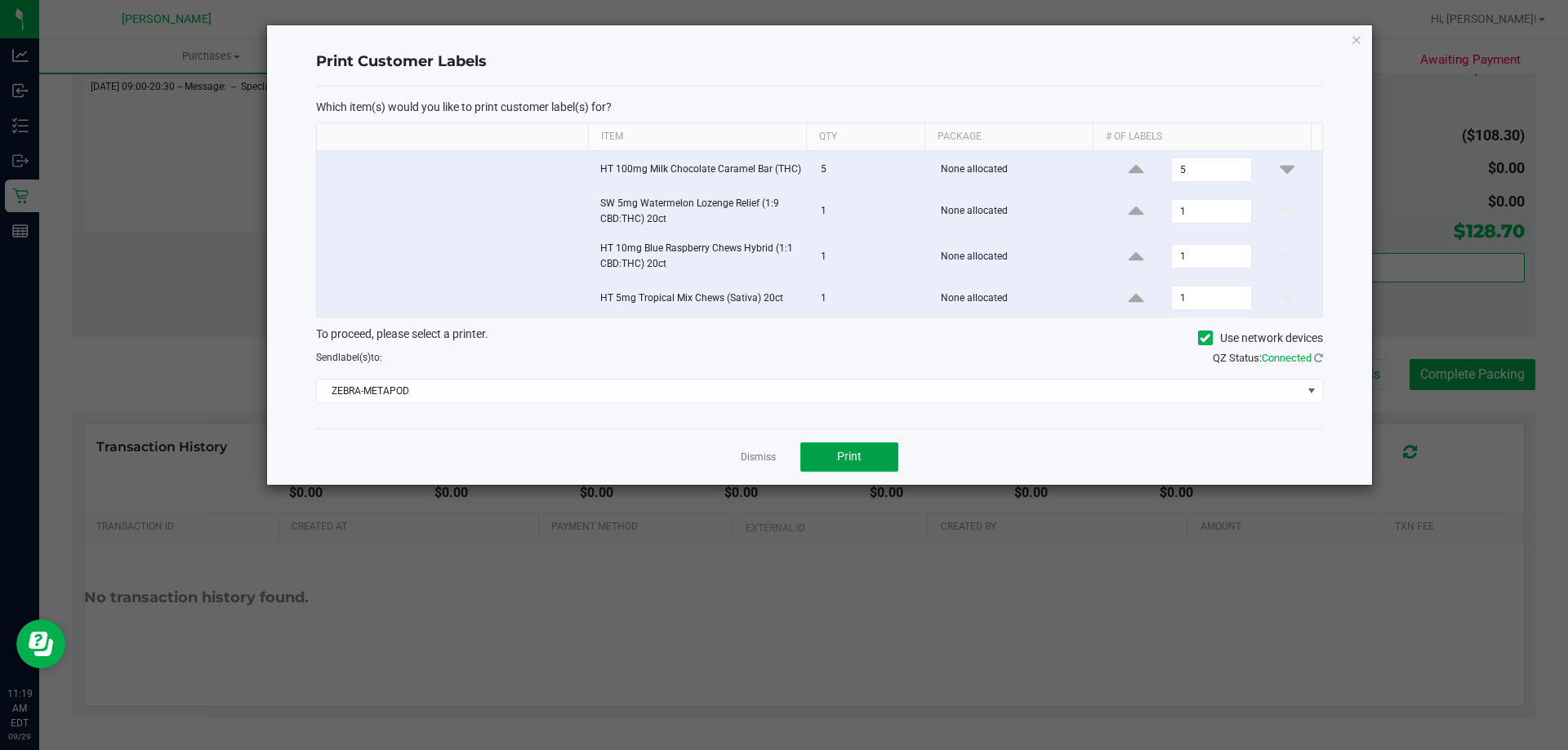
click at [821, 459] on button "Print" at bounding box center [850, 456] width 98 height 29
click at [768, 460] on link "Dismiss" at bounding box center [758, 457] width 35 height 14
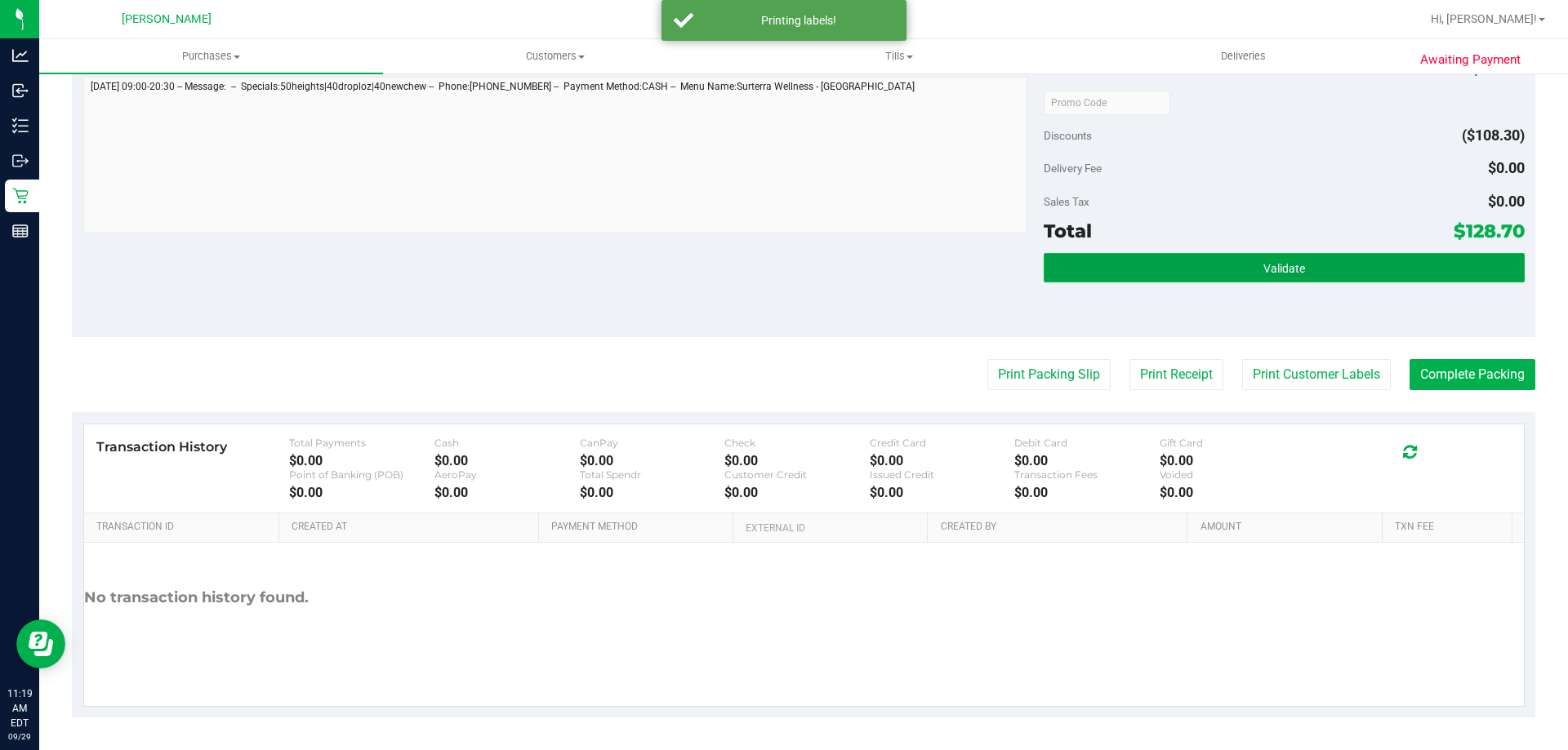
click at [1297, 253] on button "Validate" at bounding box center [1284, 267] width 480 height 29
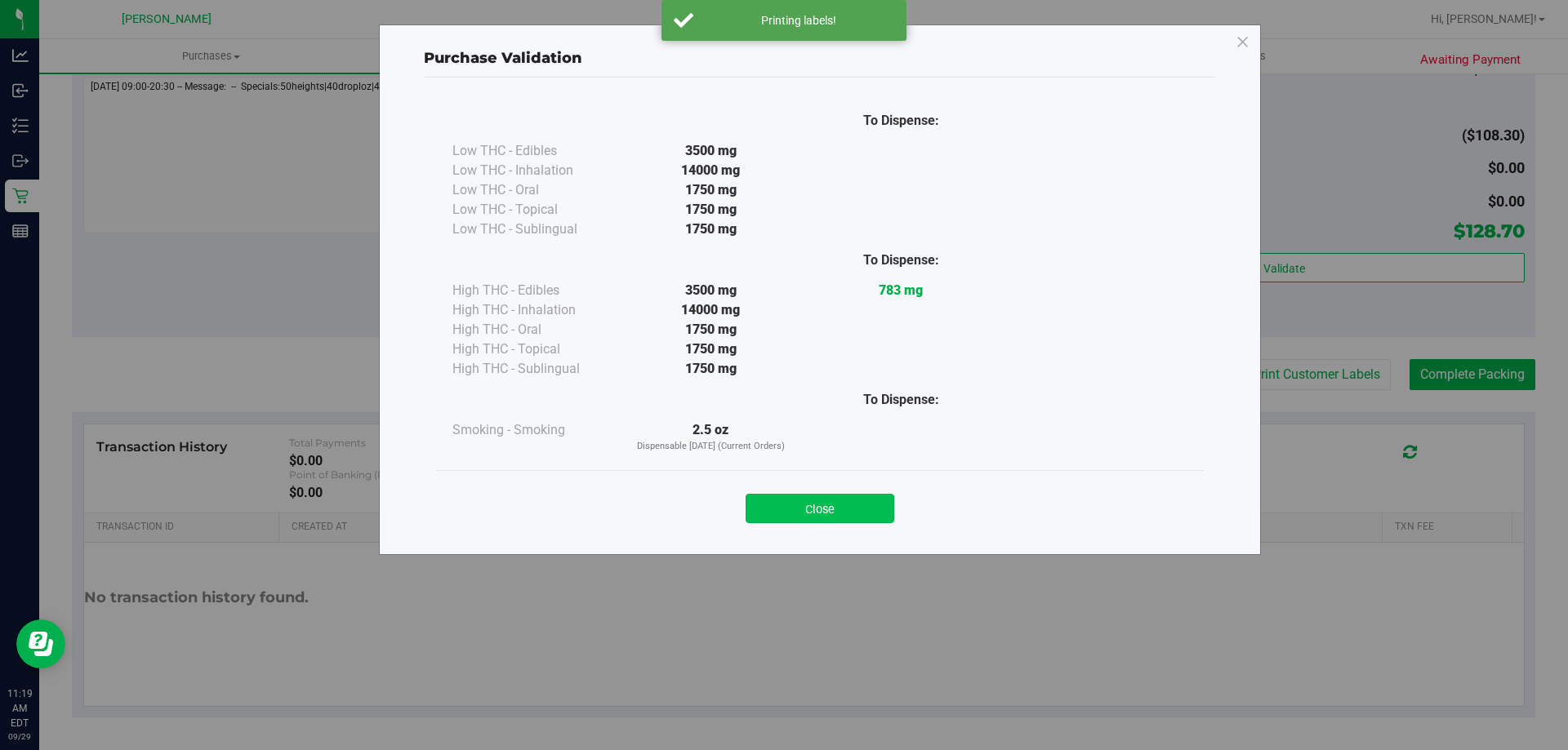
click at [843, 502] on button "Close" at bounding box center [819, 508] width 148 height 29
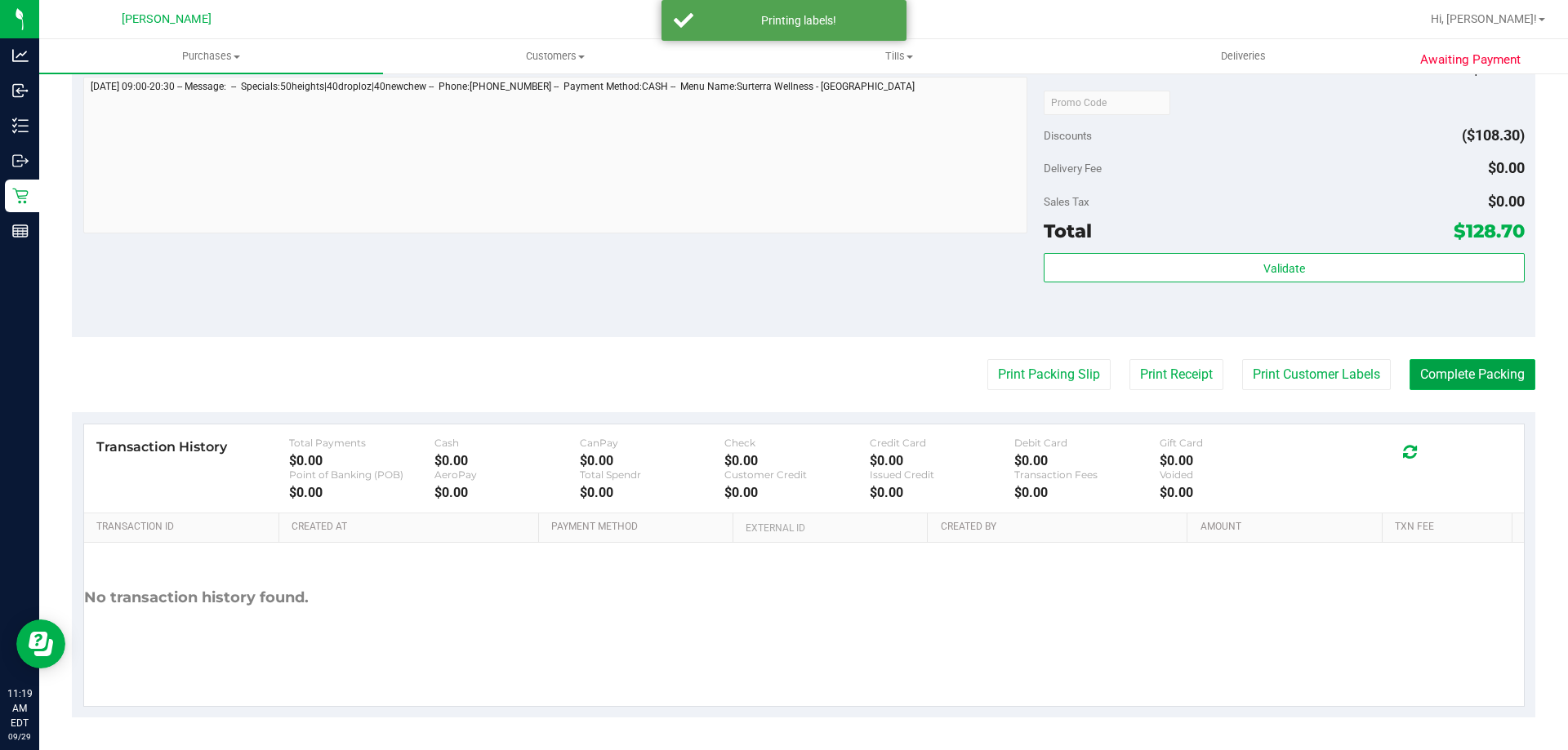
click at [1439, 377] on button "Complete Packing" at bounding box center [1472, 374] width 126 height 31
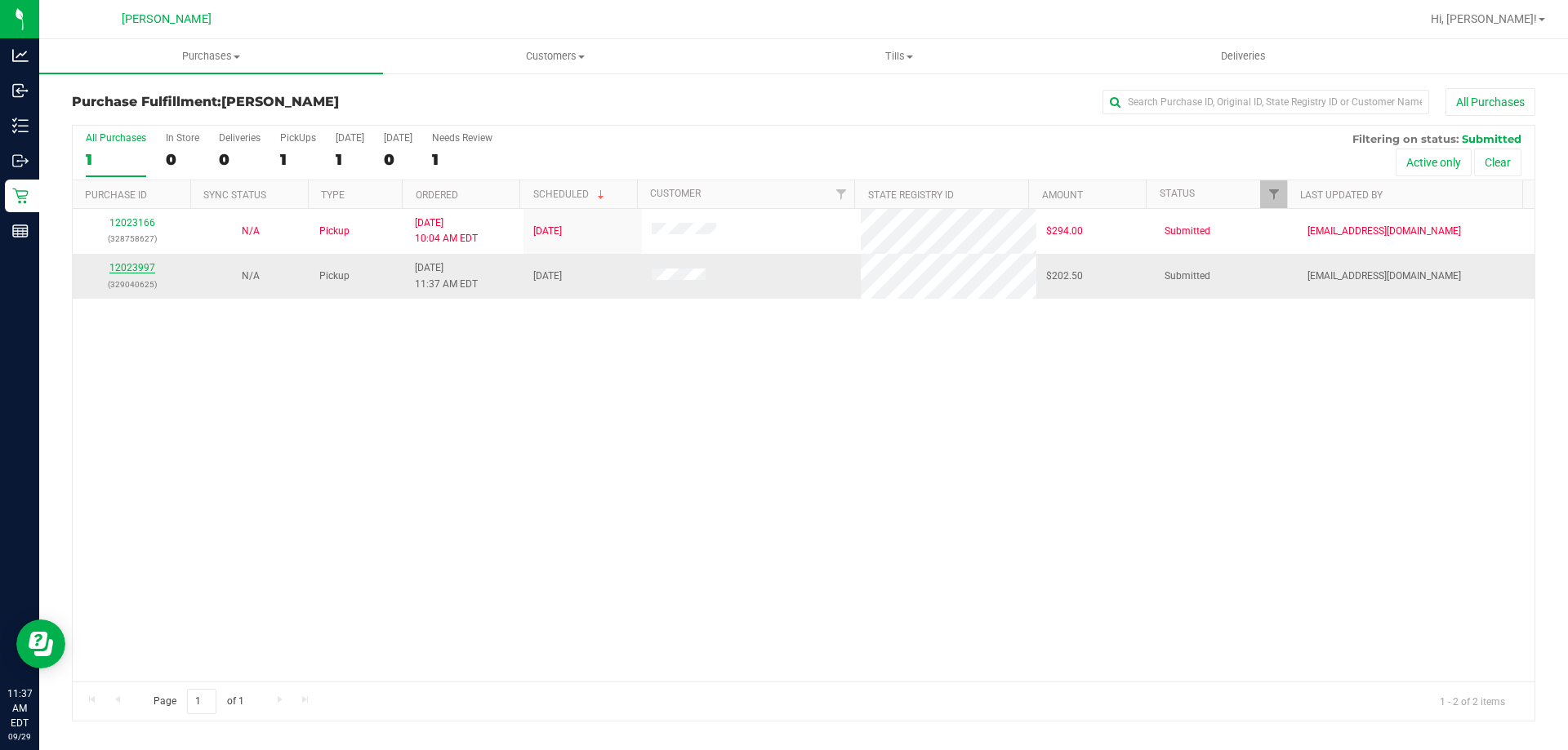
click at [146, 270] on link "12023997" at bounding box center [132, 267] width 45 height 11
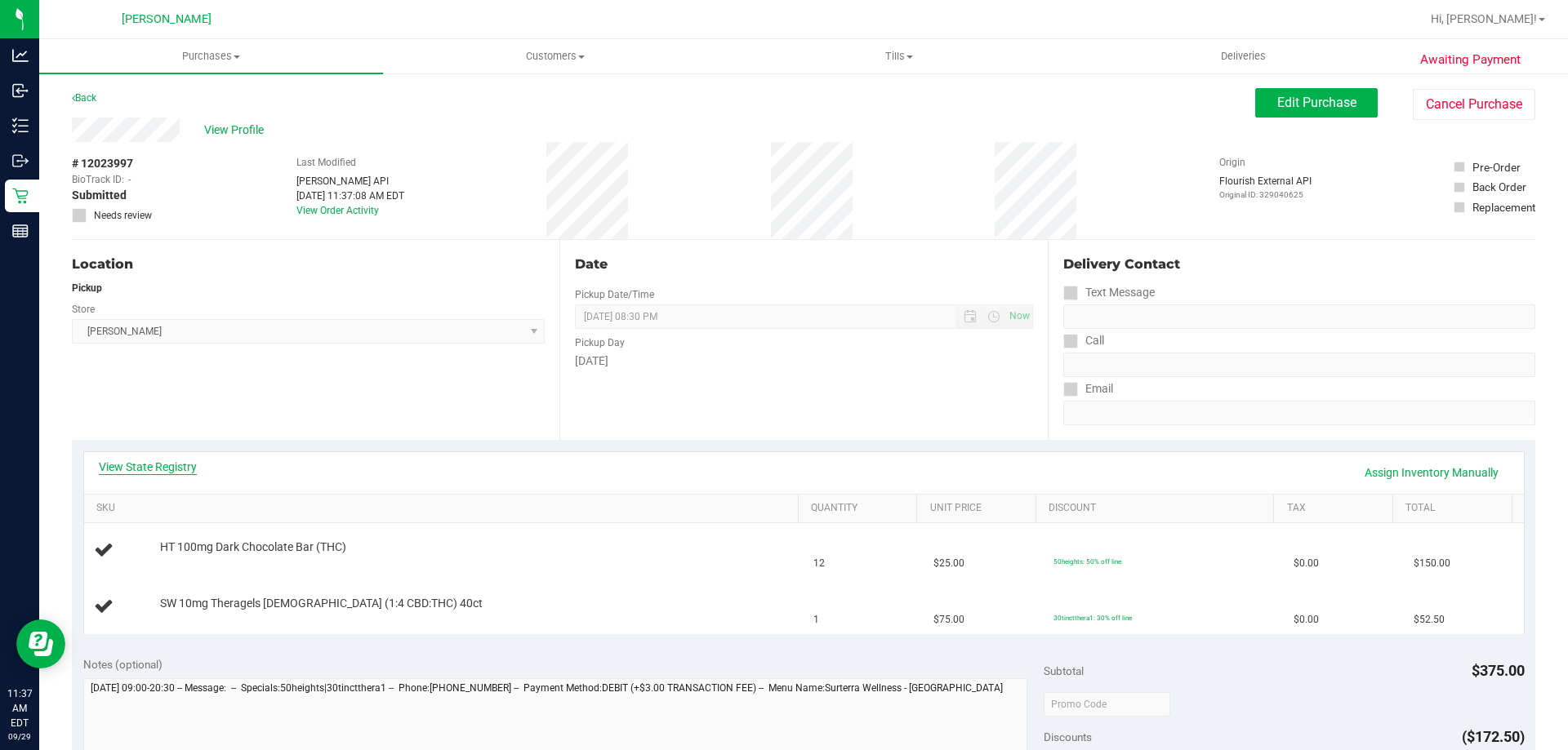
click at [123, 469] on link "View State Registry" at bounding box center [148, 467] width 98 height 16
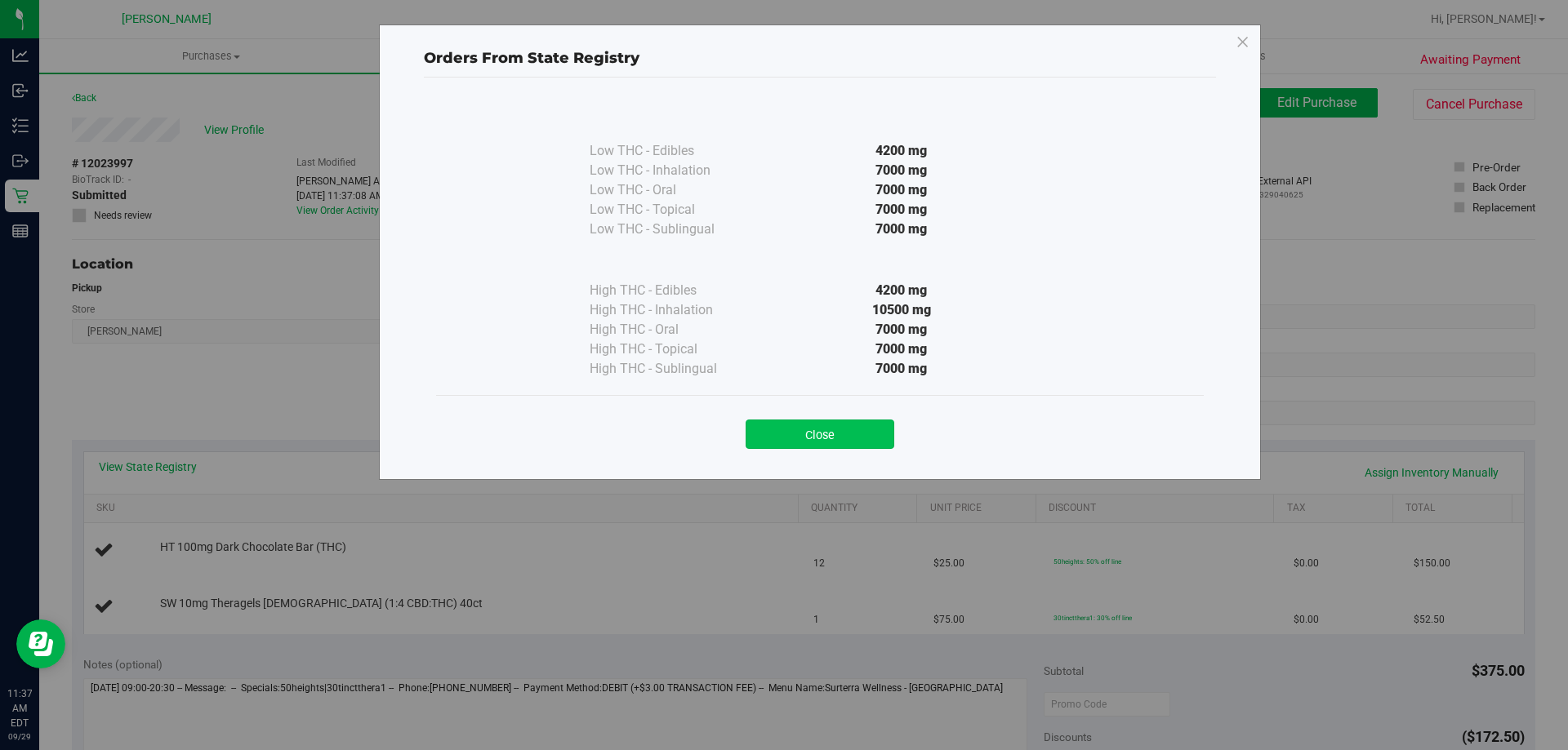
click at [884, 422] on button "Close" at bounding box center [819, 434] width 148 height 29
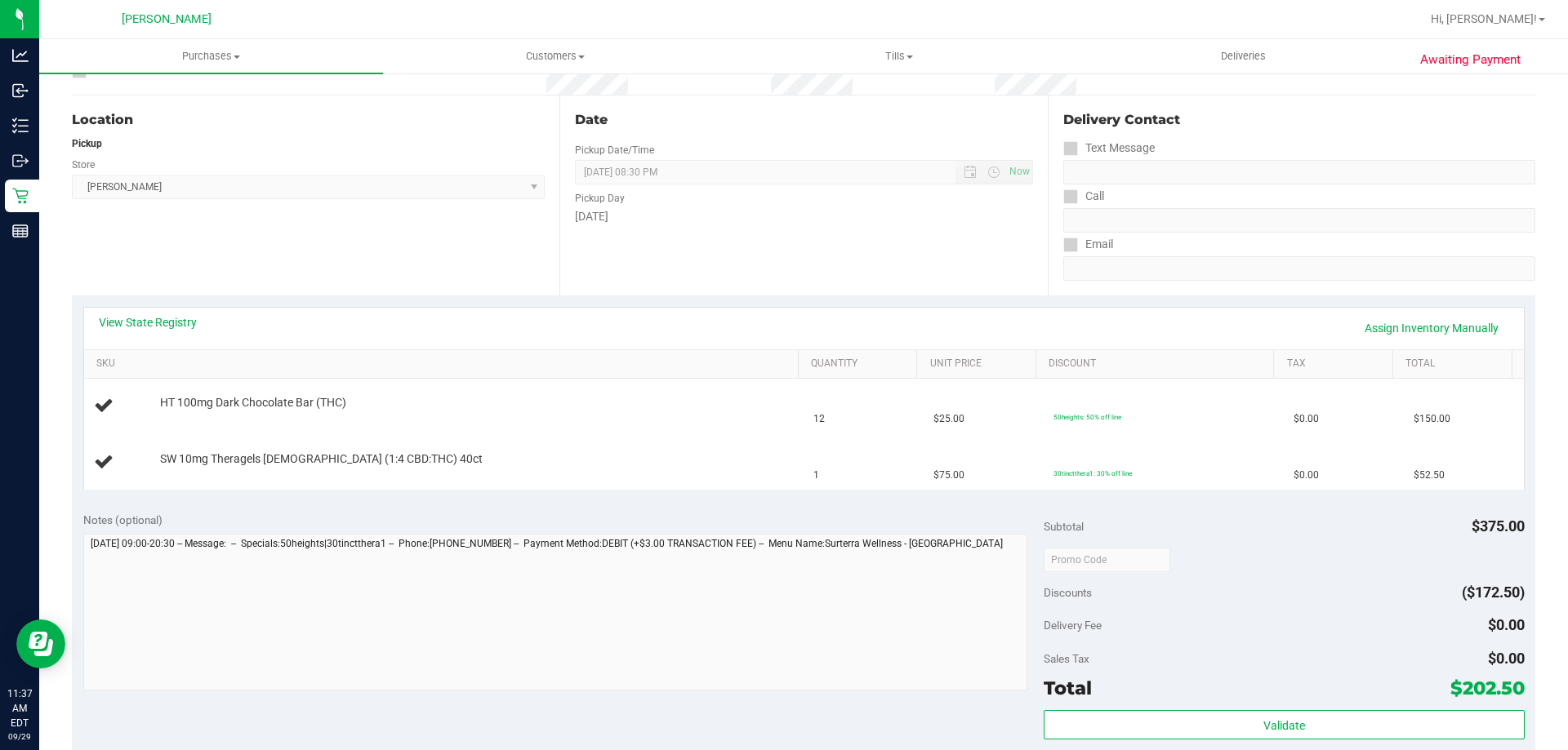
scroll to position [327, 0]
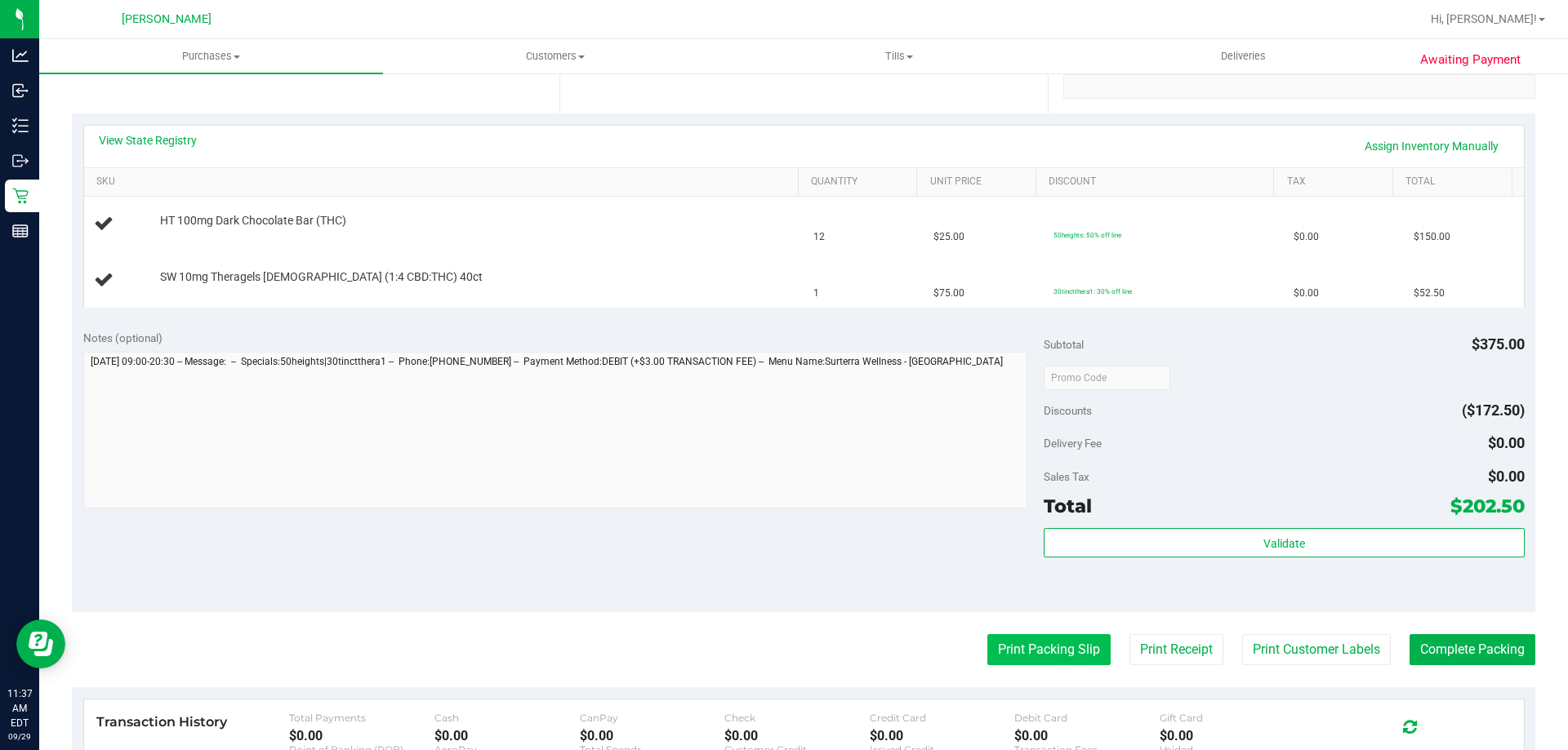
click at [1037, 636] on button "Print Packing Slip" at bounding box center [1049, 649] width 123 height 31
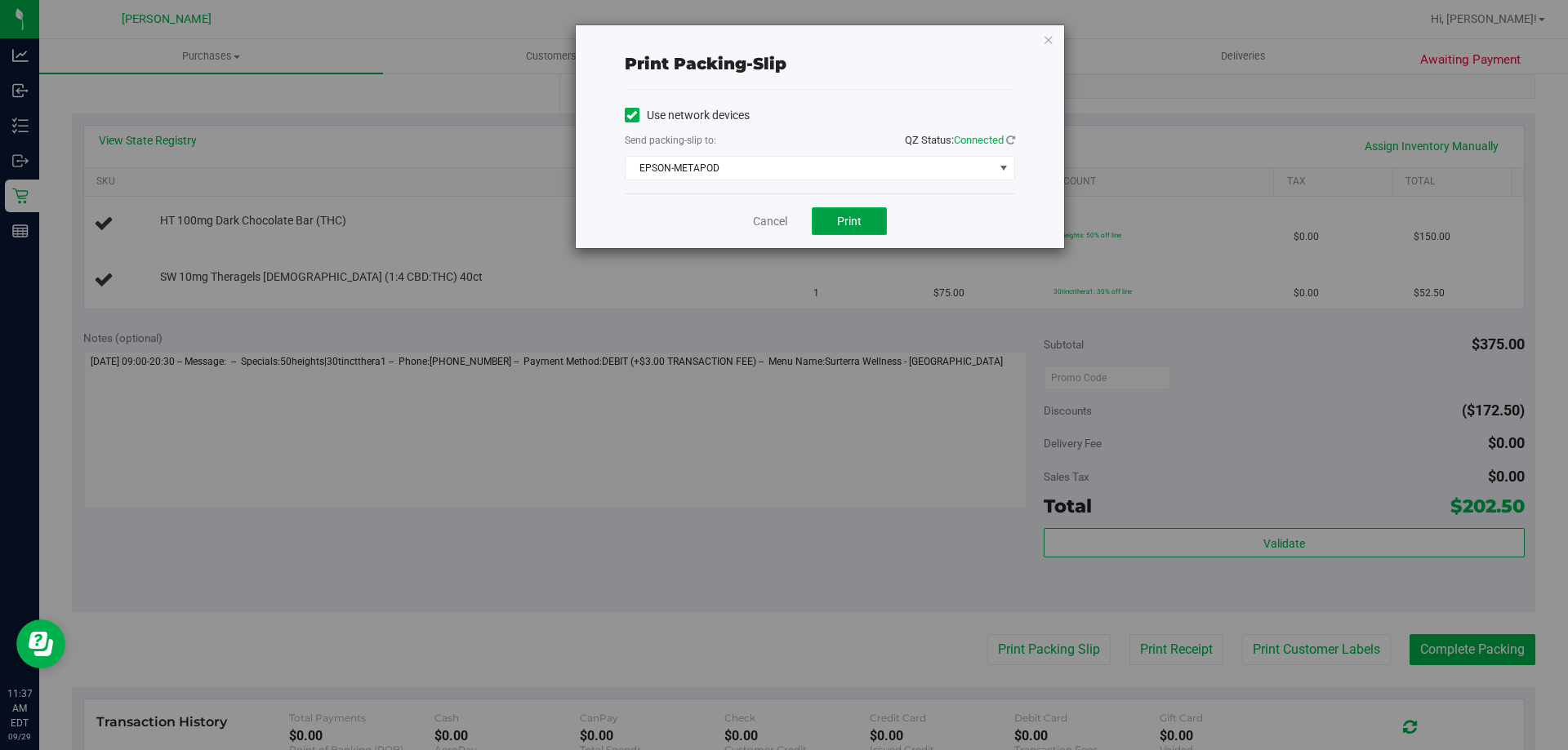
click at [862, 214] on button "Print" at bounding box center [849, 220] width 75 height 27
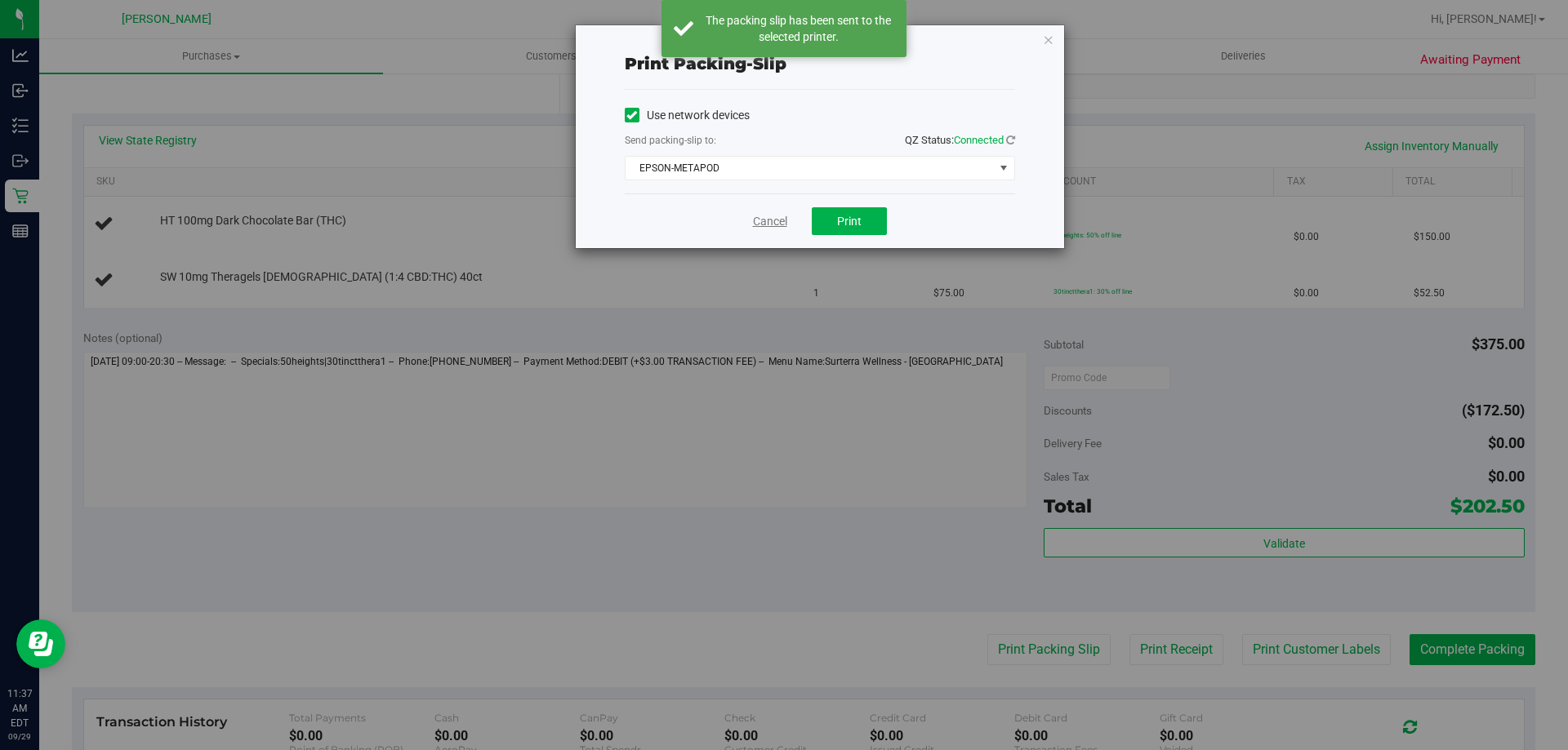
click at [774, 225] on link "Cancel" at bounding box center [770, 222] width 34 height 17
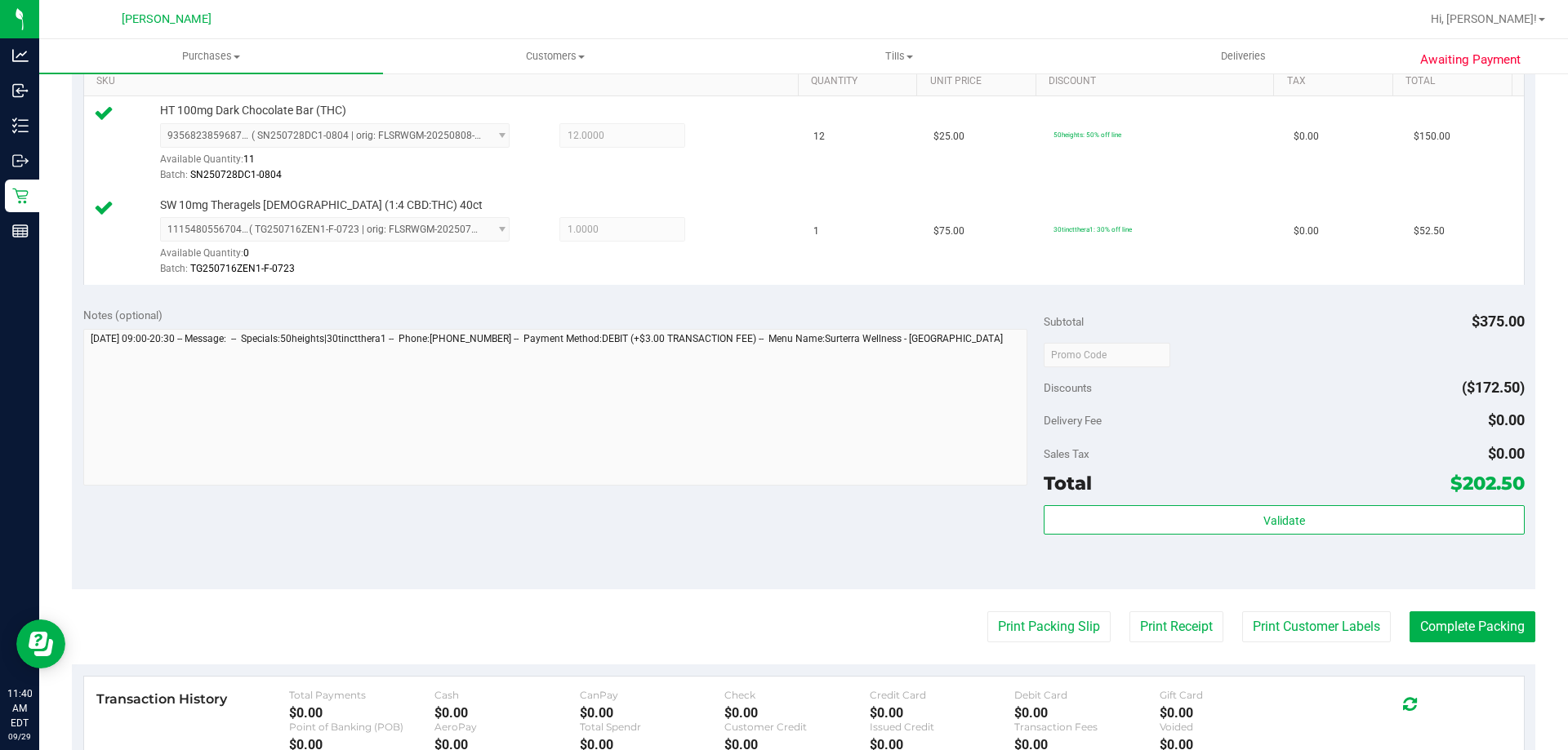
scroll to position [653, 0]
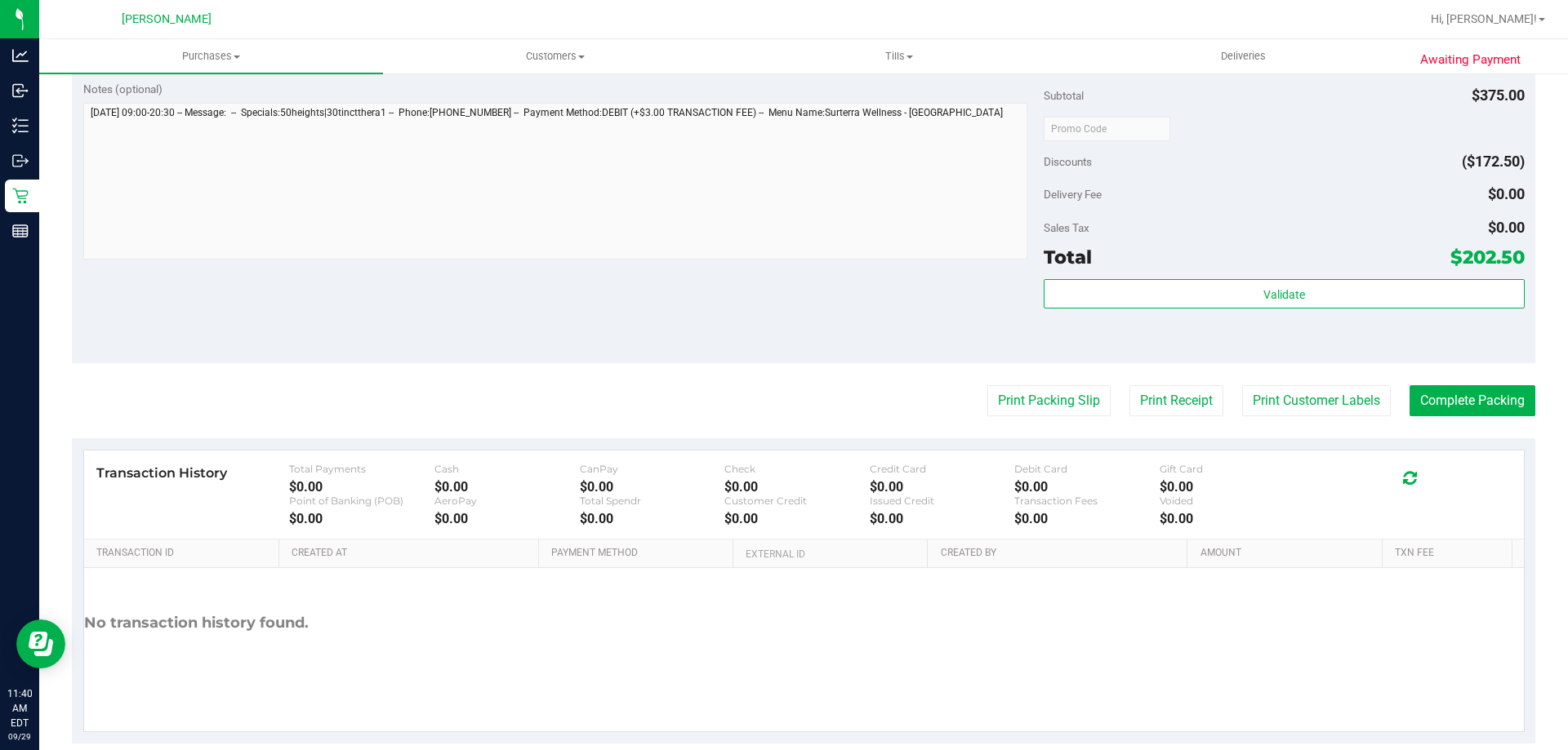
click at [1150, 276] on div "Subtotal $375.00 Discounts ($172.50) Delivery Fee $0.00 Sales Tax $0.00 Total $…" at bounding box center [1284, 217] width 480 height 272
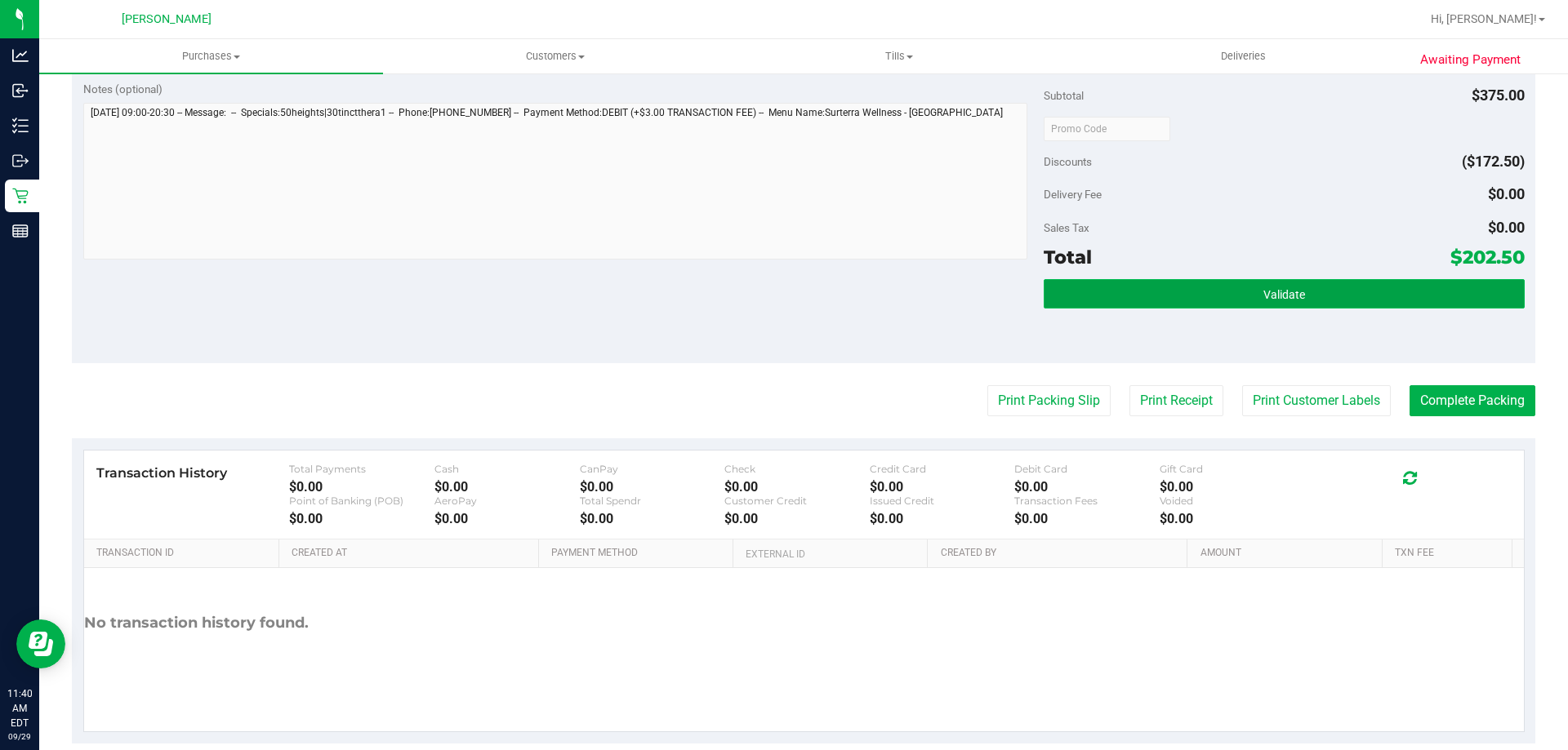
click at [1147, 290] on button "Validate" at bounding box center [1284, 294] width 480 height 29
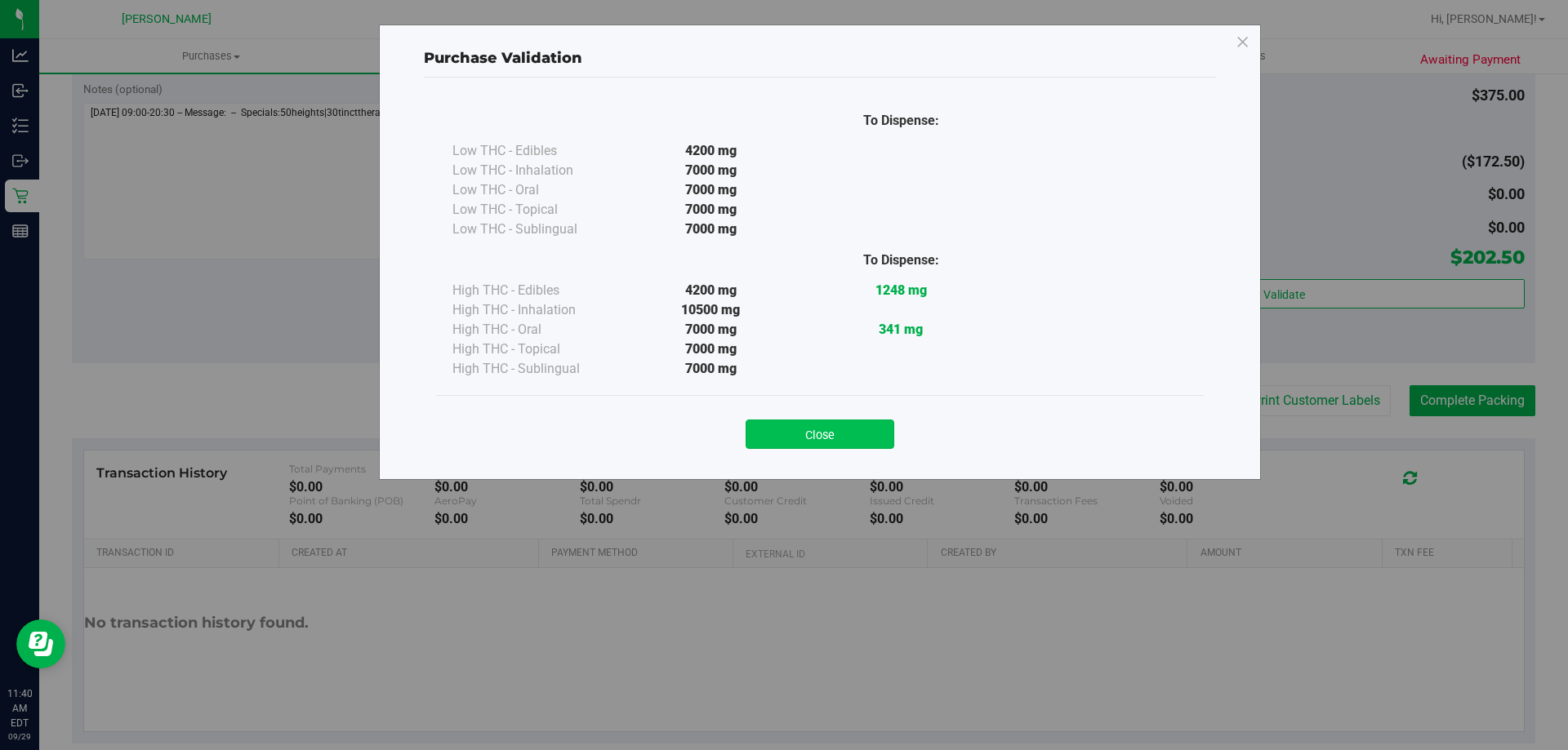
click at [837, 439] on button "Close" at bounding box center [819, 434] width 148 height 29
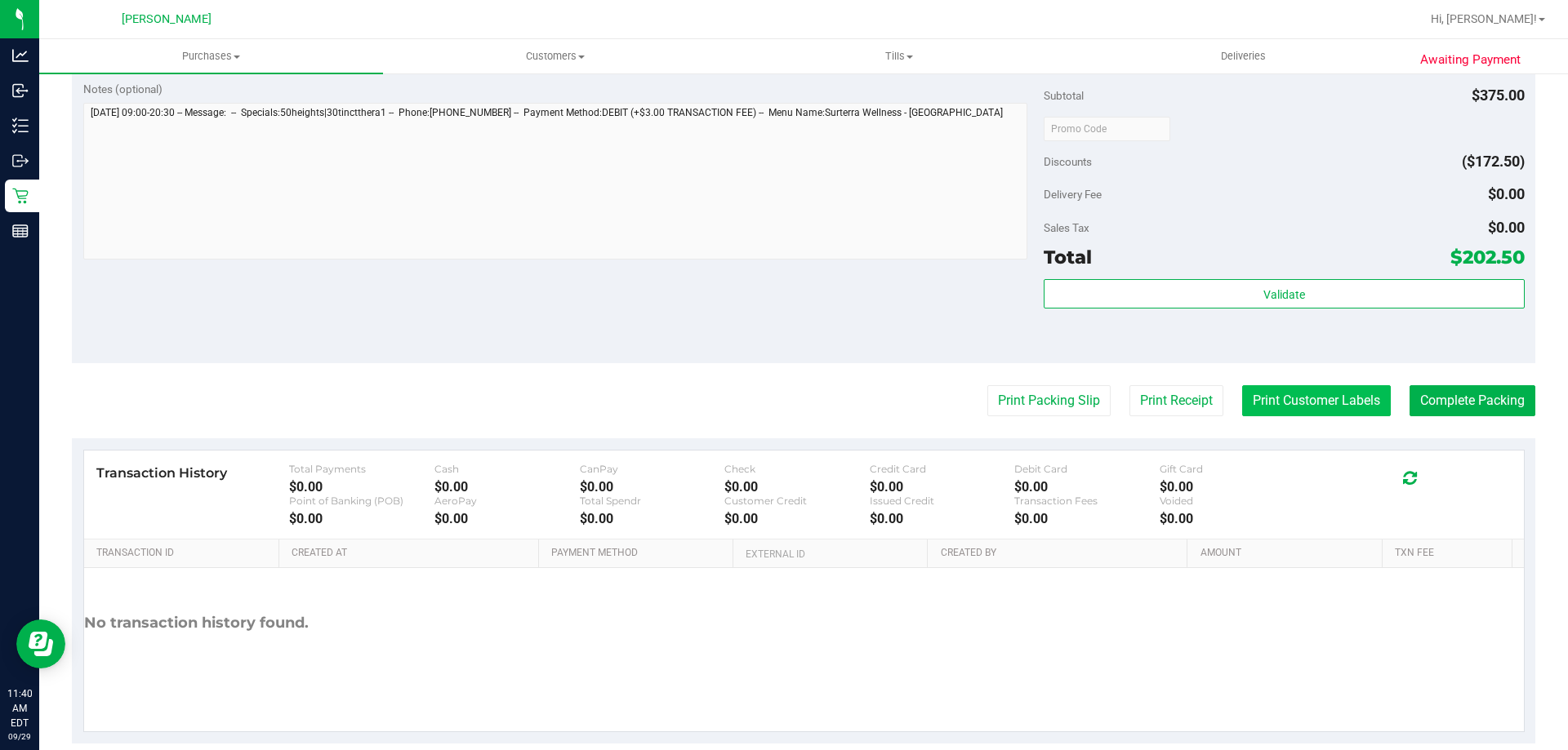
click at [1320, 402] on button "Print Customer Labels" at bounding box center [1316, 401] width 148 height 31
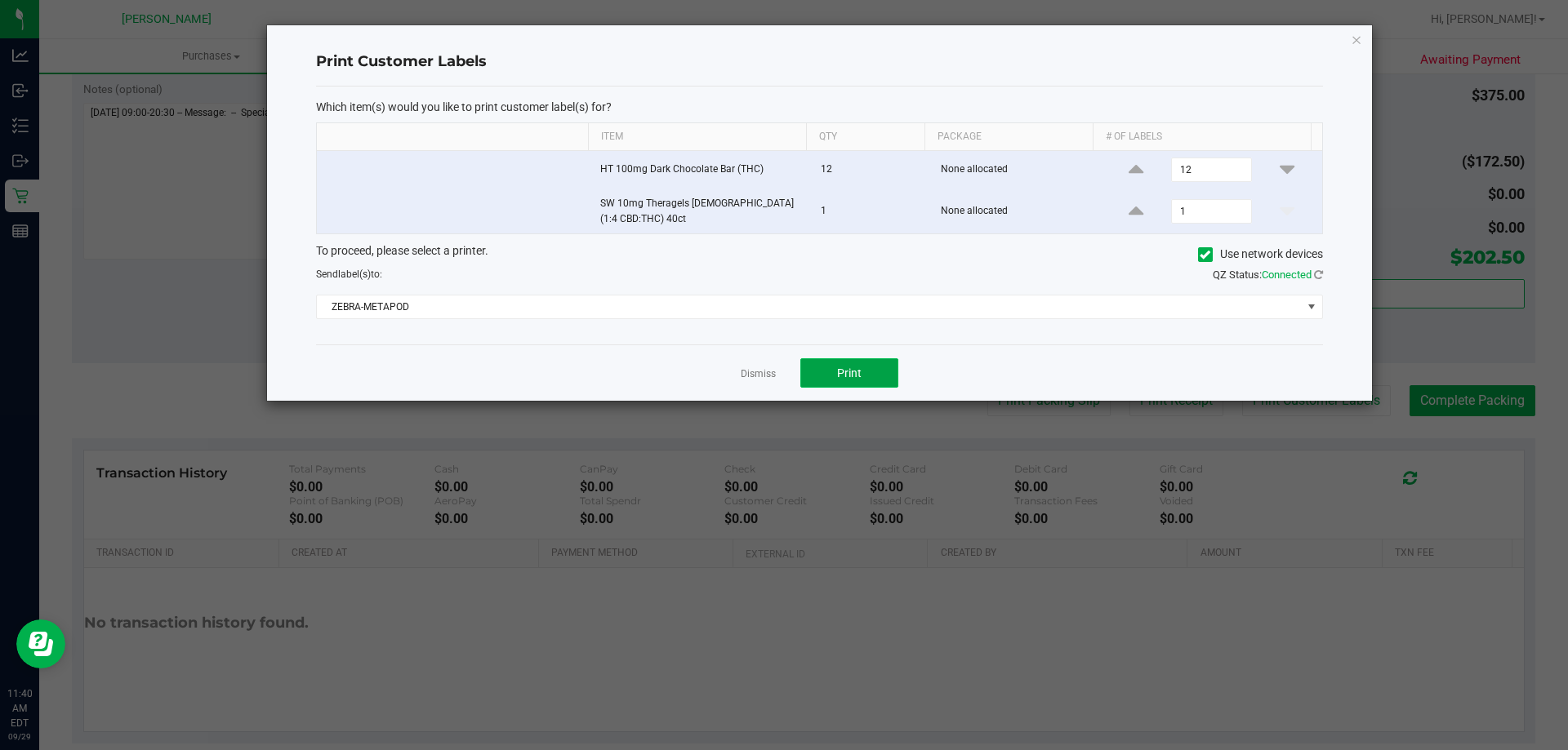
click at [862, 365] on button "Print" at bounding box center [850, 372] width 98 height 29
click at [751, 367] on link "Dismiss" at bounding box center [758, 374] width 35 height 14
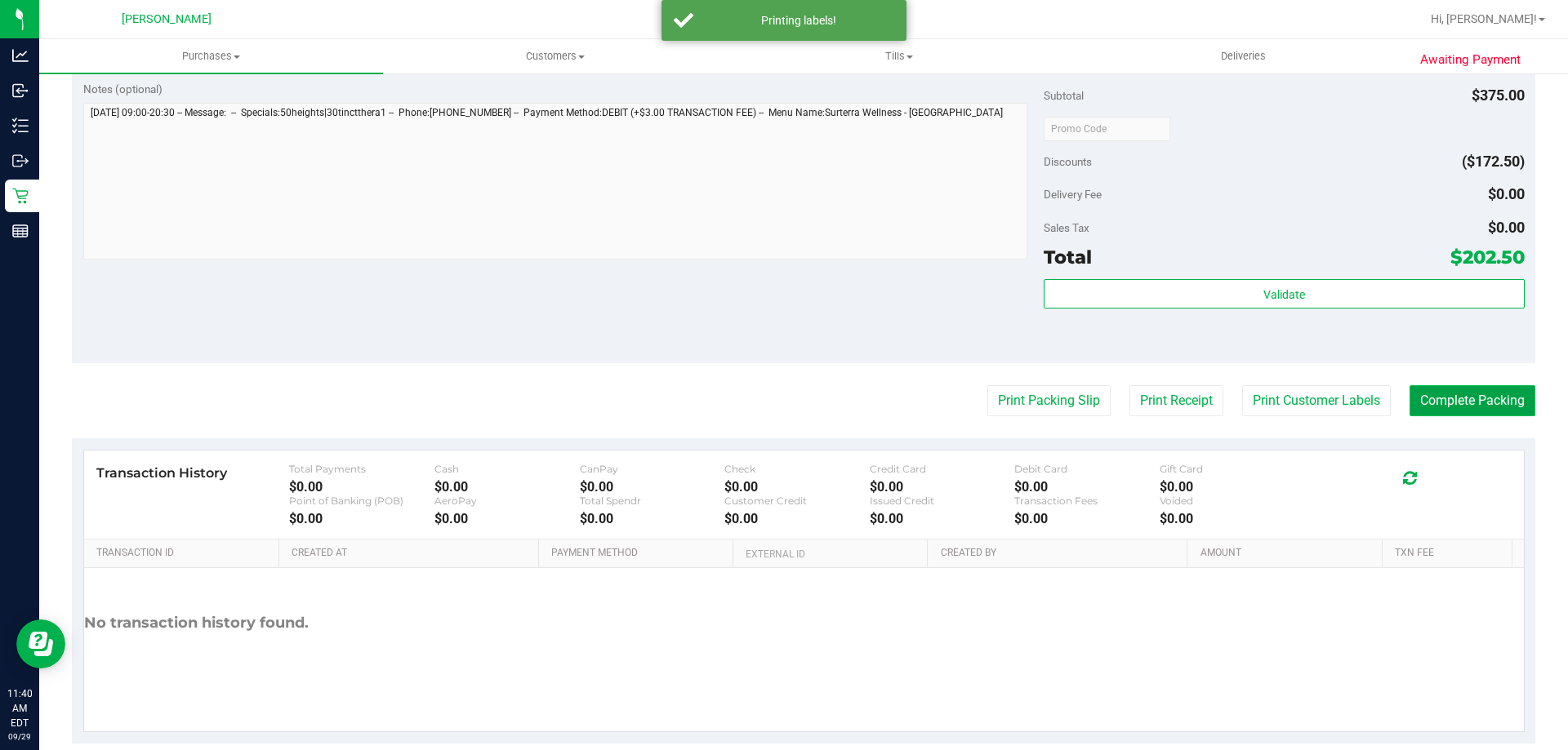
click at [1434, 411] on button "Complete Packing" at bounding box center [1472, 401] width 126 height 31
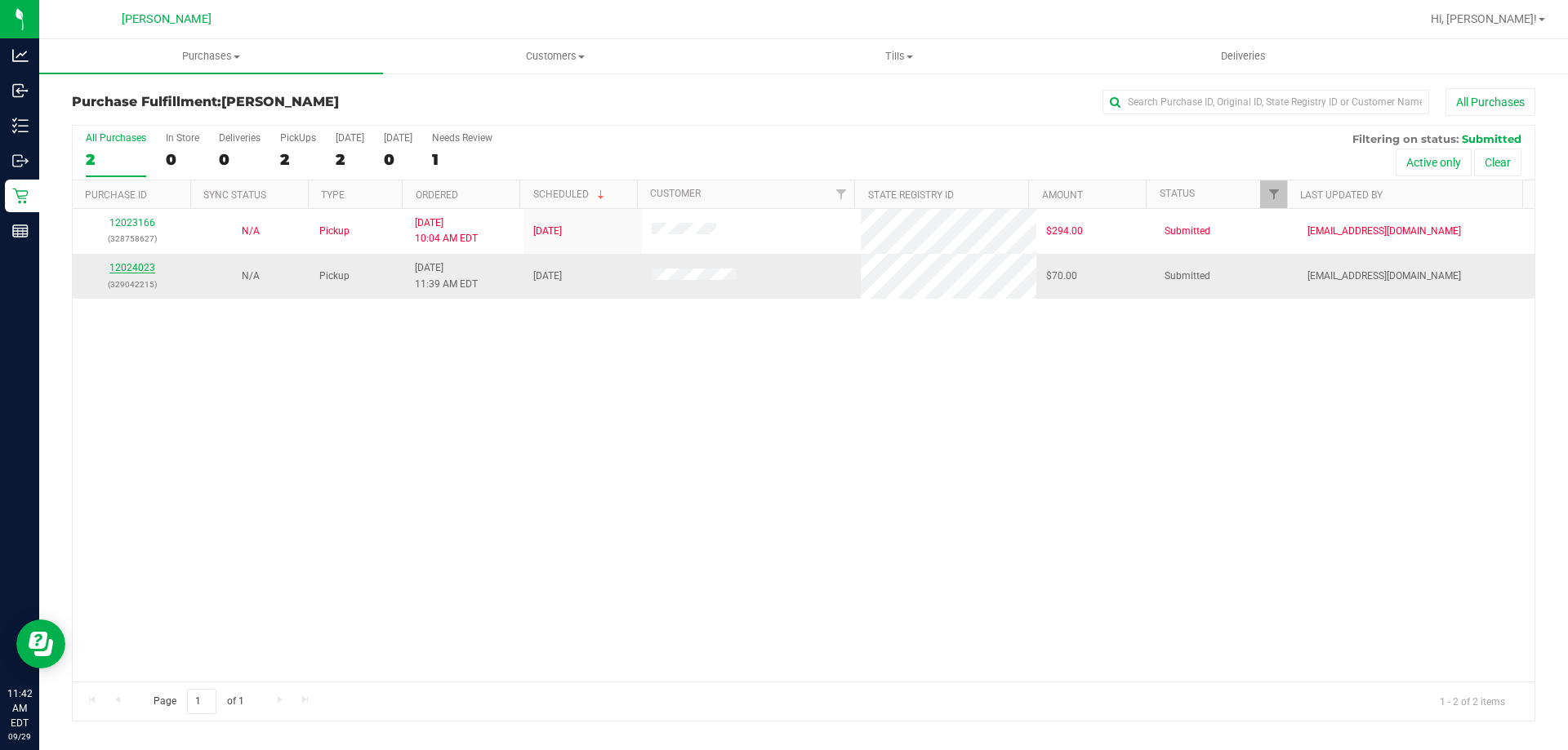
click at [129, 266] on link "12024023" at bounding box center [132, 267] width 45 height 11
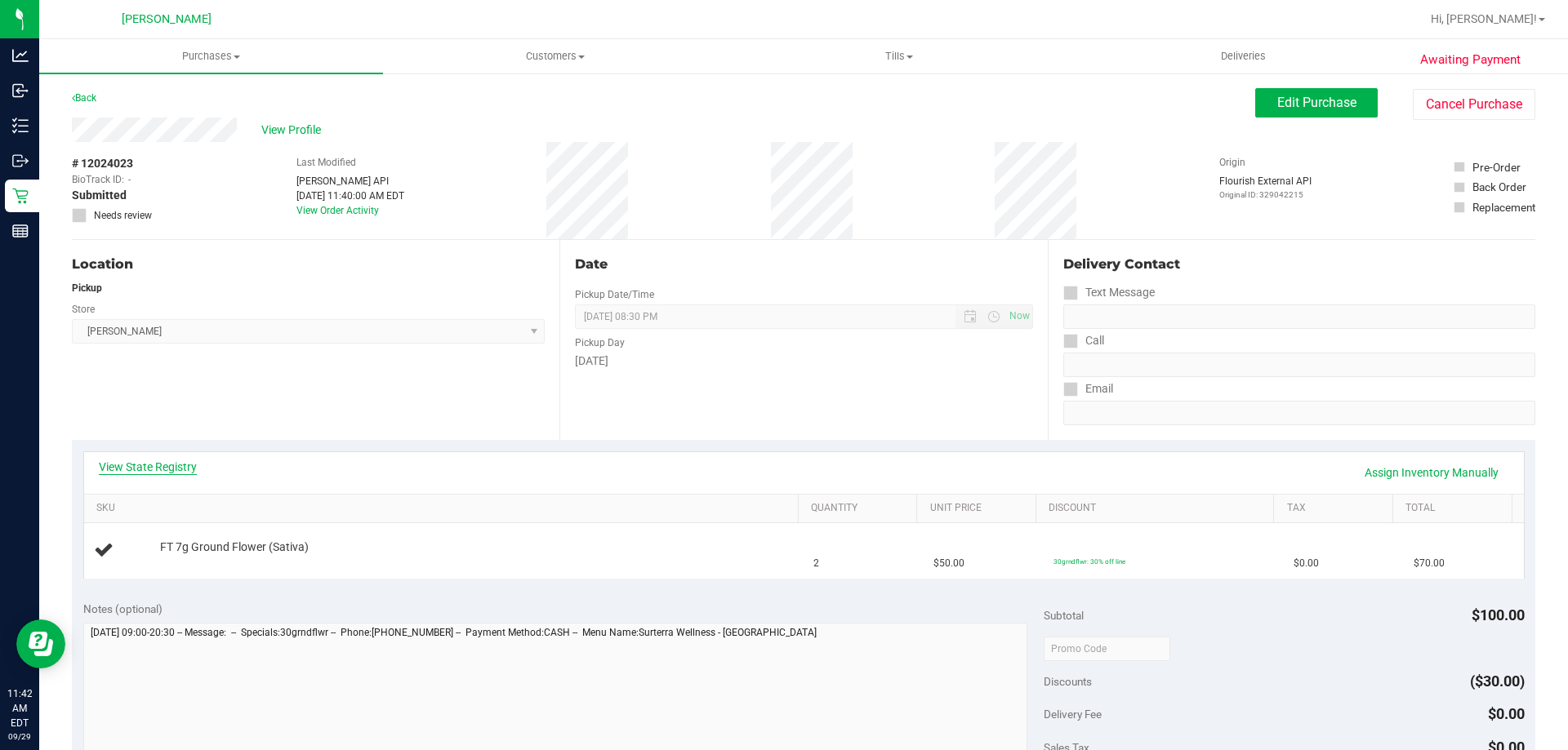
click at [177, 464] on link "View State Registry" at bounding box center [148, 467] width 98 height 16
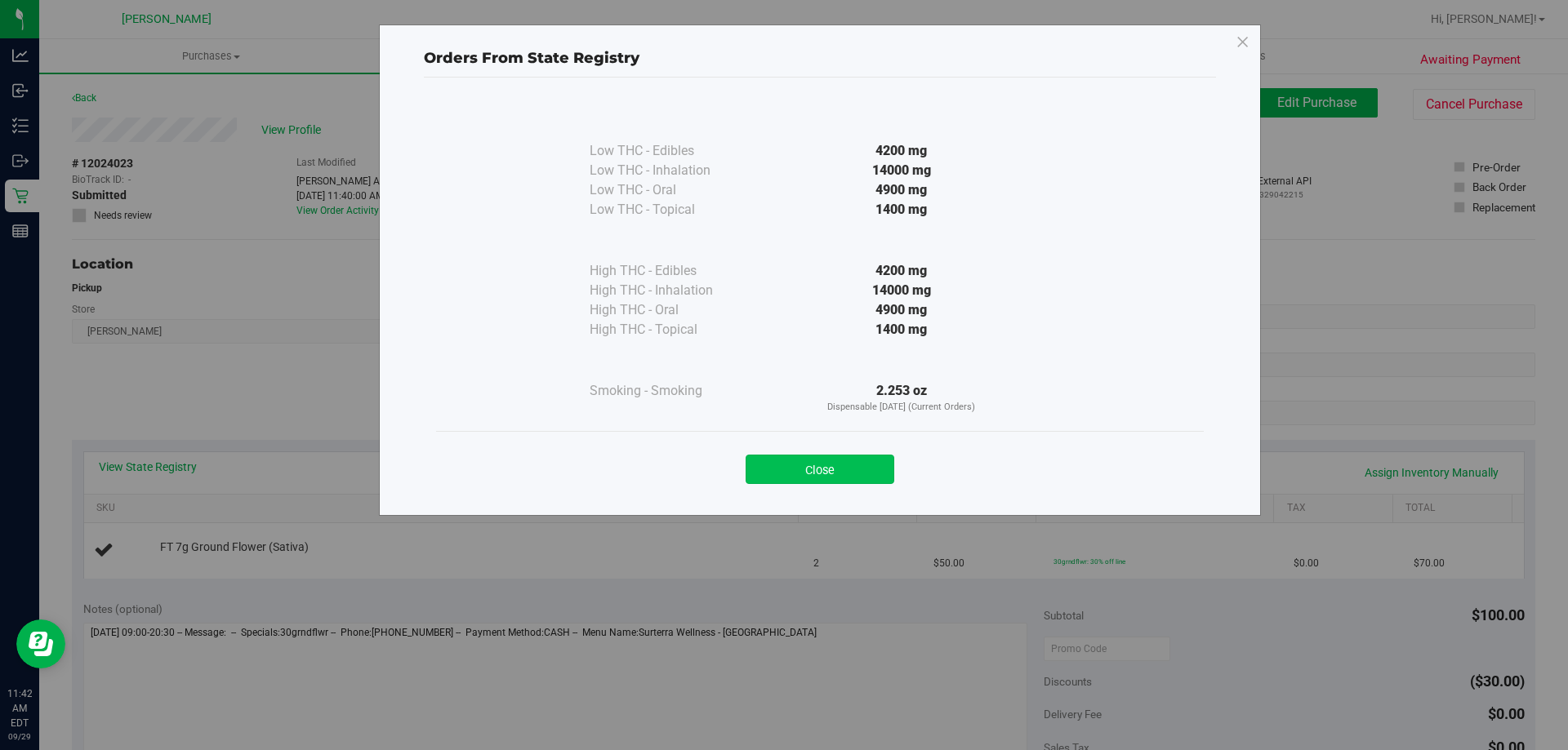
click at [858, 466] on button "Close" at bounding box center [819, 469] width 148 height 29
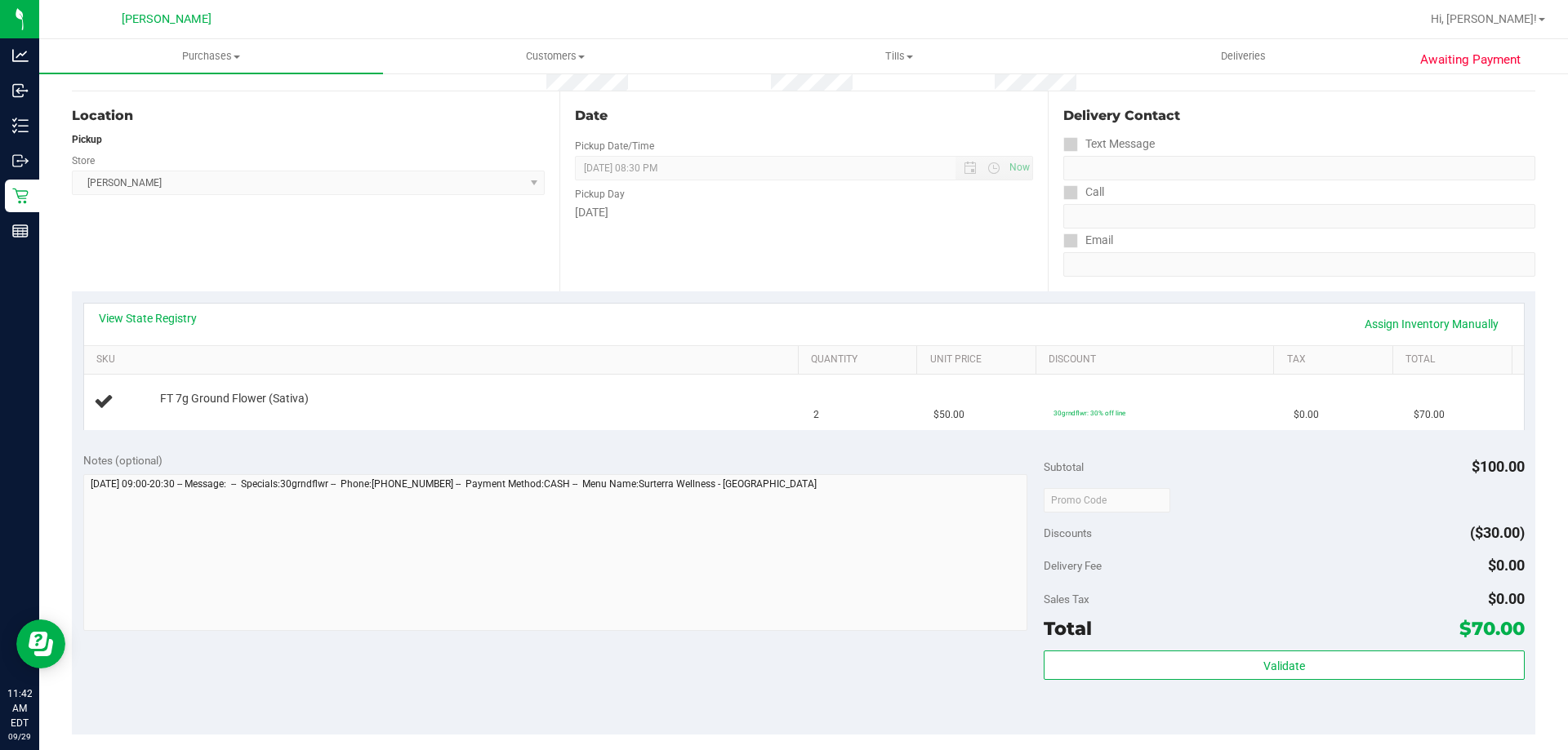
scroll to position [327, 0]
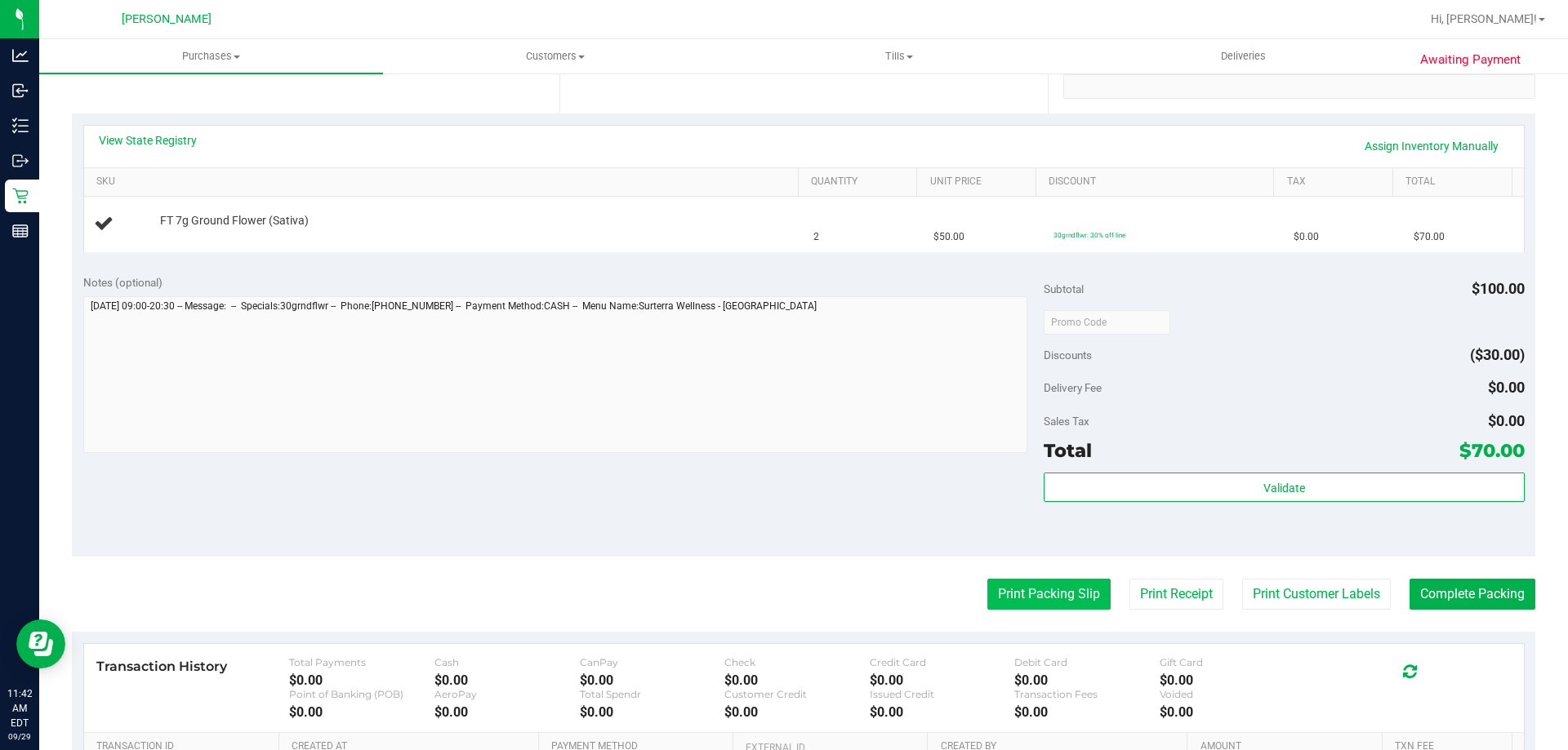
click at [1027, 598] on button "Print Packing Slip" at bounding box center [1049, 594] width 123 height 31
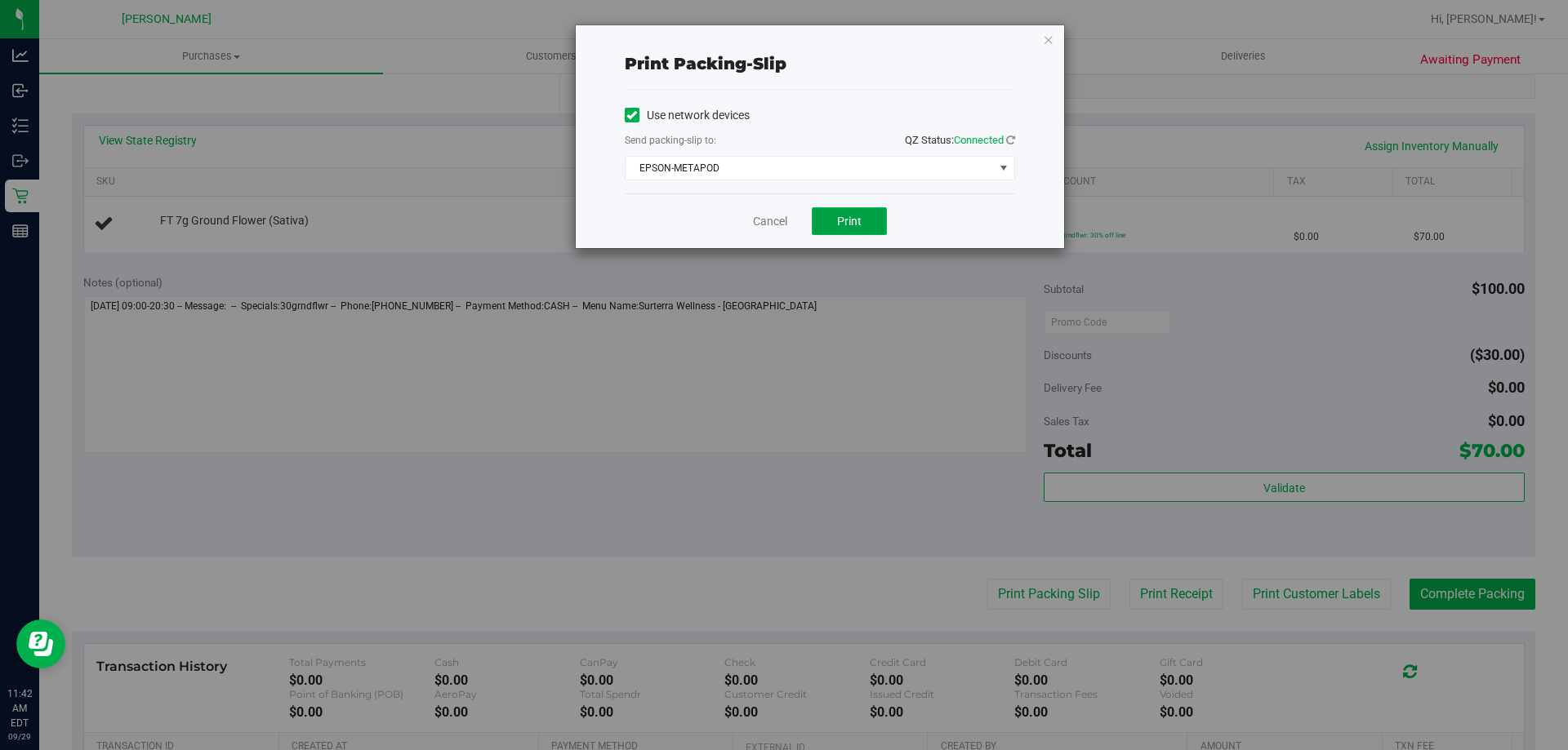
click at [833, 213] on button "Print" at bounding box center [849, 220] width 75 height 27
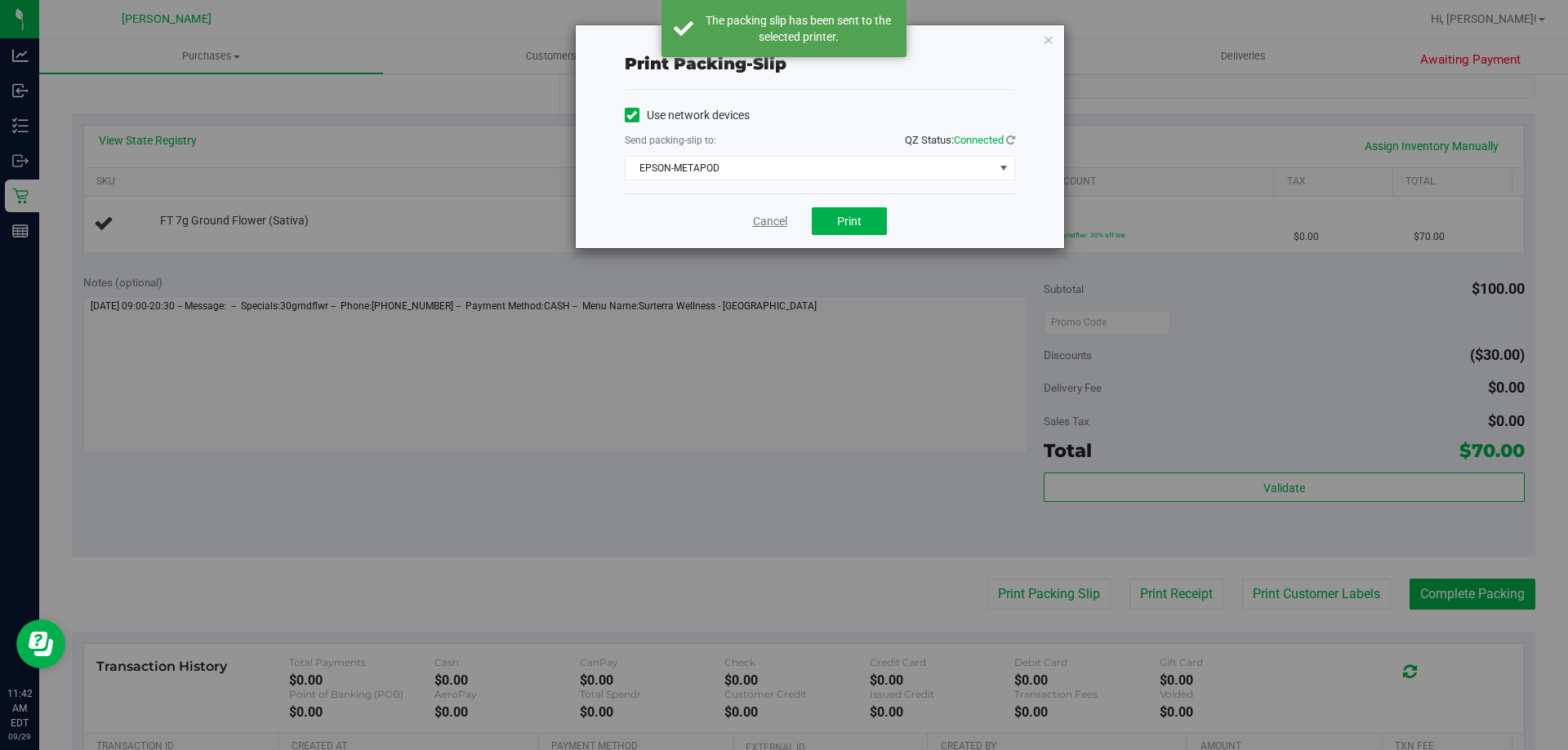
click at [771, 214] on link "Cancel" at bounding box center [770, 222] width 34 height 17
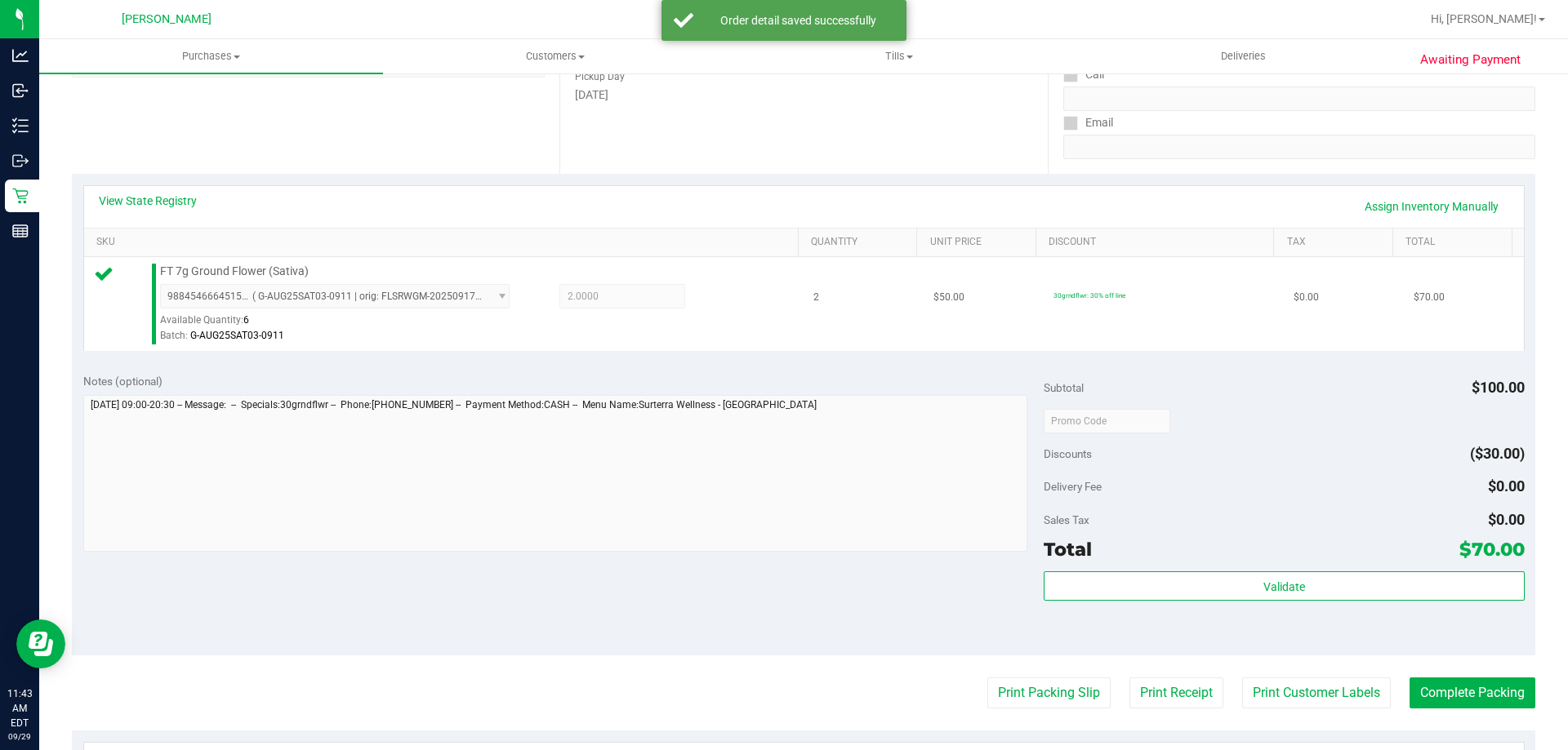
scroll to position [585, 0]
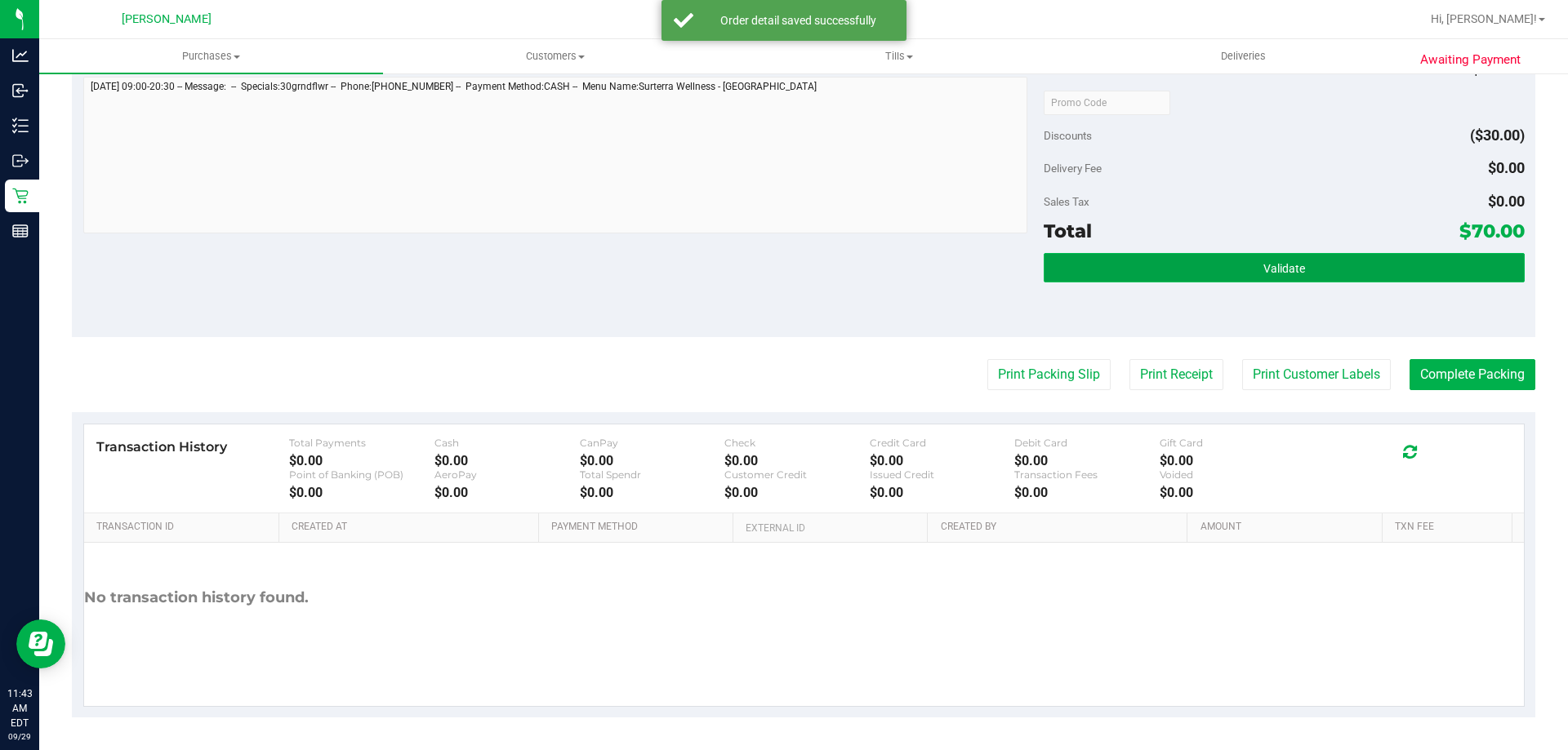
click at [1305, 269] on button "Validate" at bounding box center [1284, 267] width 480 height 29
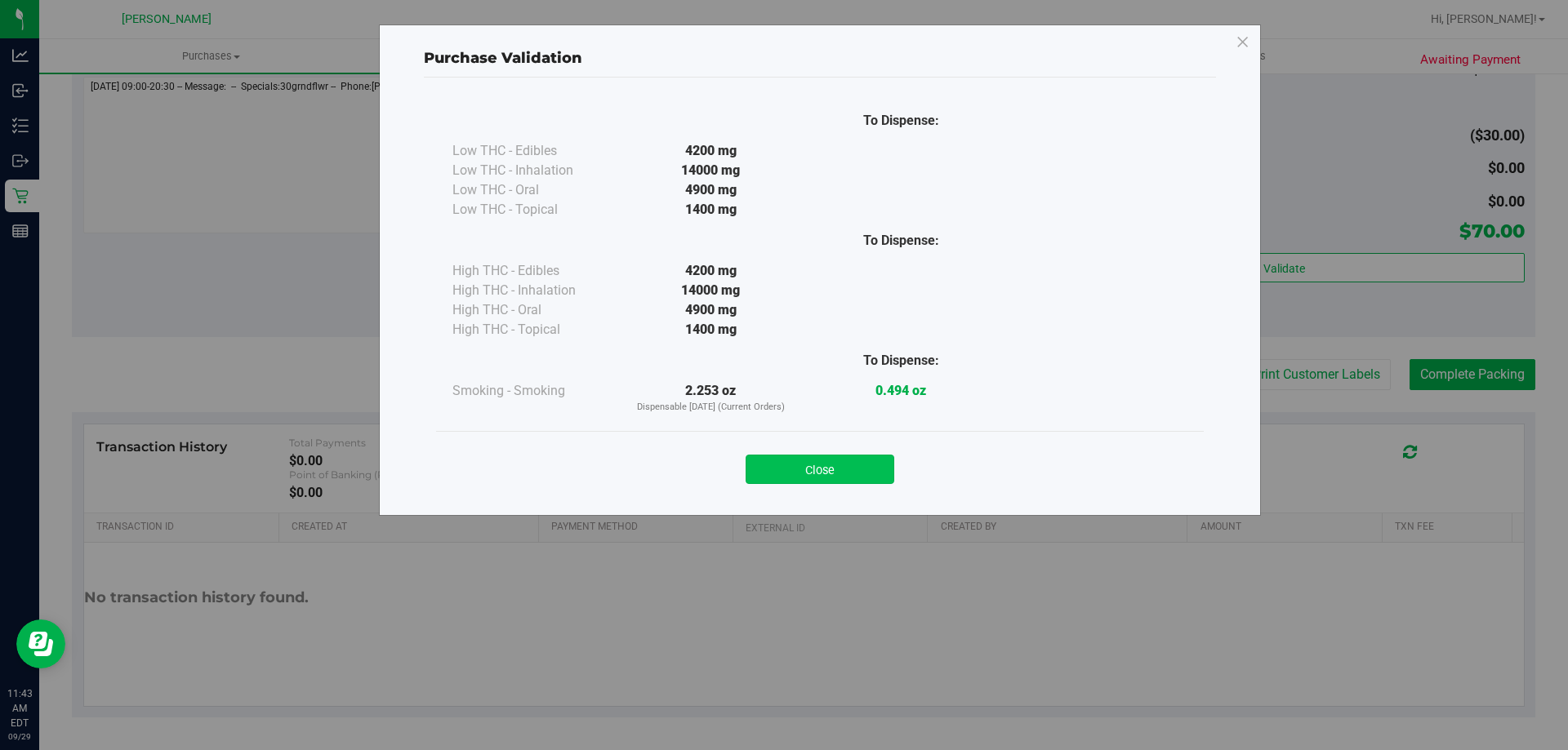
click at [838, 477] on button "Close" at bounding box center [819, 469] width 148 height 29
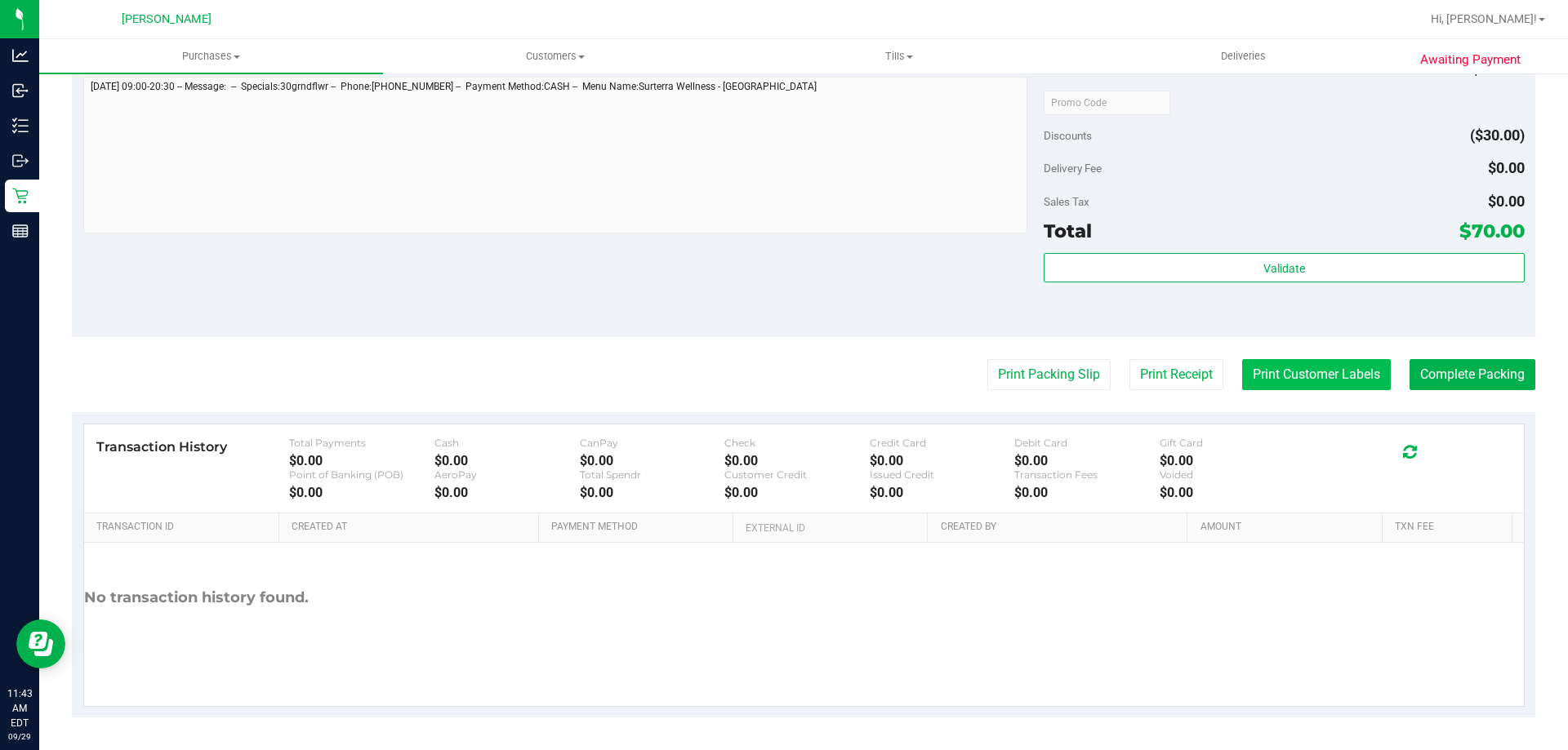
click at [1301, 376] on button "Print Customer Labels" at bounding box center [1316, 374] width 148 height 31
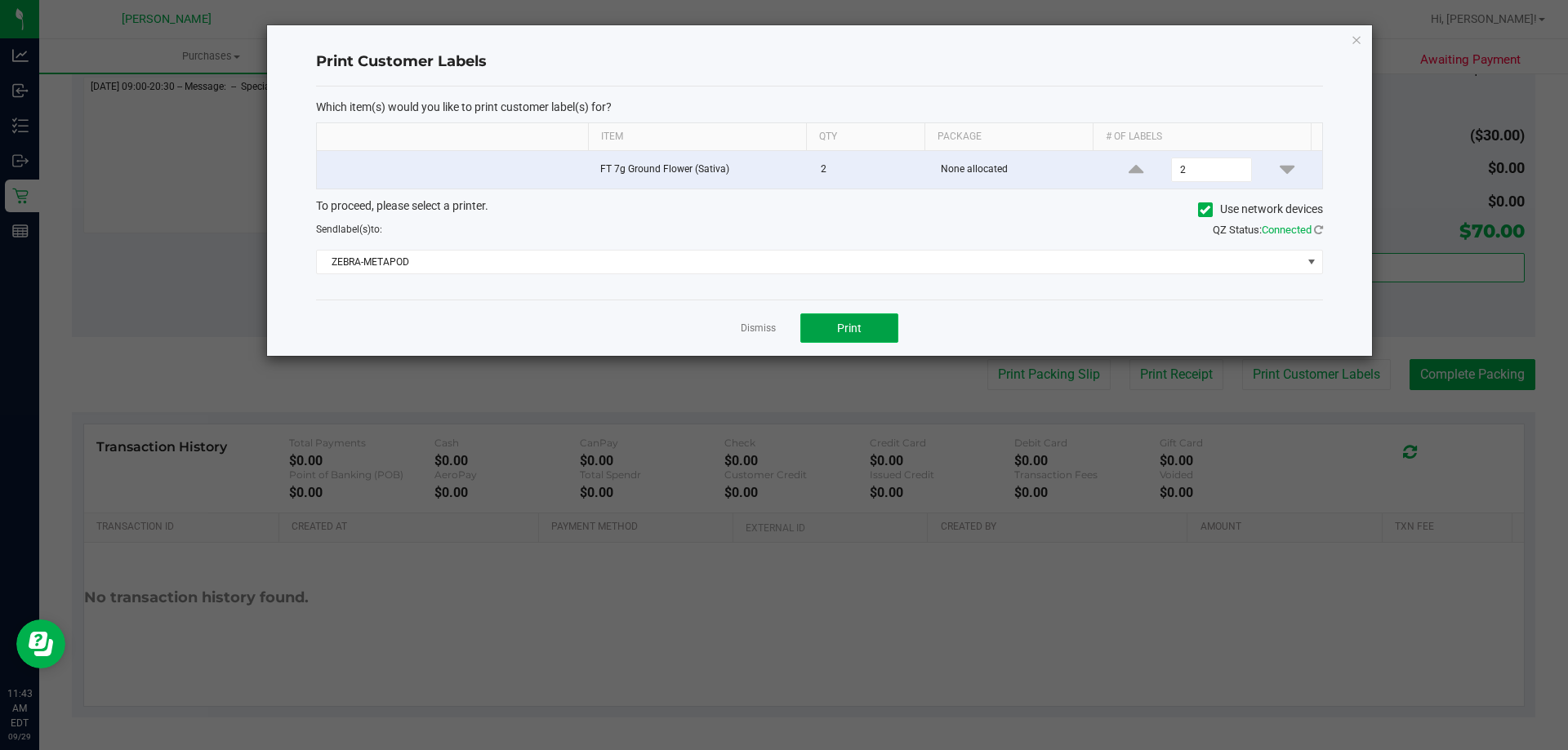
click at [861, 342] on button "Print" at bounding box center [850, 328] width 98 height 29
click at [761, 327] on link "Dismiss" at bounding box center [758, 328] width 35 height 14
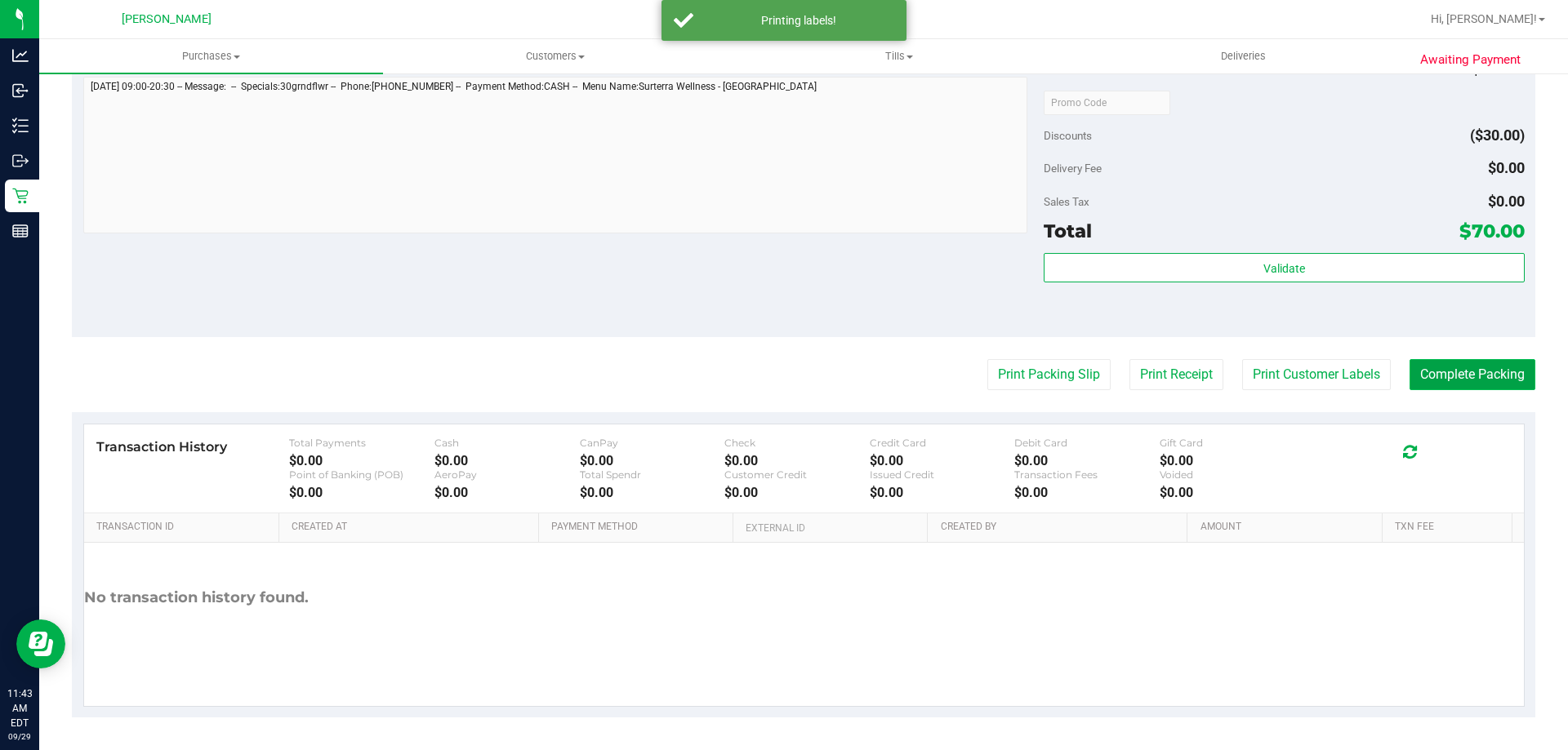
click at [1476, 380] on button "Complete Packing" at bounding box center [1472, 374] width 126 height 31
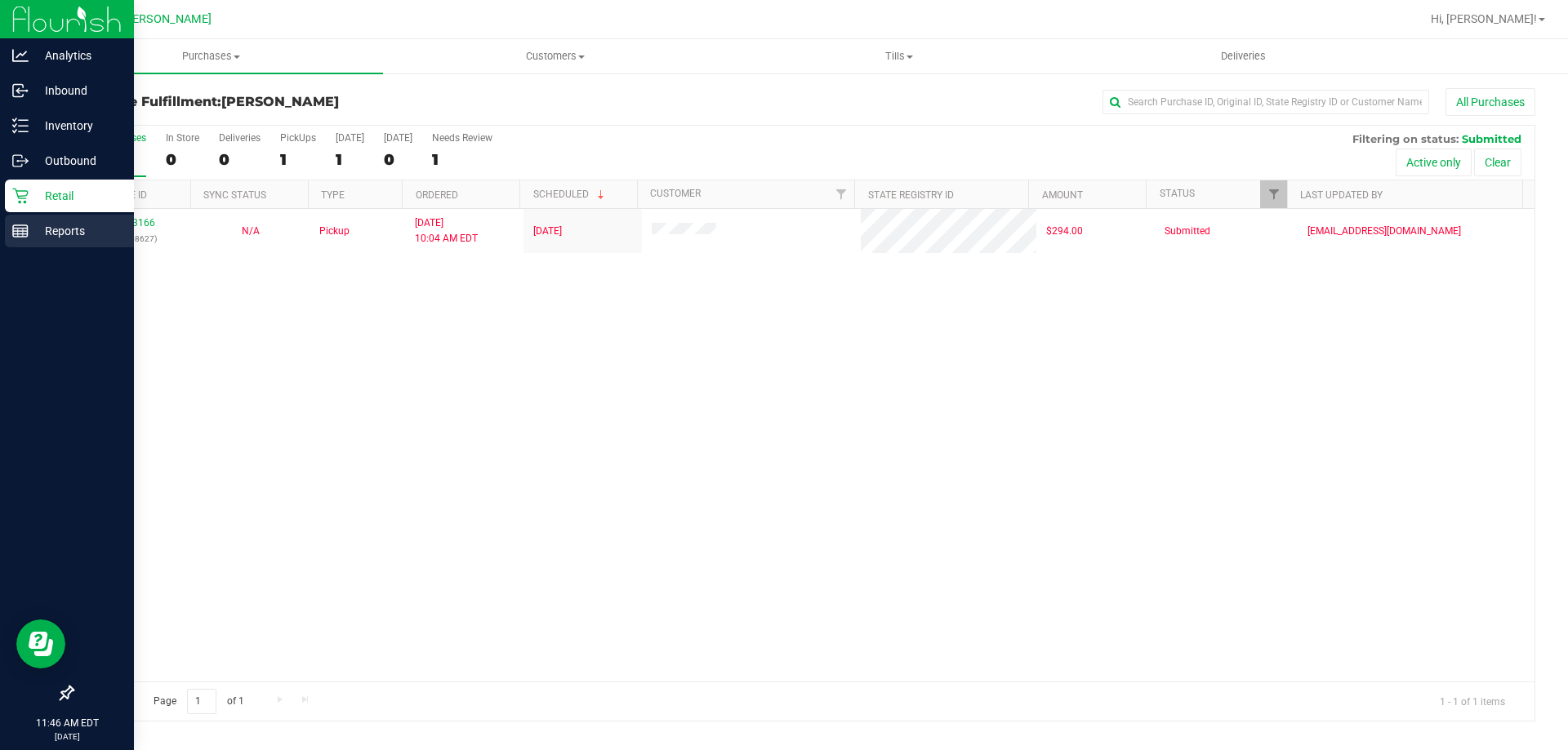
click at [45, 230] on p "Reports" at bounding box center [78, 230] width 98 height 20
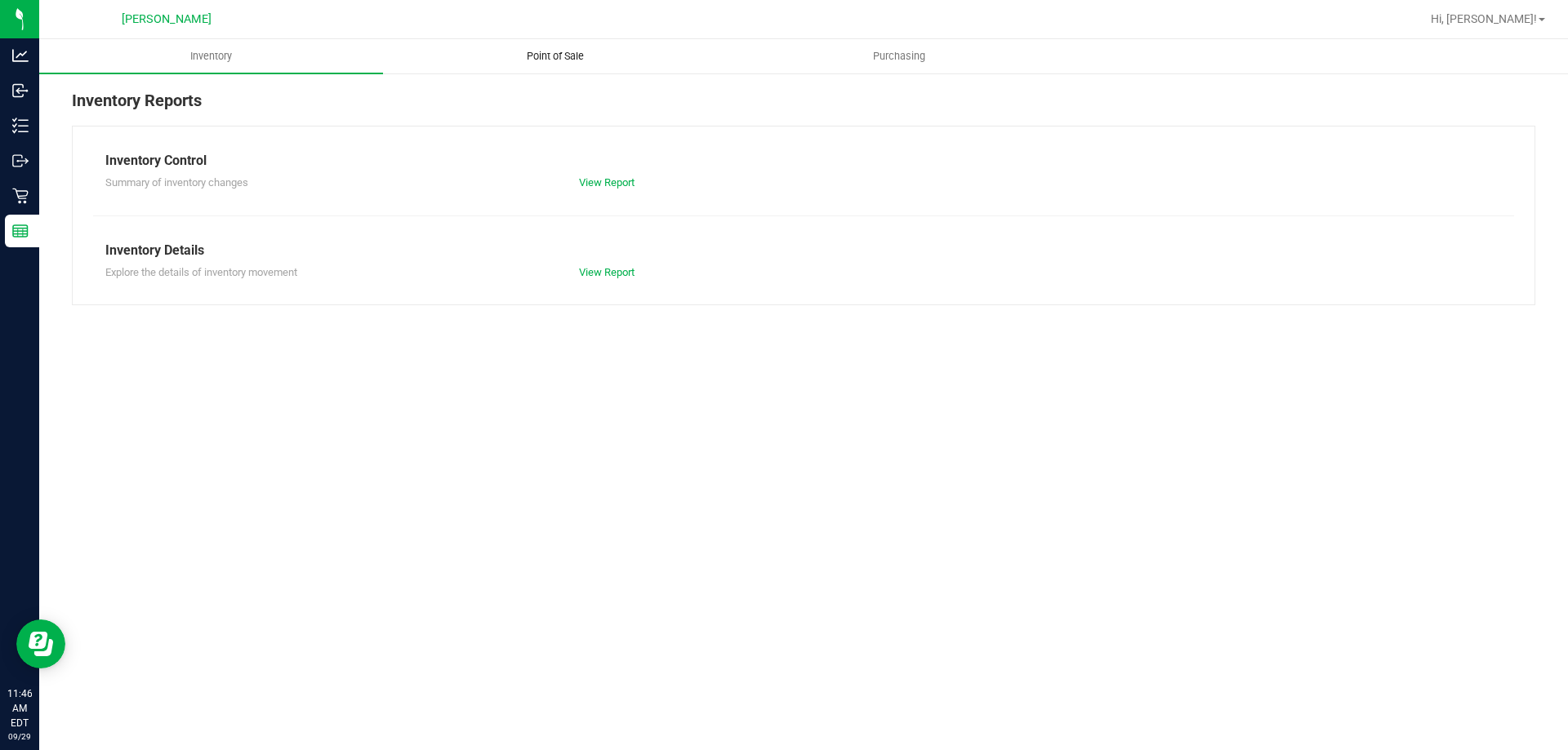
click at [554, 60] on span "Point of Sale" at bounding box center [555, 57] width 101 height 15
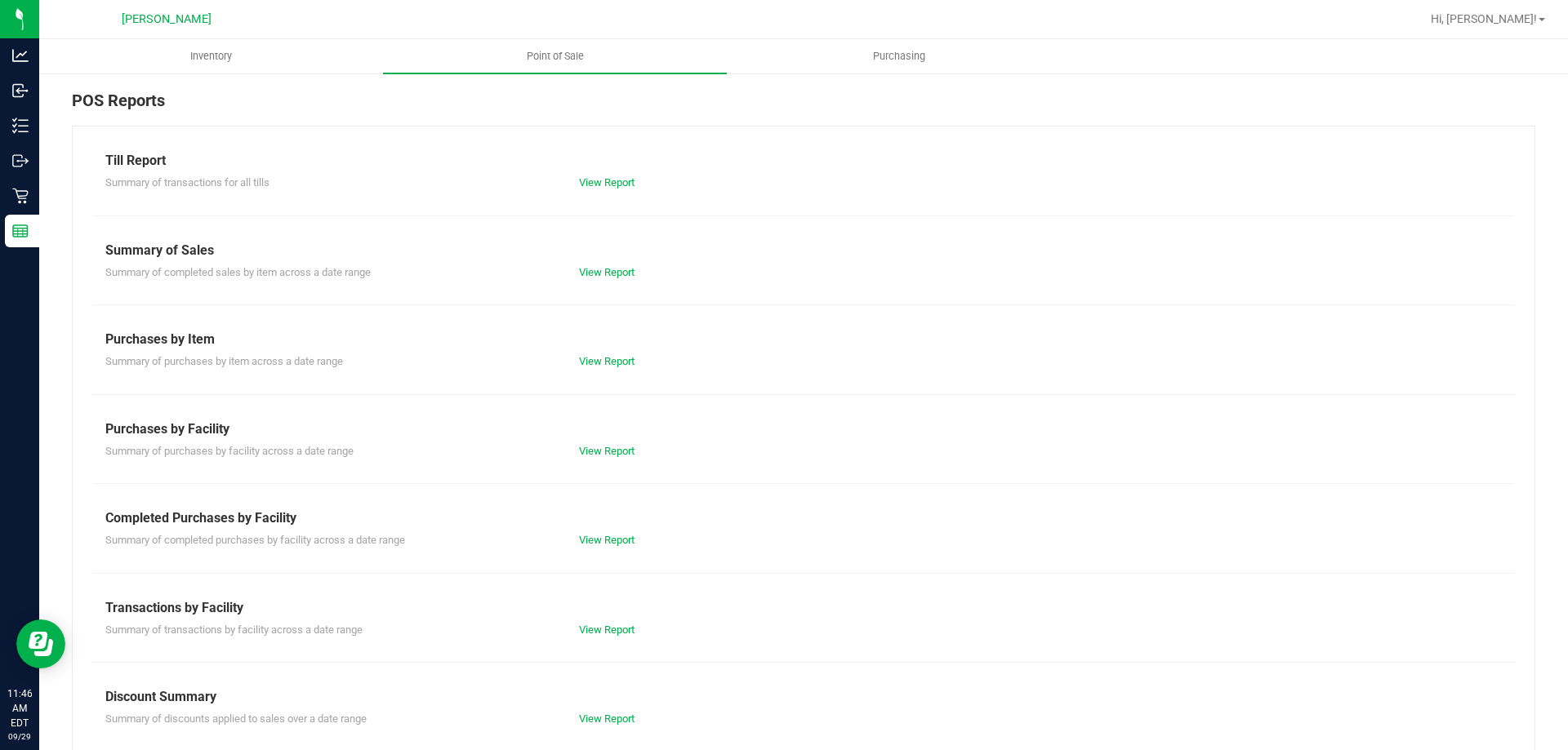
click at [613, 622] on div "View Report" at bounding box center [685, 629] width 237 height 16
click at [612, 624] on link "View Report" at bounding box center [607, 629] width 56 height 12
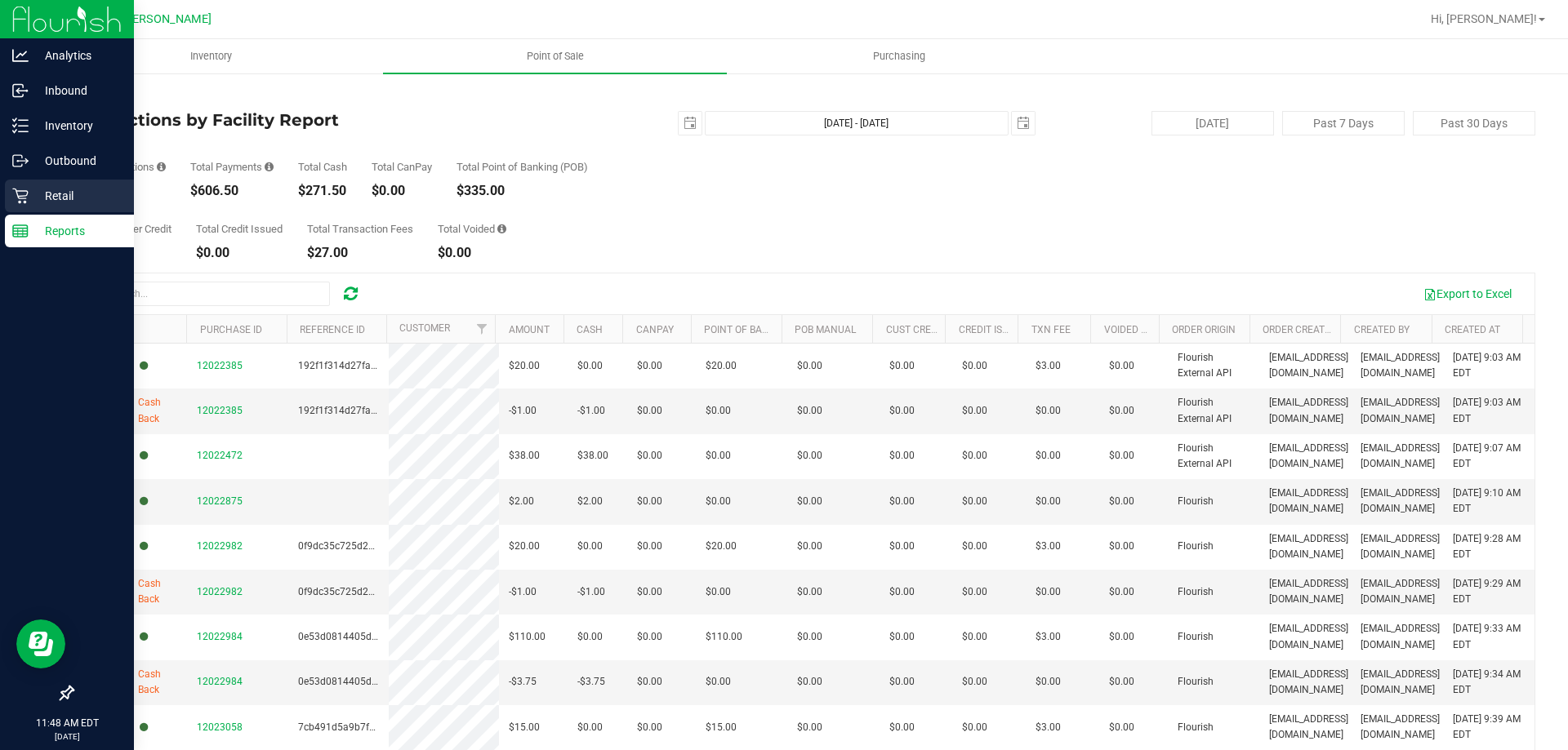
click at [52, 189] on p "Retail" at bounding box center [78, 196] width 98 height 20
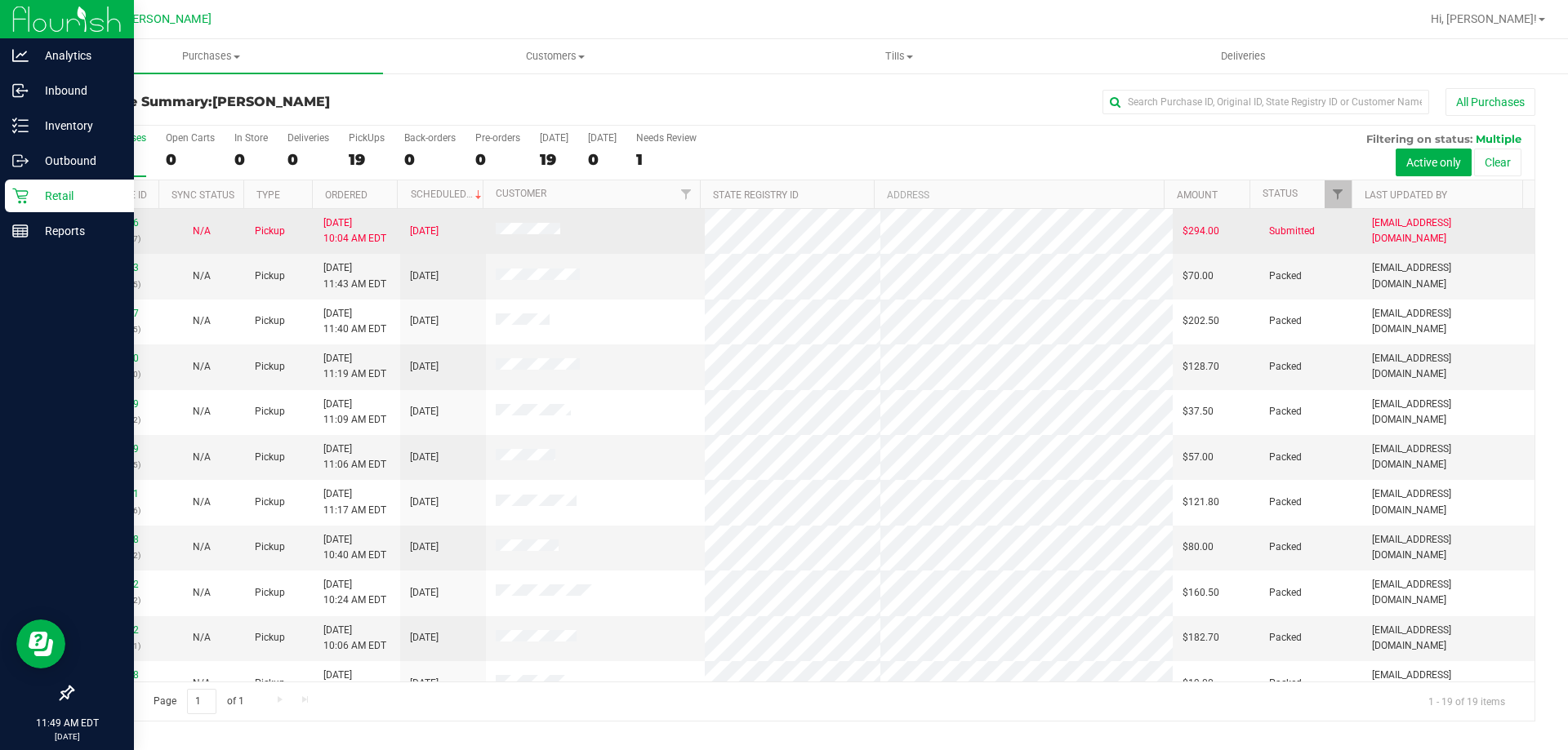
click at [123, 216] on div "12023166 (328758627)" at bounding box center [115, 230] width 66 height 31
click at [117, 222] on link "12023166" at bounding box center [116, 223] width 45 height 11
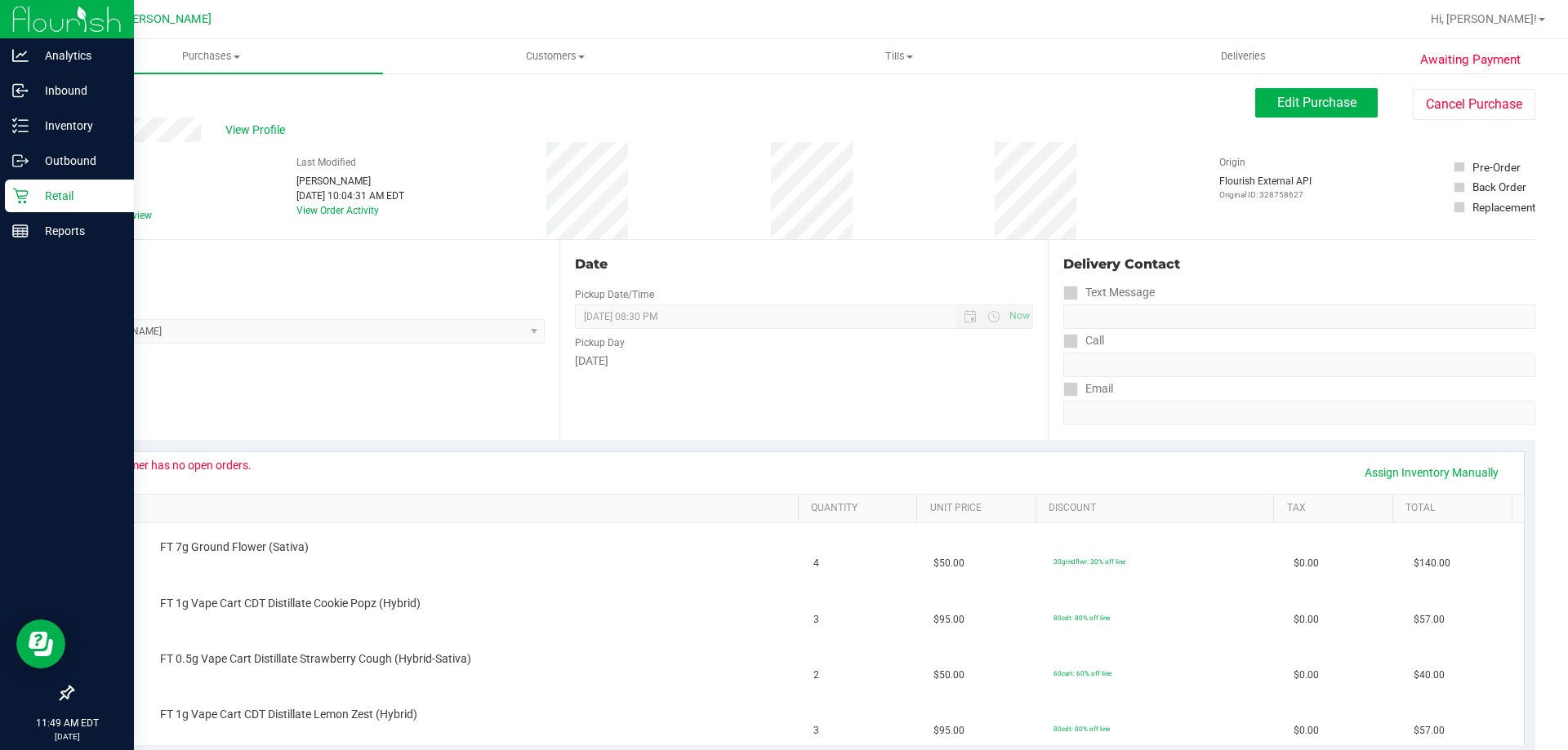
click at [63, 192] on p "Retail" at bounding box center [78, 196] width 98 height 20
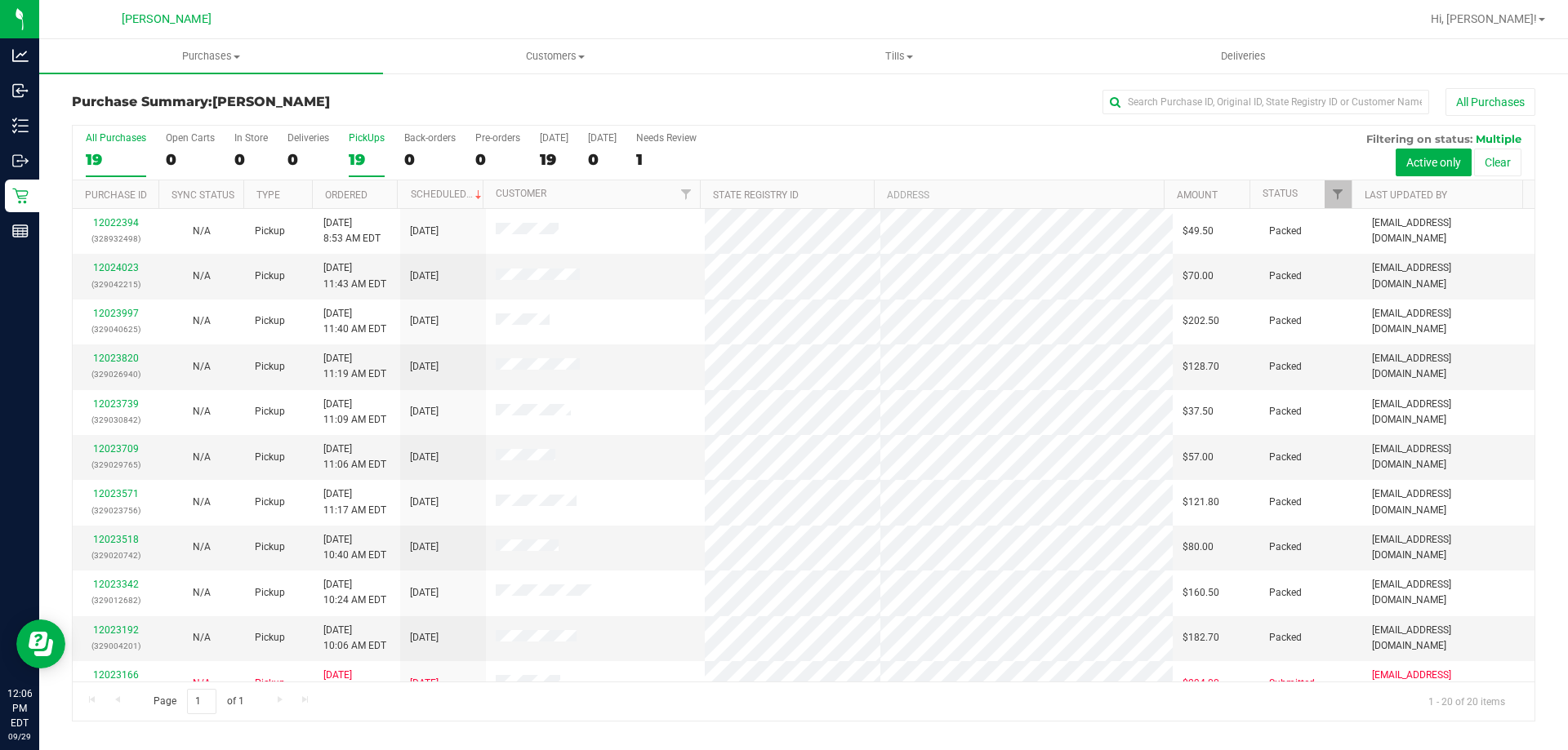
click at [373, 140] on div "PickUps" at bounding box center [367, 138] width 36 height 11
click at [0, 0] on input "PickUps 19" at bounding box center [0, 0] width 0 height 0
click at [361, 141] on div "PickUps" at bounding box center [367, 138] width 36 height 11
click at [0, 0] on input "PickUps 19" at bounding box center [0, 0] width 0 height 0
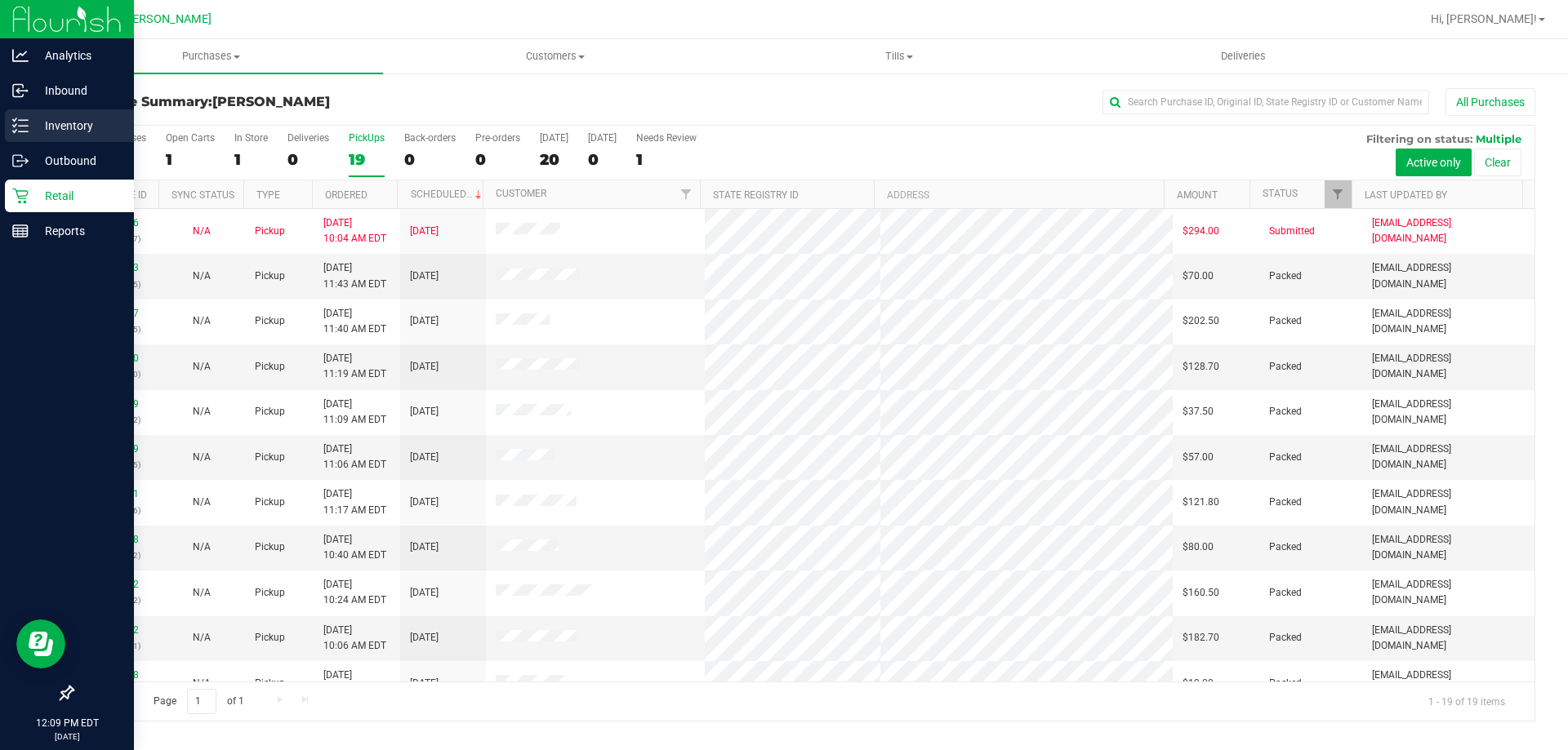
click at [73, 128] on p "Inventory" at bounding box center [78, 126] width 98 height 20
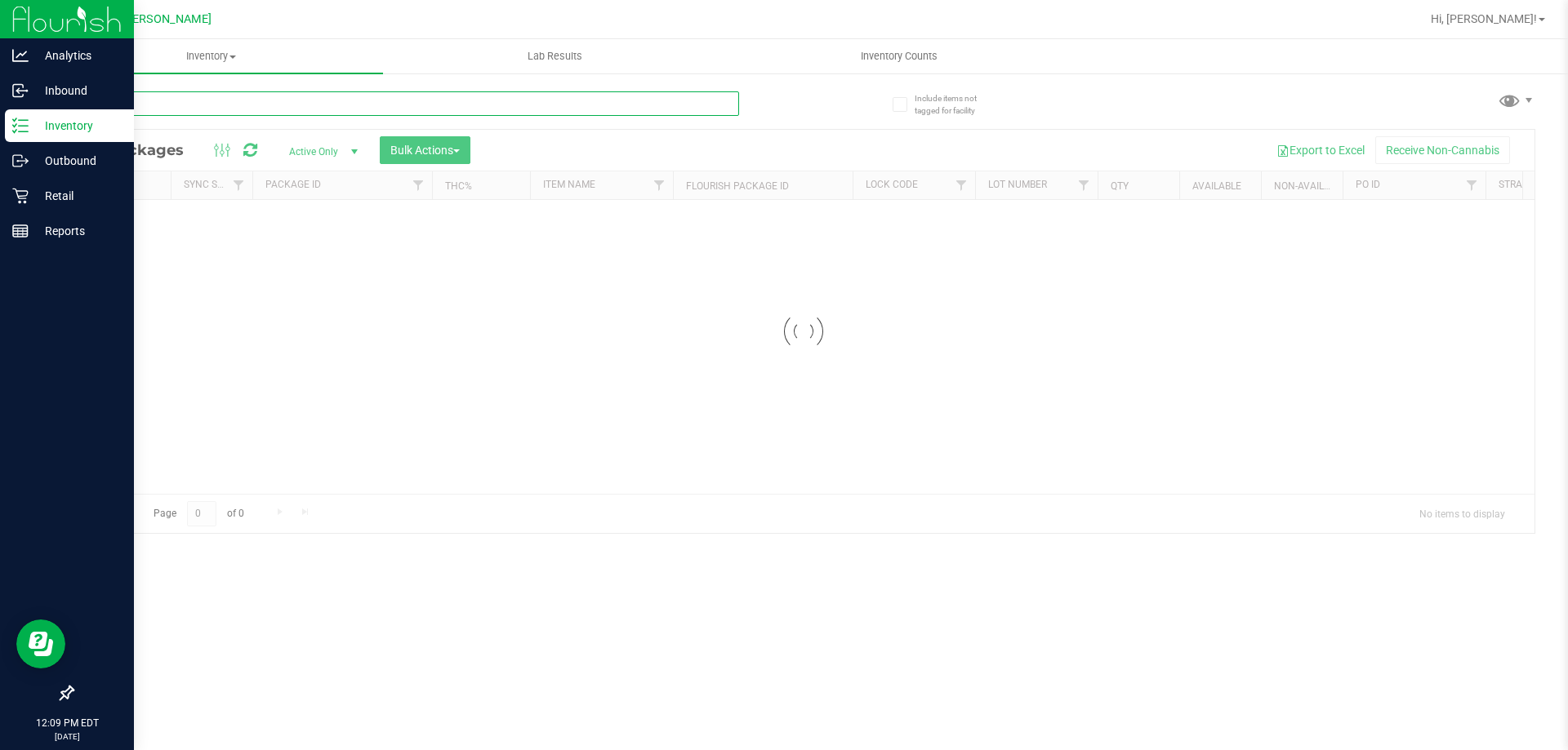
click at [215, 106] on input "text" at bounding box center [405, 104] width 667 height 25
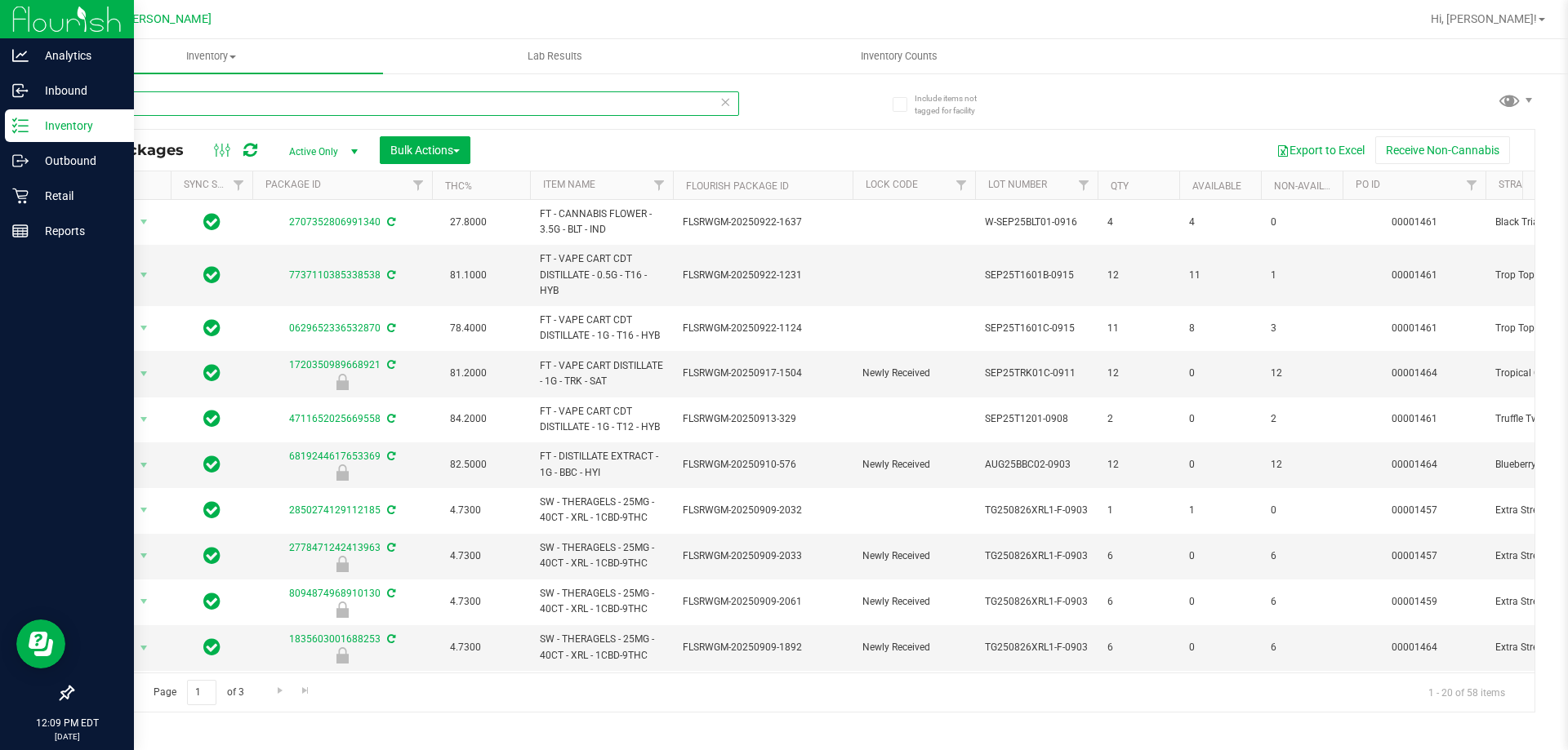
type input "t"
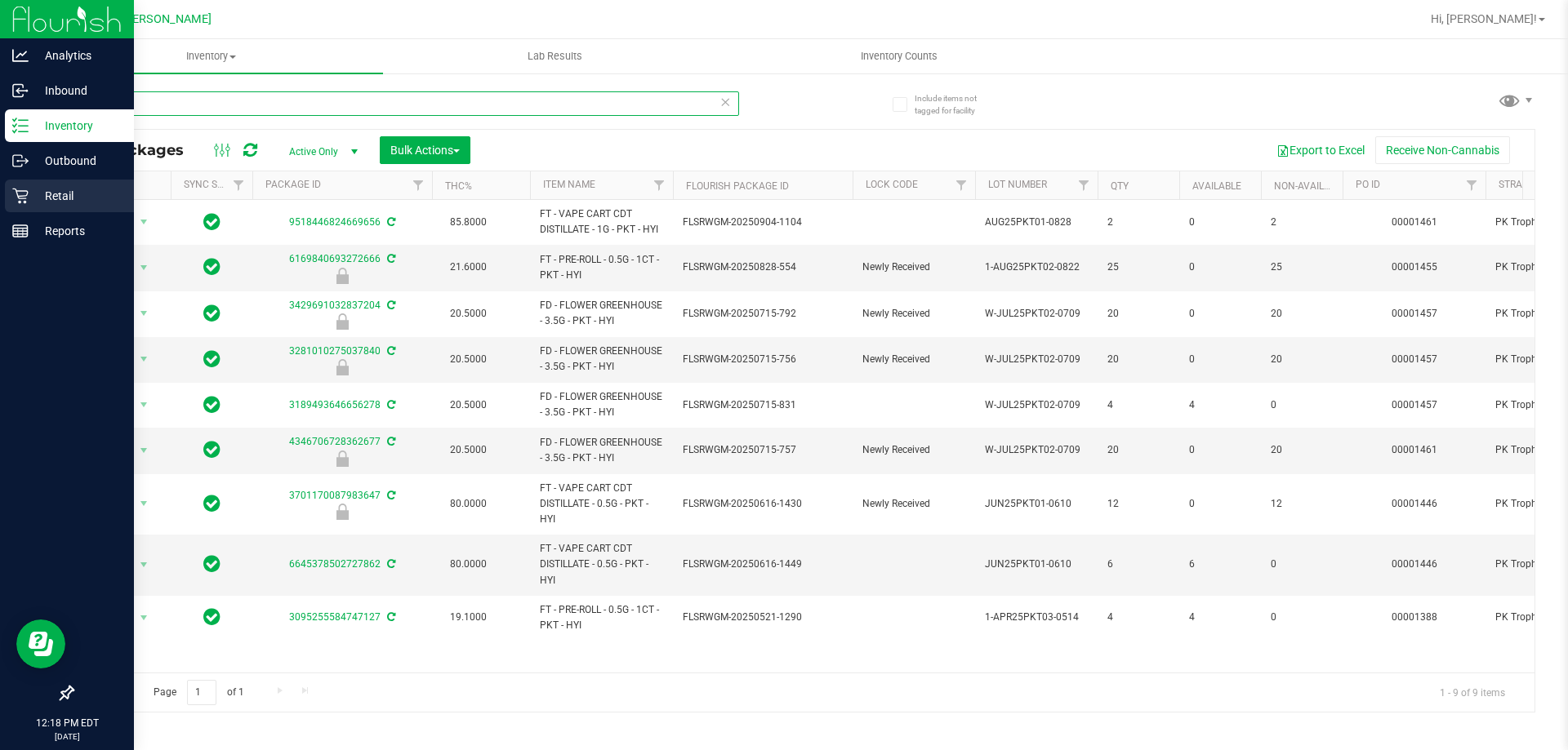
type input "pkt"
click at [53, 196] on p "Retail" at bounding box center [78, 196] width 98 height 20
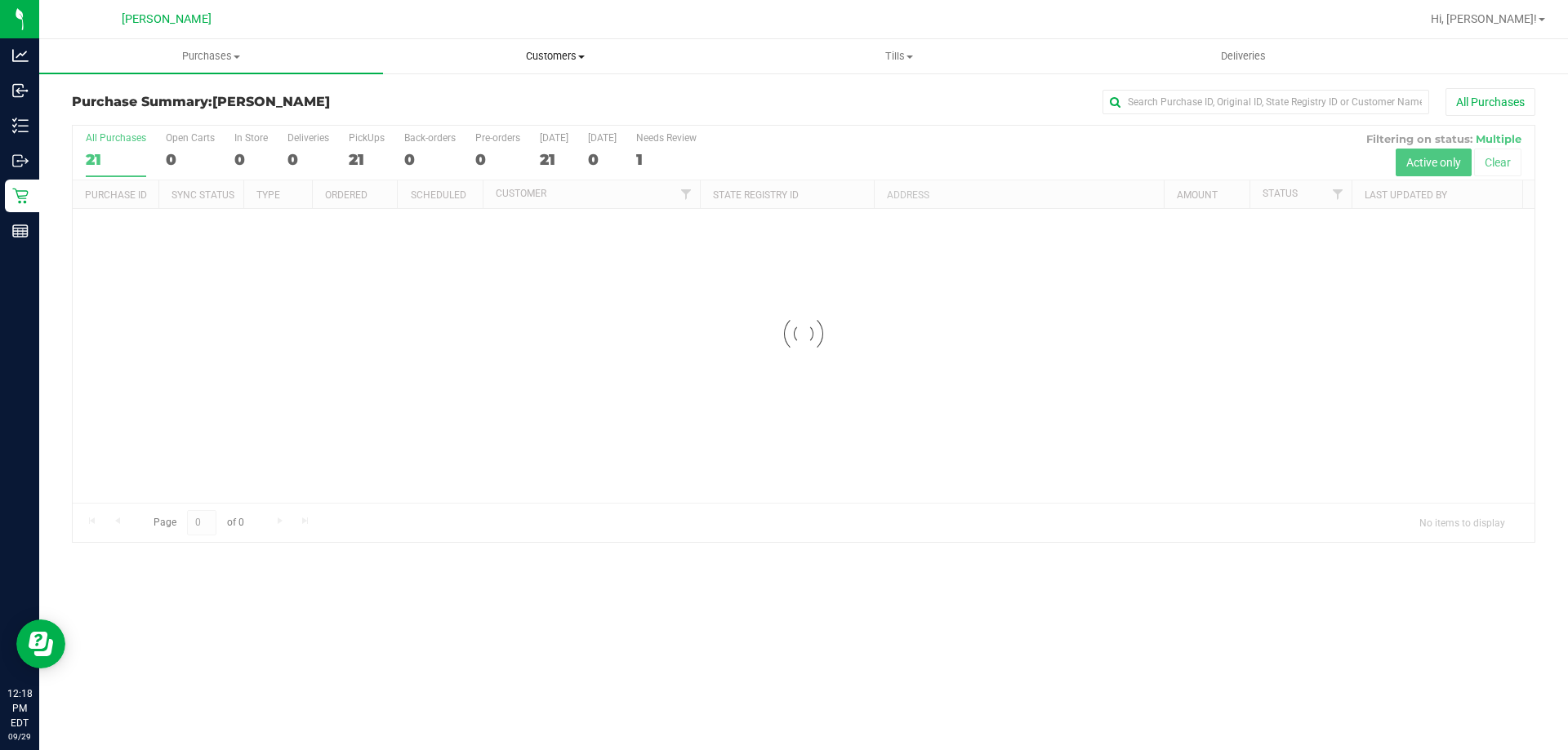
click at [550, 57] on span "Customers" at bounding box center [555, 57] width 342 height 15
click at [536, 96] on li "All customers" at bounding box center [555, 98] width 344 height 20
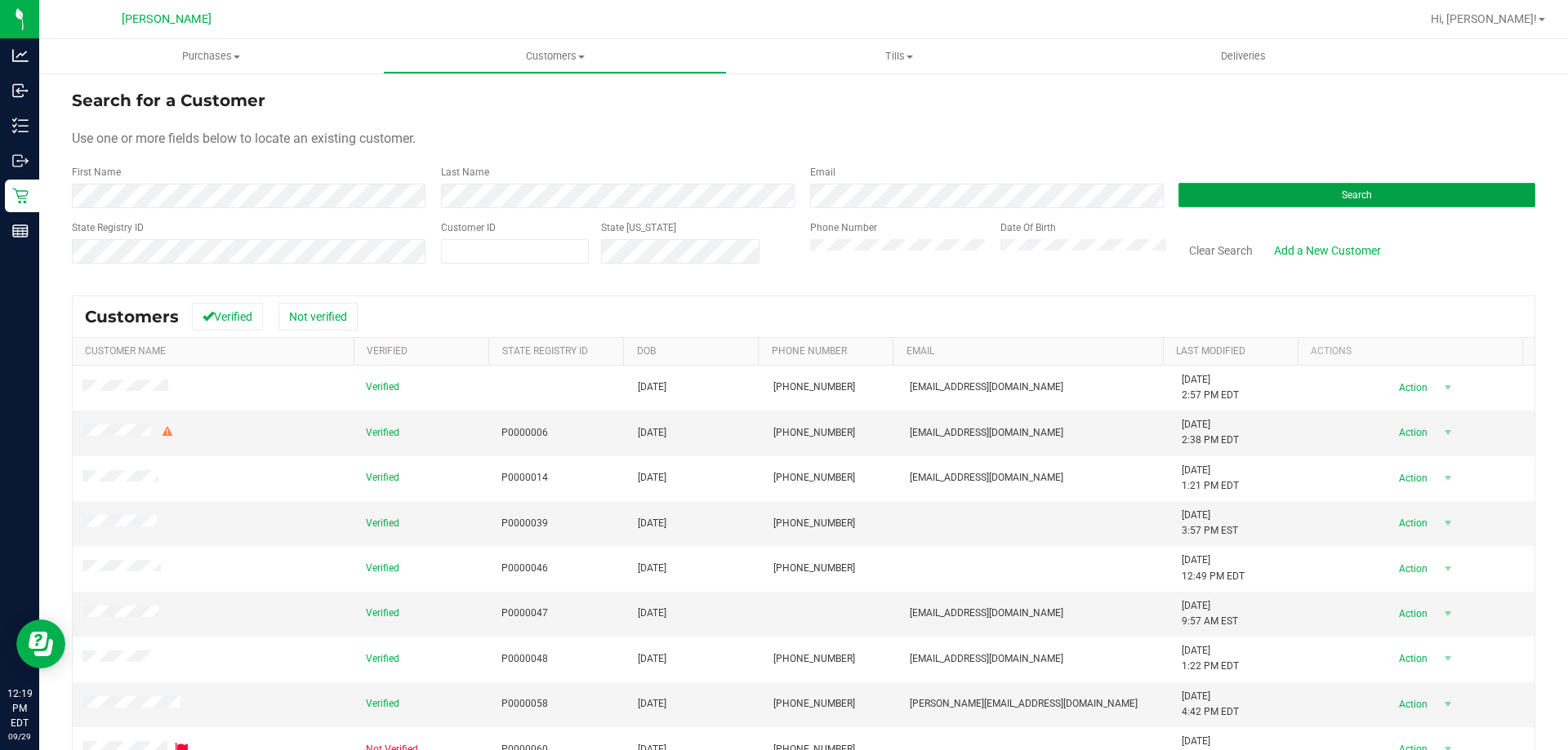
click at [1291, 195] on button "Search" at bounding box center [1357, 196] width 357 height 25
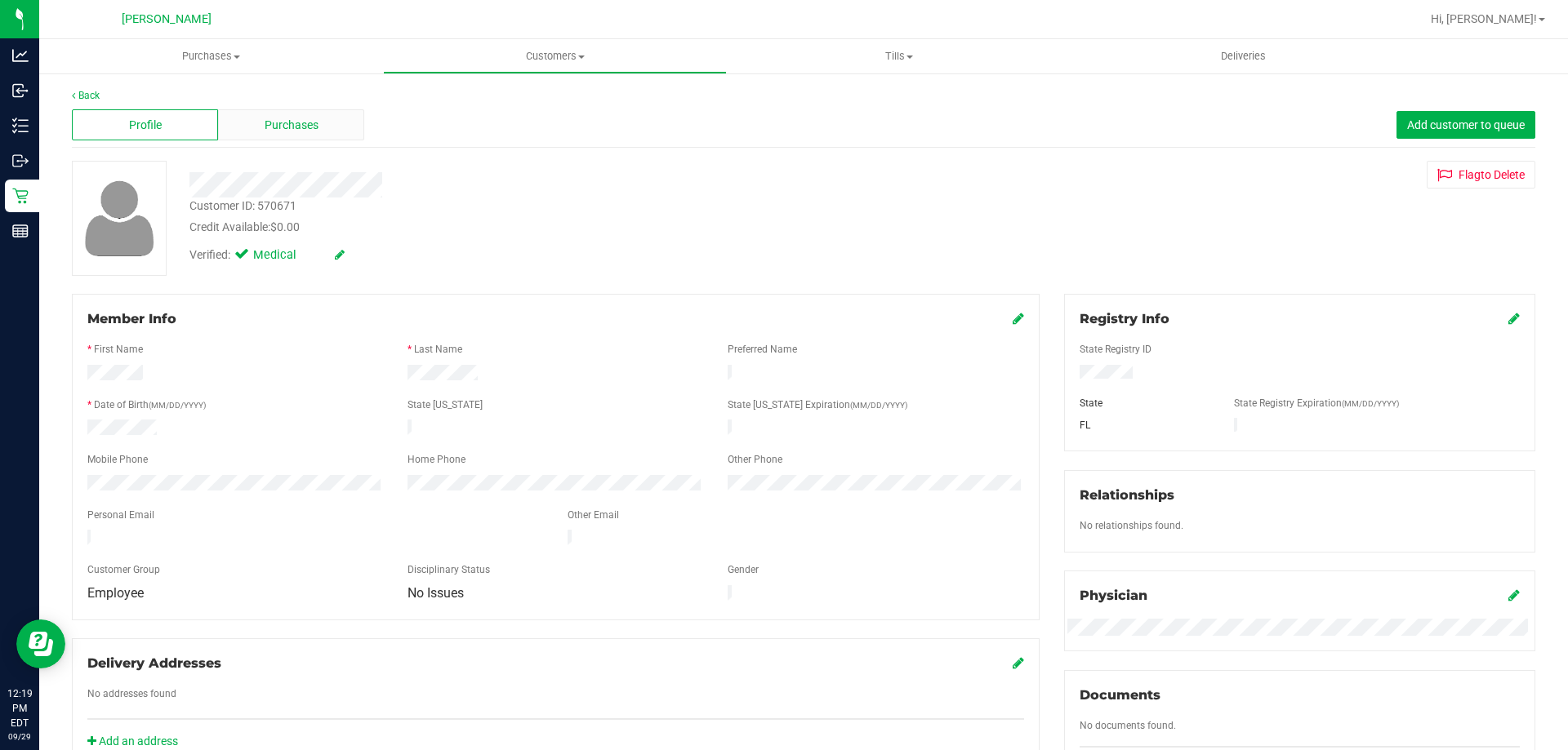
click at [341, 114] on div "Purchases" at bounding box center [291, 125] width 146 height 31
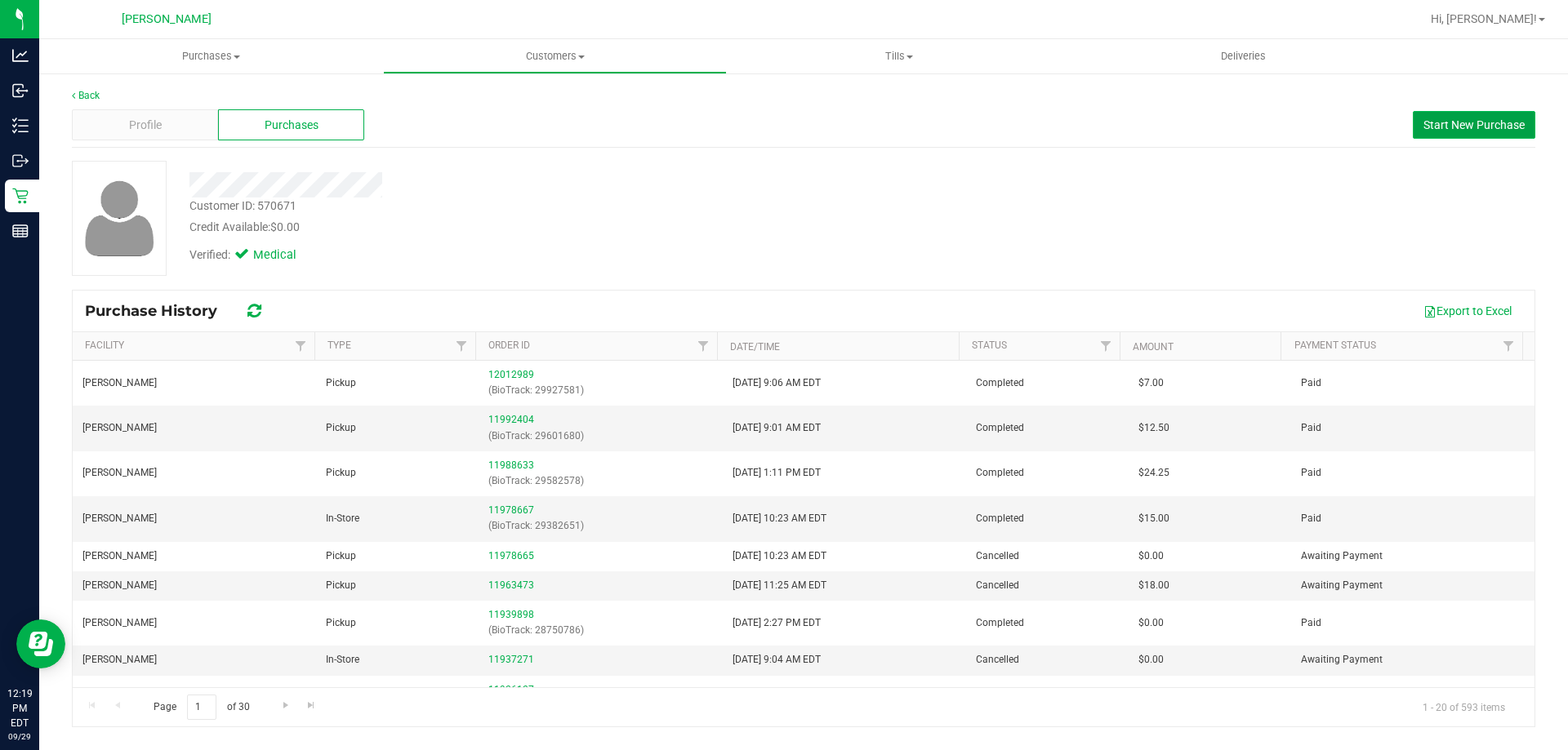
click at [1495, 125] on span "Start New Purchase" at bounding box center [1473, 125] width 101 height 13
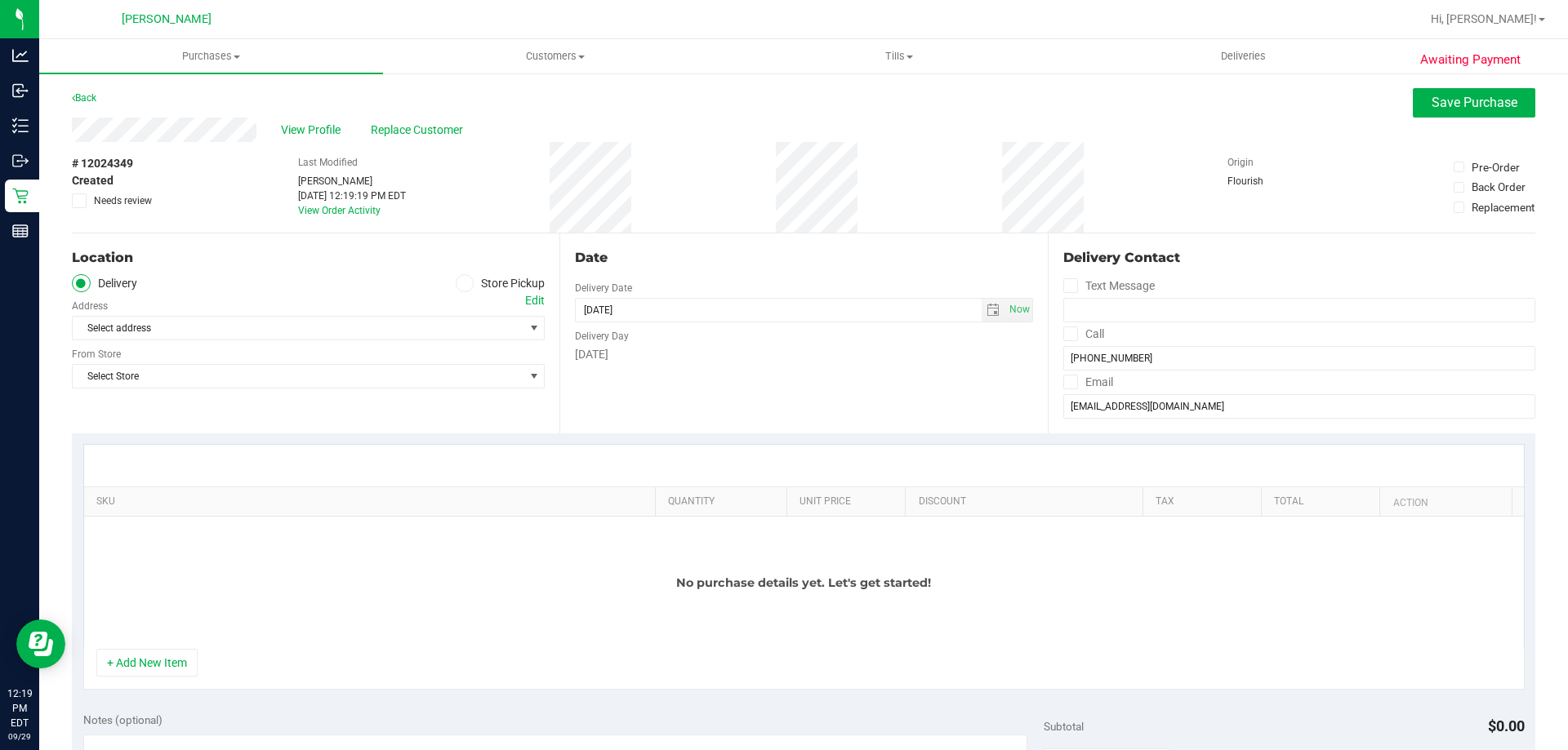
click at [459, 283] on icon at bounding box center [464, 283] width 9 height 0
click at [0, 0] on input "Store Pickup" at bounding box center [0, 0] width 0 height 0
click at [457, 323] on span "Select Store" at bounding box center [298, 328] width 451 height 23
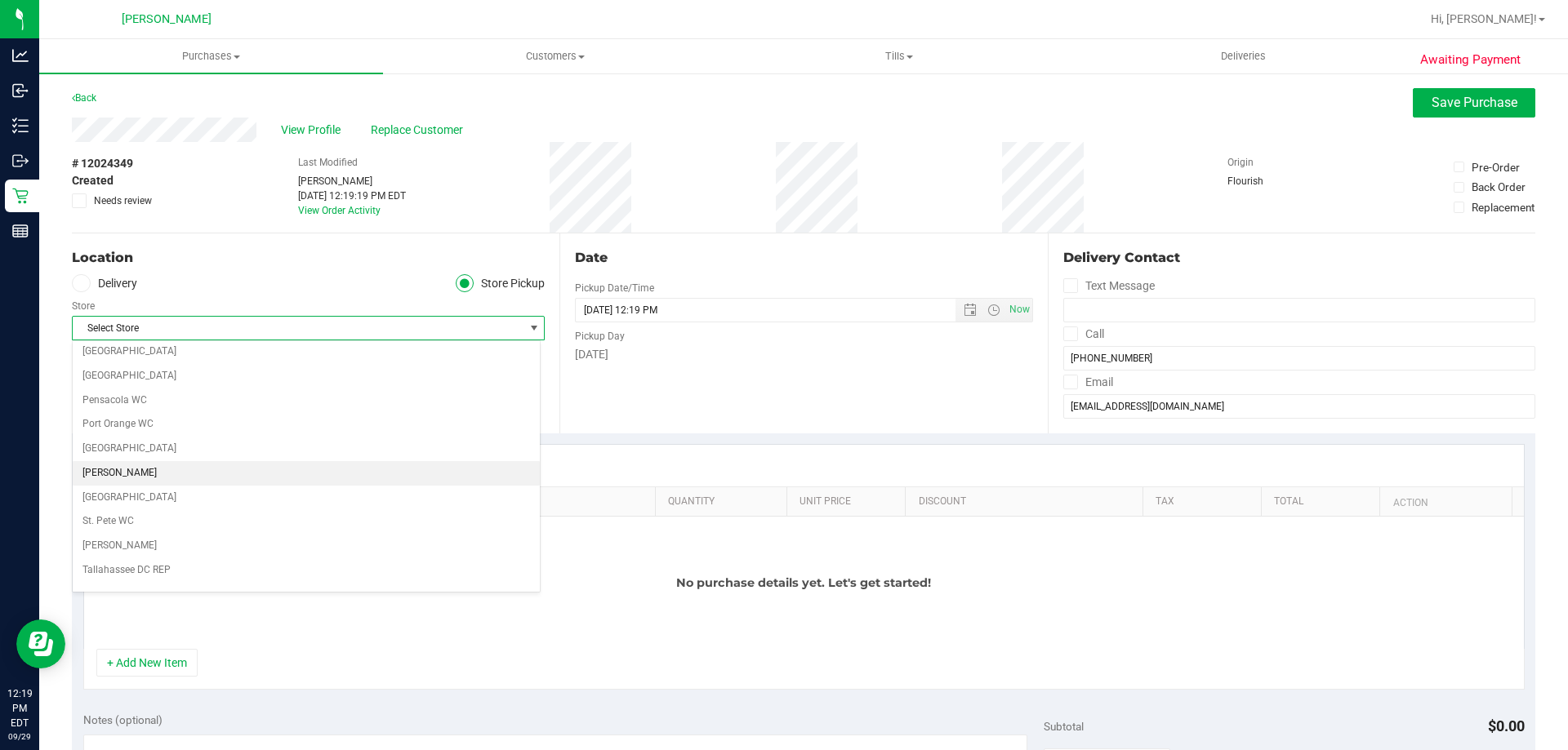
scroll to position [980, 0]
click at [459, 461] on li "[PERSON_NAME]" at bounding box center [306, 469] width 467 height 25
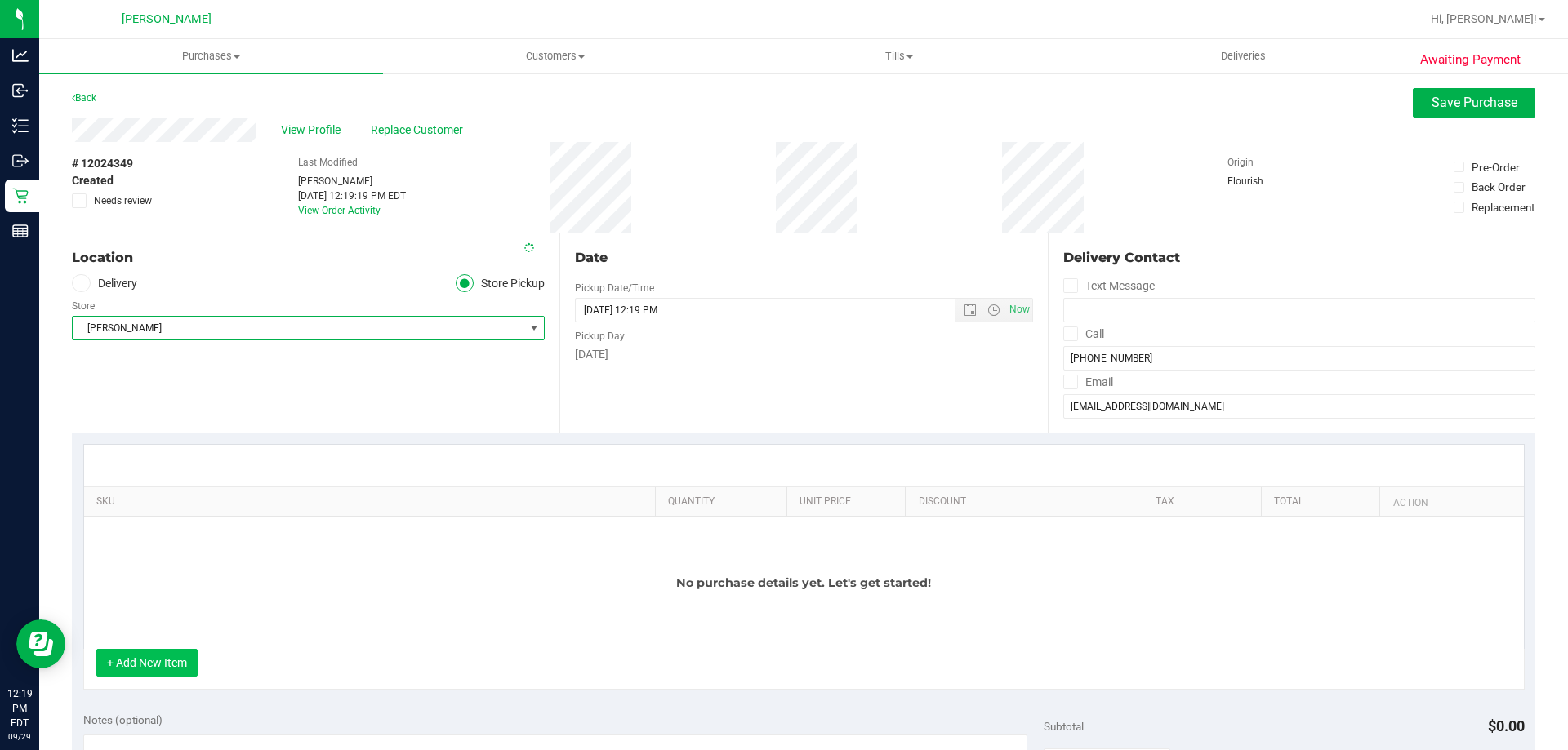
click at [180, 667] on button "+ Add New Item" at bounding box center [146, 662] width 101 height 27
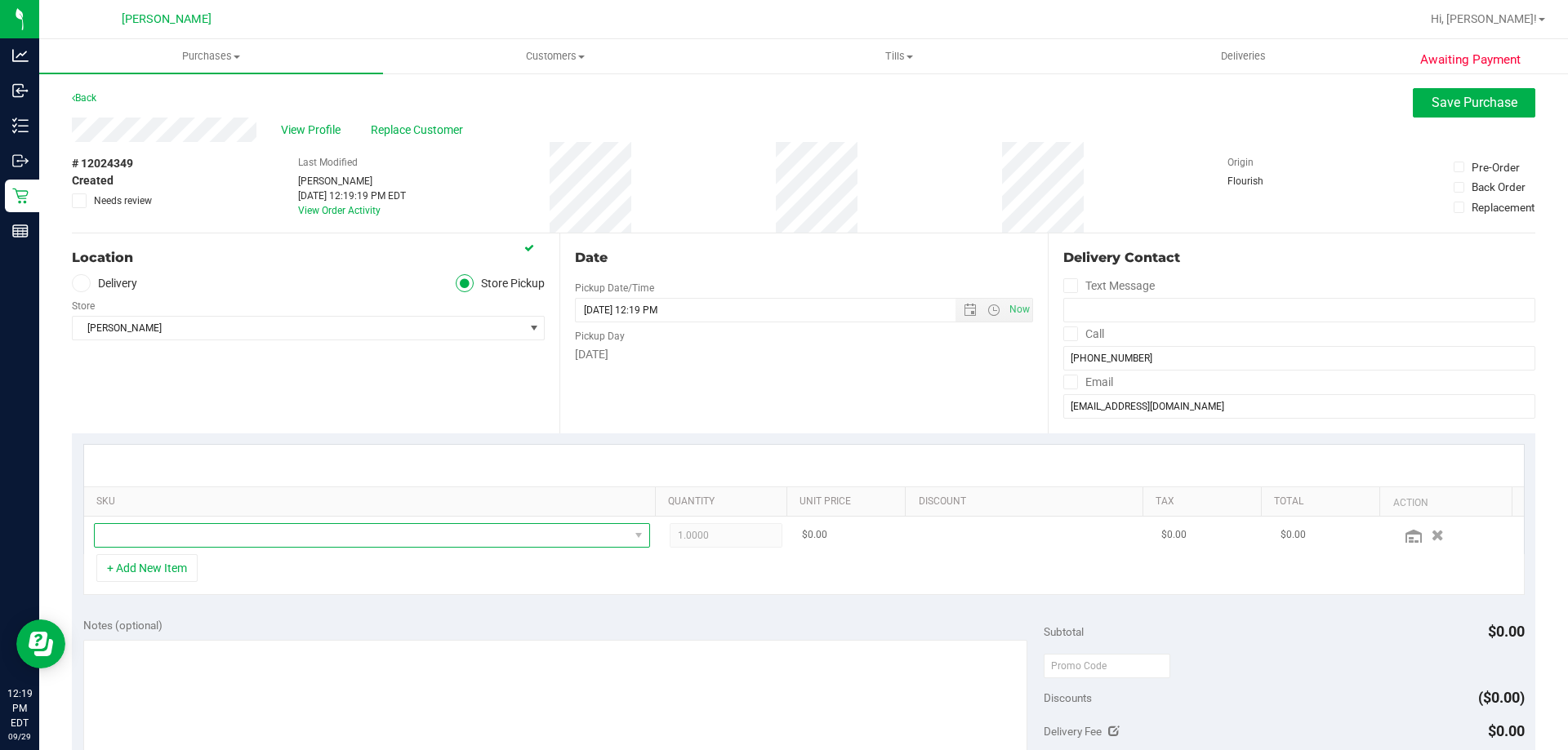
click at [215, 537] on span "NO DATA FOUND" at bounding box center [361, 536] width 534 height 23
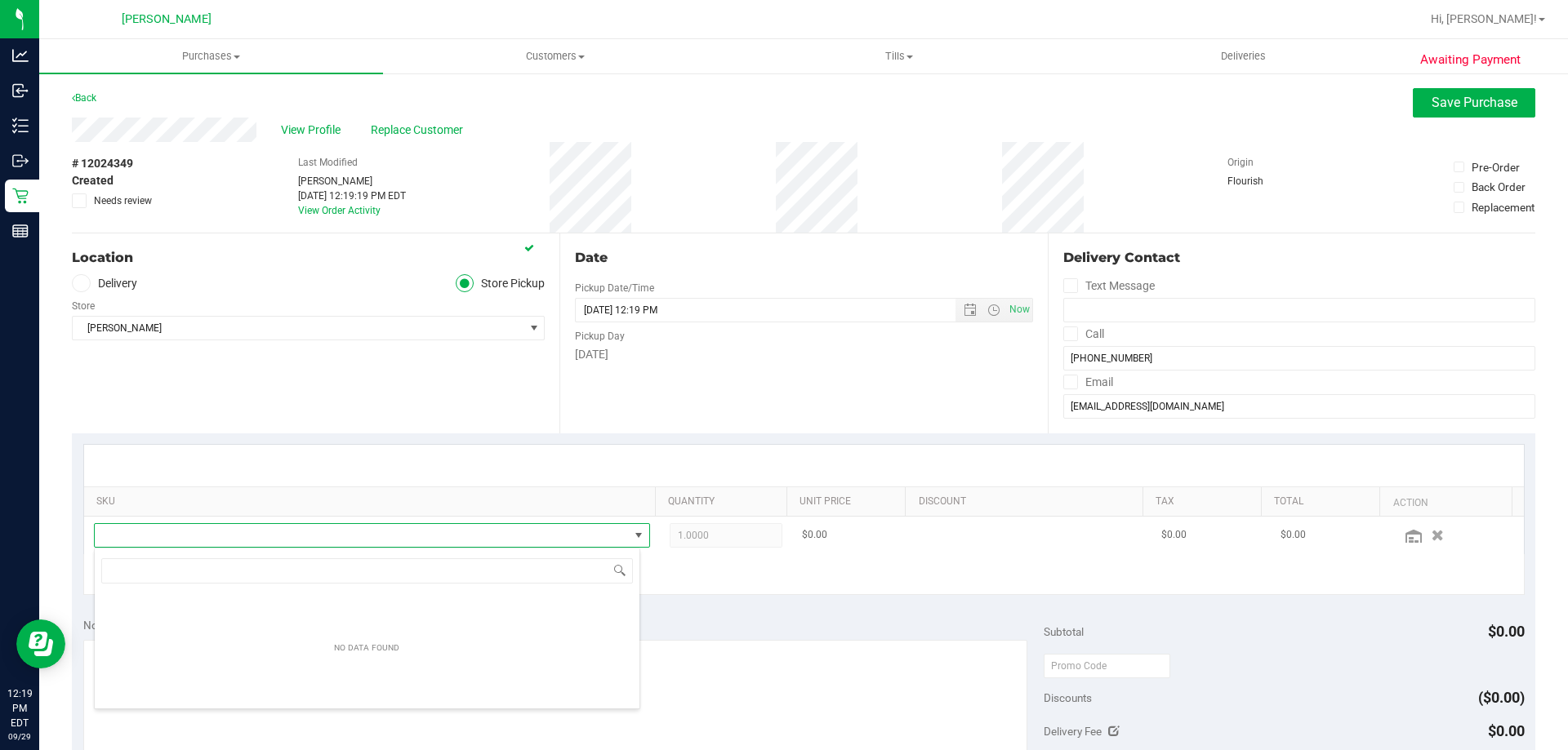
scroll to position [25, 542]
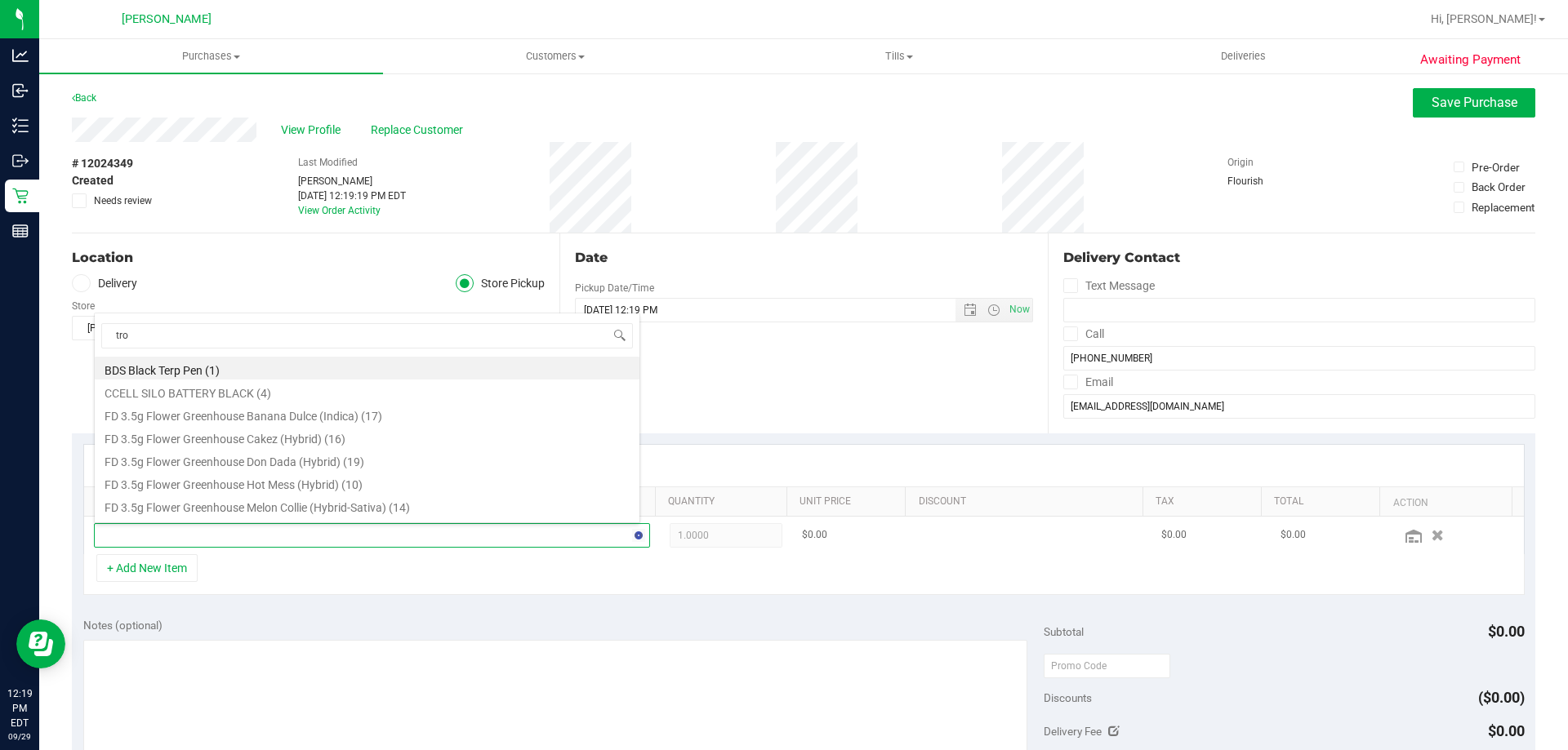
type input "trop"
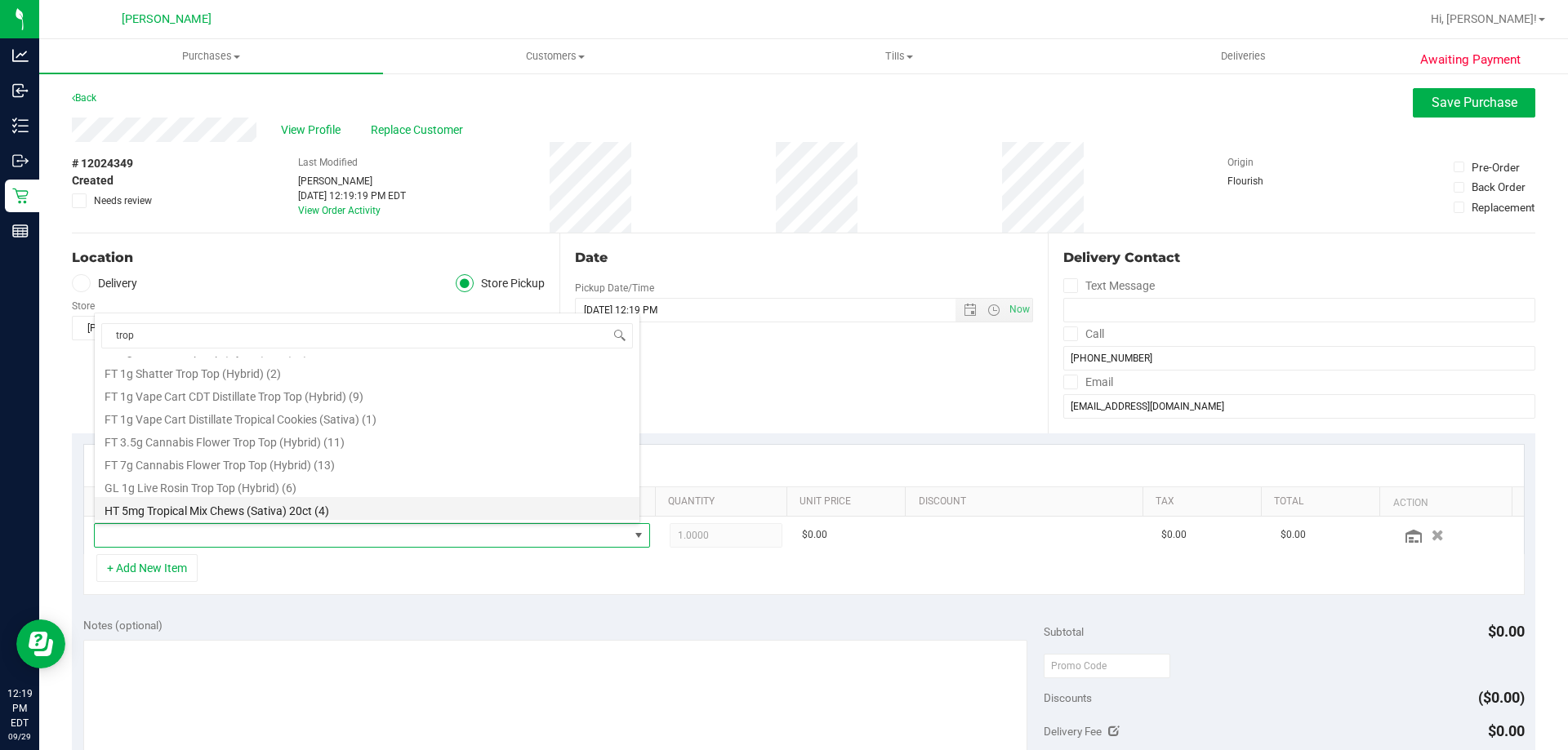
click at [321, 507] on li "HT 5mg Tropical Mix Chews (Sativa) 20ct (4)" at bounding box center [367, 508] width 544 height 23
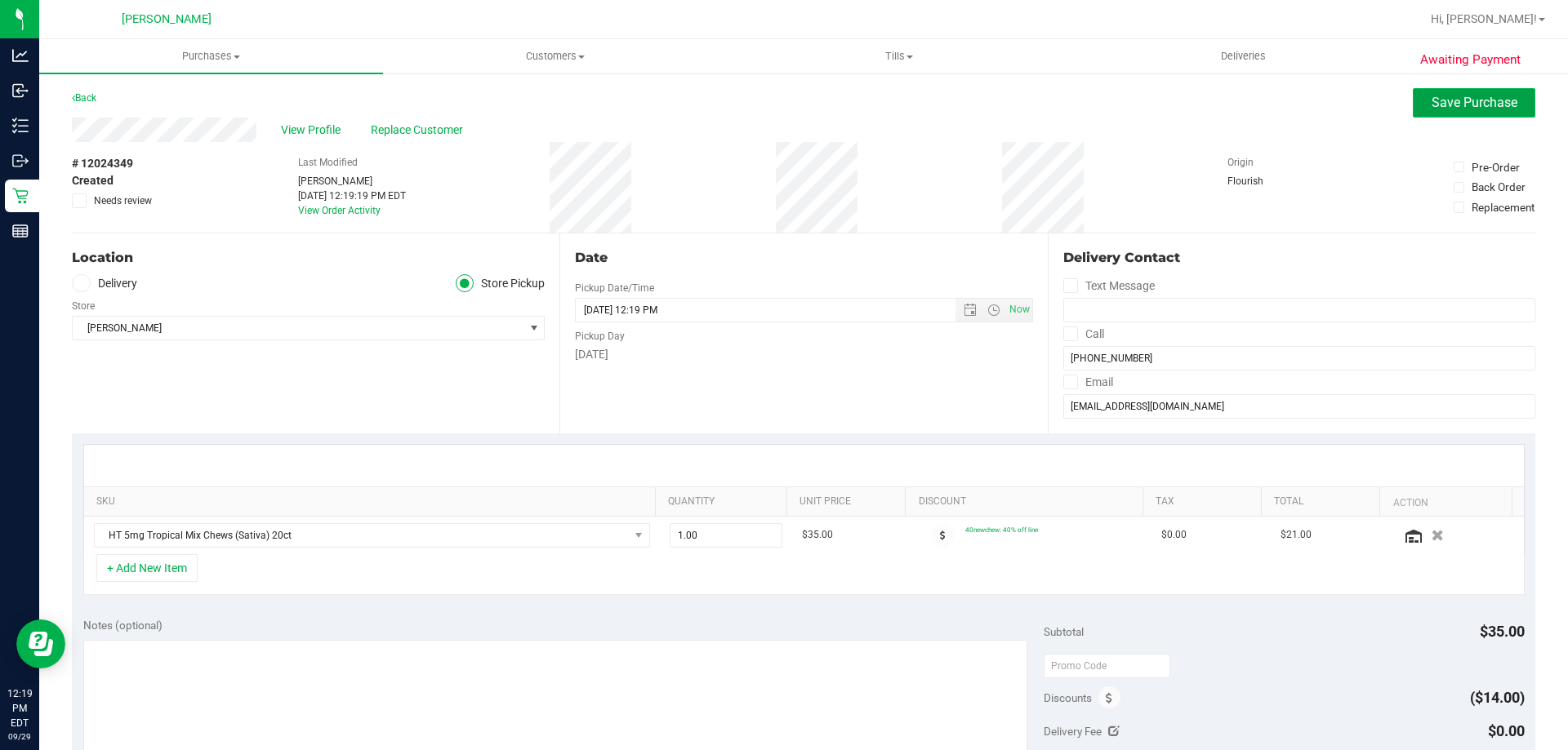
click at [1457, 101] on span "Save Purchase" at bounding box center [1474, 102] width 86 height 15
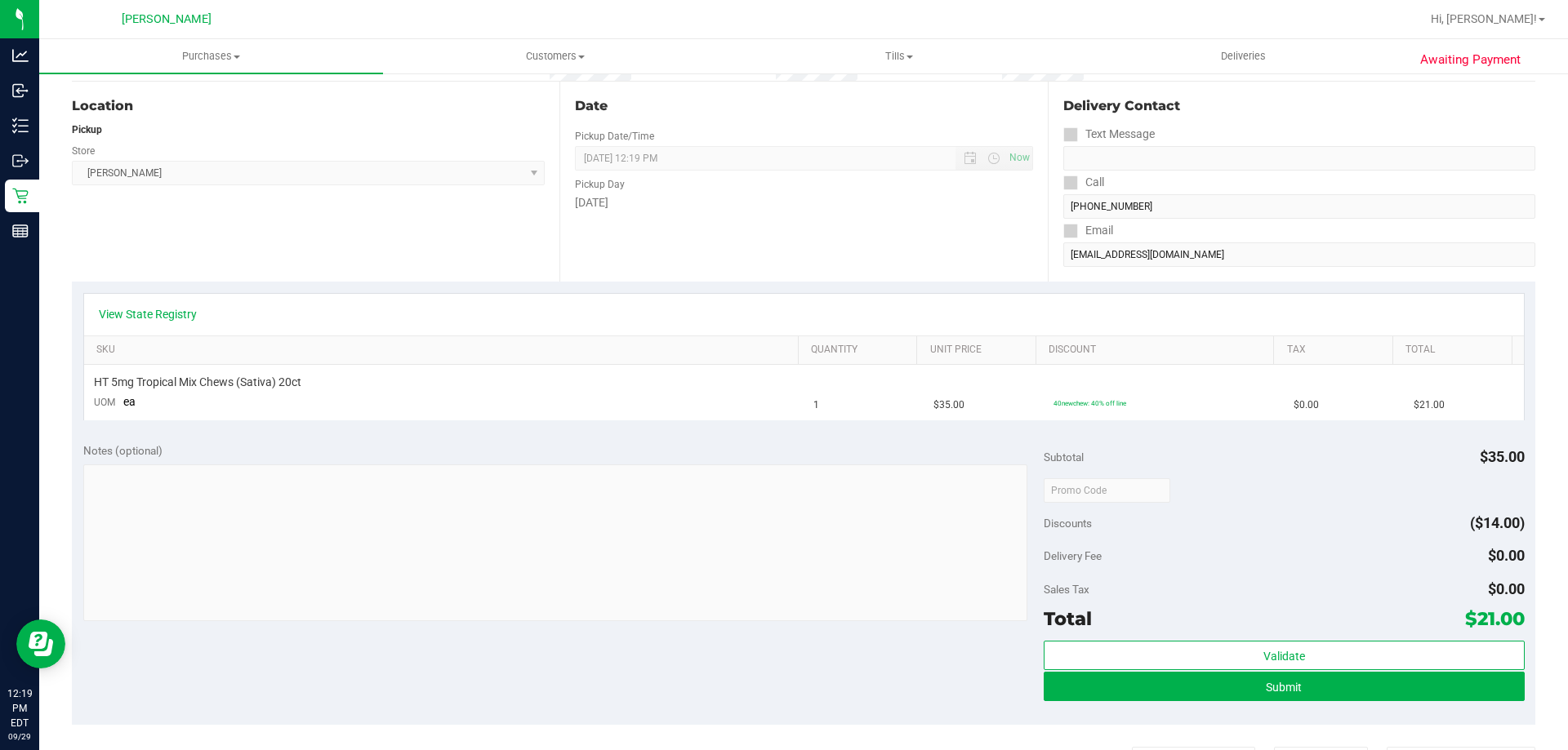
scroll to position [327, 0]
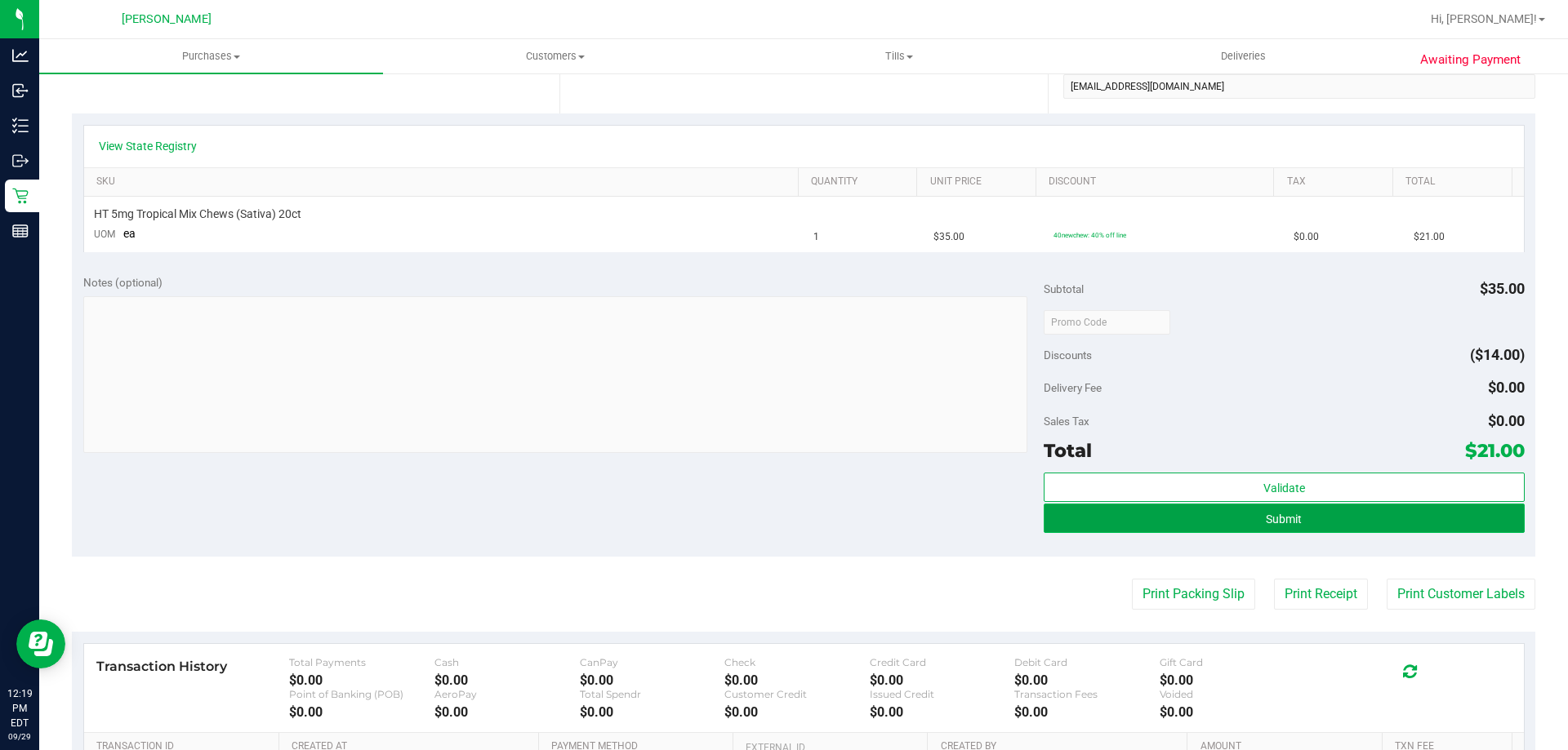
click at [1112, 517] on button "Submit" at bounding box center [1284, 518] width 480 height 29
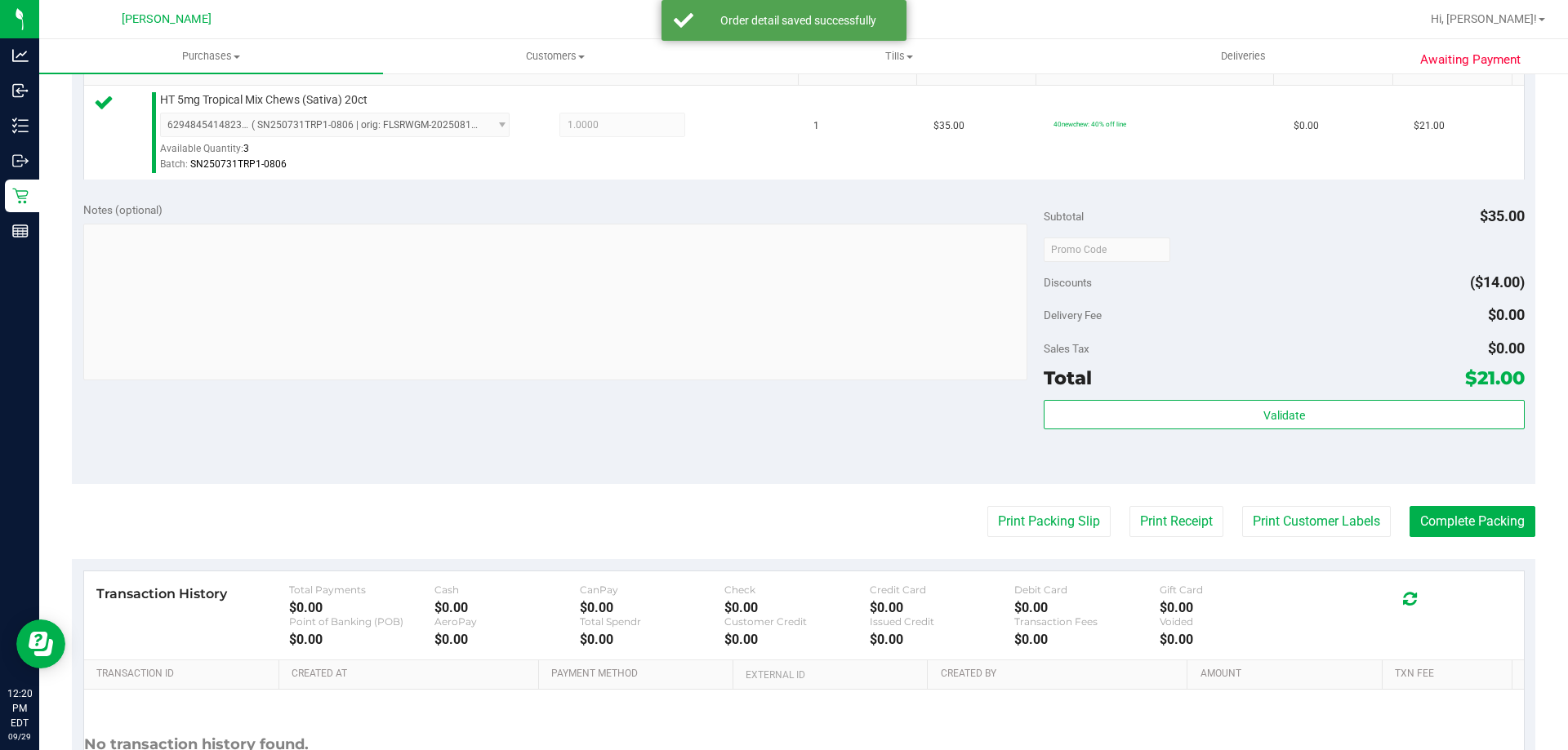
scroll to position [571, 0]
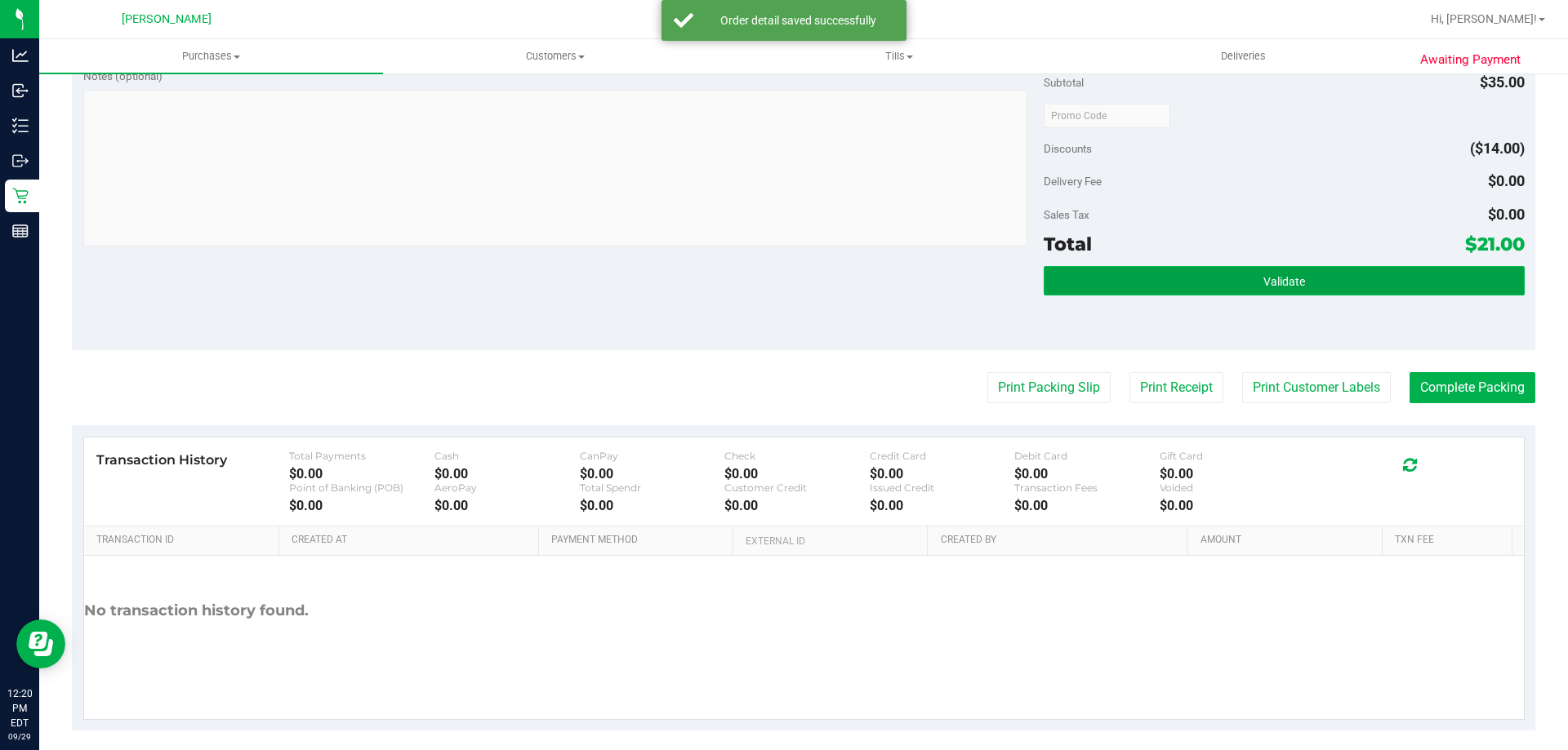
click at [1252, 275] on button "Validate" at bounding box center [1284, 281] width 480 height 29
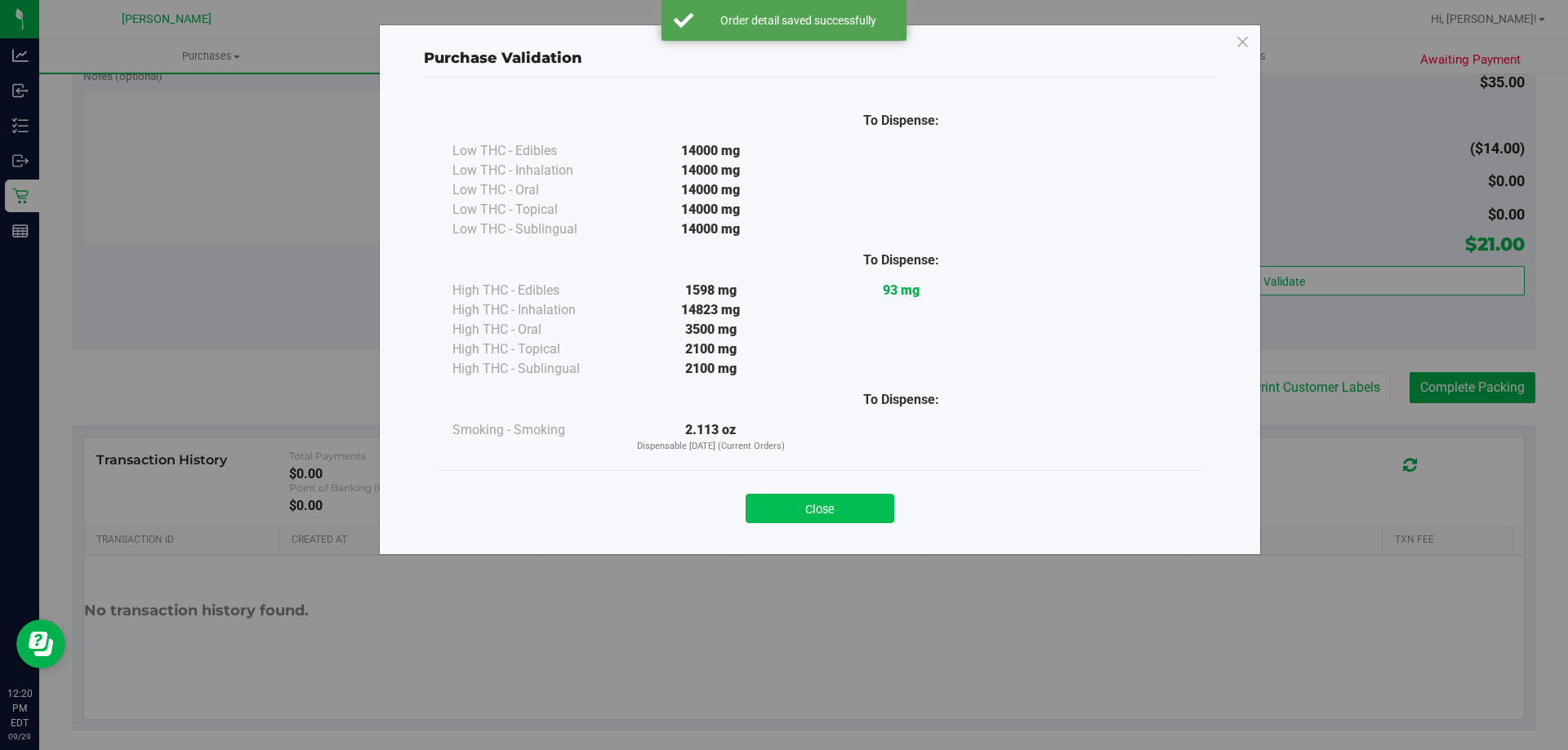
click at [837, 502] on button "Close" at bounding box center [819, 508] width 148 height 29
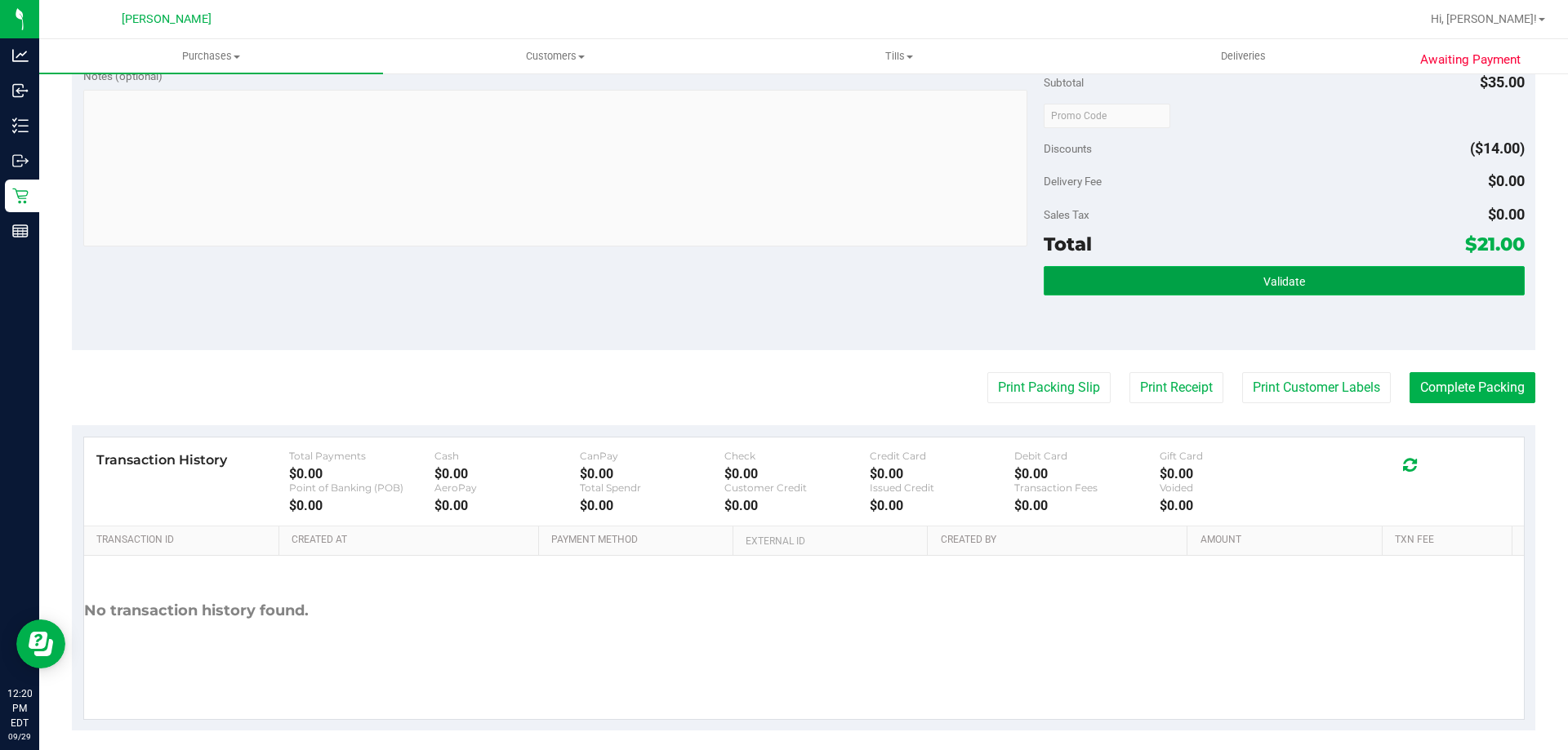
click at [1272, 273] on button "Validate" at bounding box center [1284, 281] width 480 height 29
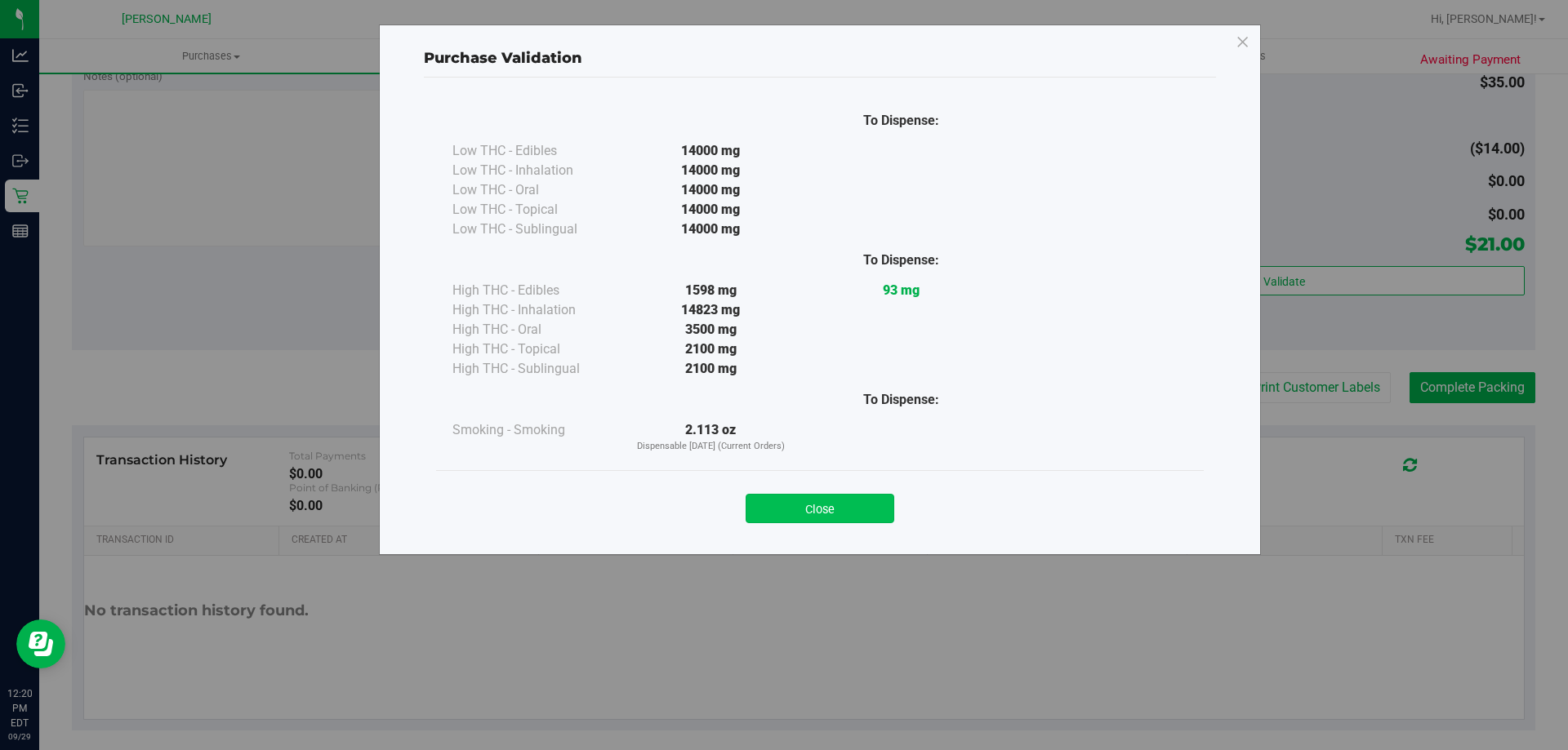
click at [849, 496] on button "Close" at bounding box center [819, 508] width 148 height 29
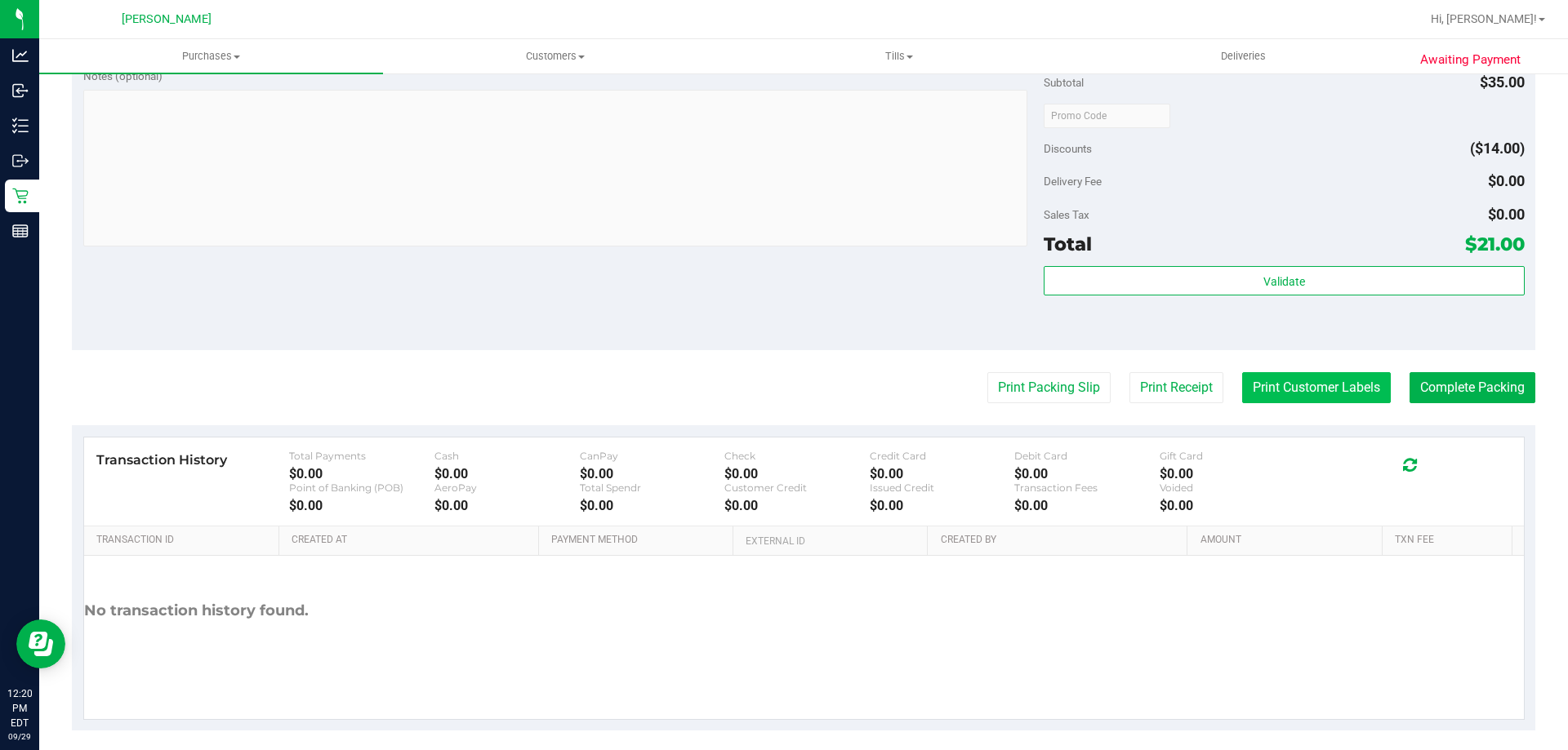
click at [1259, 387] on button "Print Customer Labels" at bounding box center [1316, 387] width 148 height 31
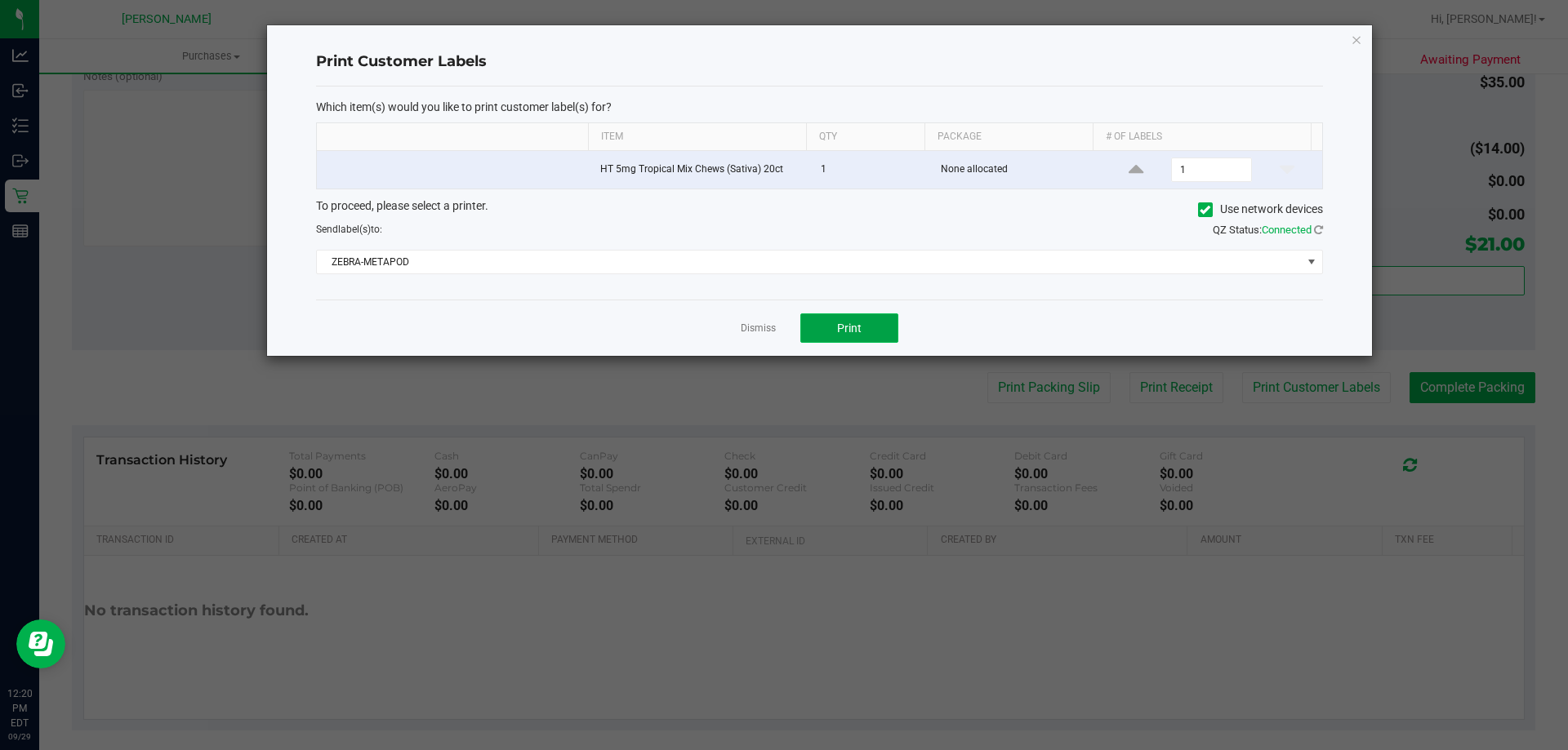
click at [836, 331] on button "Print" at bounding box center [850, 328] width 98 height 29
click at [763, 330] on link "Dismiss" at bounding box center [758, 328] width 35 height 14
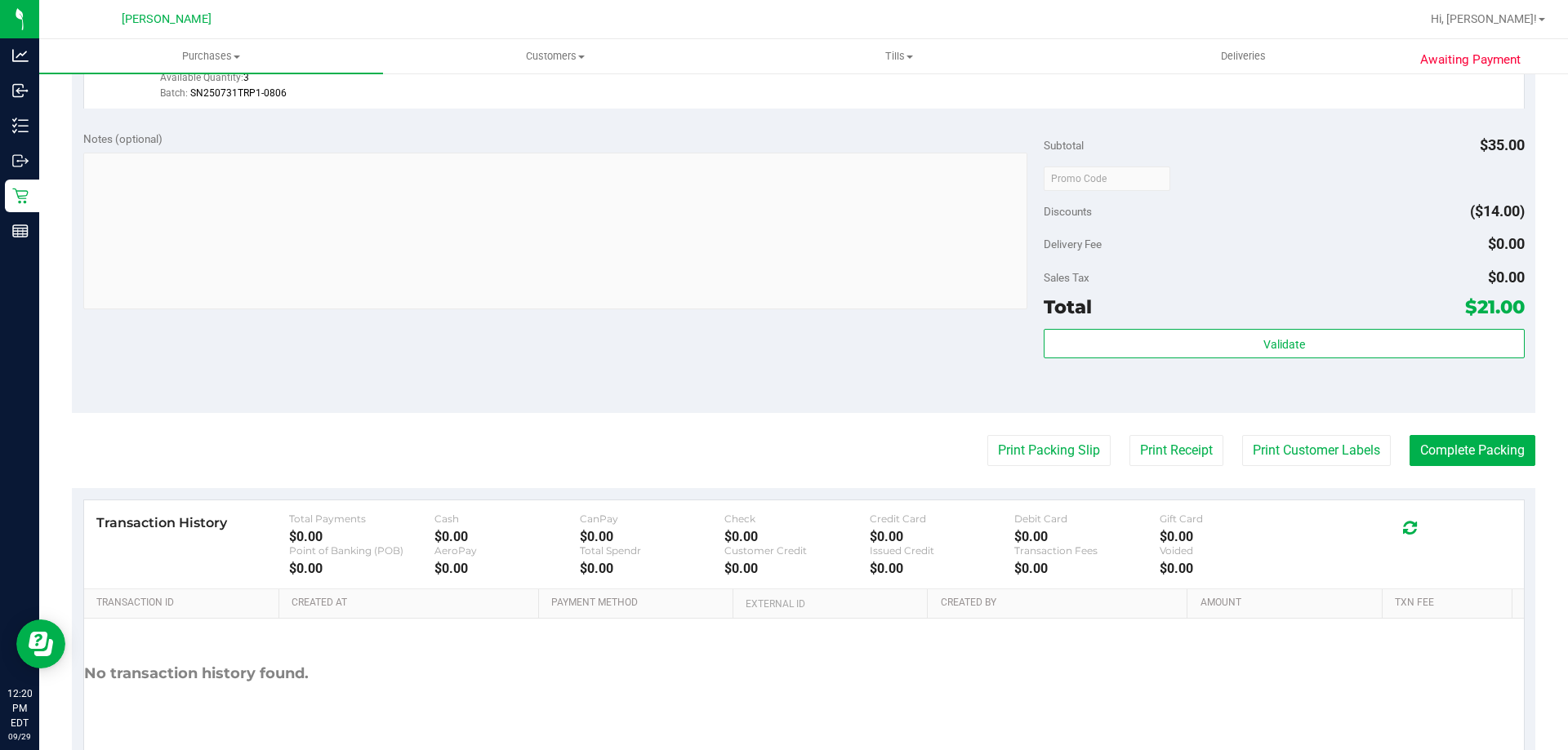
scroll to position [585, 0]
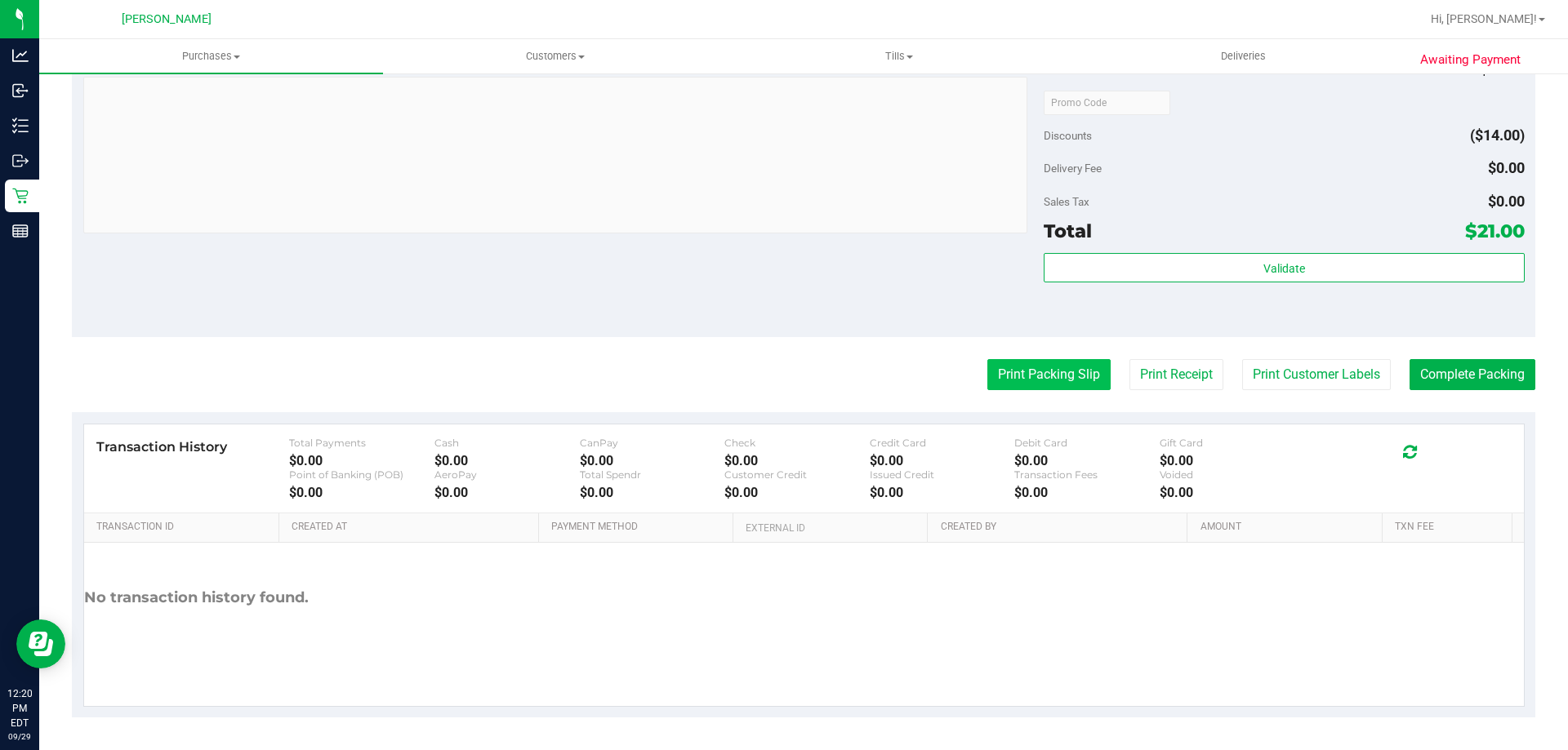
click at [1053, 370] on button "Print Packing Slip" at bounding box center [1049, 374] width 123 height 31
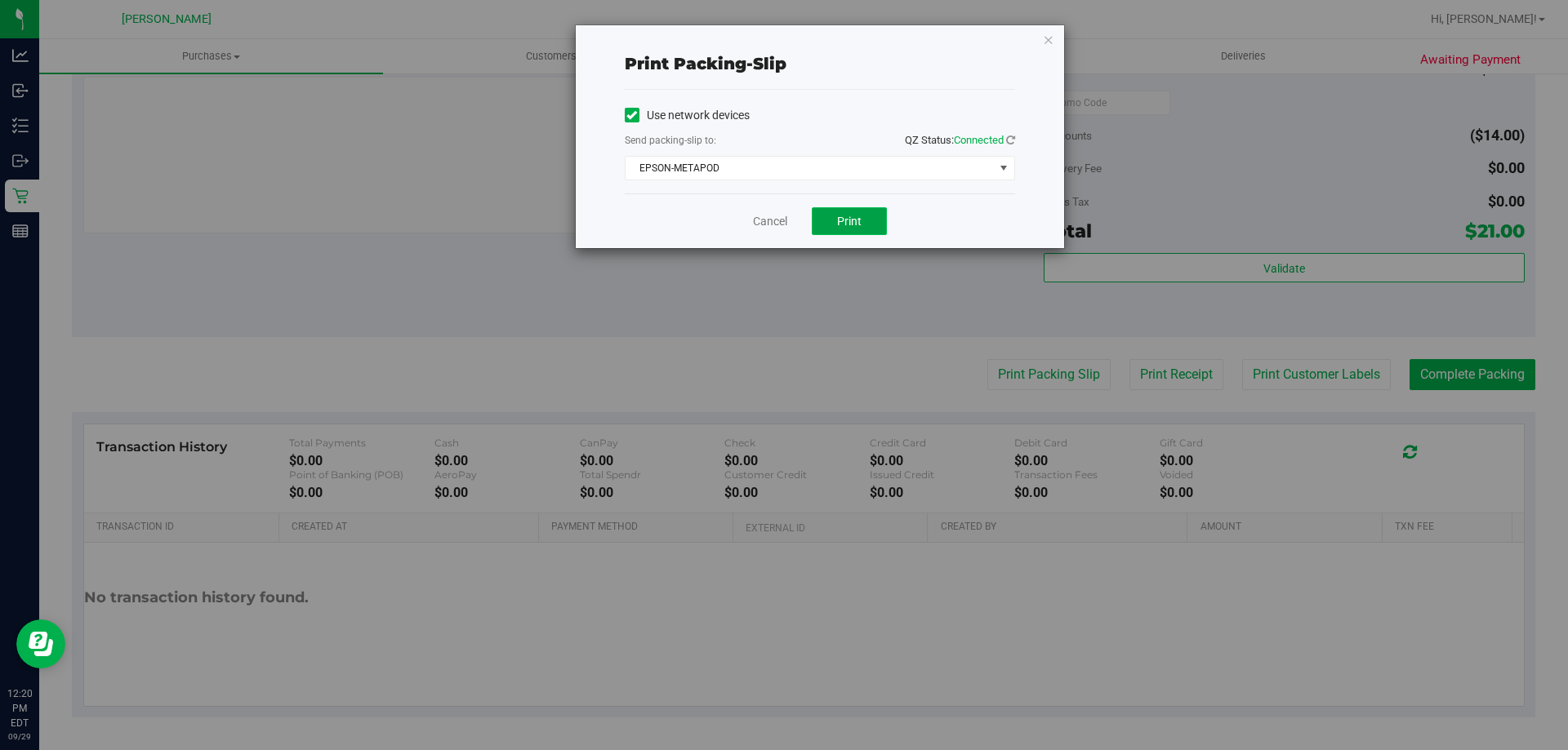
click at [875, 219] on button "Print" at bounding box center [849, 220] width 75 height 27
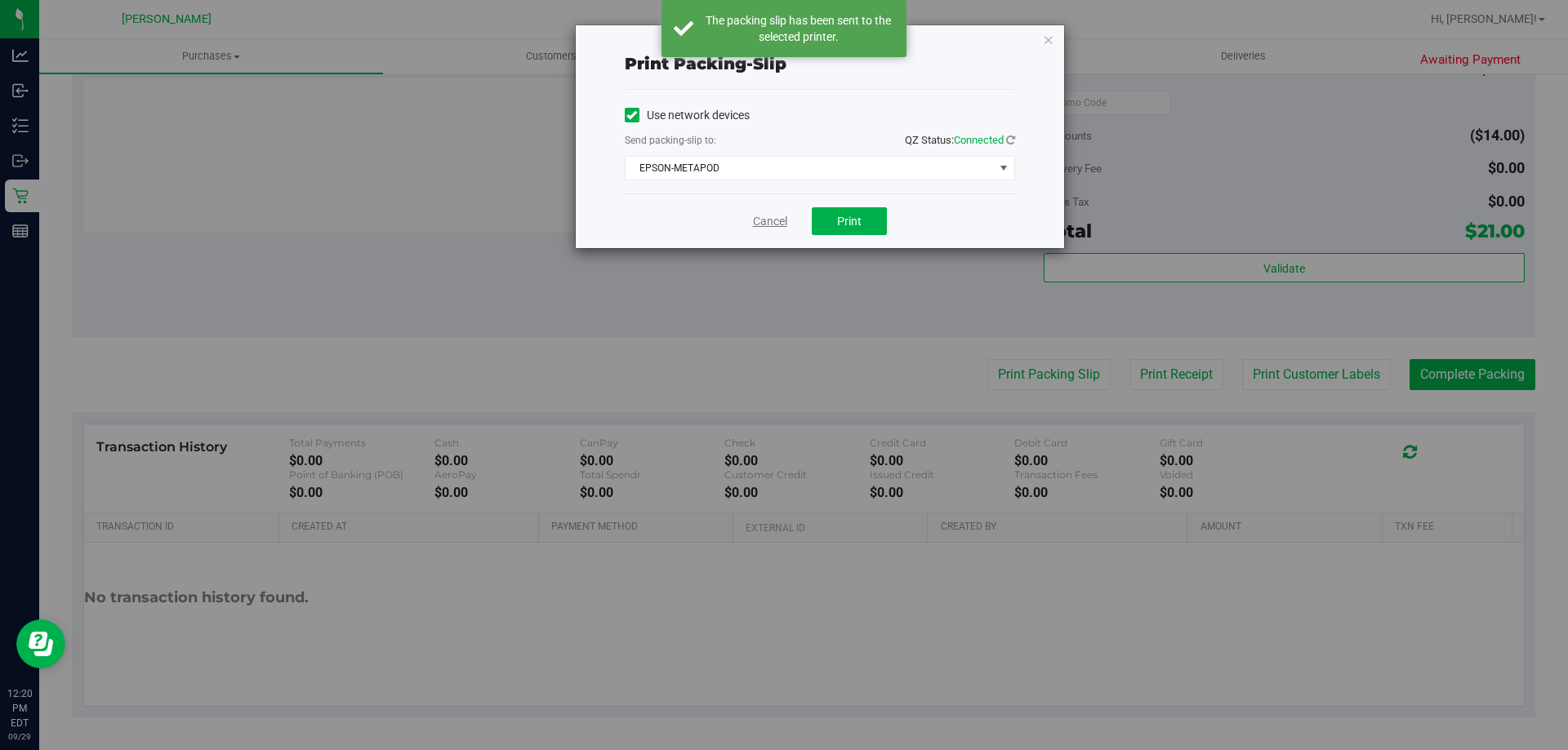
click at [755, 220] on link "Cancel" at bounding box center [770, 222] width 34 height 17
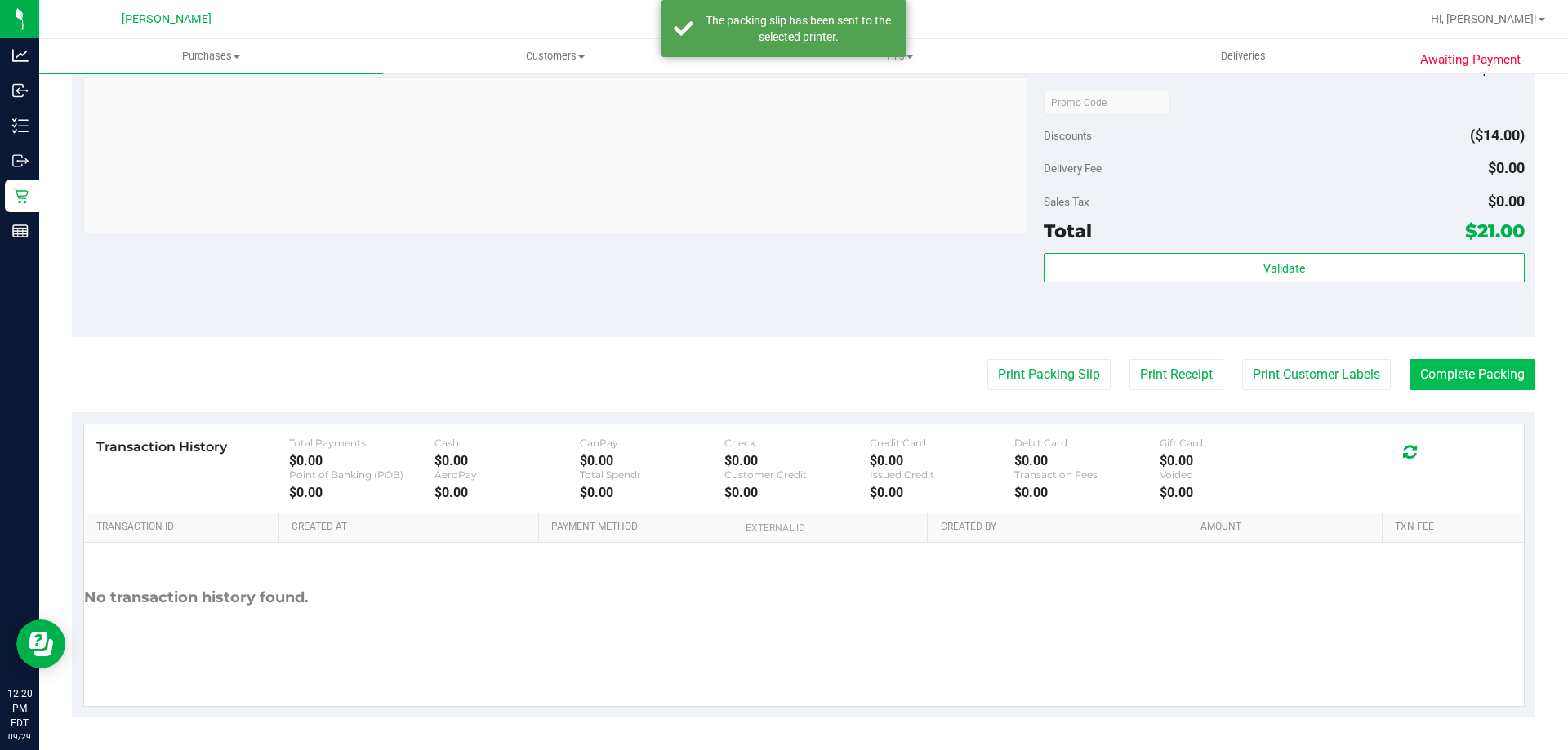
click at [1473, 391] on purchase-details "Back Edit Purchase Cancel Purchase View Profile # 12024349 BioTrack ID: - Submi…" at bounding box center [803, 111] width 1463 height 1214
click at [1473, 384] on button "Complete Packing" at bounding box center [1472, 374] width 126 height 31
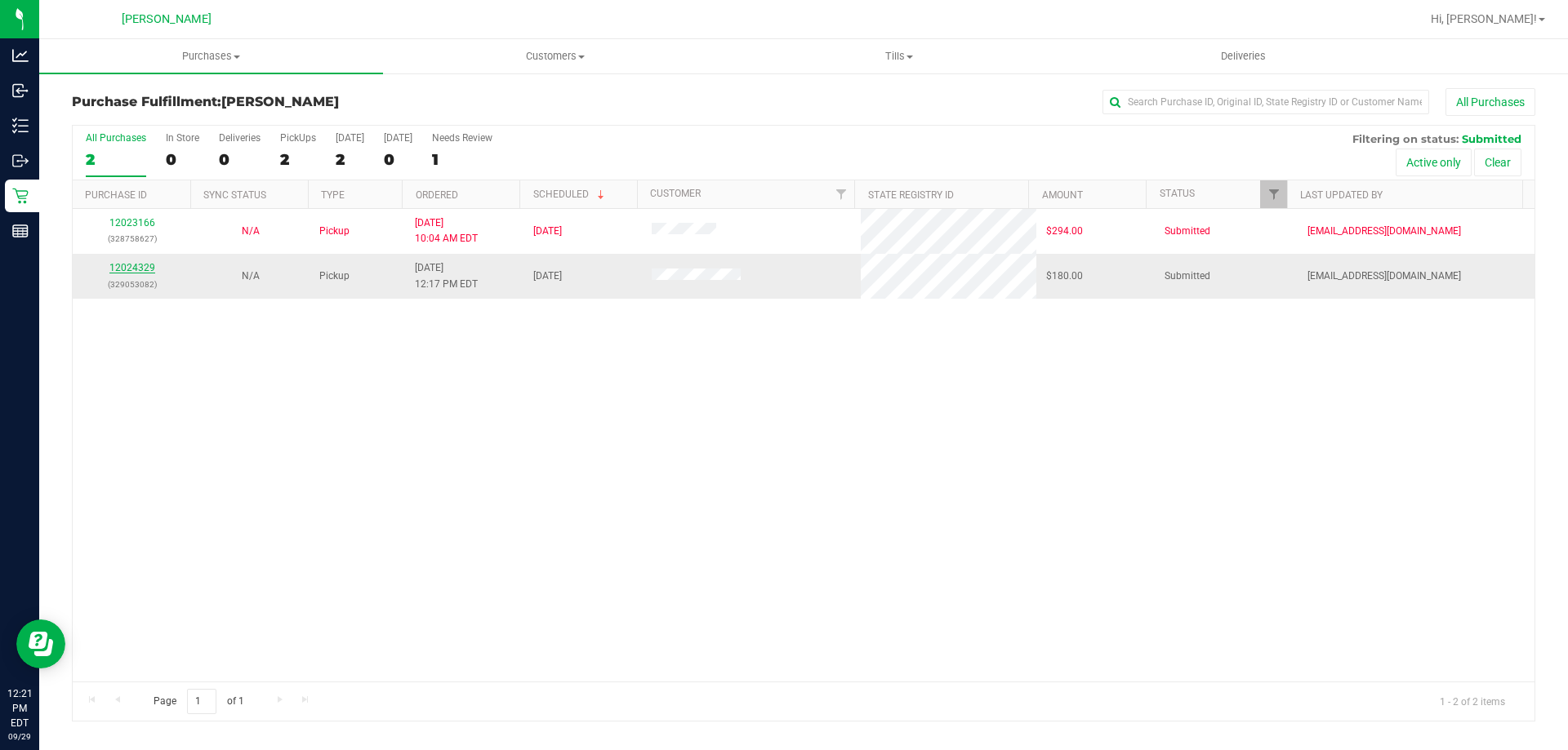
click at [145, 265] on link "12024329" at bounding box center [132, 267] width 45 height 11
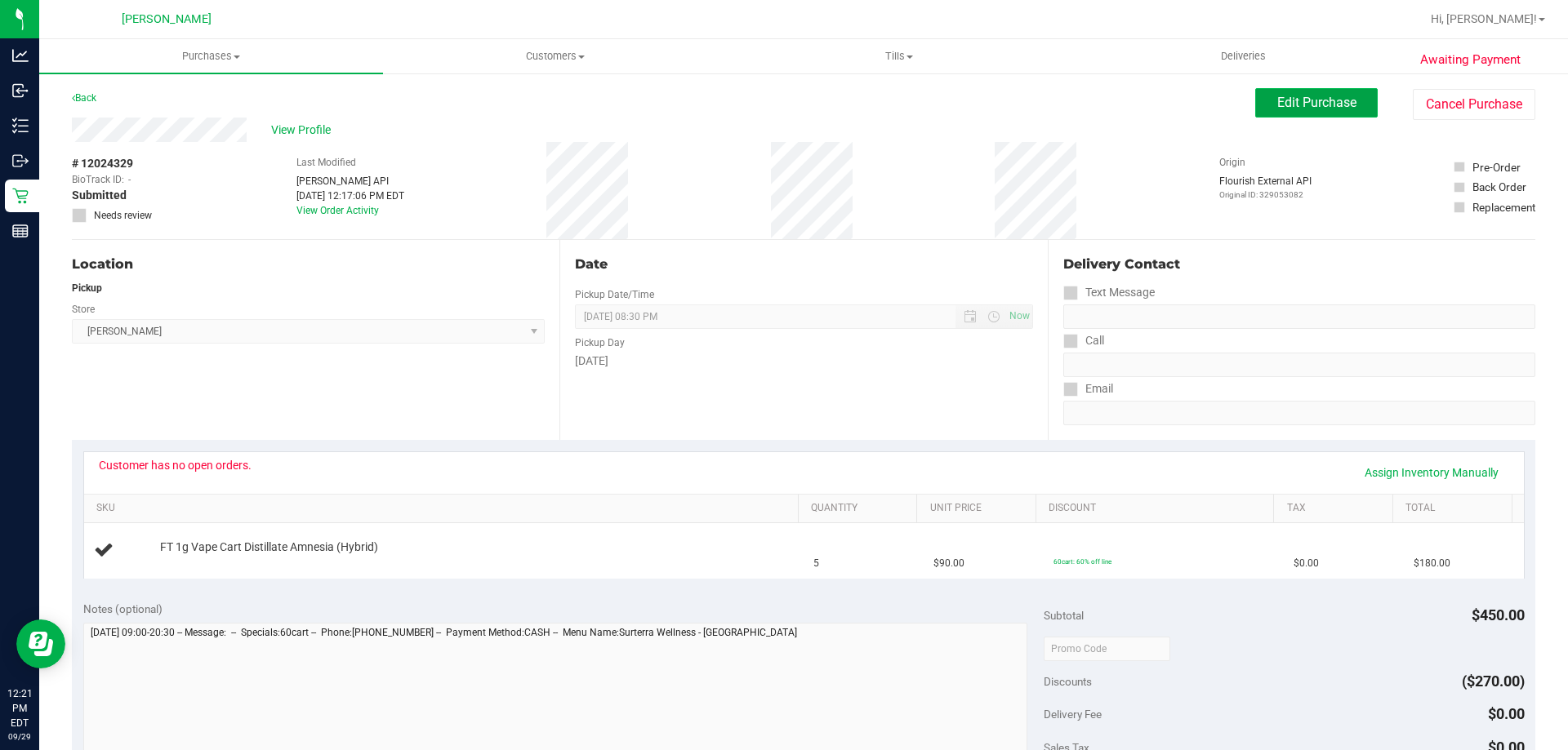
click at [1258, 104] on button "Edit Purchase" at bounding box center [1317, 102] width 123 height 29
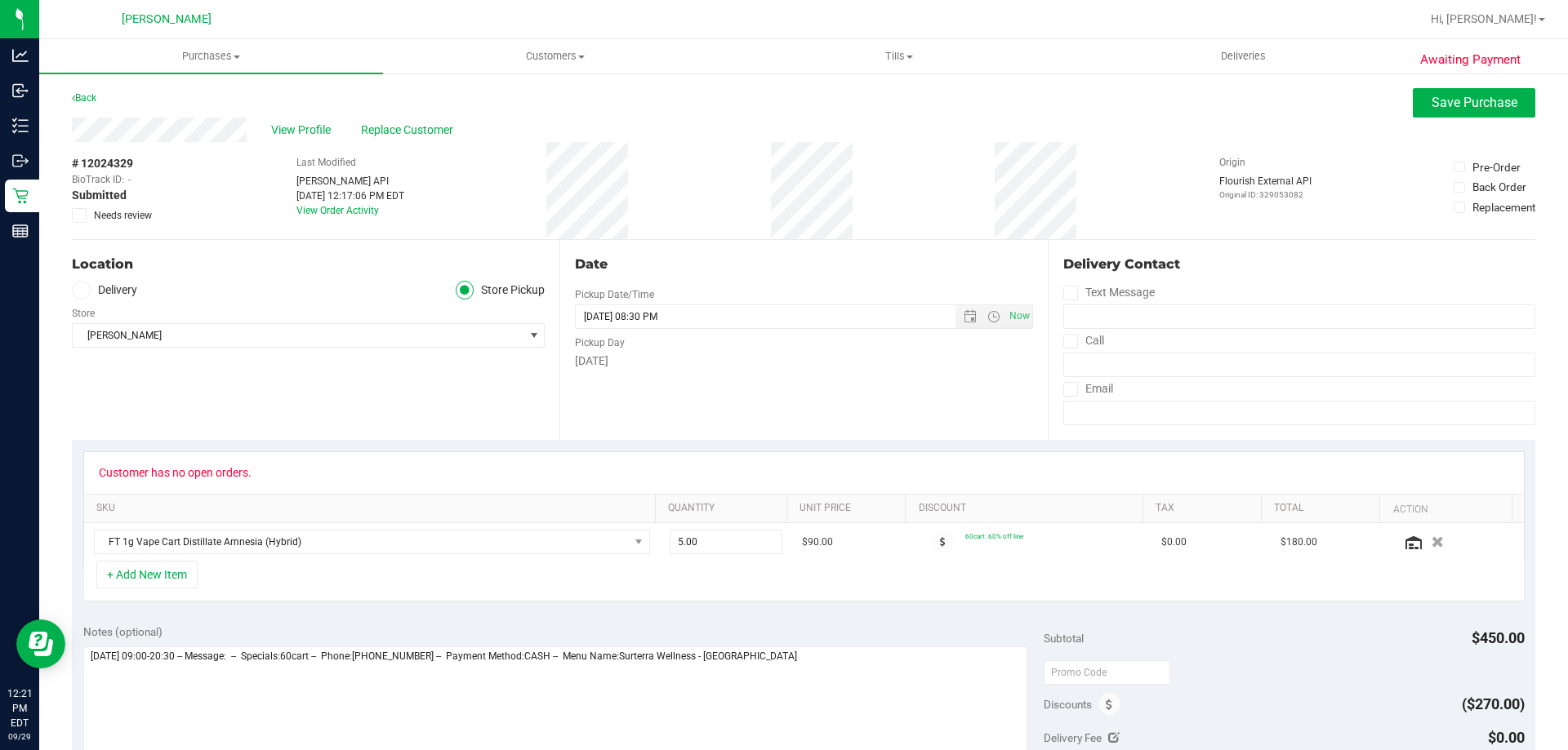
click at [76, 215] on icon at bounding box center [79, 215] width 10 height 0
click at [0, 0] on input "Needs review" at bounding box center [0, 0] width 0 height 0
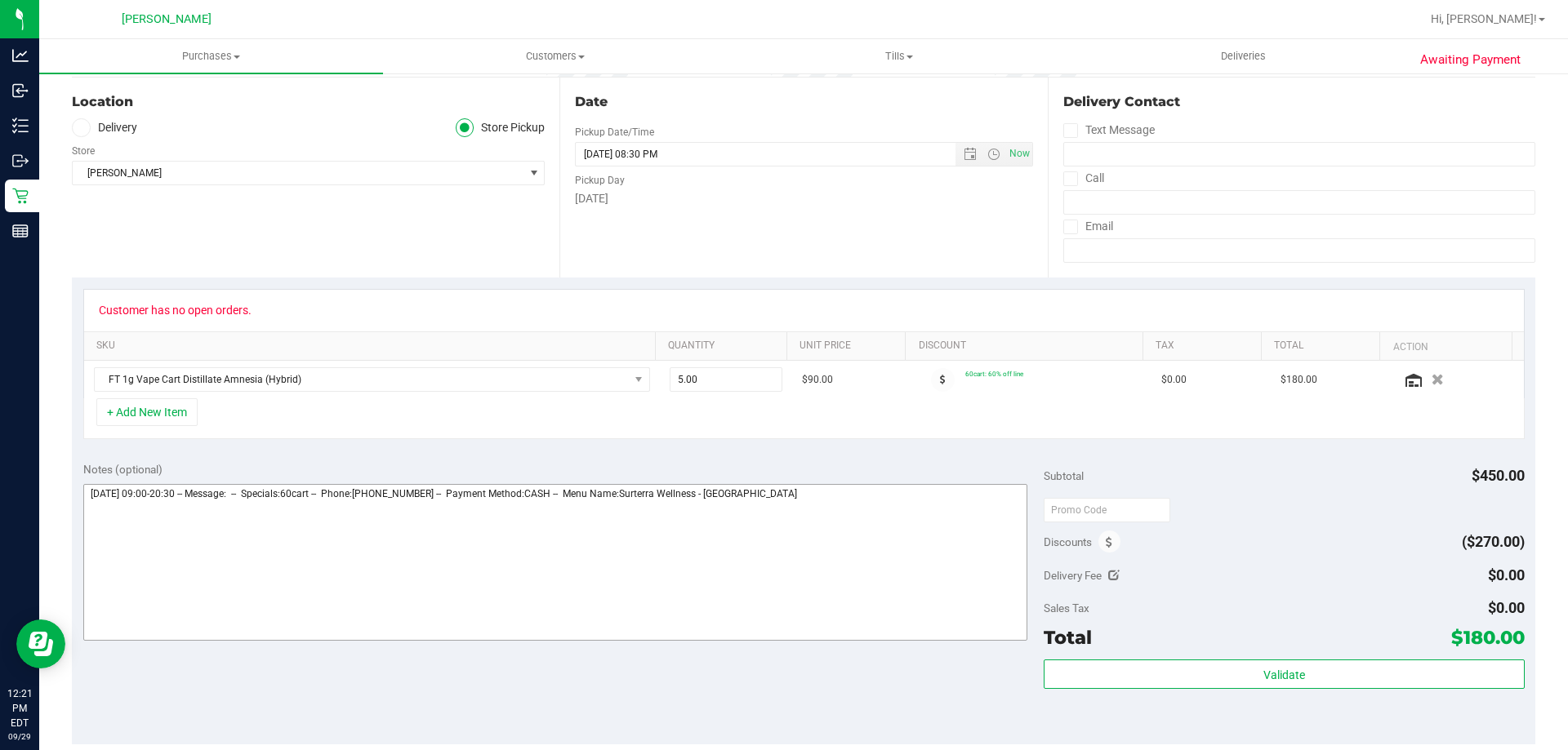
scroll to position [163, 0]
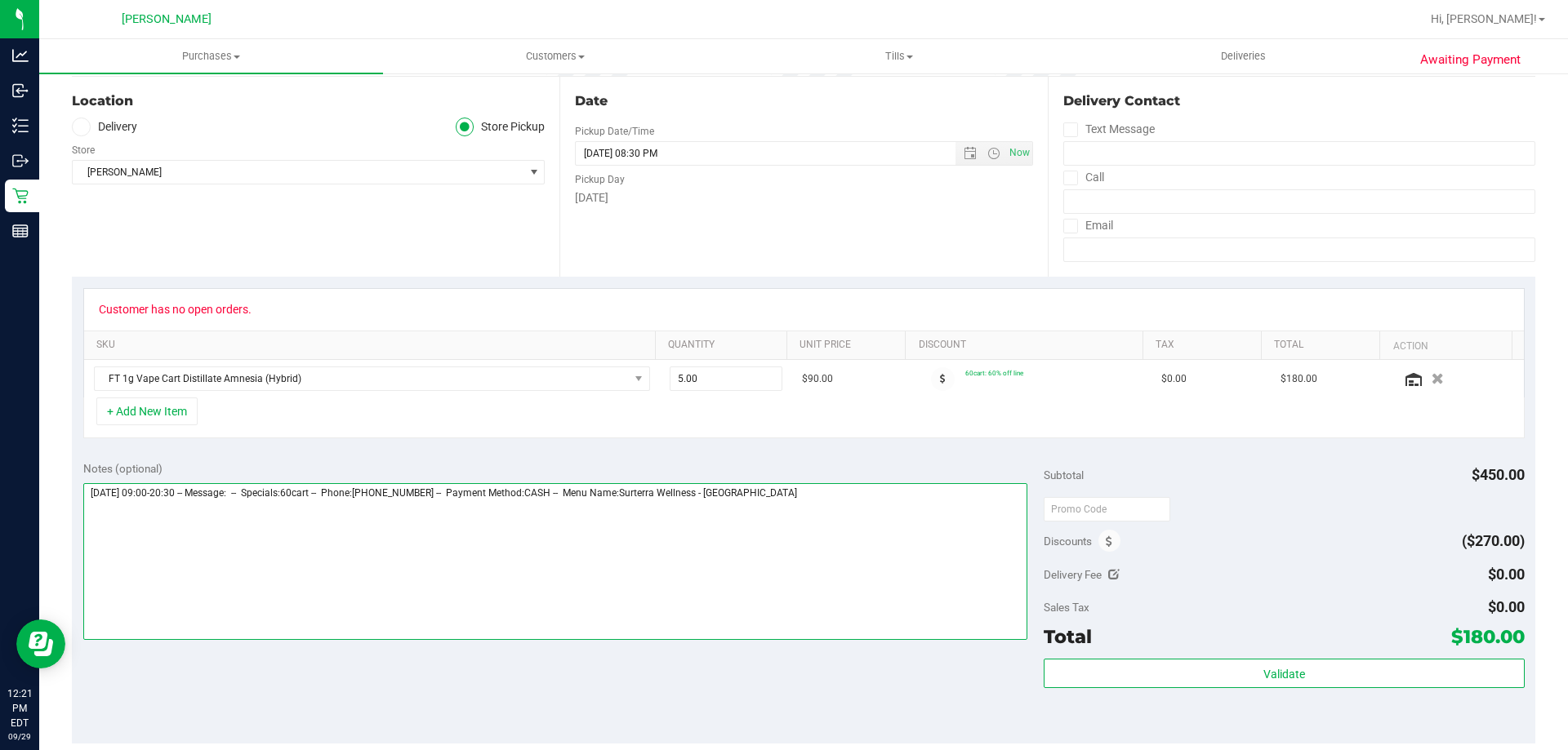
click at [811, 486] on textarea at bounding box center [556, 562] width 945 height 157
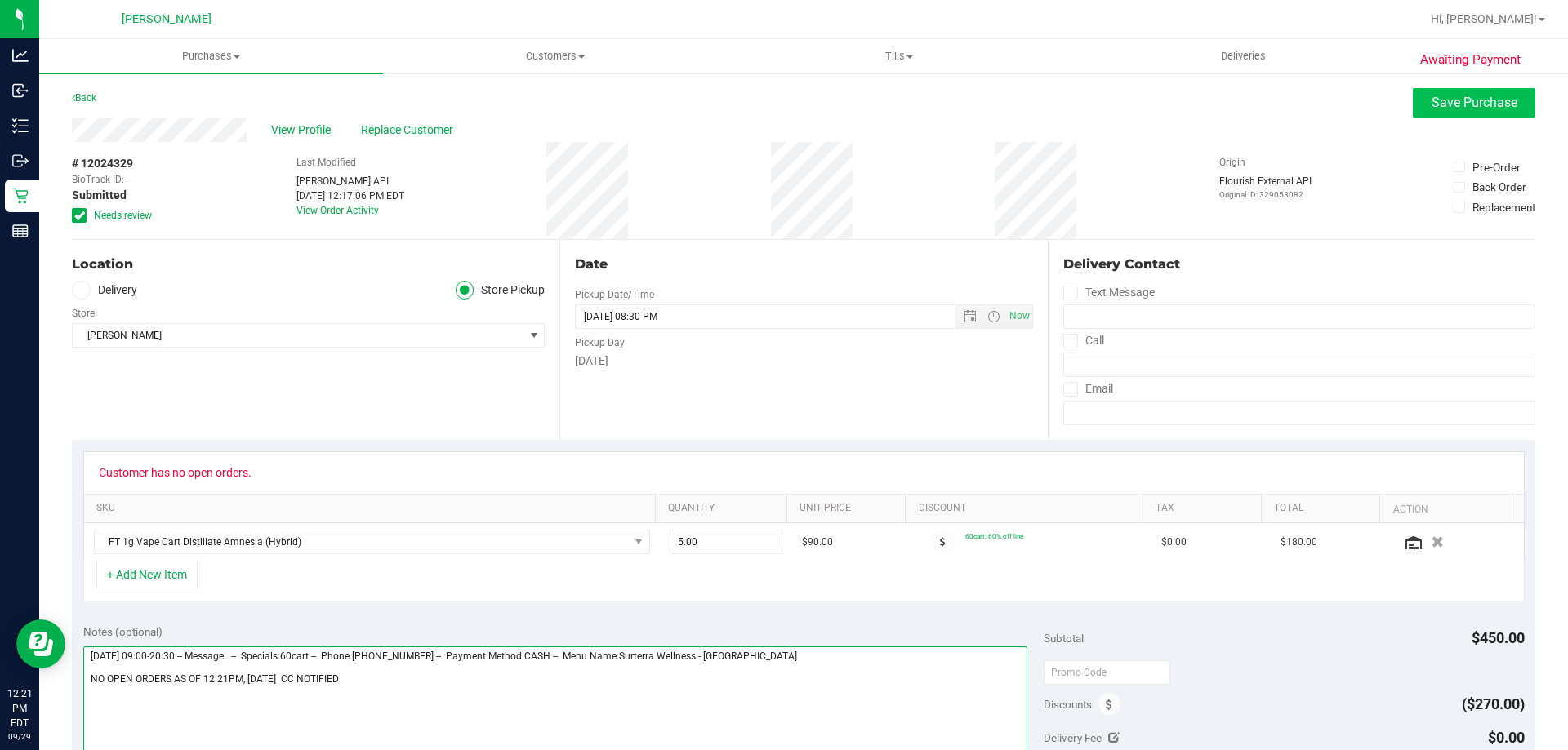
type textarea "Monday 09/29/2025 09:00-20:30 -- Message: -- Specials:60cart -- Phone:608515193…"
click at [1443, 88] on button "Save Purchase" at bounding box center [1474, 102] width 123 height 29
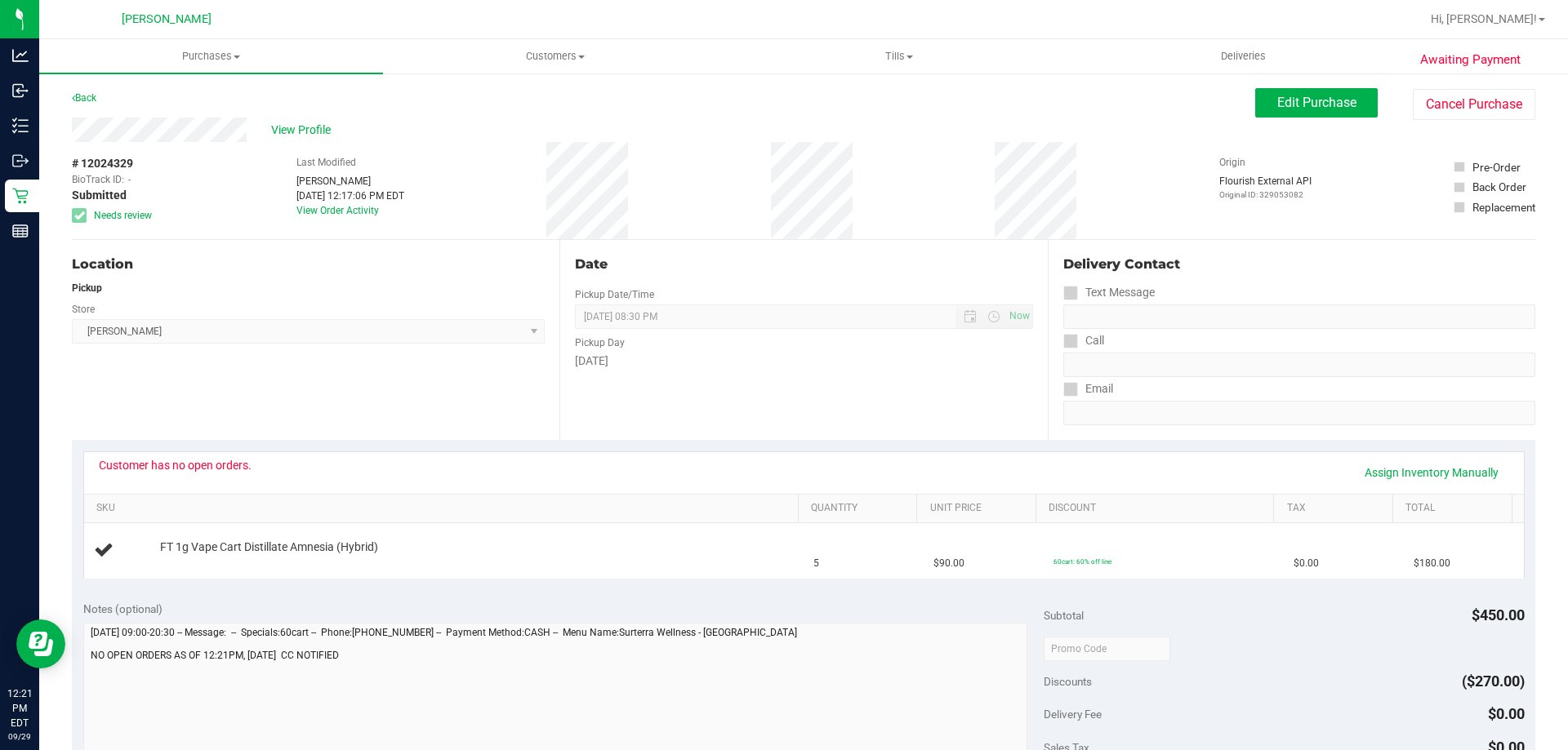
scroll to position [408, 0]
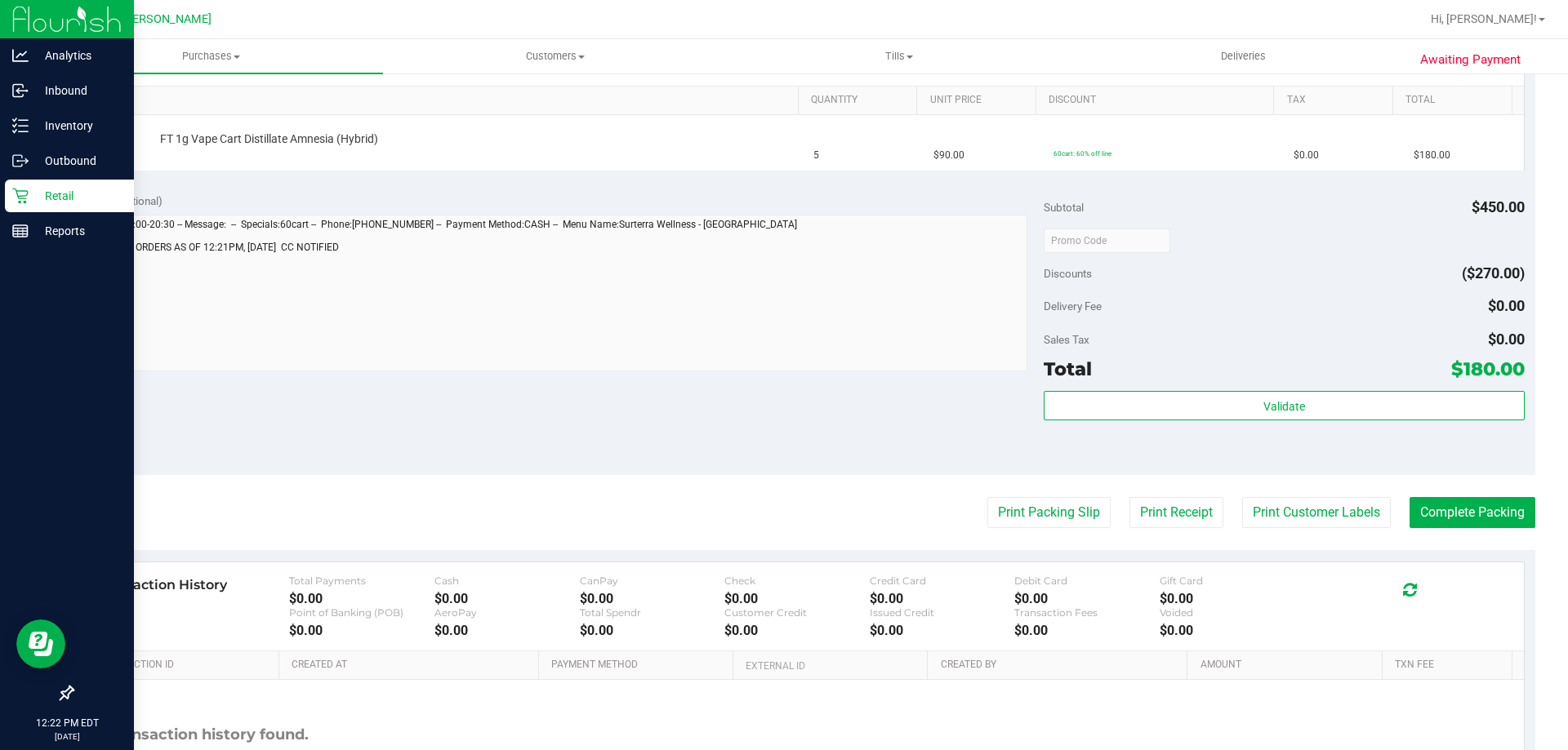
click at [65, 185] on div "Retail" at bounding box center [69, 196] width 129 height 33
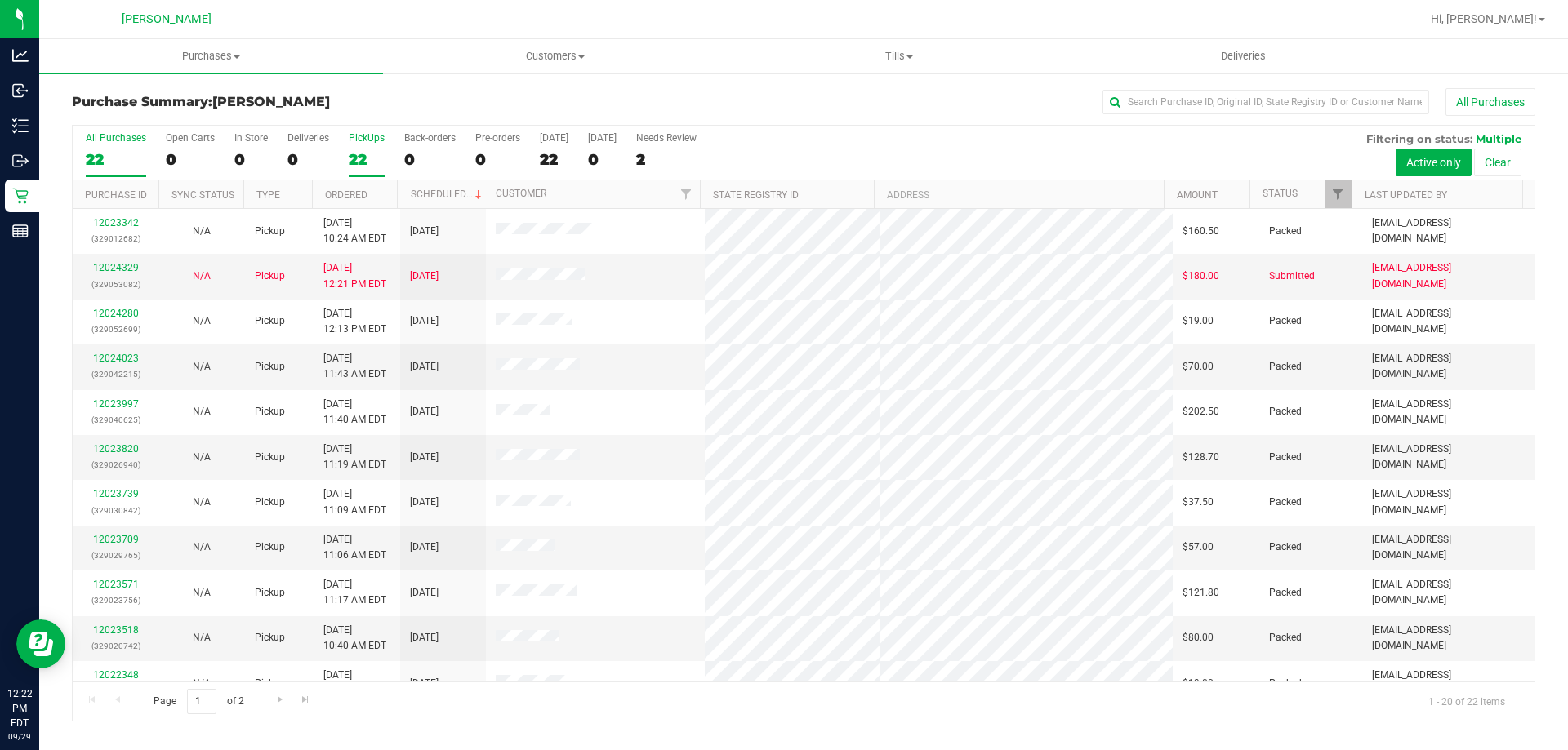
click at [362, 145] on label "PickUps 22" at bounding box center [367, 155] width 36 height 45
click at [0, 0] on input "PickUps 22" at bounding box center [0, 0] width 0 height 0
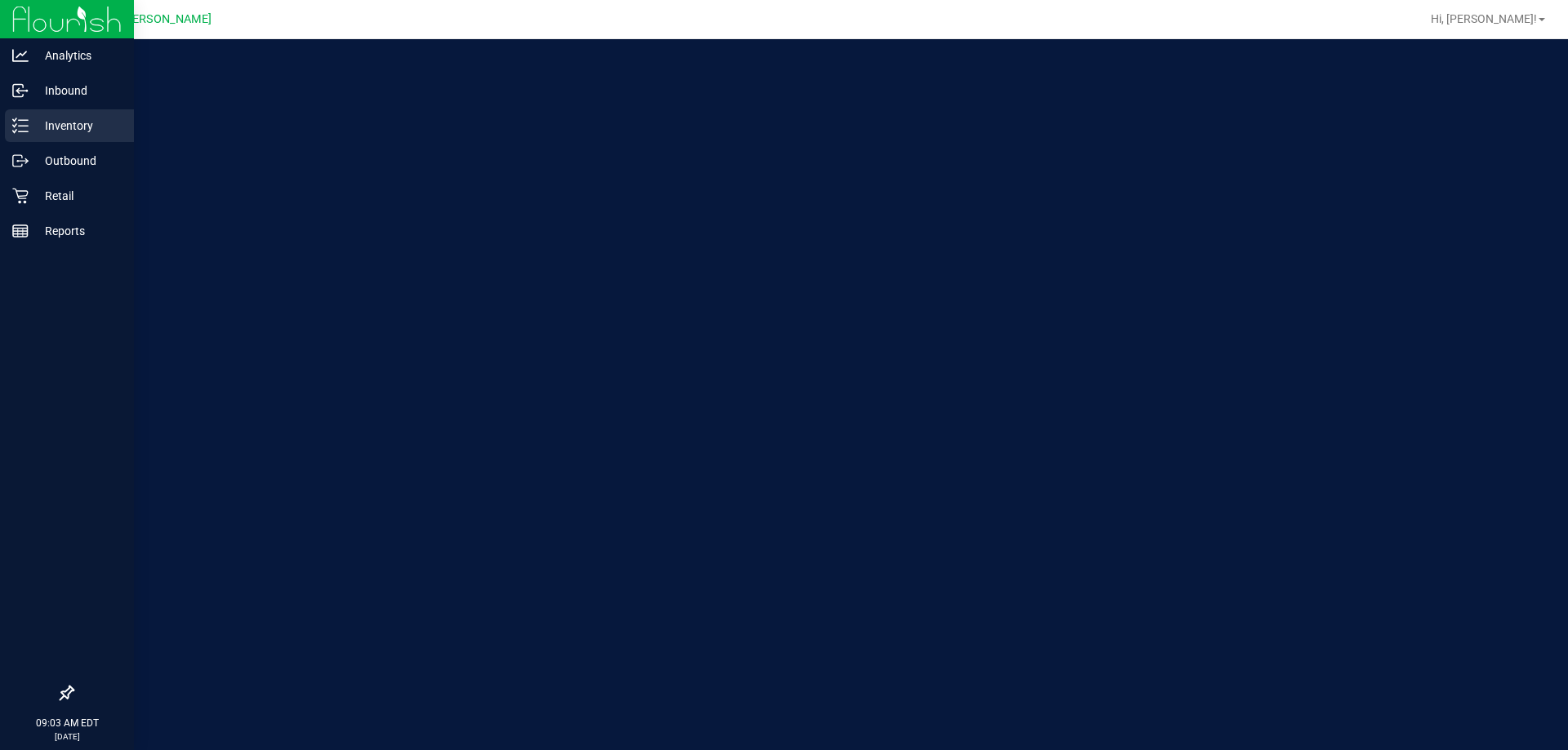
click at [60, 116] on p "Inventory" at bounding box center [78, 126] width 98 height 20
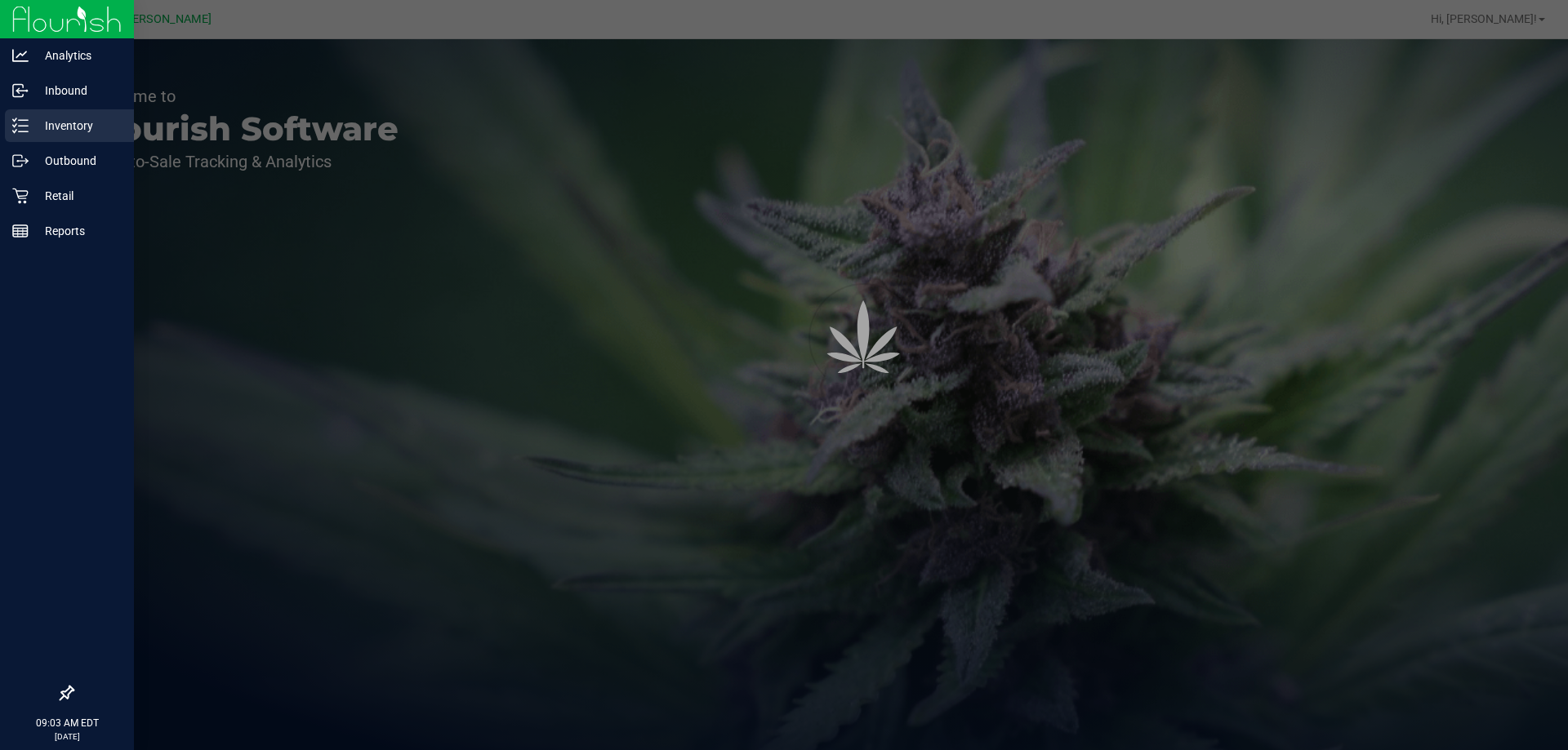
click at [66, 117] on p "Inventory" at bounding box center [78, 126] width 98 height 20
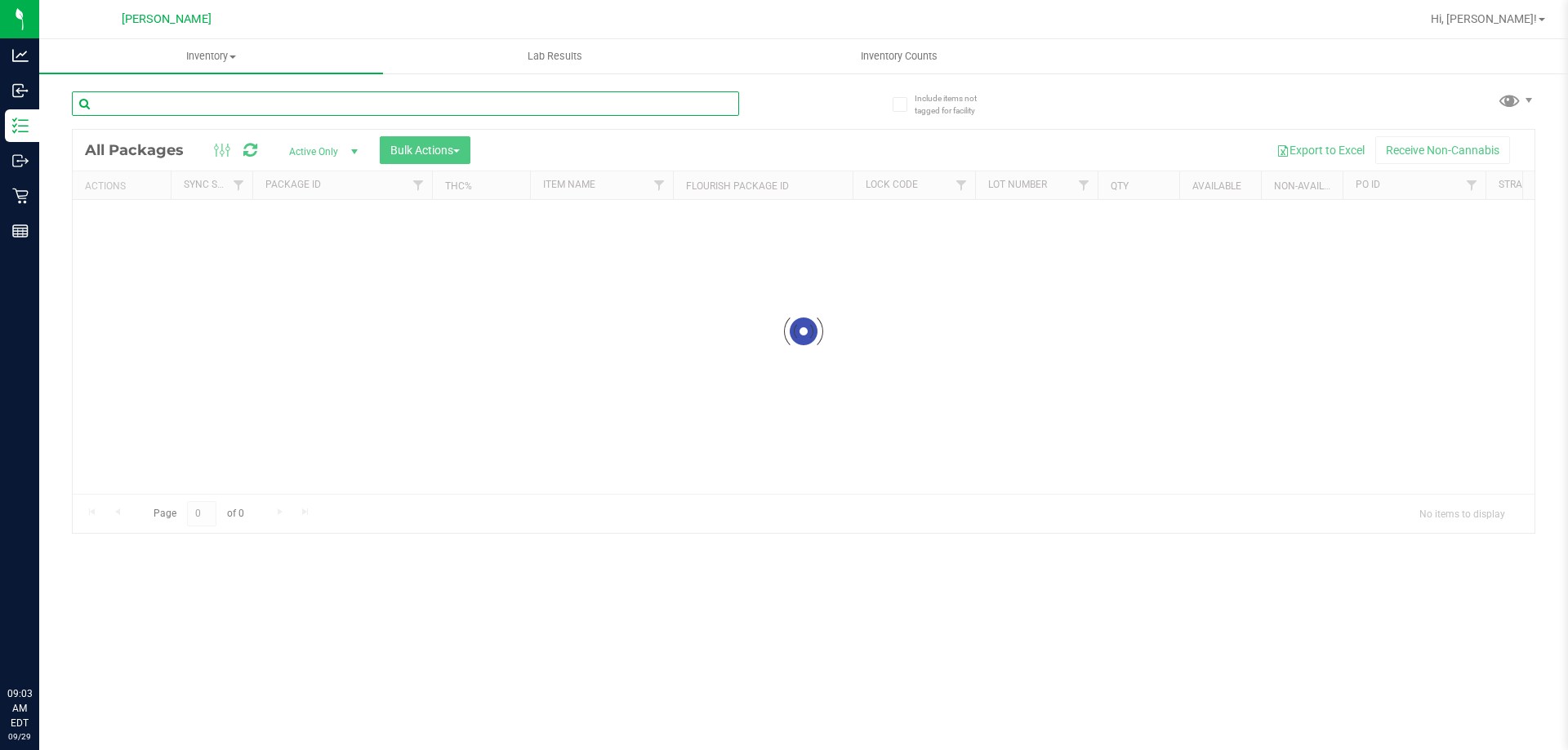
click at [349, 106] on input "text" at bounding box center [405, 104] width 667 height 25
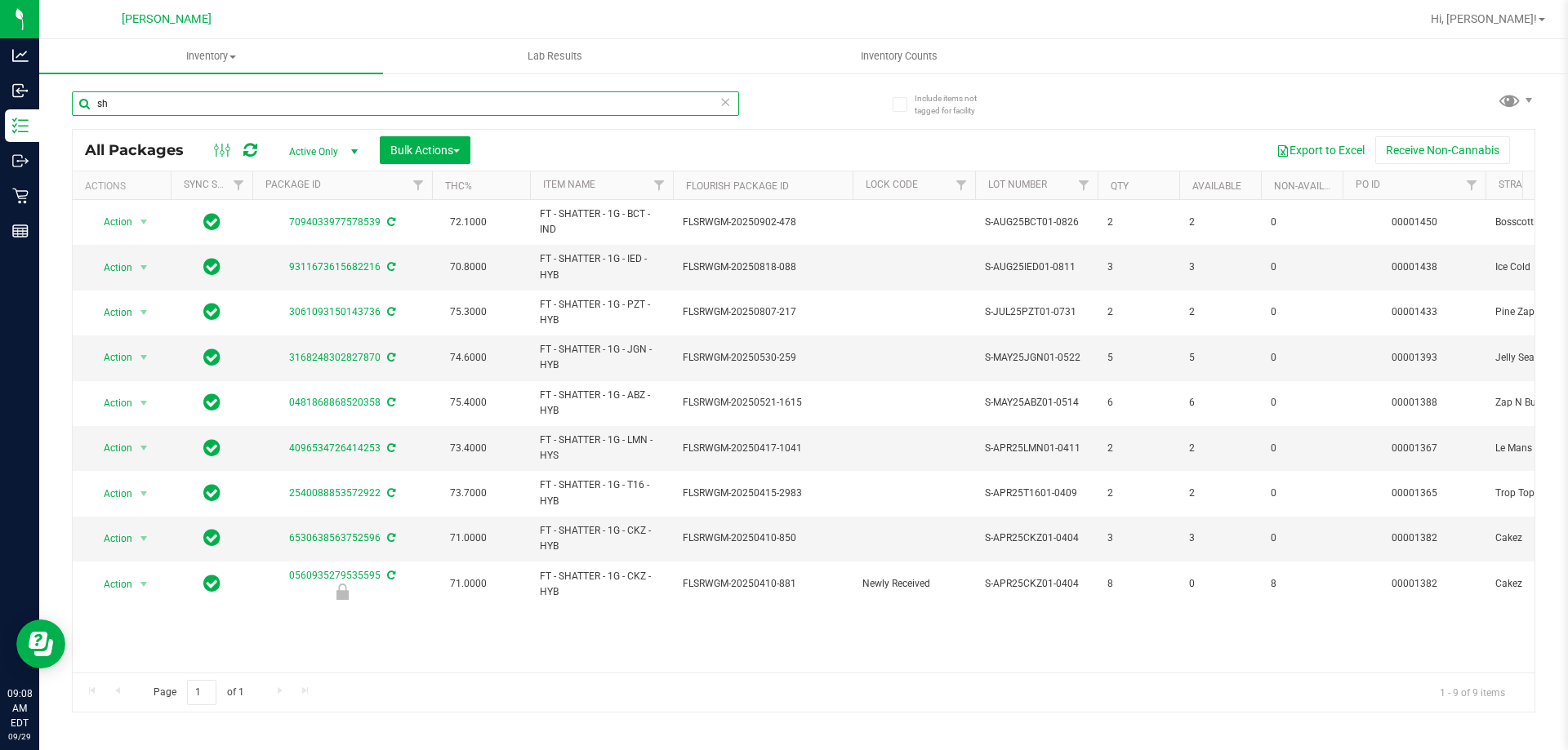
type input "s"
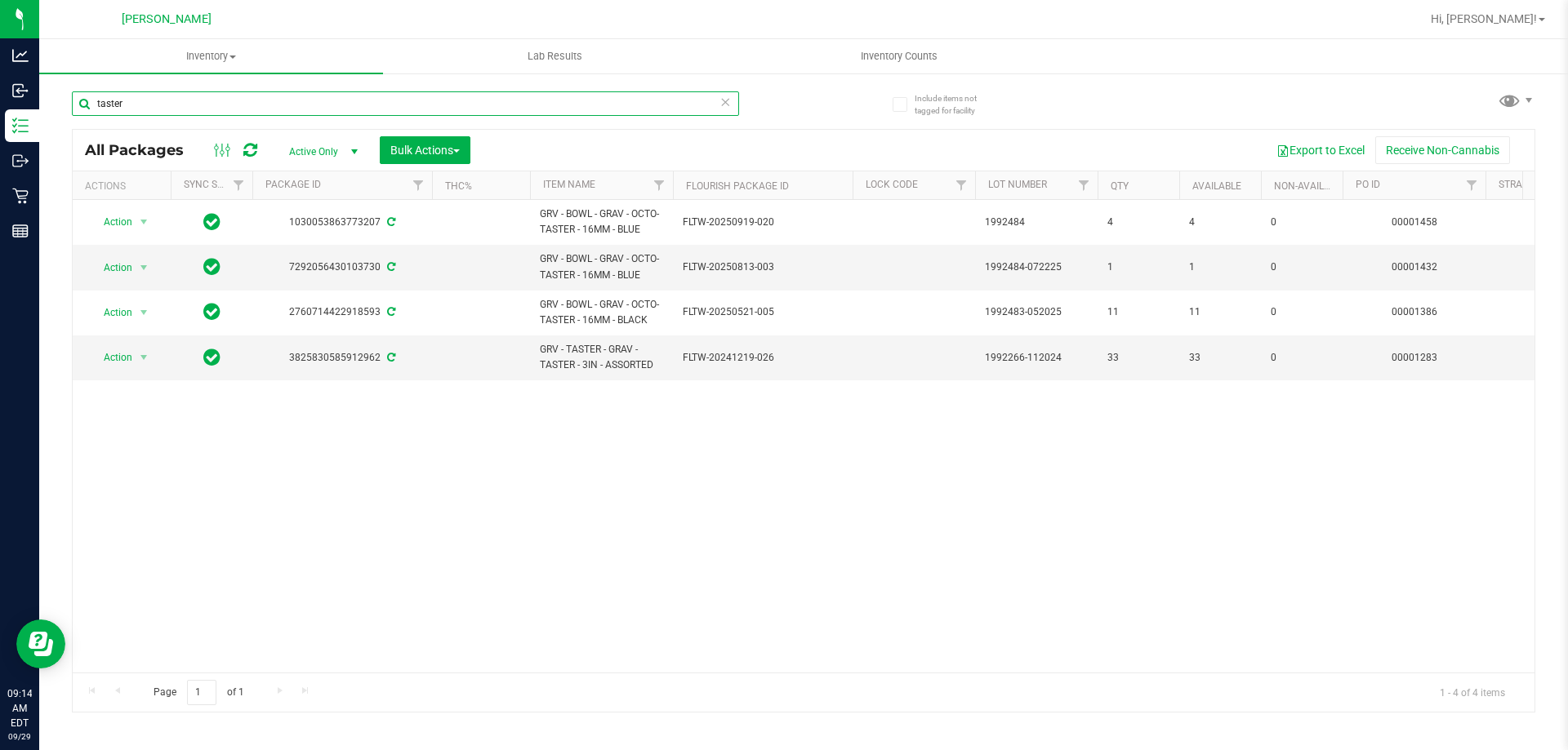
click at [193, 104] on input "taster" at bounding box center [405, 104] width 667 height 25
type input "t"
type input "trop top"
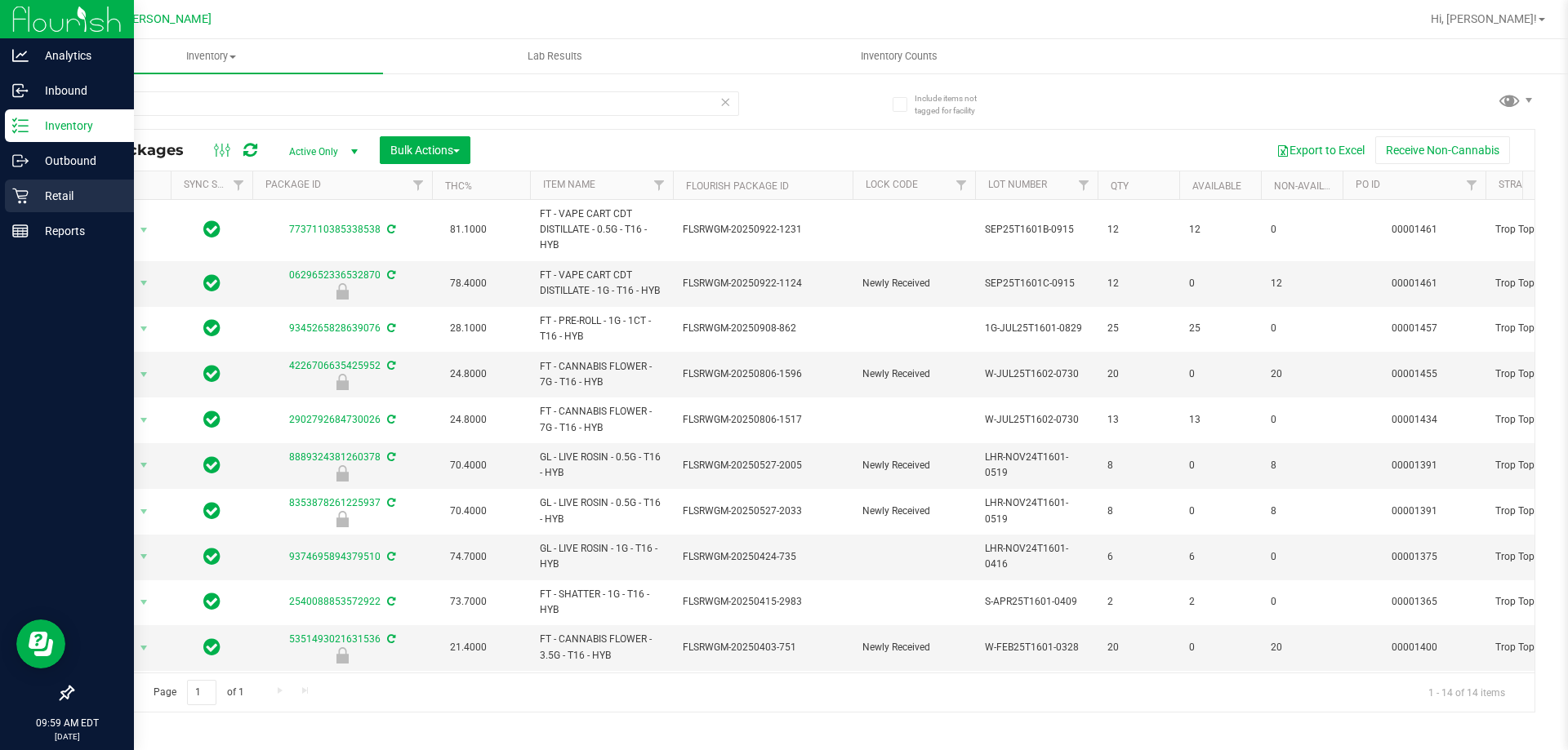
click at [66, 198] on p "Retail" at bounding box center [78, 196] width 98 height 20
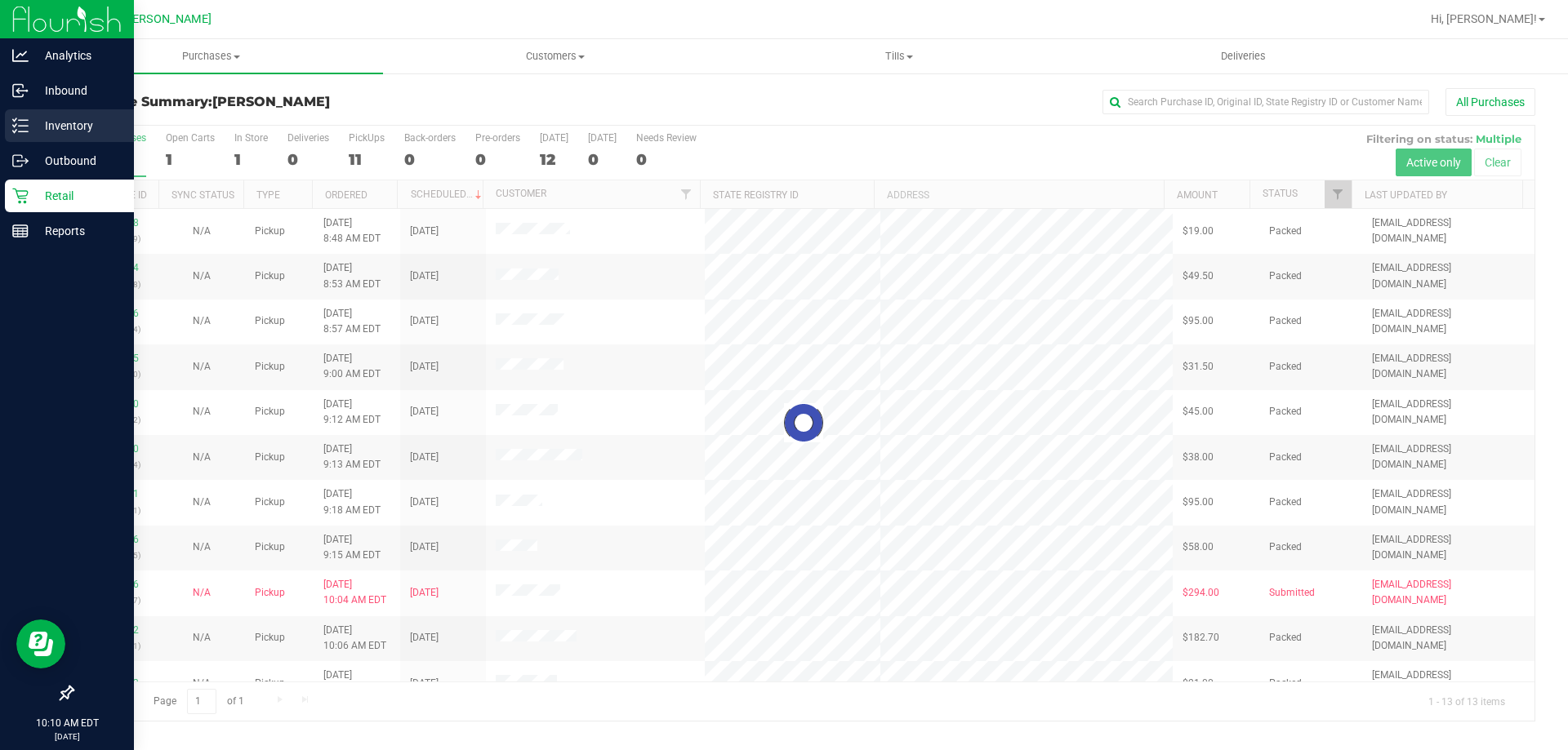
click at [88, 116] on p "Inventory" at bounding box center [78, 126] width 98 height 20
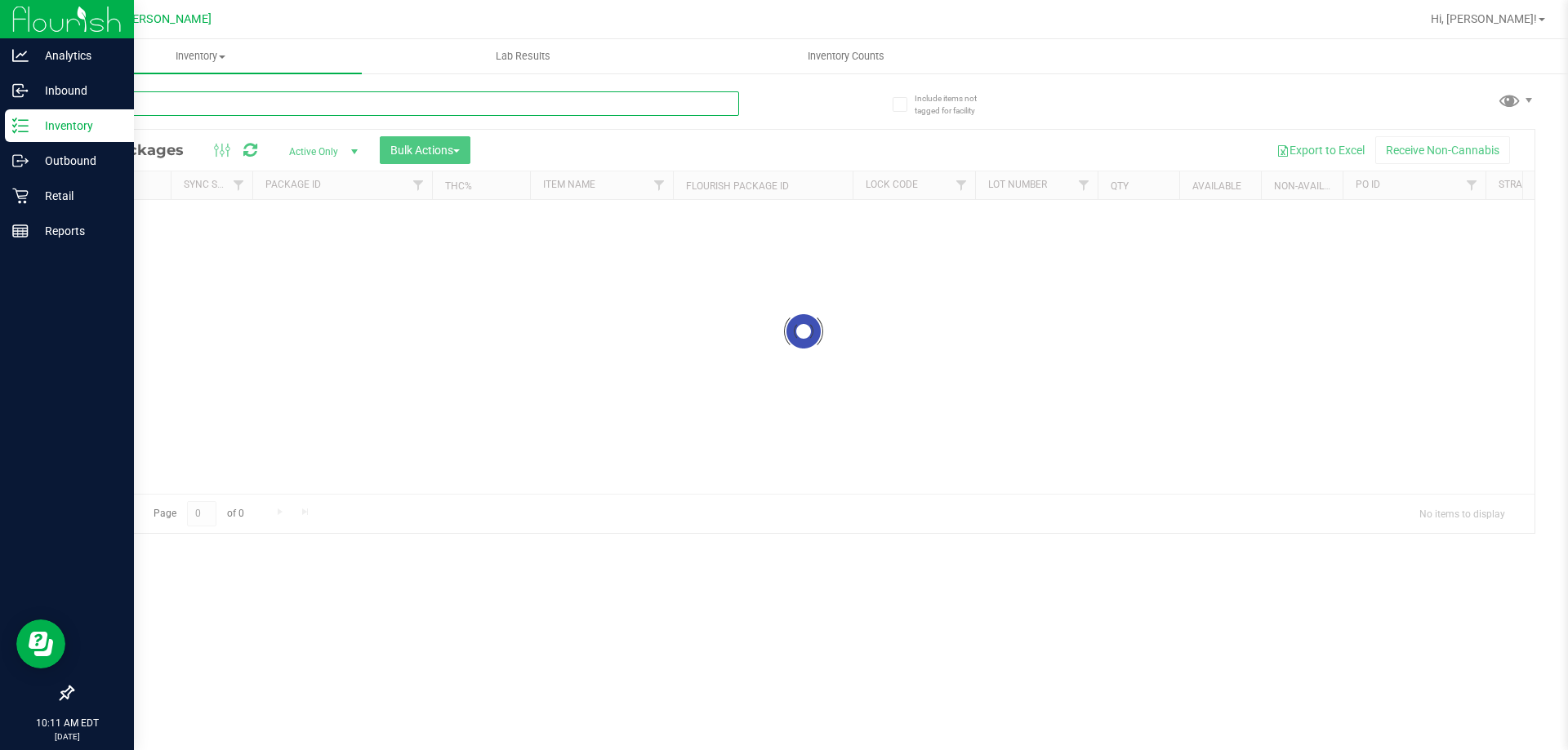
click at [177, 100] on input "text" at bounding box center [405, 104] width 667 height 25
type input "p"
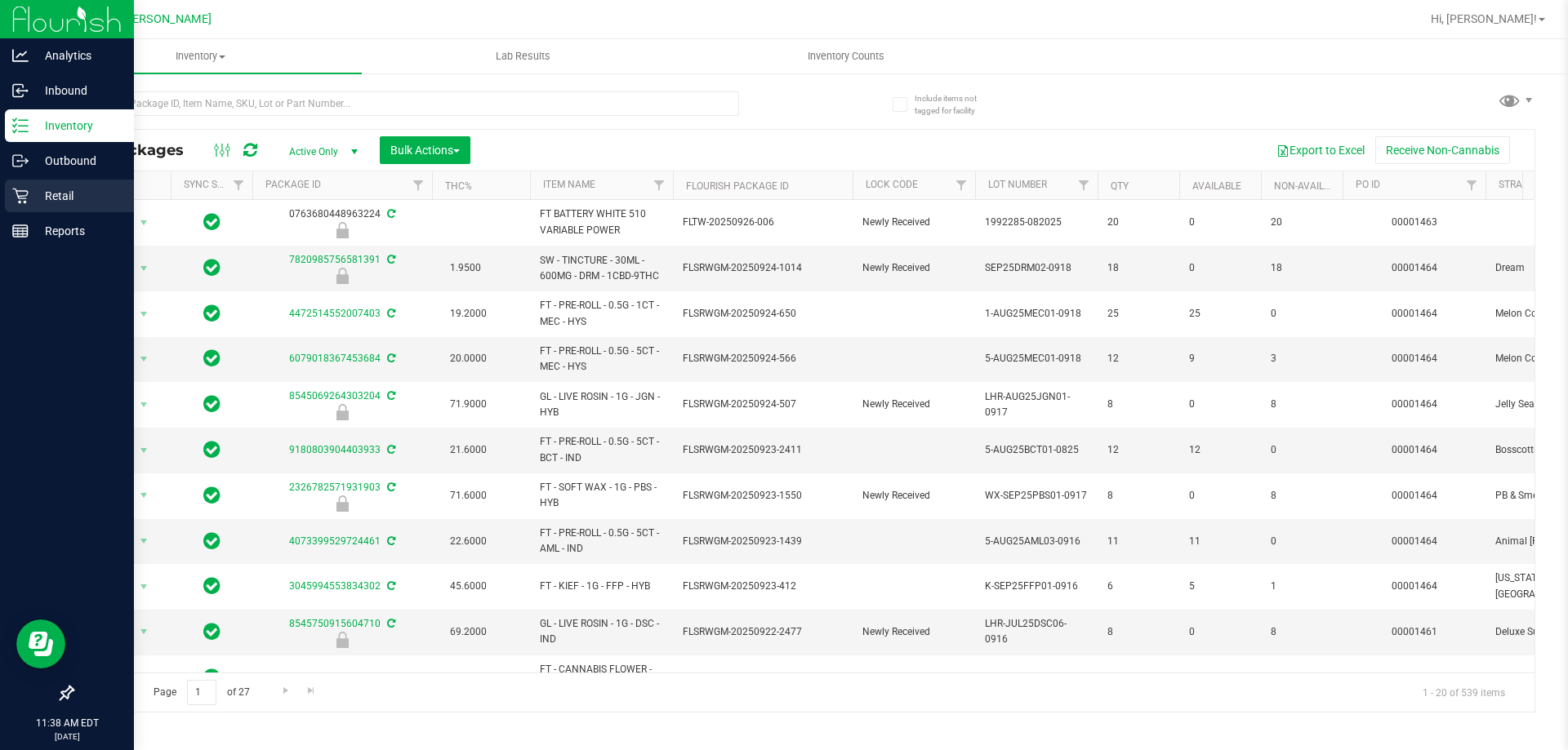
click at [56, 189] on p "Retail" at bounding box center [78, 196] width 98 height 20
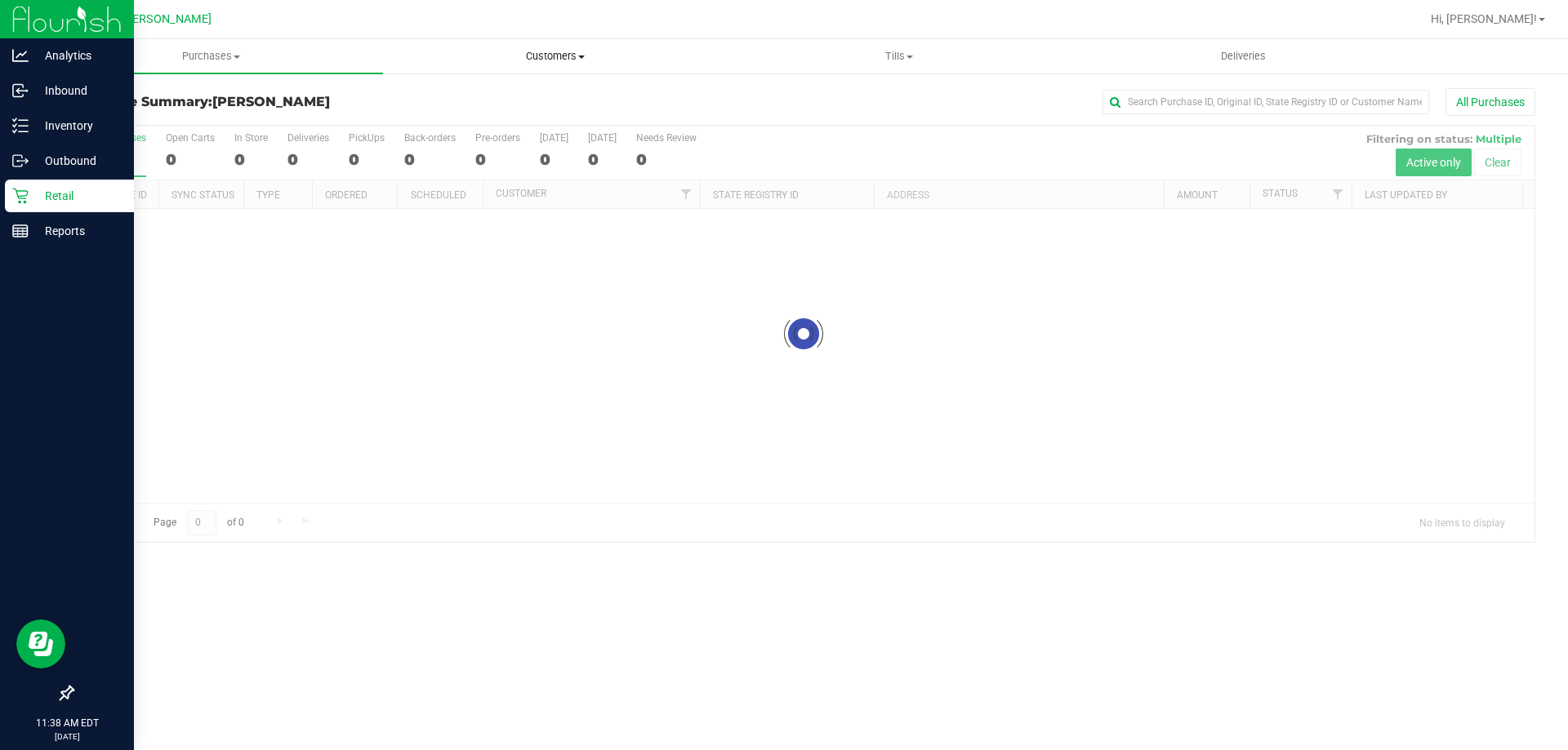
click at [541, 54] on span "Customers" at bounding box center [555, 57] width 342 height 15
click at [533, 89] on li "All customers" at bounding box center [555, 98] width 344 height 20
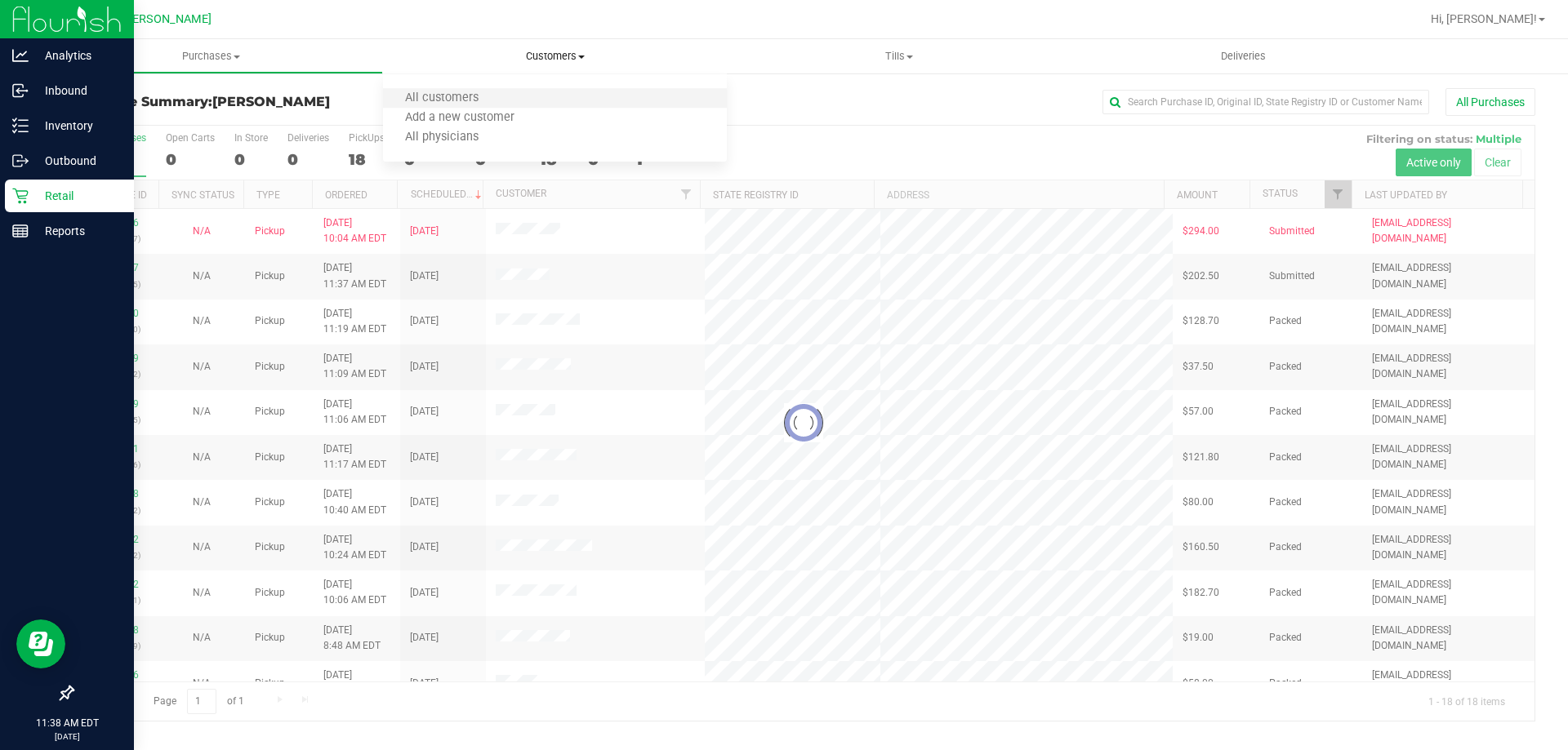
click at [529, 98] on li "All customers" at bounding box center [555, 98] width 344 height 20
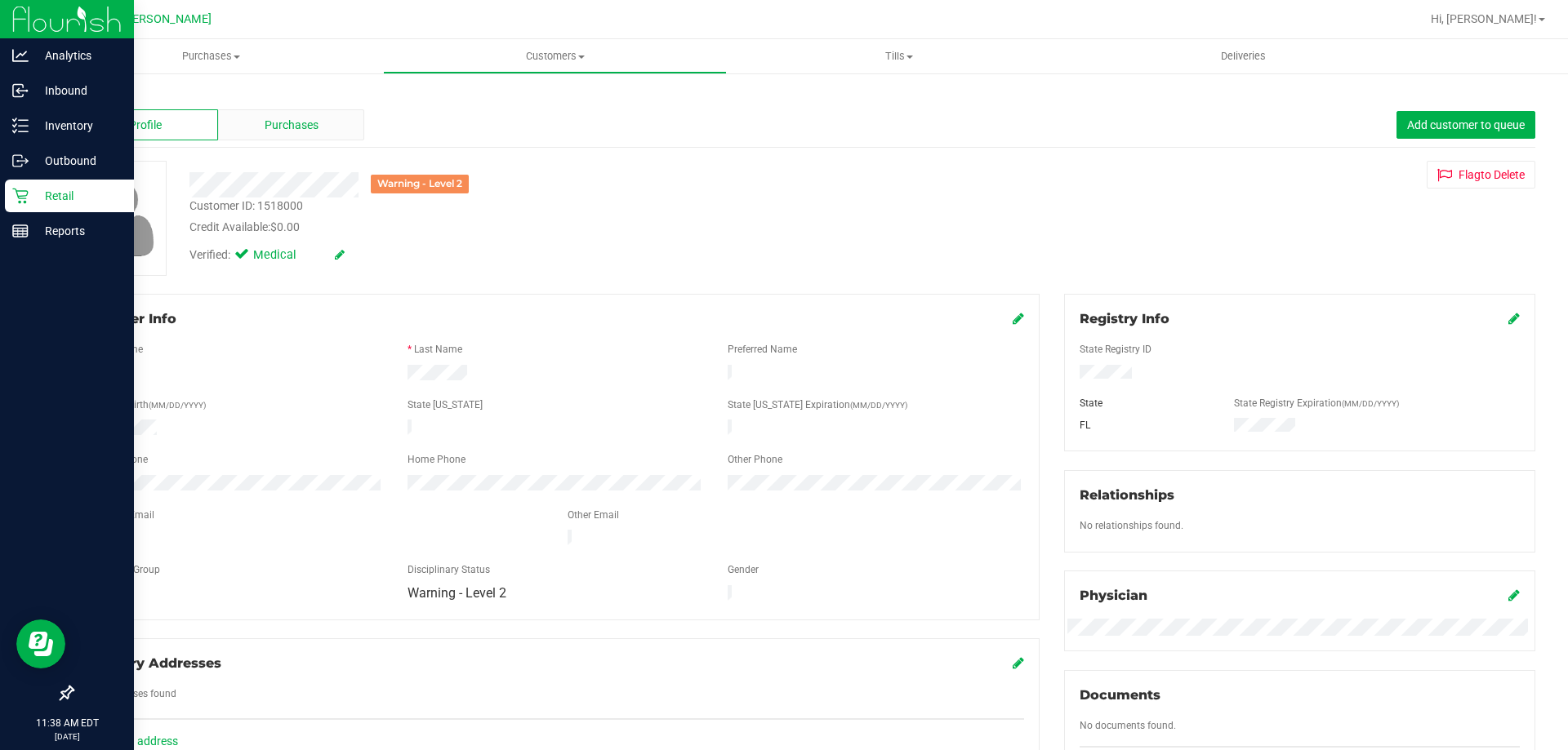
click at [318, 131] on div "Purchases" at bounding box center [291, 125] width 146 height 31
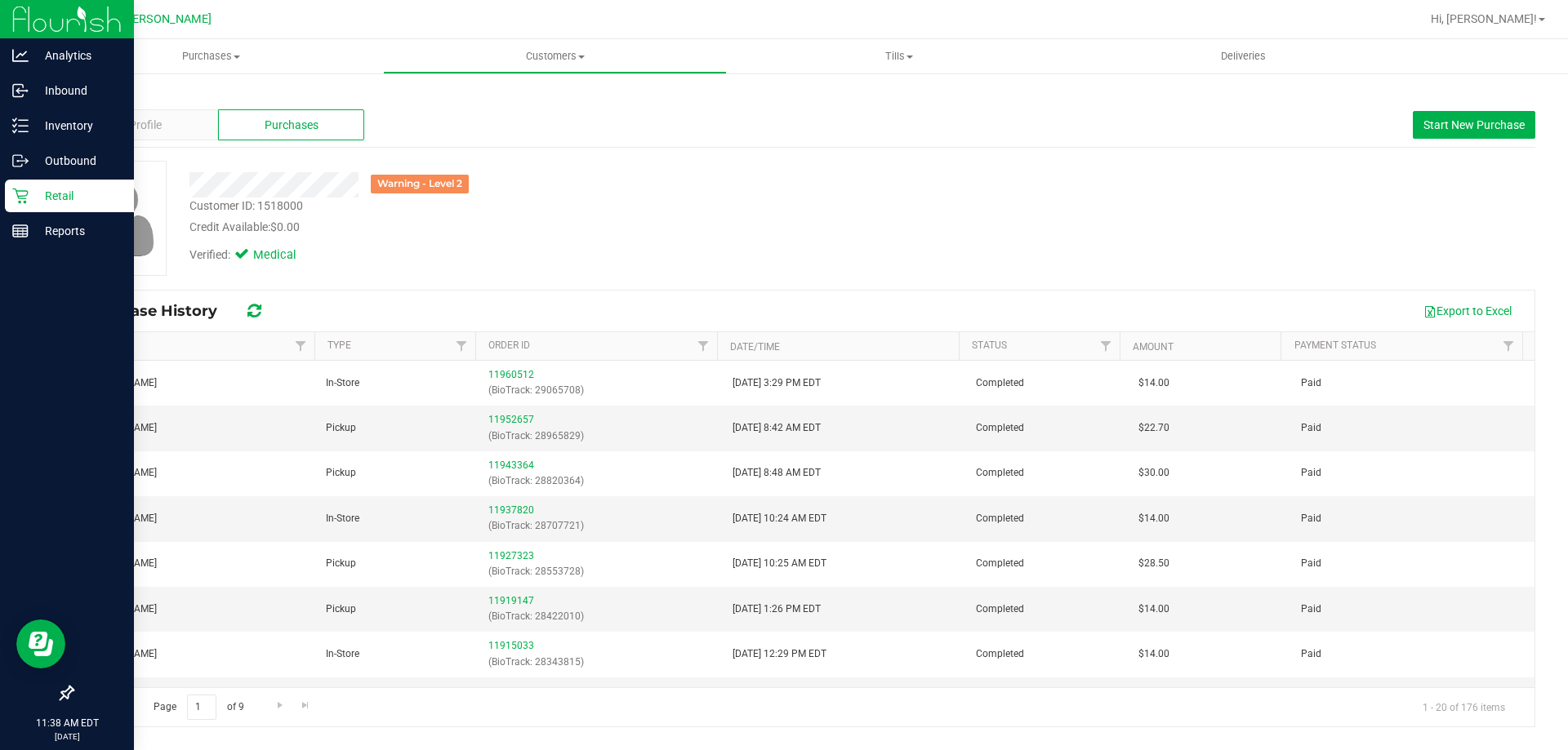
click at [96, 96] on link "Back" at bounding box center [85, 95] width 27 height 11
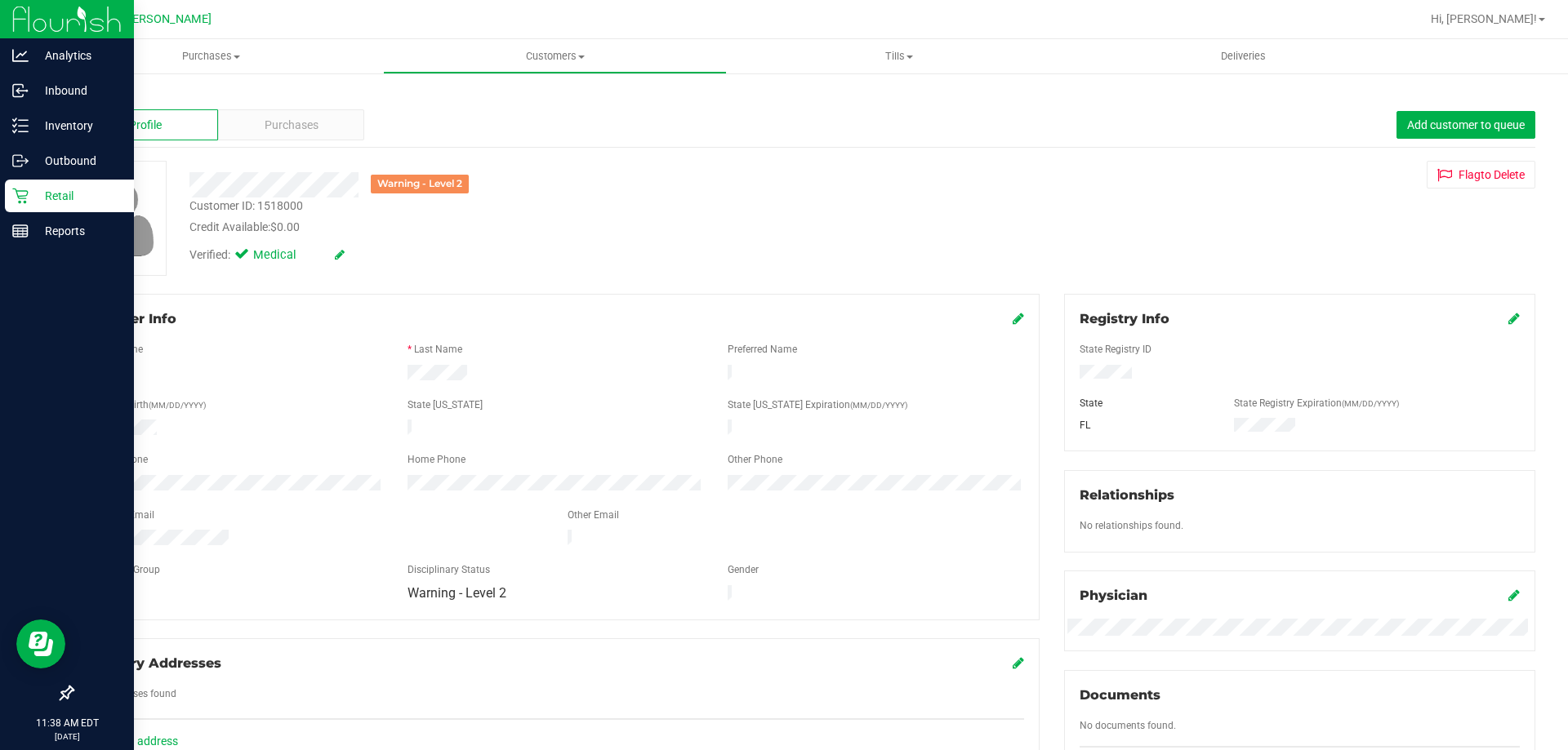
click at [45, 192] on p "Retail" at bounding box center [78, 196] width 98 height 20
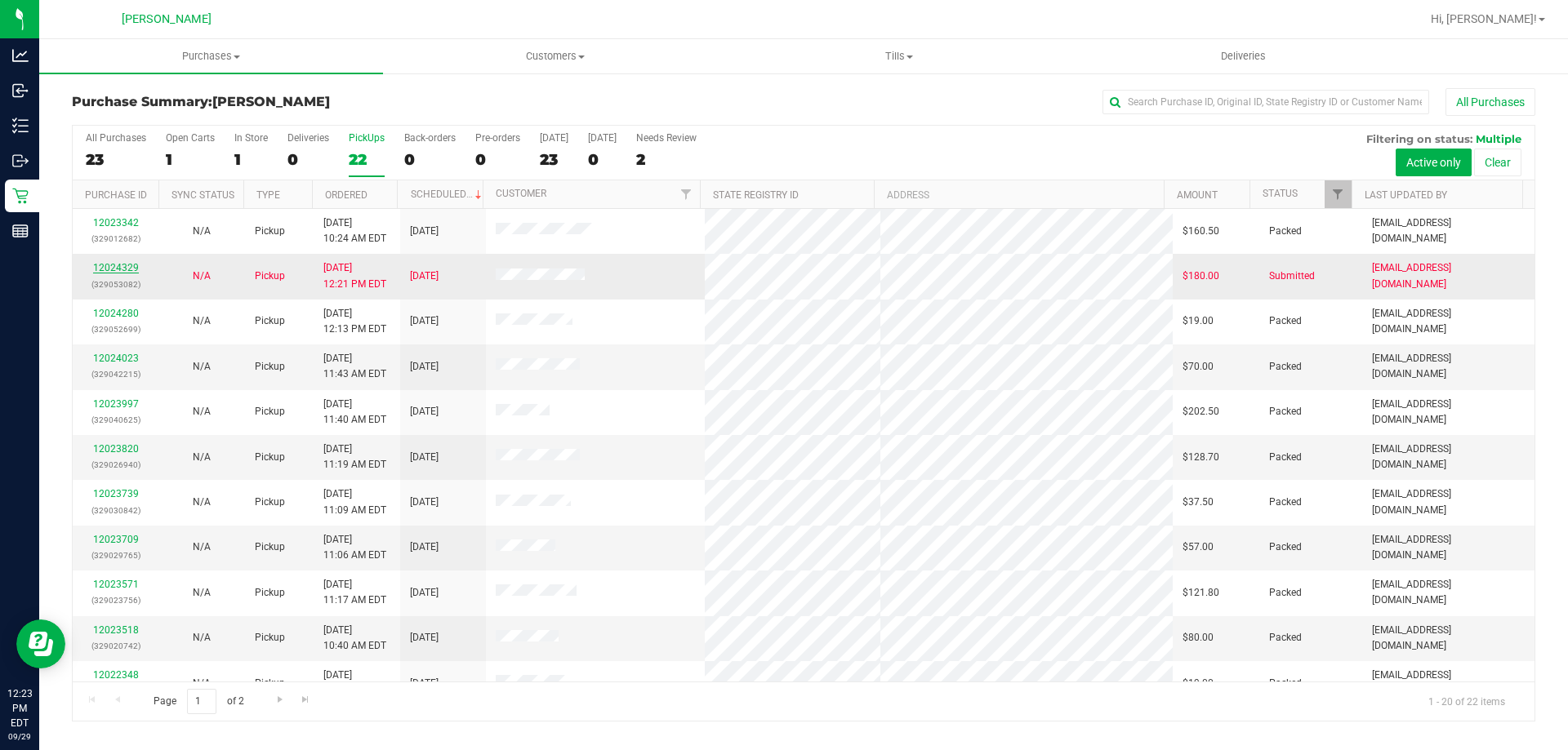
click at [125, 264] on link "12024329" at bounding box center [116, 267] width 45 height 11
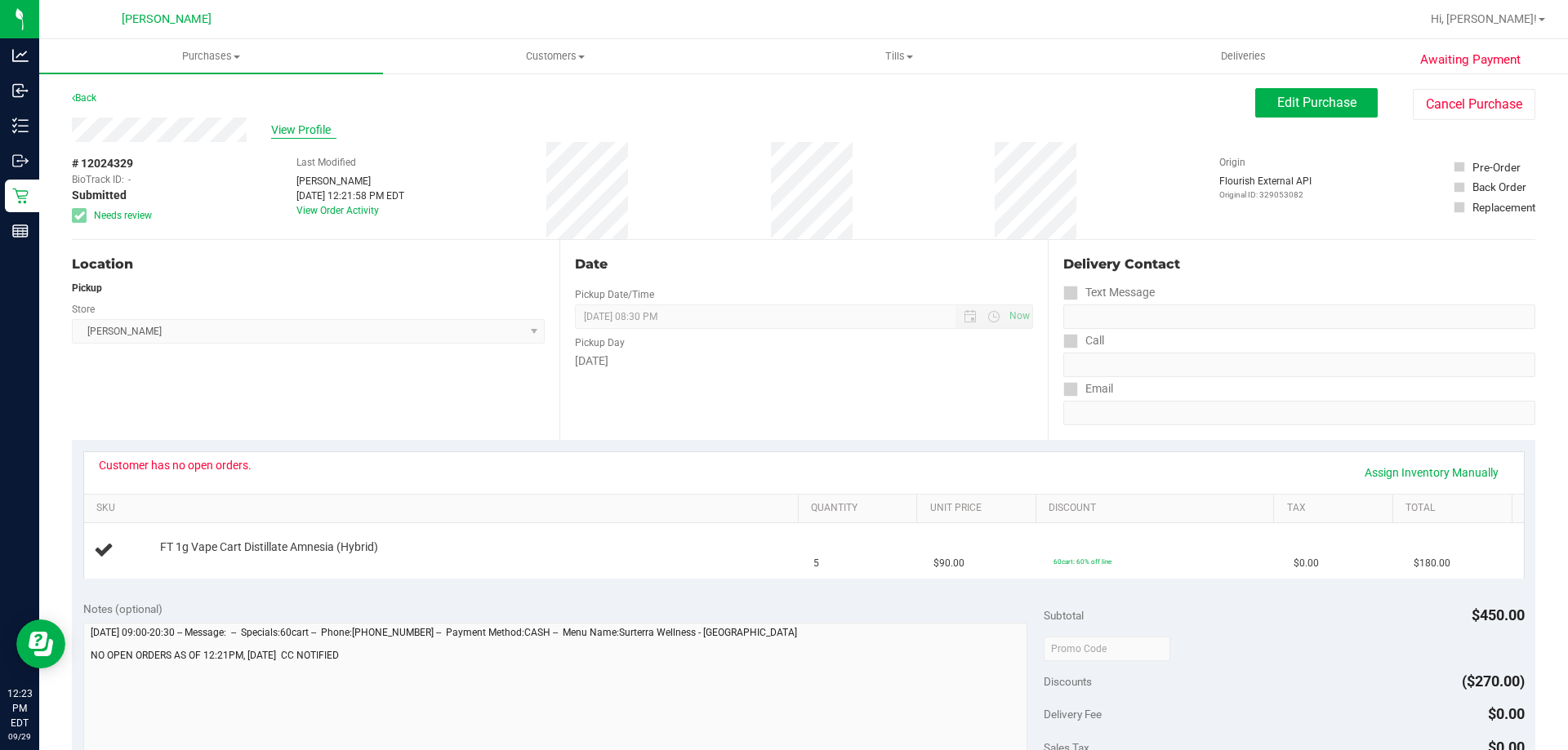
click at [292, 130] on span "View Profile" at bounding box center [303, 130] width 65 height 17
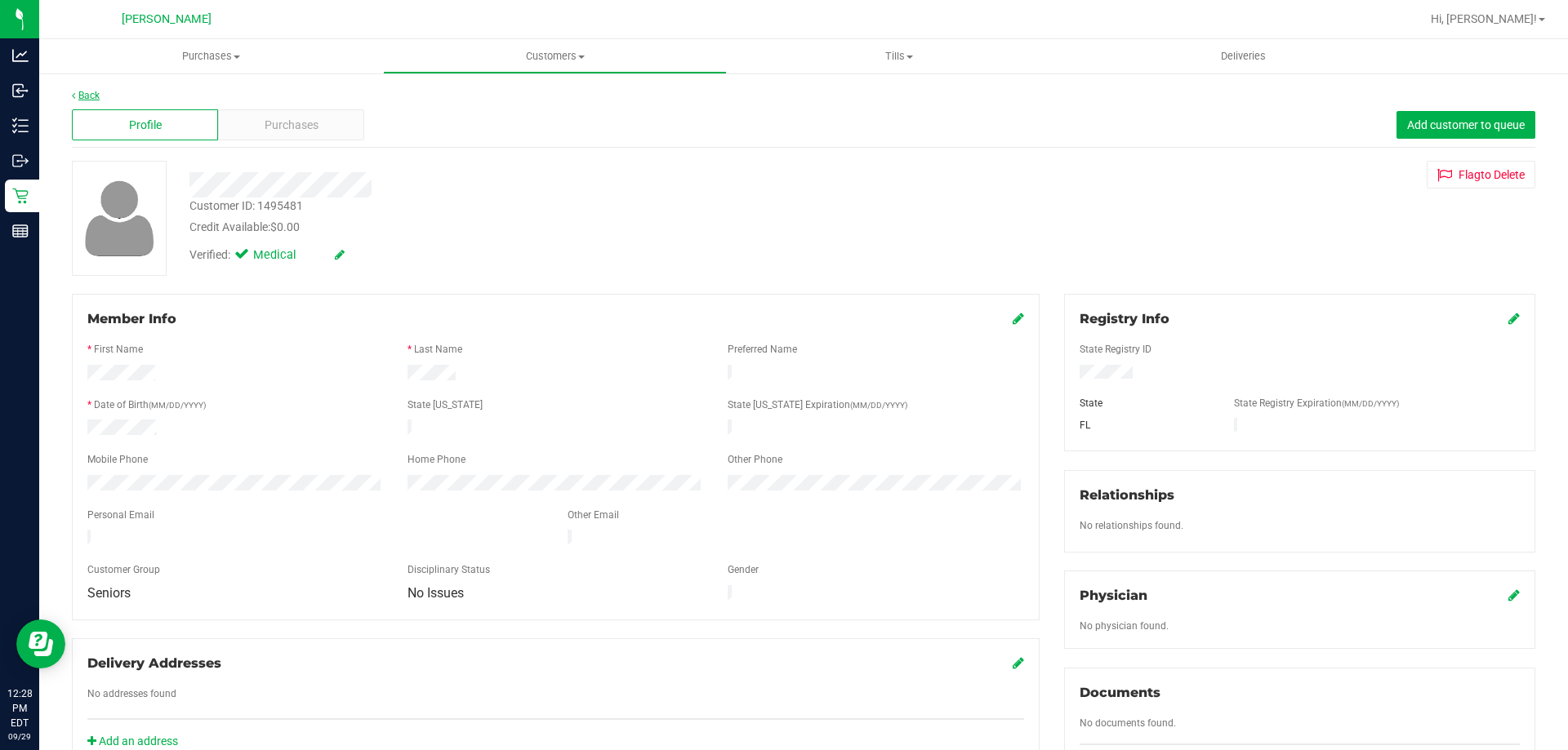
click at [86, 94] on link "Back" at bounding box center [85, 95] width 27 height 11
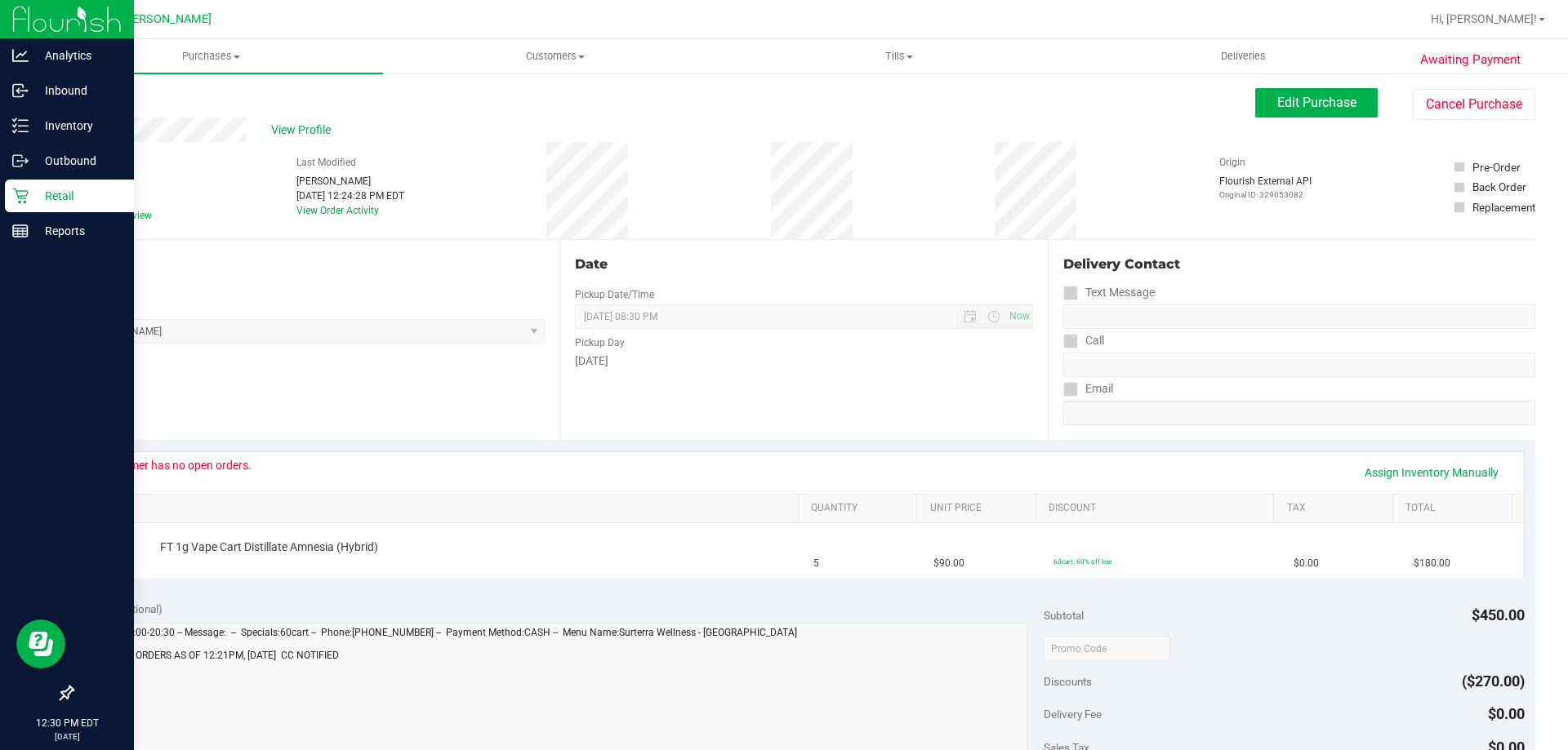
click at [27, 187] on div "Retail" at bounding box center [69, 196] width 129 height 33
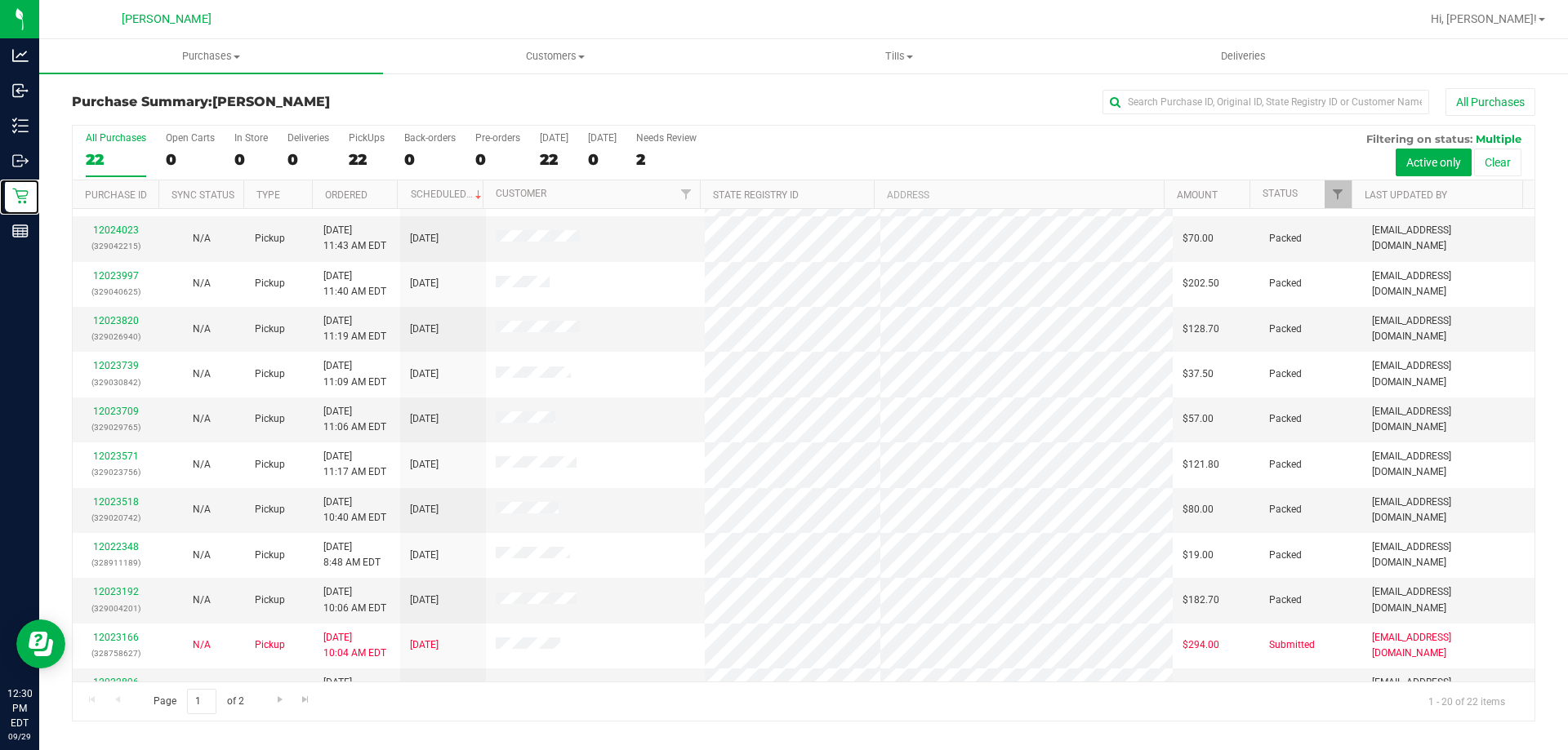
scroll to position [23, 0]
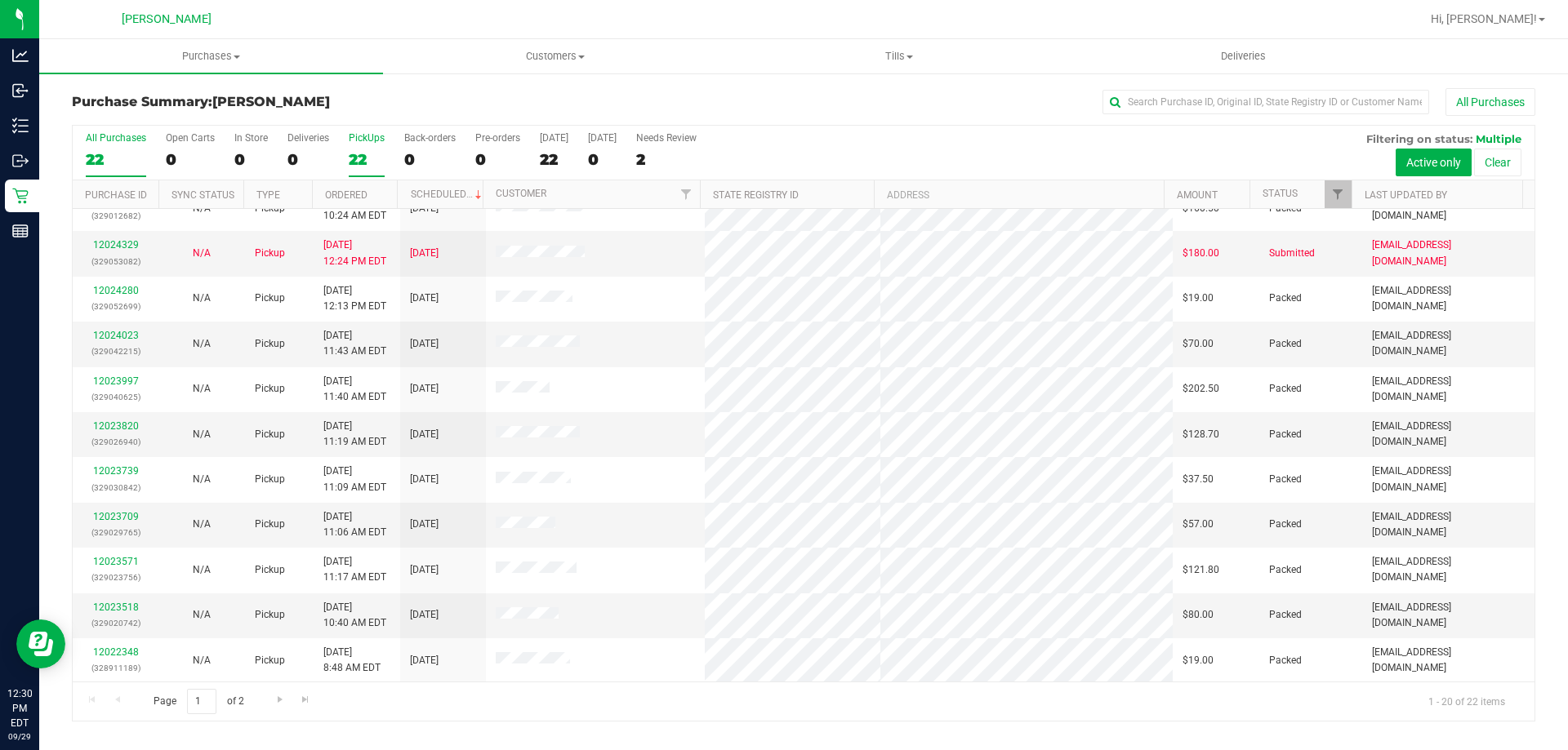
click at [376, 138] on div "PickUps" at bounding box center [367, 138] width 36 height 11
click at [0, 0] on input "PickUps 22" at bounding box center [0, 0] width 0 height 0
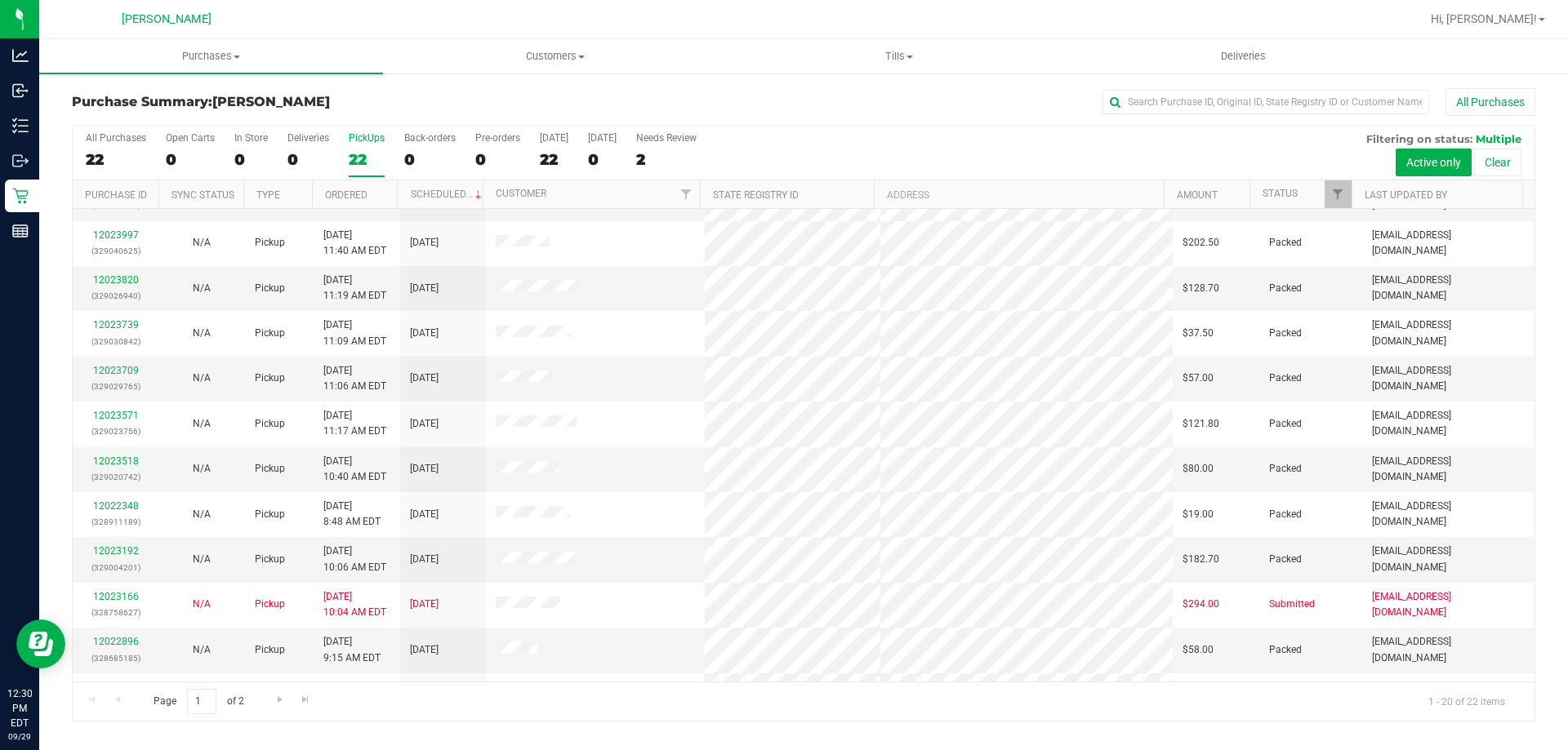
scroll to position [0, 0]
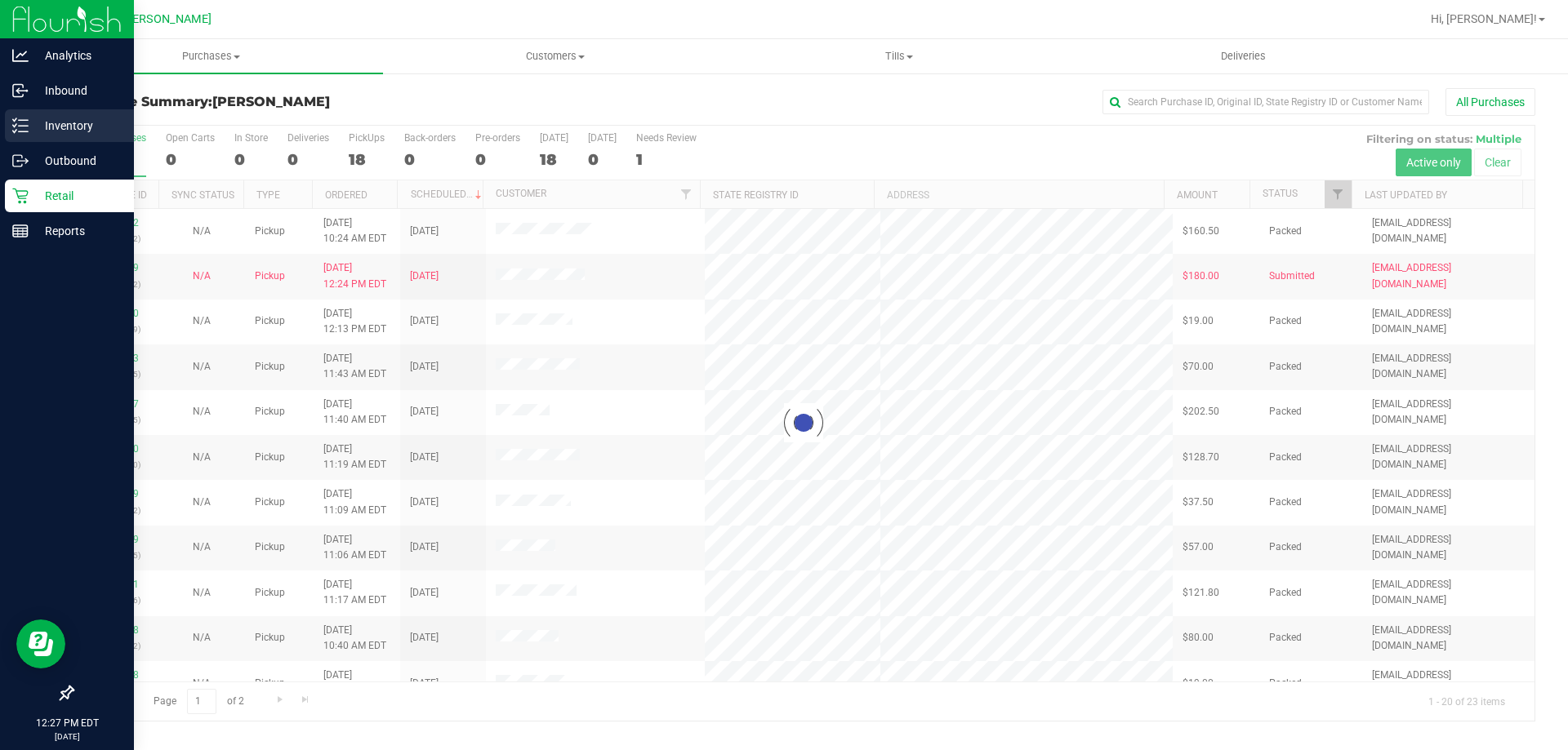
click at [45, 115] on div "Inventory" at bounding box center [69, 126] width 129 height 33
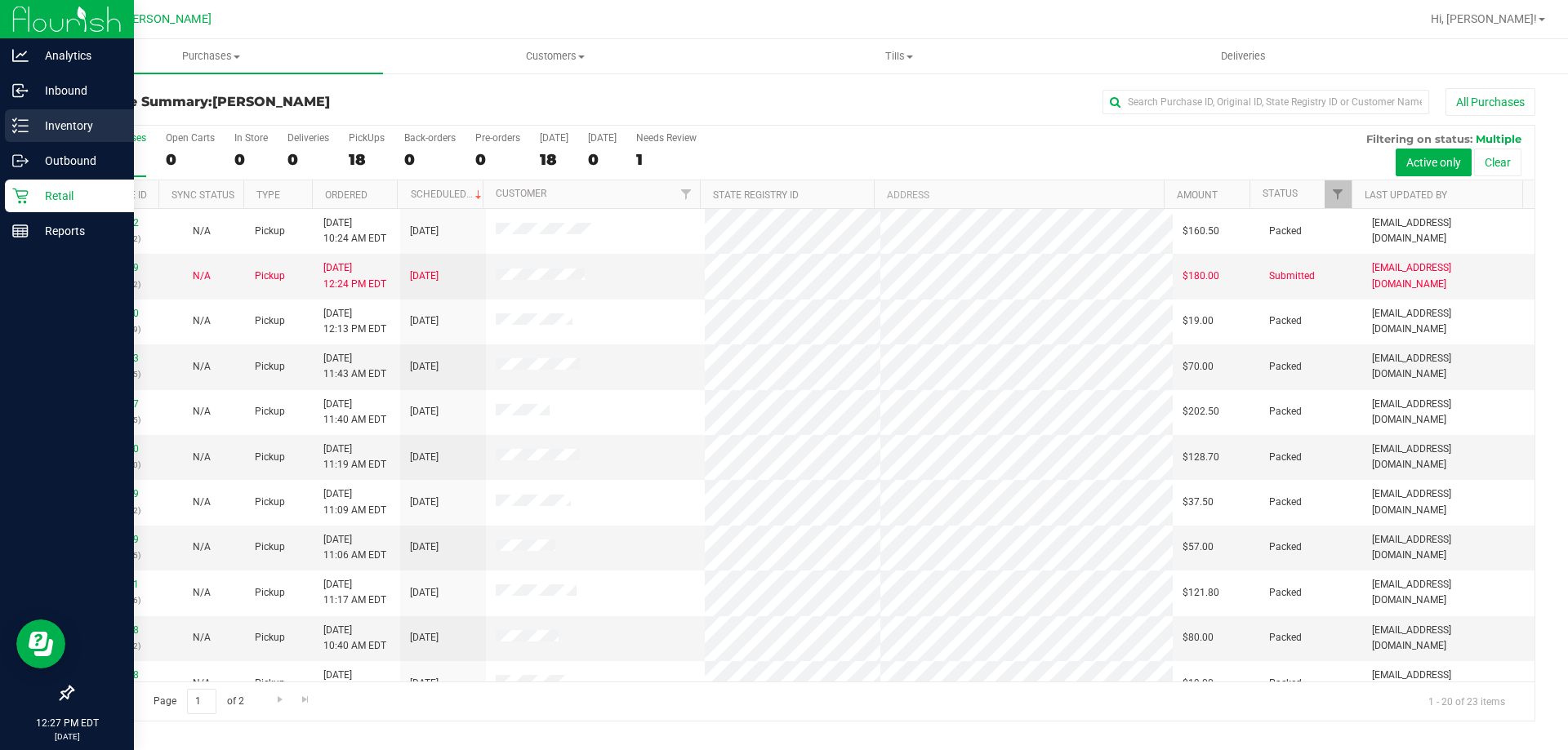
click at [60, 128] on p "Inventory" at bounding box center [78, 126] width 98 height 20
click at [62, 110] on div "Inventory" at bounding box center [69, 126] width 129 height 33
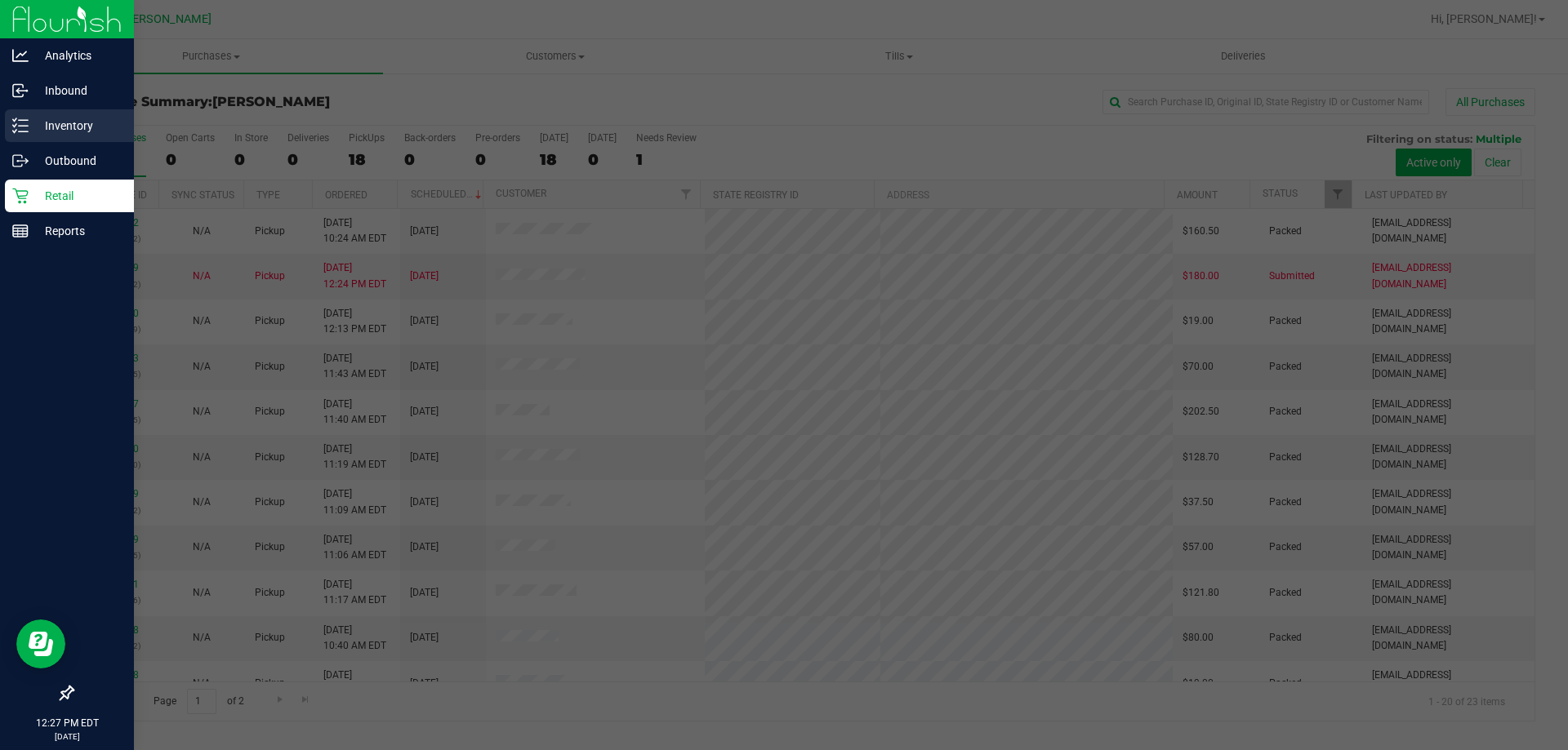
click at [68, 123] on p "Inventory" at bounding box center [78, 126] width 98 height 20
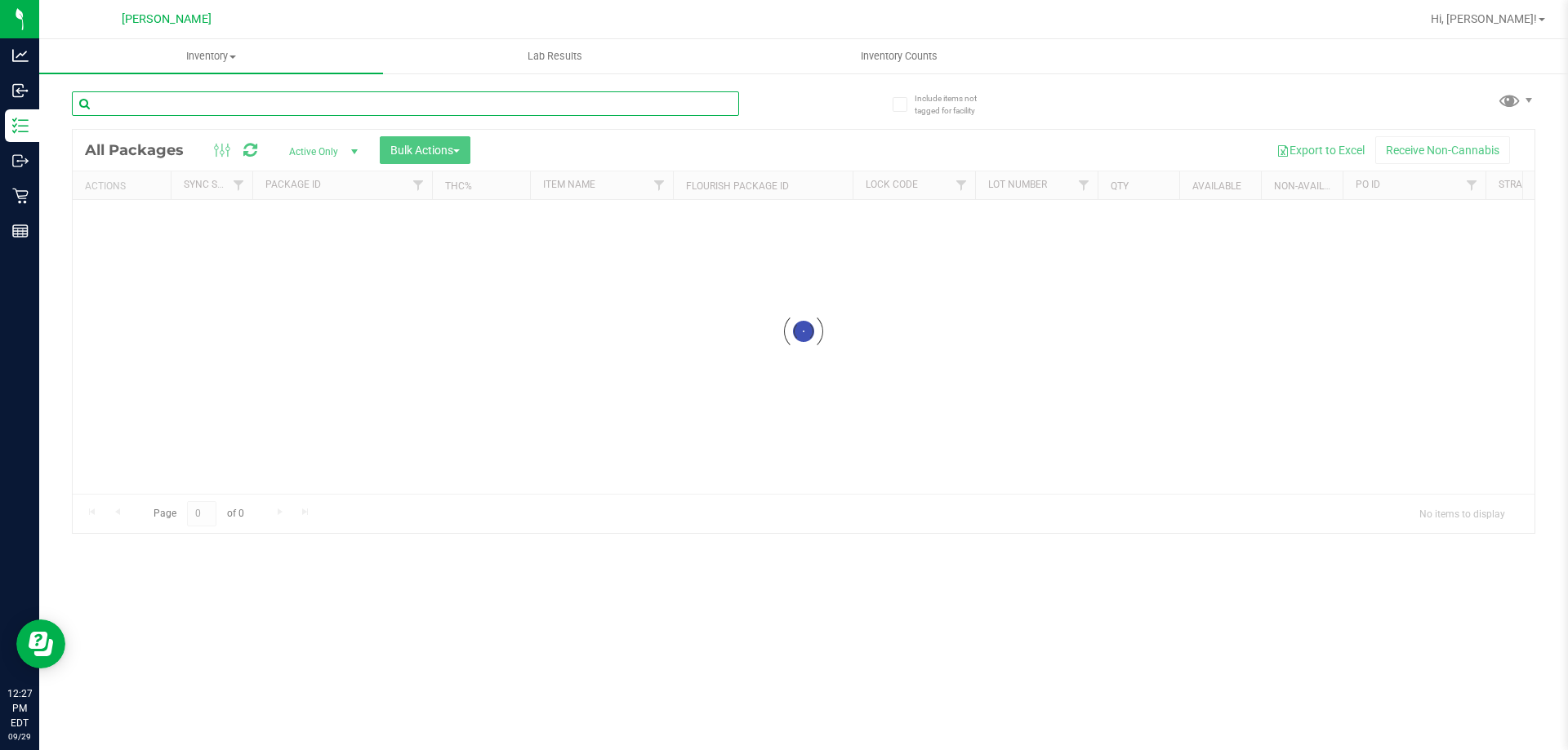
click at [185, 100] on input "text" at bounding box center [405, 104] width 667 height 25
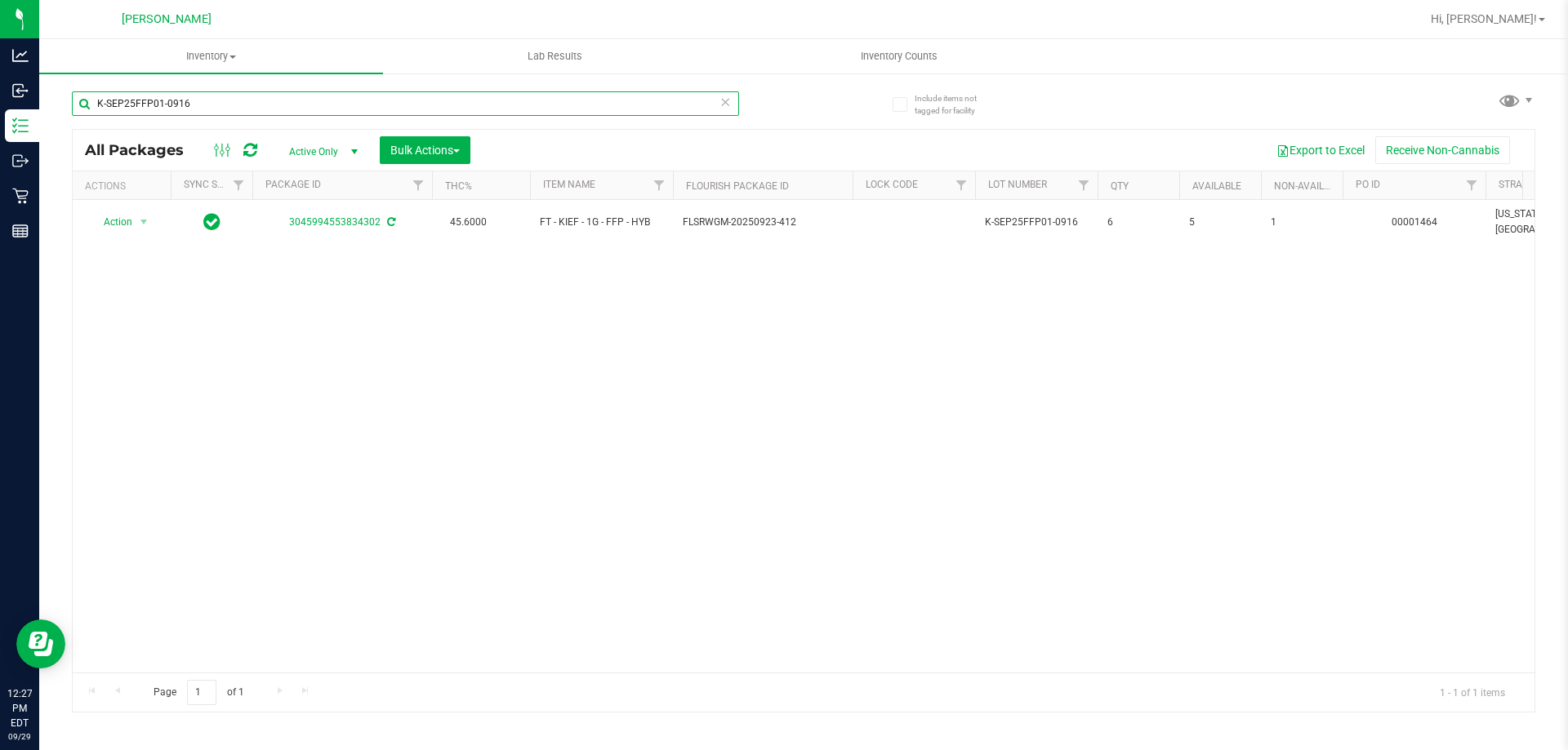
type input "K-SEP25FFP01-0916"
